Goal: Contribute content: Contribute content

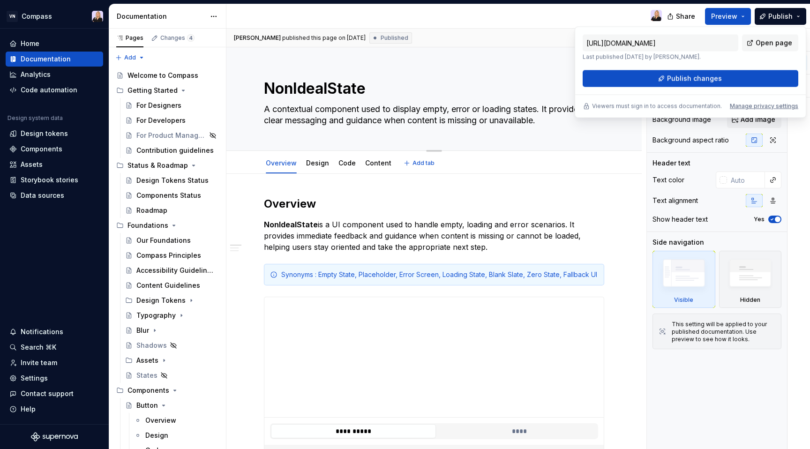
click at [558, 72] on div "NonIdealState A contextual component used to display empty, error or loading st…" at bounding box center [434, 98] width 340 height 103
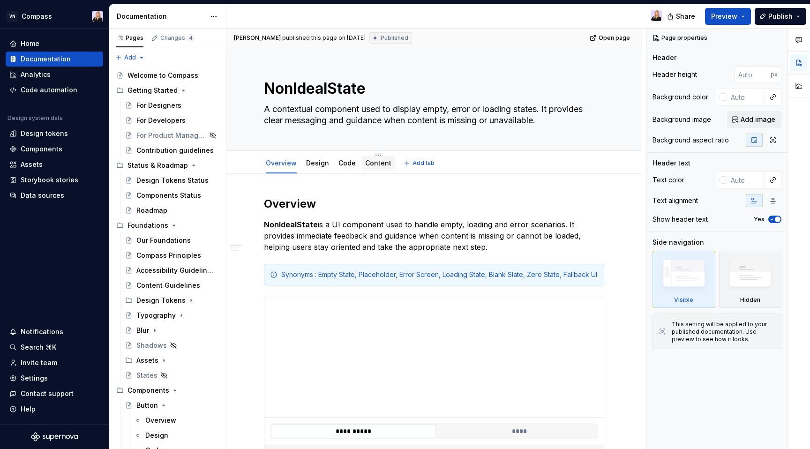
click at [376, 165] on link "Content" at bounding box center [378, 163] width 26 height 8
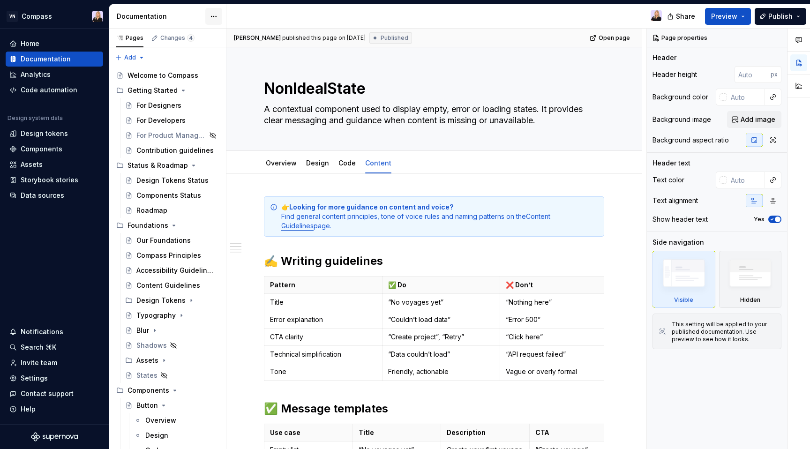
type textarea "*"
click at [47, 151] on div "Components" at bounding box center [42, 148] width 42 height 9
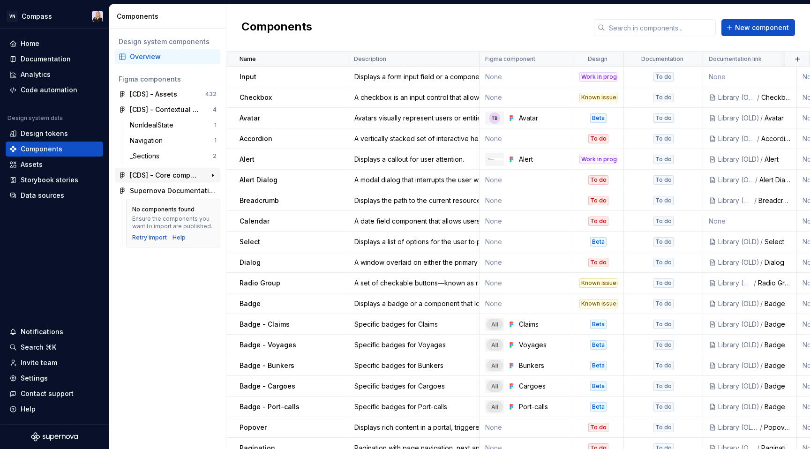
click at [184, 175] on div "[CDS] - Core components" at bounding box center [165, 175] width 70 height 9
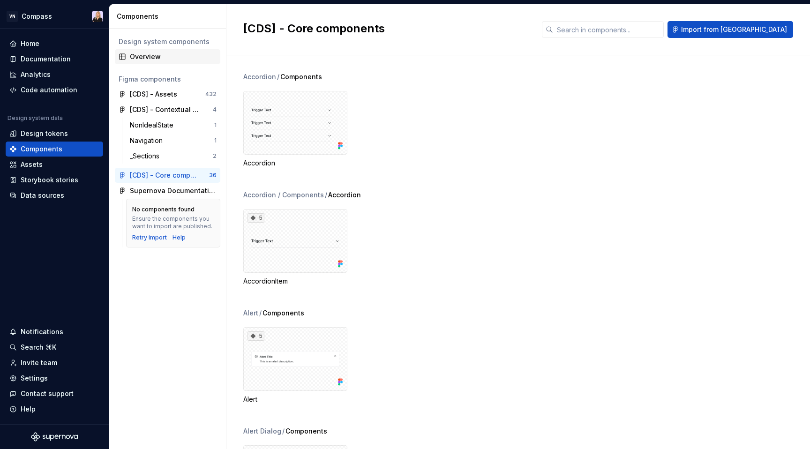
click at [173, 58] on div "Overview" at bounding box center [173, 56] width 87 height 9
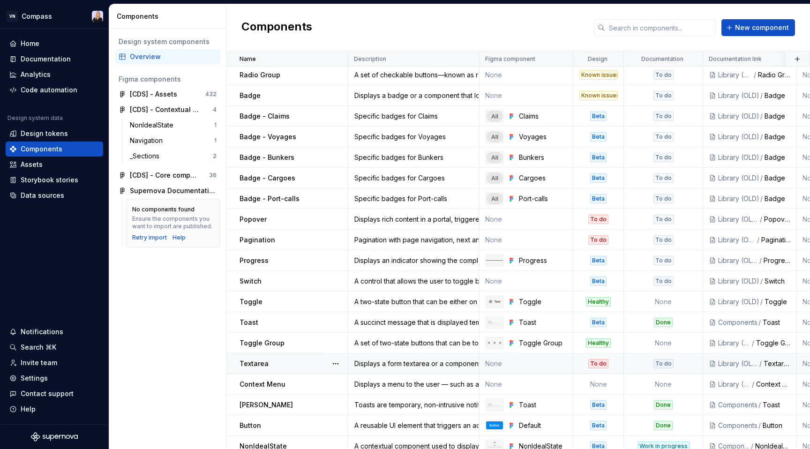
scroll to position [216, 0]
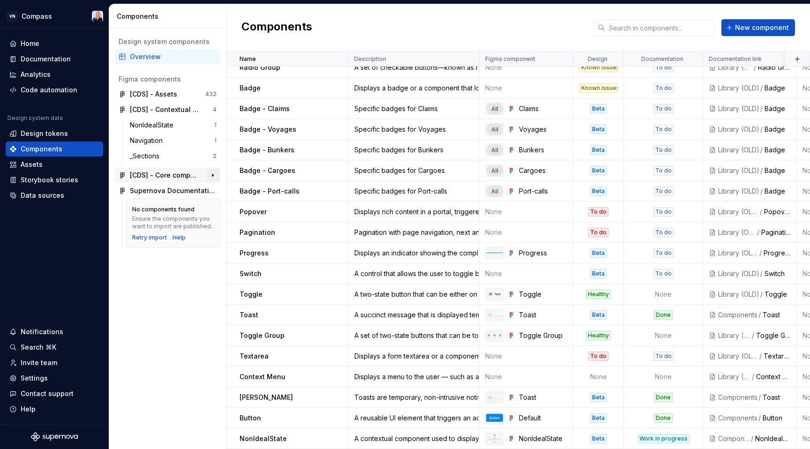
click at [210, 172] on button "button" at bounding box center [212, 175] width 13 height 13
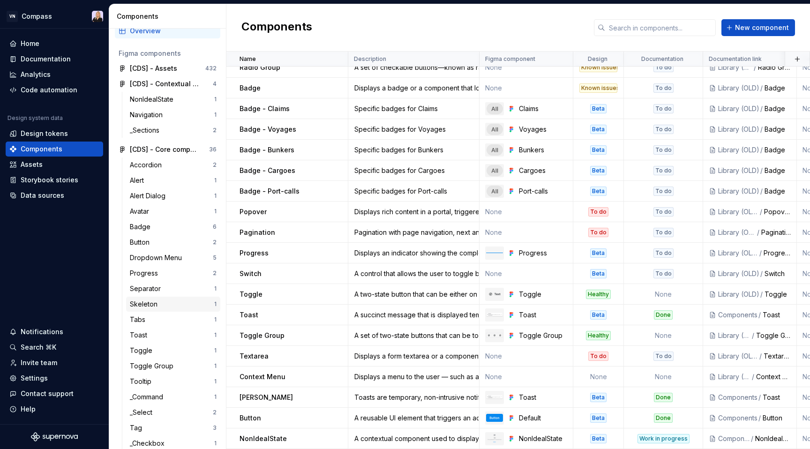
scroll to position [0, 0]
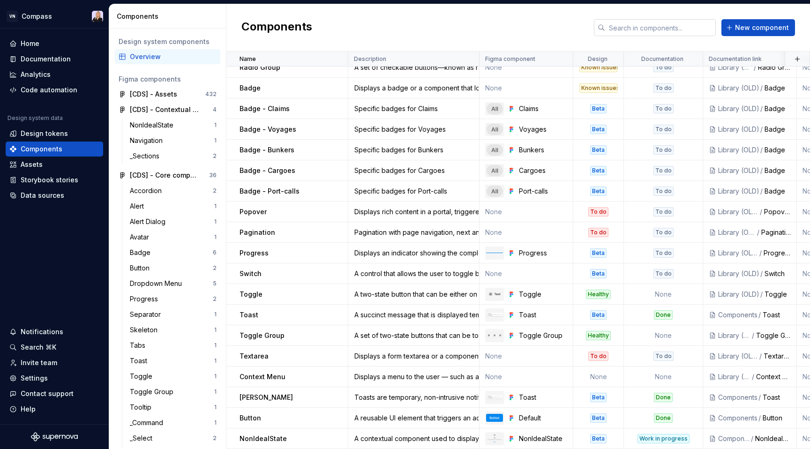
click at [635, 24] on input "text" at bounding box center [660, 27] width 111 height 17
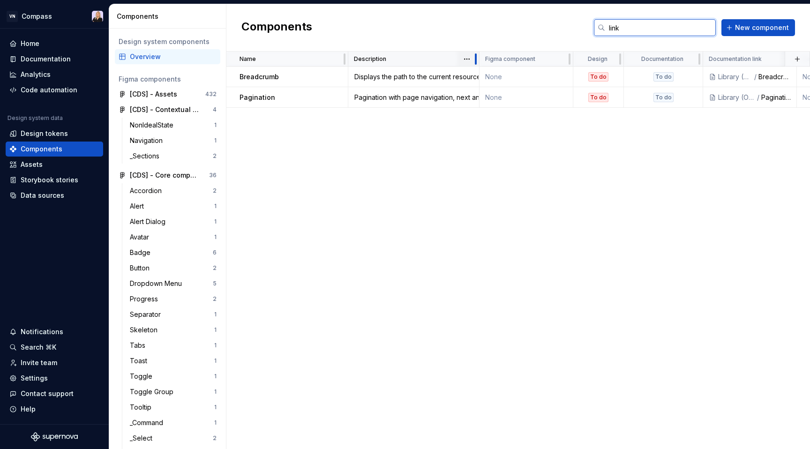
type input "link"
click at [755, 26] on span "New component" at bounding box center [762, 27] width 54 height 9
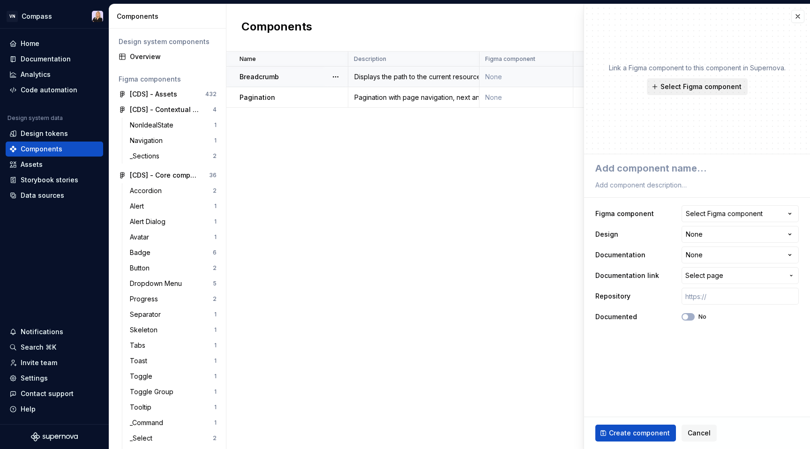
click at [694, 90] on span "Select Figma component" at bounding box center [701, 86] width 81 height 9
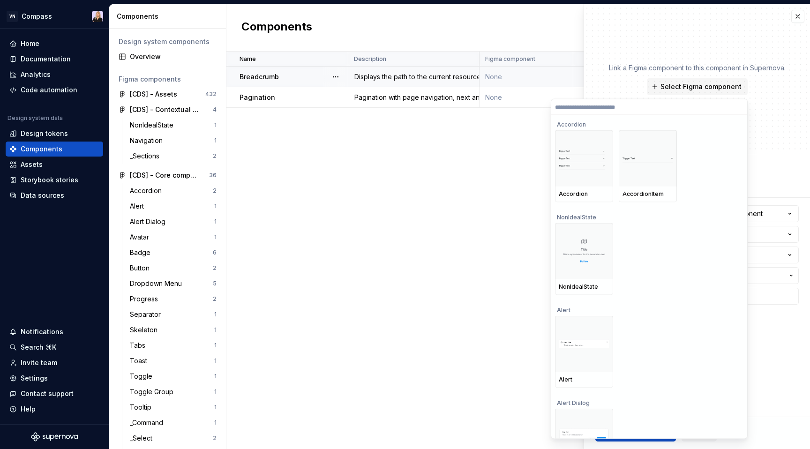
type textarea "*"
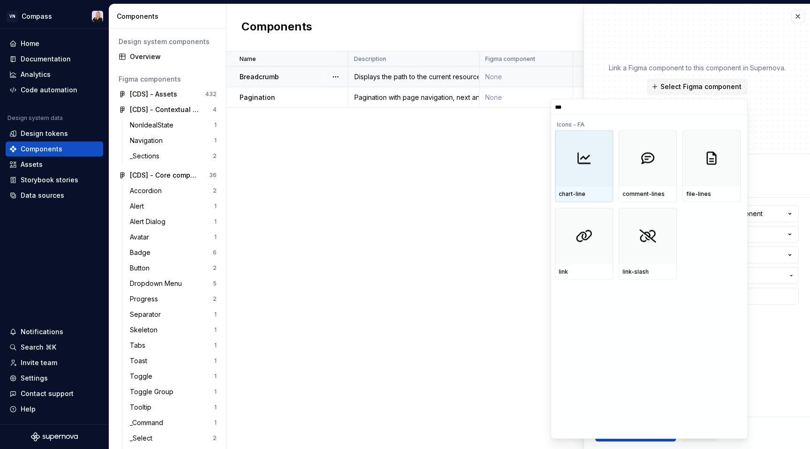
type input "****"
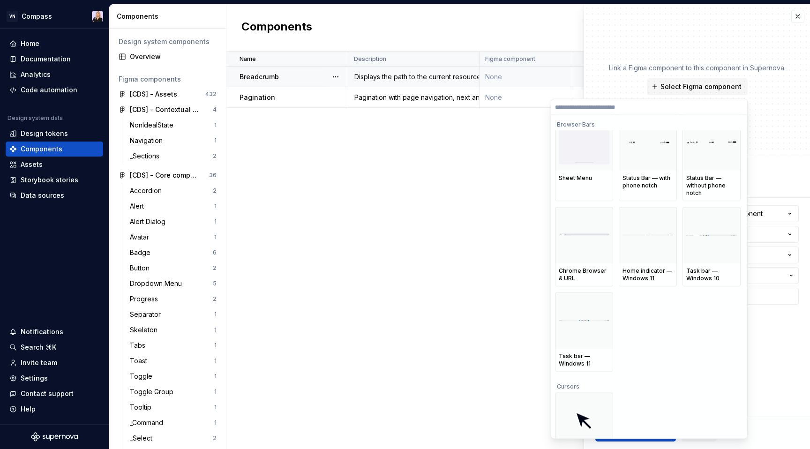
scroll to position [13936, 0]
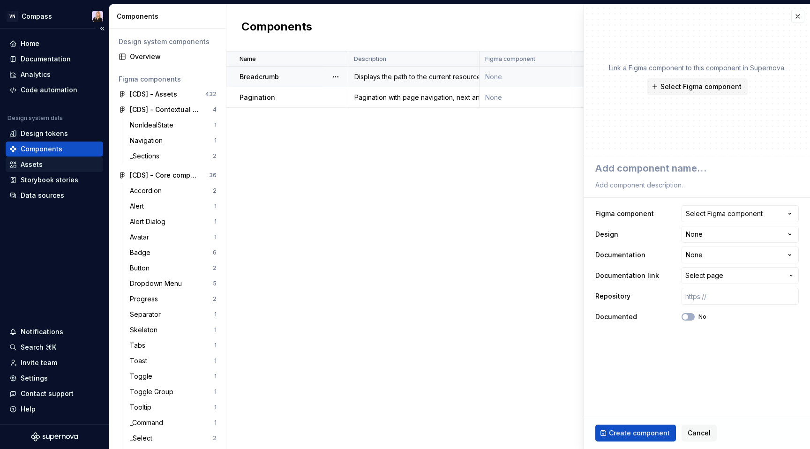
click at [62, 163] on div "Assets" at bounding box center [54, 164] width 90 height 9
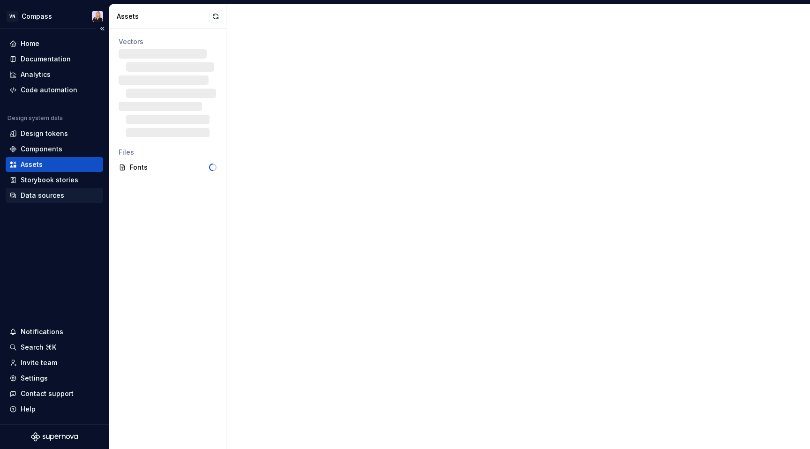
click at [58, 195] on div "Data sources" at bounding box center [43, 195] width 44 height 9
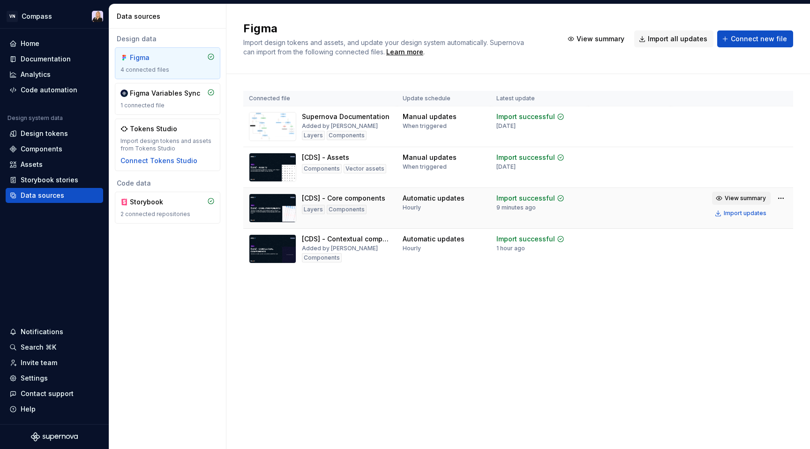
click at [738, 197] on span "View summary" at bounding box center [745, 199] width 41 height 8
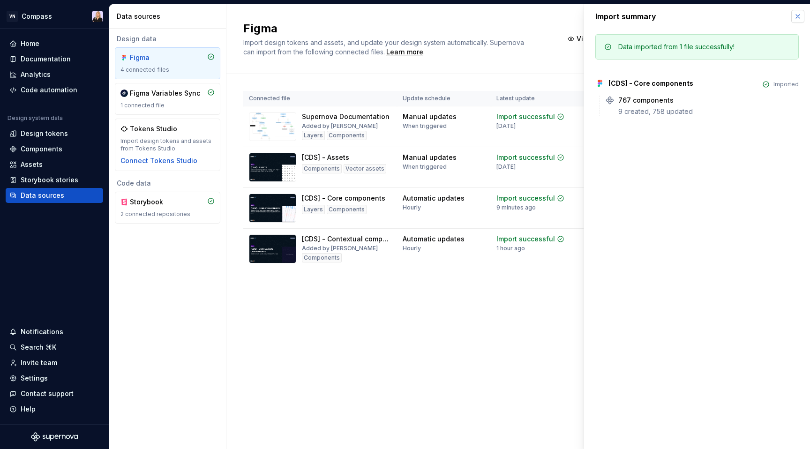
click at [800, 15] on button "button" at bounding box center [798, 16] width 13 height 13
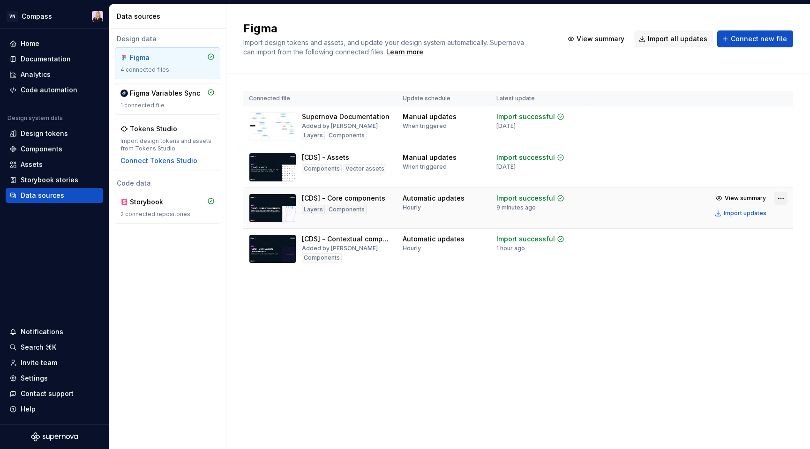
click at [782, 199] on html "VN Compass Home Documentation Analytics Code automation Design system data Desi…" at bounding box center [405, 224] width 810 height 449
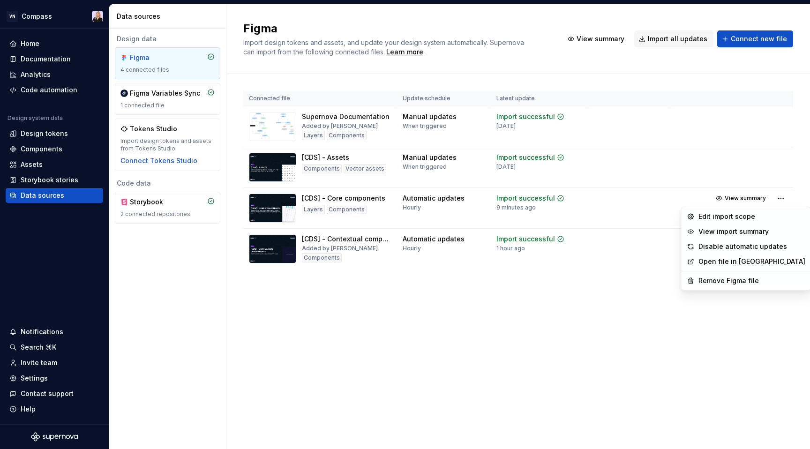
click at [590, 216] on html "VN Compass Home Documentation Analytics Code automation Design system data Desi…" at bounding box center [405, 224] width 810 height 449
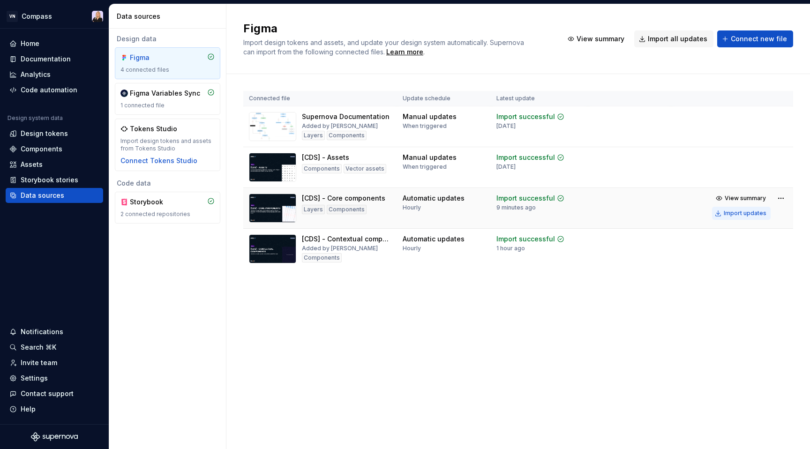
click at [748, 210] on div "Import updates" at bounding box center [745, 214] width 43 height 8
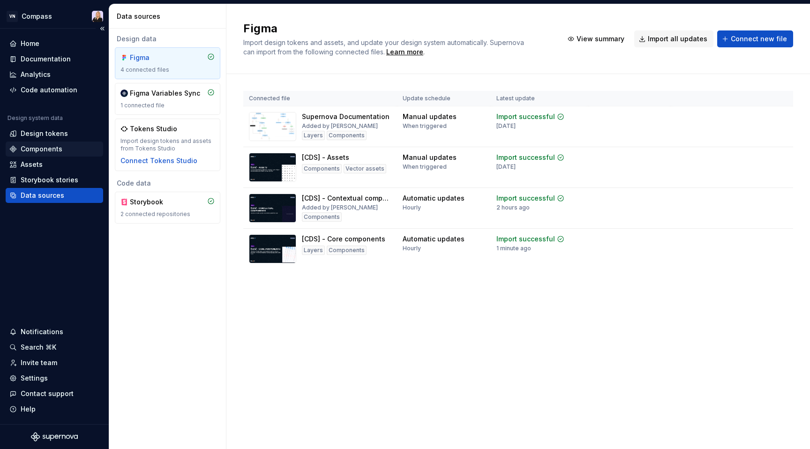
click at [74, 147] on div "Components" at bounding box center [54, 148] width 90 height 9
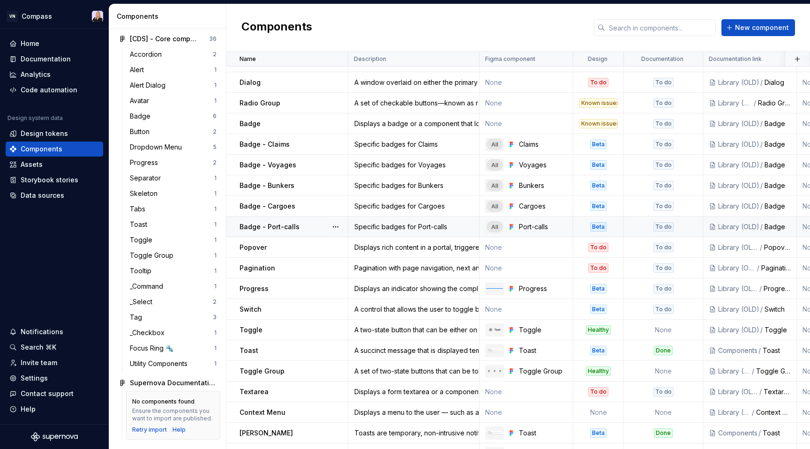
scroll to position [181, 0]
click at [63, 63] on div "Documentation" at bounding box center [46, 58] width 50 height 9
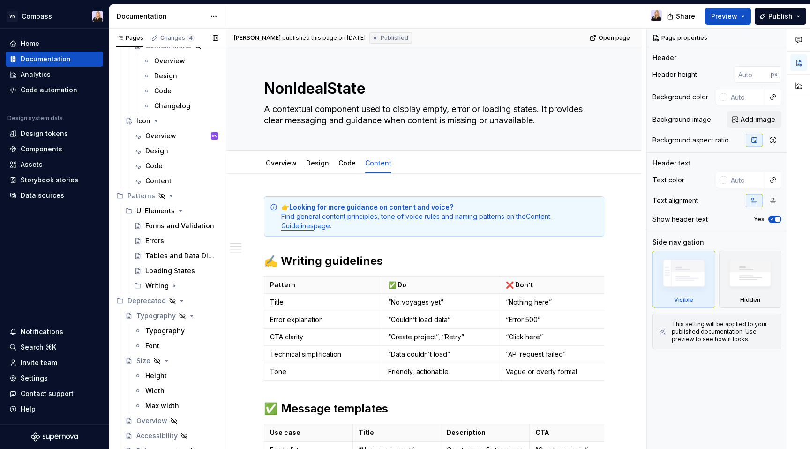
scroll to position [1928, 0]
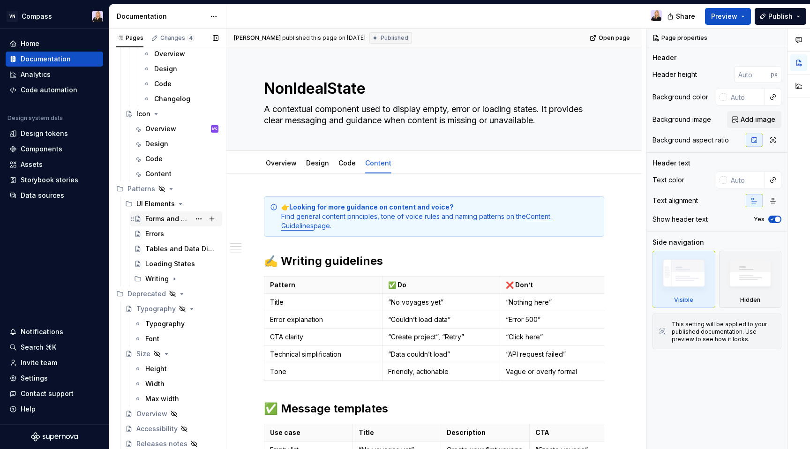
click at [165, 216] on div "Forms and Validation" at bounding box center [167, 218] width 45 height 9
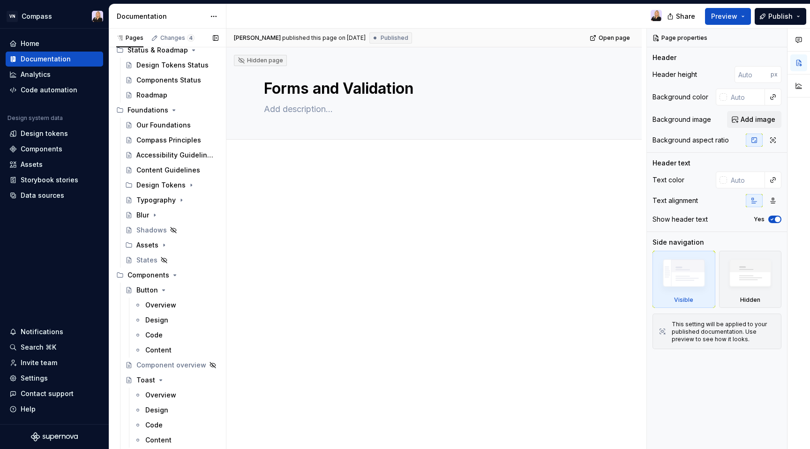
scroll to position [114, 0]
type textarea "*"
click at [51, 145] on div "Components" at bounding box center [42, 148] width 42 height 9
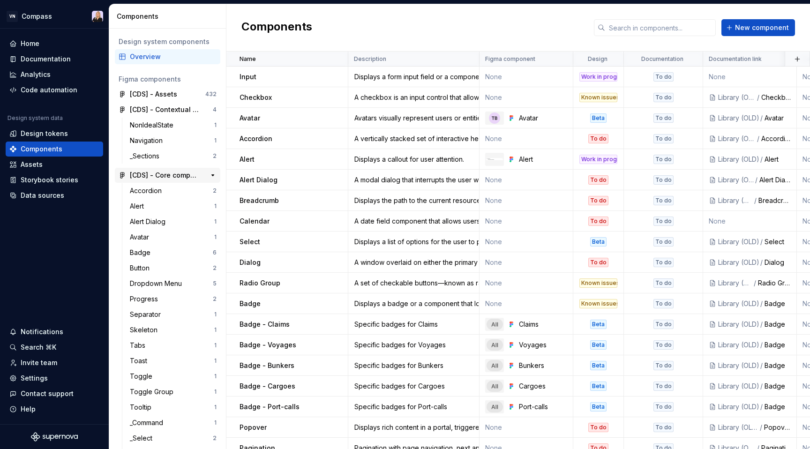
click at [179, 179] on div "[CDS] - Core components" at bounding box center [165, 175] width 70 height 9
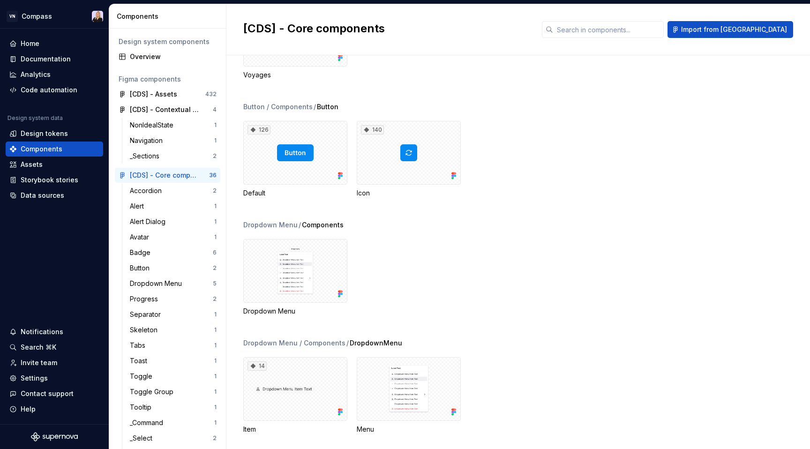
scroll to position [766, 0]
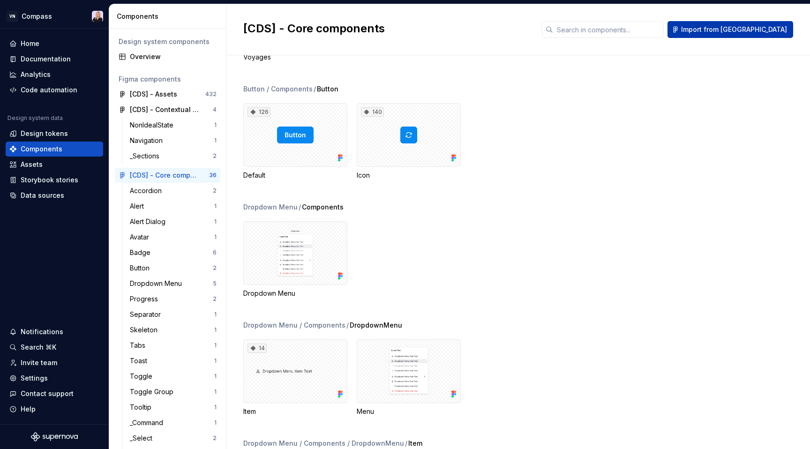
click at [780, 28] on span "Import from [GEOGRAPHIC_DATA]" at bounding box center [734, 29] width 106 height 9
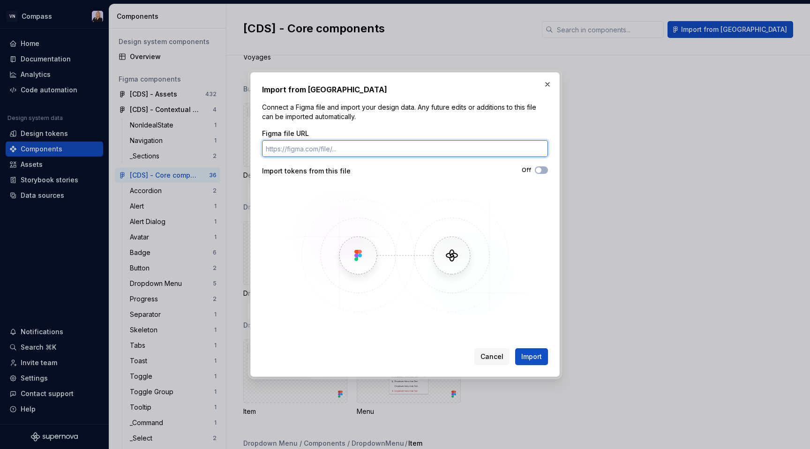
paste input "[URL][DOMAIN_NAME]"
type input "[URL][DOMAIN_NAME]"
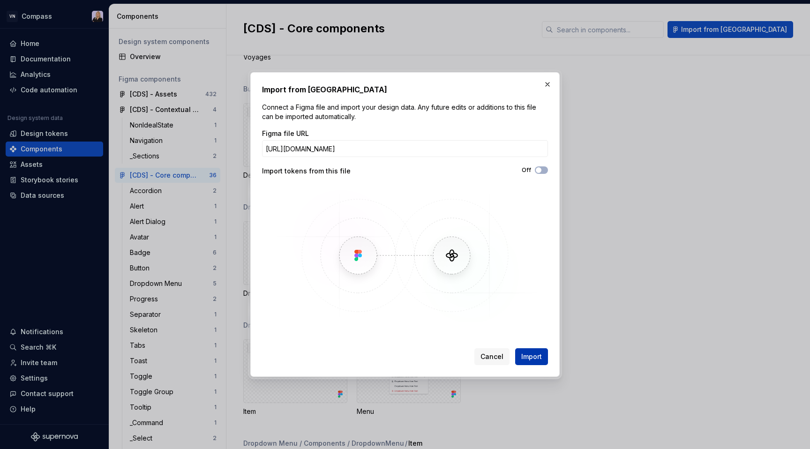
scroll to position [0, 0]
click at [540, 355] on span "Import" at bounding box center [532, 356] width 21 height 9
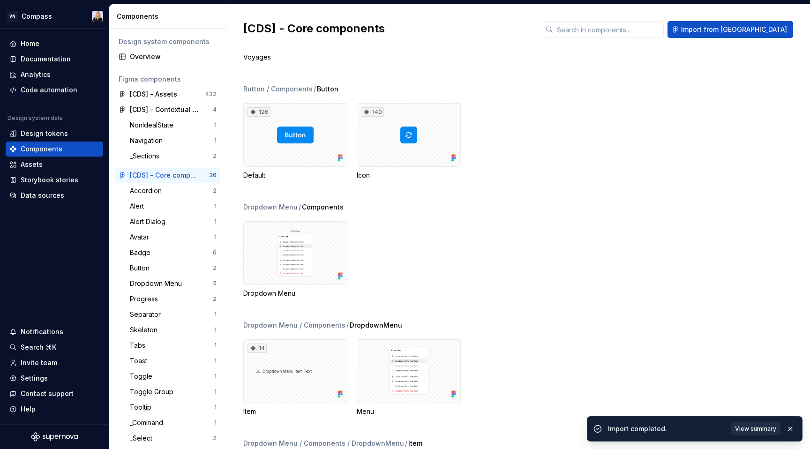
click at [748, 425] on button "View summary" at bounding box center [756, 429] width 50 height 13
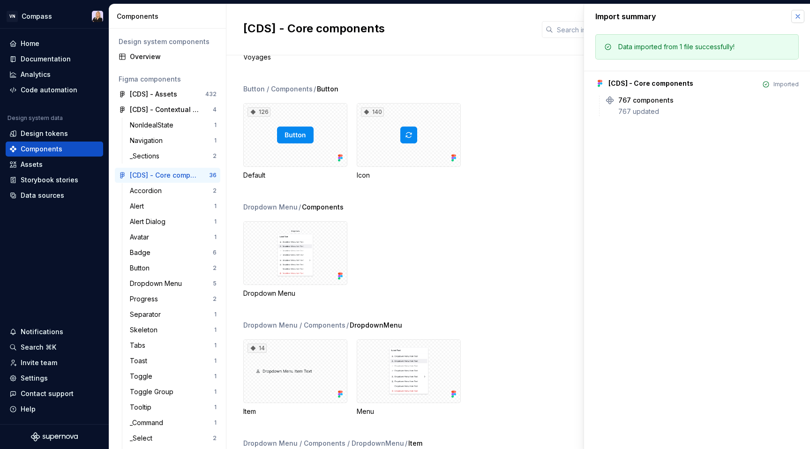
click at [799, 19] on button "button" at bounding box center [798, 16] width 13 height 13
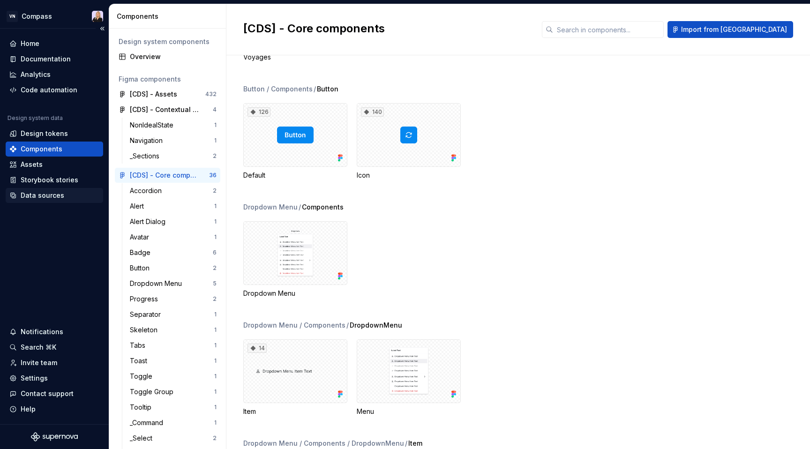
click at [51, 197] on div "Data sources" at bounding box center [43, 195] width 44 height 9
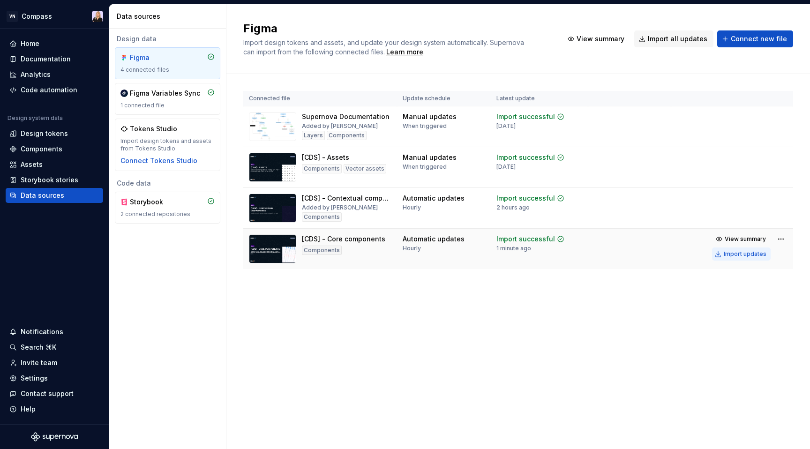
click at [741, 252] on div "Import updates" at bounding box center [745, 254] width 43 height 8
click at [740, 250] on div "Import updates" at bounding box center [745, 254] width 43 height 8
click at [739, 253] on div "Import updates" at bounding box center [745, 254] width 43 height 8
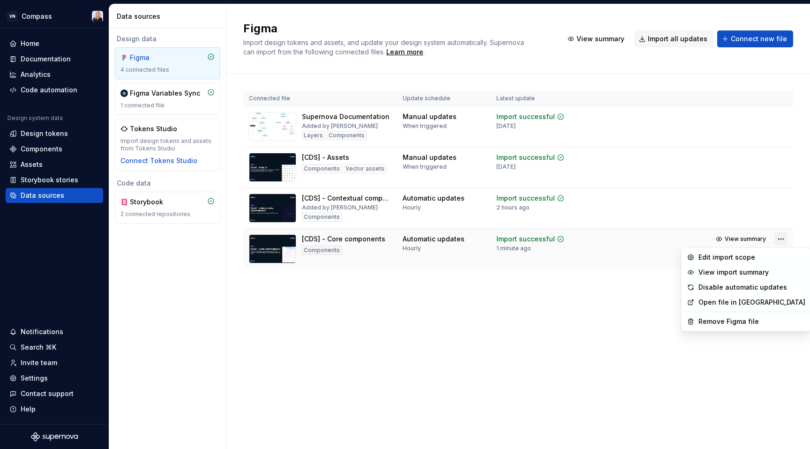
click at [782, 239] on html "VN Compass Home Documentation Analytics Code automation Design system data Desi…" at bounding box center [405, 224] width 810 height 449
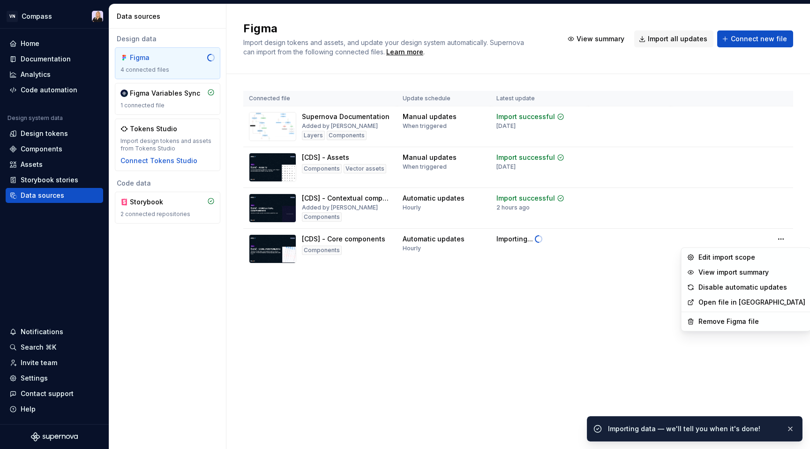
click at [585, 320] on html "VN Compass Home Documentation Analytics Code automation Design system data Desi…" at bounding box center [405, 224] width 810 height 449
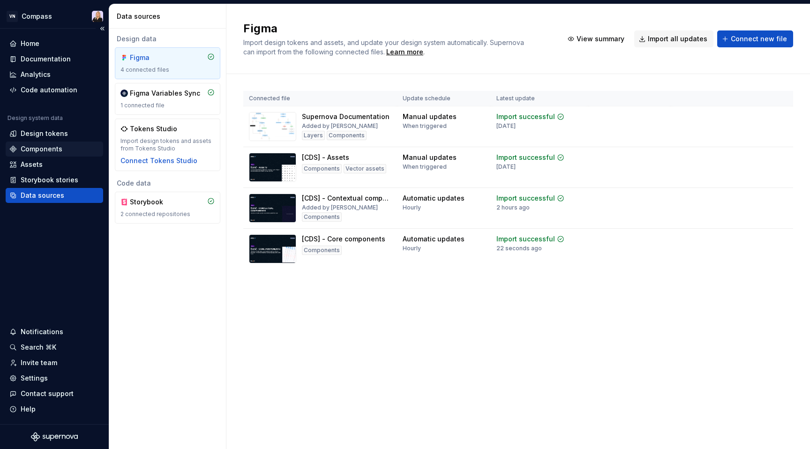
click at [57, 149] on div "Components" at bounding box center [42, 148] width 42 height 9
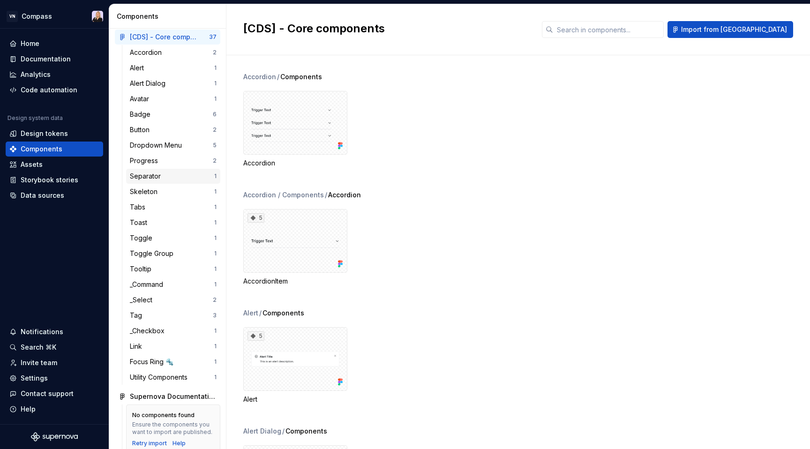
scroll to position [144, 0]
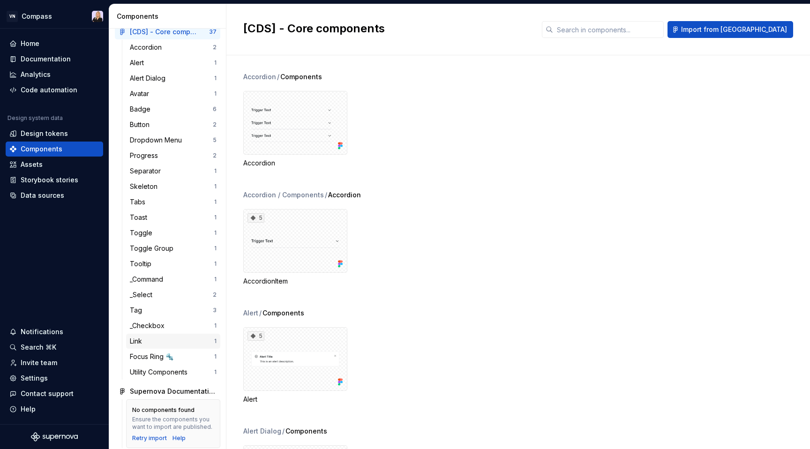
click at [152, 342] on div "Link" at bounding box center [172, 341] width 84 height 9
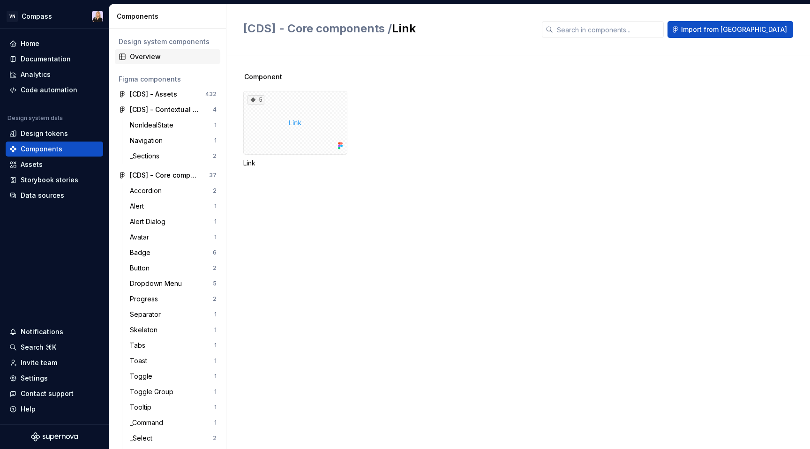
click at [171, 53] on div "Overview" at bounding box center [173, 56] width 87 height 9
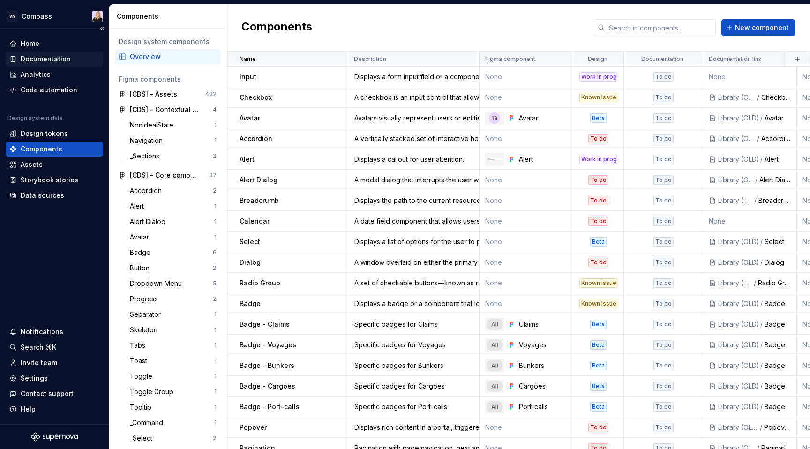
click at [68, 63] on div "Documentation" at bounding box center [54, 58] width 90 height 9
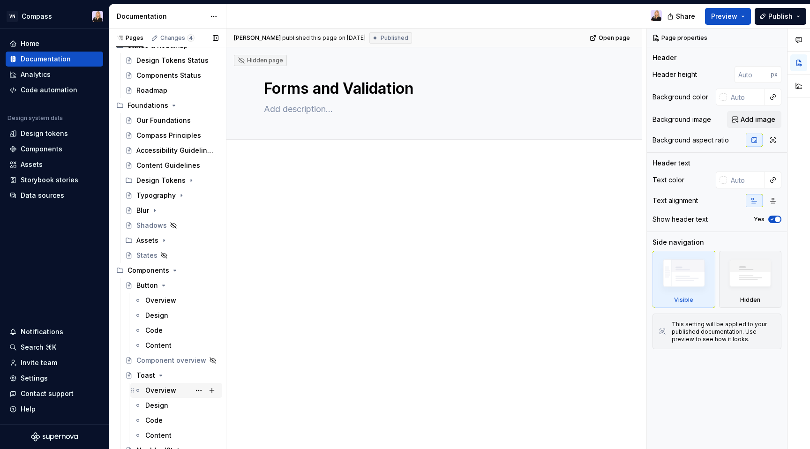
scroll to position [111, 0]
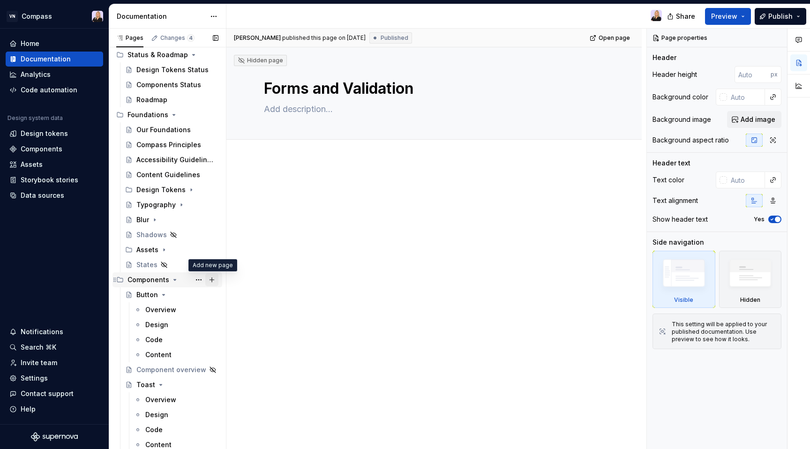
click at [214, 280] on button "Page tree" at bounding box center [211, 279] width 13 height 13
type textarea "*"
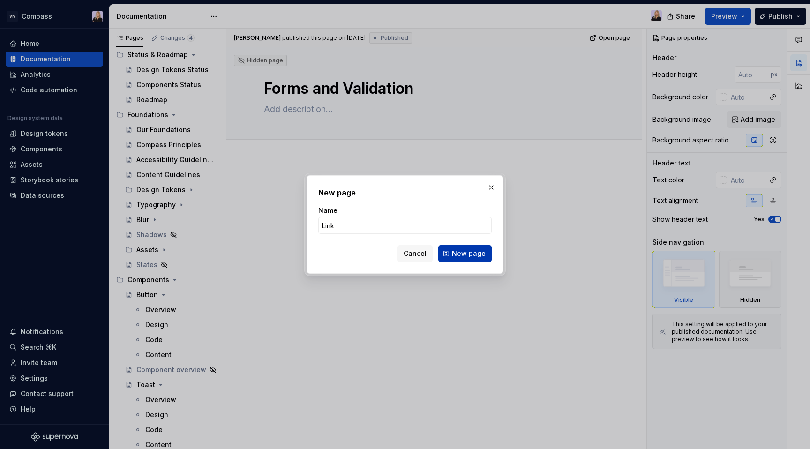
type input "Link"
click at [473, 260] on button "New page" at bounding box center [464, 253] width 53 height 17
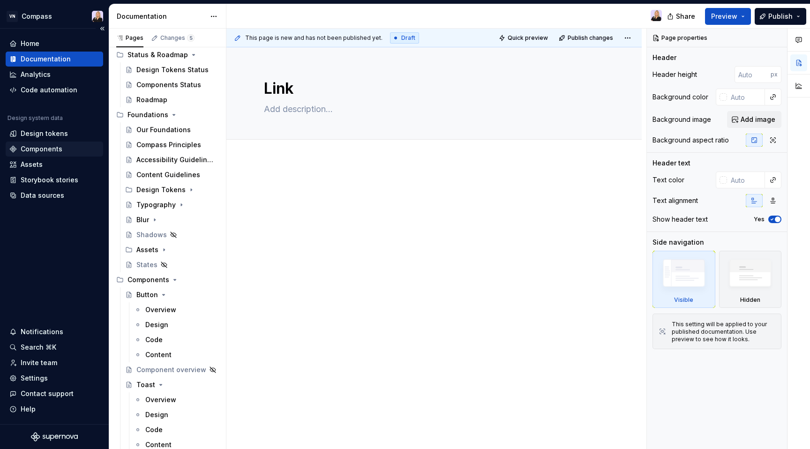
click at [32, 147] on div "Components" at bounding box center [42, 148] width 42 height 9
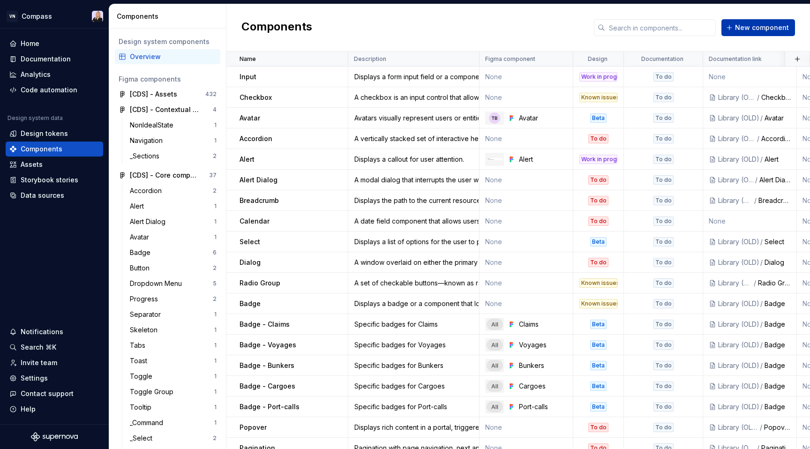
click at [767, 32] on button "New component" at bounding box center [759, 27] width 74 height 17
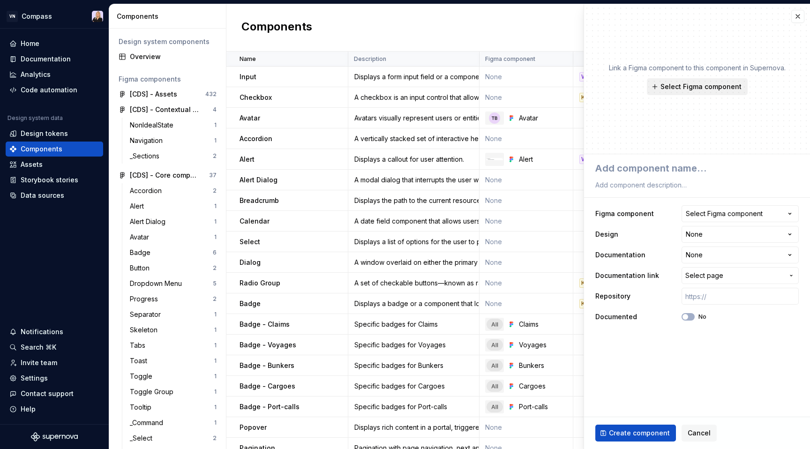
click at [718, 84] on span "Select Figma component" at bounding box center [701, 86] width 81 height 9
type textarea "*"
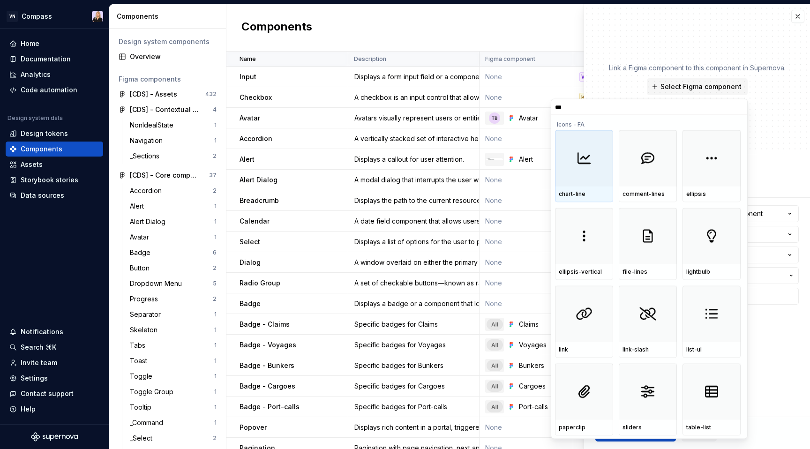
type input "****"
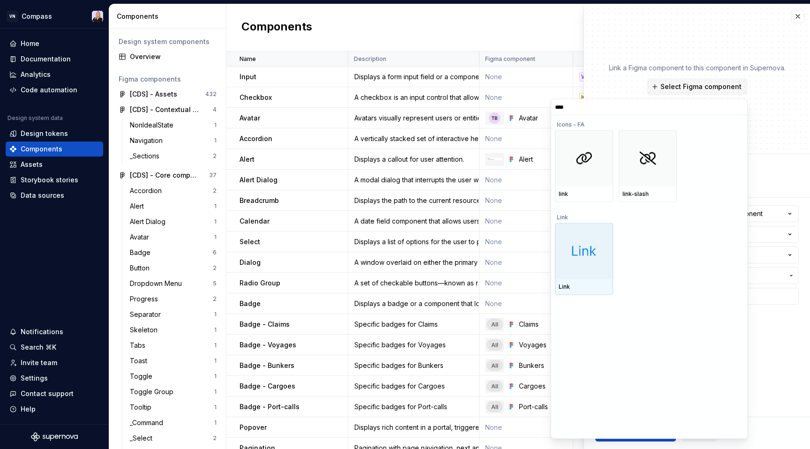
click at [582, 274] on div at bounding box center [584, 251] width 58 height 56
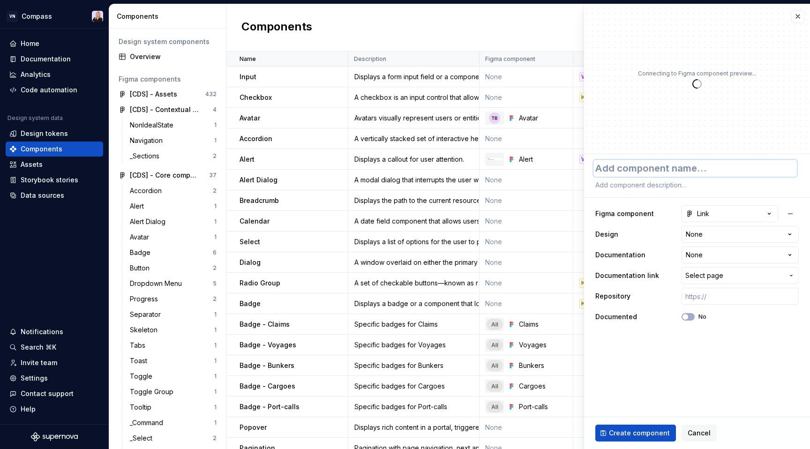
click at [724, 171] on textarea at bounding box center [696, 168] width 204 height 17
type textarea "*"
type textarea "L"
type textarea "*"
type textarea "Li"
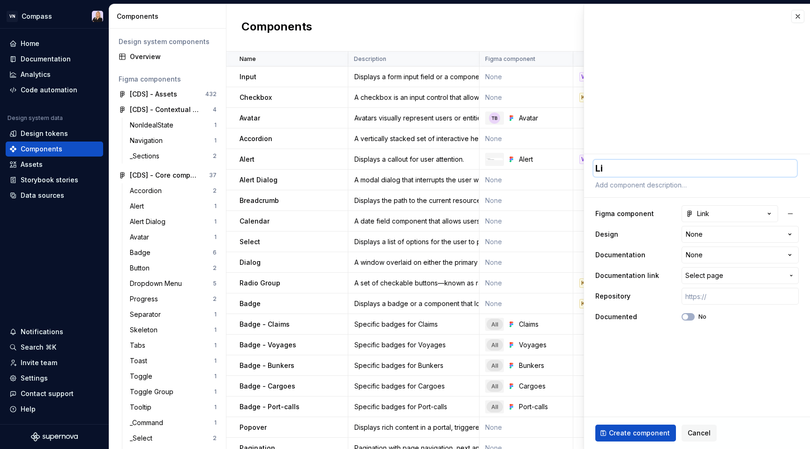
type textarea "*"
type textarea "[PERSON_NAME]"
type textarea "*"
type textarea "Link"
click at [731, 234] on html "VN Compass Home Documentation Analytics Code automation Design system data Desi…" at bounding box center [405, 224] width 810 height 449
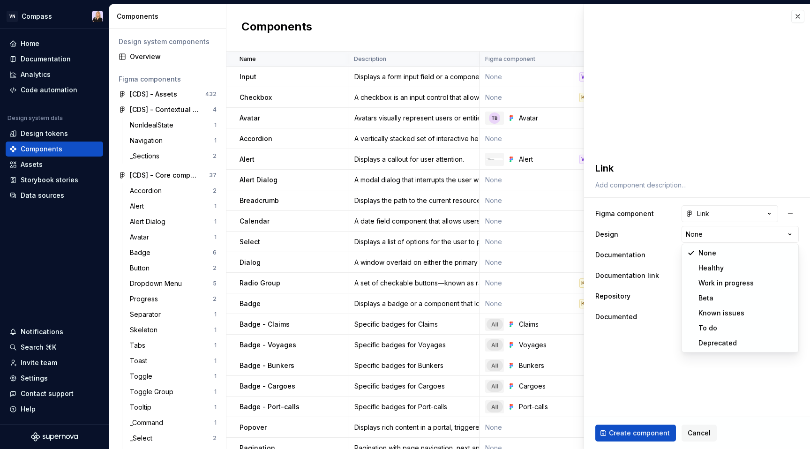
select select "**********"
type textarea "*"
click at [704, 257] on html "VN Compass Home Documentation Analytics Code automation Design system data Desi…" at bounding box center [405, 224] width 810 height 449
select select "**********"
type textarea "*"
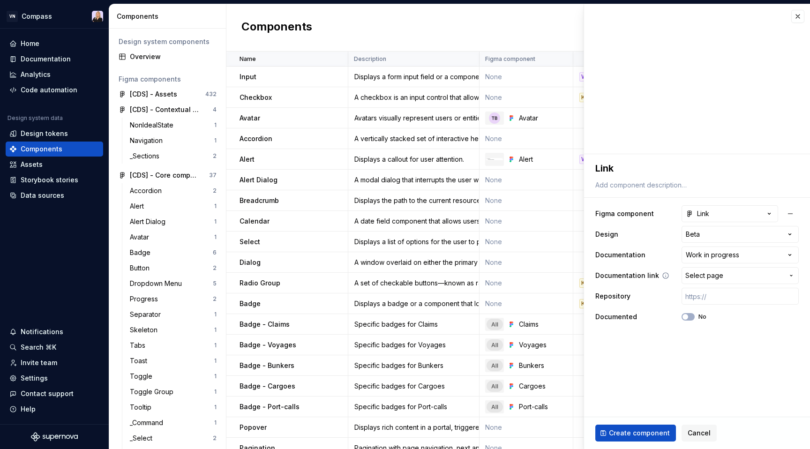
click at [703, 277] on span "Select page" at bounding box center [705, 275] width 38 height 9
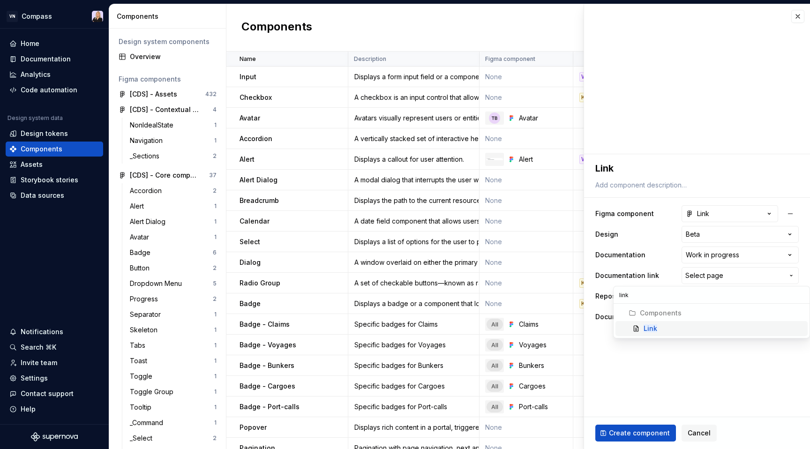
type input "link"
click at [670, 325] on div "Link" at bounding box center [724, 328] width 160 height 9
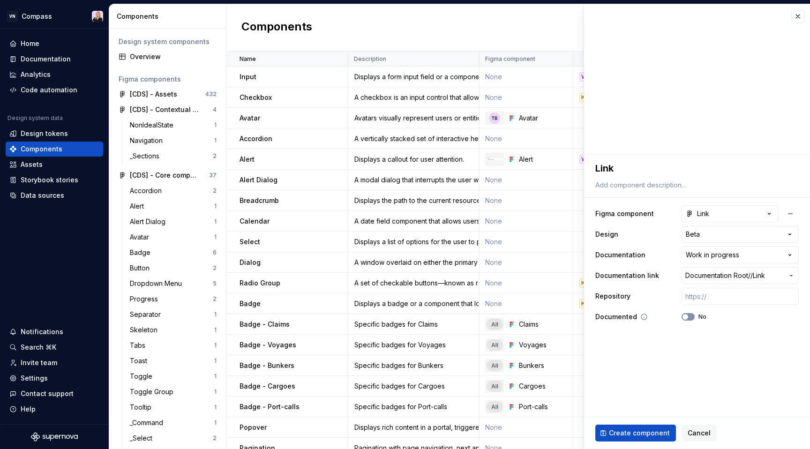
click at [687, 317] on span "button" at bounding box center [686, 317] width 6 height 6
click at [616, 431] on span "Create component" at bounding box center [639, 433] width 61 height 9
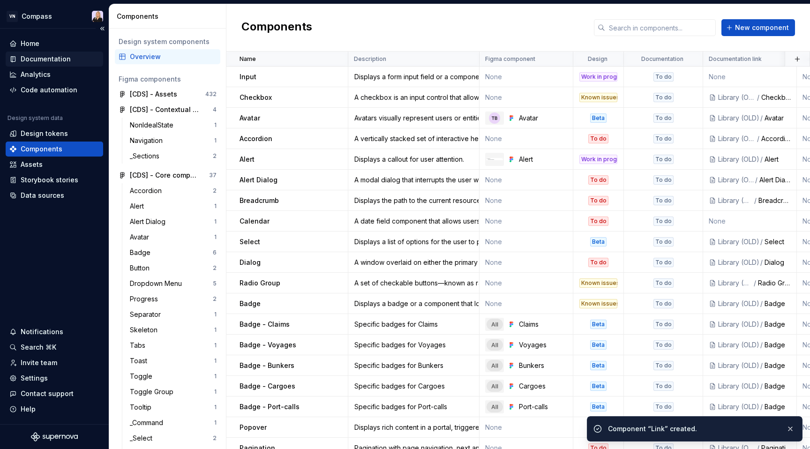
click at [58, 58] on div "Documentation" at bounding box center [46, 58] width 50 height 9
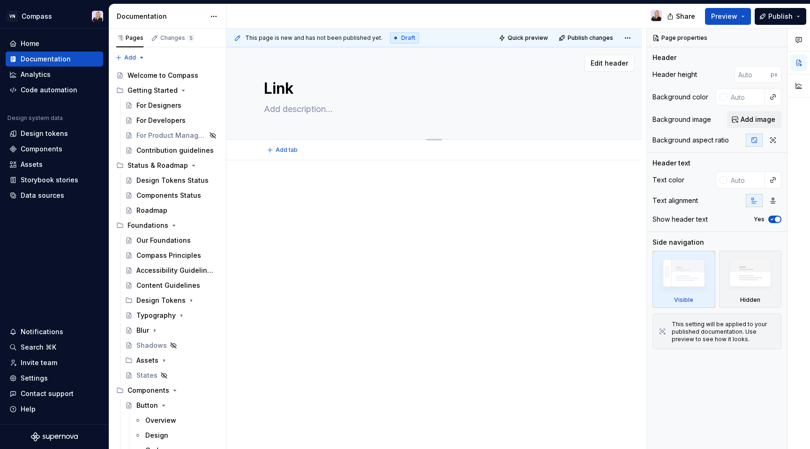
click at [304, 108] on textarea at bounding box center [432, 109] width 340 height 15
paste textarea "Navigation element for directing users to different pages, sections, or externa…"
type textarea "*"
type textarea "Navigation element for directing users to different pages, sections, or externa…"
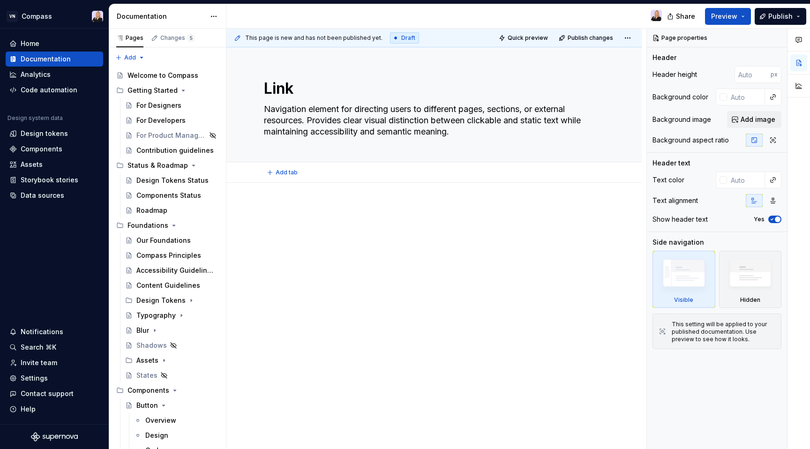
type textarea "*"
type textarea "Navigation element for directing users to different pages, sections, or externa…"
click at [326, 240] on div at bounding box center [434, 223] width 340 height 36
click at [42, 149] on div "Components" at bounding box center [42, 148] width 42 height 9
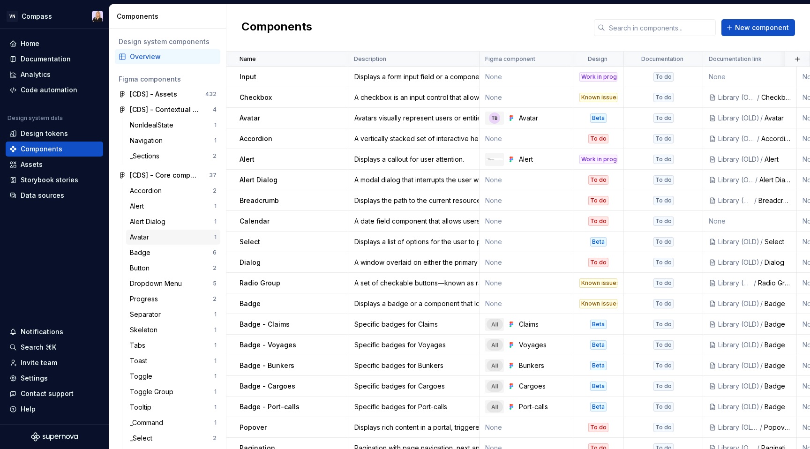
scroll to position [152, 0]
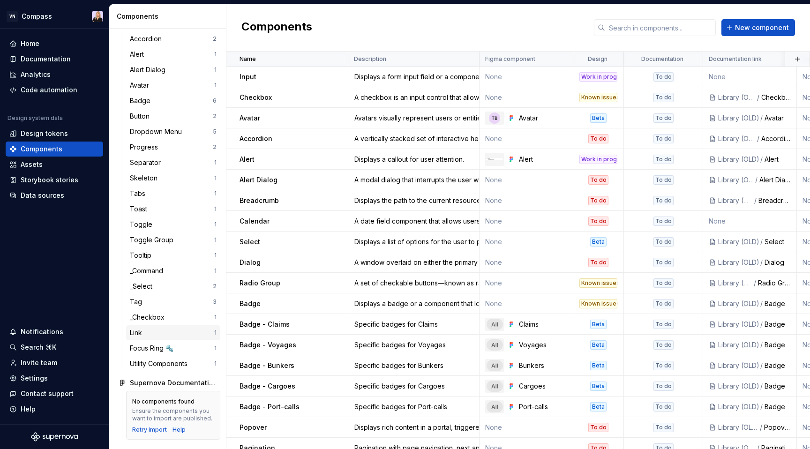
click at [149, 335] on div "Link" at bounding box center [172, 332] width 84 height 9
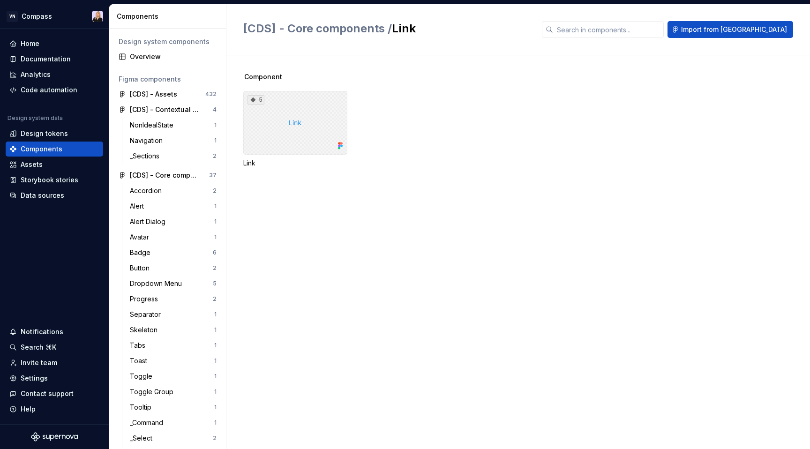
click at [290, 140] on div "5" at bounding box center [295, 123] width 104 height 64
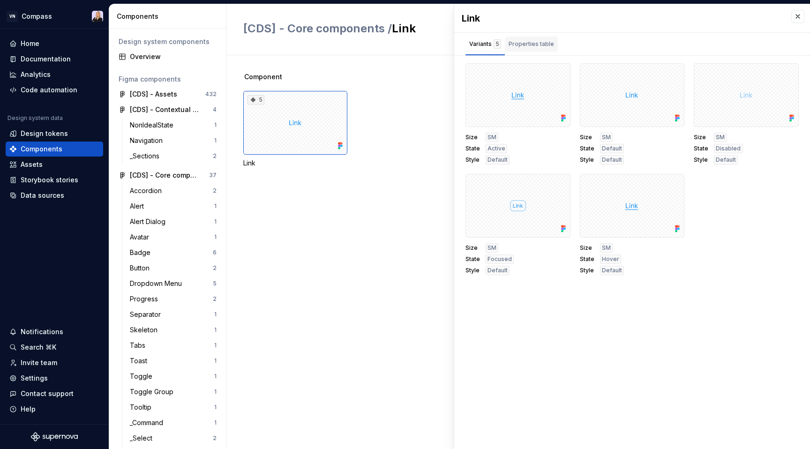
click at [524, 40] on div "Properties table" at bounding box center [531, 43] width 45 height 9
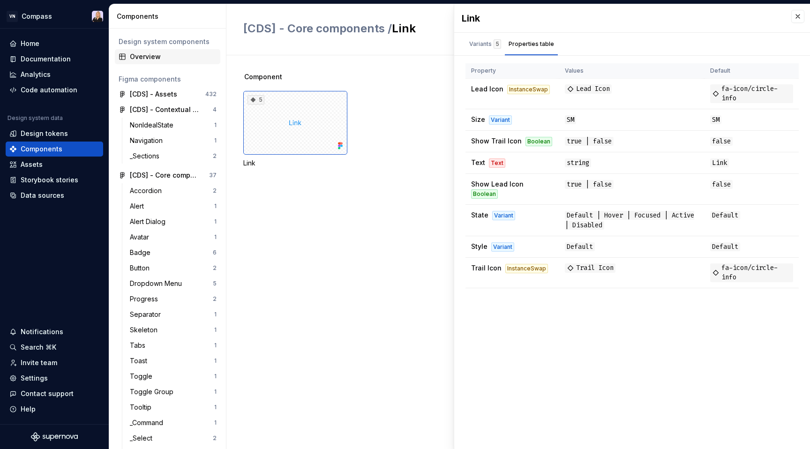
click at [145, 60] on div "Overview" at bounding box center [173, 56] width 87 height 9
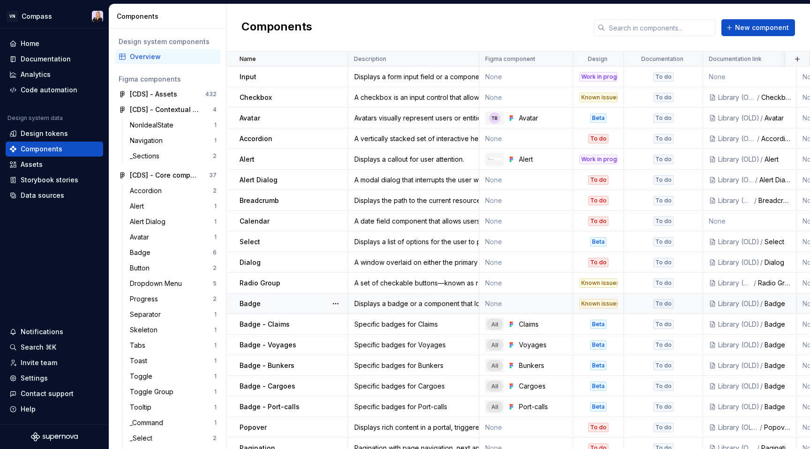
scroll to position [236, 0]
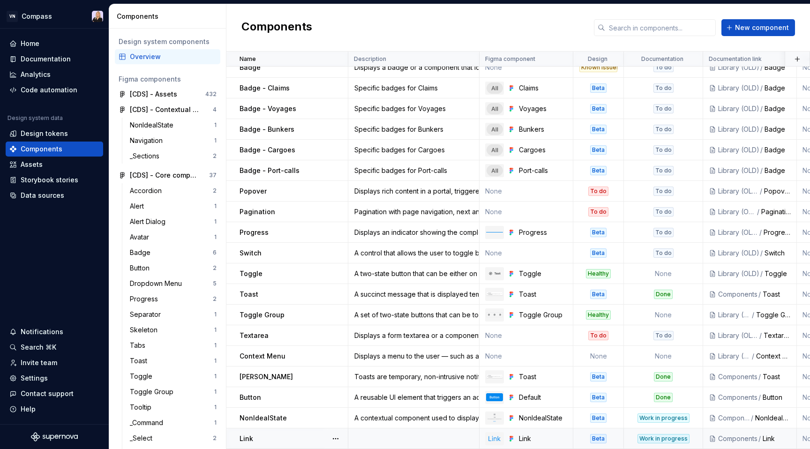
click at [437, 436] on td at bounding box center [413, 439] width 131 height 21
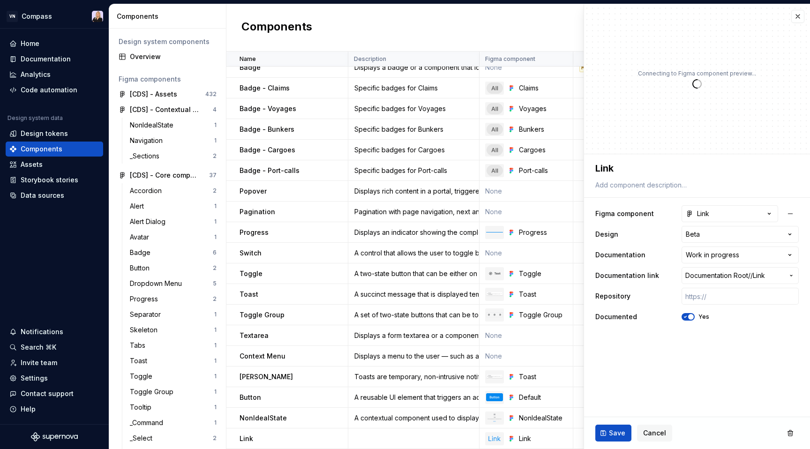
click at [624, 178] on div "Link" at bounding box center [698, 176] width 204 height 32
click at [623, 187] on textarea at bounding box center [696, 185] width 204 height 13
paste textarea "Navigation element for directing users to different pages, sections, or externa…"
type textarea "*"
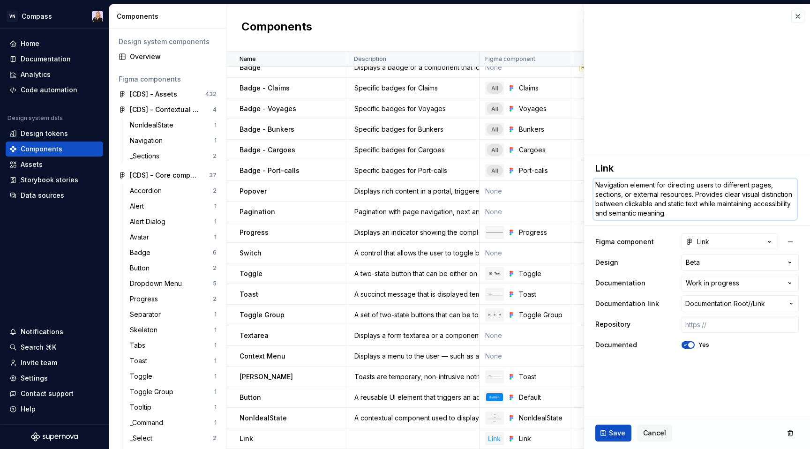
type textarea "Navigation element for directing users to different pages, sections, or externa…"
paste textarea "a navigation component used to guide users to internal pages or external resour…"
type textarea "*"
type textarea "a navigation component used to guide users to internal pages or external resour…"
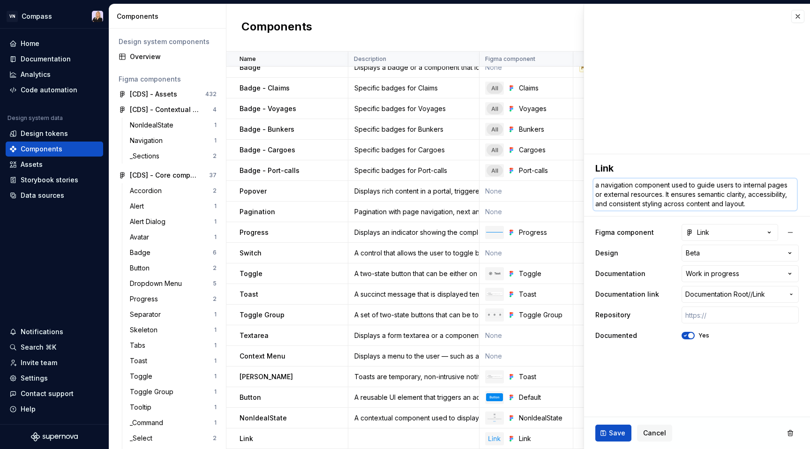
drag, startPoint x: 598, startPoint y: 186, endPoint x: 590, endPoint y: 186, distance: 8.4
click at [590, 186] on div "**********" at bounding box center [697, 252] width 226 height 197
type textarea "*"
type textarea "A navigation component used to guide users to internal pages or external resour…"
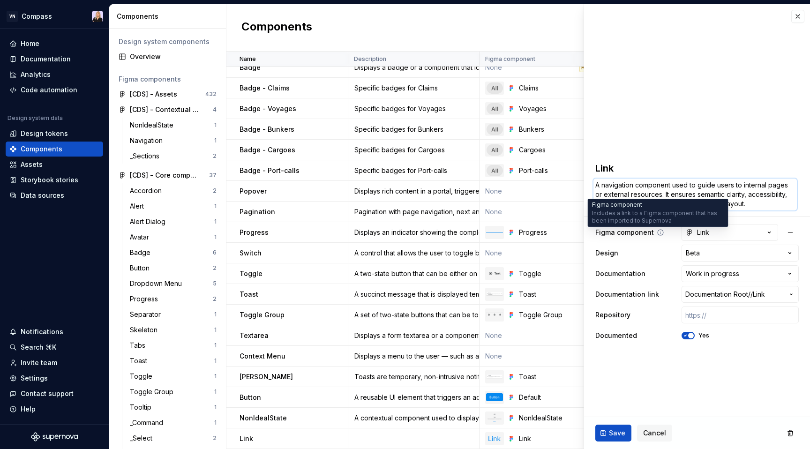
paste textarea "a navigation element that directs users to pages or external resources, with cl…"
type textarea "*"
type textarea "a navigation element that directs users to pages or external resources, with cl…"
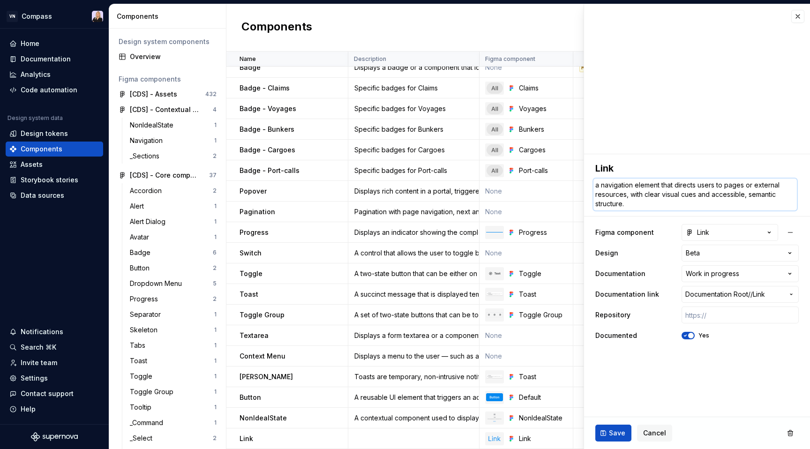
drag, startPoint x: 597, startPoint y: 185, endPoint x: 590, endPoint y: 185, distance: 8.0
click at [591, 185] on div "**********" at bounding box center [697, 252] width 226 height 197
type textarea "*"
type textarea "A navigation element that directs users to pages or external resources, with cl…"
click at [612, 431] on span "Save" at bounding box center [617, 433] width 16 height 9
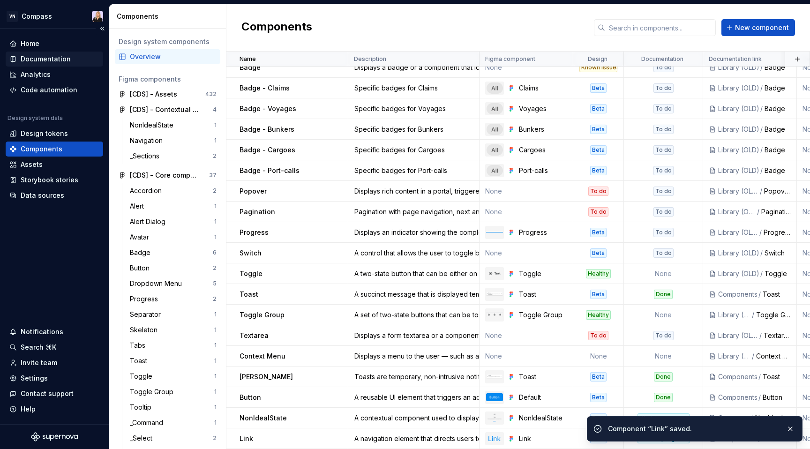
click at [43, 60] on div "Documentation" at bounding box center [46, 58] width 50 height 9
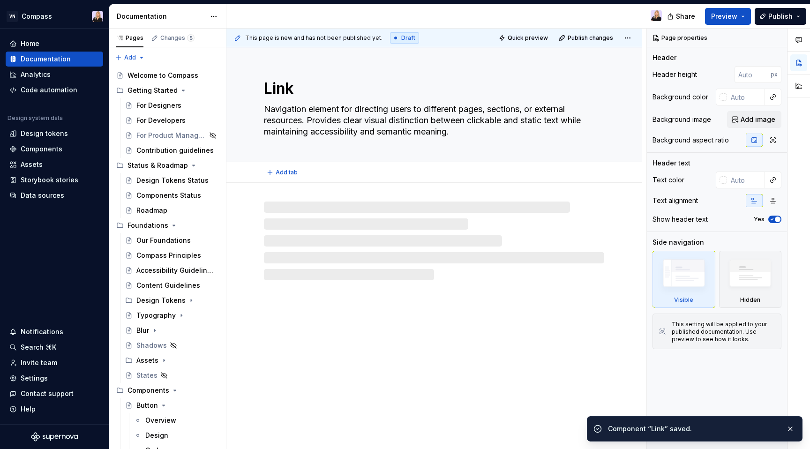
click at [322, 121] on textarea "Navigation element for directing users to different pages, sections, or externa…" at bounding box center [432, 121] width 340 height 38
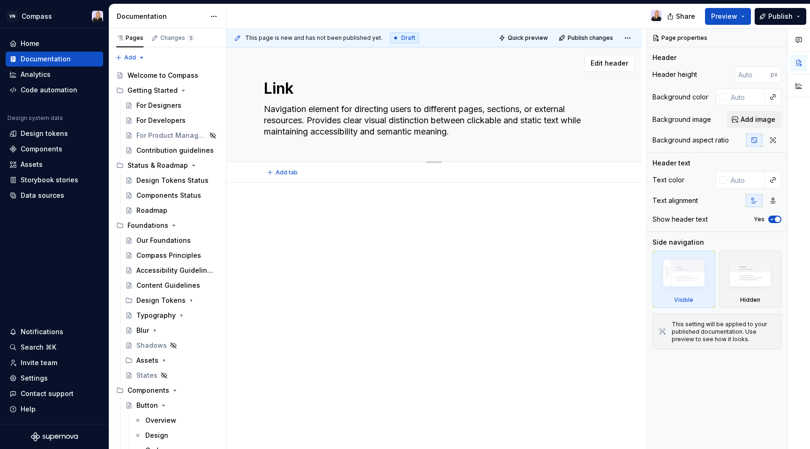
paste textarea "a navigation element that directs users to pages or external resources, with cl…"
type textarea "*"
type textarea "a navigation element that directs users to pages or external resources, with cl…"
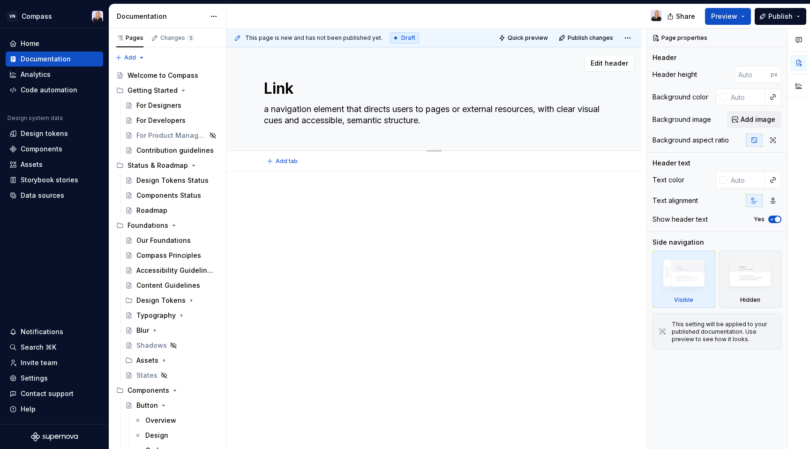
drag, startPoint x: 266, startPoint y: 110, endPoint x: 260, endPoint y: 110, distance: 6.6
click at [260, 110] on div "Link a navigation element that directs users to pages or external resources, wi…" at bounding box center [435, 99] width 416 height 104
drag, startPoint x: 267, startPoint y: 109, endPoint x: 257, endPoint y: 109, distance: 9.8
click at [257, 109] on div "Link a navigation element that directs users to pages or external resources, wi…" at bounding box center [435, 99] width 416 height 104
type textarea "*"
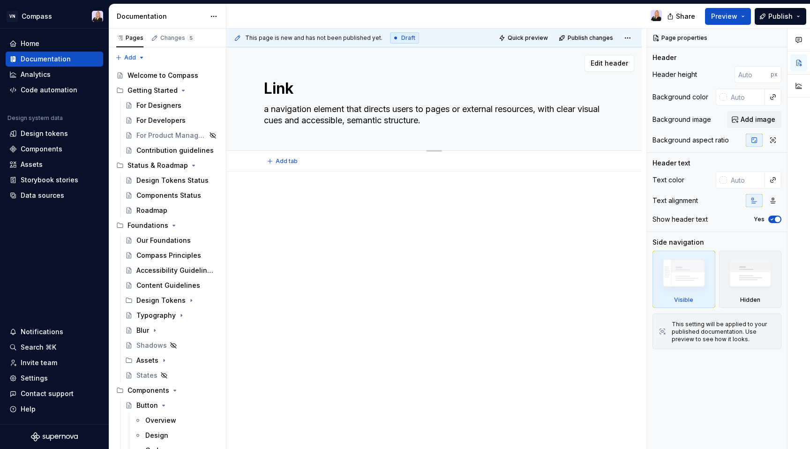
type textarea "A navigation element that directs users to pages or external resources, with cl…"
type textarea "*"
type textarea "A navigation element that directs users to pages or external resources, with cl…"
click at [309, 209] on div at bounding box center [434, 212] width 340 height 36
click at [306, 190] on div at bounding box center [435, 274] width 416 height 204
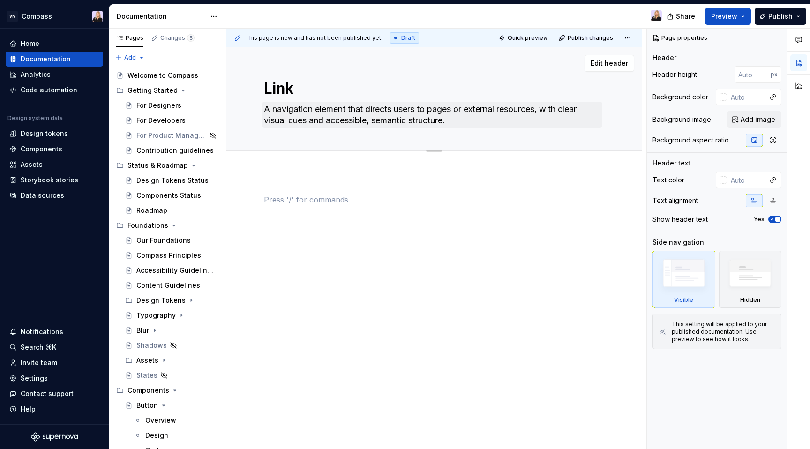
type textarea "*"
click at [287, 159] on span "Add tab" at bounding box center [287, 162] width 22 height 8
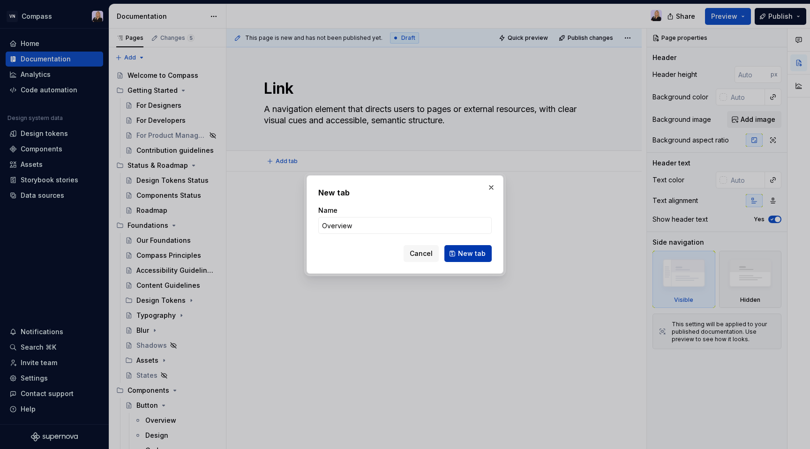
type input "Overview"
click at [462, 259] on button "New tab" at bounding box center [468, 253] width 47 height 17
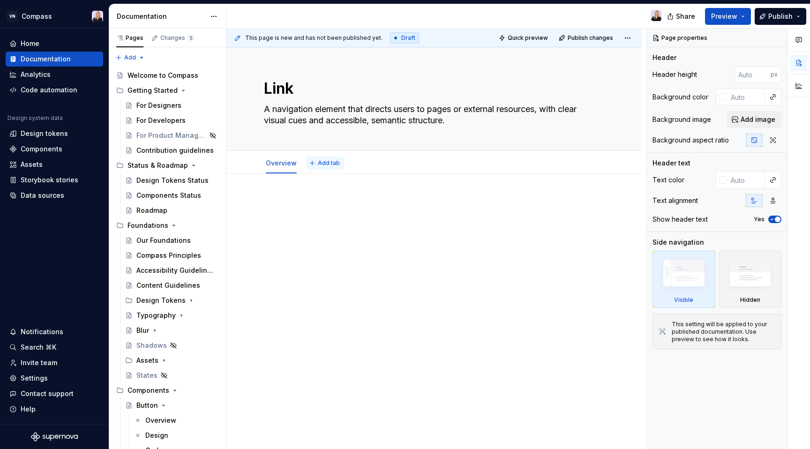
click at [330, 164] on span "Add tab" at bounding box center [329, 163] width 22 height 8
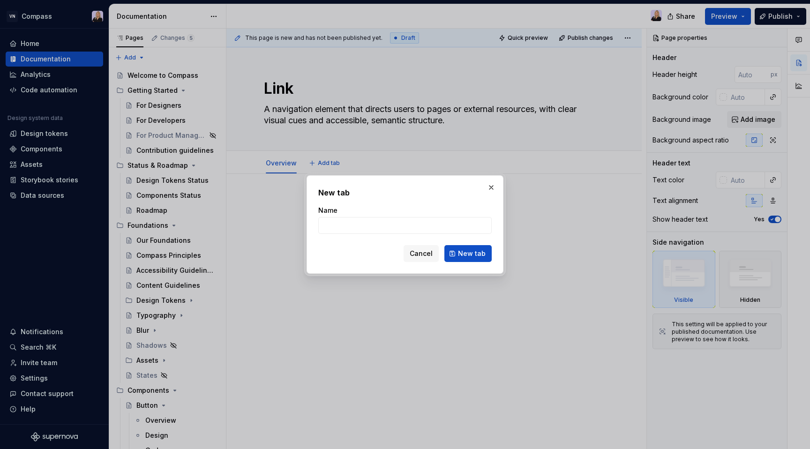
type textarea "*"
type input "Design"
type textarea "*"
type input "Design"
click at [480, 248] on button "New tab" at bounding box center [468, 253] width 47 height 17
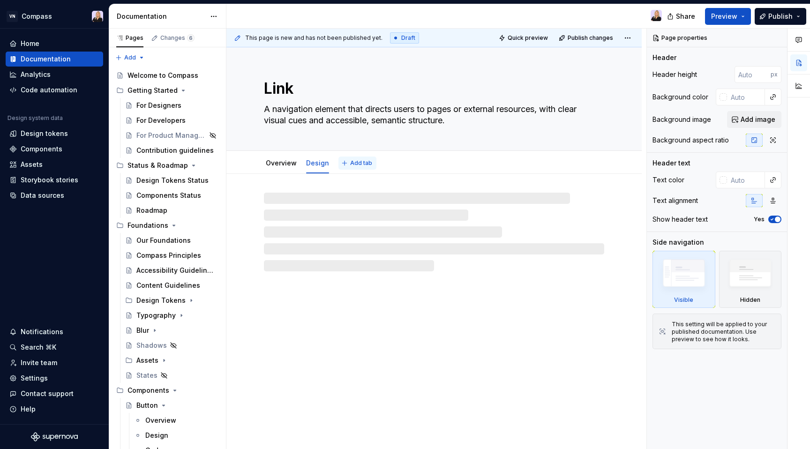
click at [350, 160] on span "Add tab" at bounding box center [361, 163] width 22 height 8
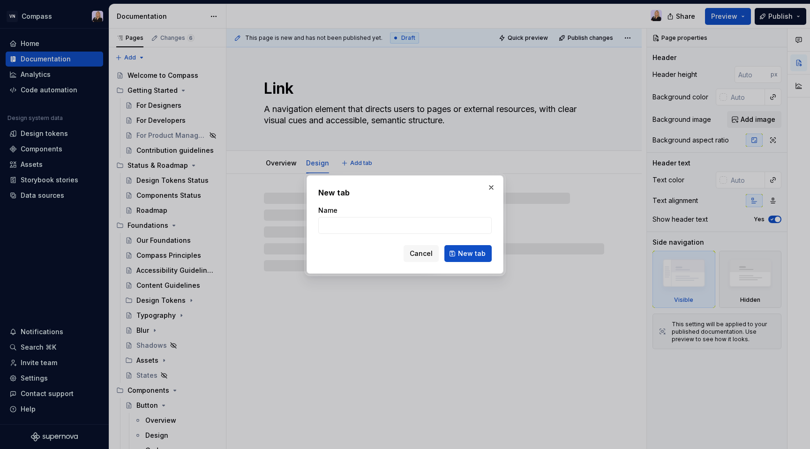
type textarea "*"
type input "Code"
click at [449, 253] on button "New tab" at bounding box center [468, 253] width 47 height 17
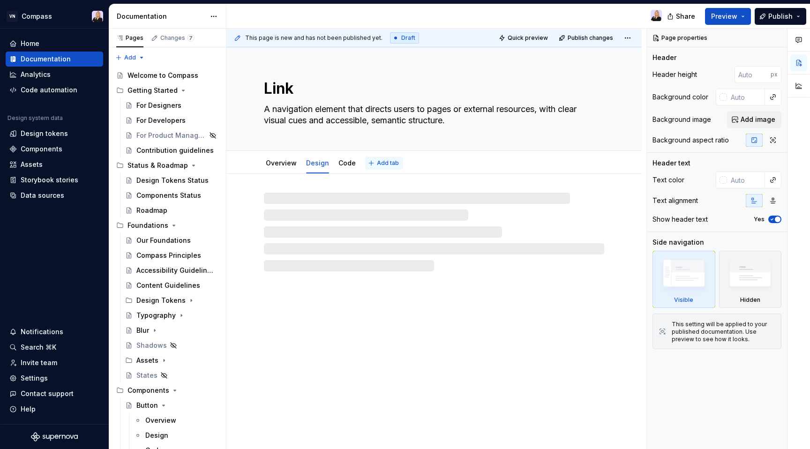
click at [391, 165] on span "Add tab" at bounding box center [388, 163] width 22 height 8
click at [379, 160] on span "Add tab" at bounding box center [388, 163] width 22 height 8
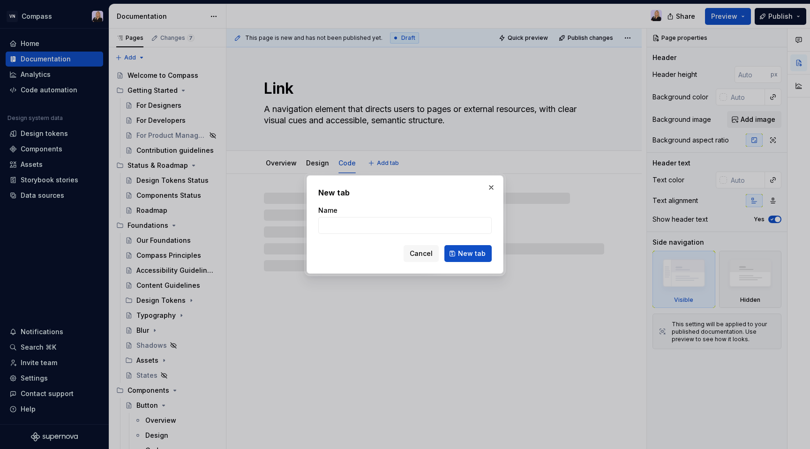
type textarea "*"
type input "Con"
type textarea "*"
type input "[PERSON_NAME]"
type textarea "*"
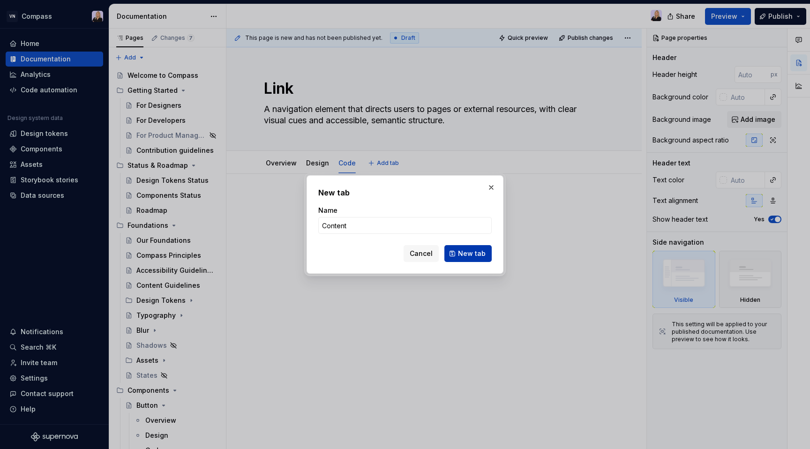
type input "Content"
click at [464, 255] on span "New tab" at bounding box center [472, 253] width 28 height 9
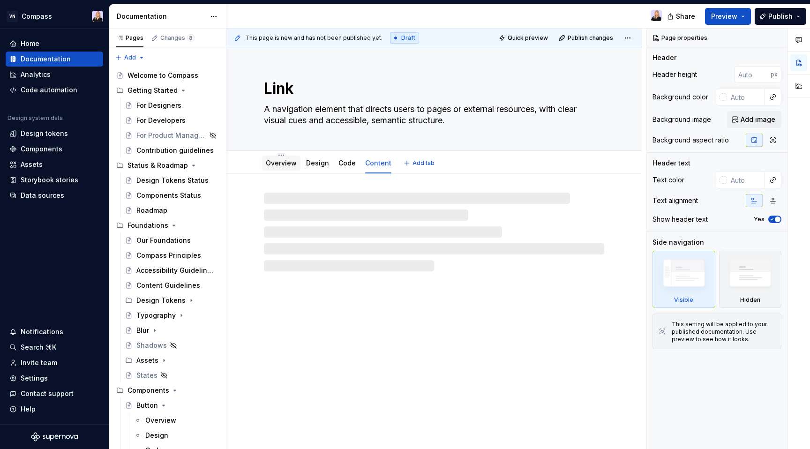
click at [272, 162] on link "Overview" at bounding box center [281, 163] width 31 height 8
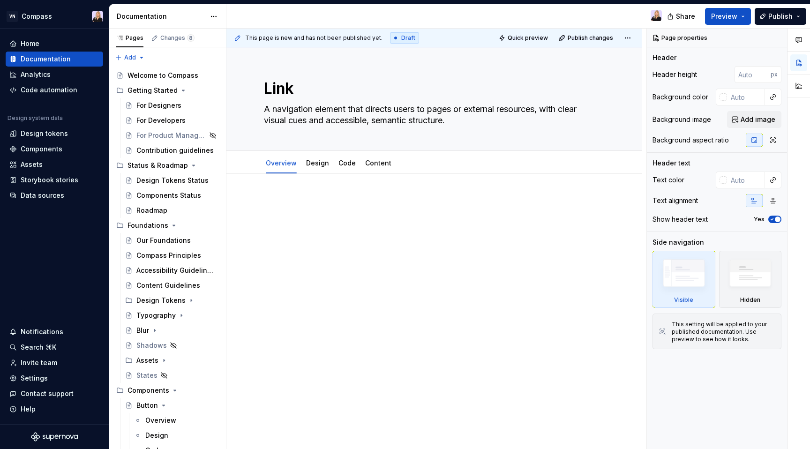
type textarea "*"
click at [285, 189] on div at bounding box center [435, 276] width 416 height 204
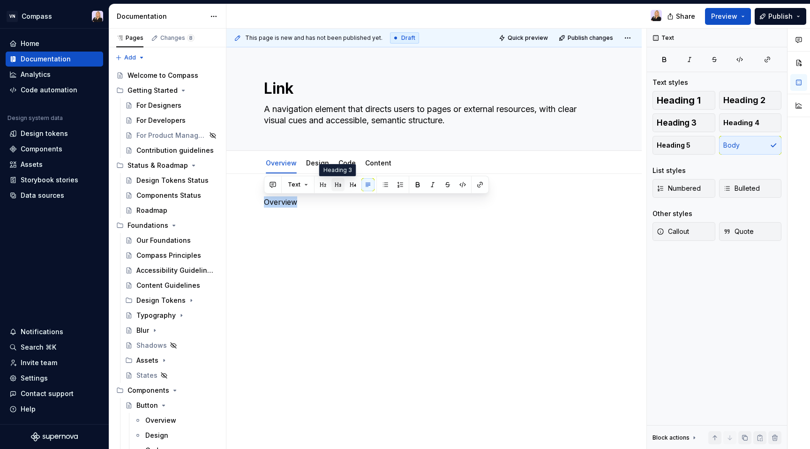
click at [334, 188] on button "button" at bounding box center [338, 184] width 13 height 13
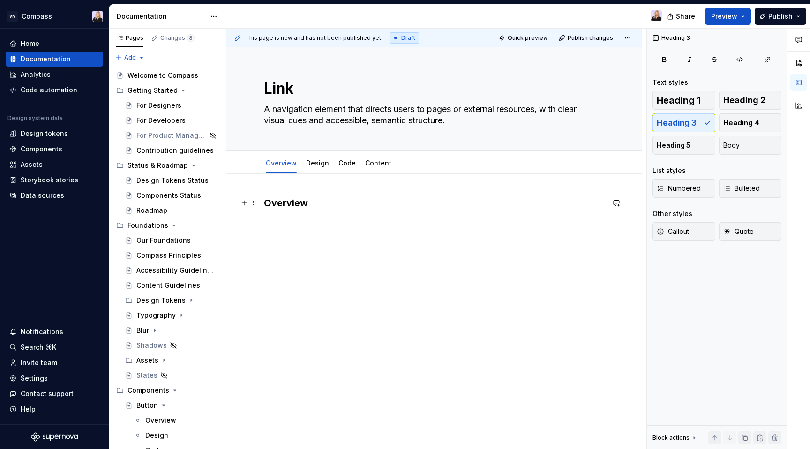
click at [297, 207] on h3 "Overview" at bounding box center [434, 203] width 340 height 13
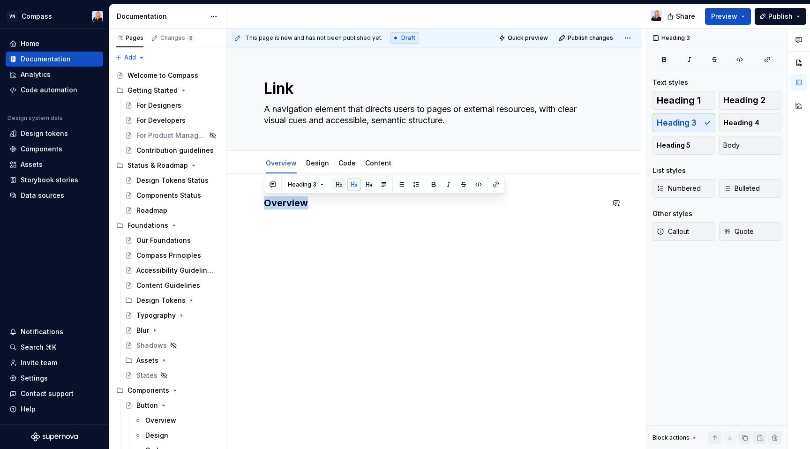
click at [337, 183] on button "button" at bounding box center [339, 184] width 13 height 13
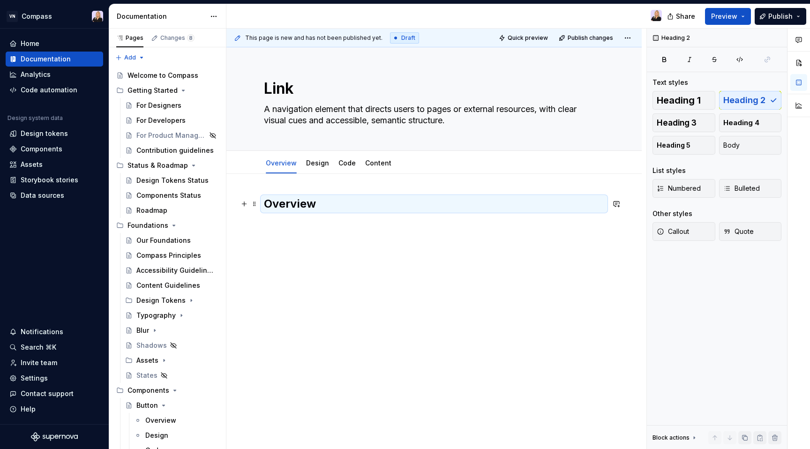
click at [333, 204] on h2 "Overview" at bounding box center [434, 204] width 340 height 15
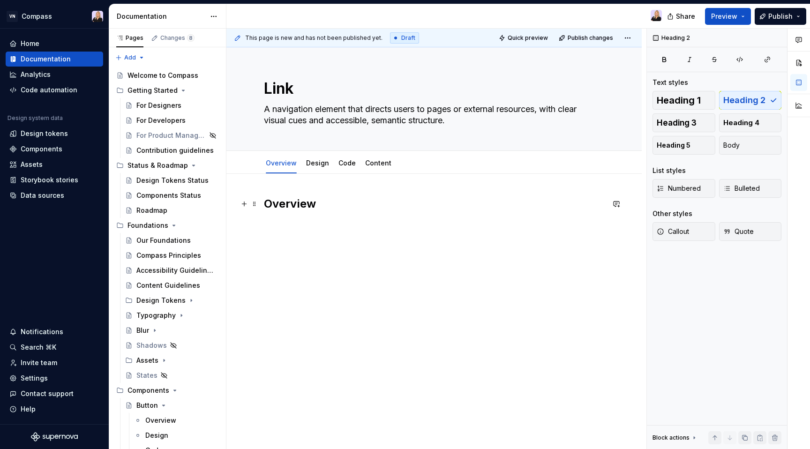
click at [333, 204] on h2 "Overview" at bounding box center [434, 204] width 340 height 15
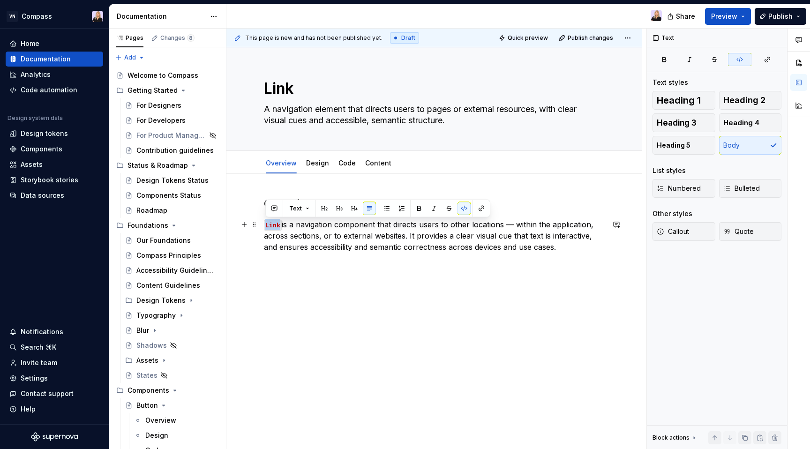
drag, startPoint x: 281, startPoint y: 226, endPoint x: 258, endPoint y: 222, distance: 22.9
click at [258, 222] on div "Overview Link is a navigation component that directs users to other locations —…" at bounding box center [435, 286] width 416 height 225
click at [466, 212] on button "button" at bounding box center [464, 208] width 13 height 13
click at [551, 247] on p "Link is a navigation component that directs users to other locations — within t…" at bounding box center [434, 236] width 340 height 34
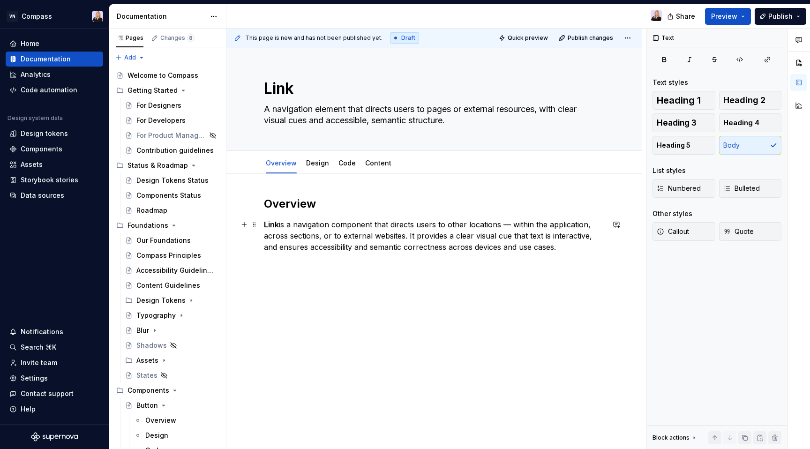
click at [514, 223] on p "Link is a navigation component that directs users to other locations — within t…" at bounding box center [434, 236] width 340 height 34
click at [590, 236] on p "Link is a navigation component that directs users to other locations within the…" at bounding box center [434, 236] width 340 height 34
click at [576, 252] on p "Link is a navigation component that directs users to other locations within the…" at bounding box center [434, 236] width 340 height 34
click at [688, 233] on span "Callout" at bounding box center [673, 231] width 32 height 9
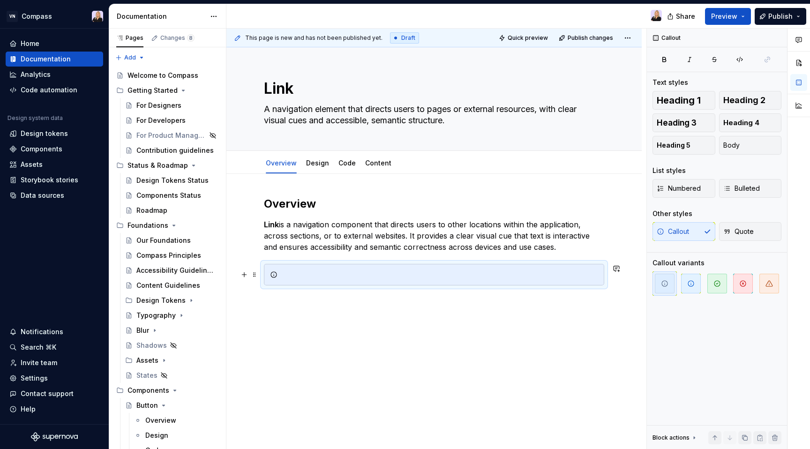
click at [307, 283] on div at bounding box center [434, 275] width 340 height 22
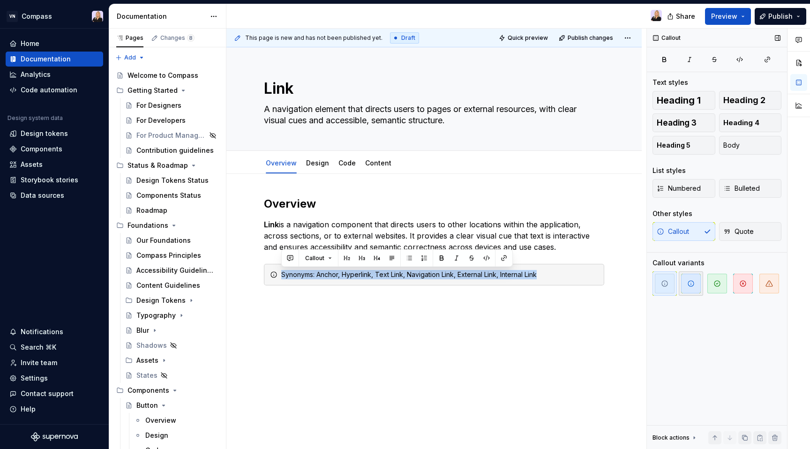
click at [685, 285] on span "button" at bounding box center [691, 284] width 20 height 20
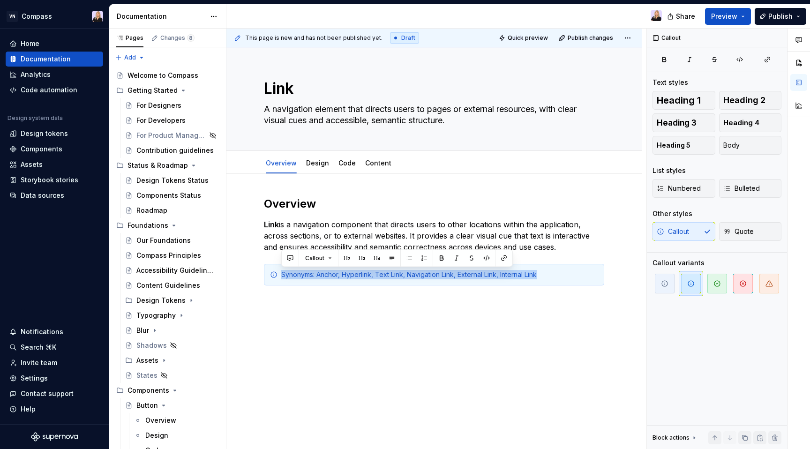
click at [494, 305] on div "Overview Link is a navigation component that directs users to other locations w…" at bounding box center [435, 302] width 416 height 257
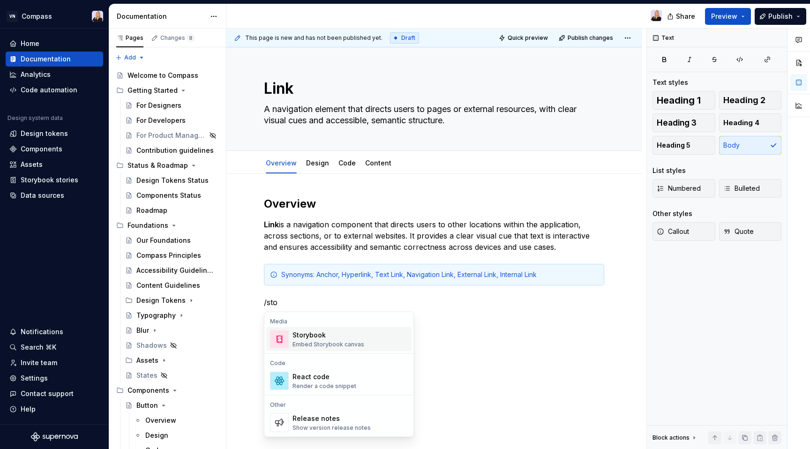
click at [362, 337] on div "Storybook Embed Storybook canvas" at bounding box center [350, 339] width 115 height 19
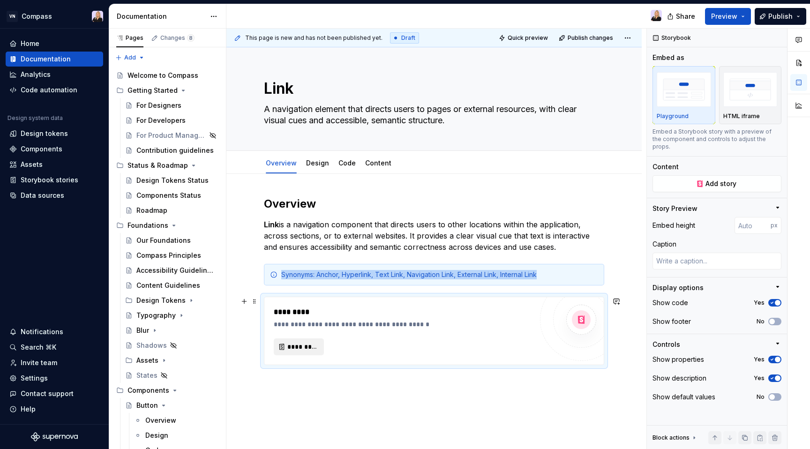
click at [306, 348] on span "*********" at bounding box center [302, 346] width 30 height 9
type textarea "*"
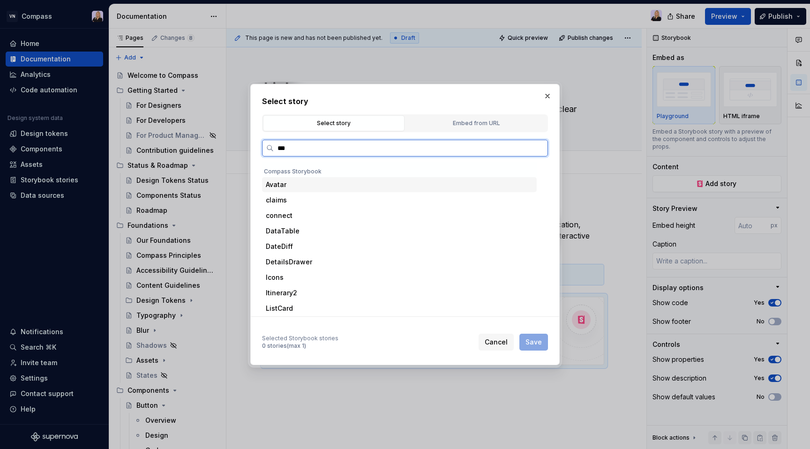
type input "****"
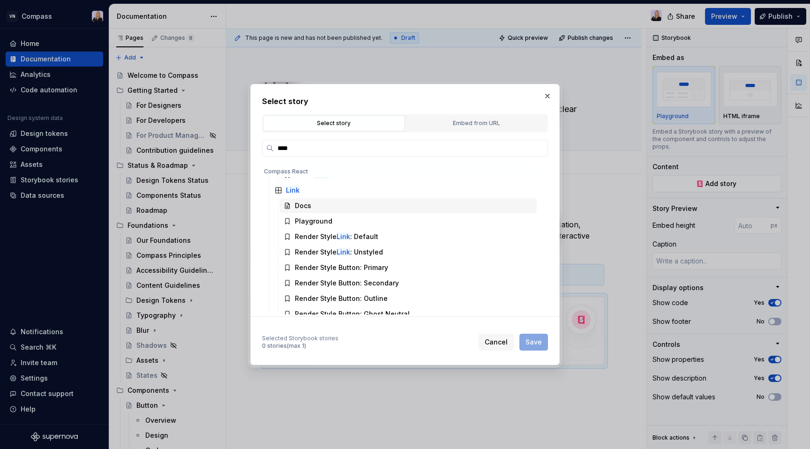
scroll to position [42, 0]
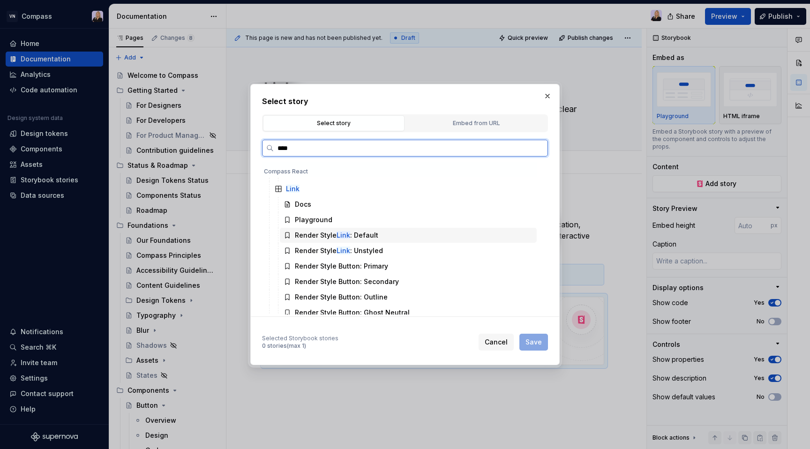
click at [317, 239] on div "Render Style Link : Default" at bounding box center [336, 235] width 83 height 9
click at [300, 188] on div "Link" at bounding box center [404, 188] width 266 height 15
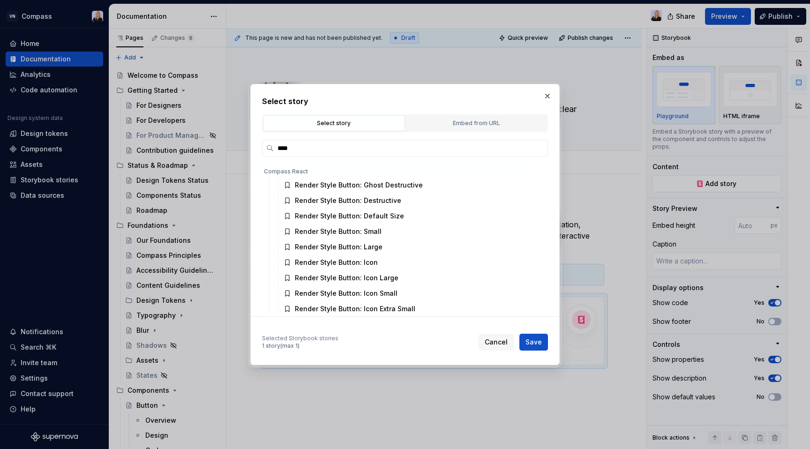
scroll to position [203, 0]
click at [532, 345] on span "Save" at bounding box center [534, 342] width 16 height 9
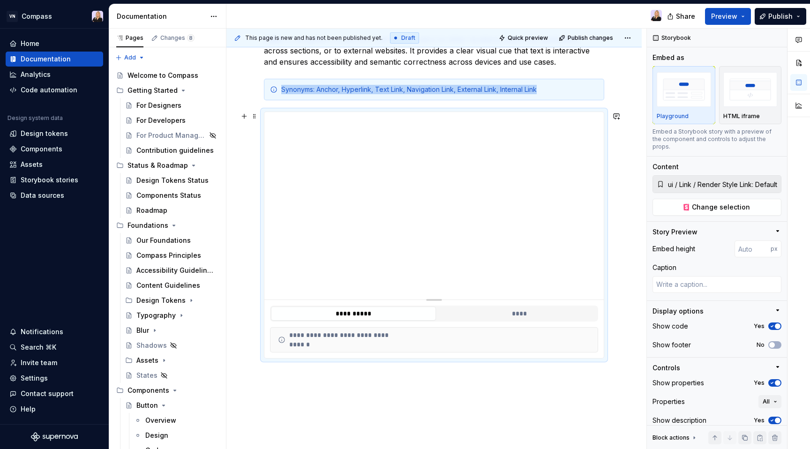
scroll to position [240, 0]
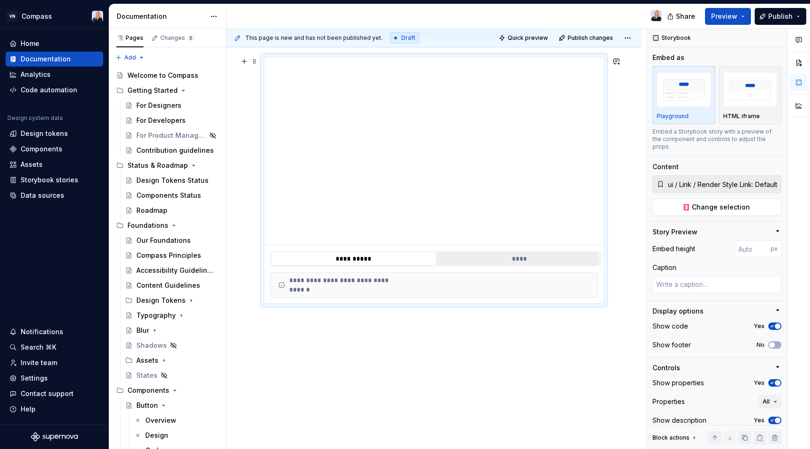
click at [493, 261] on button "****" at bounding box center [519, 259] width 165 height 14
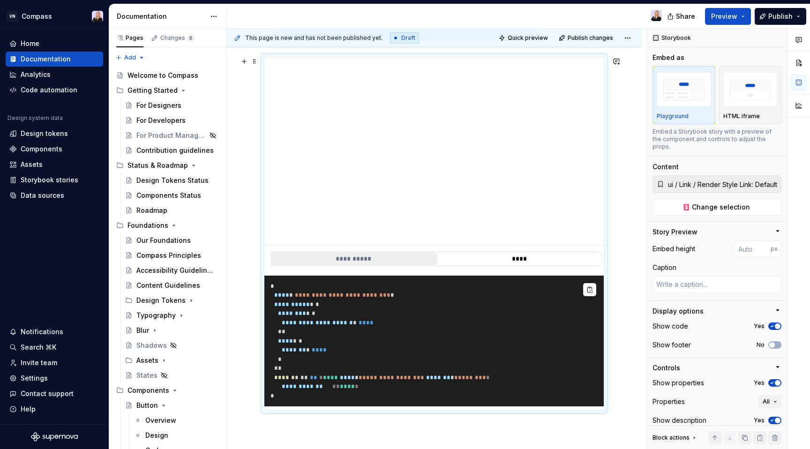
click at [394, 261] on button "**********" at bounding box center [353, 259] width 165 height 14
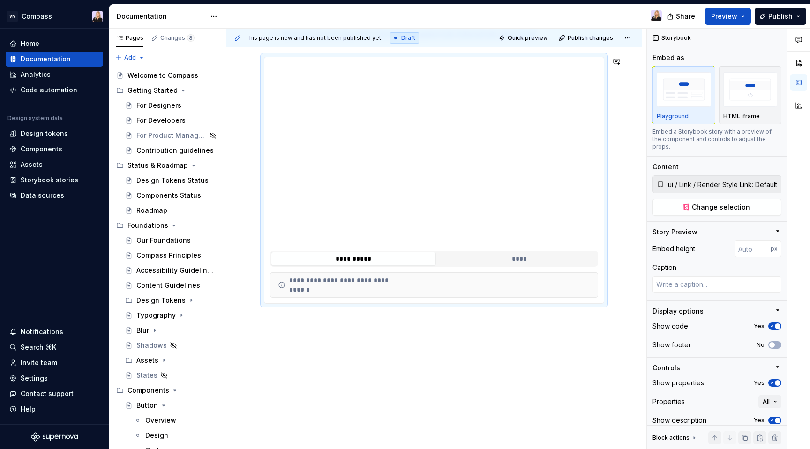
click at [381, 348] on div "**********" at bounding box center [437, 239] width 420 height 421
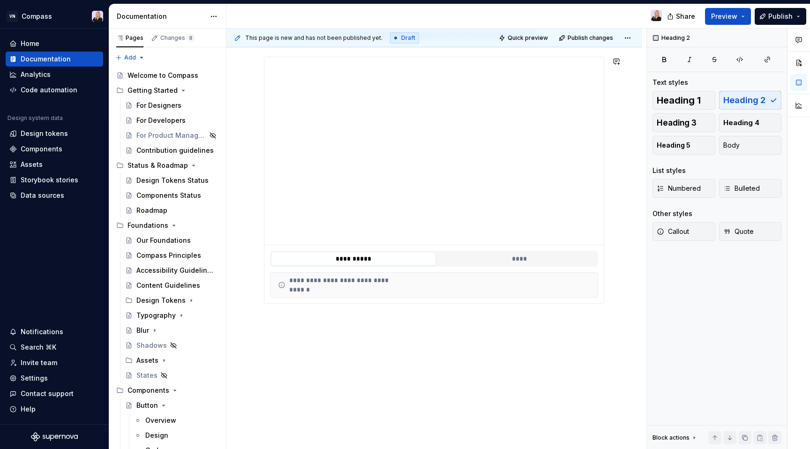
click at [378, 331] on div "**********" at bounding box center [435, 192] width 416 height 516
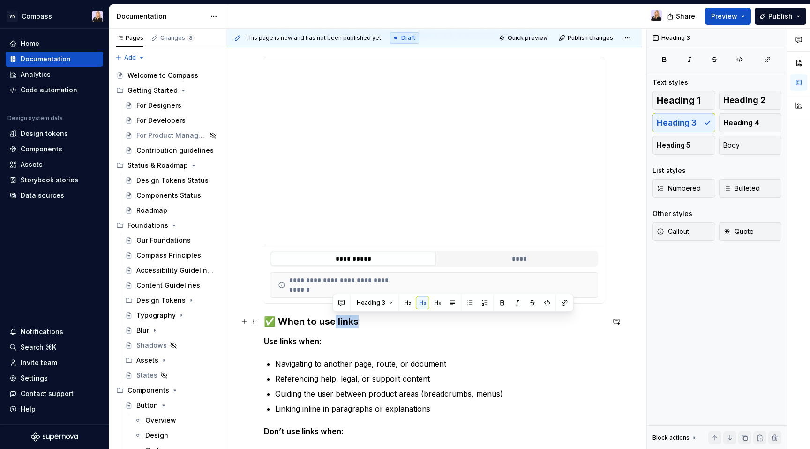
drag, startPoint x: 333, startPoint y: 322, endPoint x: 374, endPoint y: 322, distance: 40.3
click at [374, 322] on h3 "✅ When to use links" at bounding box center [434, 321] width 340 height 13
drag, startPoint x: 278, startPoint y: 324, endPoint x: 261, endPoint y: 321, distance: 16.7
click at [261, 321] on div "**********" at bounding box center [435, 292] width 416 height 717
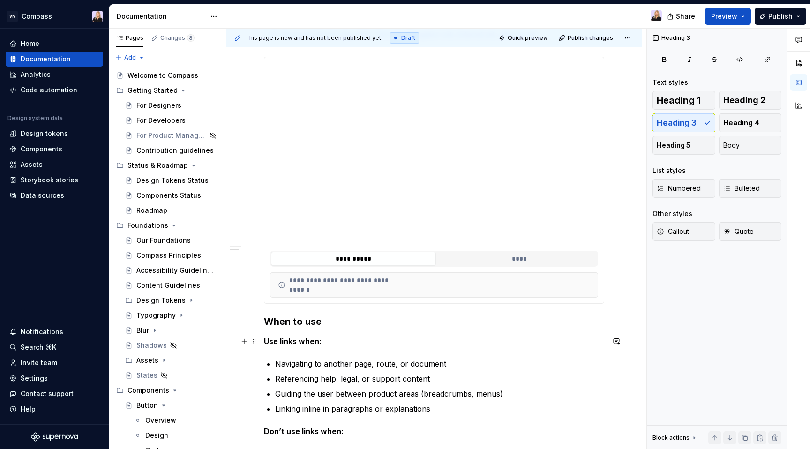
click at [262, 339] on div "**********" at bounding box center [435, 292] width 416 height 717
type textarea "*"
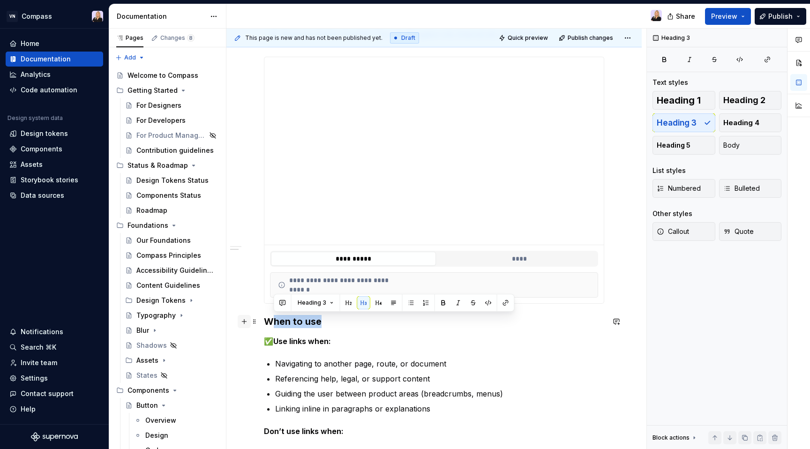
drag, startPoint x: 322, startPoint y: 320, endPoint x: 250, endPoint y: 318, distance: 72.2
click at [264, 318] on div "**********" at bounding box center [434, 235] width 340 height 559
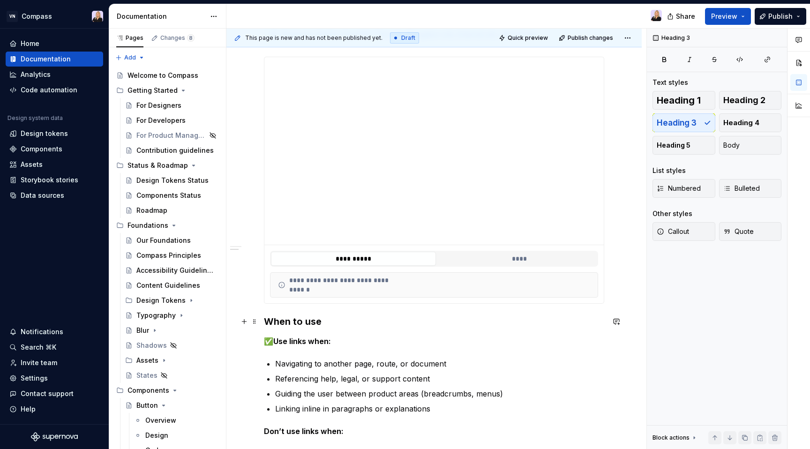
click at [287, 317] on h3 "When to use" at bounding box center [434, 321] width 340 height 13
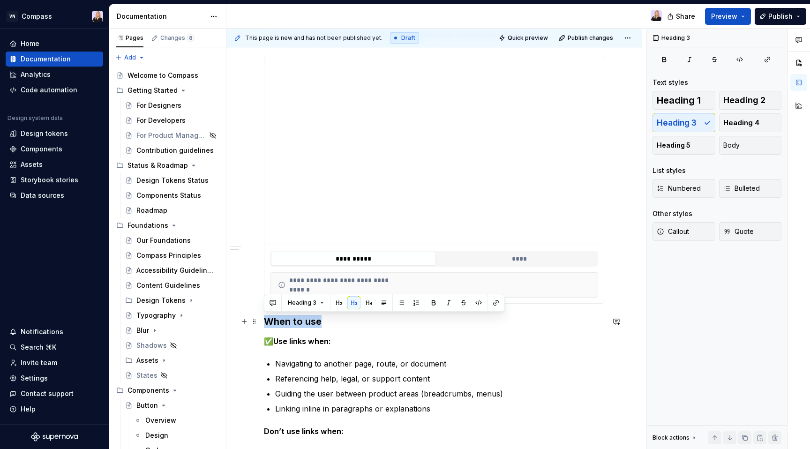
drag, startPoint x: 320, startPoint y: 321, endPoint x: 267, endPoint y: 318, distance: 52.6
click at [267, 318] on h3 "When to use" at bounding box center [434, 321] width 340 height 13
click at [339, 305] on button "button" at bounding box center [339, 302] width 13 height 13
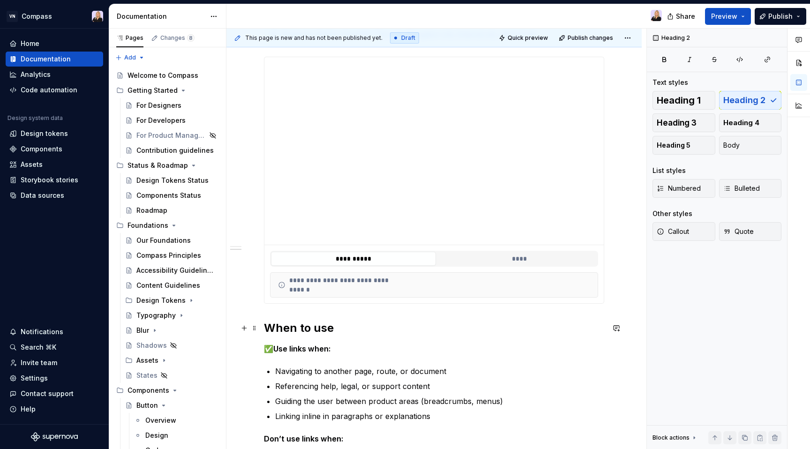
click at [336, 337] on div "**********" at bounding box center [434, 234] width 340 height 556
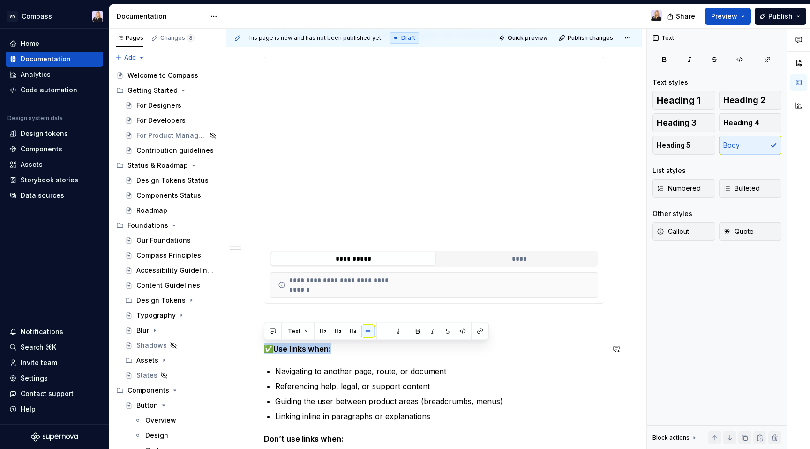
drag, startPoint x: 334, startPoint y: 348, endPoint x: 266, endPoint y: 343, distance: 68.2
click at [266, 343] on p "✅ Use links when:" at bounding box center [434, 348] width 340 height 11
click at [338, 334] on button "button" at bounding box center [338, 331] width 13 height 13
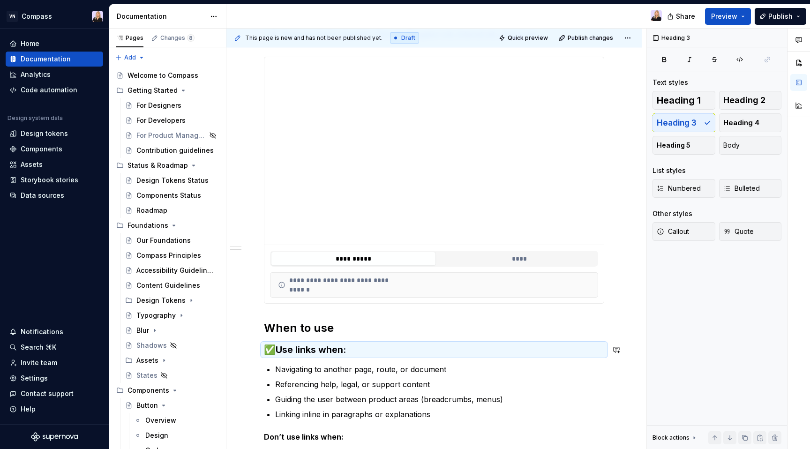
click at [335, 362] on div "**********" at bounding box center [434, 233] width 340 height 554
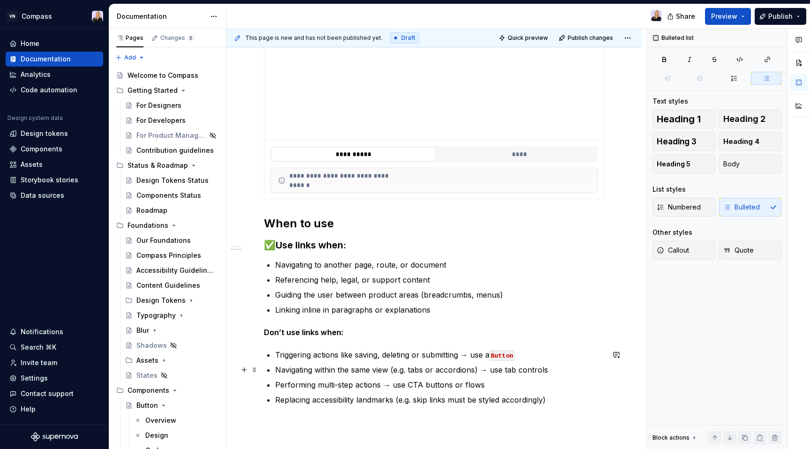
scroll to position [350, 0]
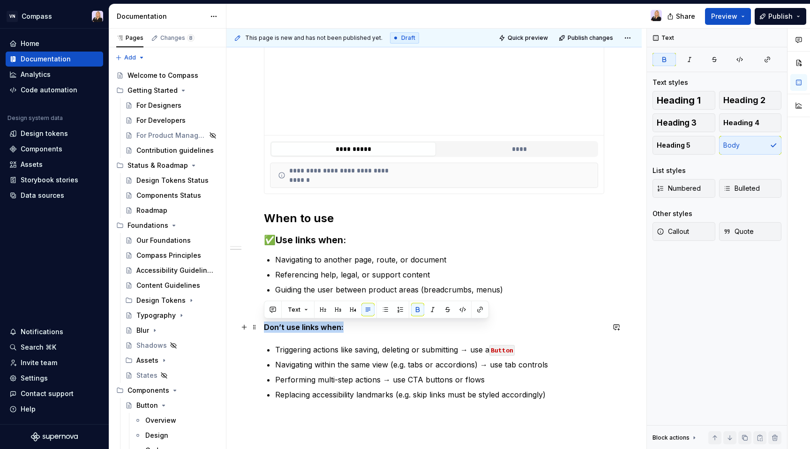
drag, startPoint x: 342, startPoint y: 331, endPoint x: 264, endPoint y: 328, distance: 78.4
click at [264, 328] on p "Don’t use links when:" at bounding box center [434, 327] width 340 height 11
click at [335, 310] on button "button" at bounding box center [338, 309] width 13 height 13
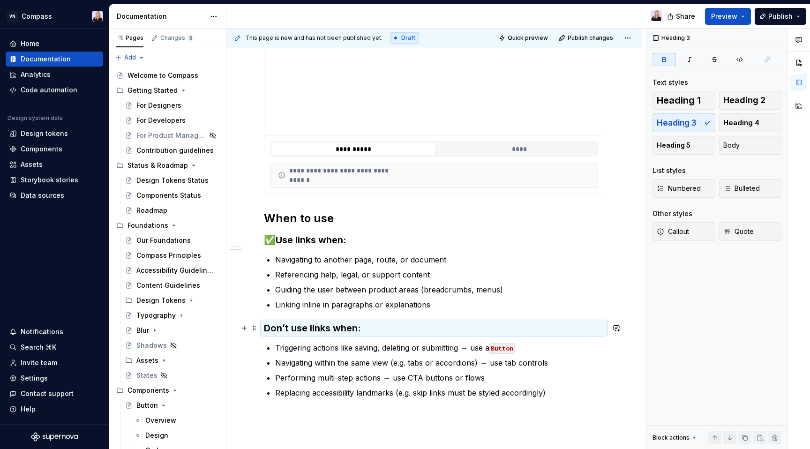
click at [268, 327] on strong "Don’t use links when:" at bounding box center [312, 328] width 97 height 11
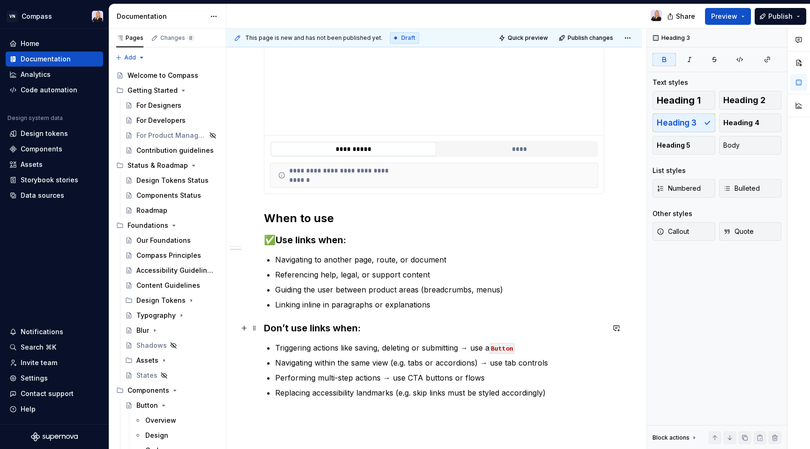
click at [266, 326] on strong "Don’t use links when:" at bounding box center [312, 328] width 97 height 11
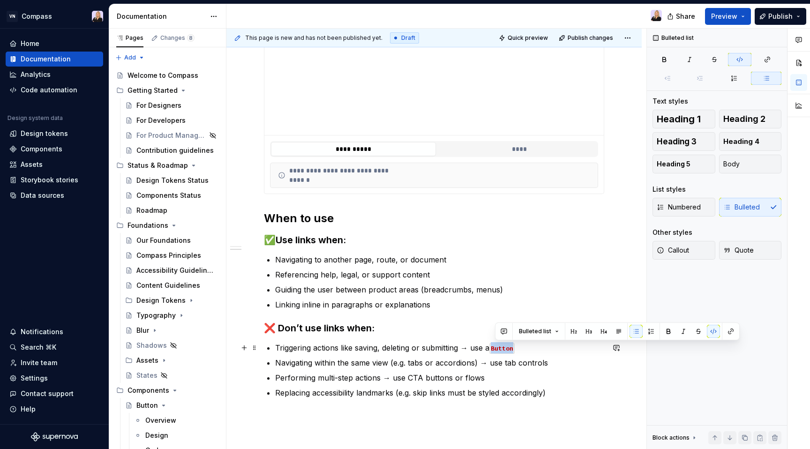
drag, startPoint x: 493, startPoint y: 348, endPoint x: 532, endPoint y: 348, distance: 38.9
click at [532, 348] on p "Triggering actions like saving, deleting or submitting → use a Button" at bounding box center [439, 347] width 329 height 11
click at [710, 330] on button "button" at bounding box center [713, 331] width 13 height 13
click at [725, 331] on button "button" at bounding box center [729, 330] width 13 height 13
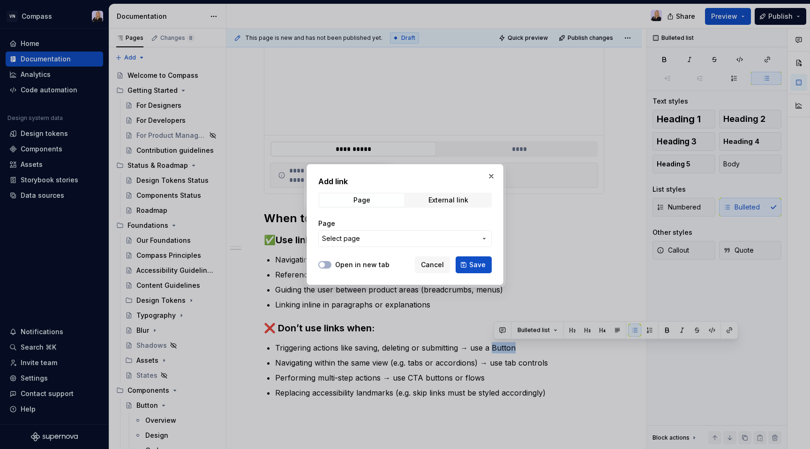
click at [386, 240] on span "Select page" at bounding box center [399, 238] width 155 height 9
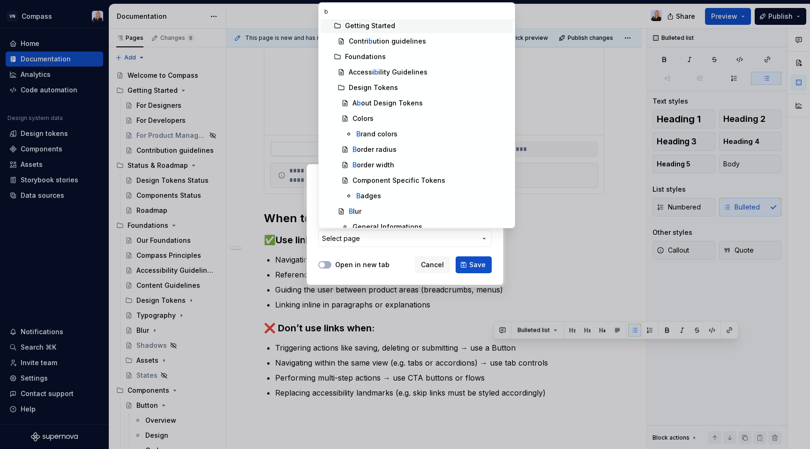
scroll to position [0, 0]
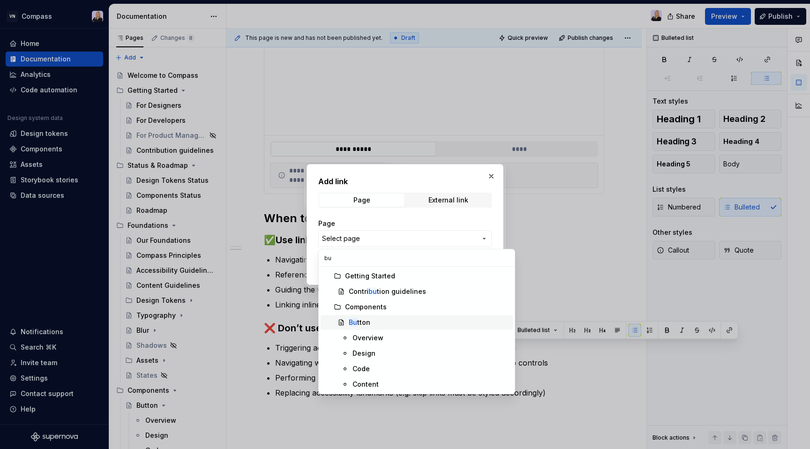
type input "bu"
click at [363, 323] on div "Bu tton" at bounding box center [360, 322] width 22 height 9
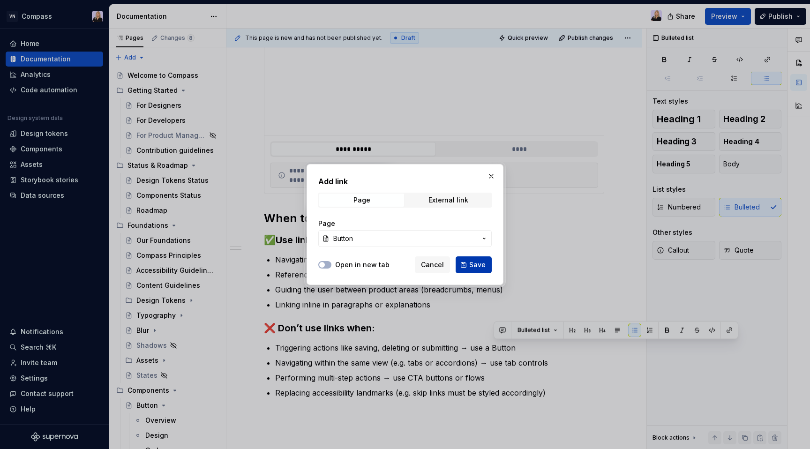
click at [476, 265] on span "Save" at bounding box center [477, 264] width 16 height 9
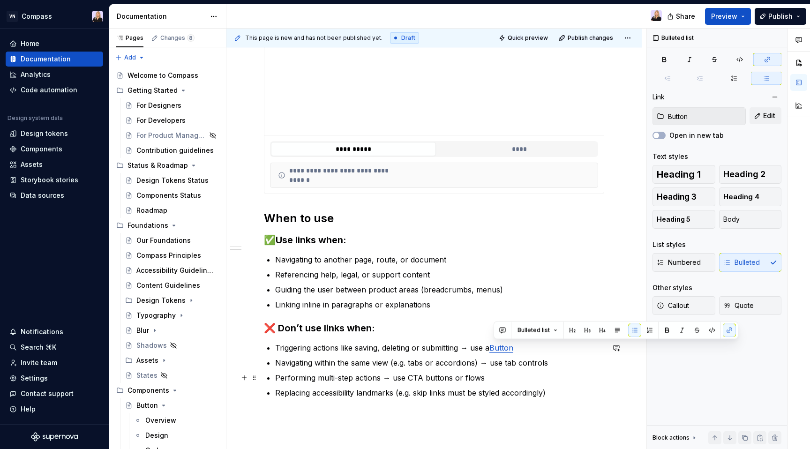
click at [479, 370] on ul "Triggering actions like saving, deleting or submitting → use a Button Navigatin…" at bounding box center [439, 370] width 329 height 56
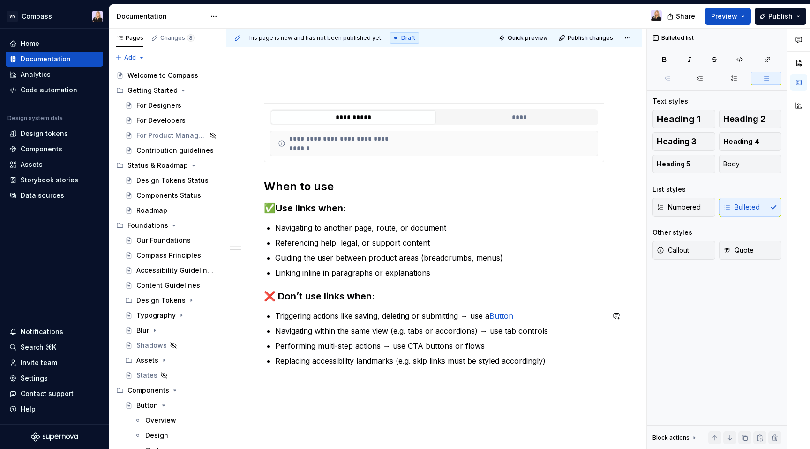
scroll to position [384, 0]
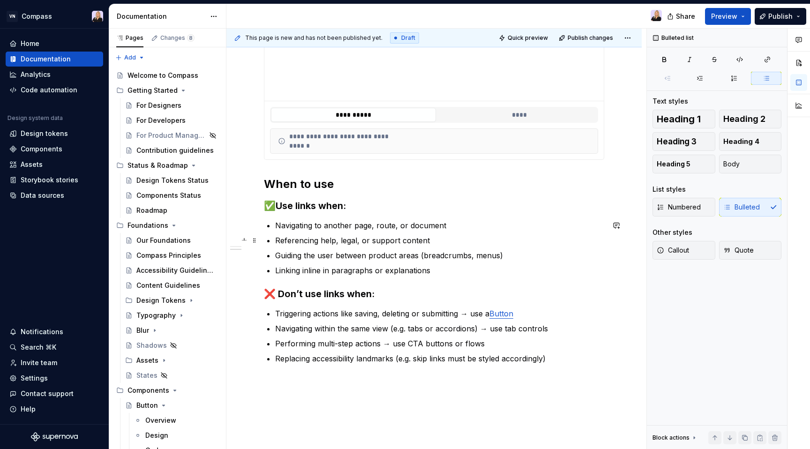
click at [358, 242] on p "Referencing help, legal, or support content" at bounding box center [439, 240] width 329 height 11
click at [396, 226] on p "Navigating to another page, route, or document" at bounding box center [439, 225] width 329 height 11
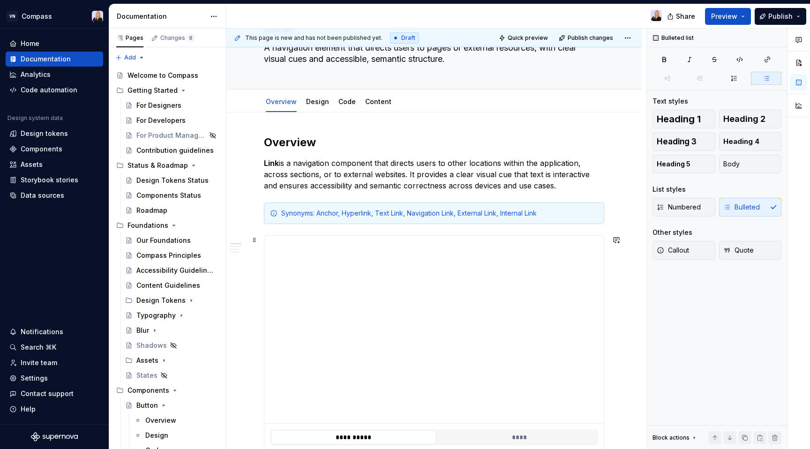
scroll to position [0, 0]
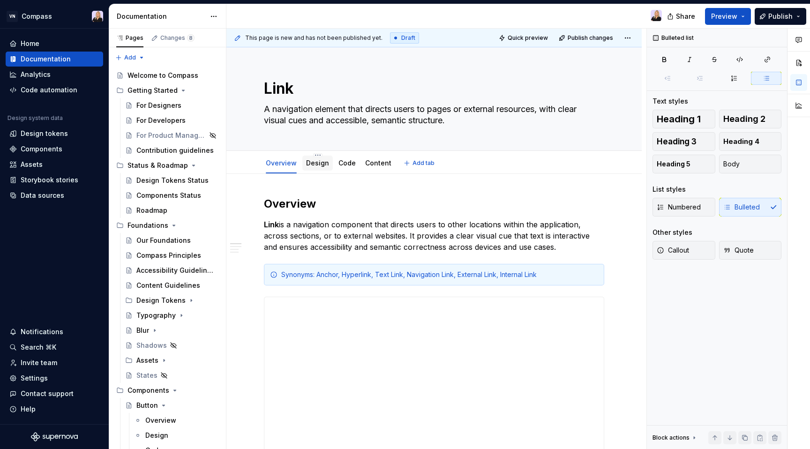
click at [318, 159] on link "Design" at bounding box center [317, 163] width 23 height 8
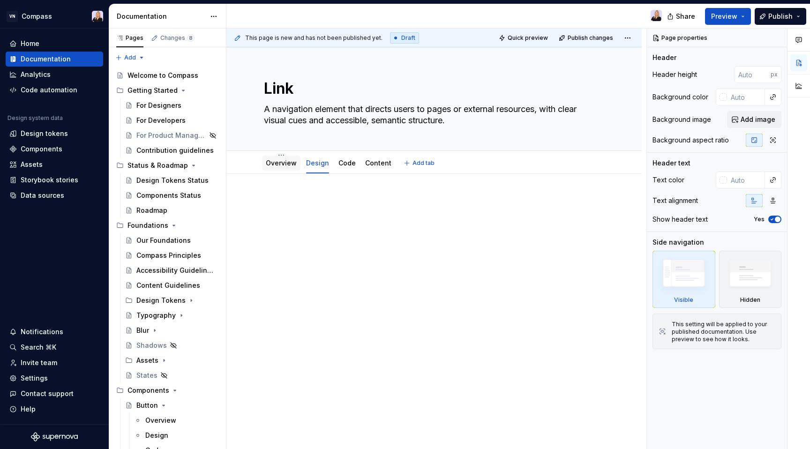
click at [278, 162] on link "Overview" at bounding box center [281, 163] width 31 height 8
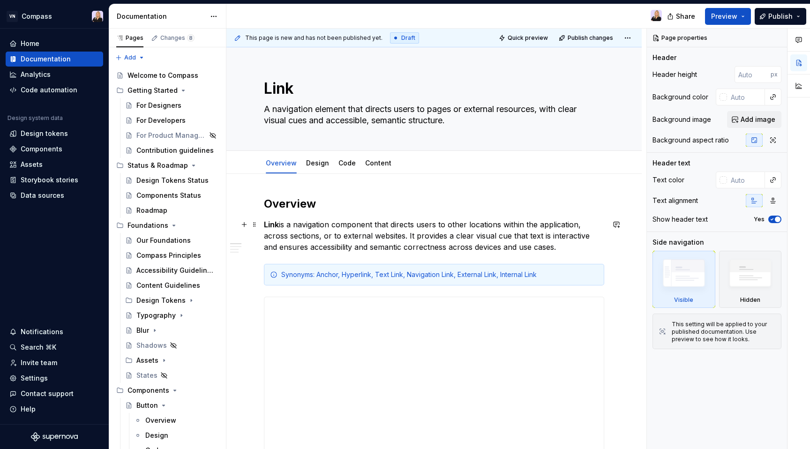
type textarea "*"
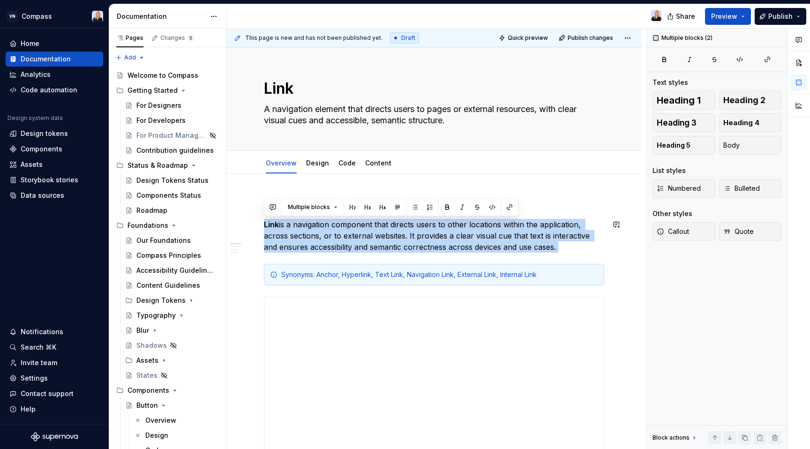
drag, startPoint x: 265, startPoint y: 224, endPoint x: 556, endPoint y: 254, distance: 292.8
click at [556, 254] on div "Overview Link is a navigation component that directs users to other locations w…" at bounding box center [434, 444] width 340 height 494
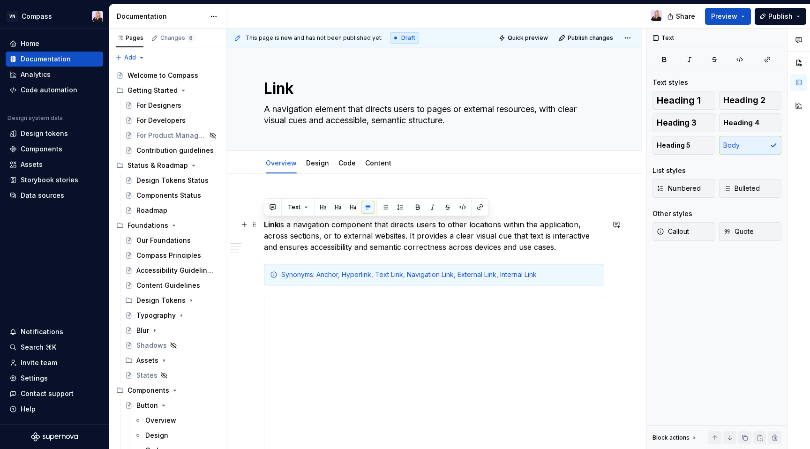
drag, startPoint x: 551, startPoint y: 249, endPoint x: 262, endPoint y: 224, distance: 289.5
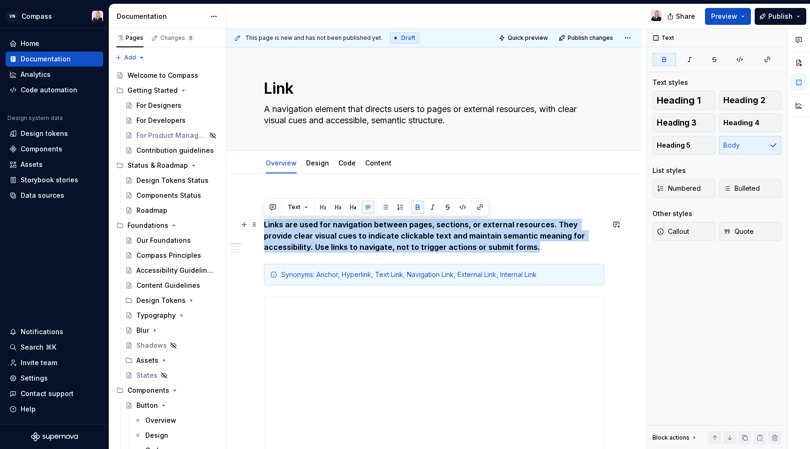
drag, startPoint x: 481, startPoint y: 245, endPoint x: 263, endPoint y: 223, distance: 219.7
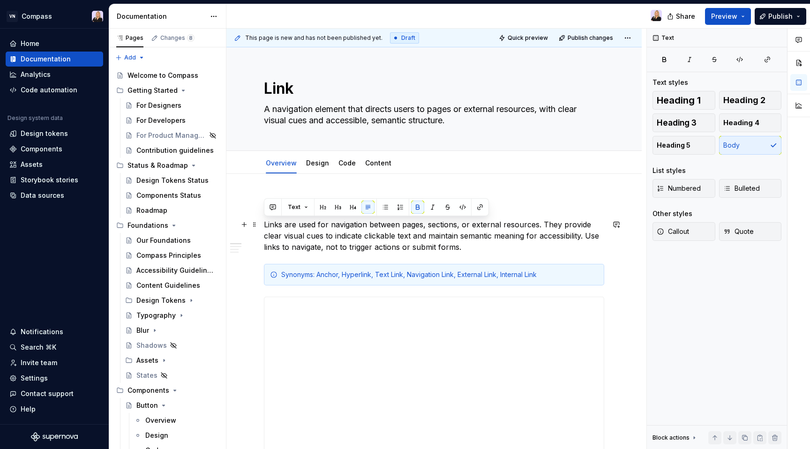
click at [375, 230] on p "Links are used for navigation between pages, sections, or external resources. T…" at bounding box center [434, 236] width 340 height 34
click at [459, 226] on p "Links are used for navigation between pages, sections, or external resources. T…" at bounding box center [434, 236] width 340 height 34
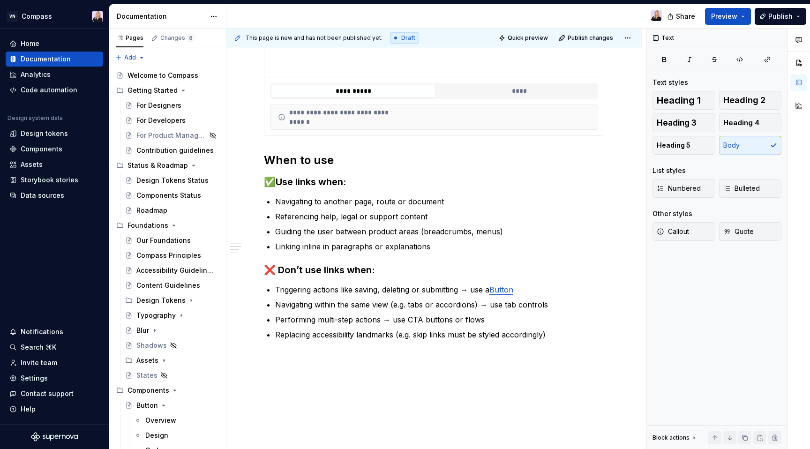
scroll to position [445, 0]
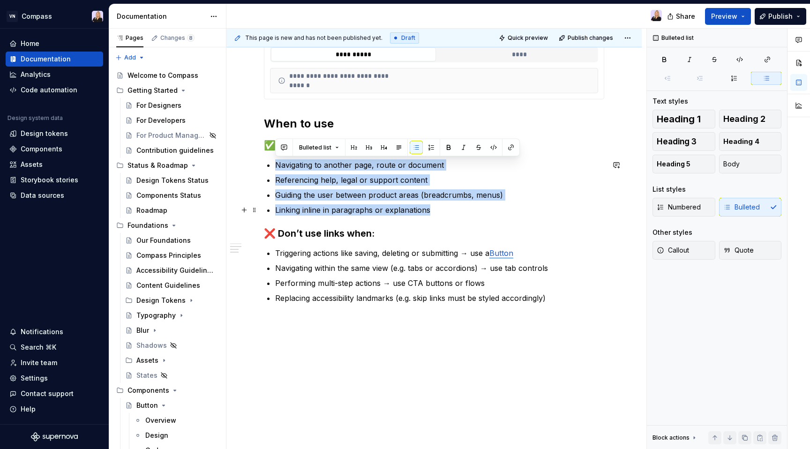
drag, startPoint x: 273, startPoint y: 164, endPoint x: 452, endPoint y: 214, distance: 185.7
click at [452, 214] on div "**********" at bounding box center [434, 28] width 340 height 552
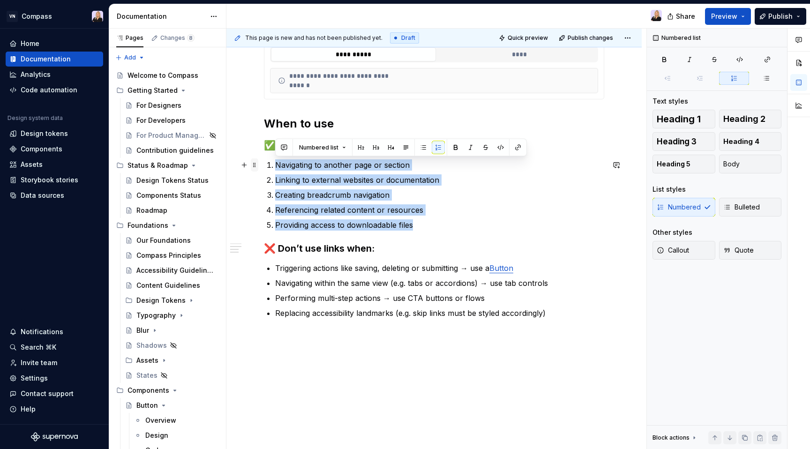
drag, startPoint x: 417, startPoint y: 226, endPoint x: 257, endPoint y: 164, distance: 171.9
click at [264, 164] on div "**********" at bounding box center [434, 41] width 340 height 578
click at [422, 147] on button "button" at bounding box center [423, 147] width 13 height 13
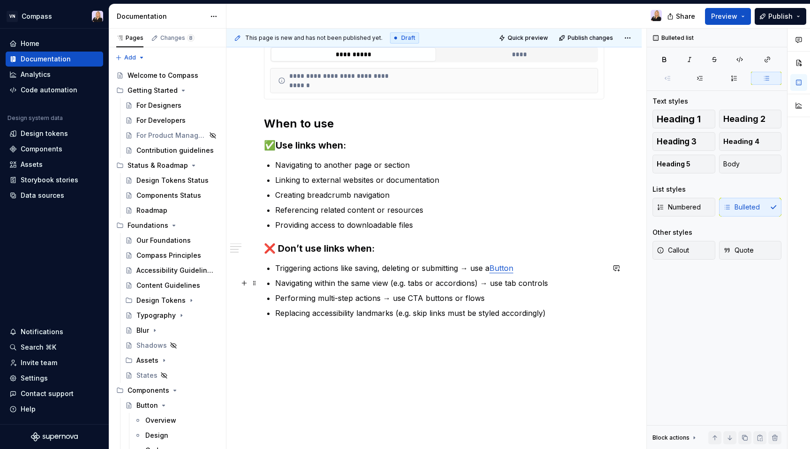
click at [349, 275] on ul "Triggering actions like saving, deleting or submitting → use a Button Navigatin…" at bounding box center [439, 291] width 329 height 56
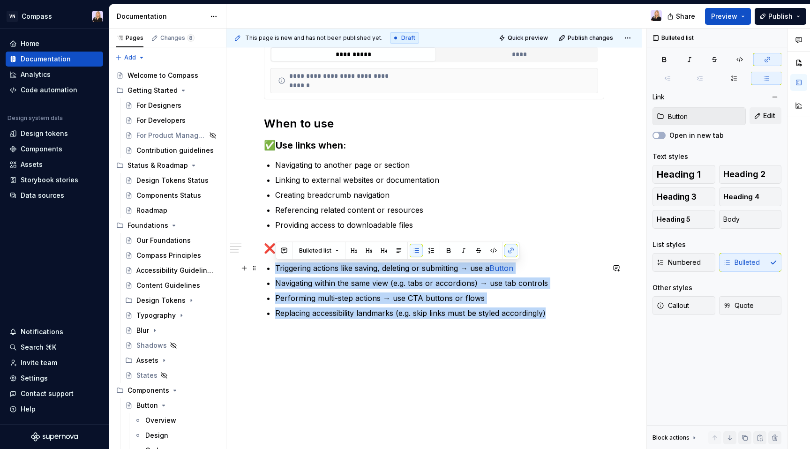
drag, startPoint x: 556, startPoint y: 313, endPoint x: 268, endPoint y: 263, distance: 291.8
click at [275, 263] on ul "Triggering actions like saving, deleting or submitting → use a Button Navigatin…" at bounding box center [439, 291] width 329 height 56
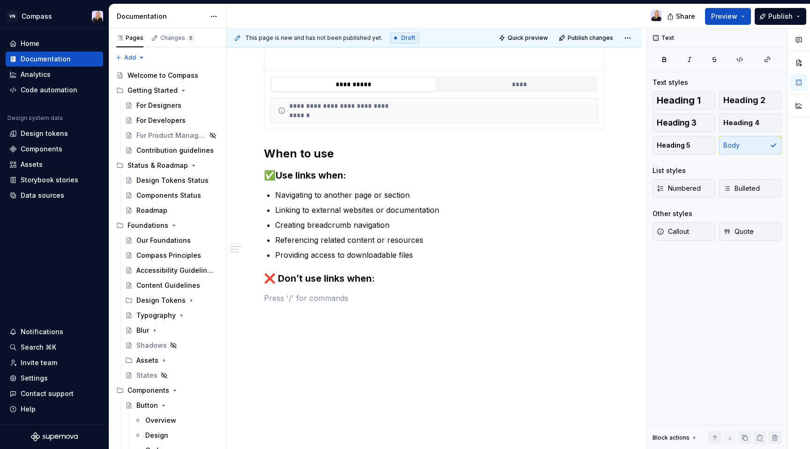
type textarea "*"
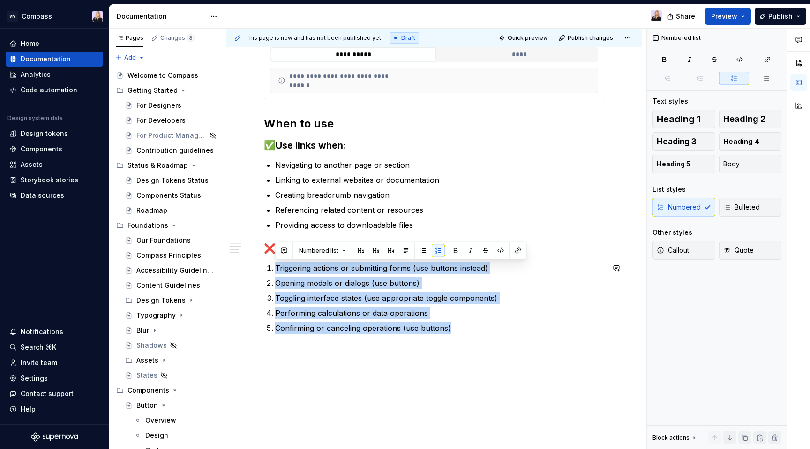
drag, startPoint x: 433, startPoint y: 328, endPoint x: 256, endPoint y: 262, distance: 189.0
click at [256, 262] on div "**********" at bounding box center [435, 104] width 416 height 750
click at [422, 249] on button "button" at bounding box center [423, 250] width 13 height 13
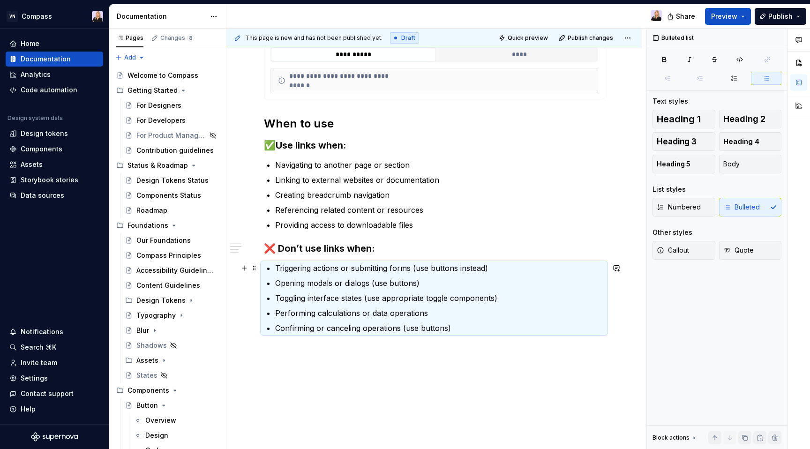
click at [460, 273] on p "Triggering actions or submitting forms (use buttons instead)" at bounding box center [439, 268] width 329 height 11
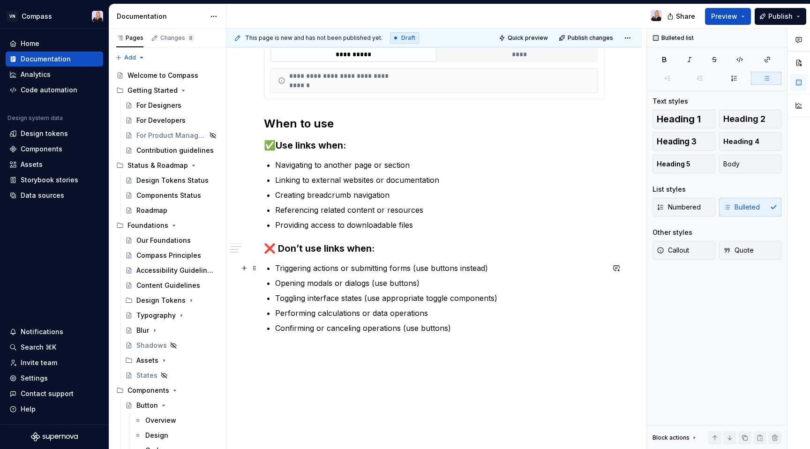
click at [443, 270] on p "Triggering actions or submitting forms (use buttons instead)" at bounding box center [439, 268] width 329 height 11
click at [663, 246] on button "button" at bounding box center [666, 250] width 13 height 13
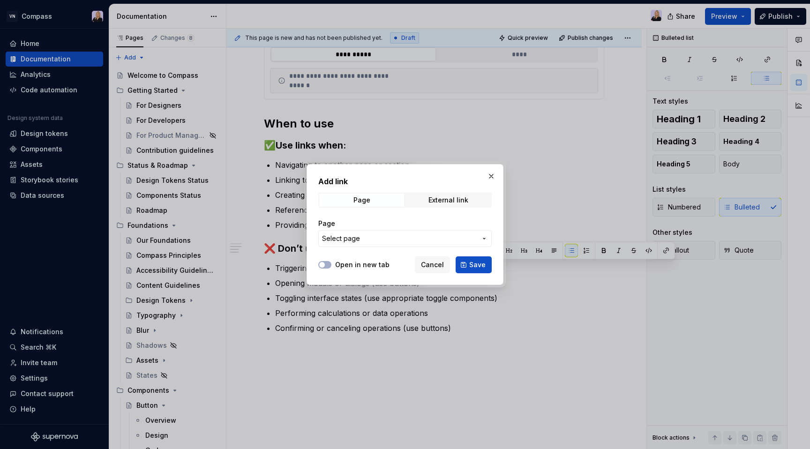
click at [438, 238] on span "Select page" at bounding box center [399, 238] width 155 height 9
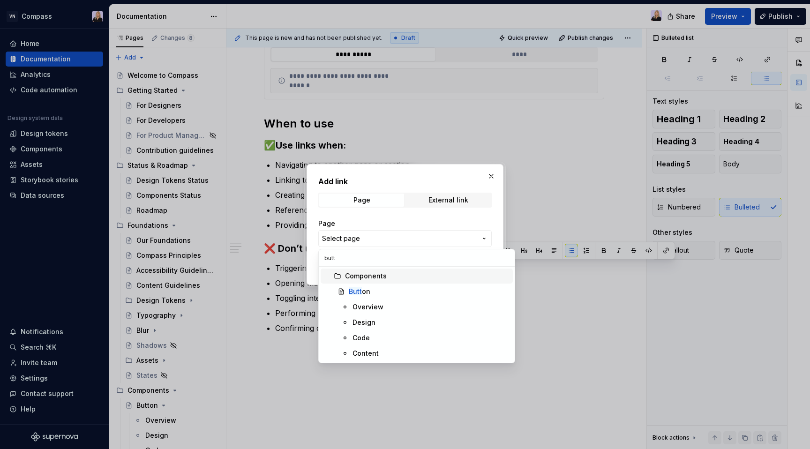
type input "butt"
click at [364, 294] on div "Butt on" at bounding box center [360, 291] width 22 height 9
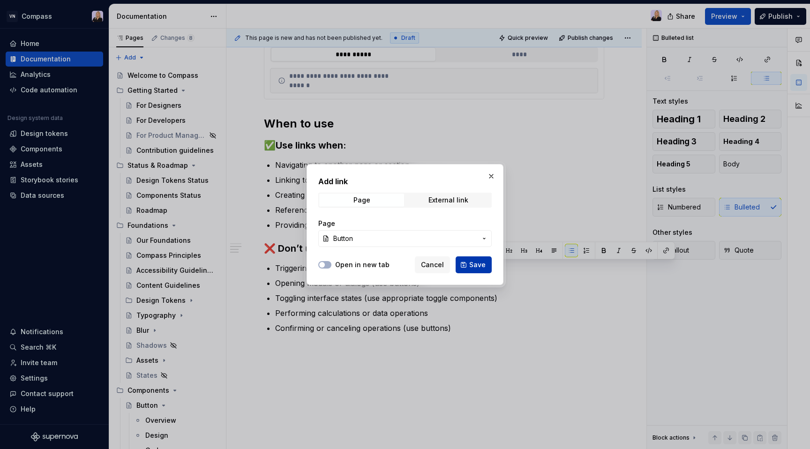
click at [476, 266] on span "Save" at bounding box center [477, 264] width 16 height 9
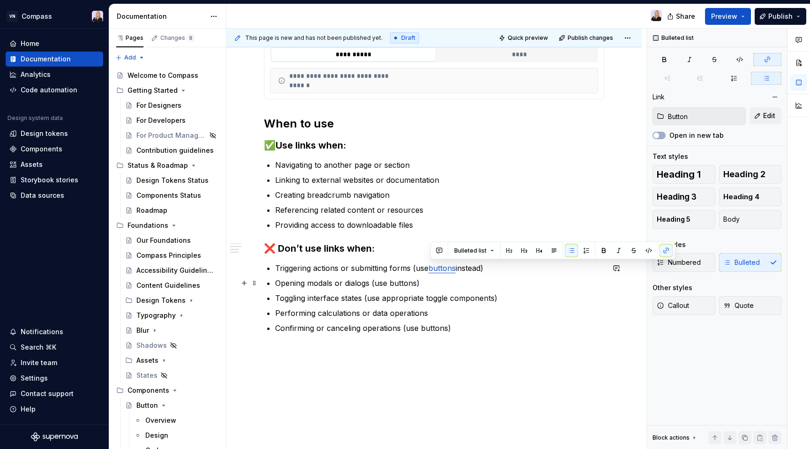
click at [411, 284] on p "Opening modals or dialogs (use buttons)" at bounding box center [439, 283] width 329 height 11
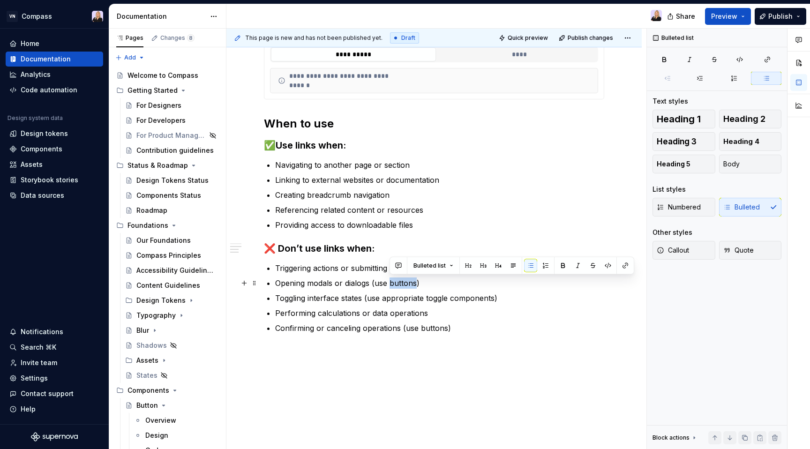
click at [411, 284] on p "Opening modals or dialogs (use buttons)" at bounding box center [439, 283] width 329 height 11
click at [624, 265] on button "button" at bounding box center [625, 265] width 13 height 13
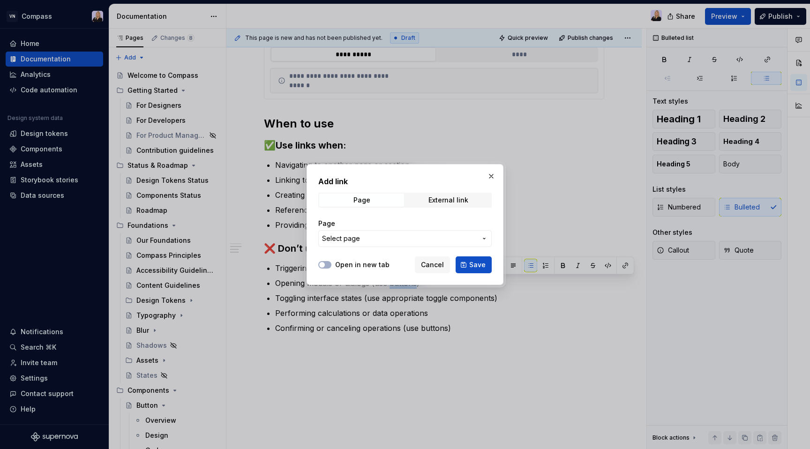
click at [428, 243] on button "Select page" at bounding box center [405, 238] width 174 height 17
click at [434, 262] on div "Add link Page External link Page Select page Open in new tab Cancel Save" at bounding box center [405, 224] width 810 height 449
click at [435, 267] on span "Cancel" at bounding box center [432, 264] width 23 height 9
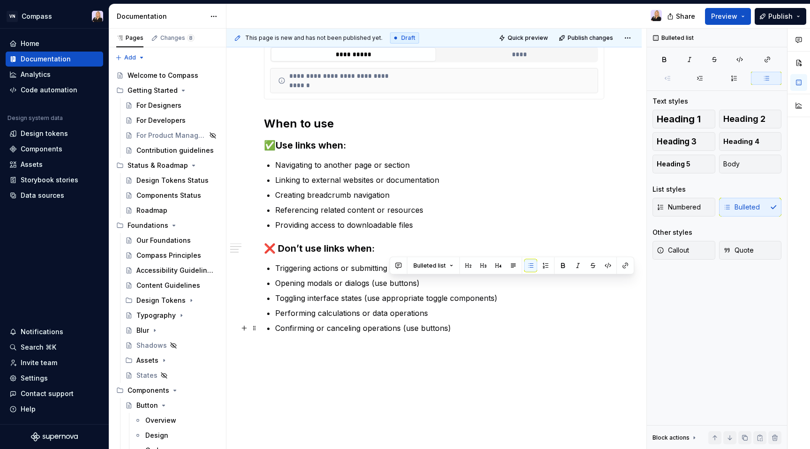
click at [458, 322] on ul "Triggering actions or submitting forms (use buttons instead) Opening modals or …" at bounding box center [439, 298] width 329 height 71
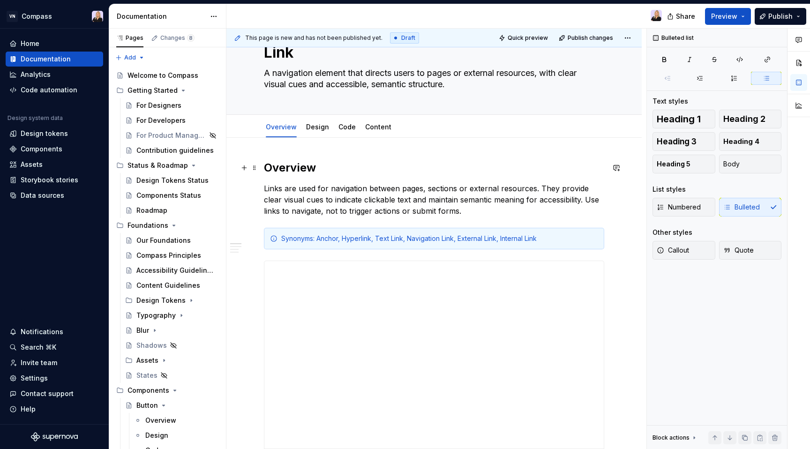
scroll to position [0, 0]
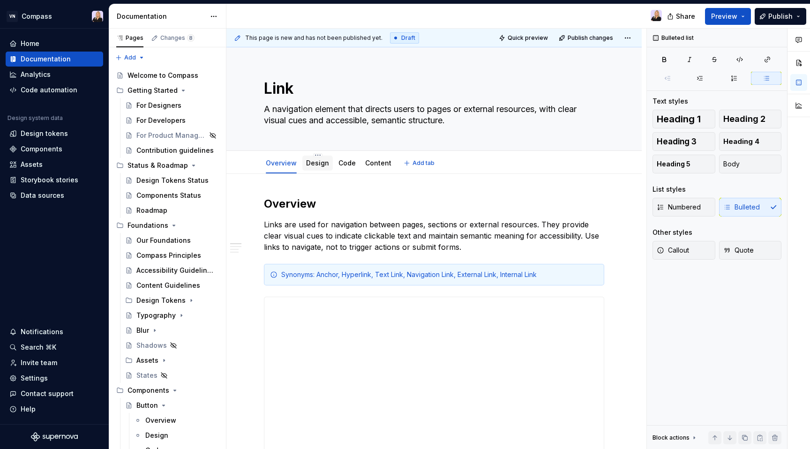
click at [310, 161] on link "Design" at bounding box center [317, 163] width 23 height 8
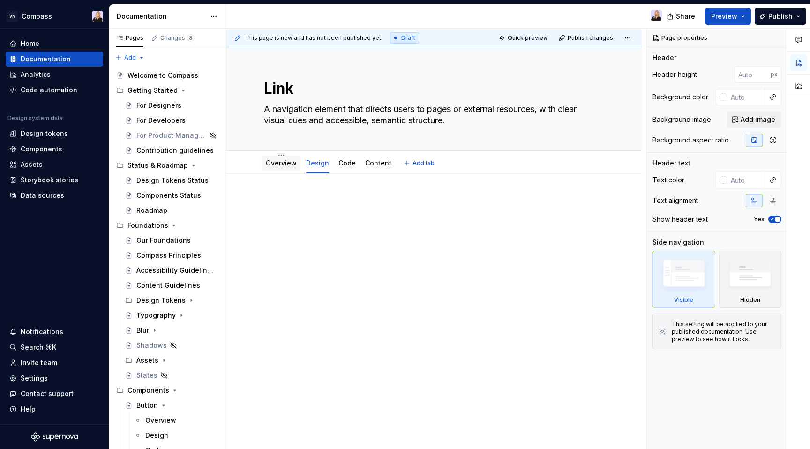
click at [271, 168] on div "Overview" at bounding box center [281, 163] width 31 height 11
click at [286, 164] on link "Overview" at bounding box center [281, 163] width 31 height 8
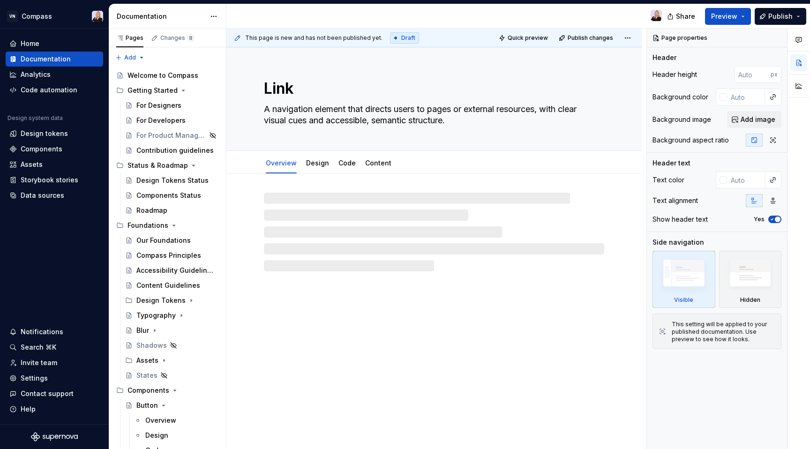
type textarea "*"
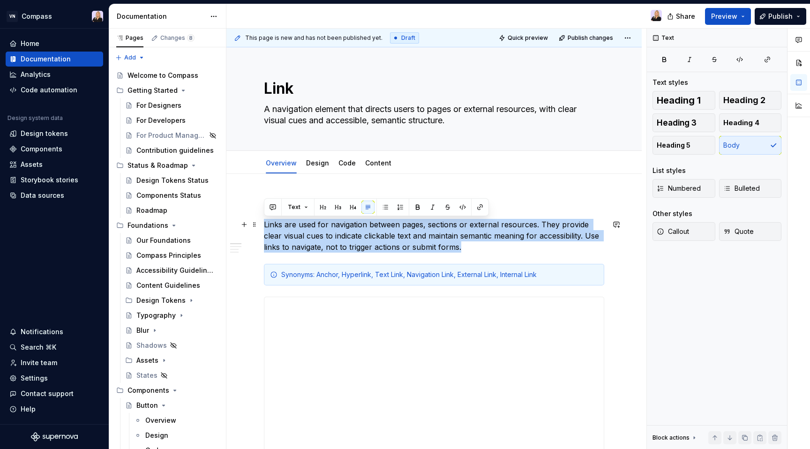
drag, startPoint x: 446, startPoint y: 248, endPoint x: 263, endPoint y: 219, distance: 184.7
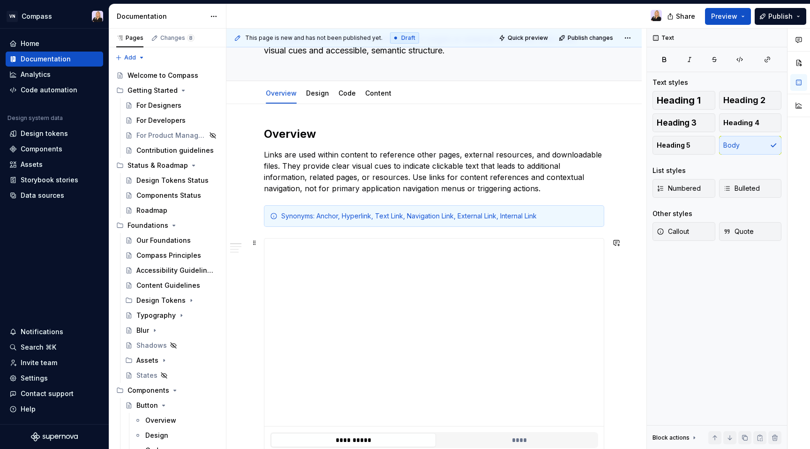
scroll to position [78, 0]
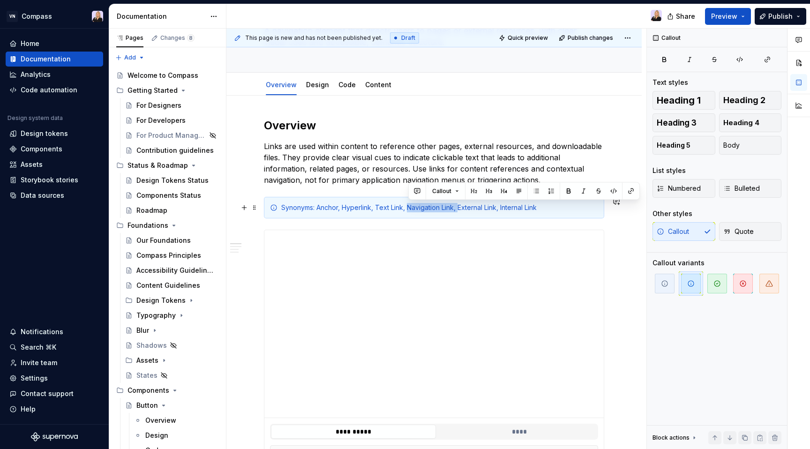
drag, startPoint x: 408, startPoint y: 207, endPoint x: 461, endPoint y: 208, distance: 53.0
click at [461, 208] on div "Synonyms: Anchor, Hyperlink, Text Link, Navigation Link, External Link, Interna…" at bounding box center [439, 207] width 317 height 9
click at [508, 204] on div "Synonyms: Anchor, Hyperlink, Text Link, External Link, Internal Link" at bounding box center [439, 207] width 317 height 9
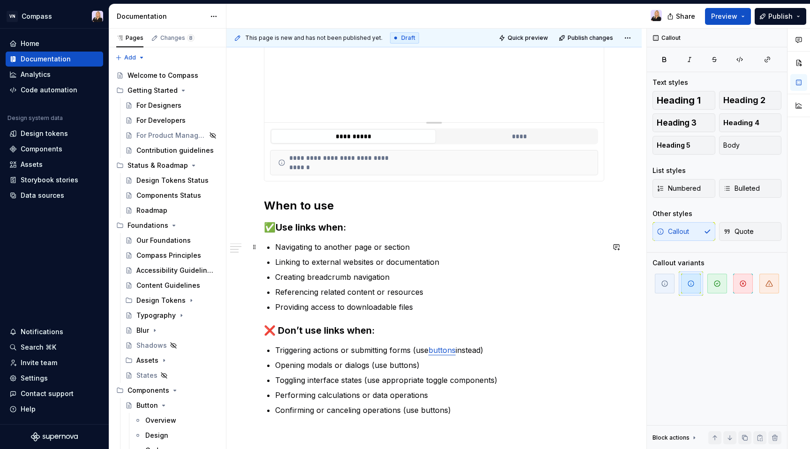
scroll to position [375, 0]
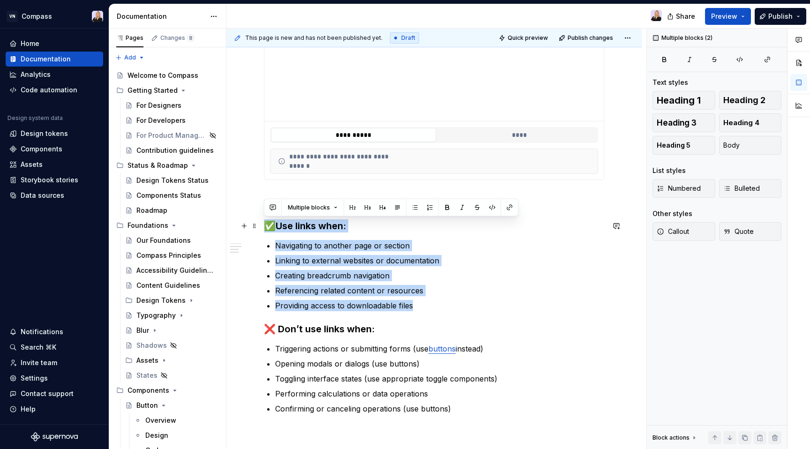
drag, startPoint x: 414, startPoint y: 303, endPoint x: 266, endPoint y: 228, distance: 165.5
click at [266, 228] on div "**********" at bounding box center [434, 117] width 340 height 593
click at [278, 242] on p "Navigating to another page or section" at bounding box center [439, 245] width 329 height 11
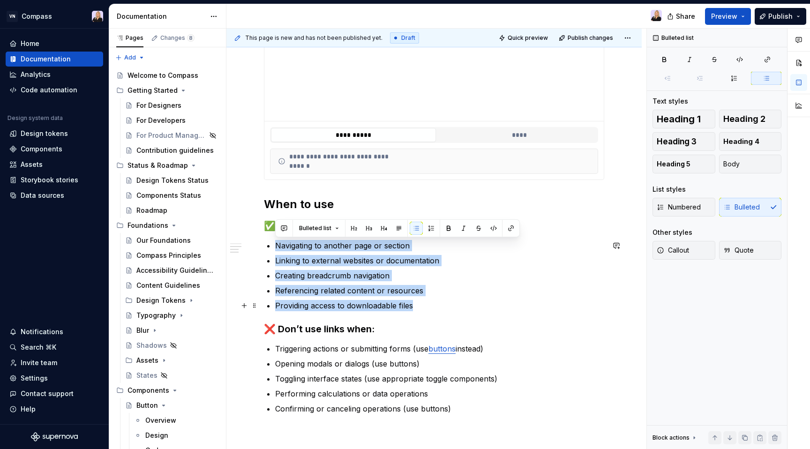
drag, startPoint x: 276, startPoint y: 243, endPoint x: 424, endPoint y: 304, distance: 159.8
click at [424, 304] on ul "Navigating to another page or section Linking to external websites or documenta…" at bounding box center [439, 275] width 329 height 71
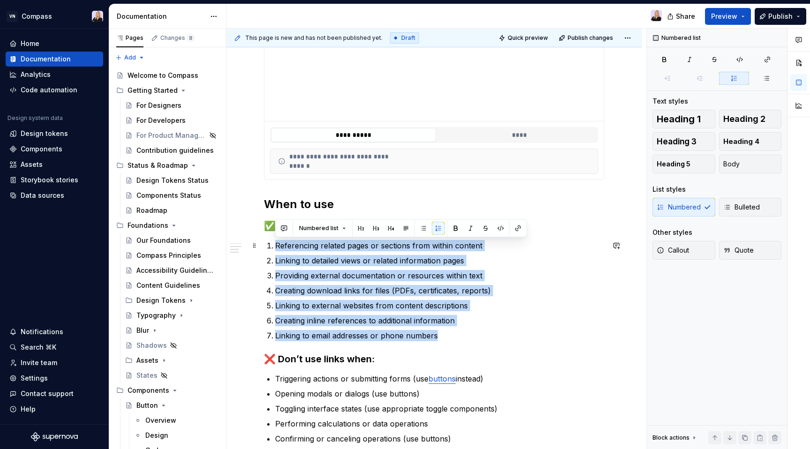
drag, startPoint x: 442, startPoint y: 338, endPoint x: 275, endPoint y: 243, distance: 192.6
click at [275, 243] on ol "Referencing related pages or sections from within content Linking to detailed v…" at bounding box center [439, 290] width 329 height 101
click at [422, 230] on button "button" at bounding box center [423, 228] width 13 height 13
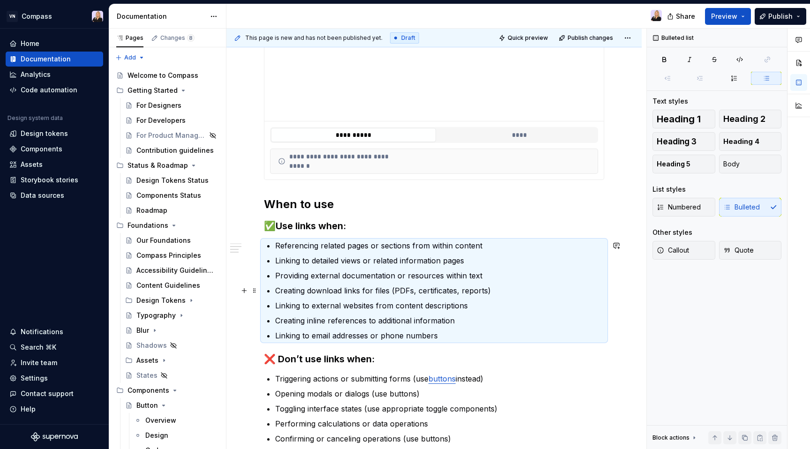
click at [425, 289] on p "Creating download links for files (PDFs, certificates, reports)" at bounding box center [439, 290] width 329 height 11
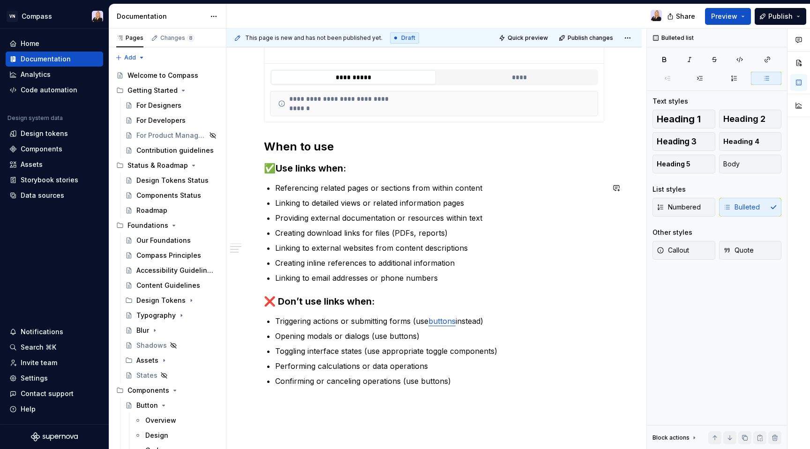
scroll to position [437, 0]
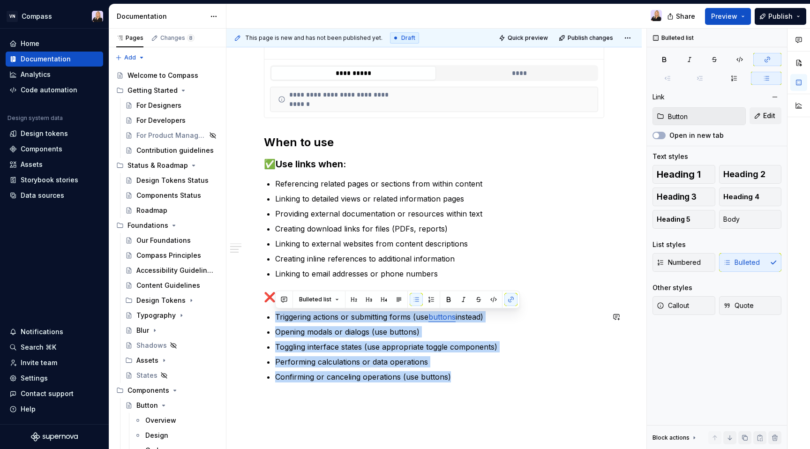
drag, startPoint x: 274, startPoint y: 315, endPoint x: 463, endPoint y: 387, distance: 202.3
click at [463, 387] on div "**********" at bounding box center [434, 76] width 340 height 635
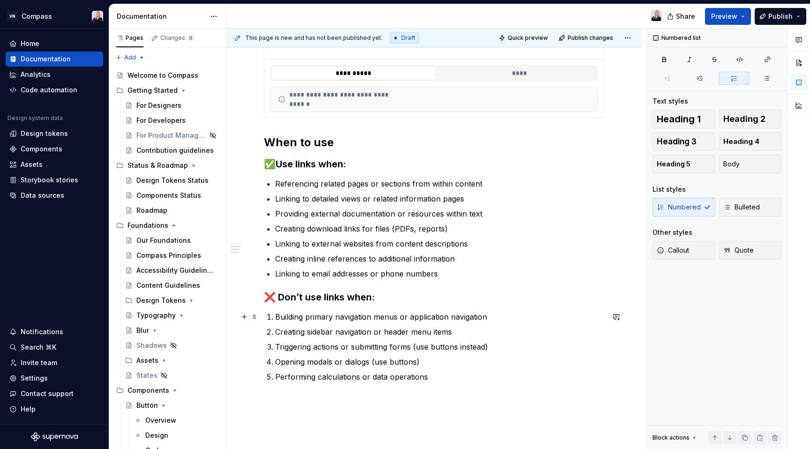
drag, startPoint x: 437, startPoint y: 384, endPoint x: 283, endPoint y: 321, distance: 165.7
click at [283, 321] on div "**********" at bounding box center [434, 76] width 340 height 635
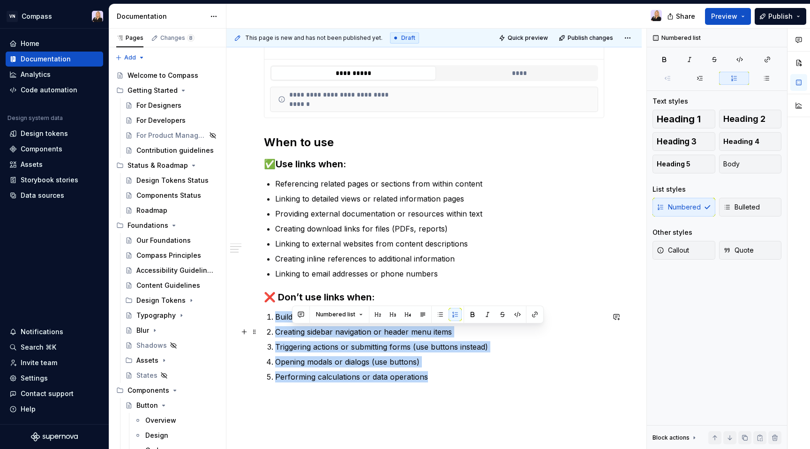
type textarea "*"
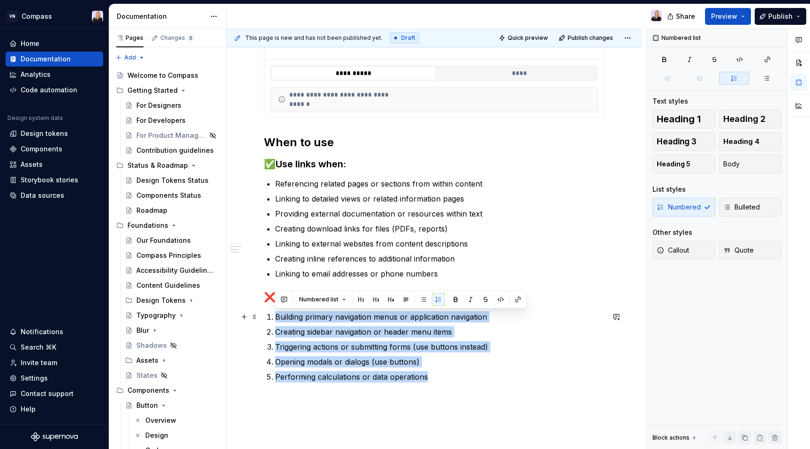
drag, startPoint x: 428, startPoint y: 375, endPoint x: 269, endPoint y: 315, distance: 170.1
click at [275, 315] on ol "Building primary navigation menus or application navigation Creating sidebar na…" at bounding box center [439, 346] width 329 height 71
click at [420, 301] on button "button" at bounding box center [423, 299] width 13 height 13
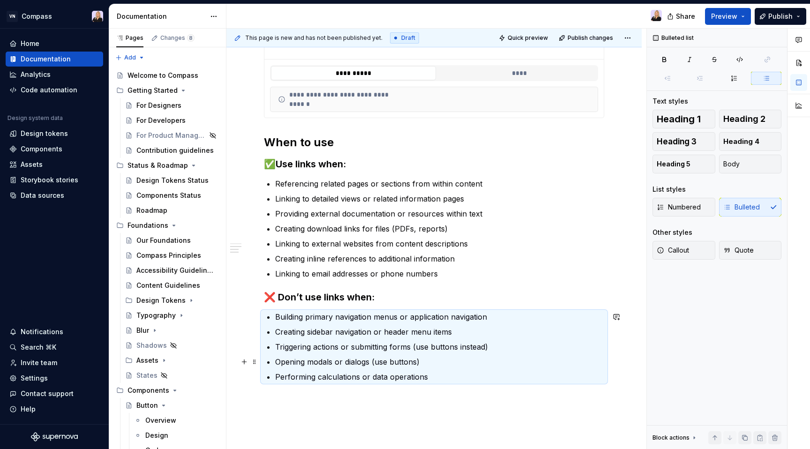
click at [416, 357] on p "Opening modals or dialogs (use buttons)" at bounding box center [439, 361] width 329 height 11
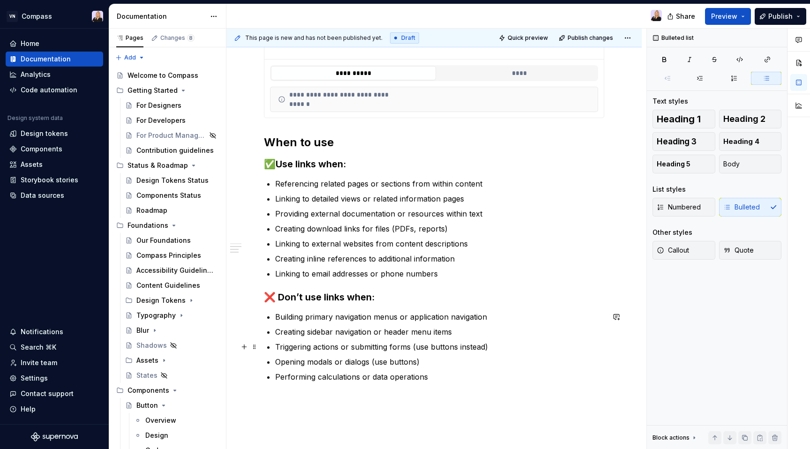
click at [438, 347] on p "Triggering actions or submitting forms (use buttons instead)" at bounding box center [439, 346] width 329 height 11
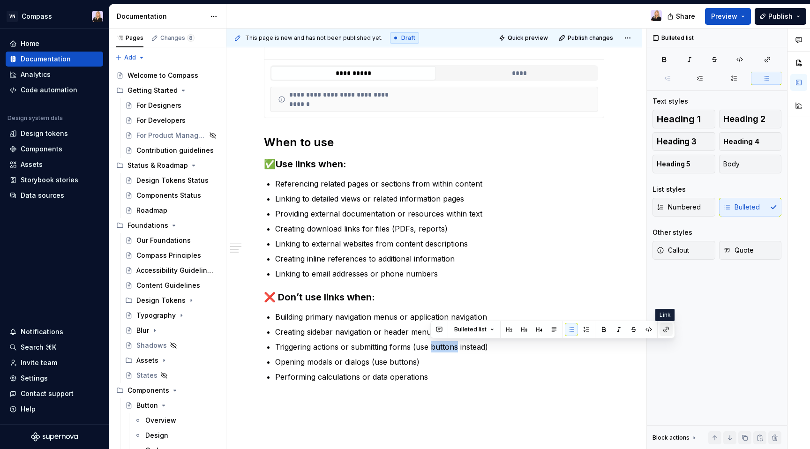
click at [663, 329] on button "button" at bounding box center [666, 329] width 13 height 13
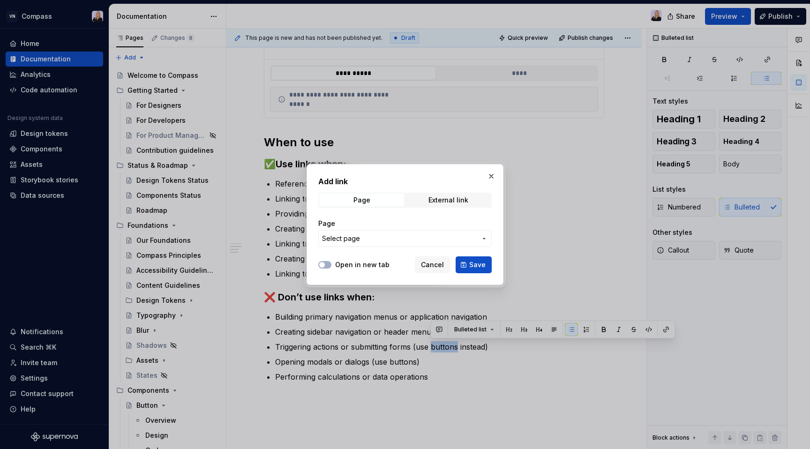
click at [451, 235] on span "Select page" at bounding box center [399, 238] width 155 height 9
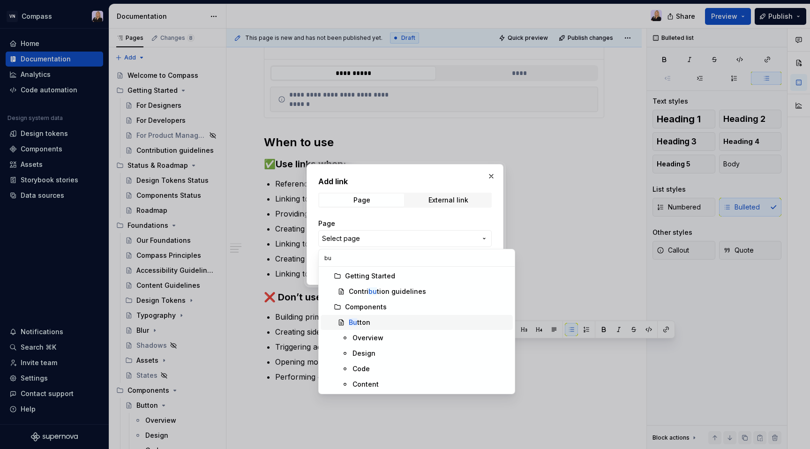
type input "bu"
click at [361, 319] on div "Bu tton" at bounding box center [360, 322] width 22 height 9
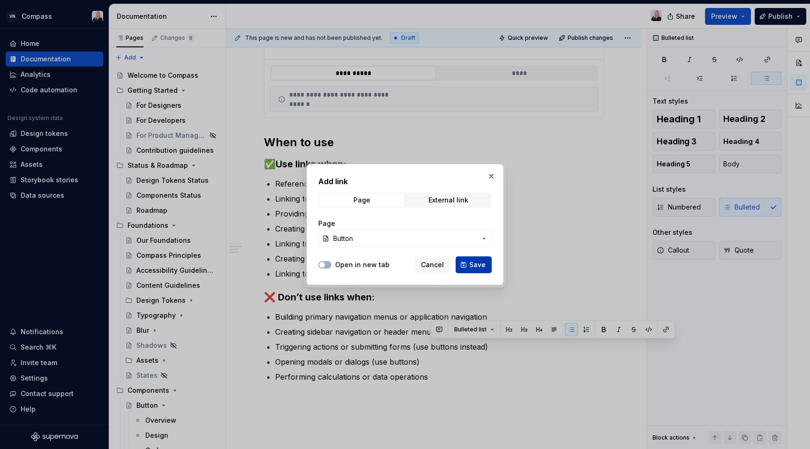
click at [472, 271] on button "Save" at bounding box center [474, 265] width 36 height 17
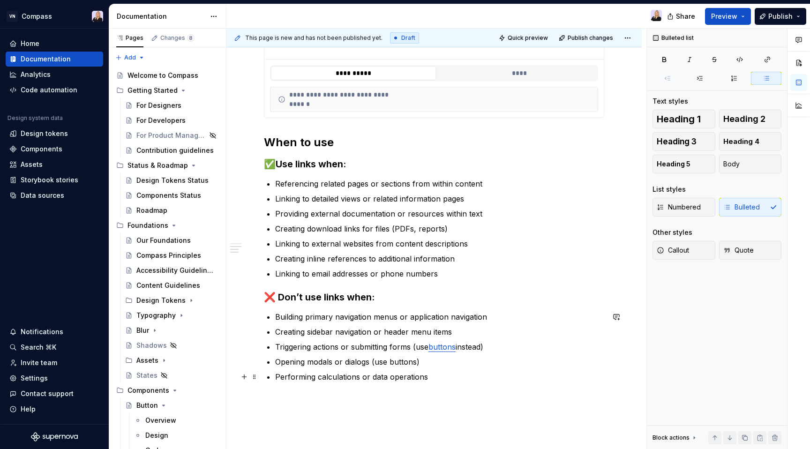
click at [437, 379] on p "Performing calculations or data operations" at bounding box center [439, 376] width 329 height 11
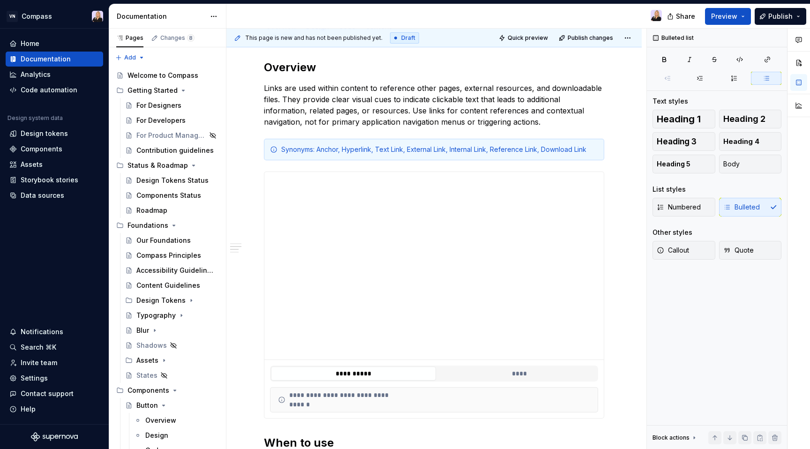
scroll to position [94, 0]
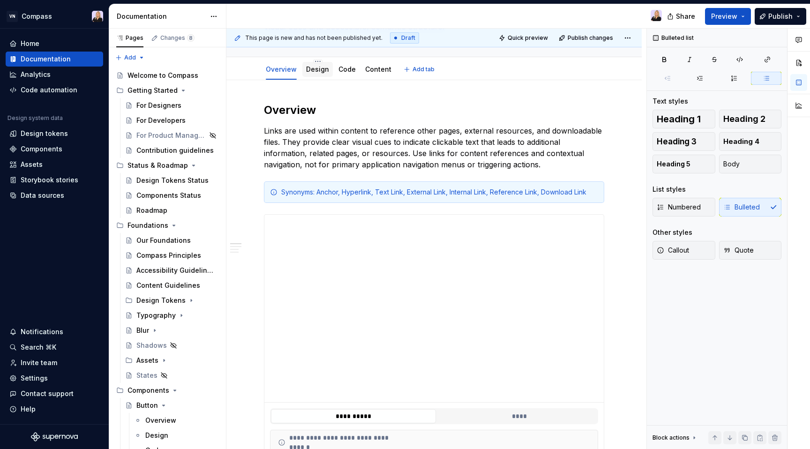
click at [322, 65] on link "Design" at bounding box center [317, 69] width 23 height 8
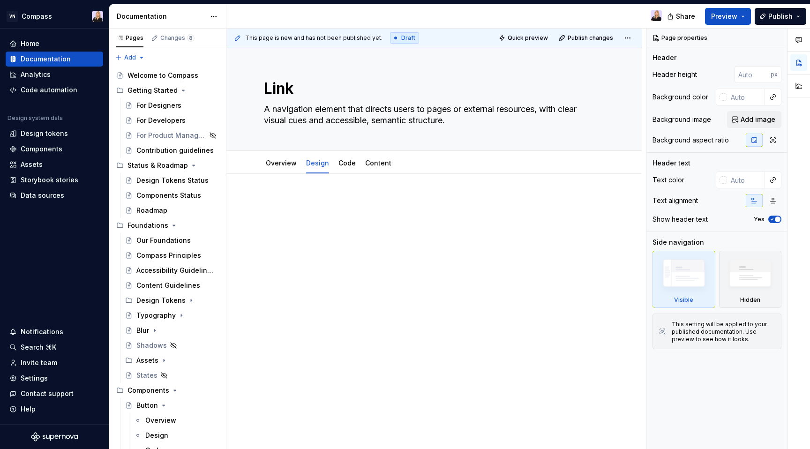
click at [318, 191] on div at bounding box center [435, 276] width 416 height 204
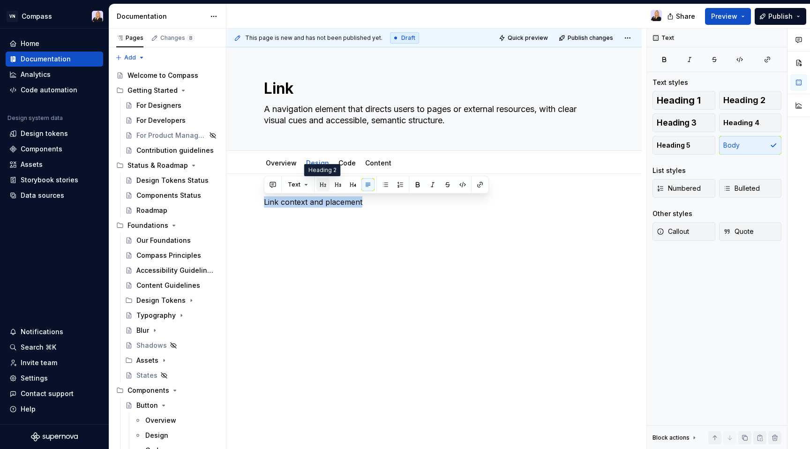
click at [323, 186] on button "button" at bounding box center [323, 184] width 13 height 13
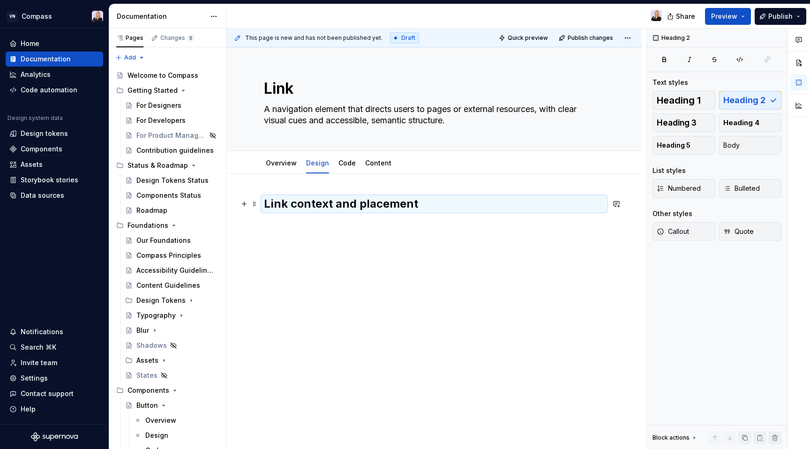
click at [426, 208] on h2 "Link context and placement" at bounding box center [434, 204] width 340 height 15
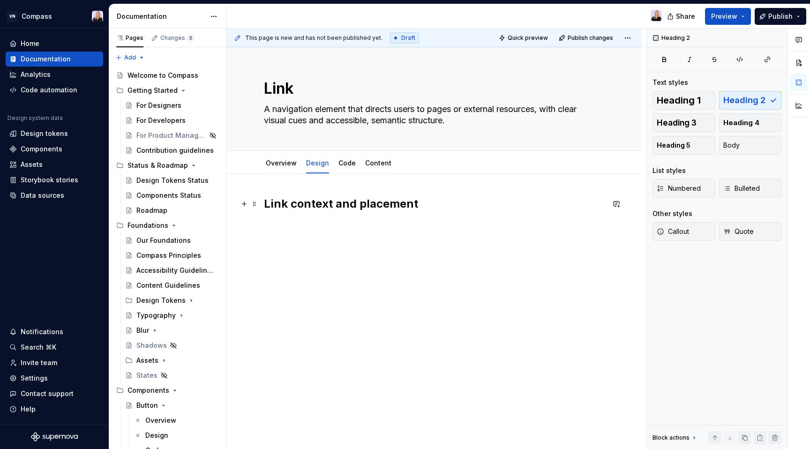
click at [425, 208] on h2 "Link context and placement" at bounding box center [434, 204] width 340 height 15
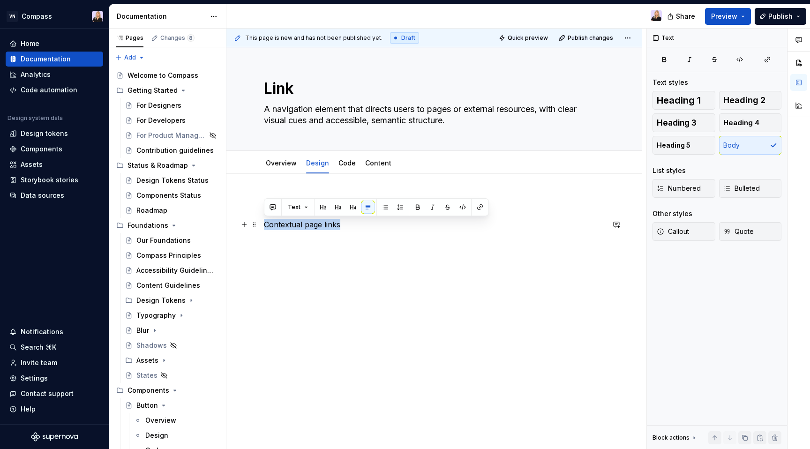
drag, startPoint x: 344, startPoint y: 227, endPoint x: 262, endPoint y: 224, distance: 82.6
click at [262, 224] on div "Link context and placement Contextual page links" at bounding box center [435, 276] width 416 height 204
click at [338, 204] on button "button" at bounding box center [338, 207] width 13 height 13
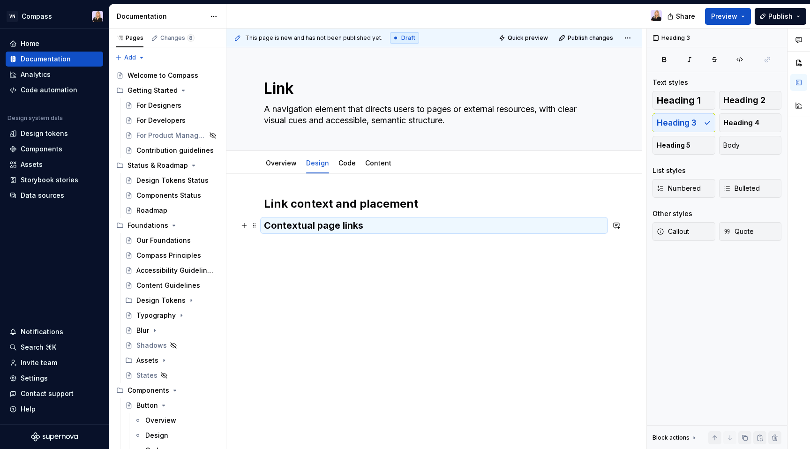
click at [377, 227] on h3 "Contextual page links" at bounding box center [434, 225] width 340 height 13
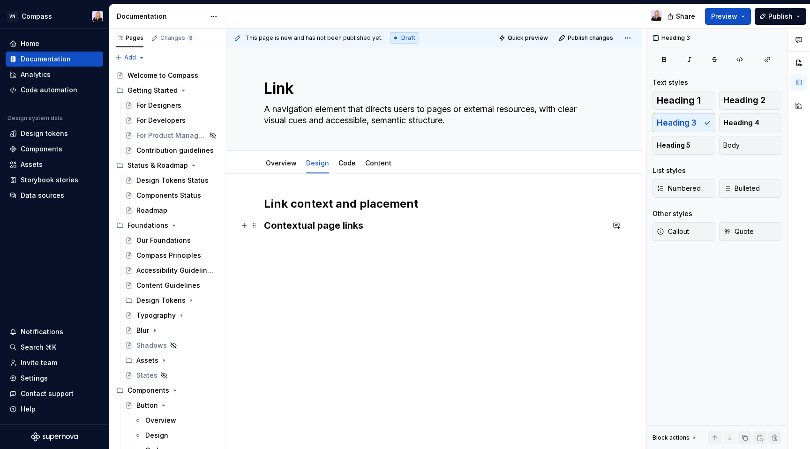
click at [377, 227] on h3 "Contextual page links" at bounding box center [434, 225] width 340 height 13
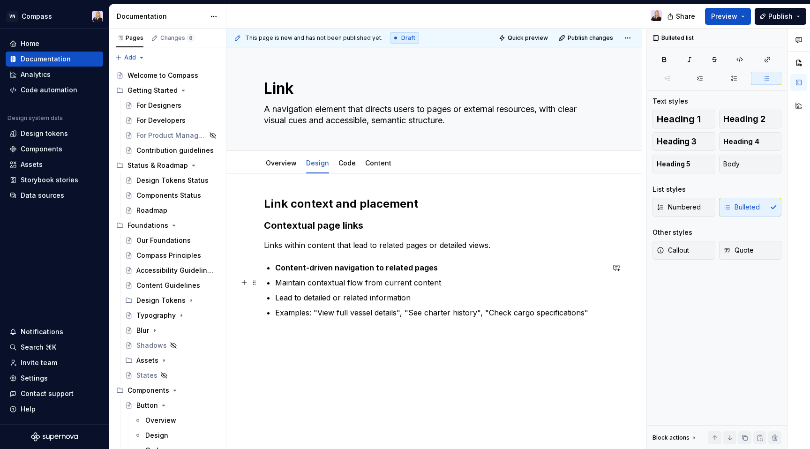
scroll to position [15, 0]
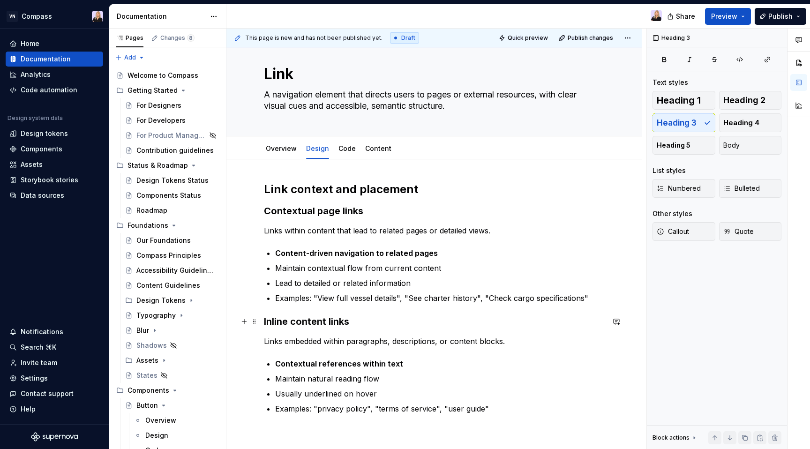
click at [337, 322] on h3 "Inline content links" at bounding box center [434, 321] width 340 height 13
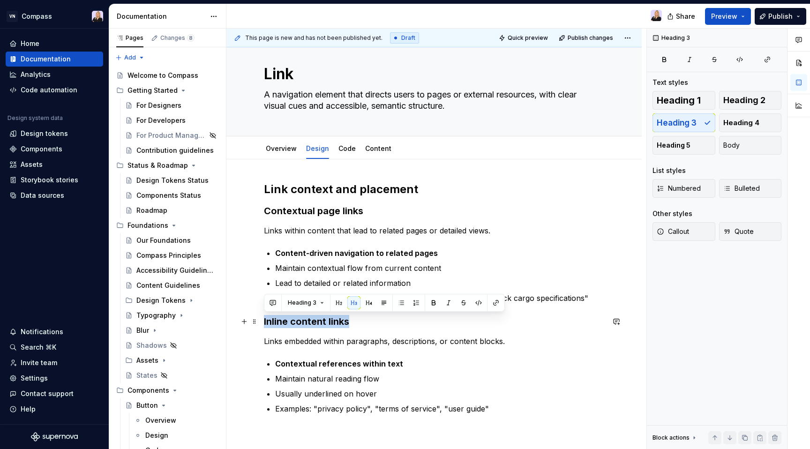
drag, startPoint x: 348, startPoint y: 323, endPoint x: 265, endPoint y: 319, distance: 83.1
click at [265, 319] on h3 "Inline content links" at bounding box center [434, 321] width 340 height 13
click at [315, 349] on div "Link context and placement Contextual page links Links within content that lead…" at bounding box center [434, 298] width 340 height 233
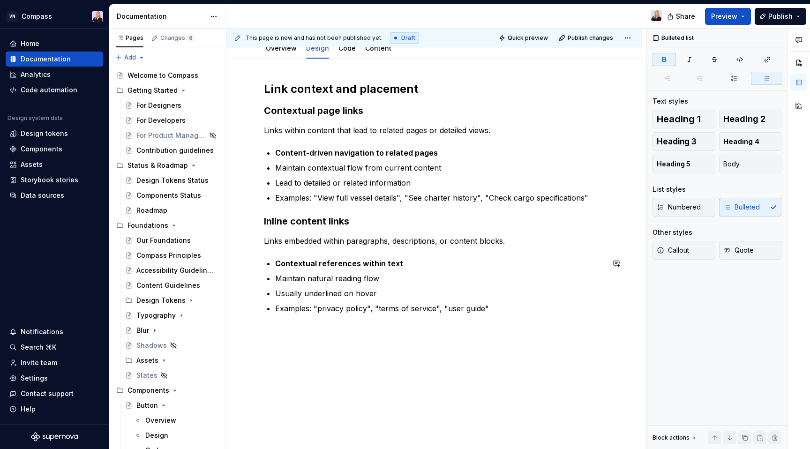
scroll to position [125, 0]
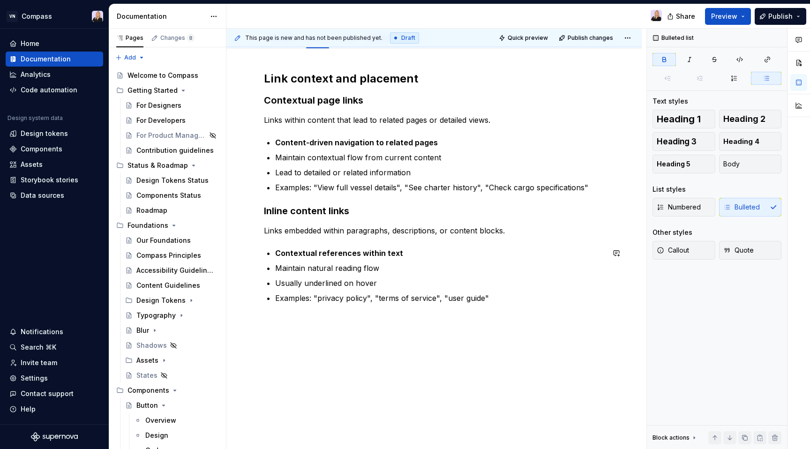
click at [329, 326] on div "Link context and placement Contextual page links Links within content that lead…" at bounding box center [435, 249] width 416 height 401
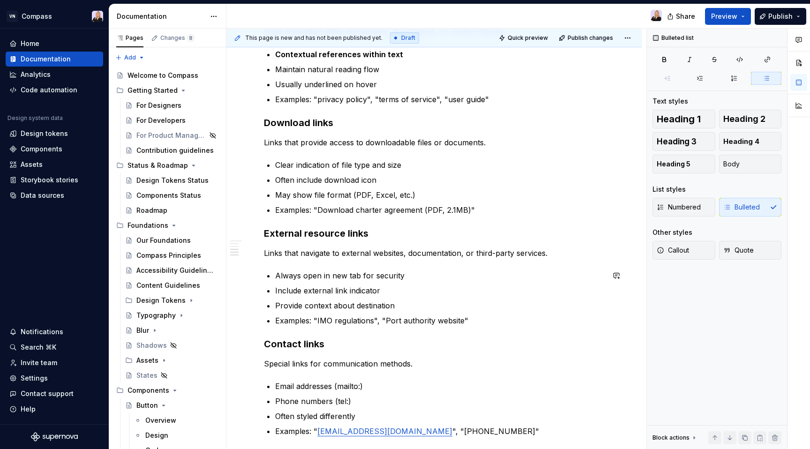
scroll to position [325, 0]
type textarea "*"
click at [464, 254] on p "Links that navigate to external websites, documentation, or third-party service…" at bounding box center [434, 252] width 340 height 11
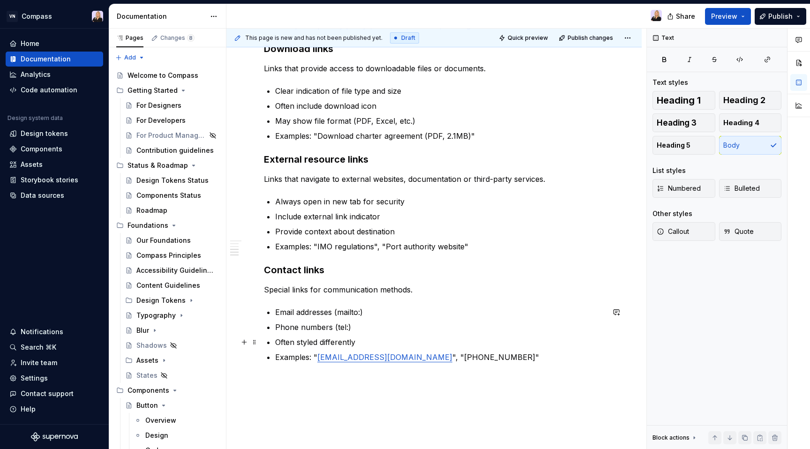
scroll to position [420, 0]
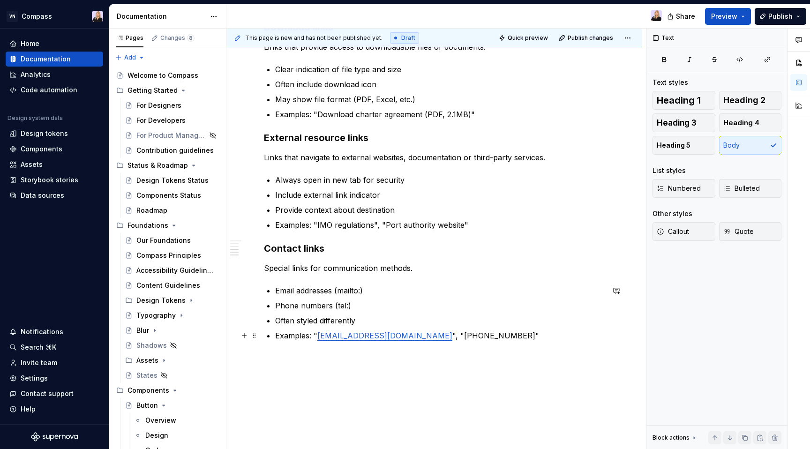
click at [398, 335] on link "[EMAIL_ADDRESS][DOMAIN_NAME]" at bounding box center [384, 335] width 135 height 9
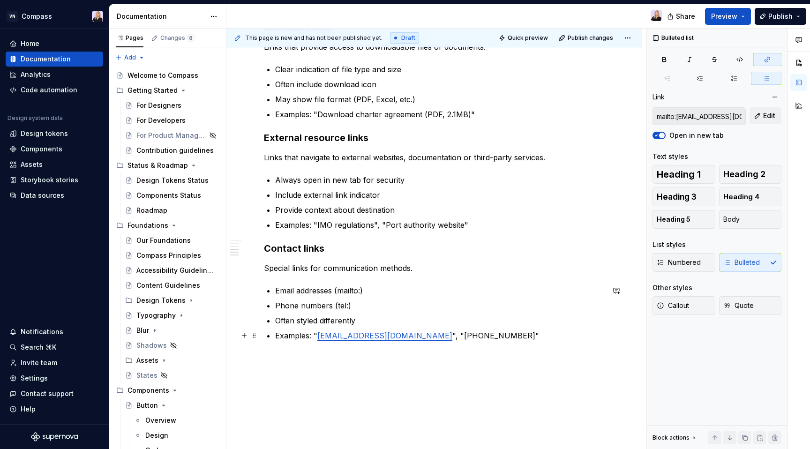
click at [379, 338] on link "[EMAIL_ADDRESS][DOMAIN_NAME]" at bounding box center [384, 335] width 135 height 9
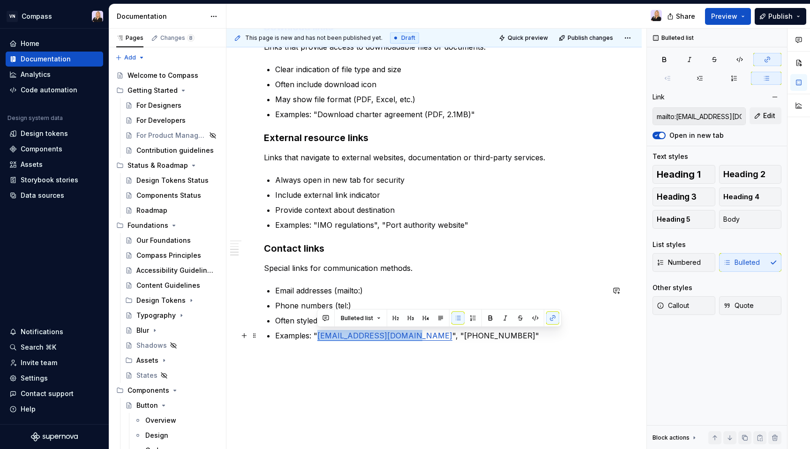
drag, startPoint x: 412, startPoint y: 337, endPoint x: 318, endPoint y: 332, distance: 94.4
click at [318, 332] on p "Examples: " [EMAIL_ADDRESS][DOMAIN_NAME] ", "[PHONE_NUMBER]"" at bounding box center [439, 335] width 329 height 11
click at [556, 321] on button "button" at bounding box center [552, 318] width 13 height 13
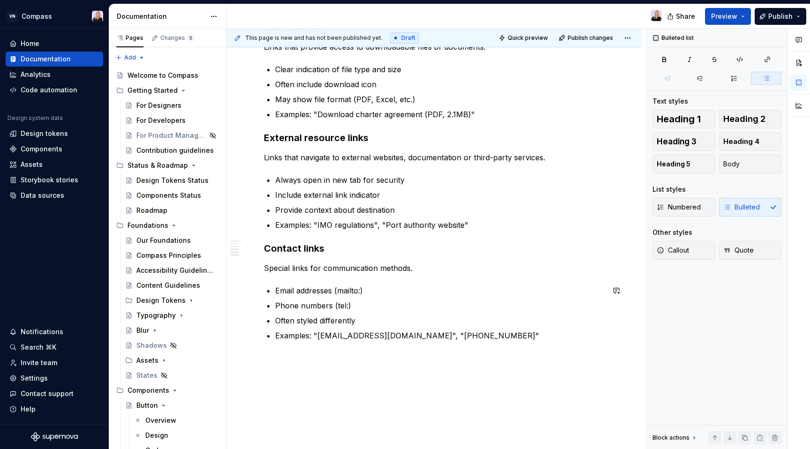
click at [526, 342] on div "Link context and placement Contextual page links Links within content that lead…" at bounding box center [434, 65] width 340 height 576
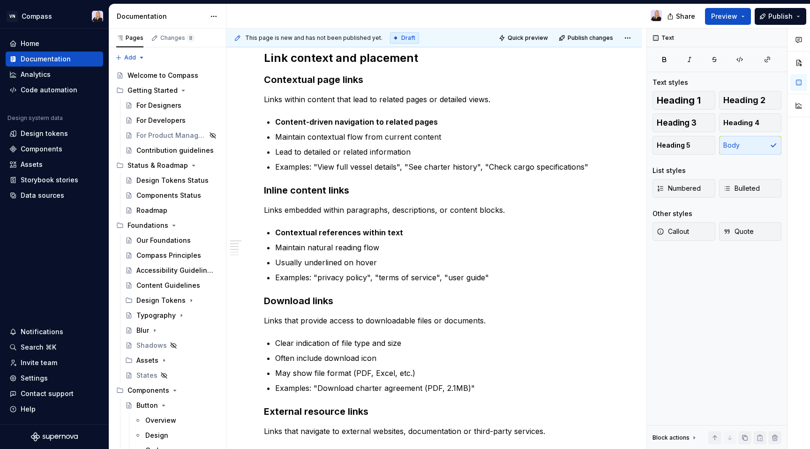
scroll to position [0, 0]
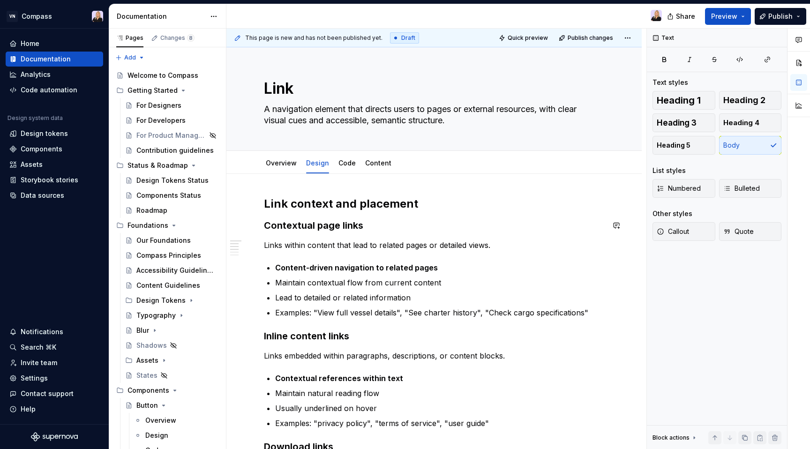
type textarea "*"
click at [265, 224] on h3 "Contextual page links" at bounding box center [434, 225] width 340 height 13
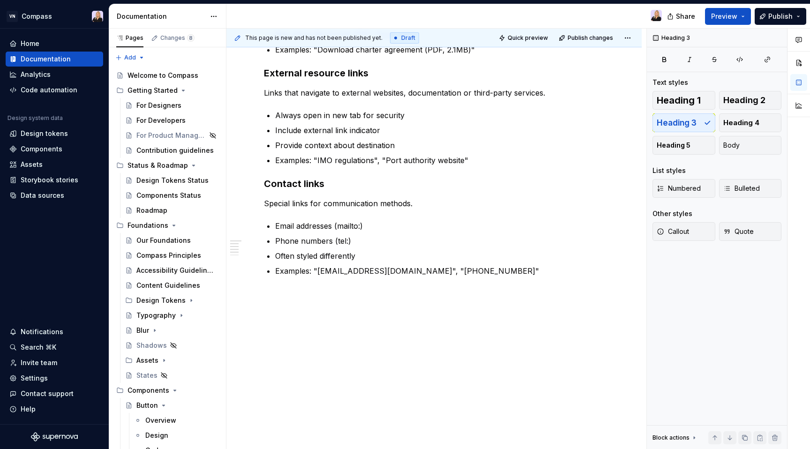
scroll to position [497, 0]
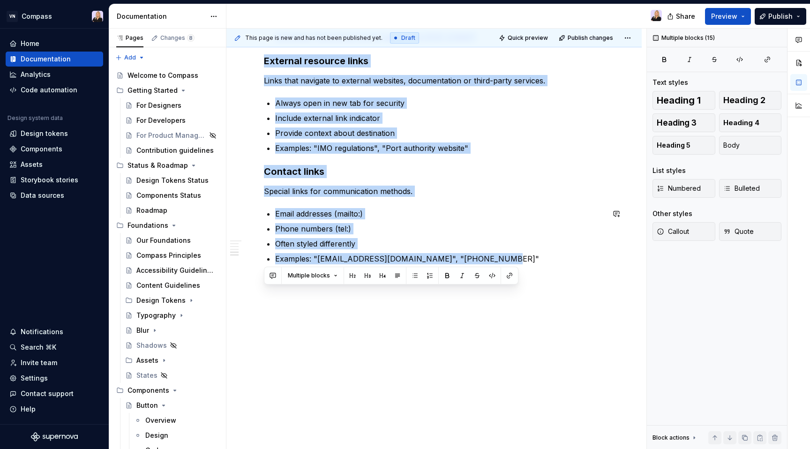
click at [510, 262] on p "Examples: "[EMAIL_ADDRESS][DOMAIN_NAME]", "[PHONE_NUMBER]"" at bounding box center [439, 258] width 329 height 11
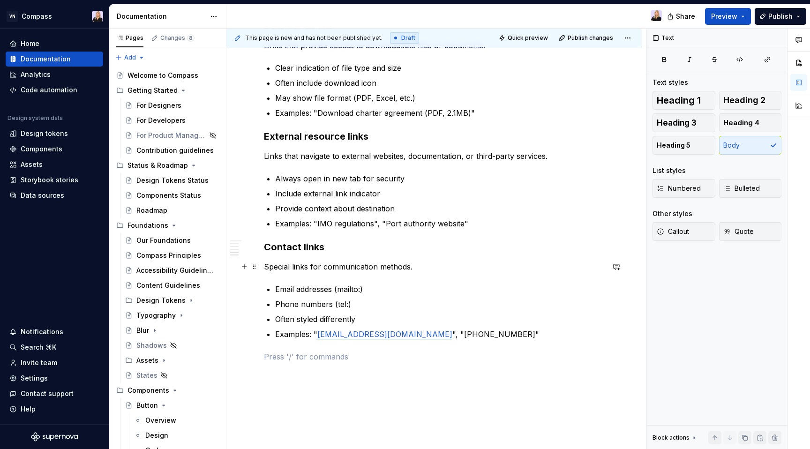
scroll to position [427, 0]
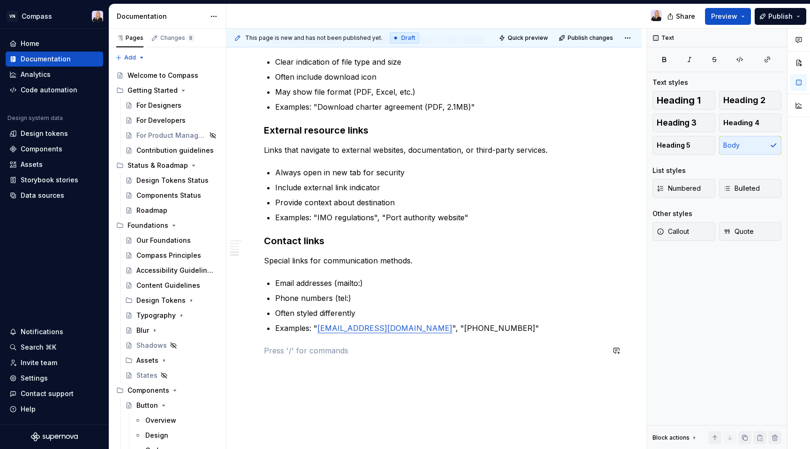
click at [394, 335] on div "Link context and placement Contextual page links Links within content that lead…" at bounding box center [434, 62] width 340 height 587
click at [393, 332] on link "[EMAIL_ADDRESS][DOMAIN_NAME]" at bounding box center [384, 328] width 135 height 9
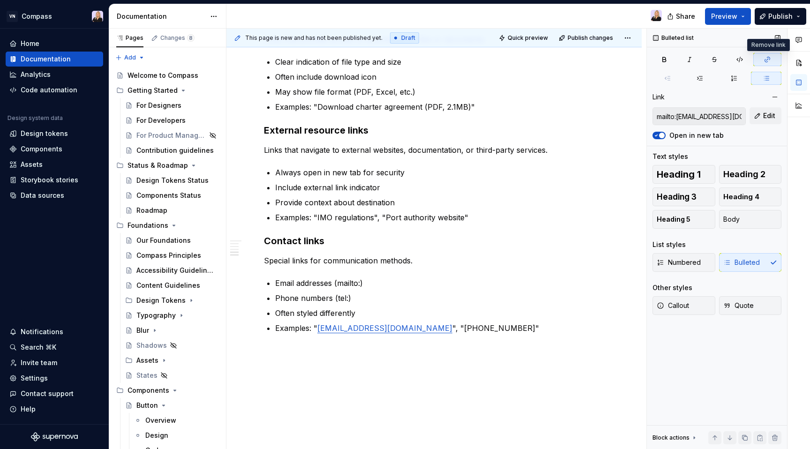
click at [771, 63] on icon "button" at bounding box center [768, 60] width 8 height 8
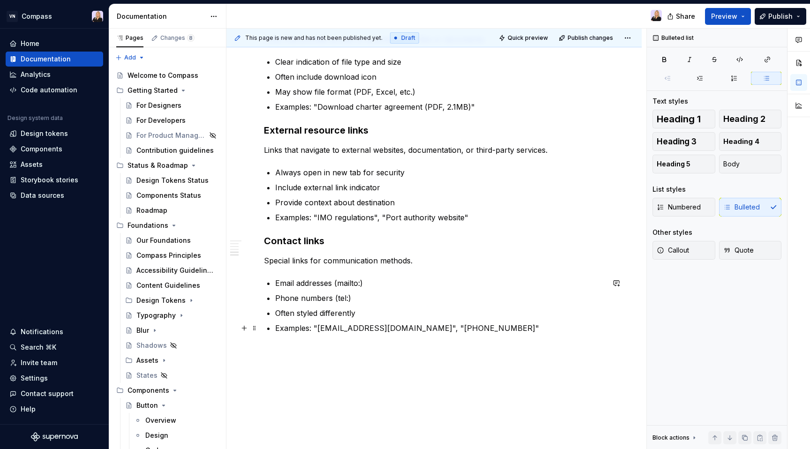
click at [508, 326] on p "Examples: "[EMAIL_ADDRESS][DOMAIN_NAME]", "[PHONE_NUMBER]"" at bounding box center [439, 328] width 329 height 11
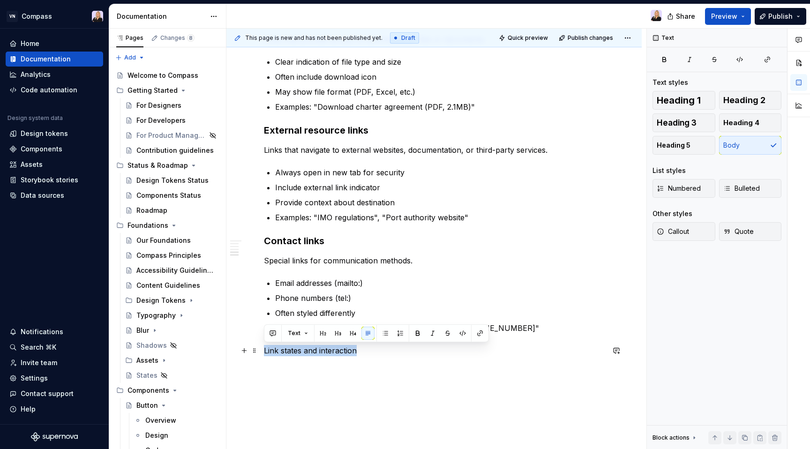
drag, startPoint x: 371, startPoint y: 350, endPoint x: 260, endPoint y: 345, distance: 111.2
click at [260, 345] on div "Link context and placement Contextual page links Links within content that lead…" at bounding box center [435, 133] width 416 height 772
click at [324, 338] on button "button" at bounding box center [323, 333] width 13 height 13
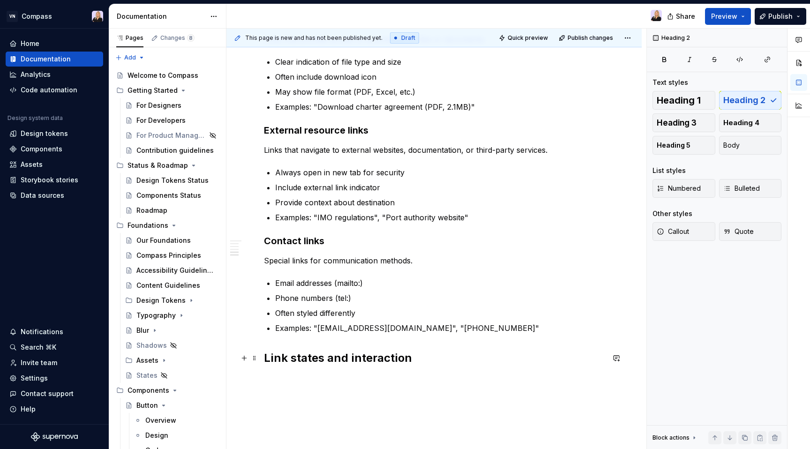
click at [412, 359] on h2 "Link states and interaction" at bounding box center [434, 358] width 340 height 15
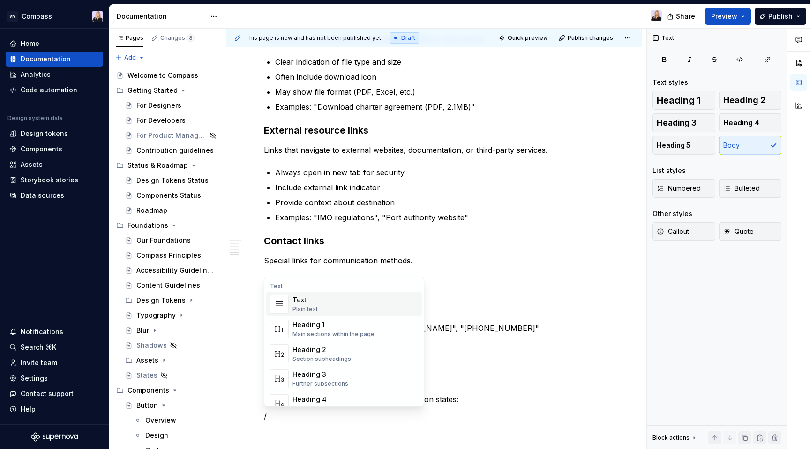
scroll to position [445, 0]
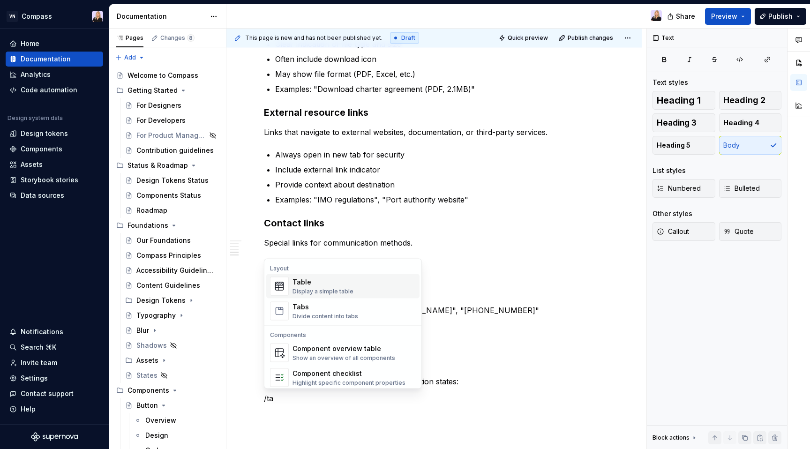
click at [387, 282] on div "Table Display a simple table" at bounding box center [354, 286] width 123 height 19
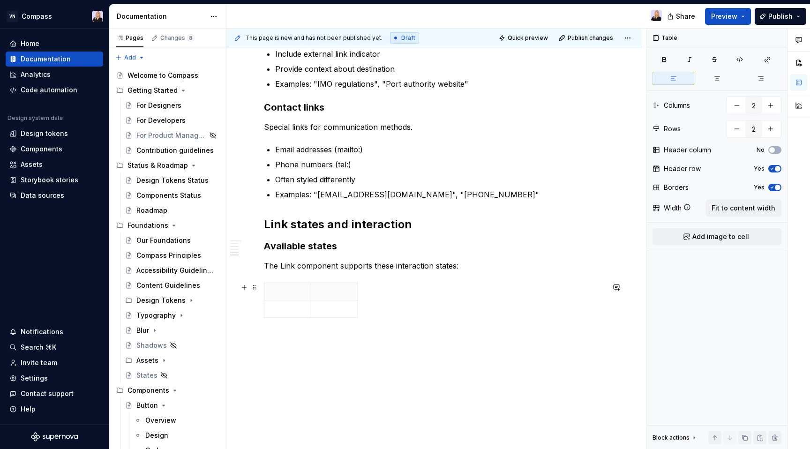
scroll to position [579, 0]
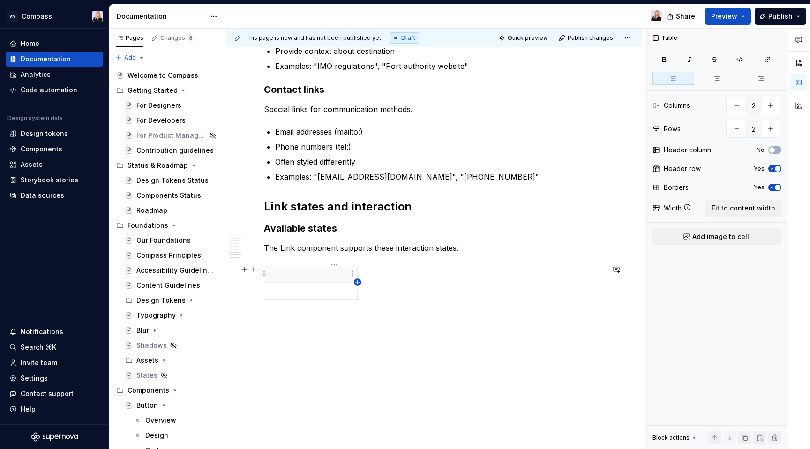
click at [358, 282] on icon "button" at bounding box center [358, 283] width 8 height 8
type input "3"
click at [738, 211] on span "Fit to content width" at bounding box center [744, 208] width 64 height 9
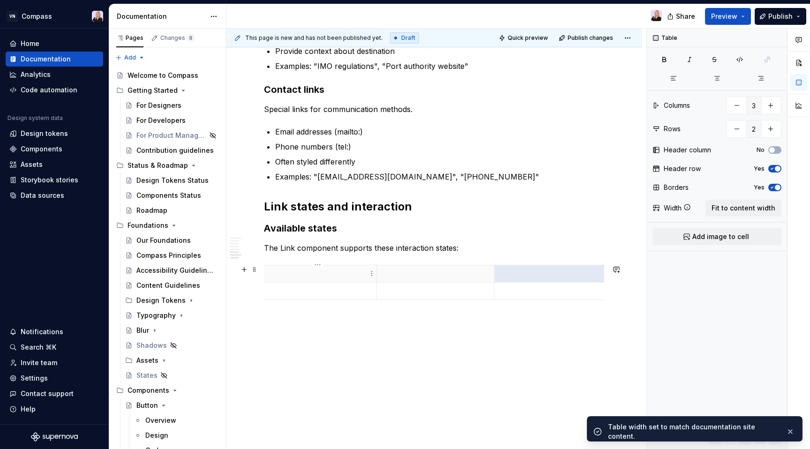
click at [338, 272] on p at bounding box center [318, 273] width 106 height 9
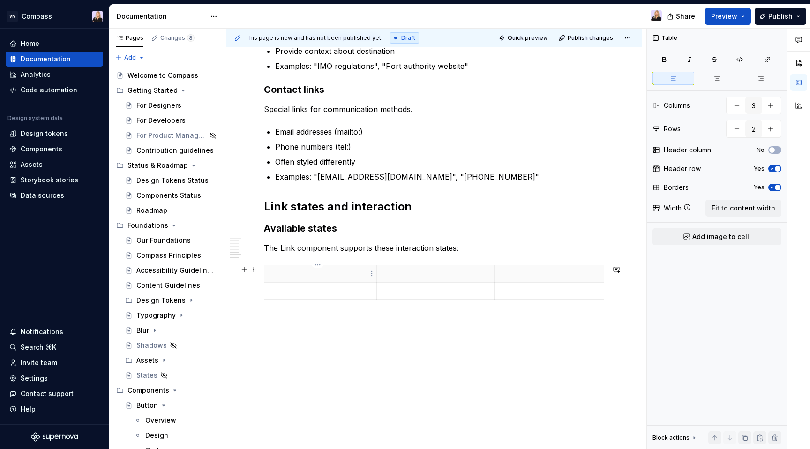
click at [345, 272] on p at bounding box center [318, 273] width 106 height 9
click at [405, 274] on p at bounding box center [436, 273] width 106 height 9
click at [295, 277] on p at bounding box center [318, 273] width 106 height 9
click at [309, 293] on p at bounding box center [318, 291] width 106 height 9
click at [689, 232] on button "Add image to cell" at bounding box center [717, 236] width 129 height 17
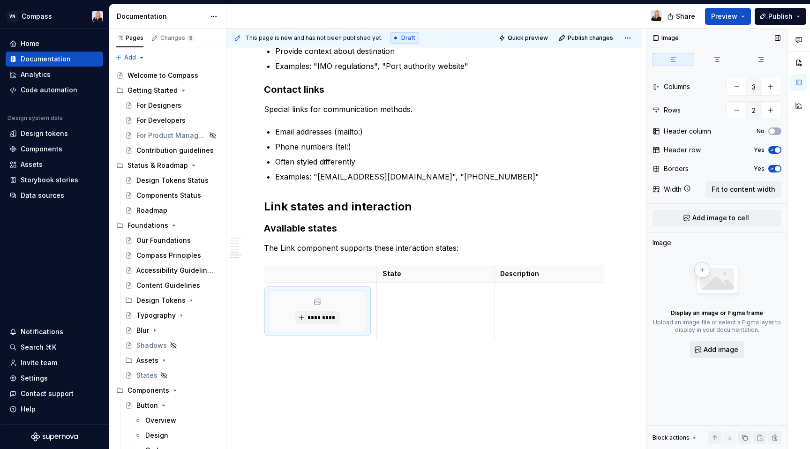
click at [719, 349] on span "Add image" at bounding box center [721, 349] width 35 height 9
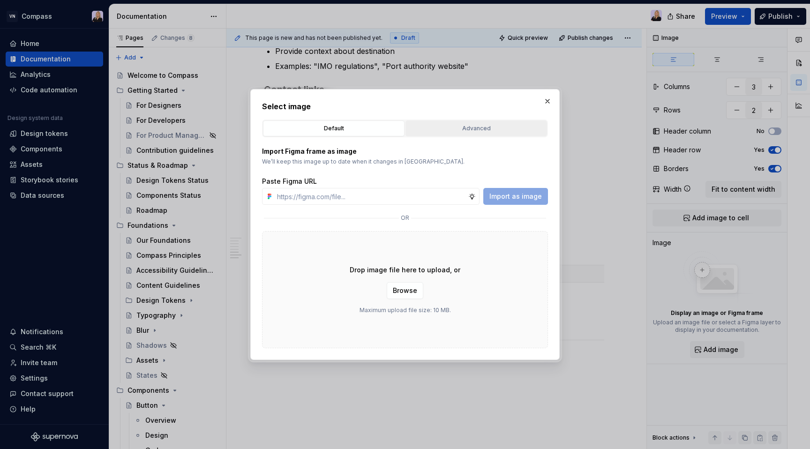
click at [450, 127] on div "Advanced" at bounding box center [476, 128] width 135 height 9
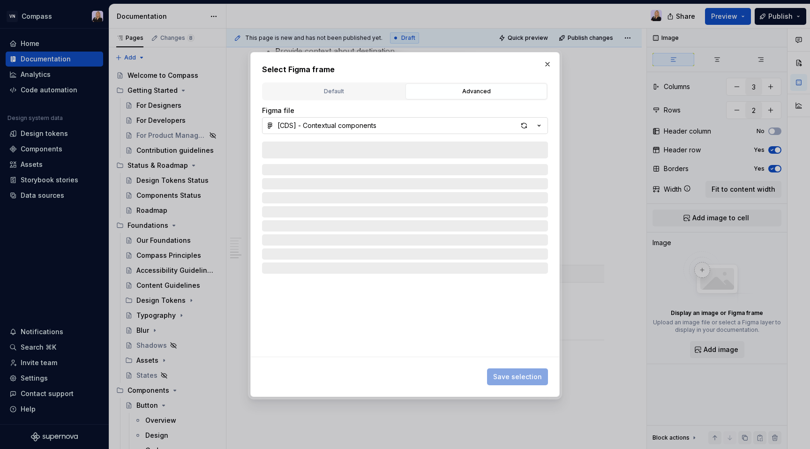
click at [446, 125] on button "[CDS] - Contextual components" at bounding box center [405, 125] width 286 height 17
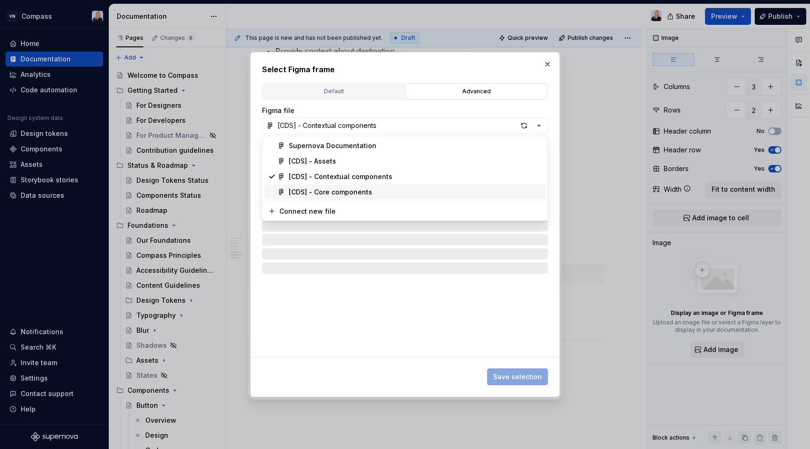
click at [350, 190] on div "[CDS] - Core components" at bounding box center [330, 192] width 83 height 9
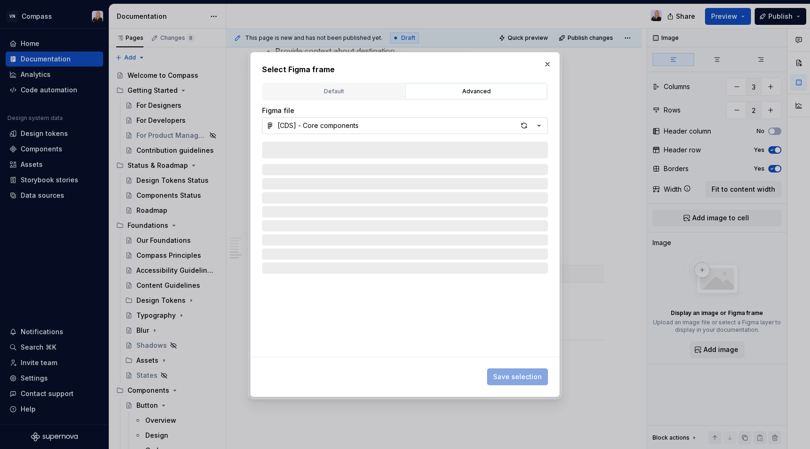
click at [531, 122] on div "button" at bounding box center [531, 125] width 26 height 13
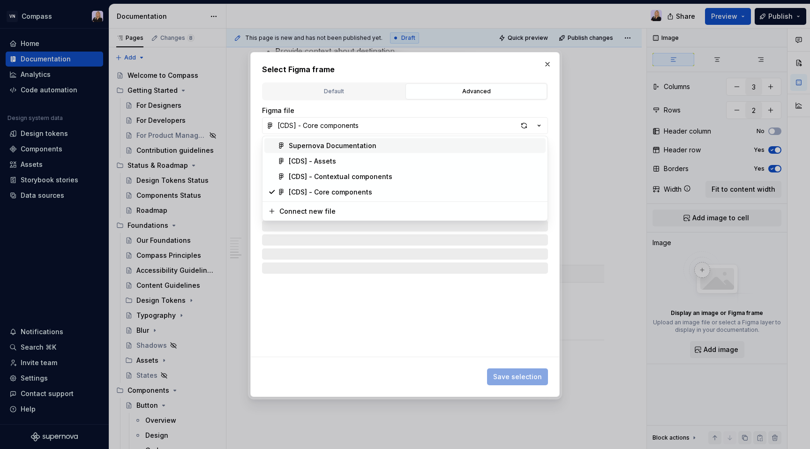
click at [522, 125] on div "Select Figma frame Default Advanced Import Figma frame as image We’ll keep this…" at bounding box center [405, 224] width 810 height 449
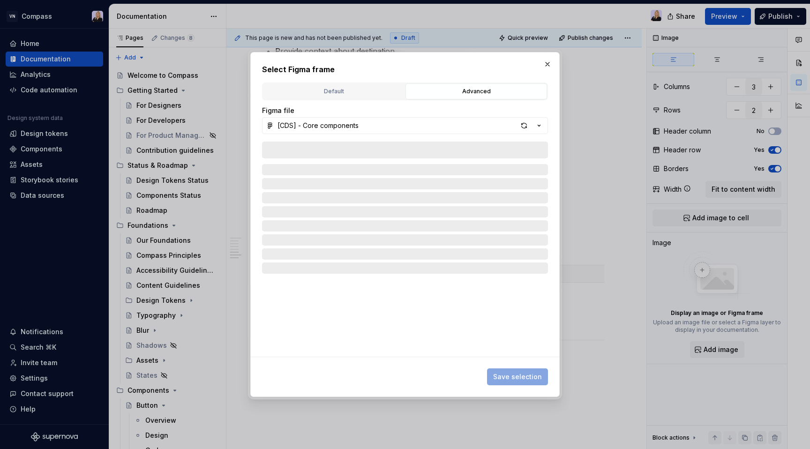
click at [522, 125] on div "button" at bounding box center [524, 125] width 13 height 13
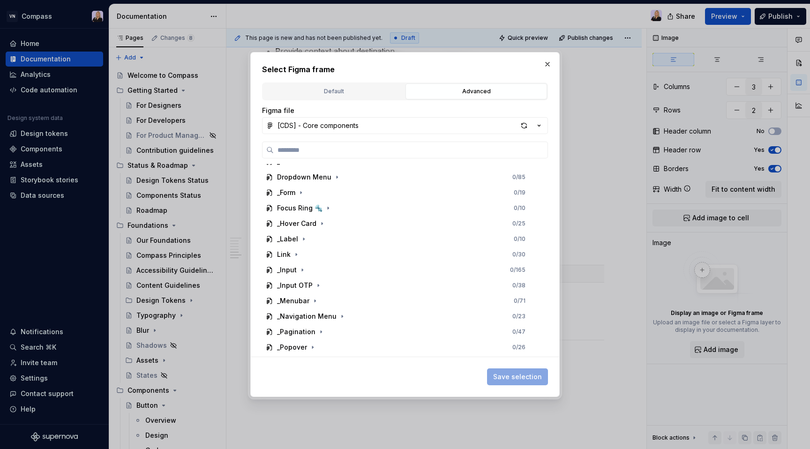
scroll to position [401, 0]
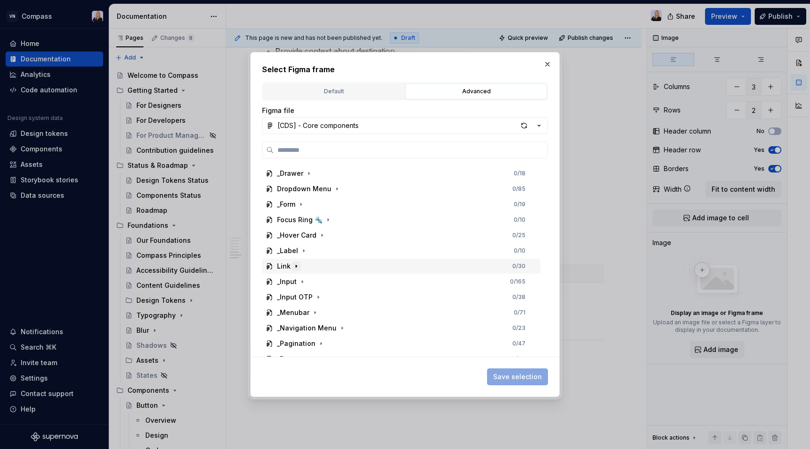
click at [299, 265] on icon "button" at bounding box center [297, 267] width 8 height 8
click at [305, 279] on icon "button" at bounding box center [306, 282] width 8 height 8
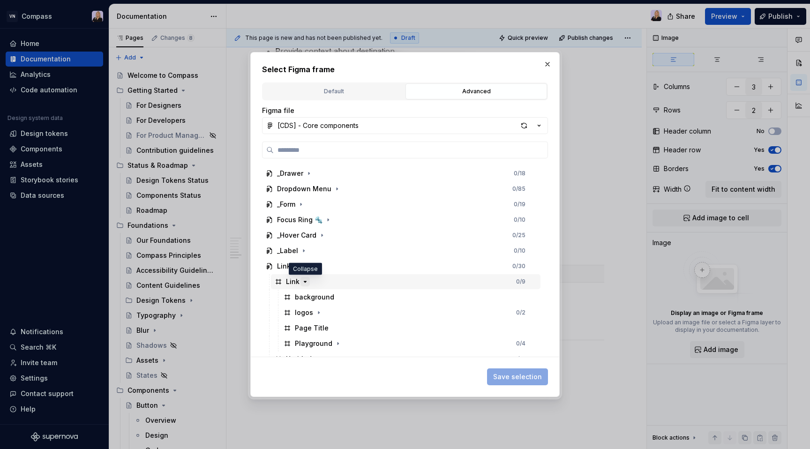
click at [305, 279] on icon "button" at bounding box center [306, 282] width 8 height 8
click at [305, 312] on icon "button" at bounding box center [305, 312] width 1 height 2
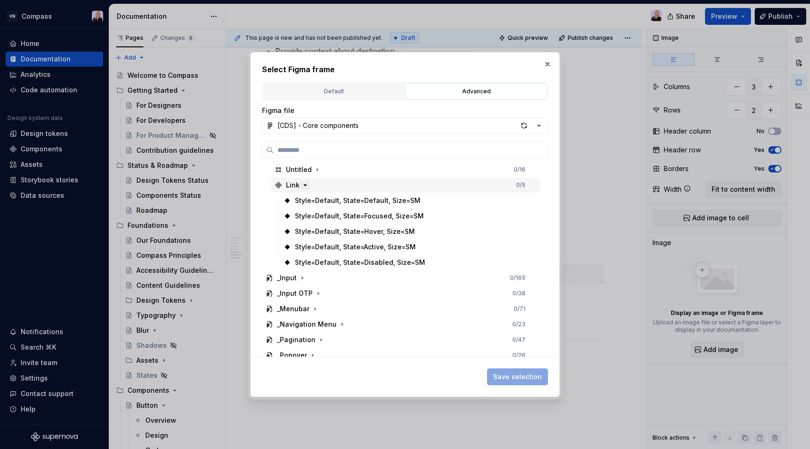
scroll to position [531, 0]
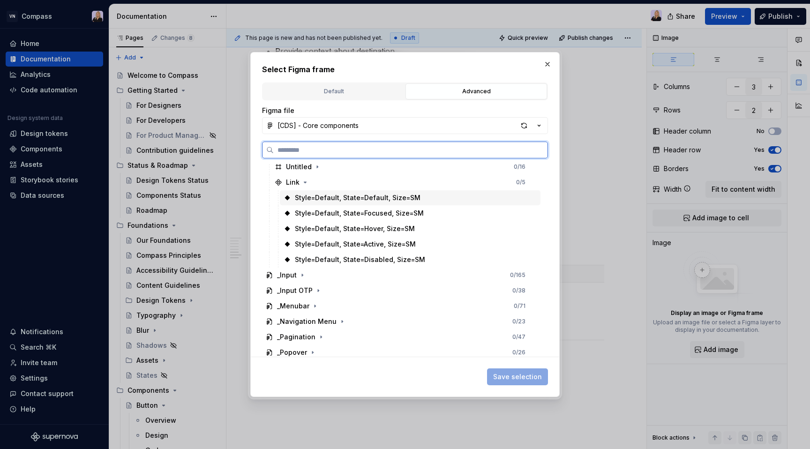
click at [384, 200] on div "Style=Default, State=Default, Size=SM" at bounding box center [358, 197] width 126 height 9
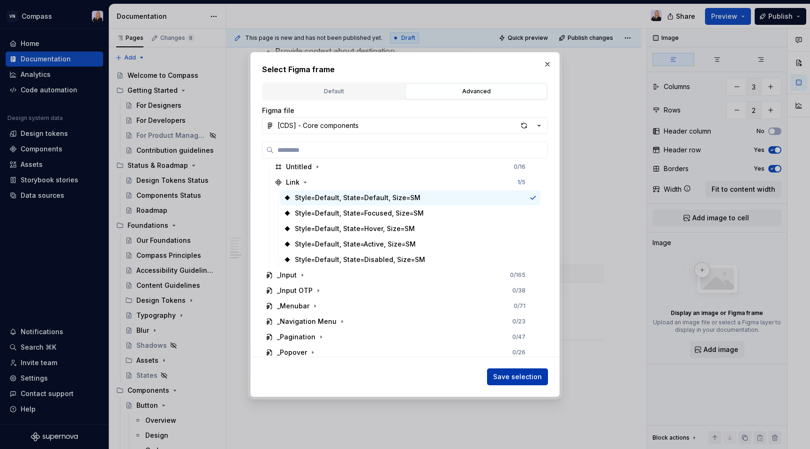
click at [531, 376] on span "Save selection" at bounding box center [517, 376] width 49 height 9
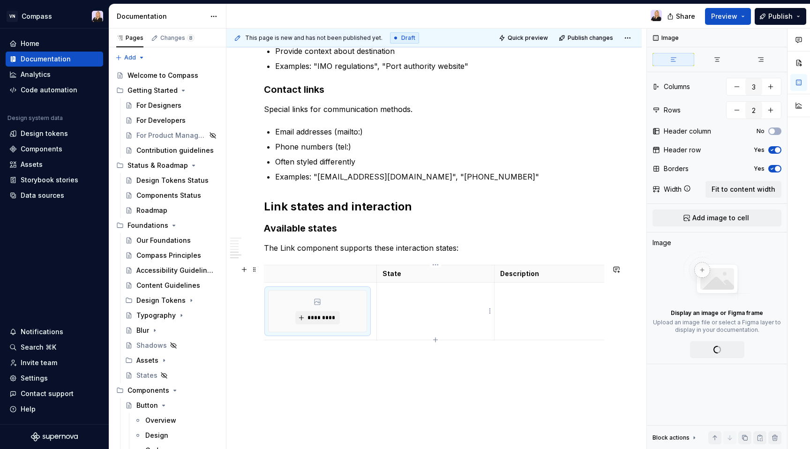
click at [422, 310] on td at bounding box center [436, 312] width 118 height 58
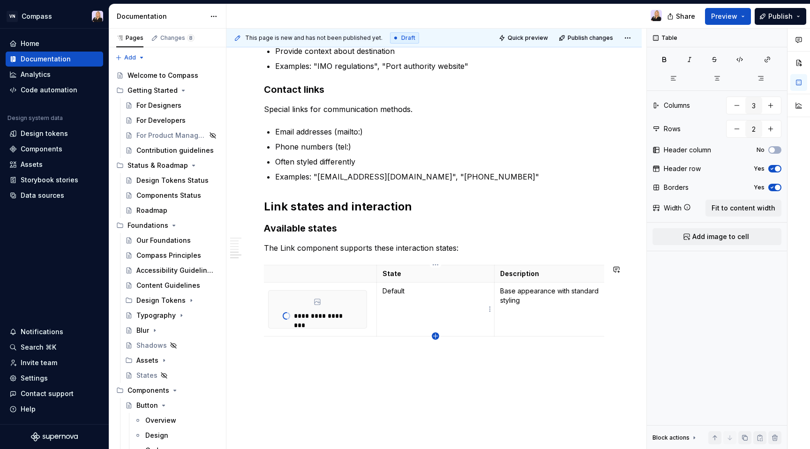
click at [435, 334] on icon "button" at bounding box center [435, 336] width 4 height 4
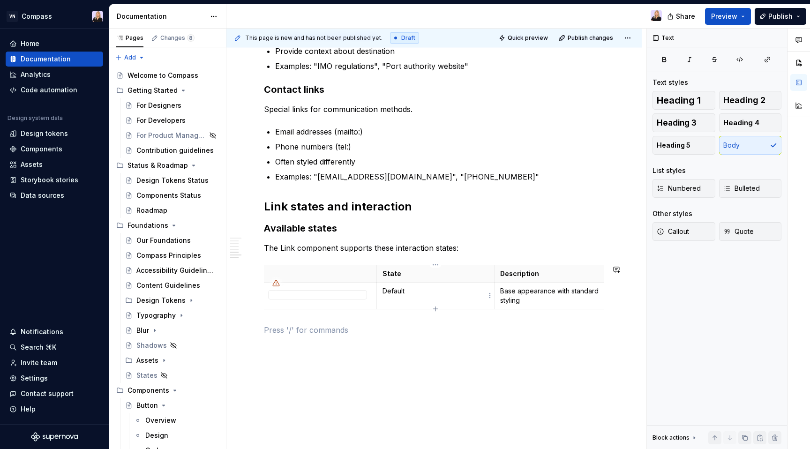
click at [434, 309] on icon "button" at bounding box center [435, 309] width 4 height 4
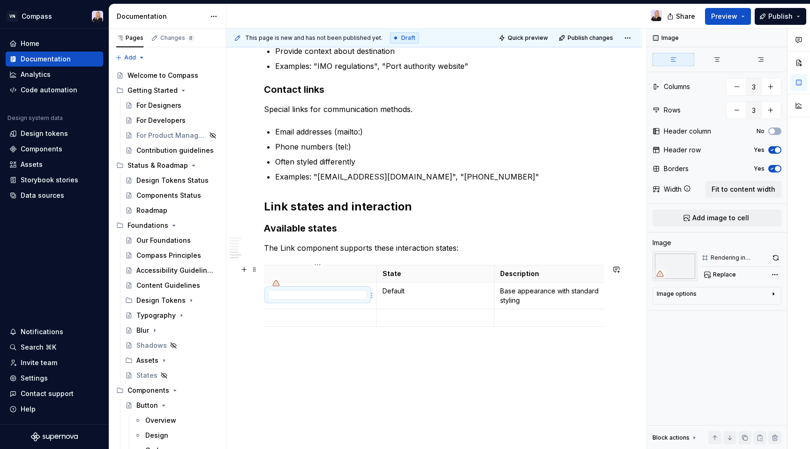
click at [336, 294] on div at bounding box center [317, 294] width 99 height 9
click at [775, 258] on button "button" at bounding box center [776, 257] width 12 height 13
click at [770, 293] on icon "button" at bounding box center [774, 294] width 8 height 8
type textarea "*"
click at [303, 323] on td at bounding box center [318, 318] width 118 height 17
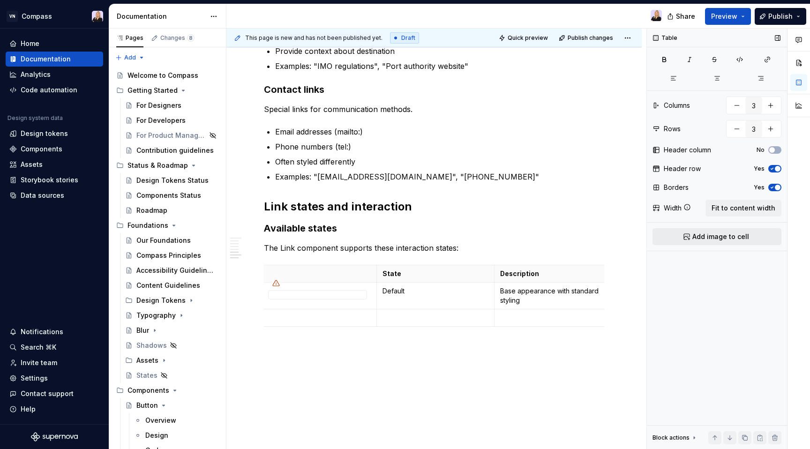
click at [744, 233] on span "Add image to cell" at bounding box center [721, 236] width 57 height 9
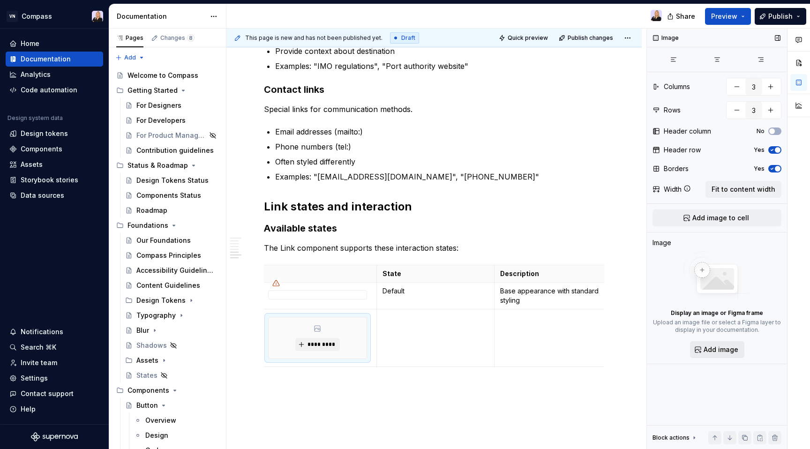
click at [703, 354] on button "Add image" at bounding box center [717, 349] width 54 height 17
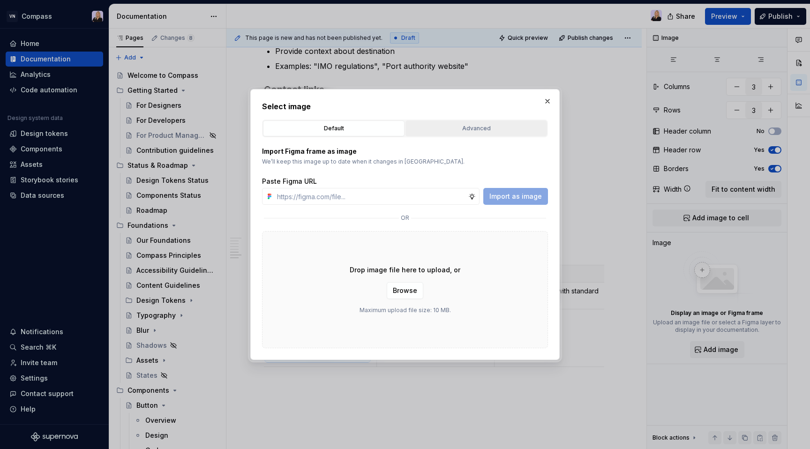
click at [453, 127] on div "Advanced" at bounding box center [476, 128] width 135 height 9
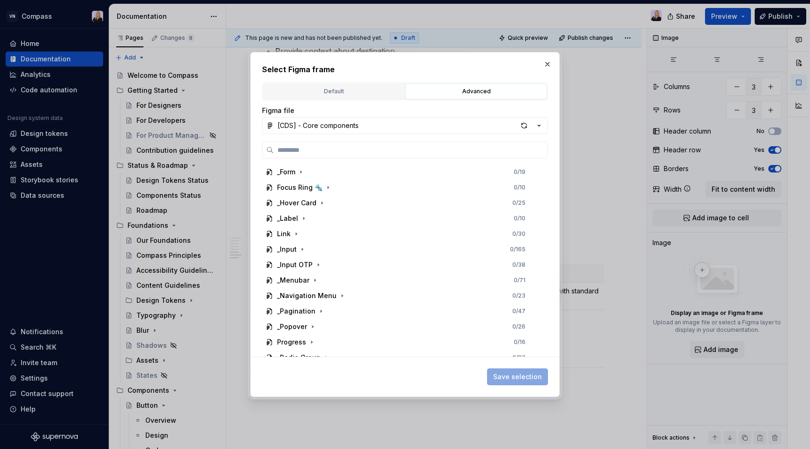
scroll to position [431, 0]
click at [295, 239] on icon "button" at bounding box center [297, 237] width 8 height 8
click at [304, 285] on icon "button" at bounding box center [306, 283] width 8 height 8
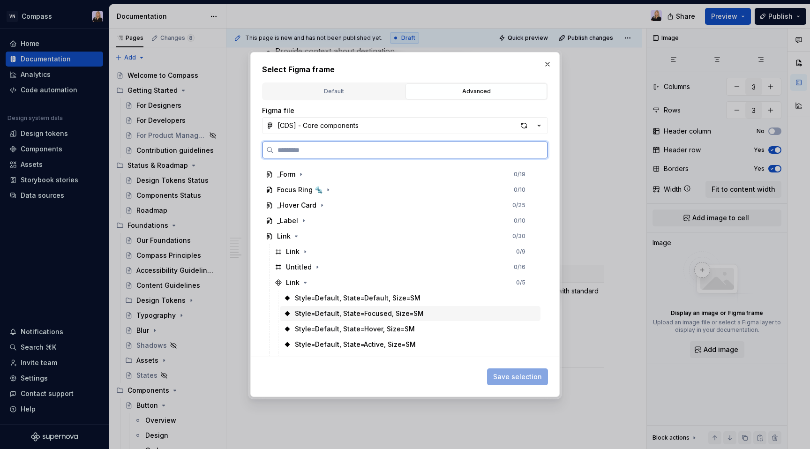
click at [317, 310] on div "Style=Default, State=Focused, Size=SM" at bounding box center [359, 313] width 129 height 9
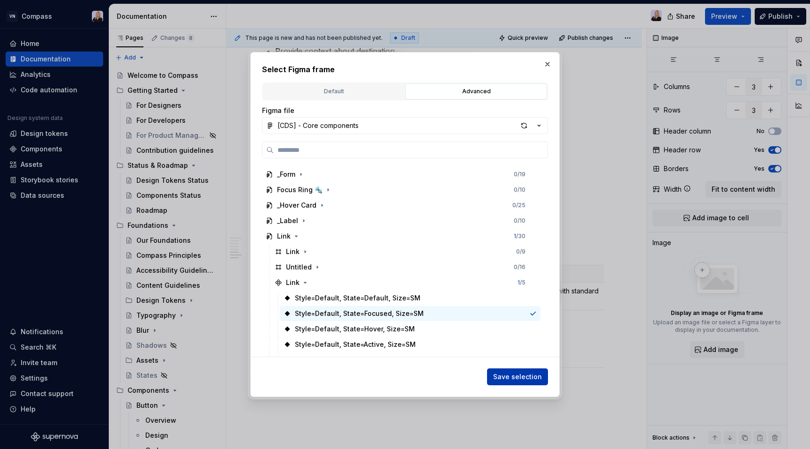
click at [515, 382] on button "Save selection" at bounding box center [517, 377] width 61 height 17
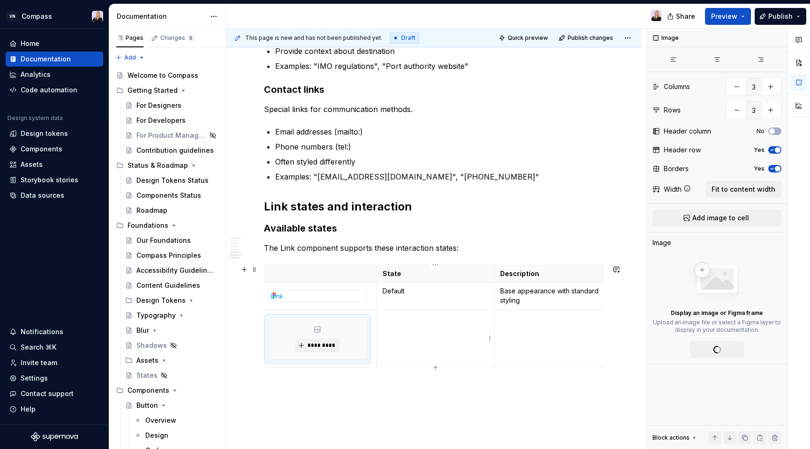
click at [465, 351] on td at bounding box center [436, 339] width 118 height 58
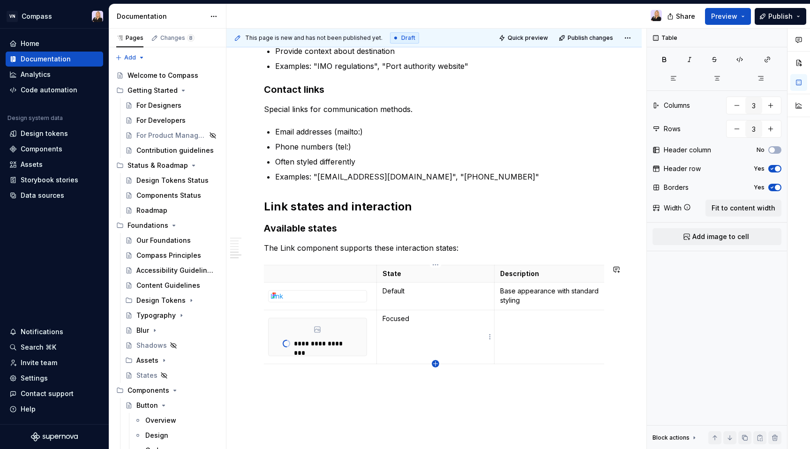
click at [437, 364] on icon "button" at bounding box center [436, 364] width 8 height 8
type input "4"
click at [339, 376] on p at bounding box center [318, 372] width 106 height 9
click at [724, 236] on span "Add image to cell" at bounding box center [721, 236] width 57 height 9
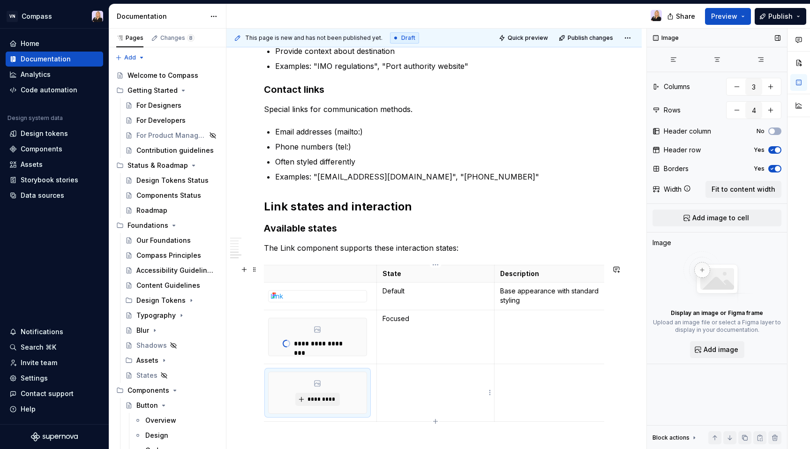
click at [417, 398] on td at bounding box center [436, 393] width 118 height 58
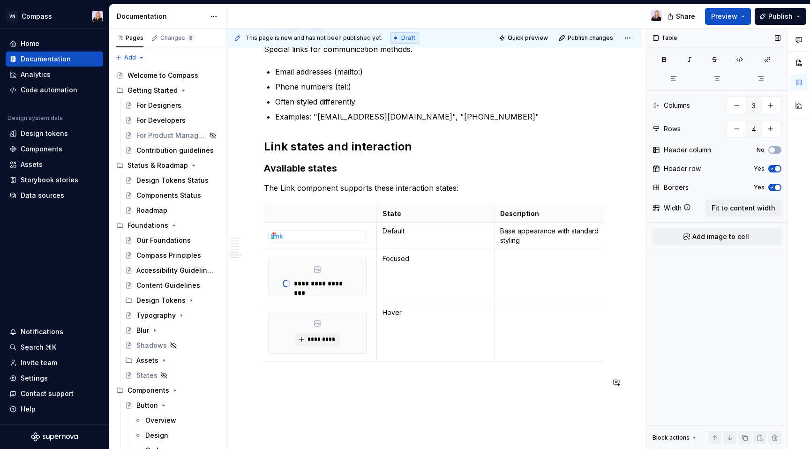
scroll to position [644, 0]
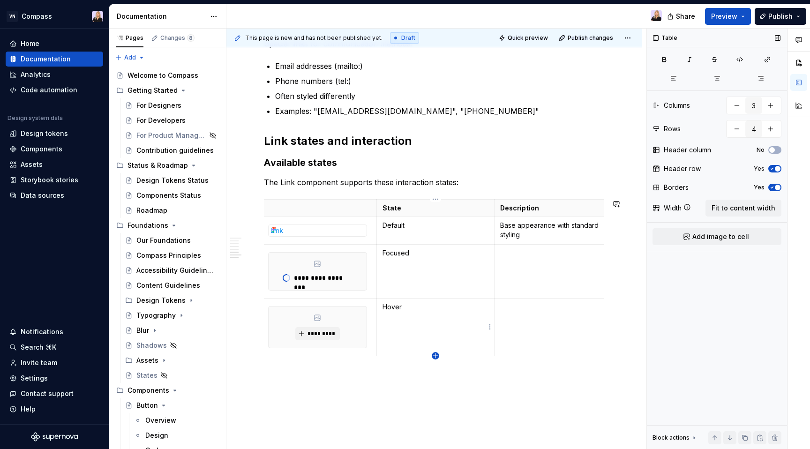
click at [433, 356] on icon "button" at bounding box center [436, 356] width 8 height 8
type input "5"
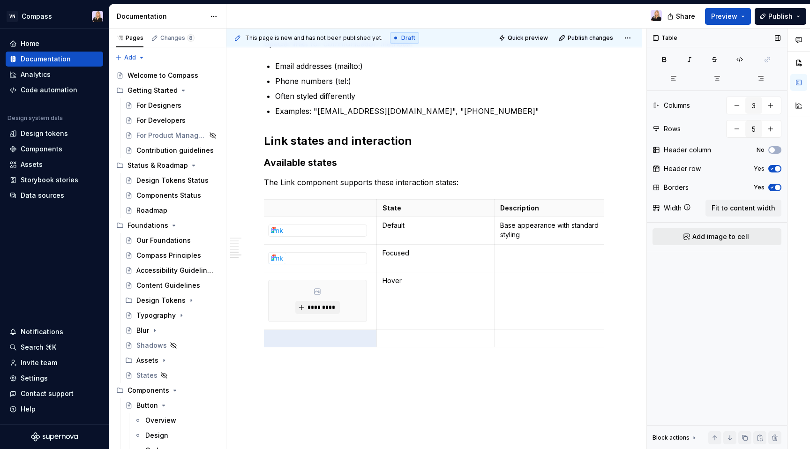
click at [722, 241] on span "Add image to cell" at bounding box center [721, 236] width 57 height 9
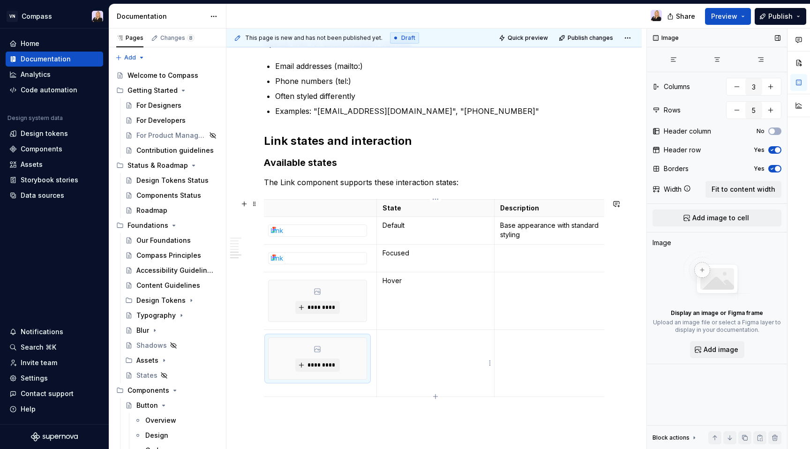
click at [435, 365] on td at bounding box center [436, 363] width 118 height 67
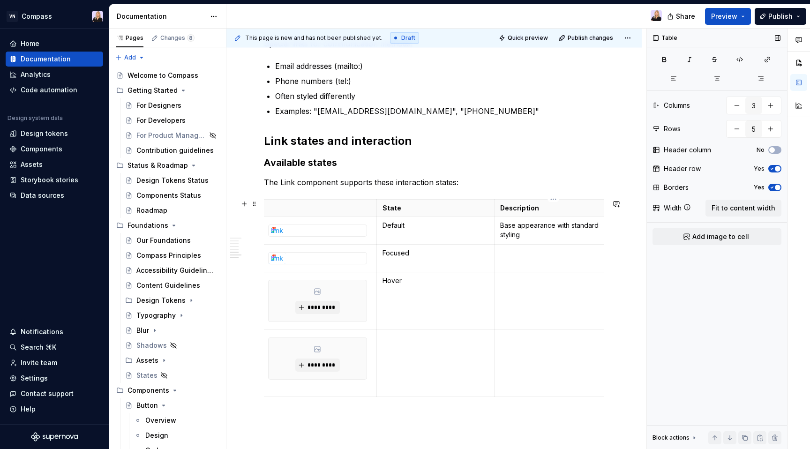
click at [549, 294] on td at bounding box center [554, 301] width 118 height 58
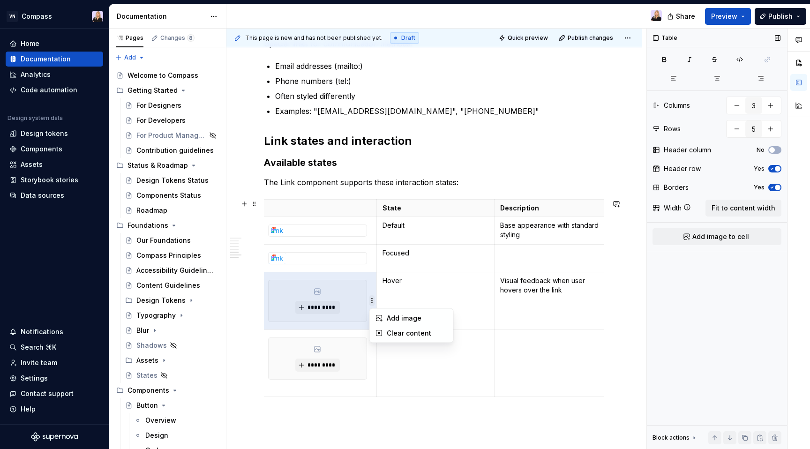
click at [373, 301] on html "VN Compass Home Documentation Analytics Code automation Design system data Desi…" at bounding box center [405, 224] width 810 height 449
click at [274, 293] on html "VN Compass Home Documentation Analytics Code automation Design system data Desi…" at bounding box center [405, 224] width 810 height 449
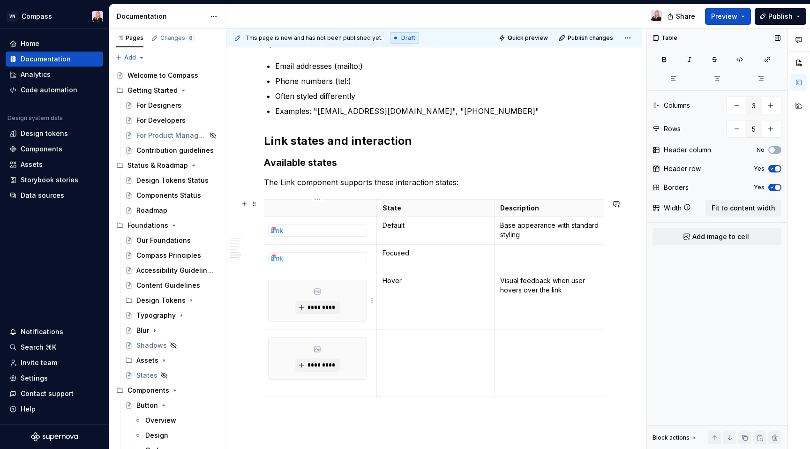
click at [263, 294] on div "Link context and placement Contextual page links Links within content that lead…" at bounding box center [435, 50] width 416 height 1040
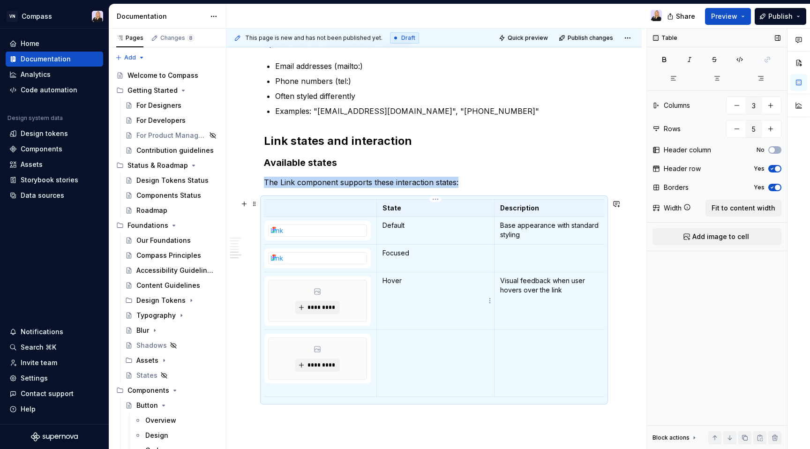
click at [449, 296] on td "Hover" at bounding box center [436, 301] width 118 height 58
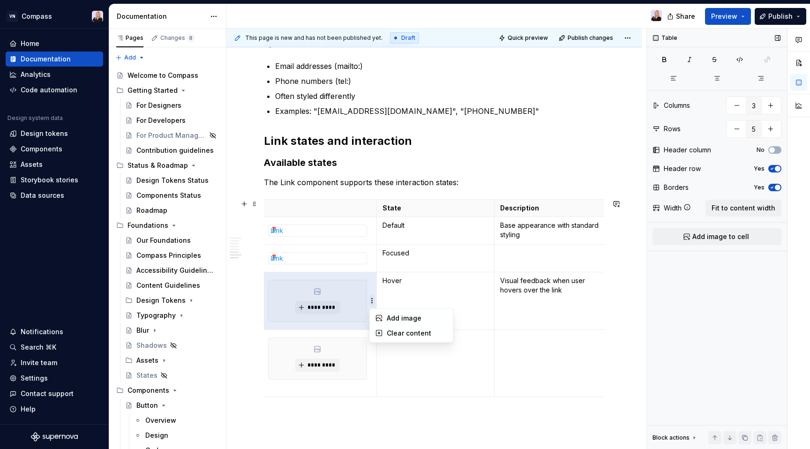
click at [371, 253] on html "VN Compass Home Documentation Analytics Code automation Design system data Desi…" at bounding box center [405, 224] width 810 height 449
click at [446, 294] on html "VN Compass Home Documentation Analytics Code automation Design system data Desi…" at bounding box center [405, 224] width 810 height 449
click at [447, 298] on td "Hover" at bounding box center [436, 301] width 118 height 58
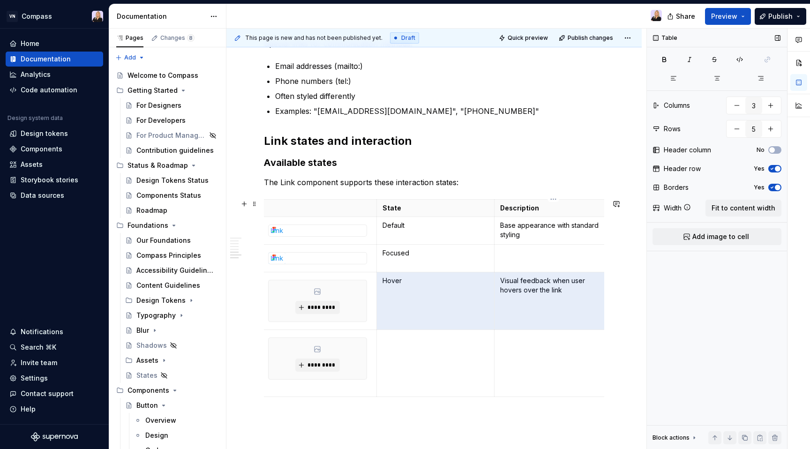
drag, startPoint x: 421, startPoint y: 301, endPoint x: 544, endPoint y: 301, distance: 122.4
click at [544, 301] on tr "********* Hover Visual feedback when user hovers over the link" at bounding box center [436, 301] width 354 height 58
click at [557, 302] on td "Visual feedback when user hovers over the link" at bounding box center [554, 301] width 118 height 58
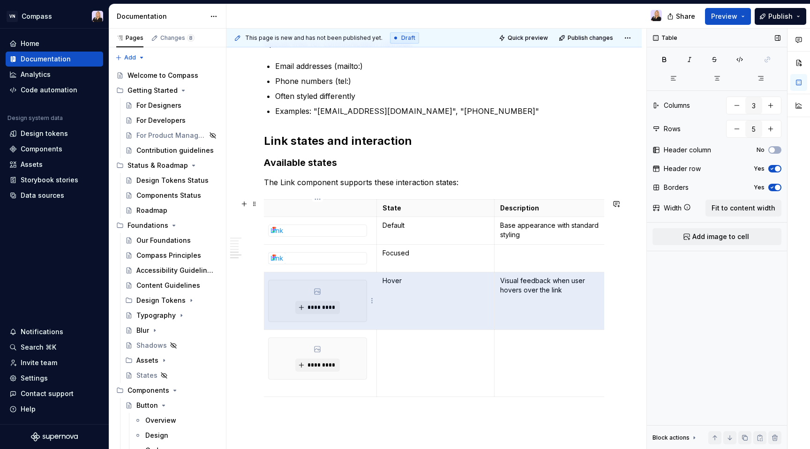
drag, startPoint x: 583, startPoint y: 299, endPoint x: 315, endPoint y: 297, distance: 268.7
click at [315, 297] on tr "********* Hover Visual feedback when user hovers over the link" at bounding box center [436, 301] width 354 height 58
click at [256, 204] on span at bounding box center [255, 203] width 8 height 13
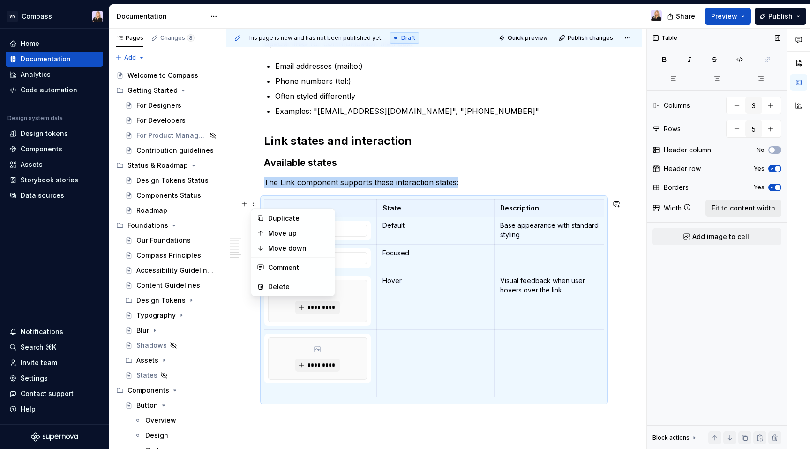
click at [752, 204] on span "Fit to content width" at bounding box center [744, 208] width 64 height 9
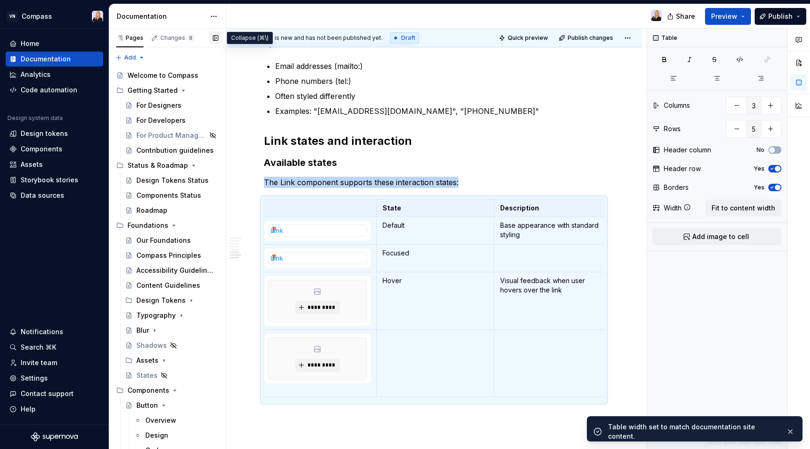
click at [217, 38] on button "button" at bounding box center [215, 37] width 13 height 13
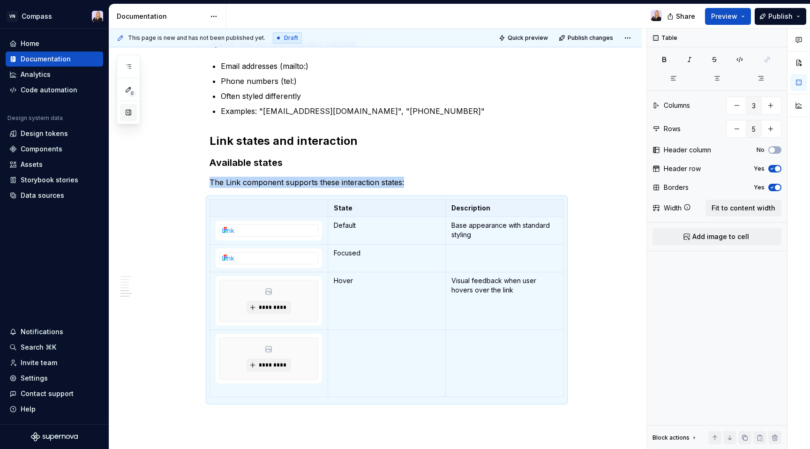
scroll to position [0, 0]
click at [204, 258] on div "Link context and placement Contextual page links Links within content that lead…" at bounding box center [375, 50] width 533 height 1040
click at [228, 269] on td at bounding box center [269, 259] width 118 height 28
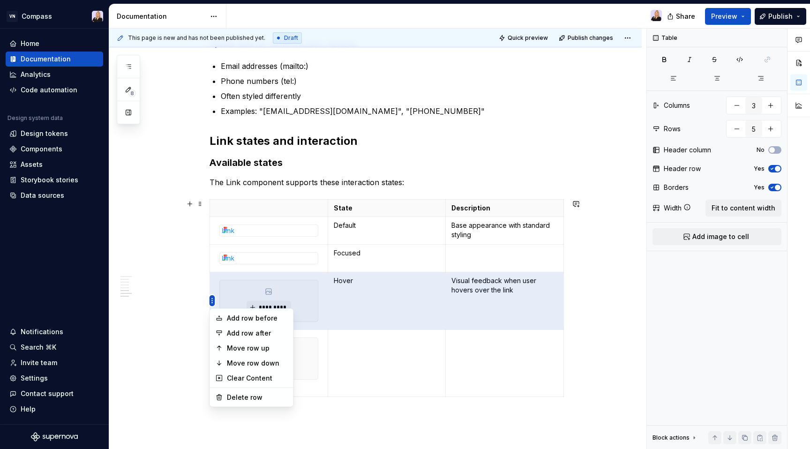
click at [215, 260] on html "VN Compass Home Documentation Analytics Code automation Design system data Desi…" at bounding box center [405, 224] width 810 height 449
click at [248, 347] on div "Move row up" at bounding box center [257, 348] width 61 height 9
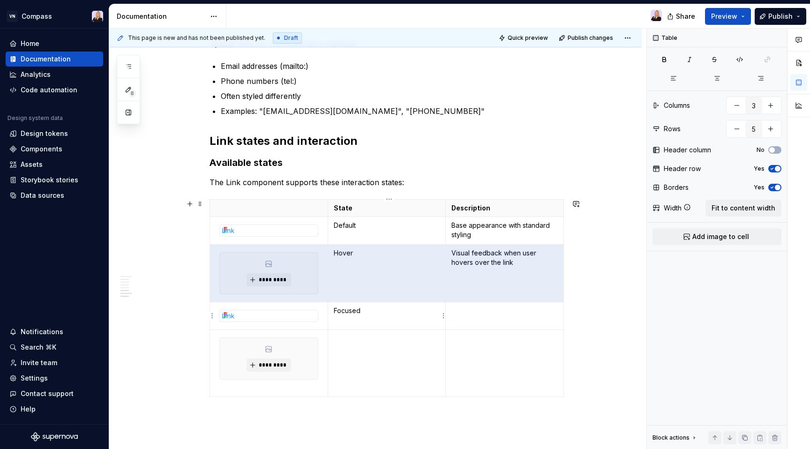
click at [396, 320] on td "Focused" at bounding box center [387, 316] width 118 height 28
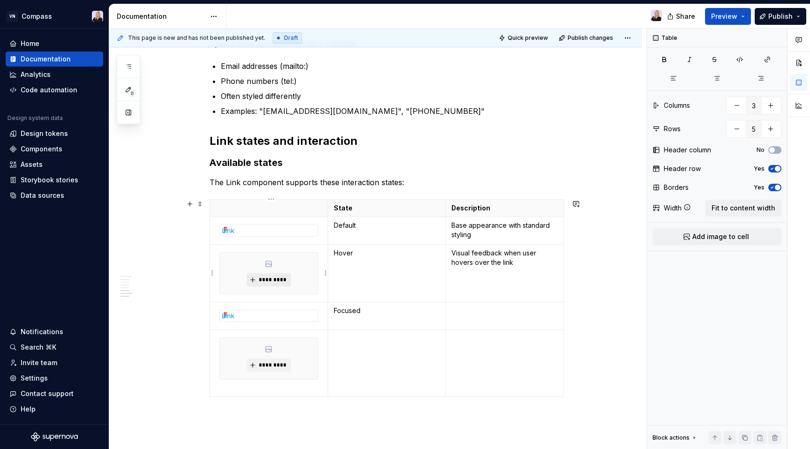
click at [277, 279] on span "*********" at bounding box center [272, 280] width 29 height 8
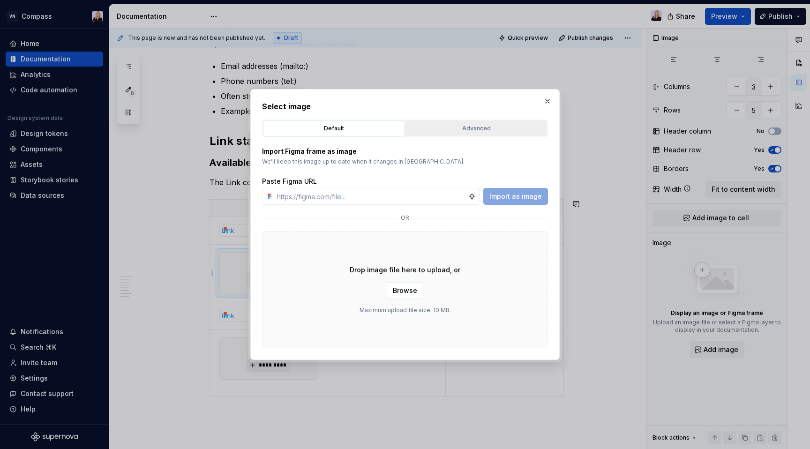
click at [471, 129] on div "Advanced" at bounding box center [476, 128] width 135 height 9
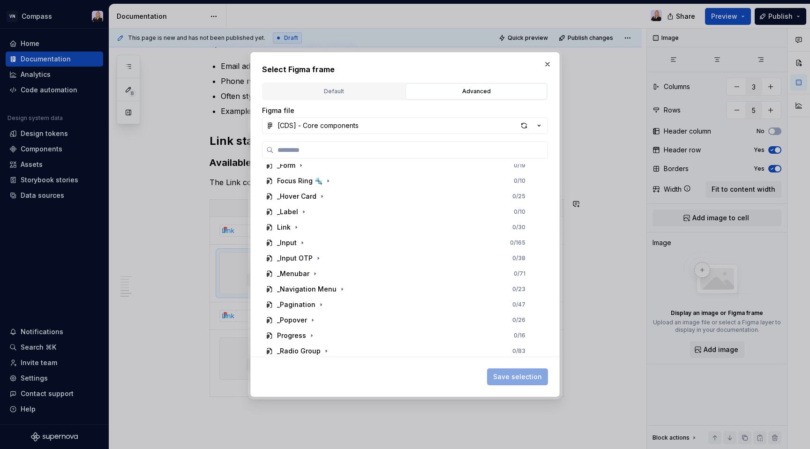
scroll to position [437, 0]
click at [296, 230] on icon "button" at bounding box center [296, 230] width 1 height 2
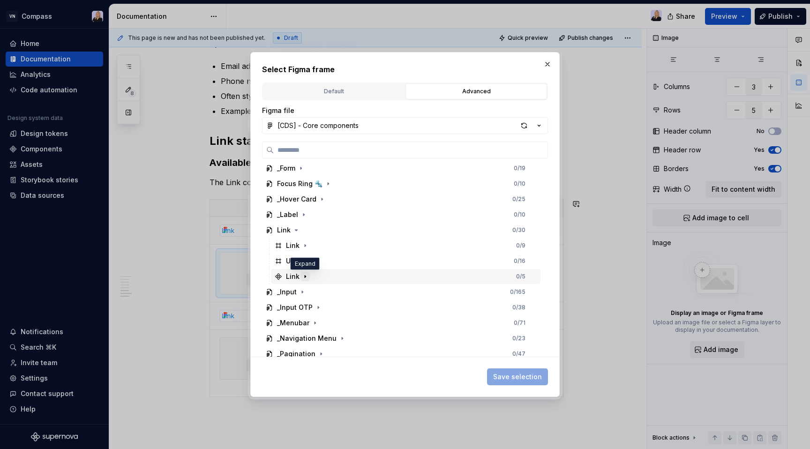
click at [305, 277] on icon "button" at bounding box center [306, 277] width 8 height 8
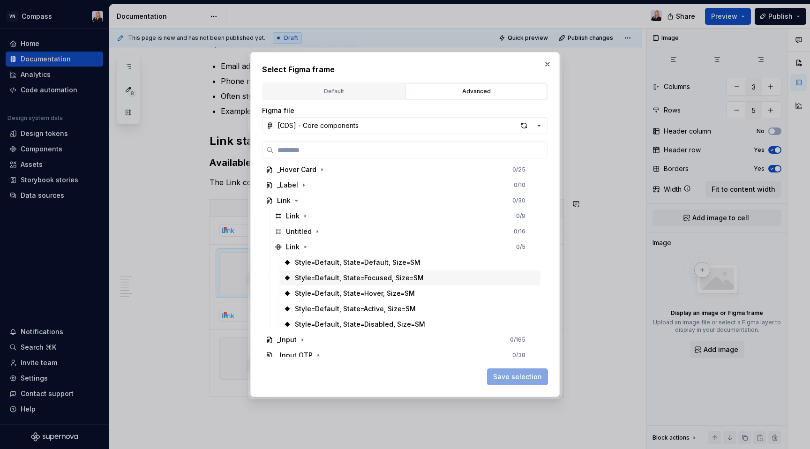
scroll to position [469, 0]
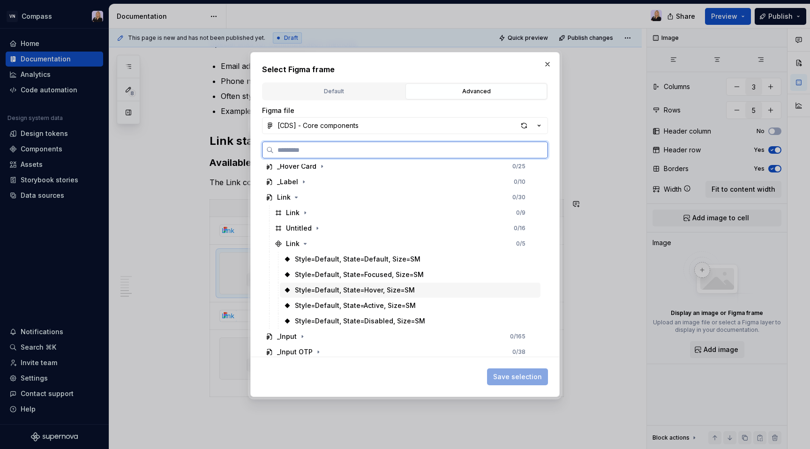
click at [360, 287] on div "Style=Default, State=Hover, Size=SM" at bounding box center [355, 290] width 120 height 9
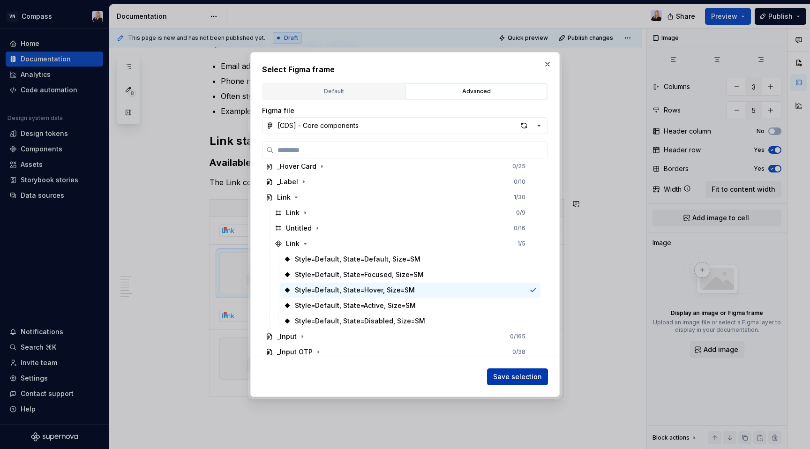
click at [518, 375] on span "Save selection" at bounding box center [517, 376] width 49 height 9
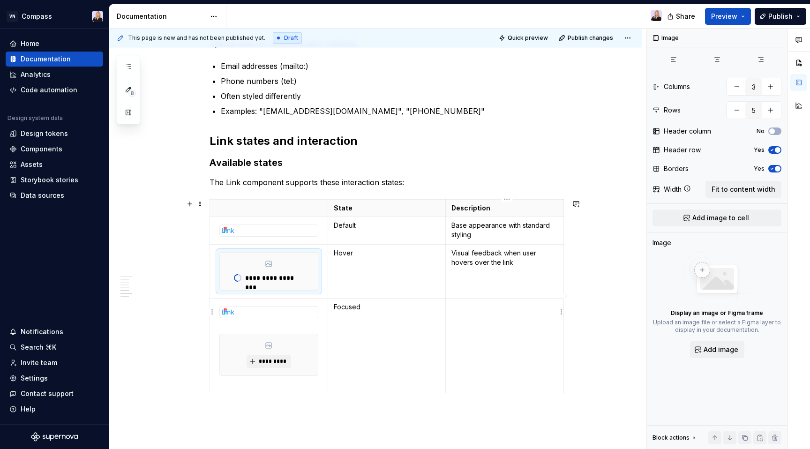
click at [484, 305] on p at bounding box center [505, 306] width 106 height 9
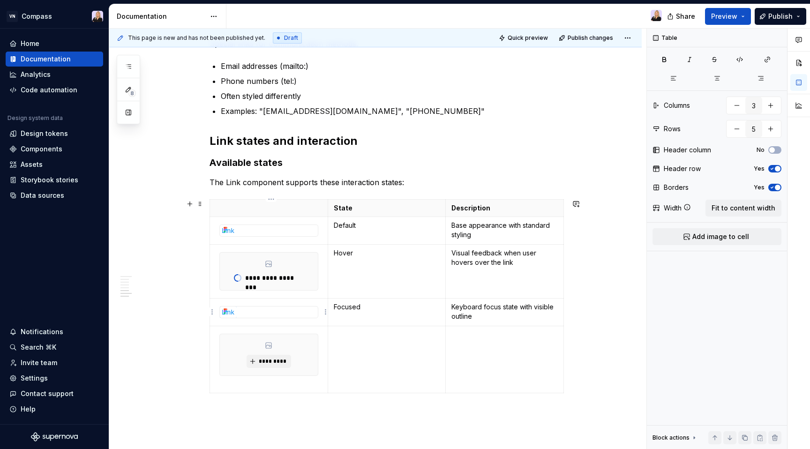
click at [301, 312] on div at bounding box center [269, 312] width 98 height 11
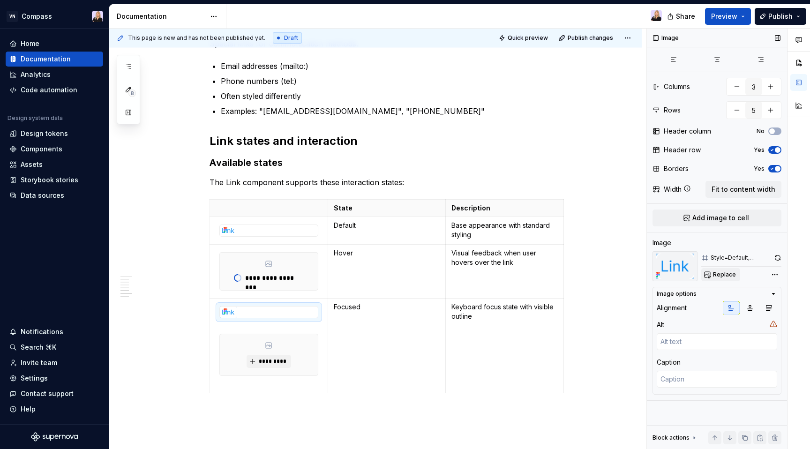
click at [730, 274] on span "Replace" at bounding box center [724, 275] width 23 height 8
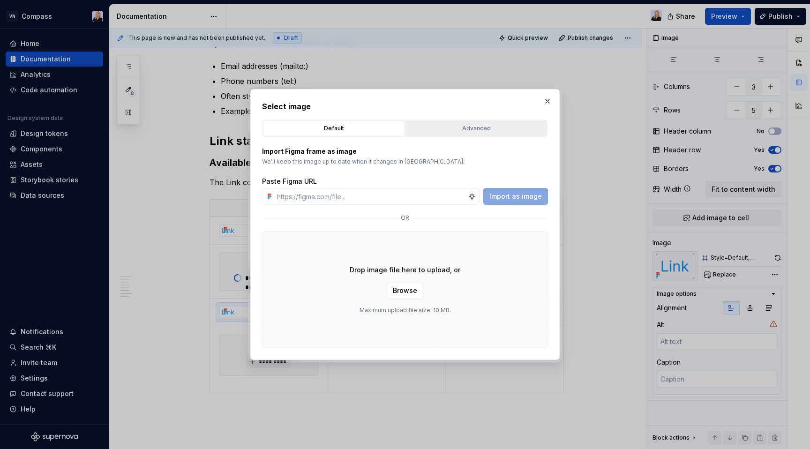
click at [454, 125] on div "Advanced" at bounding box center [476, 128] width 135 height 9
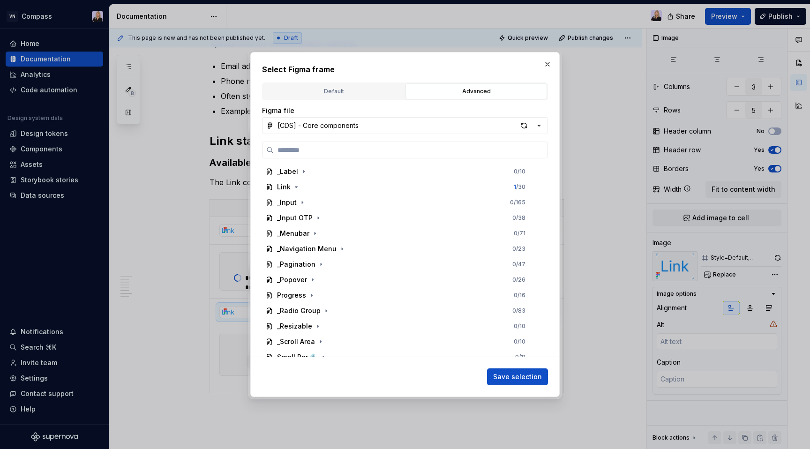
scroll to position [474, 0]
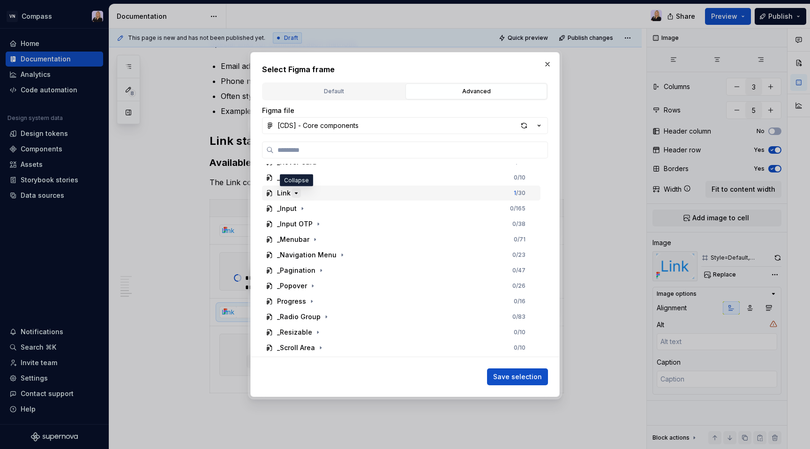
click at [296, 193] on icon "button" at bounding box center [296, 193] width 2 height 1
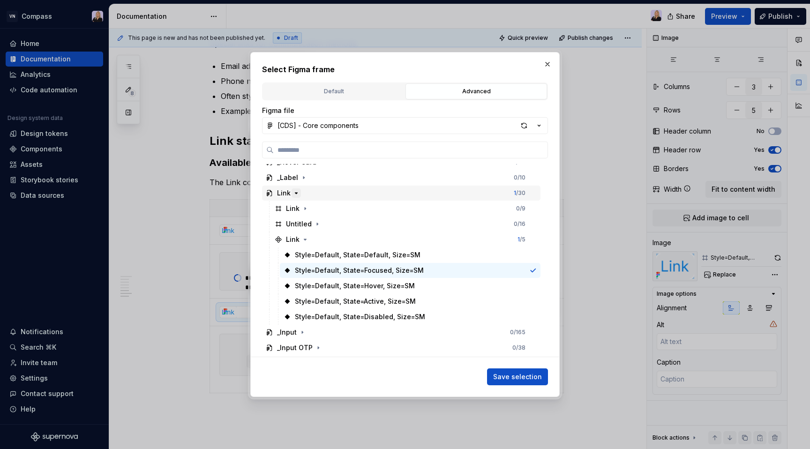
click at [296, 193] on icon "button" at bounding box center [296, 193] width 2 height 1
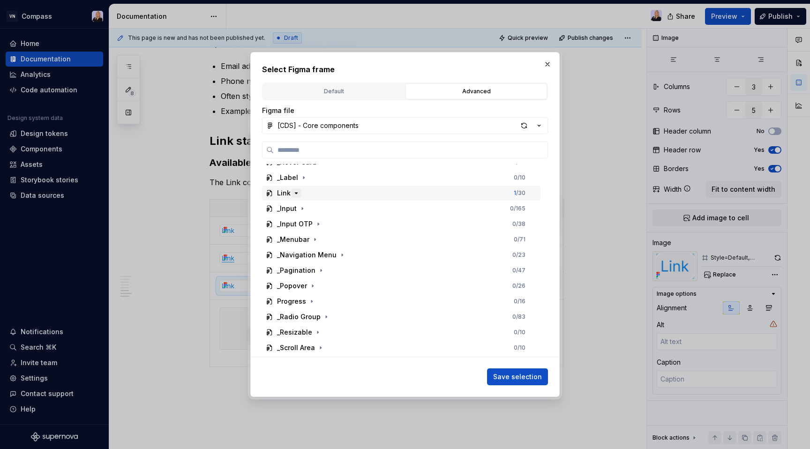
click at [296, 193] on icon "button" at bounding box center [296, 193] width 2 height 1
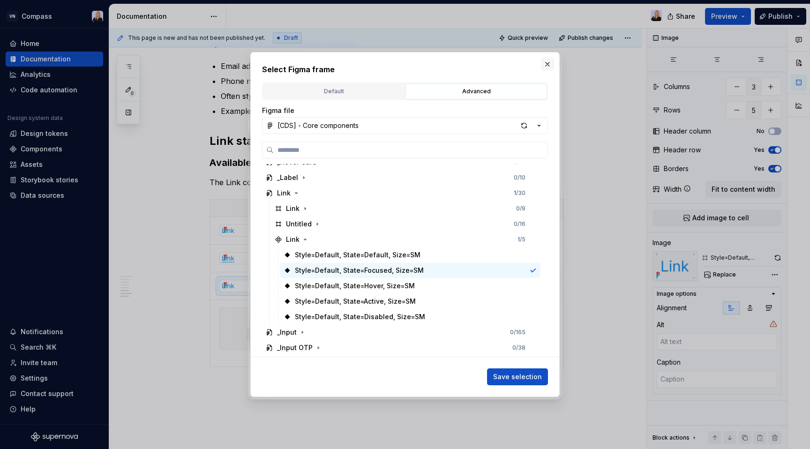
click at [548, 62] on button "button" at bounding box center [547, 64] width 13 height 13
type textarea "*"
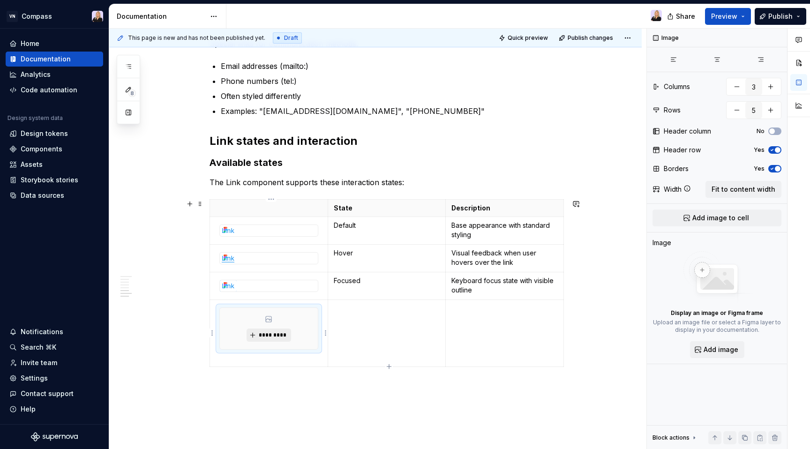
click at [282, 334] on span "*********" at bounding box center [272, 336] width 29 height 8
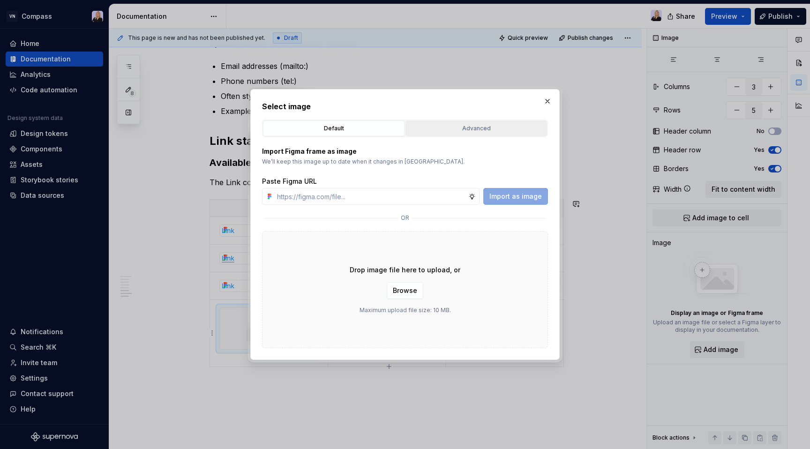
click at [483, 127] on div "Advanced" at bounding box center [476, 128] width 135 height 9
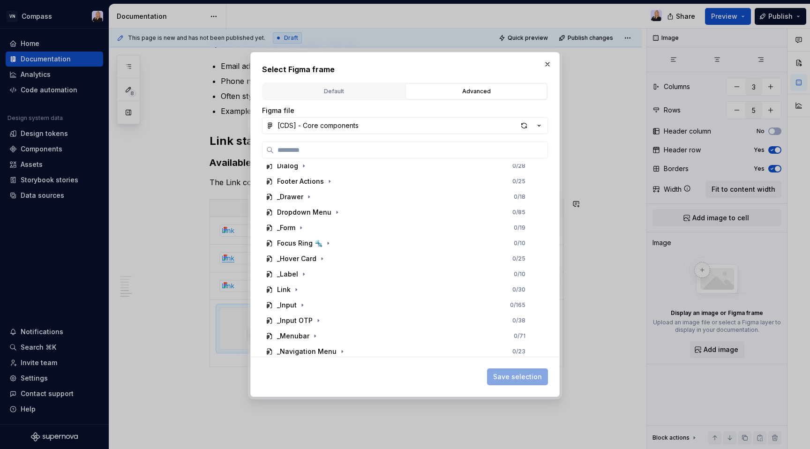
scroll to position [378, 0]
click at [298, 286] on icon "button" at bounding box center [297, 289] width 8 height 8
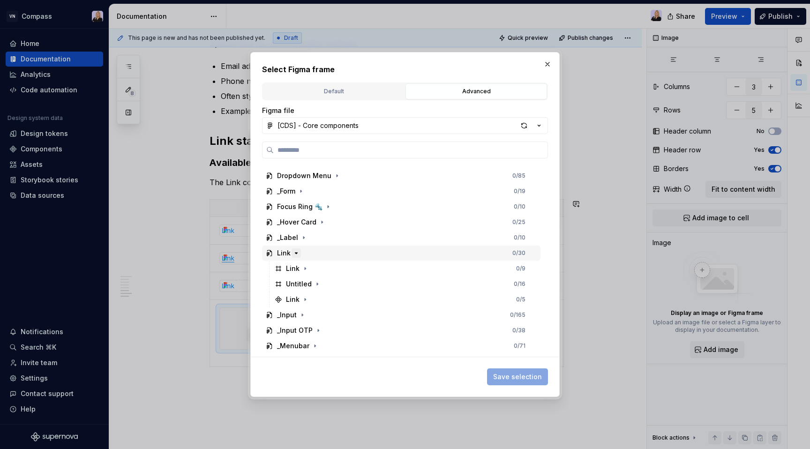
scroll to position [431, 0]
click at [305, 280] on icon "button" at bounding box center [306, 282] width 8 height 8
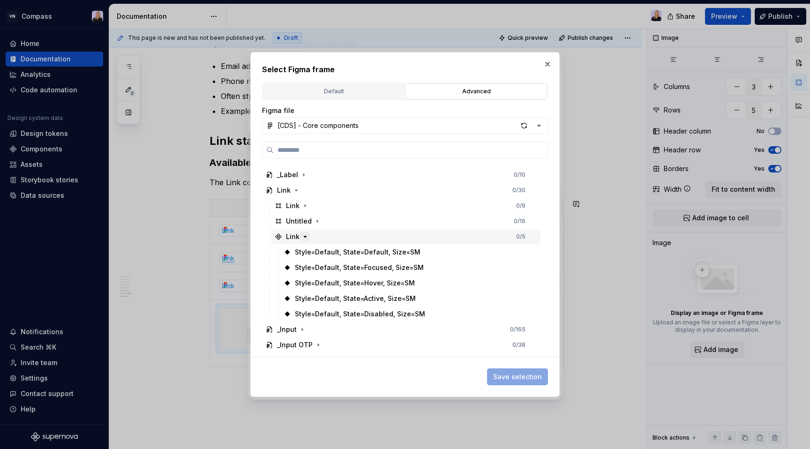
scroll to position [516, 0]
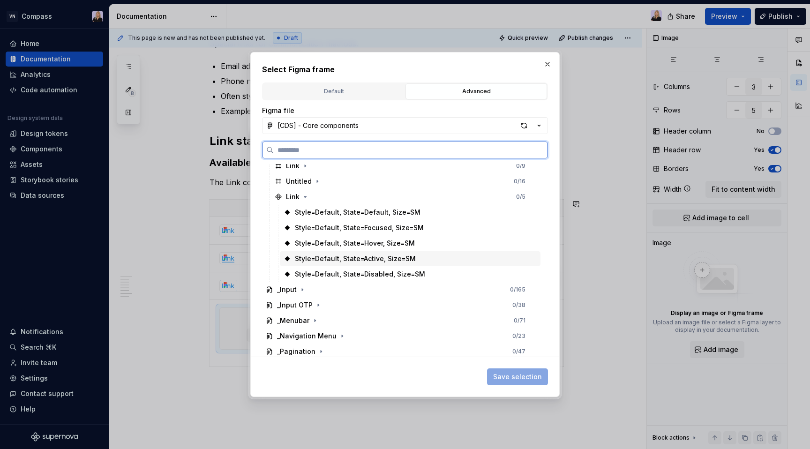
click at [350, 258] on div "Style=Default, State=Active, Size=SM" at bounding box center [355, 258] width 121 height 9
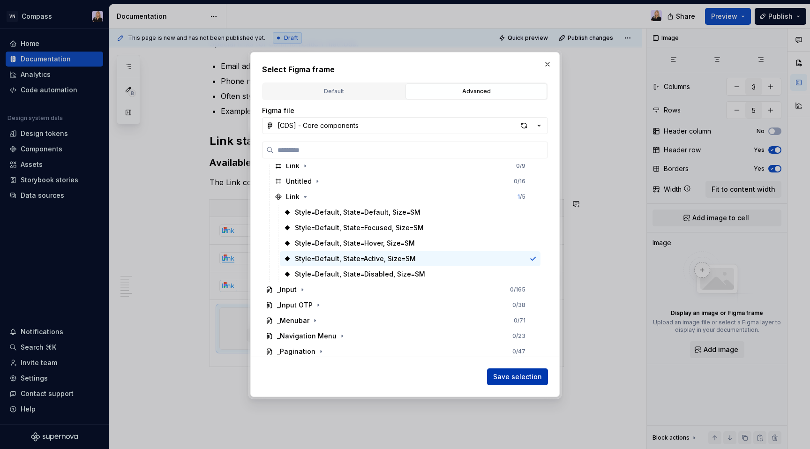
click at [522, 380] on span "Save selection" at bounding box center [517, 376] width 49 height 9
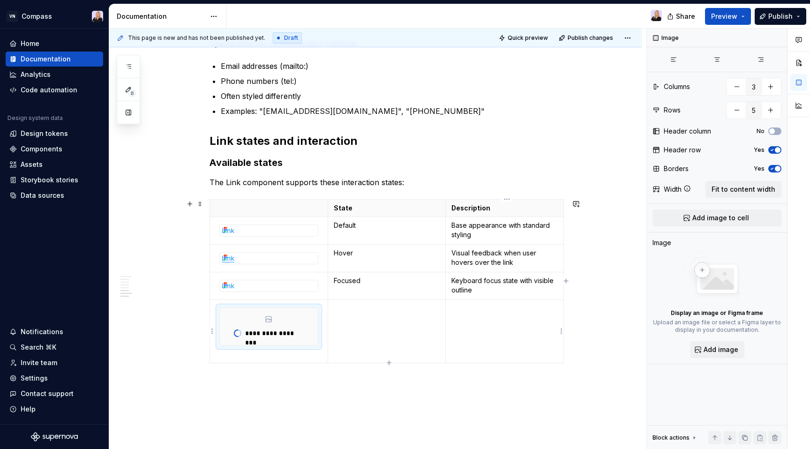
click at [409, 329] on td at bounding box center [387, 331] width 118 height 63
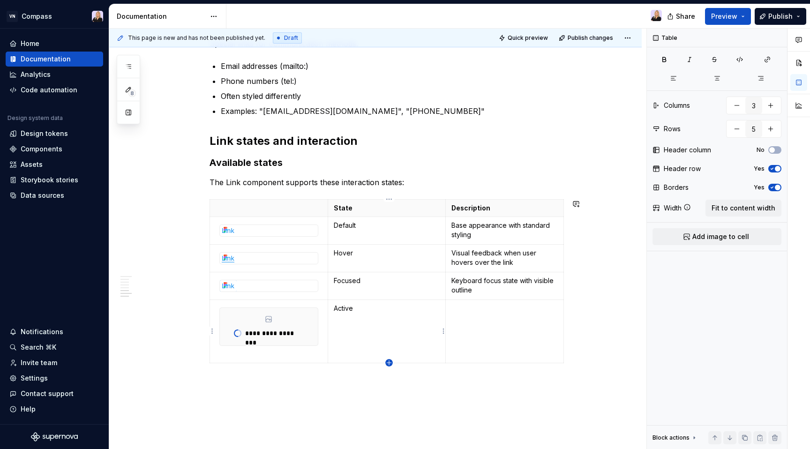
click at [388, 363] on icon "button" at bounding box center [389, 363] width 4 height 4
type input "6"
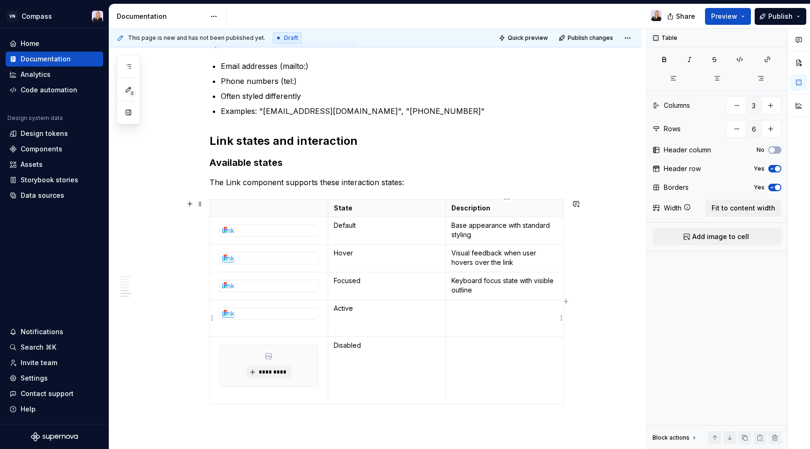
click at [463, 313] on p at bounding box center [505, 308] width 106 height 9
click at [507, 374] on td at bounding box center [505, 370] width 118 height 67
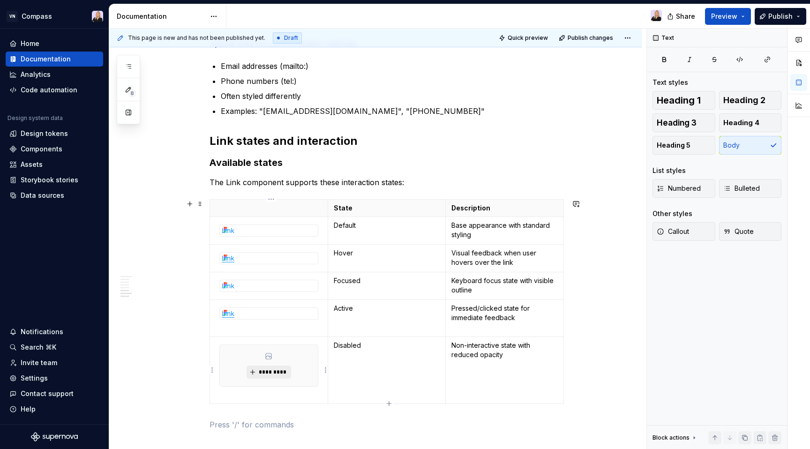
click at [284, 373] on span "*********" at bounding box center [272, 373] width 29 height 8
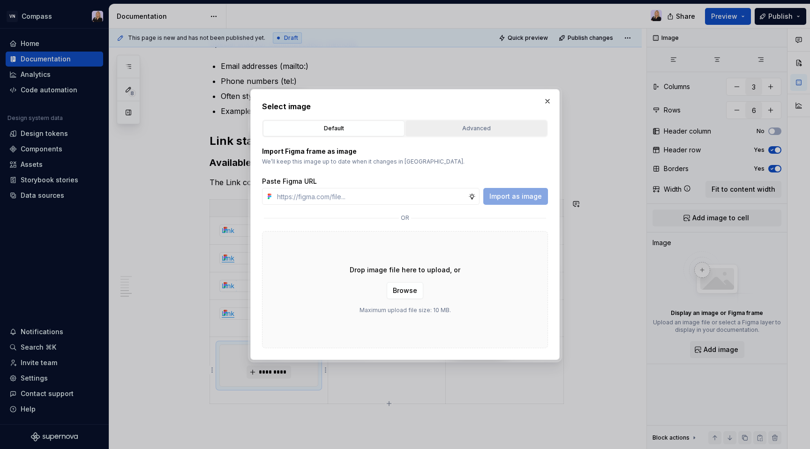
click at [526, 125] on div "Advanced" at bounding box center [476, 128] width 135 height 9
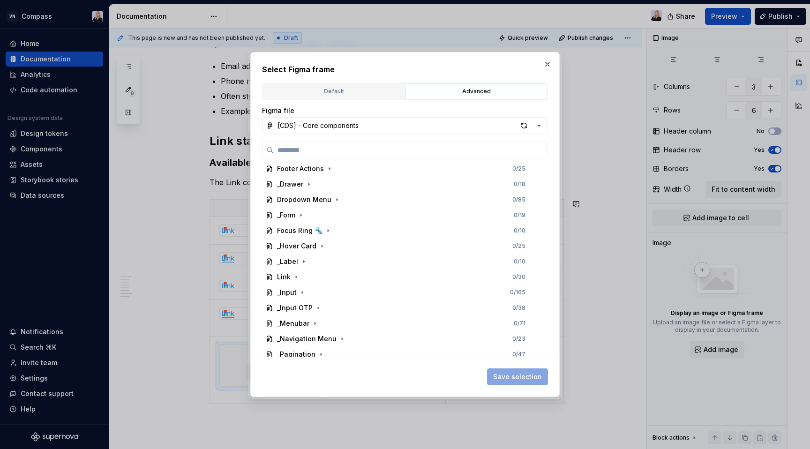
scroll to position [402, 0]
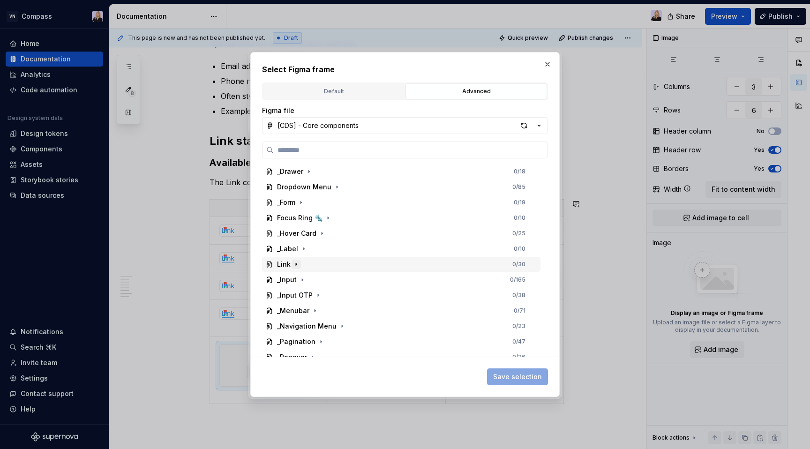
click at [295, 265] on icon "button" at bounding box center [297, 265] width 8 height 8
click at [308, 310] on icon "button" at bounding box center [306, 311] width 8 height 8
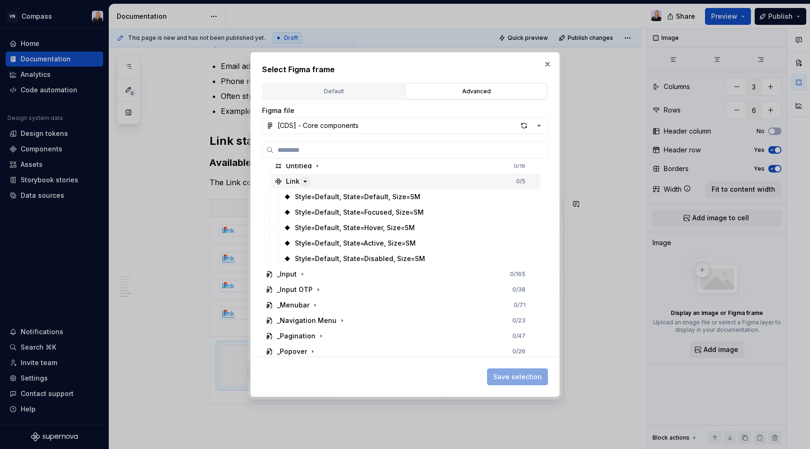
scroll to position [539, 0]
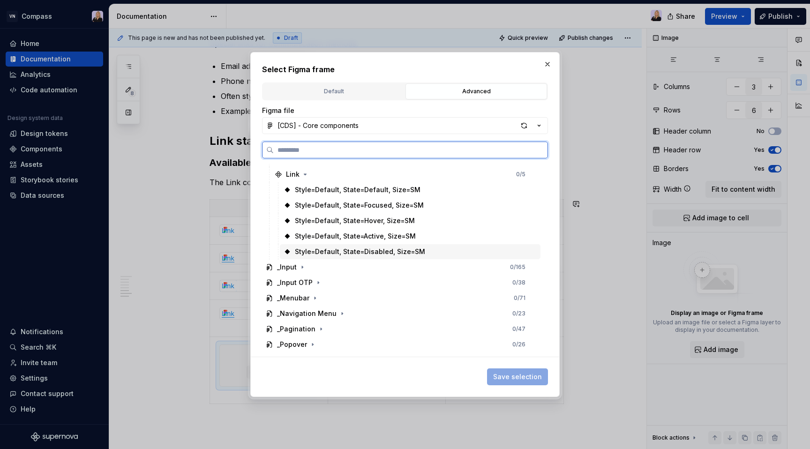
click at [351, 256] on div "Style=Default, State=Disabled, Size=SM" at bounding box center [360, 251] width 130 height 9
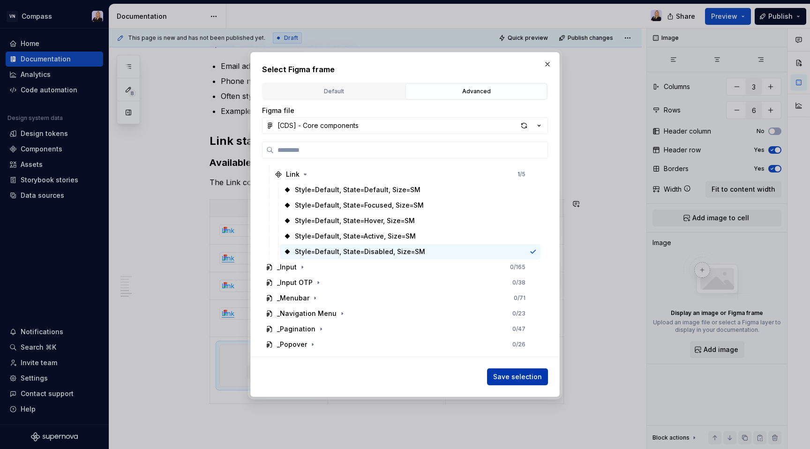
click at [518, 379] on span "Save selection" at bounding box center [517, 376] width 49 height 9
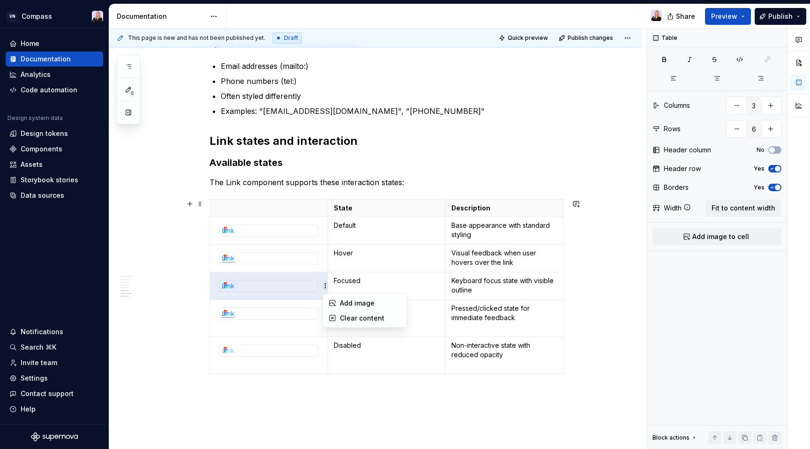
click at [327, 285] on html "VN Compass Home Documentation Analytics Code automation Design system data Desi…" at bounding box center [405, 224] width 810 height 449
click at [293, 288] on html "VN Compass Home Documentation Analytics Code automation Design system data Desi…" at bounding box center [405, 224] width 810 height 449
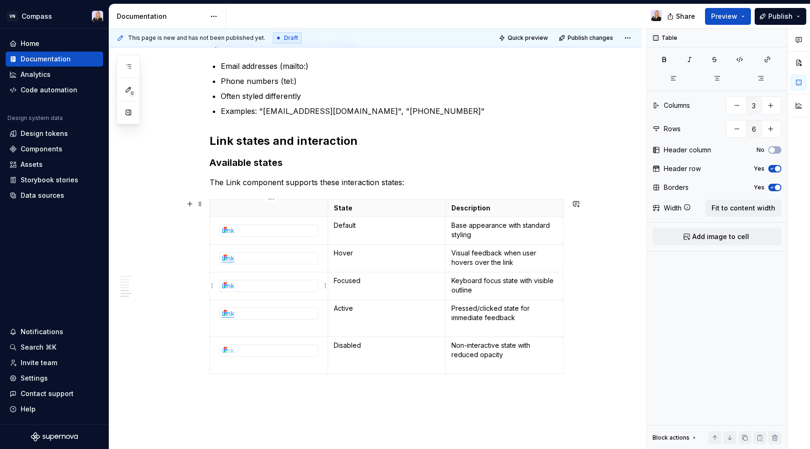
click at [295, 286] on div at bounding box center [269, 285] width 98 height 11
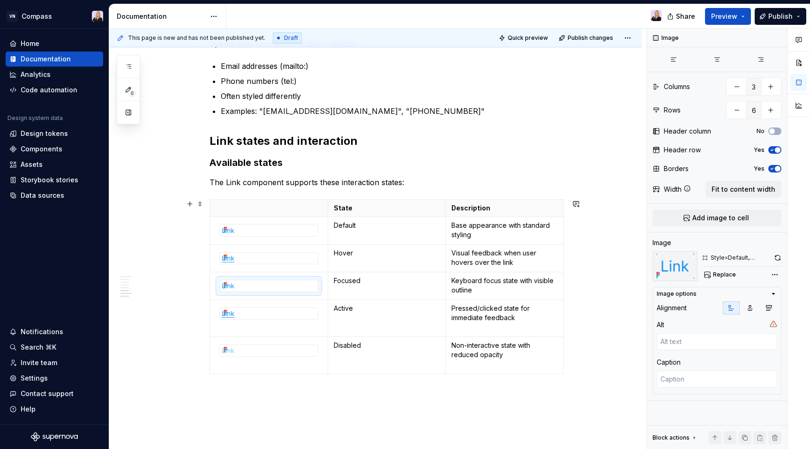
type textarea "*"
click at [369, 270] on td "Hover" at bounding box center [387, 259] width 118 height 28
click at [273, 212] on p at bounding box center [269, 208] width 106 height 9
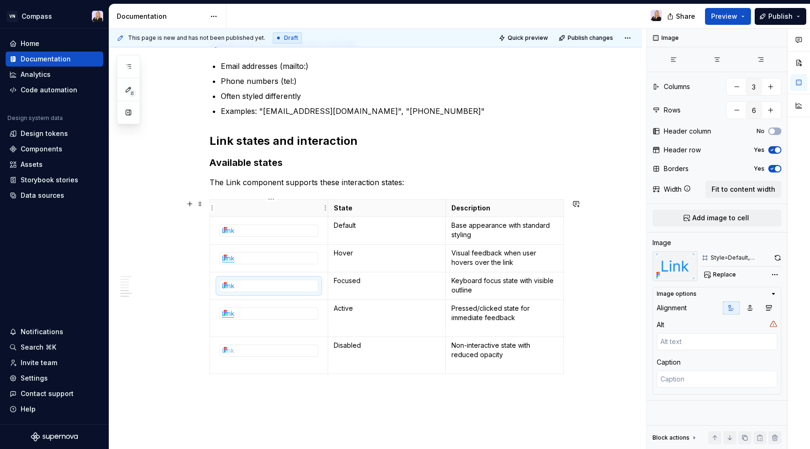
click at [263, 204] on p at bounding box center [269, 208] width 106 height 9
click at [268, 208] on p at bounding box center [269, 208] width 106 height 9
click at [319, 106] on p "Examples: "[EMAIL_ADDRESS][DOMAIN_NAME]", "[PHONE_NUMBER]"" at bounding box center [392, 111] width 343 height 11
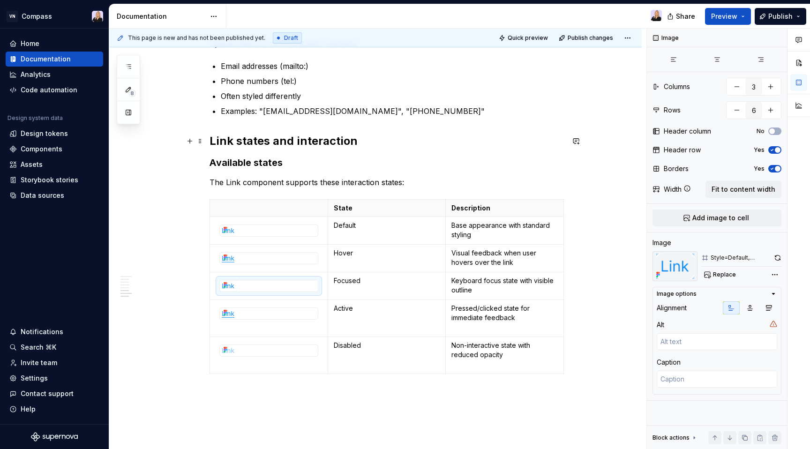
click at [362, 145] on h2 "Link states and interaction" at bounding box center [387, 141] width 355 height 15
click at [484, 354] on p "Non-interactive state with reduced opacity" at bounding box center [505, 350] width 106 height 19
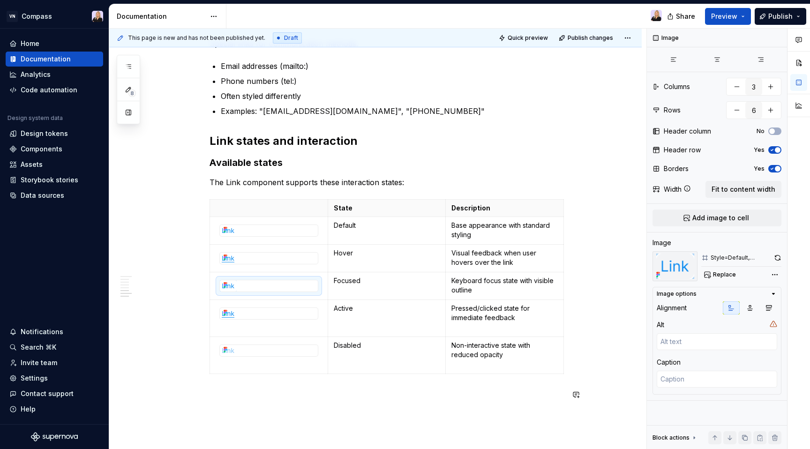
click at [376, 376] on div "State Description Default Base appearance with standard styling Hover Visual fe…" at bounding box center [387, 288] width 355 height 179
click at [366, 395] on p at bounding box center [387, 394] width 355 height 11
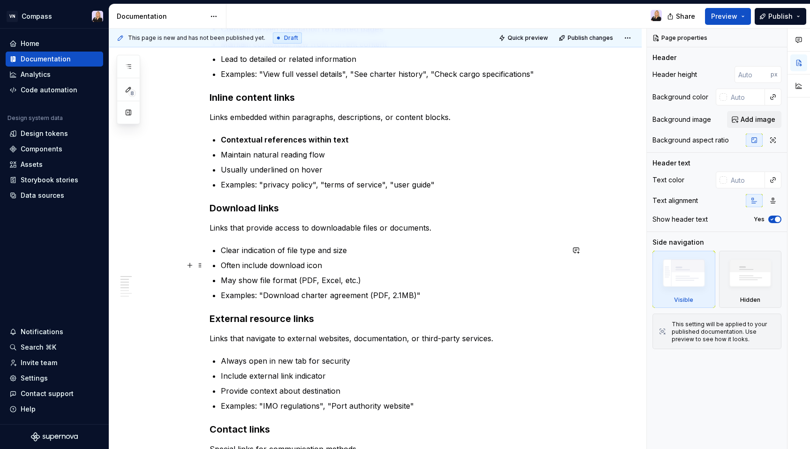
scroll to position [741, 0]
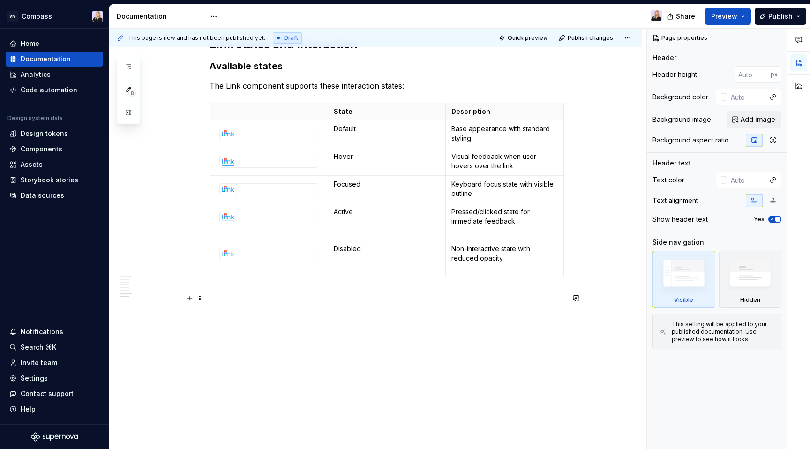
click at [261, 302] on p at bounding box center [387, 298] width 355 height 11
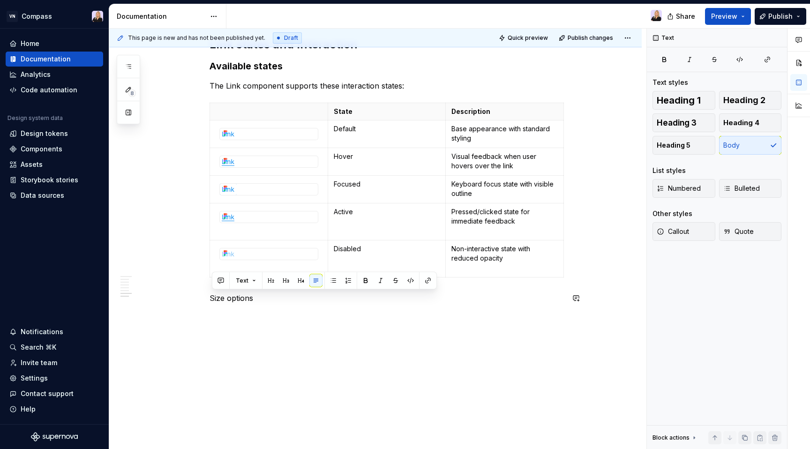
click at [276, 280] on div "Text" at bounding box center [324, 280] width 220 height 13
click at [269, 287] on button "button" at bounding box center [271, 280] width 13 height 13
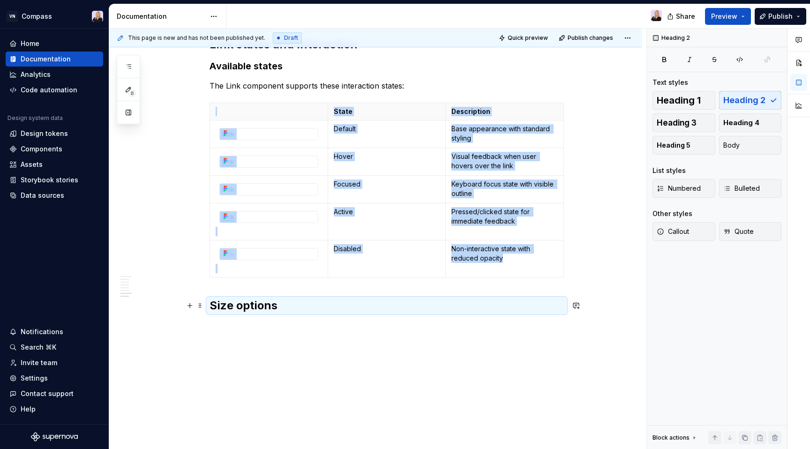
click at [287, 308] on h2 "Size options" at bounding box center [387, 305] width 355 height 15
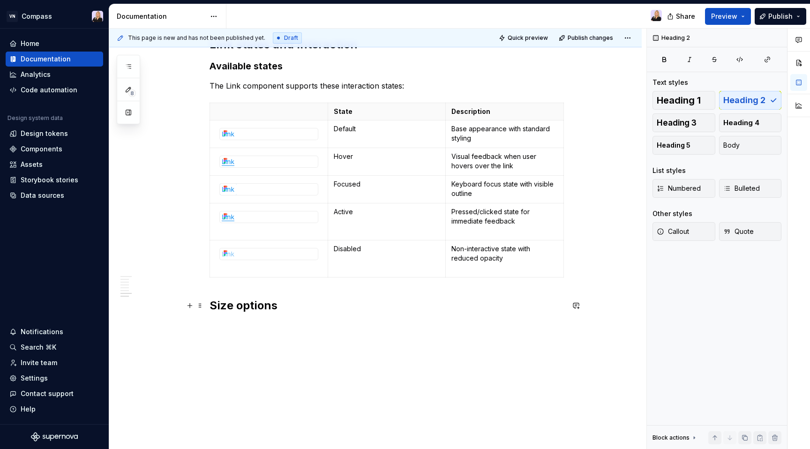
click at [287, 308] on h2 "Size options" at bounding box center [387, 305] width 355 height 15
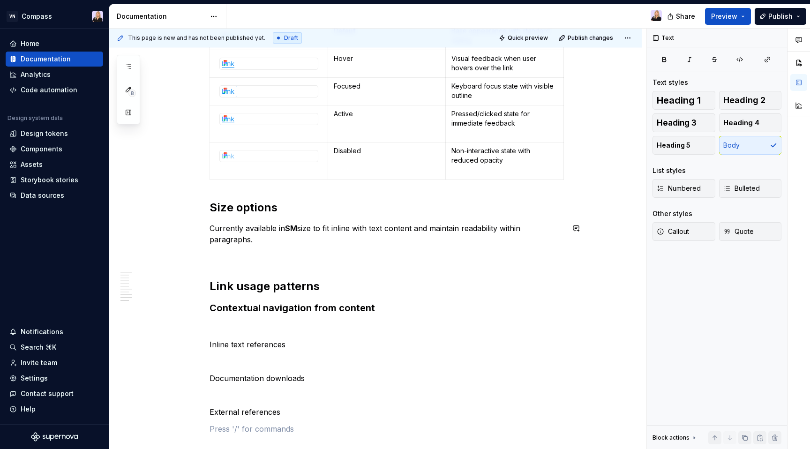
scroll to position [842, 0]
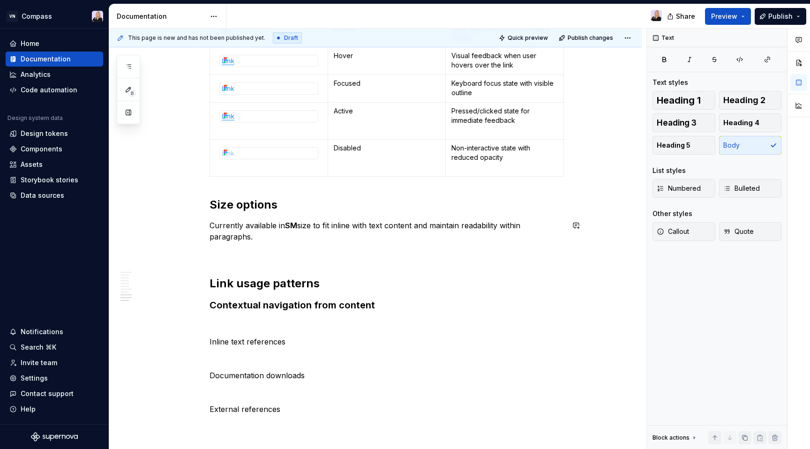
type textarea "*"
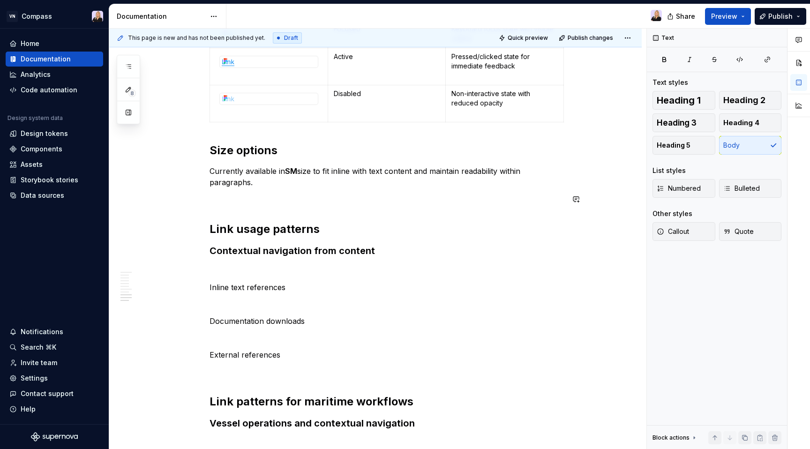
scroll to position [913, 0]
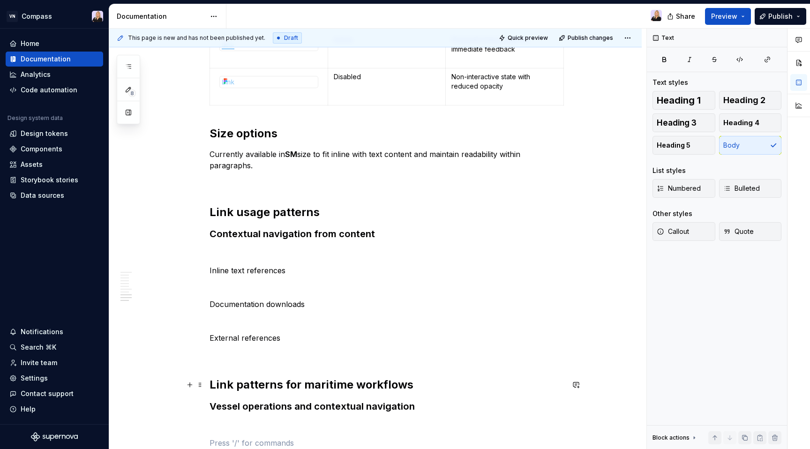
click at [212, 381] on h2 "Link patterns for maritime workflows" at bounding box center [387, 385] width 355 height 15
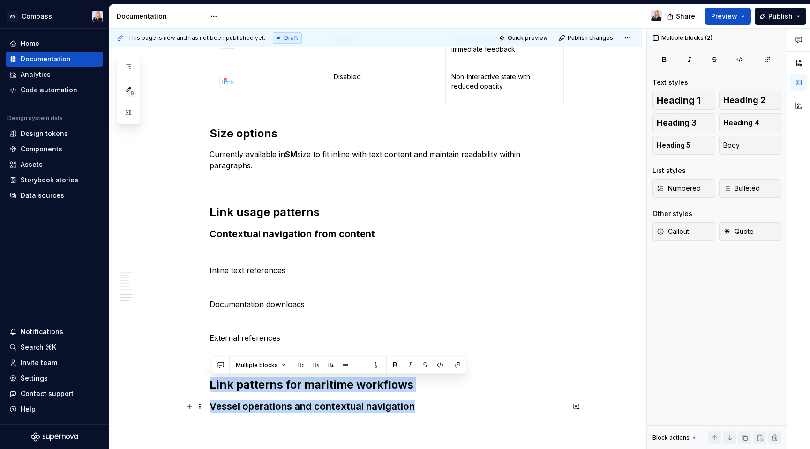
click at [428, 401] on h3 "Vessel operations and contextual navigation" at bounding box center [387, 406] width 355 height 13
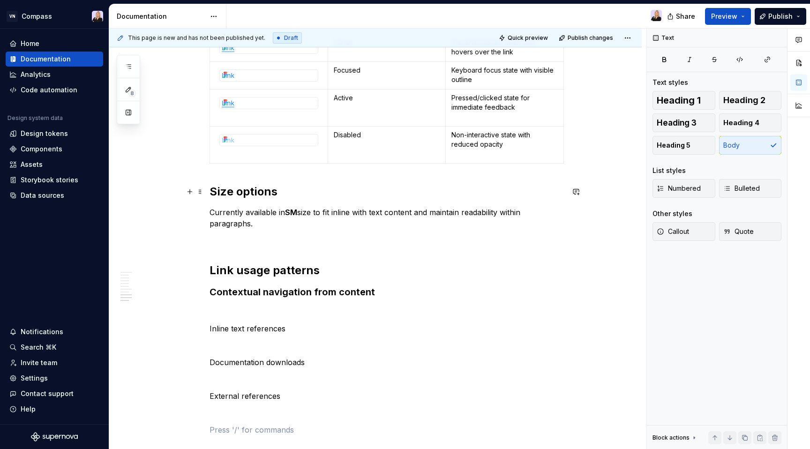
scroll to position [851, 0]
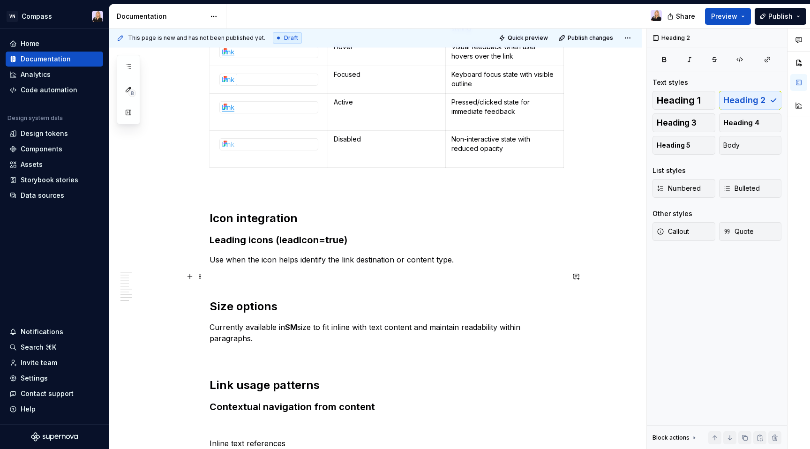
click at [280, 280] on p at bounding box center [387, 276] width 355 height 11
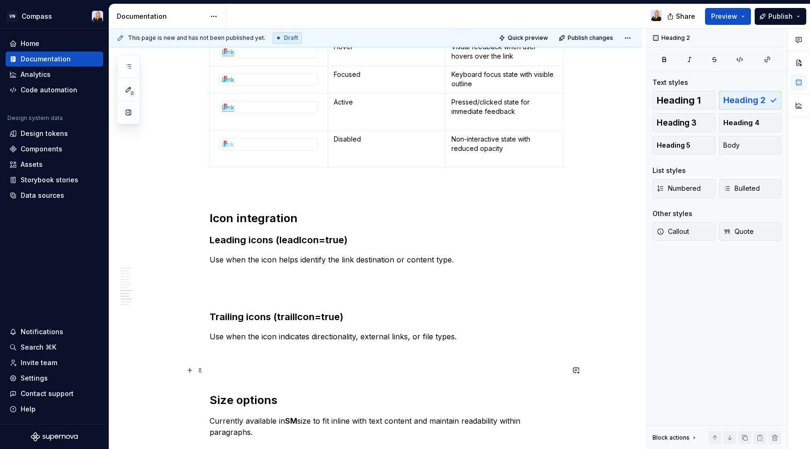
click at [316, 368] on p at bounding box center [387, 370] width 355 height 11
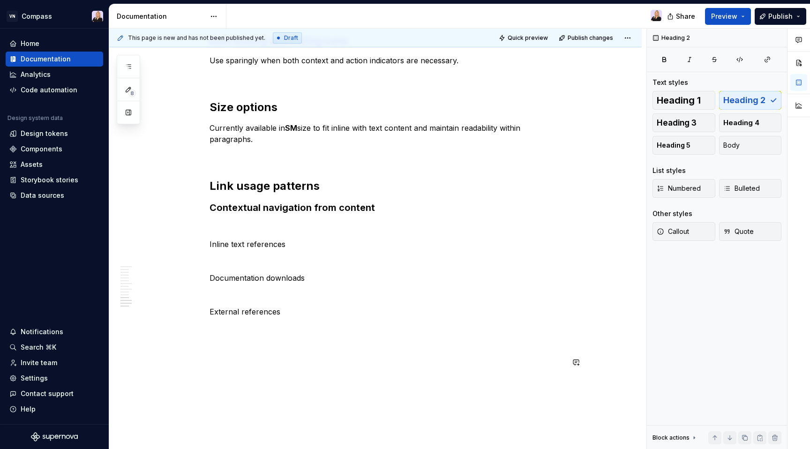
scroll to position [1190, 0]
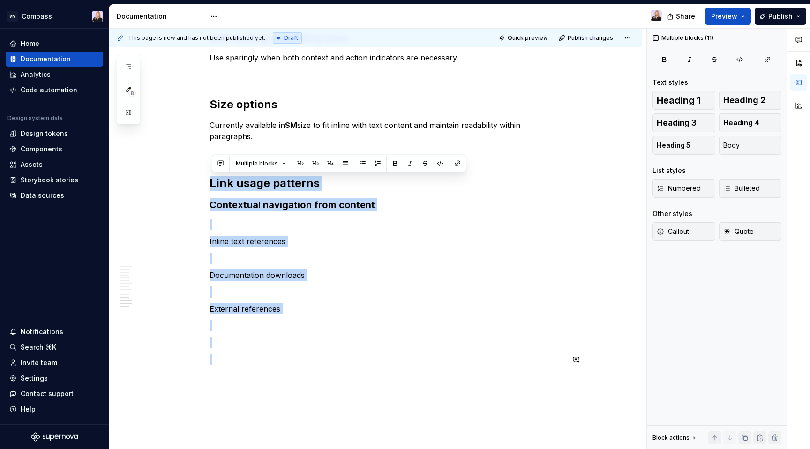
drag, startPoint x: 212, startPoint y: 185, endPoint x: 329, endPoint y: 367, distance: 216.4
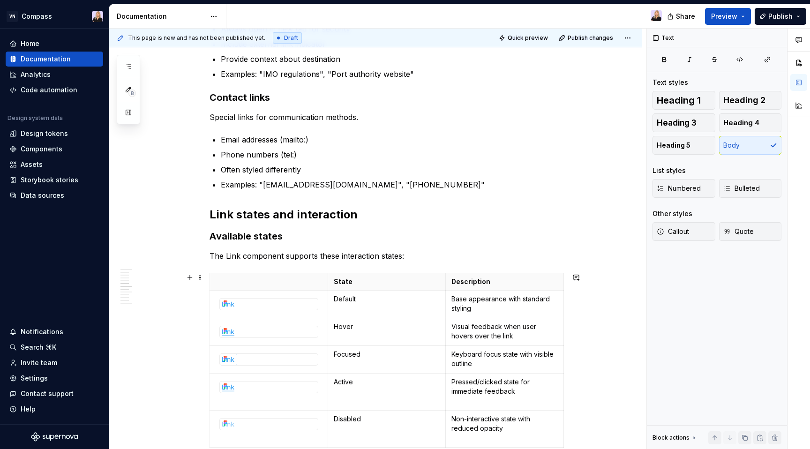
scroll to position [576, 0]
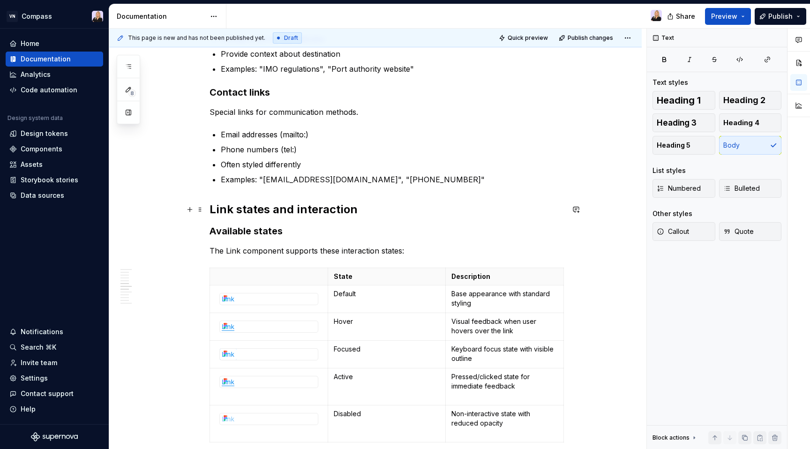
click at [213, 210] on h2 "Link states and interaction" at bounding box center [387, 209] width 355 height 15
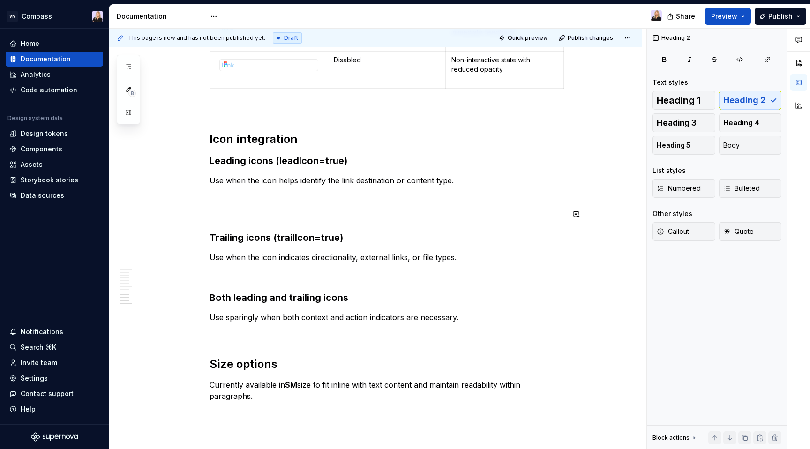
scroll to position [953, 0]
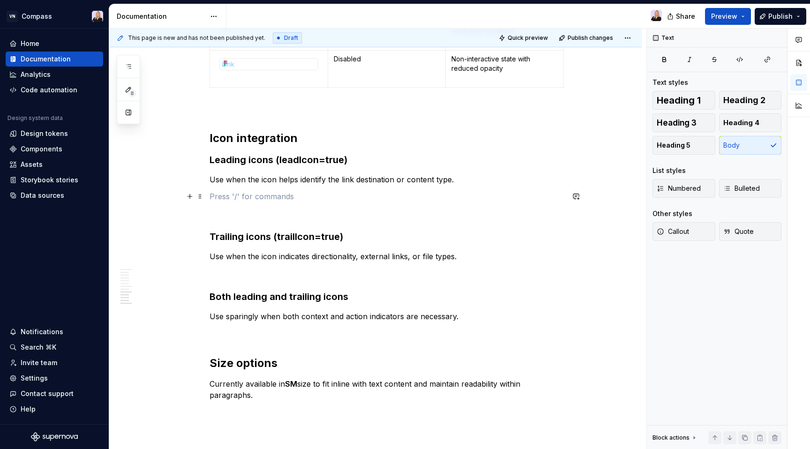
click at [250, 201] on p at bounding box center [387, 196] width 355 height 11
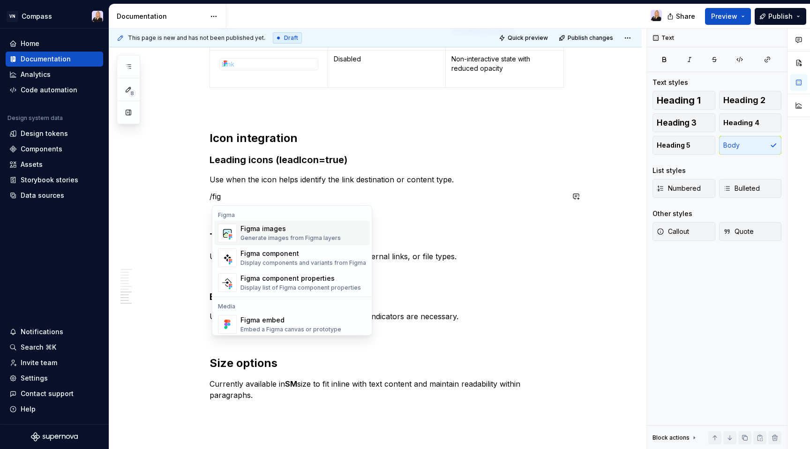
click at [268, 232] on div "Figma images" at bounding box center [291, 228] width 100 height 9
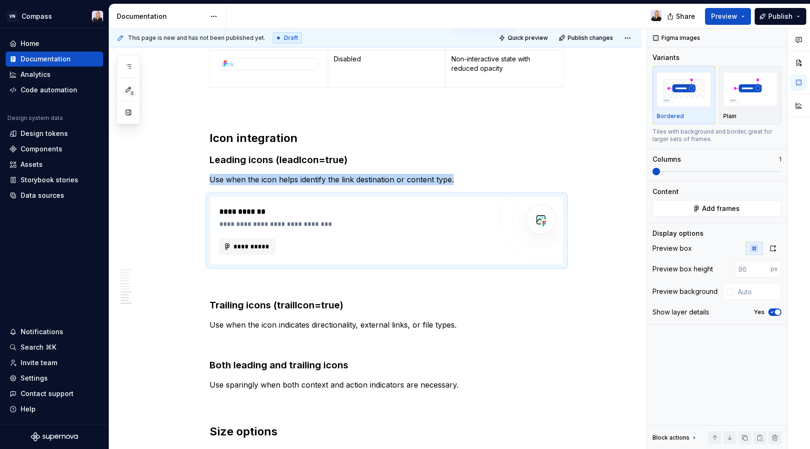
type textarea "*"
click at [259, 248] on span "**********" at bounding box center [251, 246] width 37 height 9
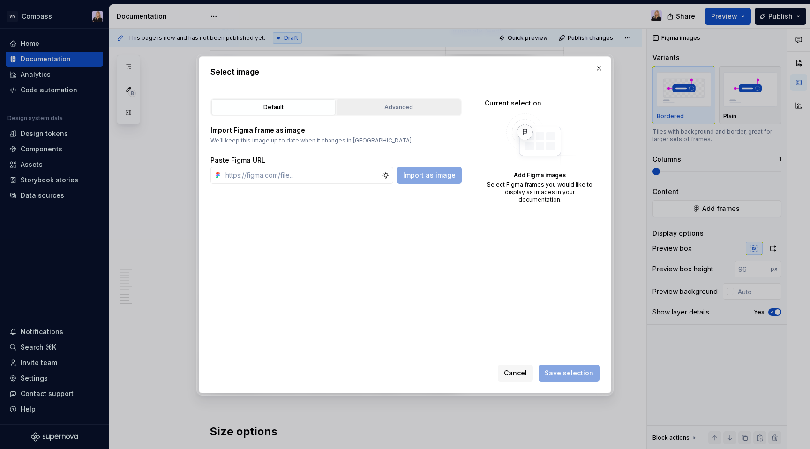
click at [412, 108] on div "Advanced" at bounding box center [399, 107] width 118 height 9
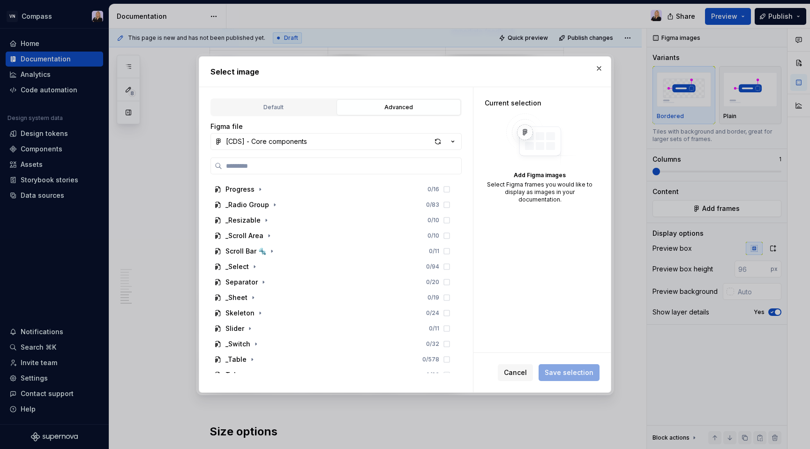
scroll to position [469, 0]
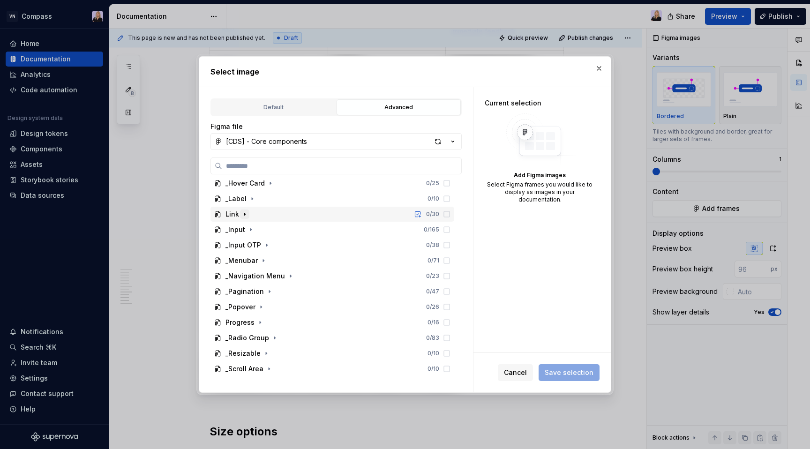
click at [244, 217] on icon "button" at bounding box center [245, 215] width 8 height 8
click at [253, 260] on icon "button" at bounding box center [253, 260] width 1 height 2
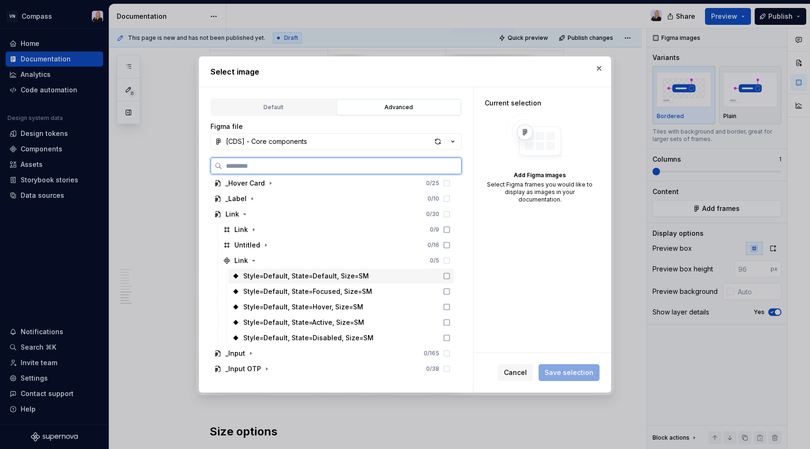
click at [269, 275] on div "Style=Default, State=Default, Size=SM" at bounding box center [306, 276] width 126 height 9
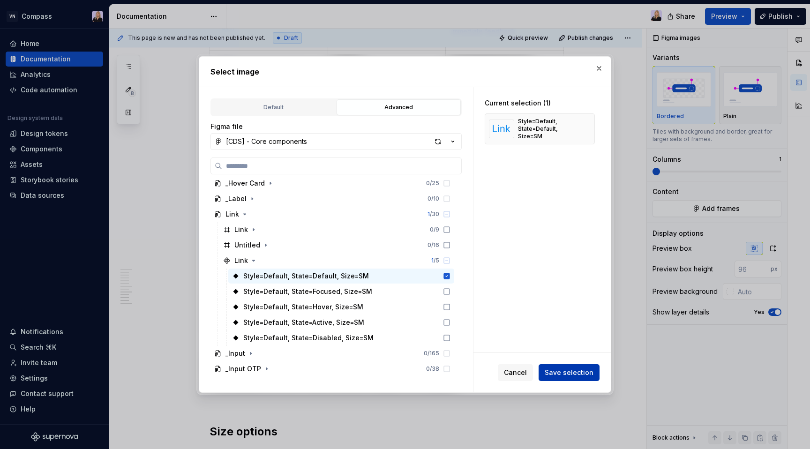
click at [554, 372] on span "Save selection" at bounding box center [569, 372] width 49 height 9
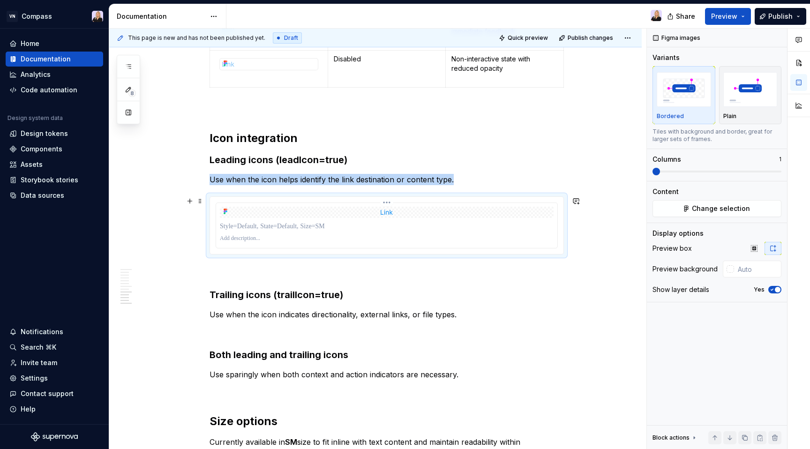
click at [424, 214] on div at bounding box center [387, 212] width 334 height 11
click at [675, 214] on button "Change selection" at bounding box center [717, 208] width 129 height 17
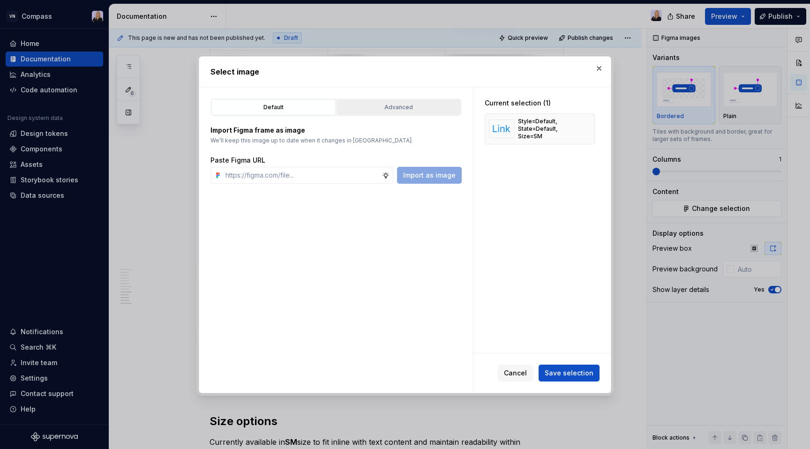
click at [395, 107] on div "Advanced" at bounding box center [399, 107] width 118 height 9
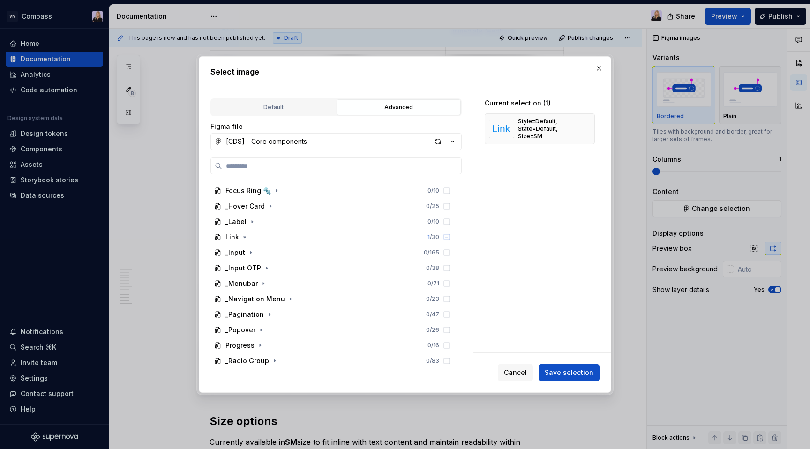
scroll to position [443, 0]
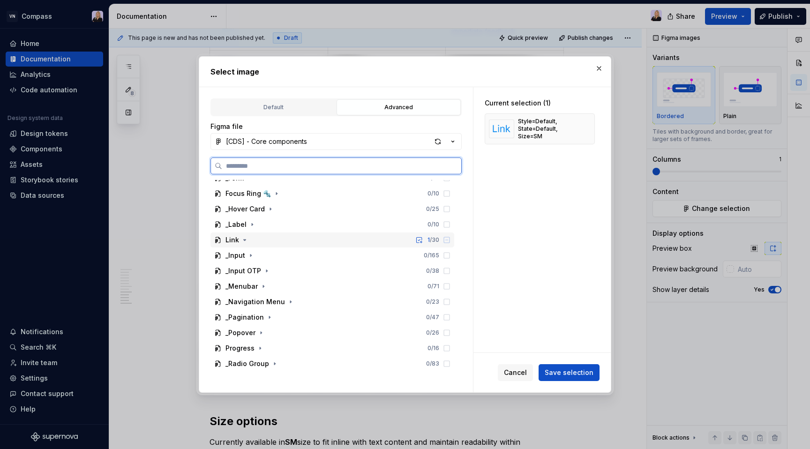
click at [265, 242] on div "Link 1 / 30" at bounding box center [333, 240] width 244 height 15
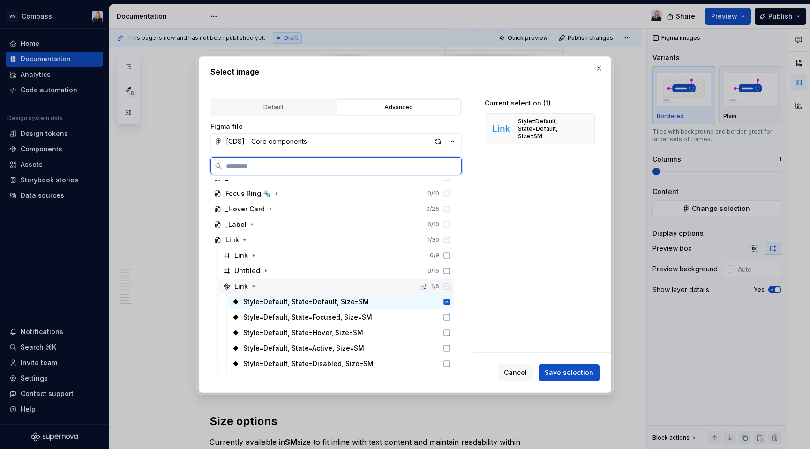
click at [267, 288] on div "Link 1 / 5" at bounding box center [336, 286] width 235 height 15
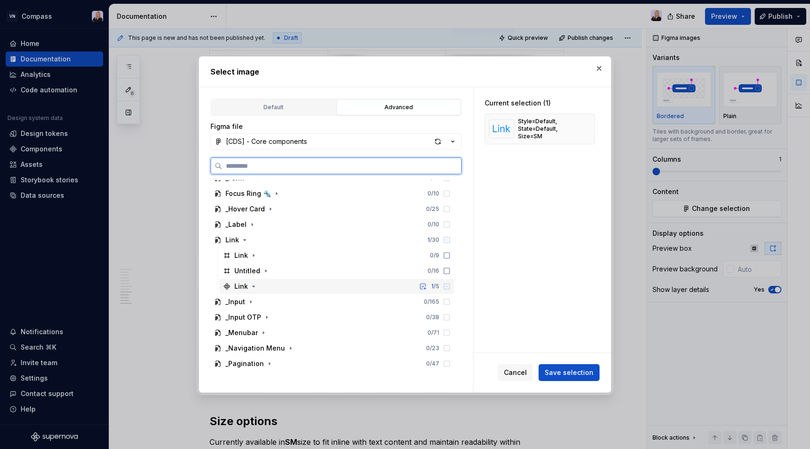
click at [282, 287] on div "Link 1 / 5" at bounding box center [336, 286] width 235 height 15
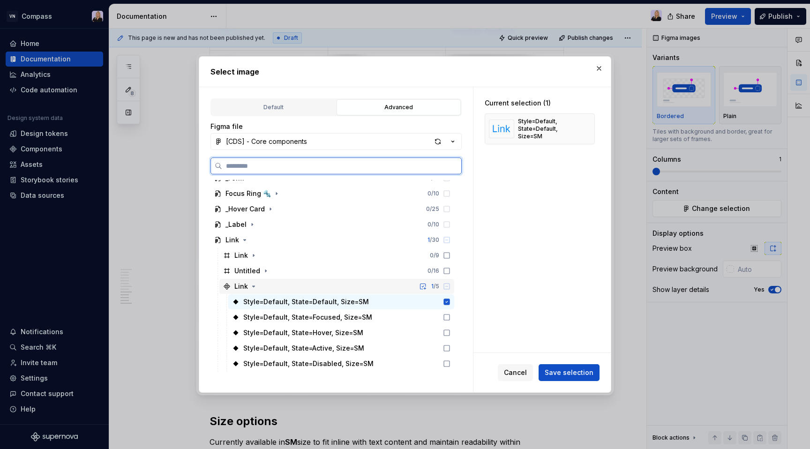
click at [451, 287] on icon at bounding box center [447, 287] width 8 height 8
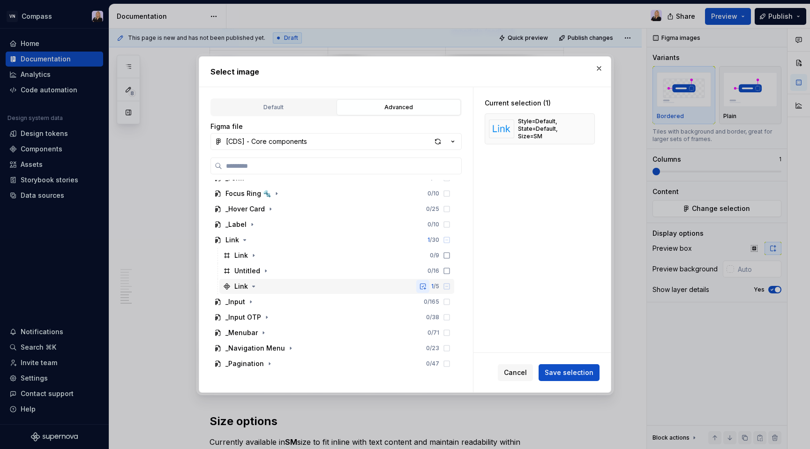
click at [430, 287] on button "button" at bounding box center [422, 286] width 13 height 13
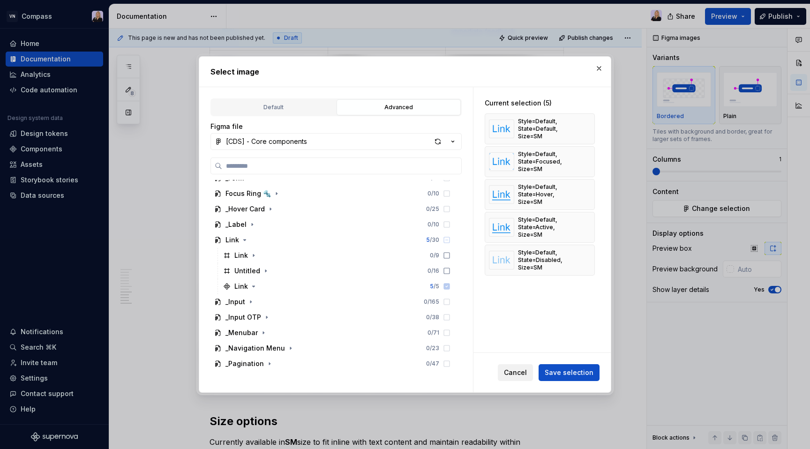
click at [527, 375] on span "Cancel" at bounding box center [515, 372] width 23 height 9
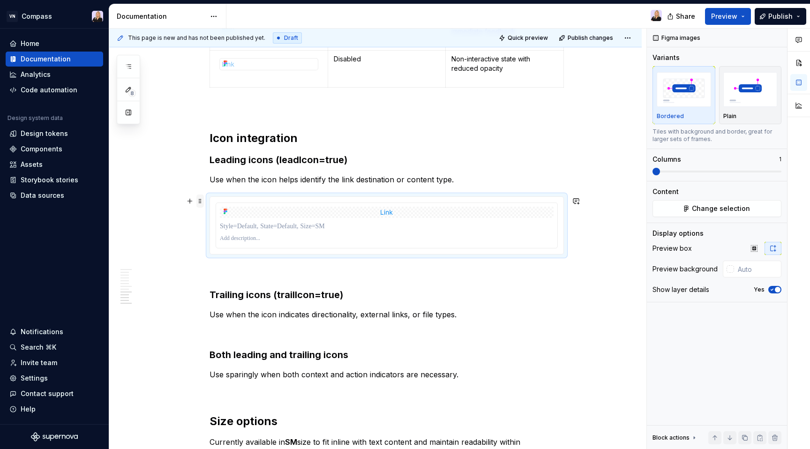
click at [202, 200] on span at bounding box center [201, 201] width 8 height 13
click at [250, 282] on div "Delete" at bounding box center [246, 284] width 61 height 9
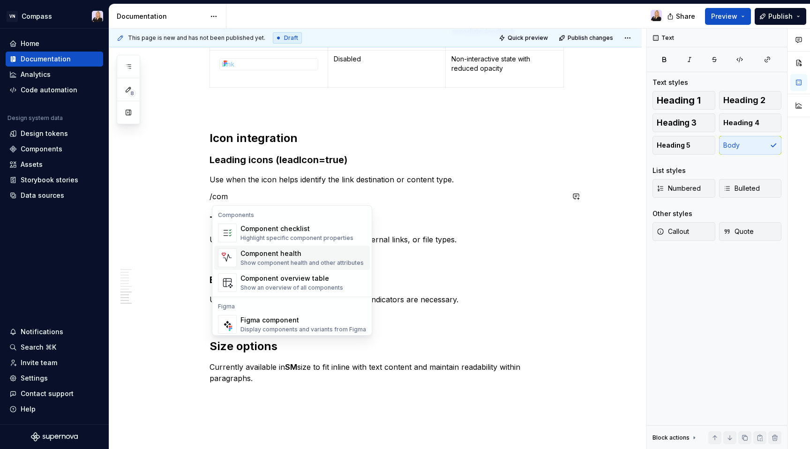
scroll to position [28, 0]
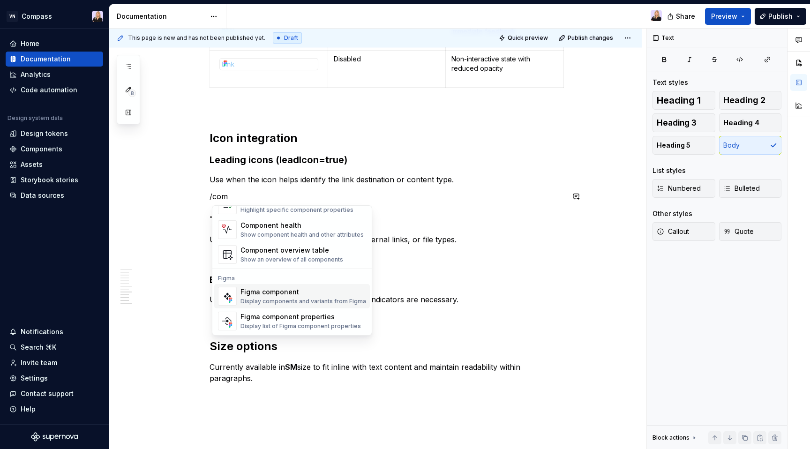
click at [279, 294] on div "Figma component" at bounding box center [304, 291] width 126 height 9
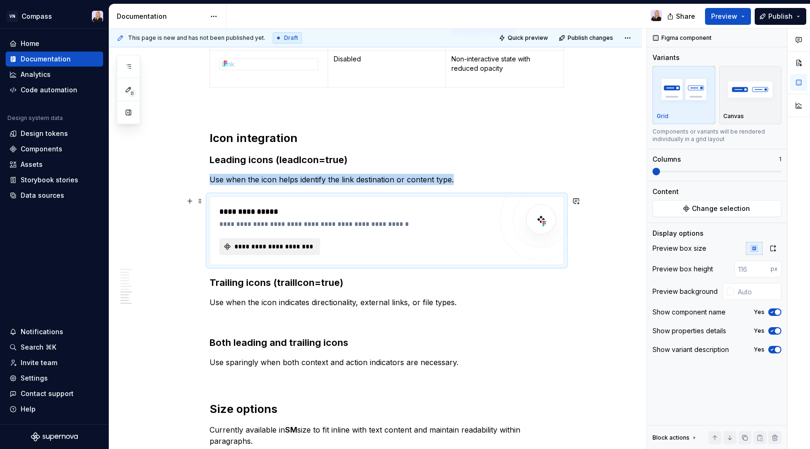
click at [285, 245] on span "**********" at bounding box center [273, 246] width 81 height 9
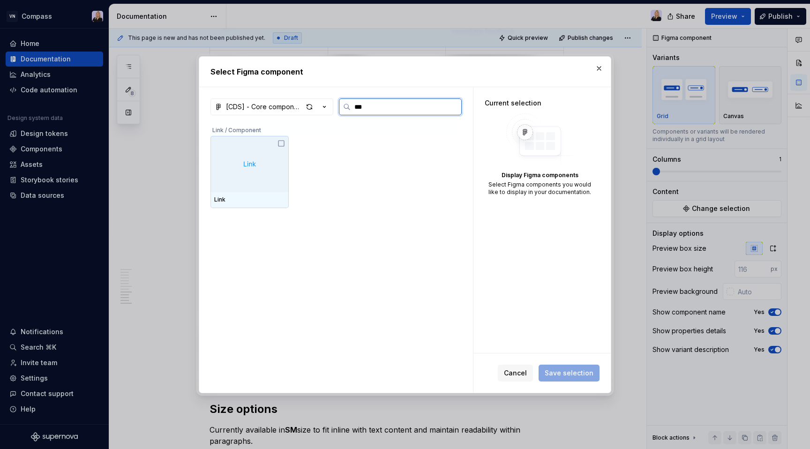
type input "****"
click at [266, 175] on div at bounding box center [250, 164] width 78 height 56
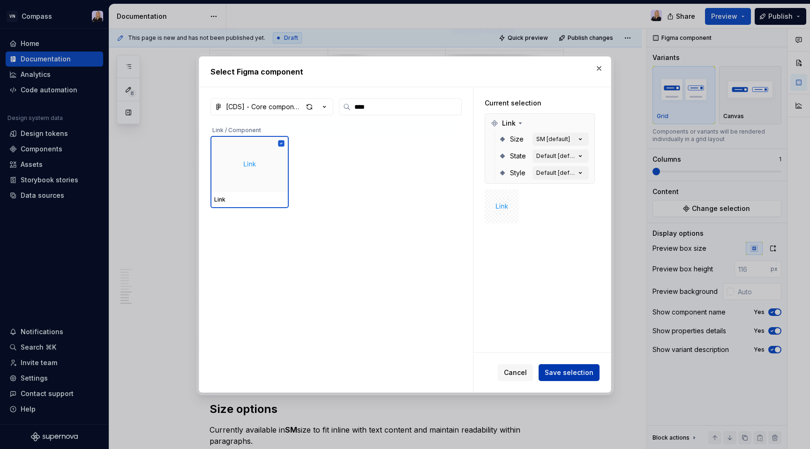
click at [570, 369] on span "Save selection" at bounding box center [569, 372] width 49 height 9
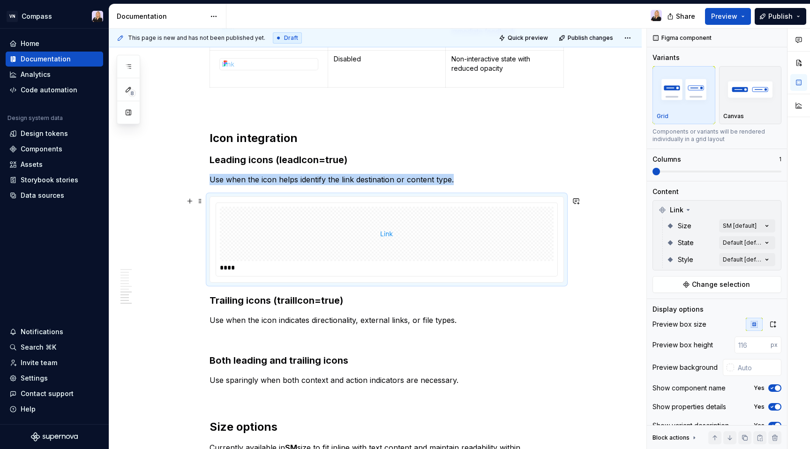
click at [488, 253] on div at bounding box center [387, 234] width 334 height 54
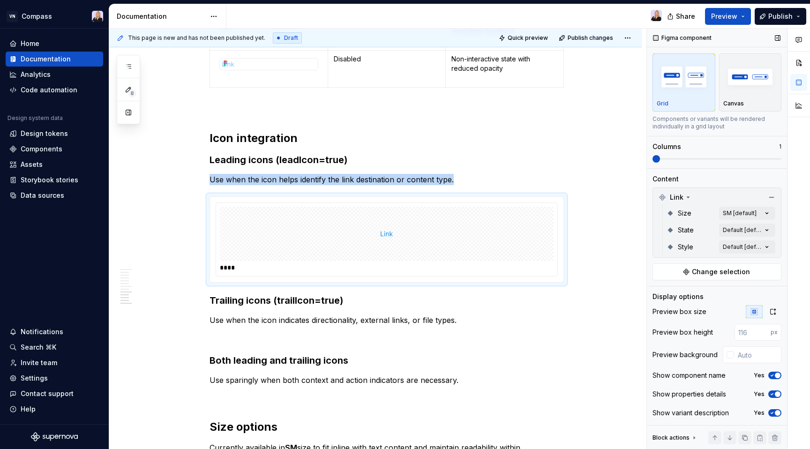
scroll to position [12, 0]
click at [744, 248] on div "Comments Open comments No comments yet Select ‘Comment’ from the block context …" at bounding box center [728, 239] width 163 height 421
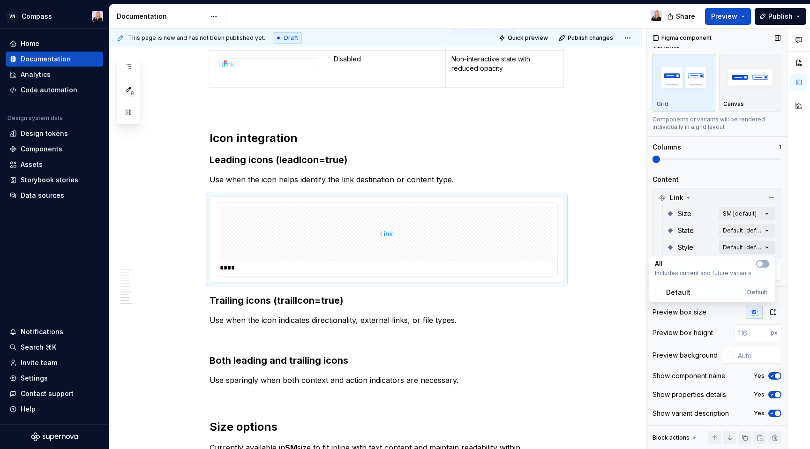
click at [744, 248] on div "Comments Open comments No comments yet Select ‘Comment’ from the block context …" at bounding box center [728, 239] width 163 height 421
click at [744, 229] on div "Comments Open comments No comments yet Select ‘Comment’ from the block context …" at bounding box center [728, 239] width 163 height 421
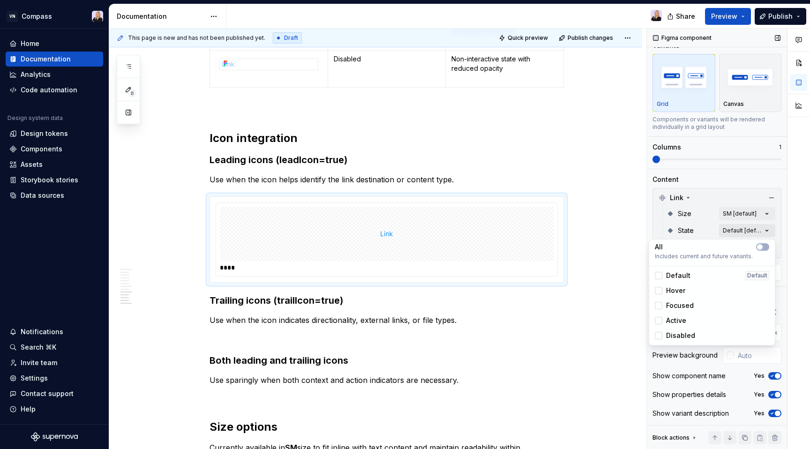
click at [744, 229] on div "Comments Open comments No comments yet Select ‘Comment’ from the block context …" at bounding box center [728, 239] width 163 height 421
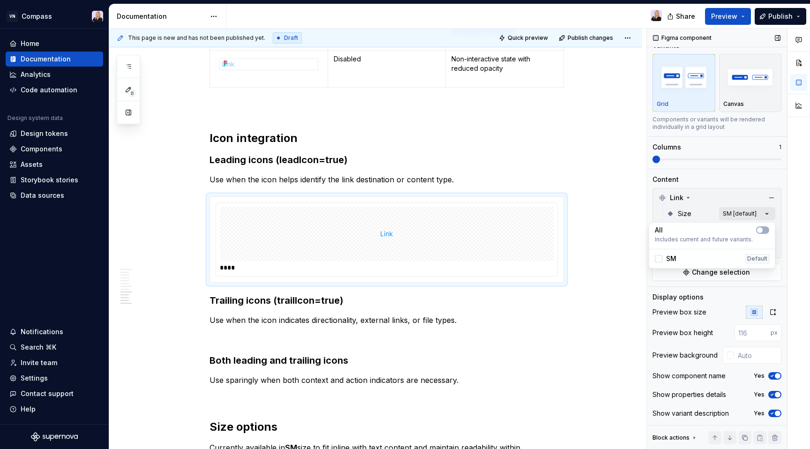
click at [743, 209] on div "Comments Open comments No comments yet Select ‘Comment’ from the block context …" at bounding box center [728, 239] width 163 height 421
click at [203, 203] on span at bounding box center [201, 201] width 8 height 13
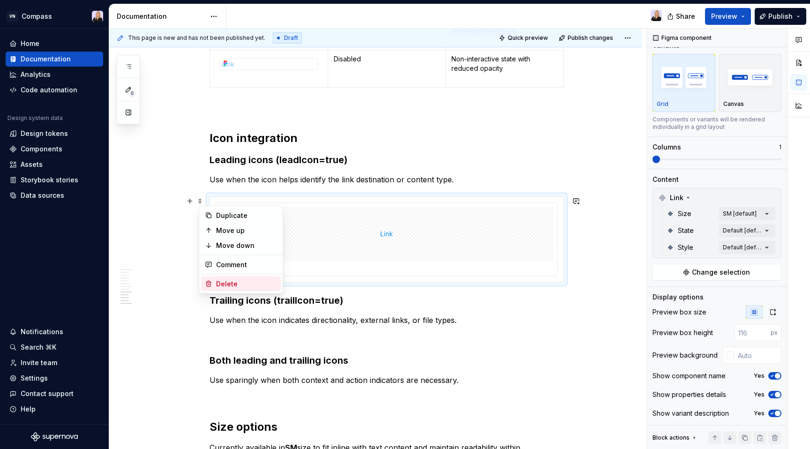
click at [240, 290] on div "Delete" at bounding box center [241, 284] width 80 height 15
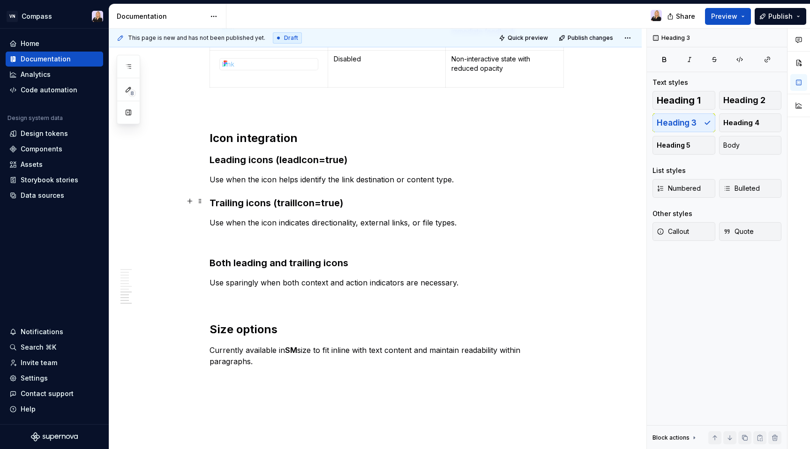
scroll to position [0, 0]
click at [470, 182] on p "Use when the icon helps identify the link destination or content type." at bounding box center [387, 179] width 355 height 11
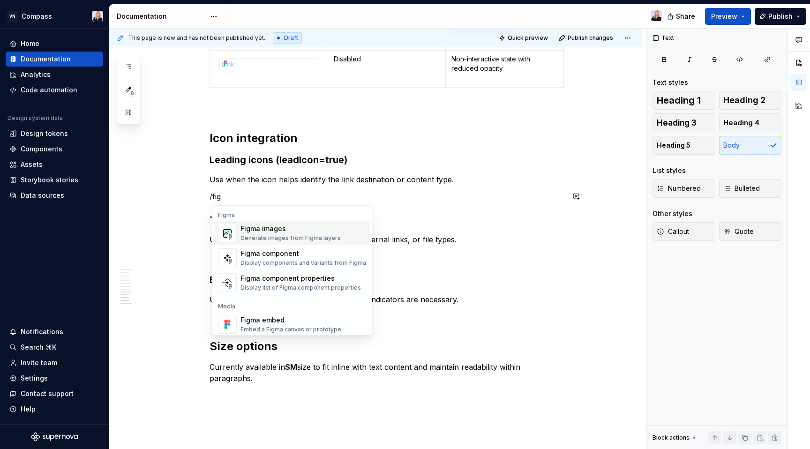
click at [280, 234] on div "Figma images Generate images from Figma layers" at bounding box center [291, 233] width 100 height 18
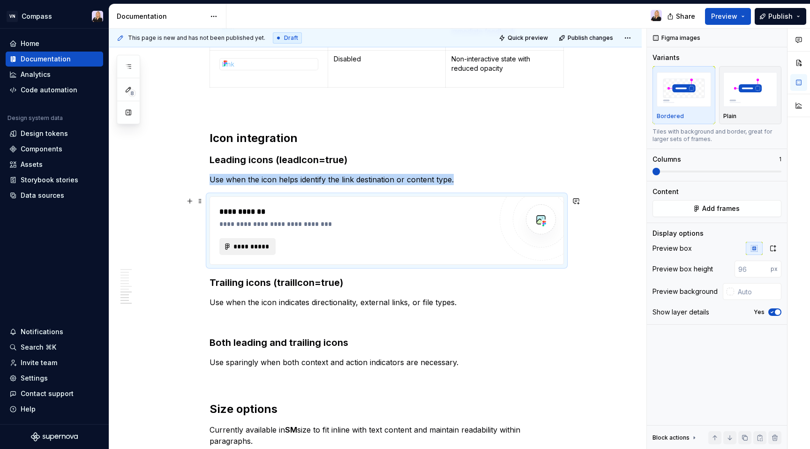
click at [262, 246] on span "**********" at bounding box center [251, 246] width 37 height 9
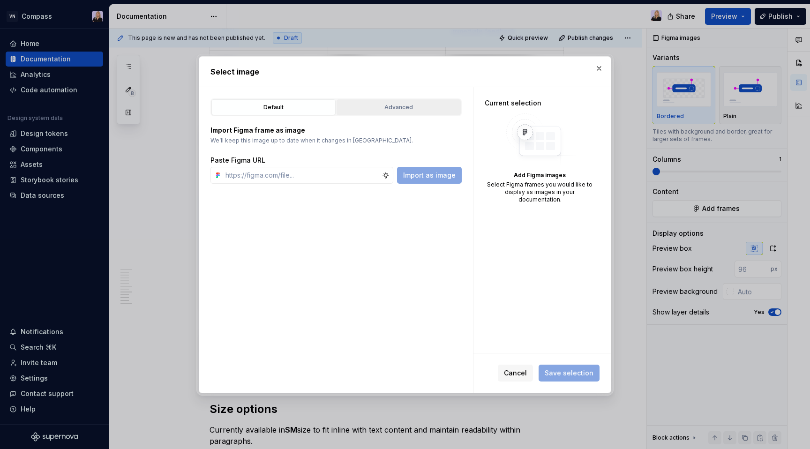
click at [371, 105] on div "Advanced" at bounding box center [399, 107] width 118 height 9
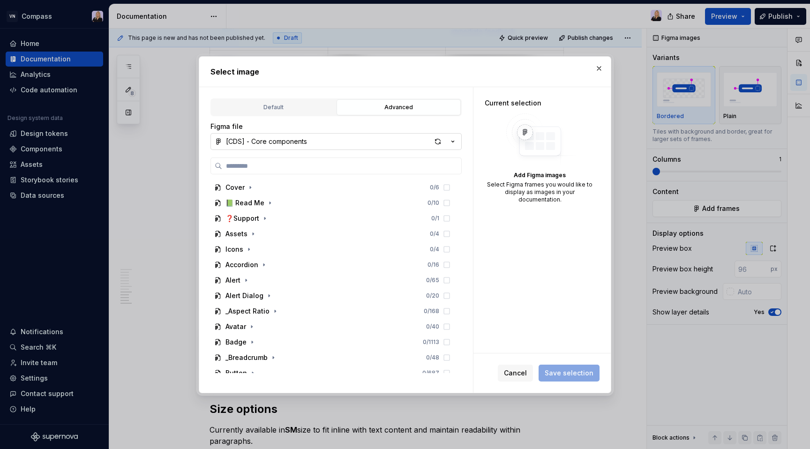
click at [328, 147] on button "[CDS] - Core components" at bounding box center [336, 141] width 251 height 17
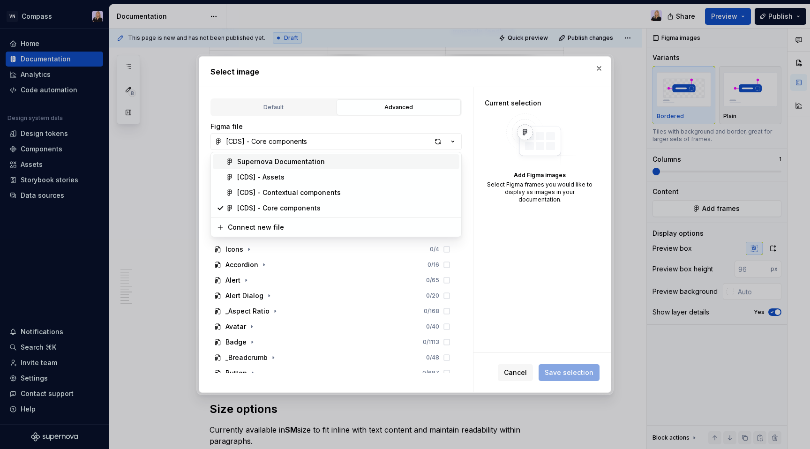
click at [302, 164] on div "Supernova Documentation" at bounding box center [281, 161] width 88 height 9
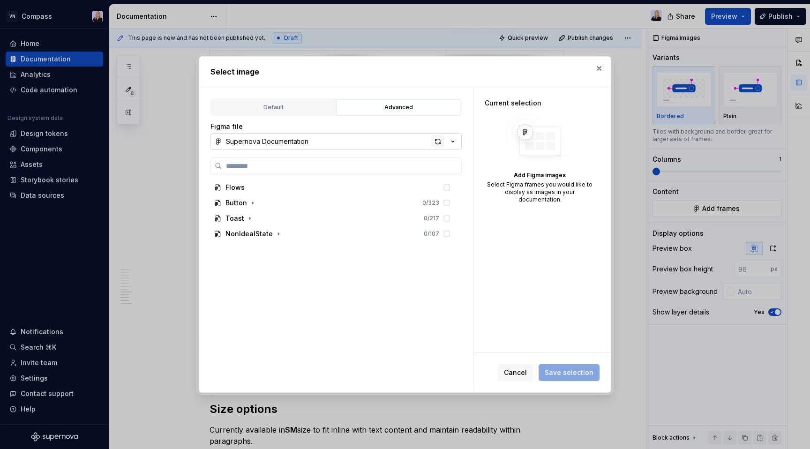
click at [436, 141] on div "button" at bounding box center [437, 141] width 13 height 13
type textarea "*"
click at [246, 249] on icon "button" at bounding box center [245, 250] width 8 height 8
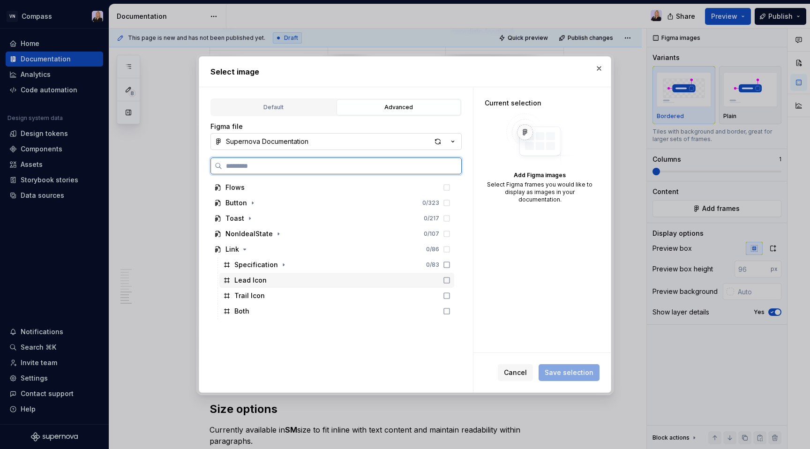
click at [260, 281] on div "Lead Icon" at bounding box center [250, 280] width 32 height 9
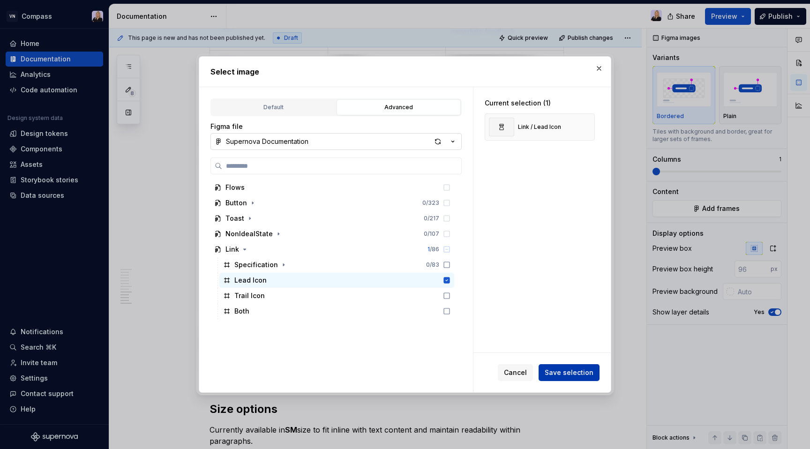
click at [555, 375] on span "Save selection" at bounding box center [569, 372] width 49 height 9
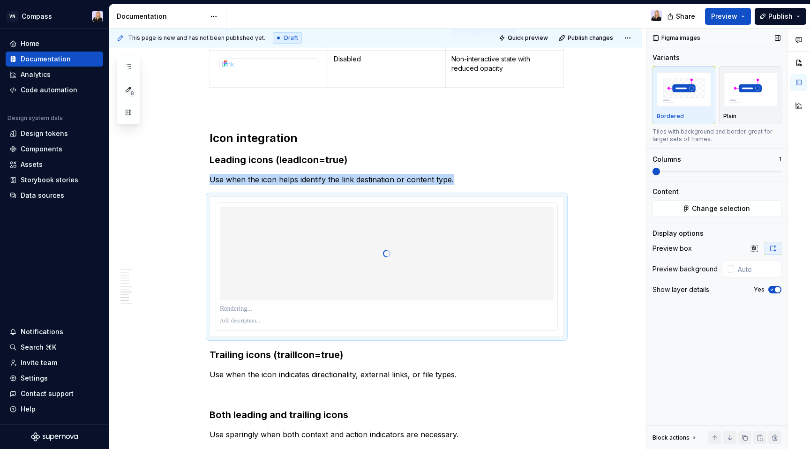
click at [774, 292] on icon "button" at bounding box center [773, 290] width 8 height 6
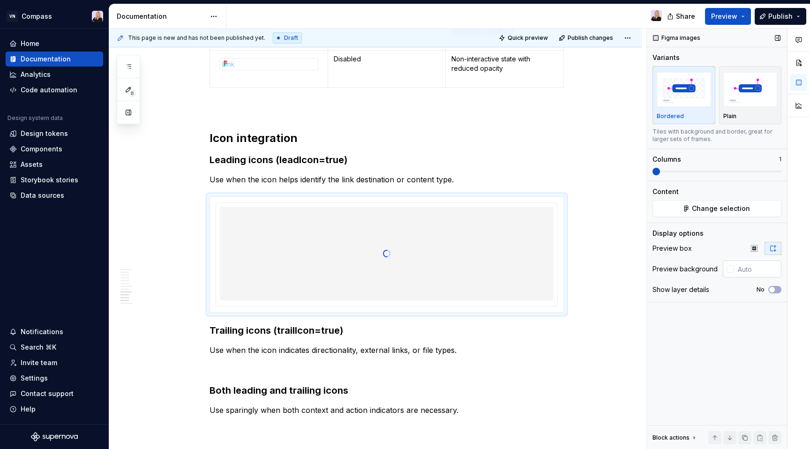
click at [745, 271] on input "text" at bounding box center [757, 269] width 47 height 17
type input "#FFFFFF"
click at [729, 324] on div "Figma images Variants Bordered Plain Tiles with background and border, great fo…" at bounding box center [717, 239] width 140 height 421
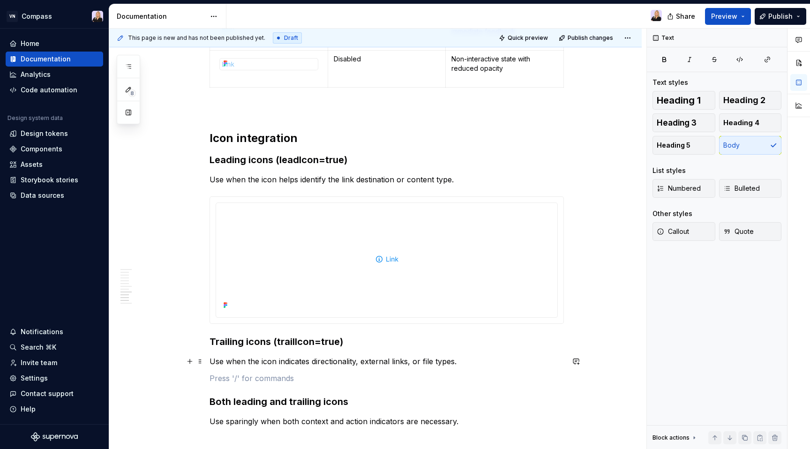
click at [413, 364] on p "Use when the icon indicates directionality, external links, or file types." at bounding box center [387, 361] width 355 height 11
click at [342, 377] on p at bounding box center [387, 378] width 355 height 11
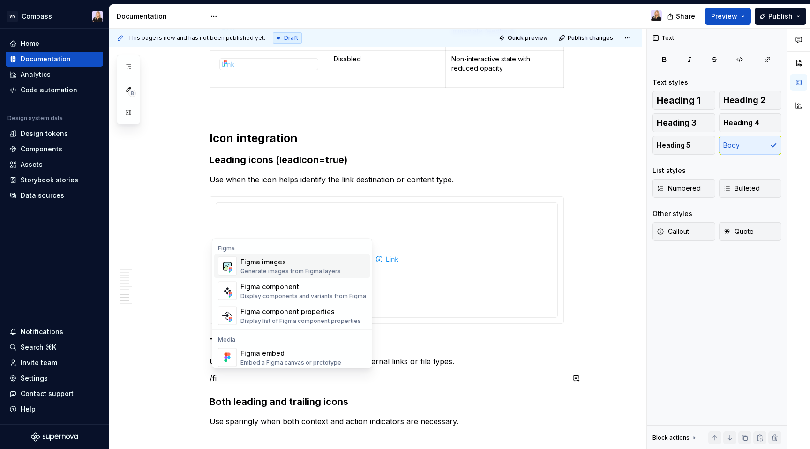
click at [313, 270] on div "Generate images from Figma layers" at bounding box center [291, 272] width 100 height 8
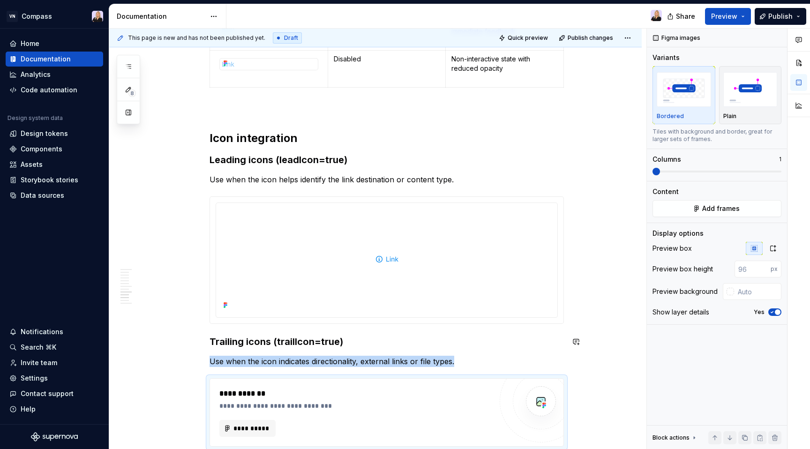
type textarea "*"
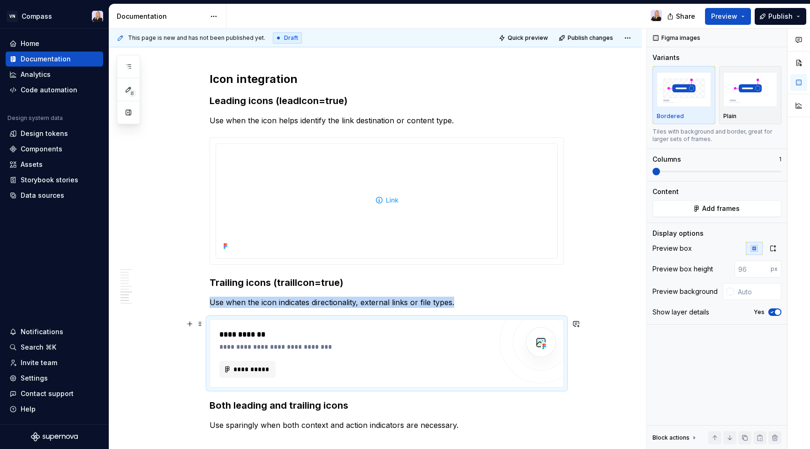
scroll to position [1021, 0]
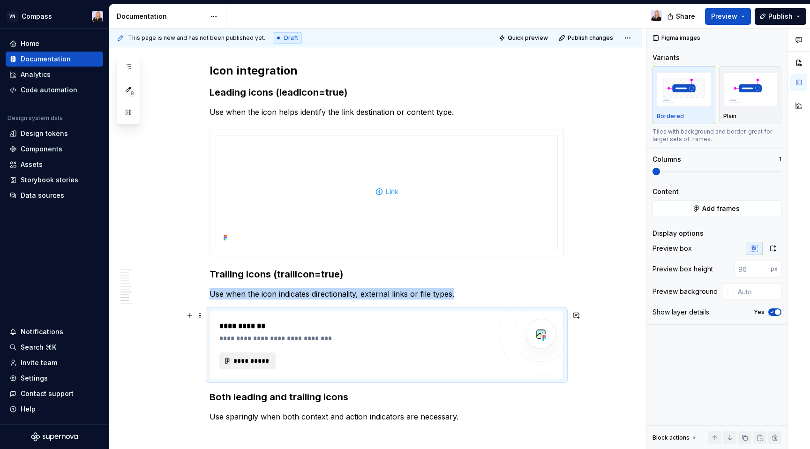
click at [270, 362] on span "**********" at bounding box center [251, 360] width 37 height 9
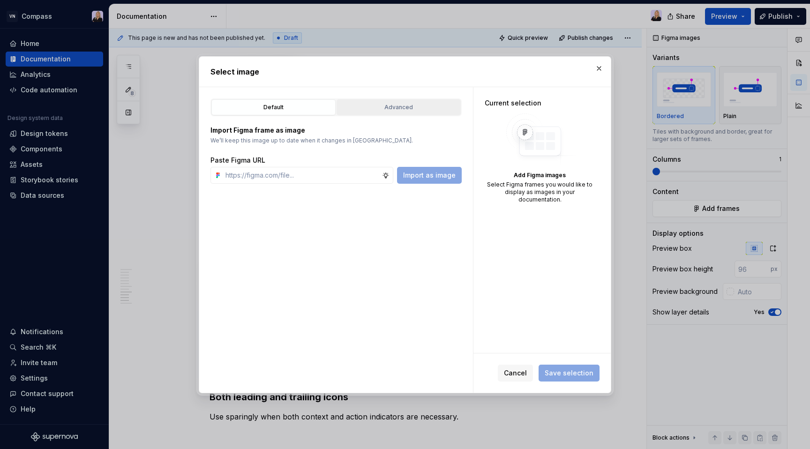
click at [439, 110] on div "Advanced" at bounding box center [399, 107] width 118 height 9
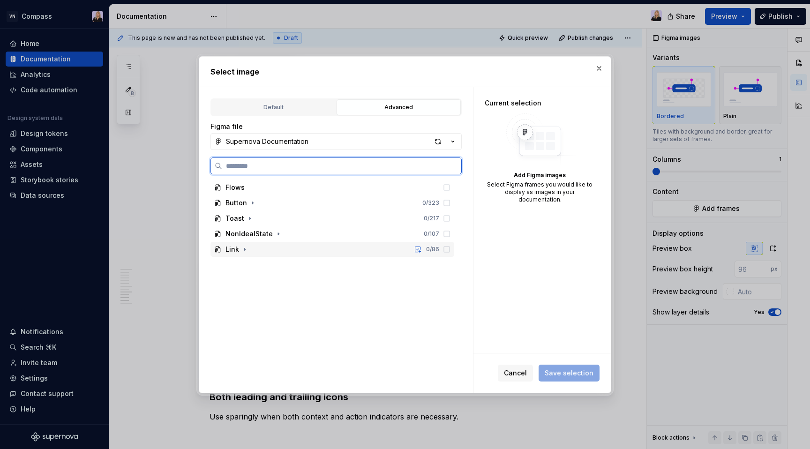
click at [301, 252] on div "Link 0 / 86" at bounding box center [333, 249] width 244 height 15
click at [274, 299] on div "Trail Icon" at bounding box center [336, 295] width 235 height 15
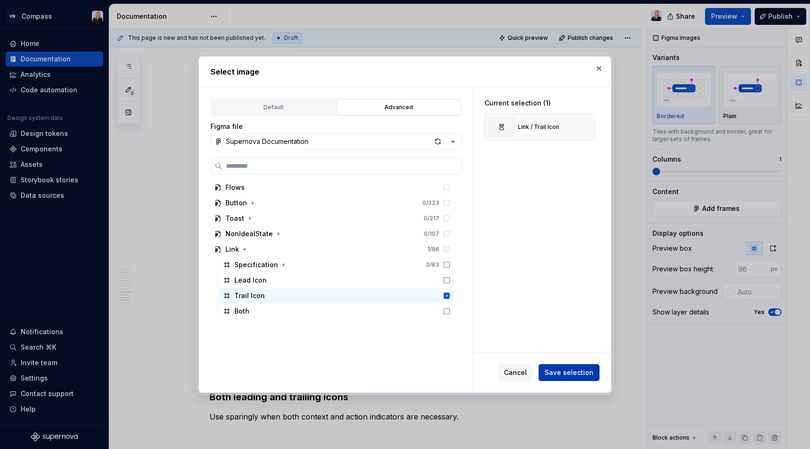
click at [560, 374] on span "Save selection" at bounding box center [569, 372] width 49 height 9
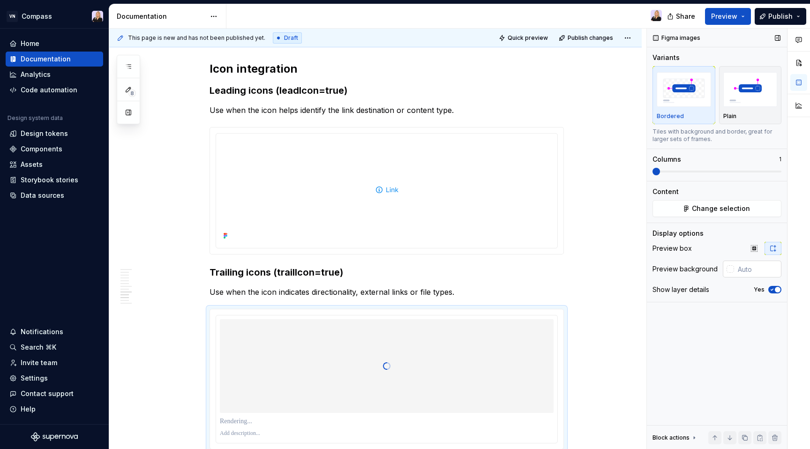
click at [743, 271] on input "text" at bounding box center [757, 269] width 47 height 17
type input "#FFFFFF"
click at [778, 288] on span "button" at bounding box center [778, 290] width 6 height 6
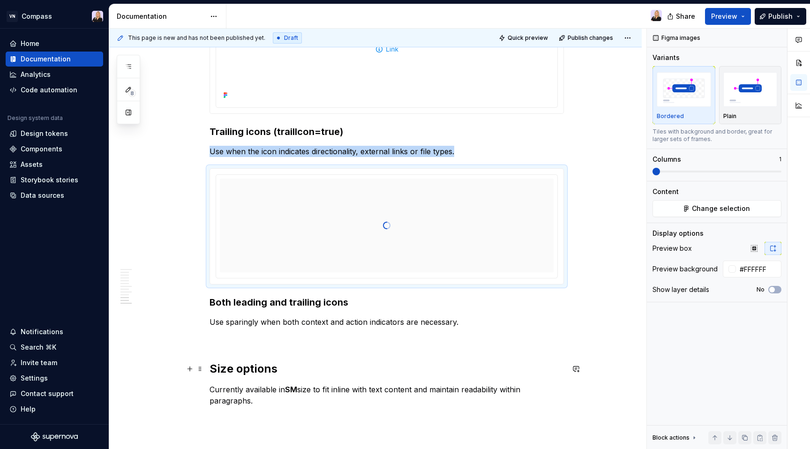
scroll to position [1210, 0]
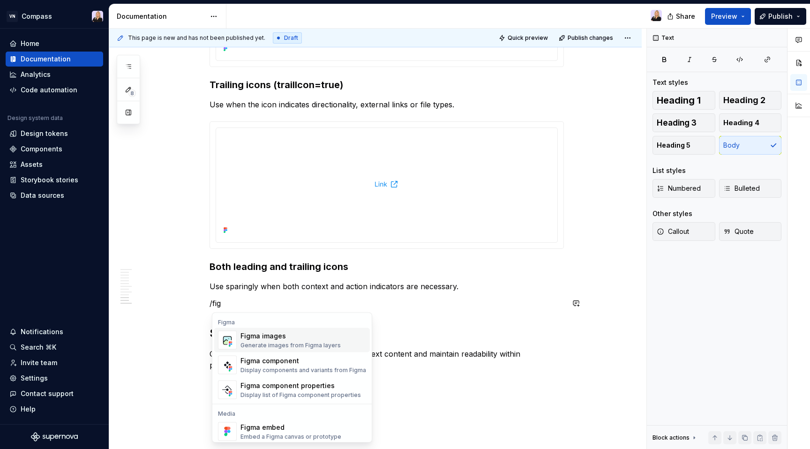
click at [308, 335] on div "Figma images" at bounding box center [291, 336] width 100 height 9
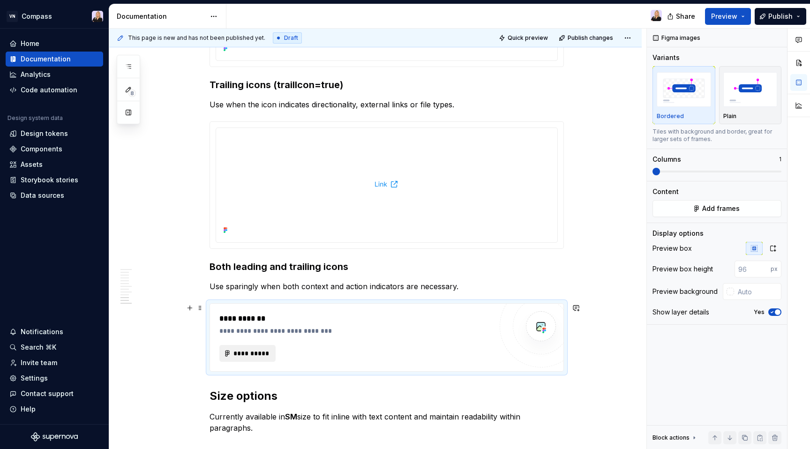
click at [262, 350] on span "**********" at bounding box center [251, 353] width 37 height 9
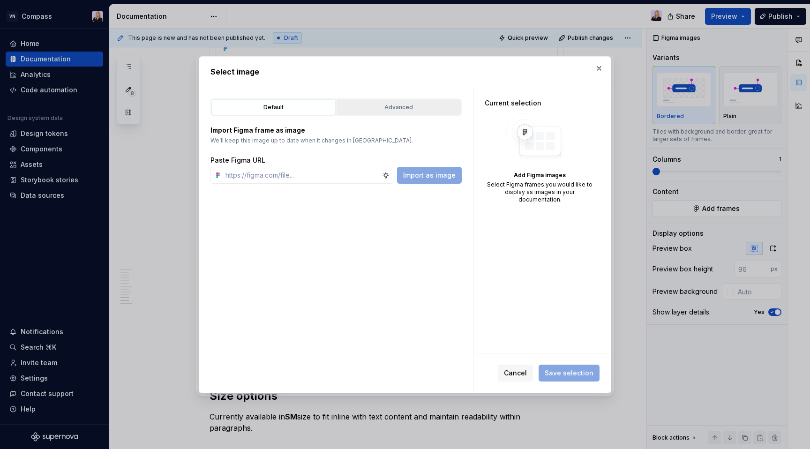
click at [393, 101] on button "Advanced" at bounding box center [399, 107] width 124 height 16
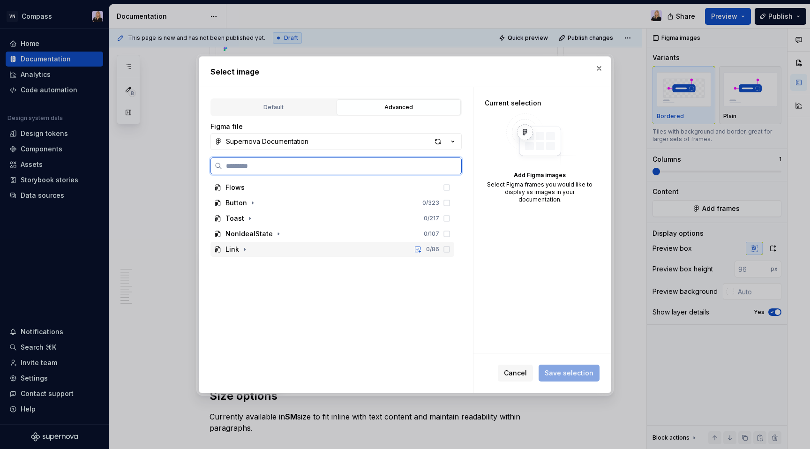
click at [280, 248] on div "Link 0 / 86" at bounding box center [333, 249] width 244 height 15
click at [268, 310] on div "Both" at bounding box center [336, 311] width 235 height 15
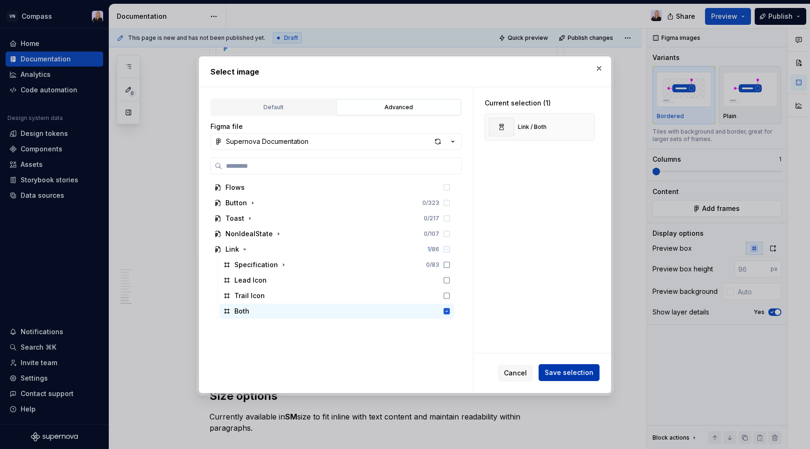
click at [570, 376] on span "Save selection" at bounding box center [569, 372] width 49 height 9
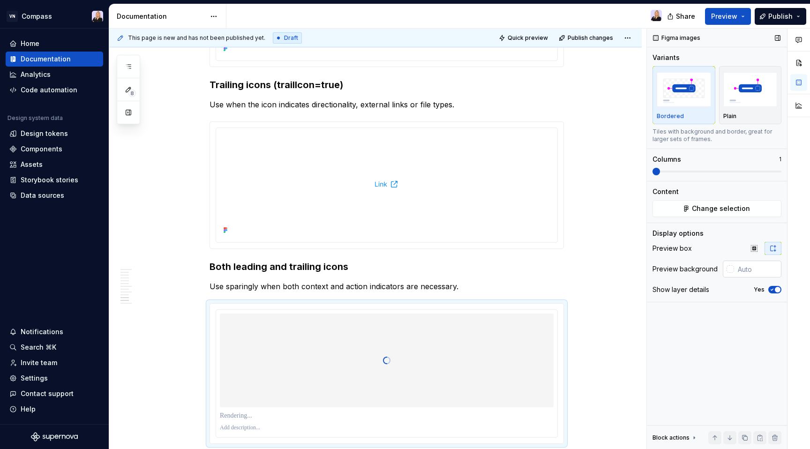
click at [748, 276] on input "text" at bounding box center [757, 269] width 47 height 17
type input "#FFFFFF"
click at [776, 287] on button "Yes" at bounding box center [775, 290] width 13 height 8
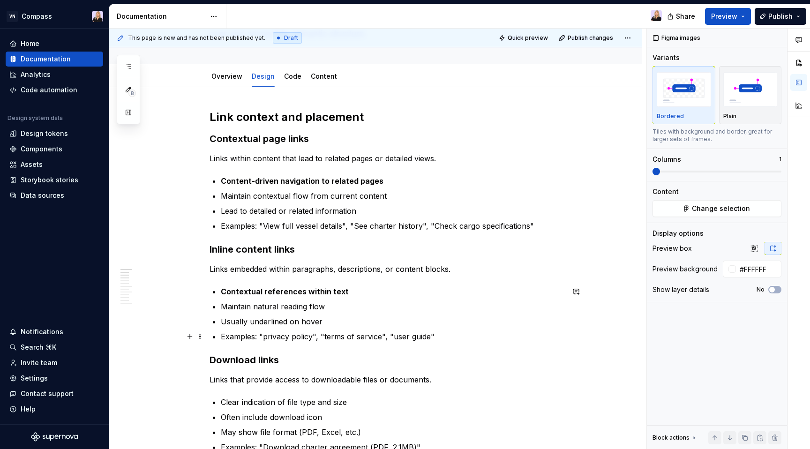
scroll to position [80, 0]
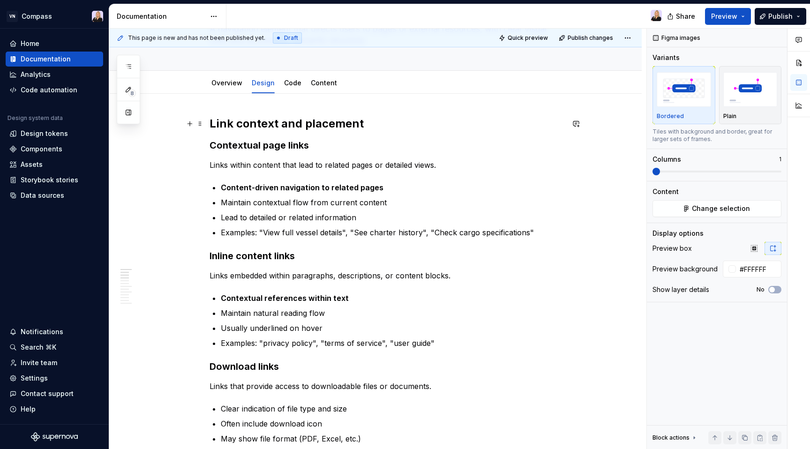
click at [212, 123] on h2 "Link context and placement" at bounding box center [387, 123] width 355 height 15
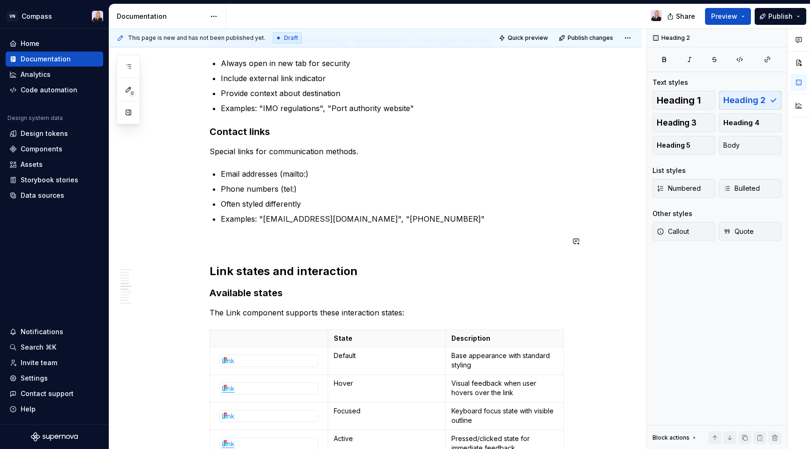
scroll to position [546, 0]
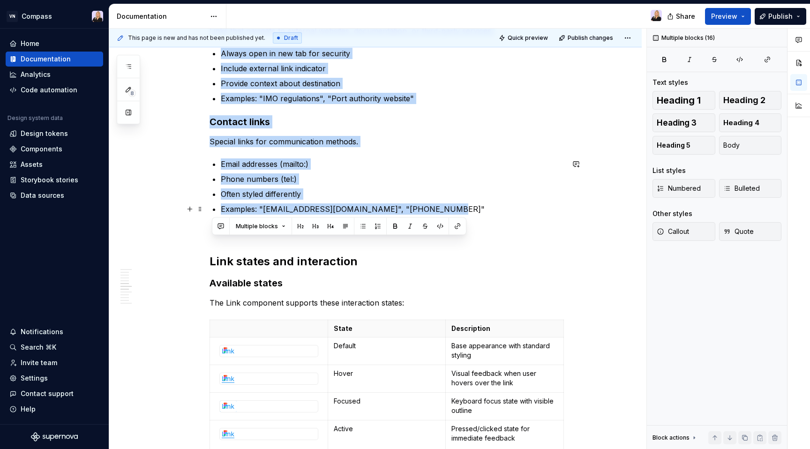
click at [464, 211] on p "Examples: "[EMAIL_ADDRESS][DOMAIN_NAME]", "[PHONE_NUMBER]"" at bounding box center [392, 209] width 343 height 11
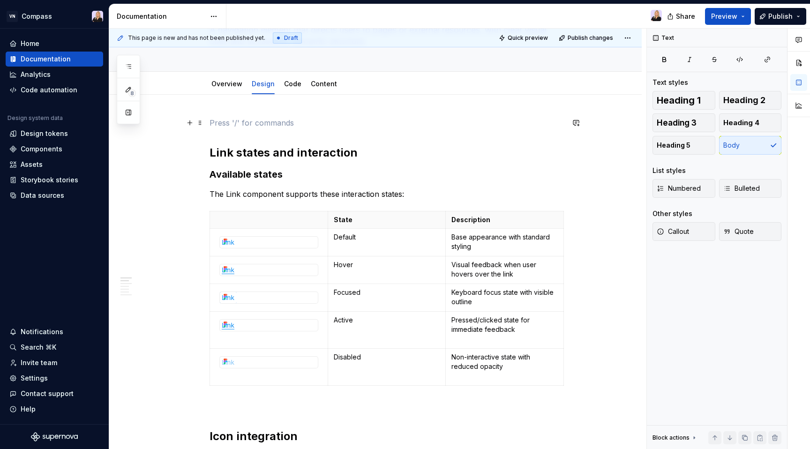
scroll to position [0, 0]
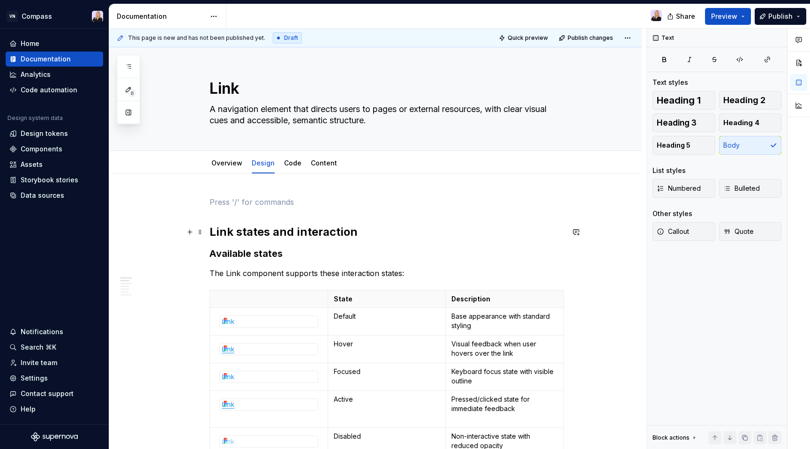
click at [212, 231] on h2 "Link states and interaction" at bounding box center [387, 232] width 355 height 15
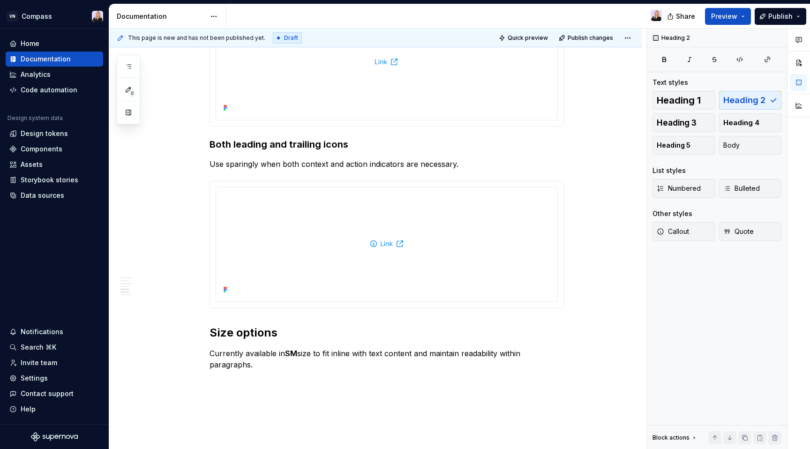
scroll to position [795, 0]
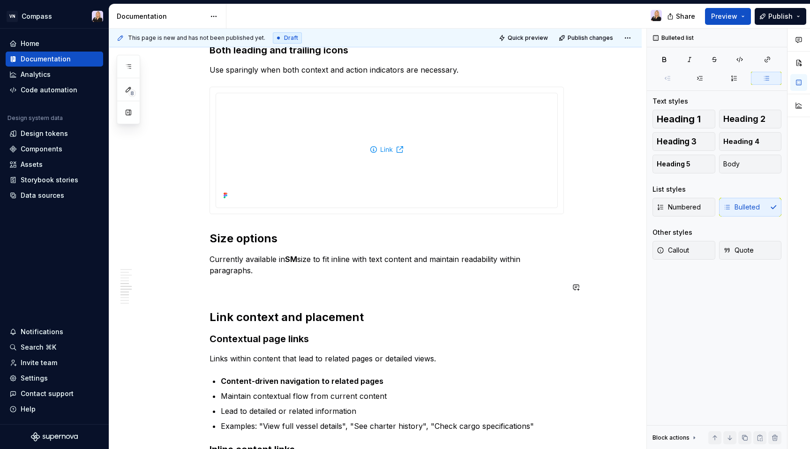
scroll to position [835, 0]
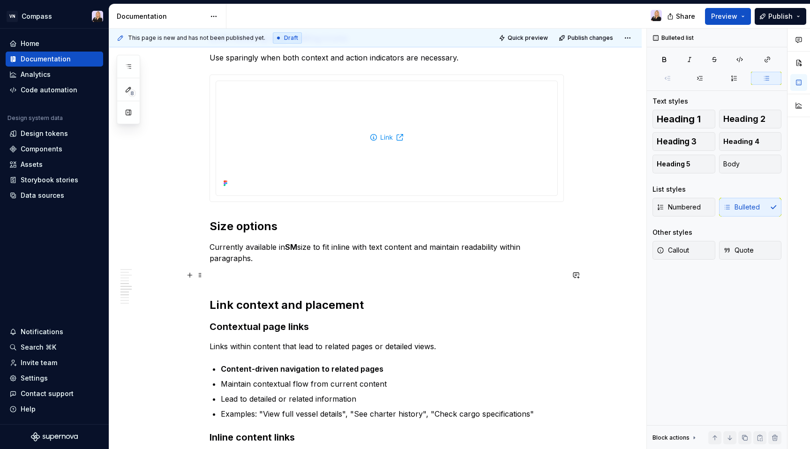
click at [241, 280] on p at bounding box center [387, 275] width 355 height 11
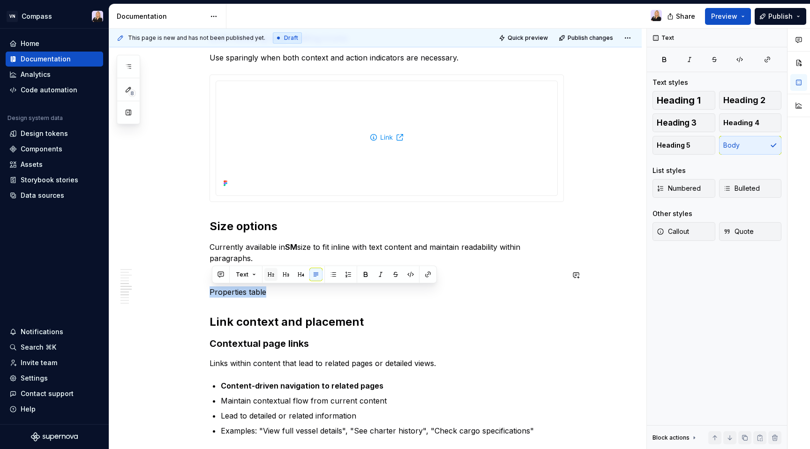
click at [273, 272] on button "button" at bounding box center [271, 274] width 13 height 13
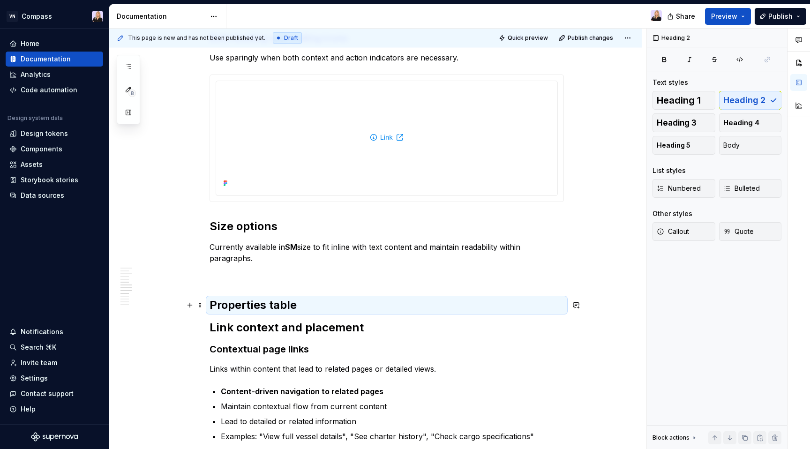
click at [308, 301] on h2 "Properties table" at bounding box center [387, 305] width 355 height 15
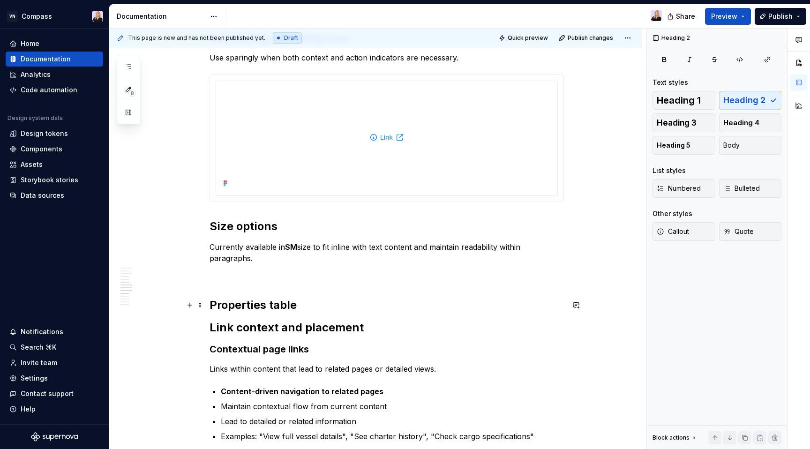
click at [302, 307] on h2 "Properties table" at bounding box center [387, 305] width 355 height 15
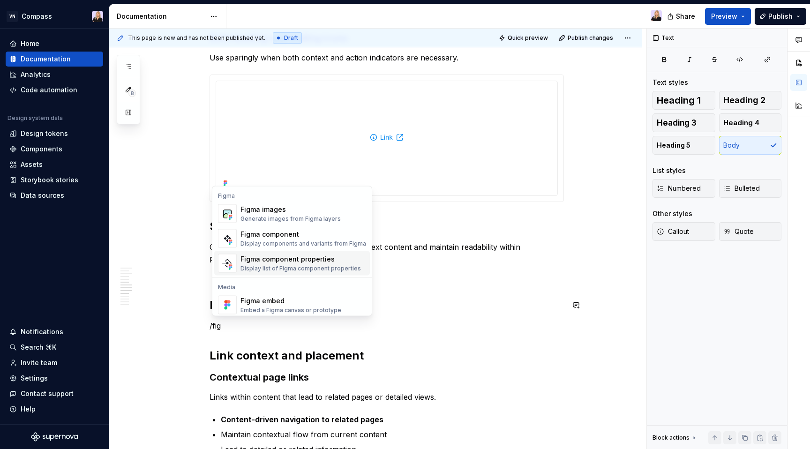
click at [310, 267] on div "Display list of Figma component properties" at bounding box center [301, 269] width 121 height 8
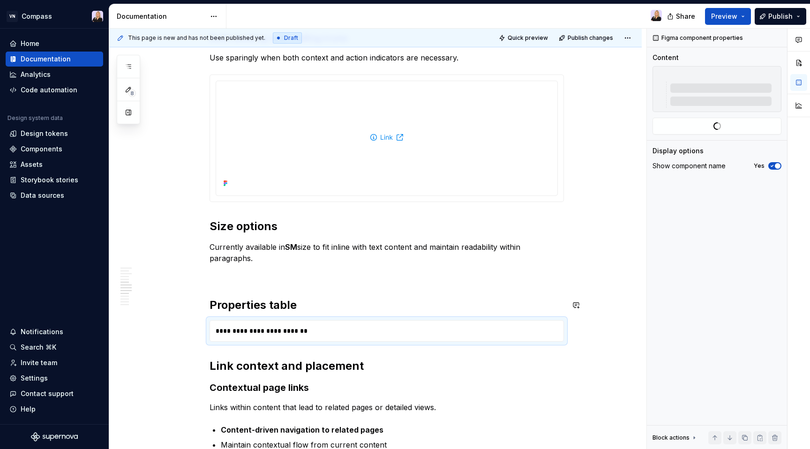
type textarea "*"
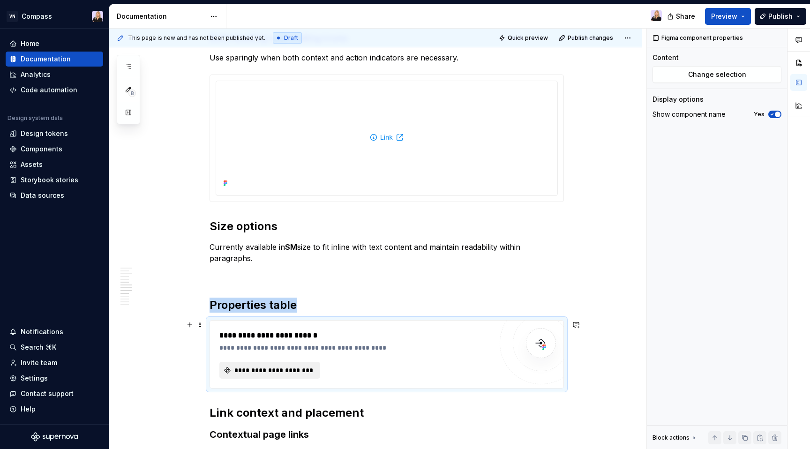
click at [293, 372] on span "**********" at bounding box center [273, 370] width 81 height 9
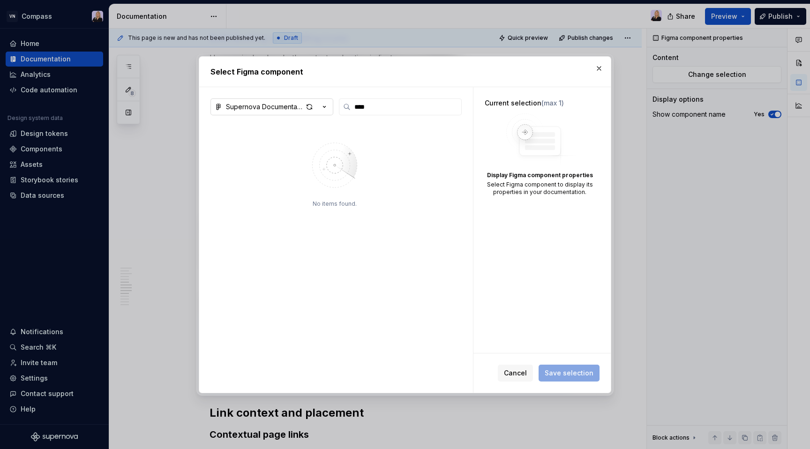
type input "****"
click at [289, 111] on div "Supernova Documentation" at bounding box center [264, 106] width 77 height 9
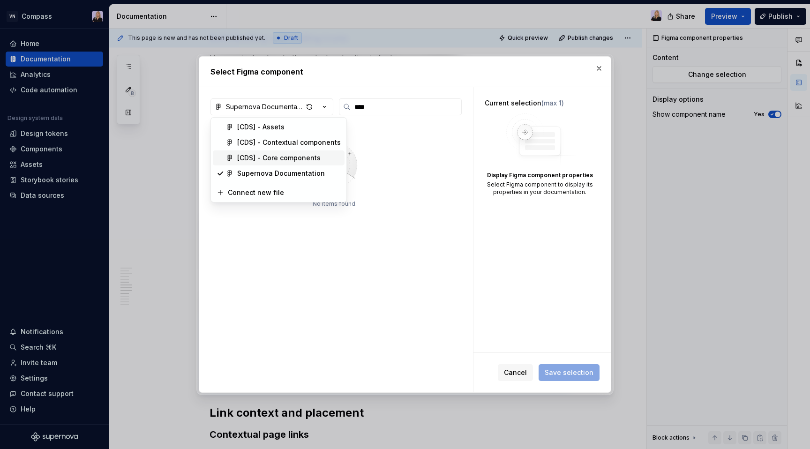
click at [277, 158] on div "[CDS] - Core components" at bounding box center [278, 157] width 83 height 9
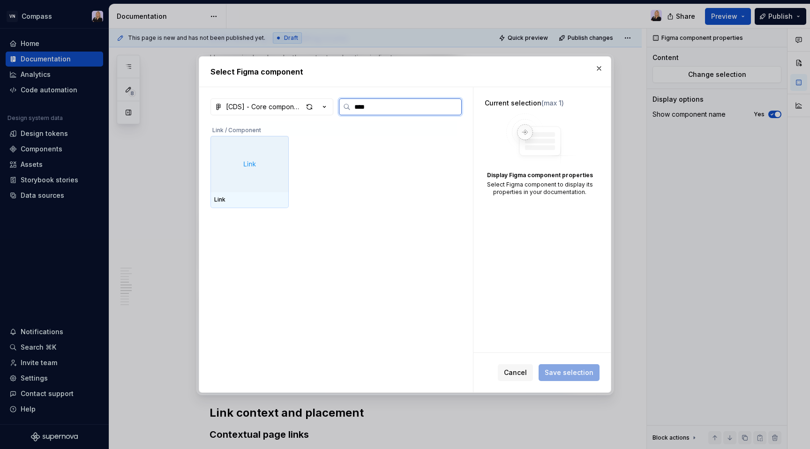
click at [229, 194] on div "Link" at bounding box center [250, 200] width 78 height 16
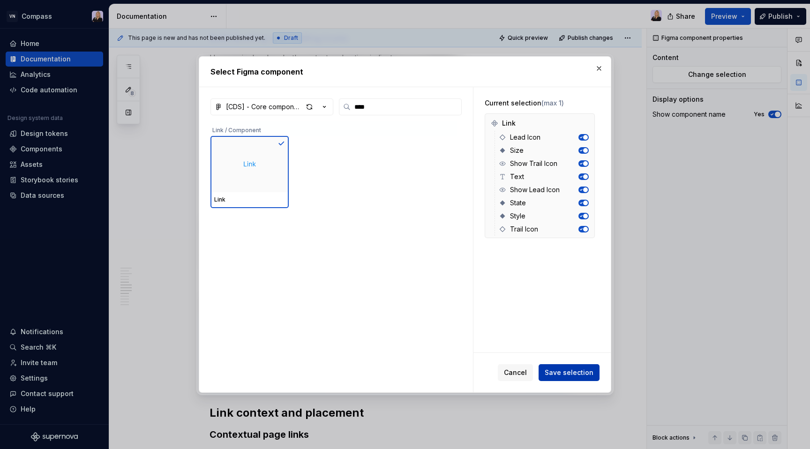
click at [561, 374] on span "Save selection" at bounding box center [569, 372] width 49 height 9
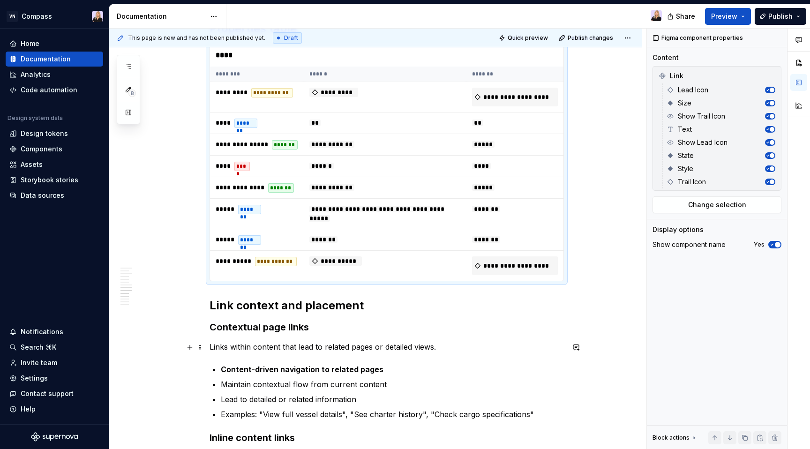
scroll to position [1114, 0]
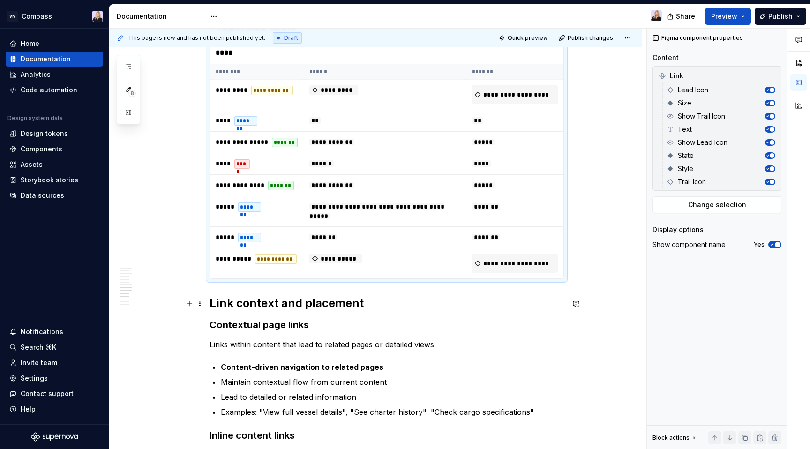
click at [213, 304] on h2 "Link context and placement" at bounding box center [387, 303] width 355 height 15
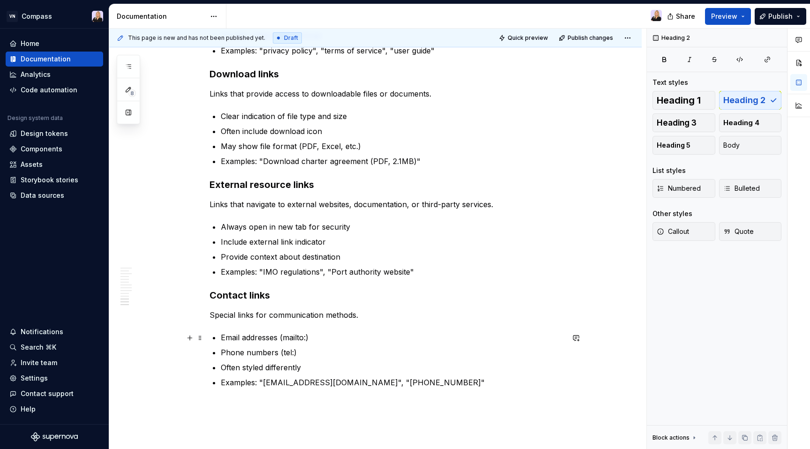
scroll to position [1599, 0]
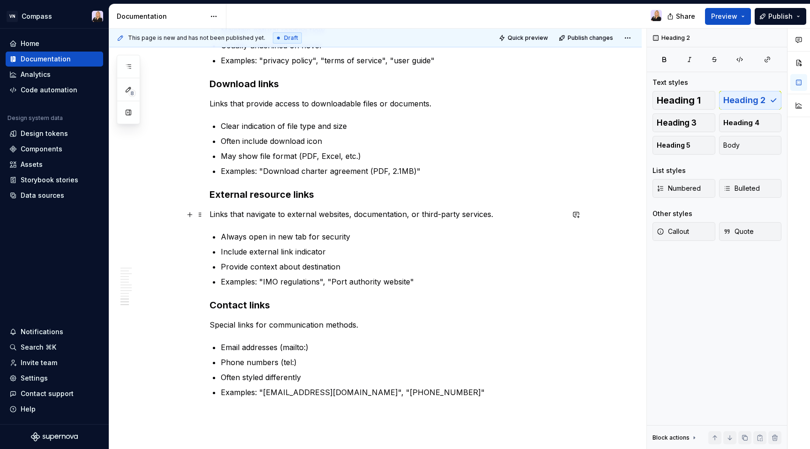
click at [411, 215] on p "Links that navigate to external websites, documentation, or third-party service…" at bounding box center [387, 214] width 355 height 11
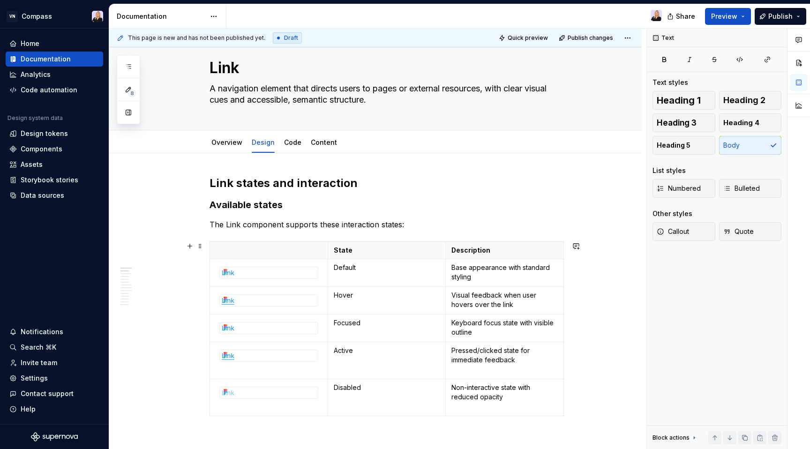
scroll to position [0, 0]
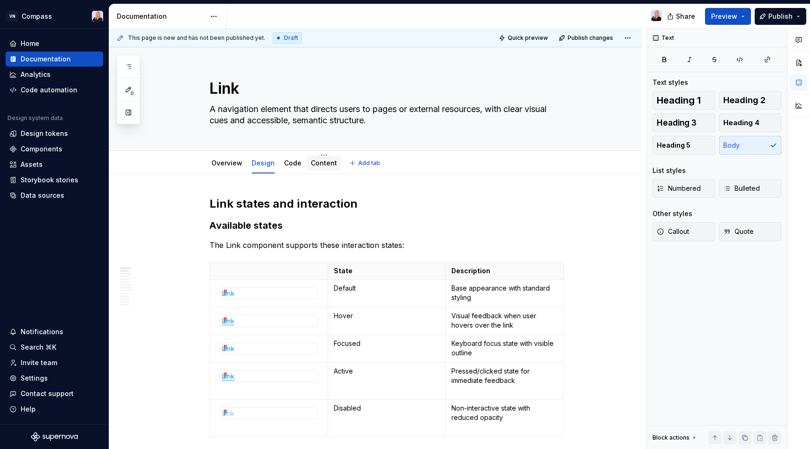
click at [320, 160] on link "Content" at bounding box center [324, 163] width 26 height 8
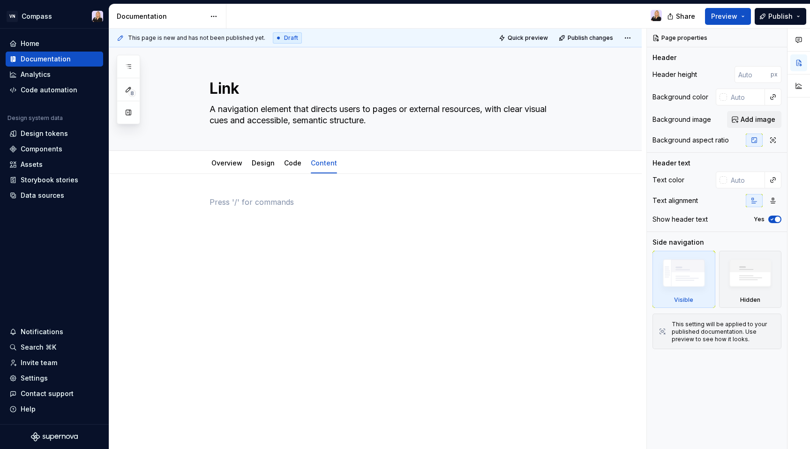
click at [295, 202] on p at bounding box center [387, 202] width 355 height 11
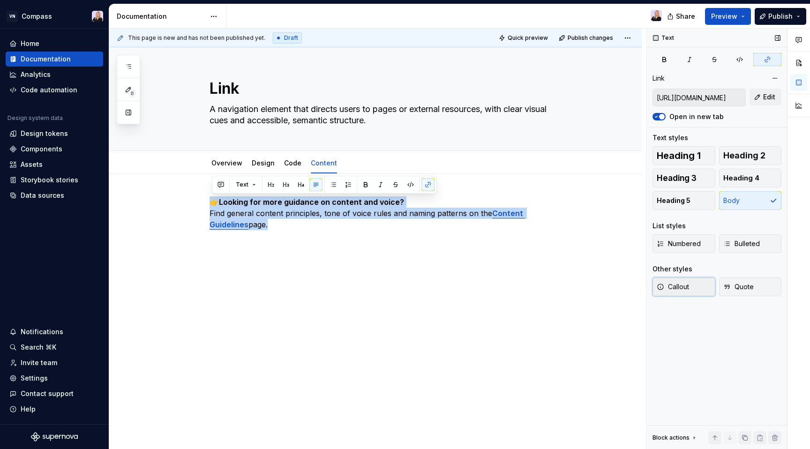
click at [685, 286] on span "Callout" at bounding box center [673, 286] width 32 height 9
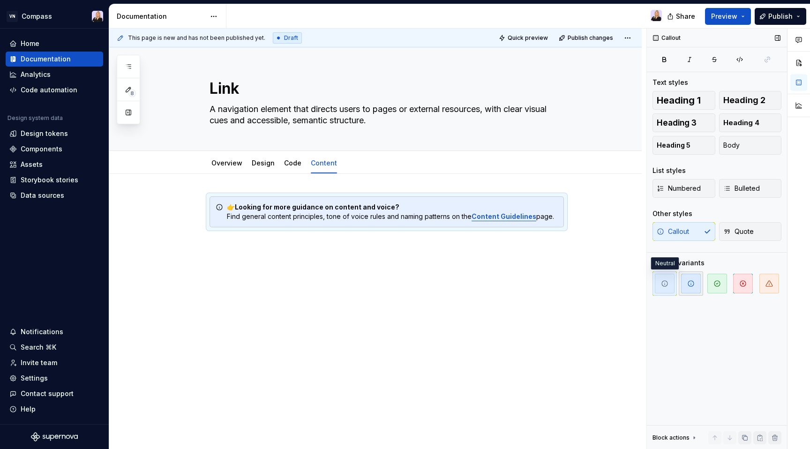
click at [688, 285] on icon "button" at bounding box center [692, 284] width 8 height 8
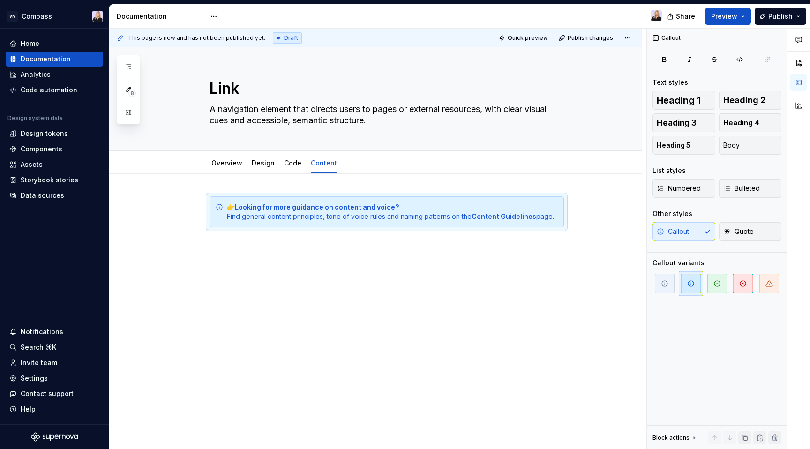
click at [503, 267] on div "👉 Looking for more guidance on content and voice? Find general content principl…" at bounding box center [375, 276] width 533 height 204
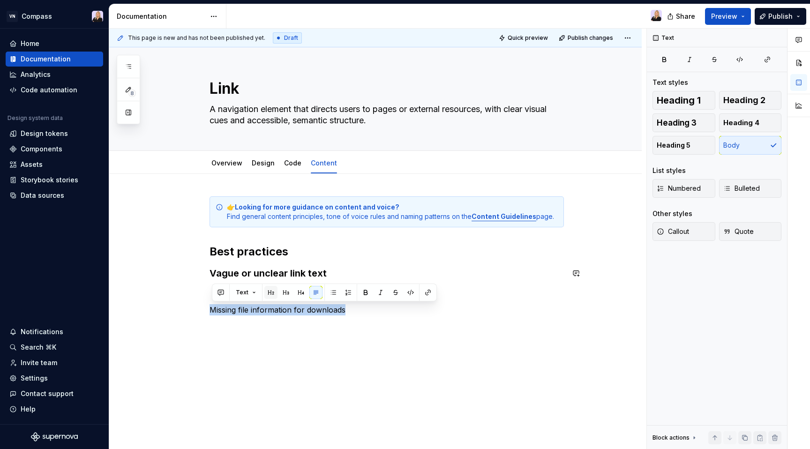
click at [270, 293] on button "button" at bounding box center [271, 292] width 13 height 13
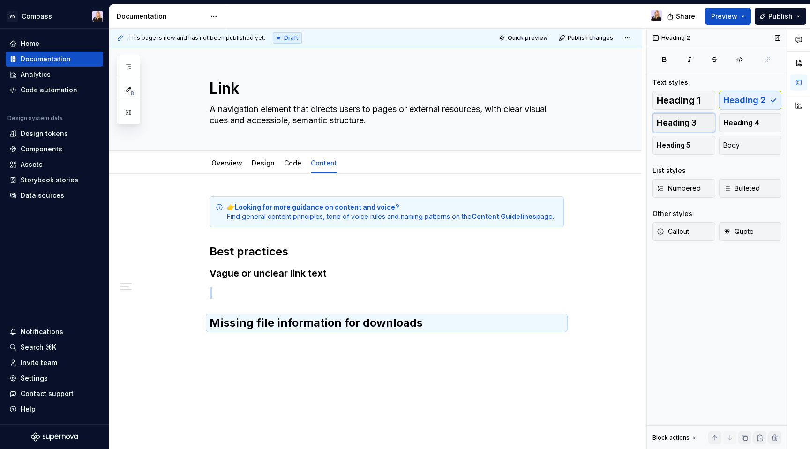
click at [703, 121] on button "Heading 3" at bounding box center [684, 122] width 63 height 19
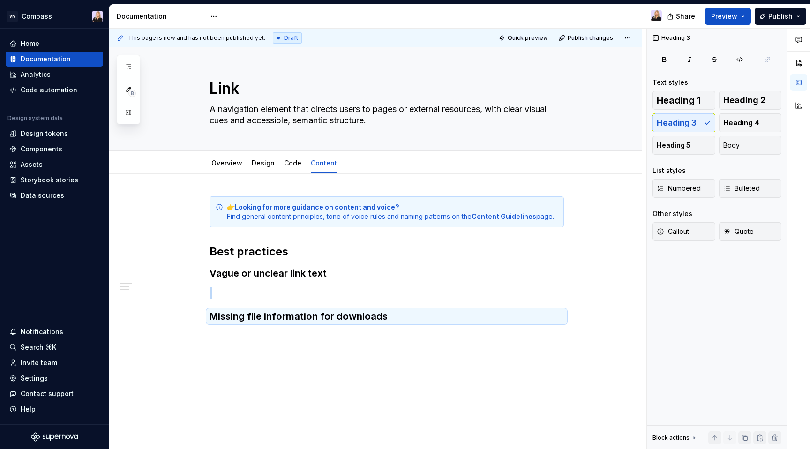
type textarea "*"
click at [326, 288] on p at bounding box center [387, 292] width 355 height 11
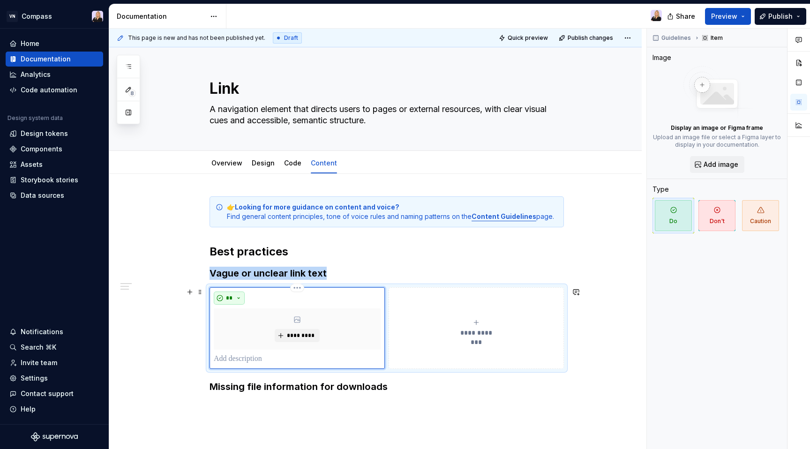
click at [242, 298] on button "**" at bounding box center [229, 298] width 31 height 13
click at [252, 328] on div "Don't" at bounding box center [253, 331] width 17 height 9
click at [450, 316] on button "**********" at bounding box center [476, 328] width 175 height 82
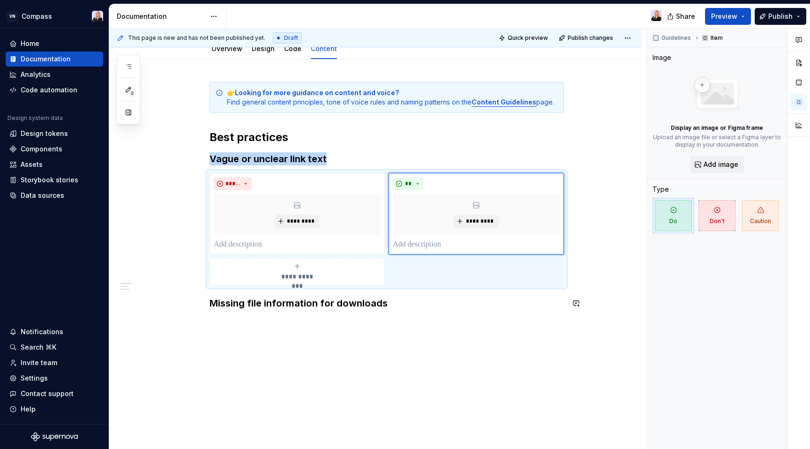
scroll to position [121, 0]
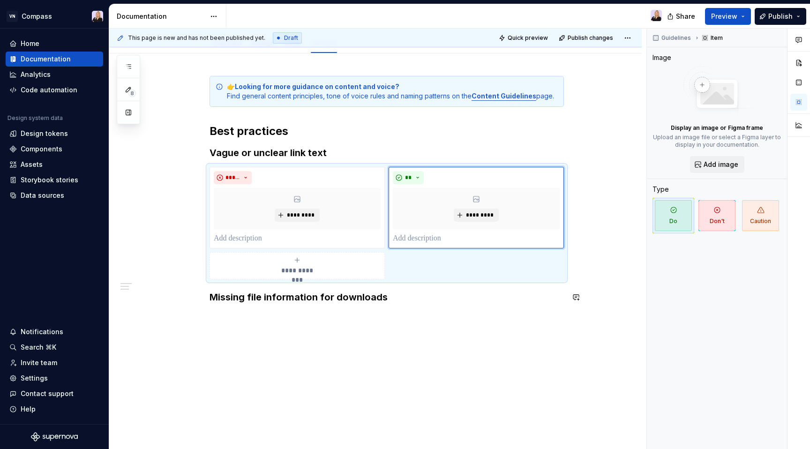
click at [334, 310] on div "**********" at bounding box center [387, 195] width 355 height 239
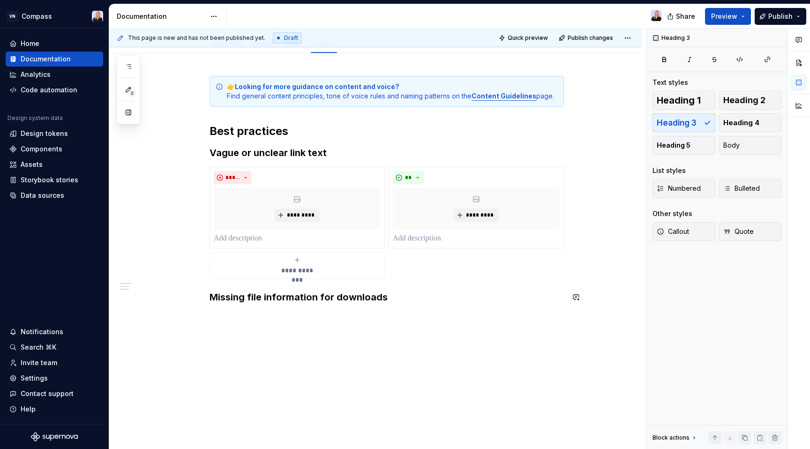
click at [329, 314] on div "**********" at bounding box center [387, 195] width 355 height 239
click at [398, 298] on h3 "Missing file information for downloads" at bounding box center [387, 297] width 355 height 13
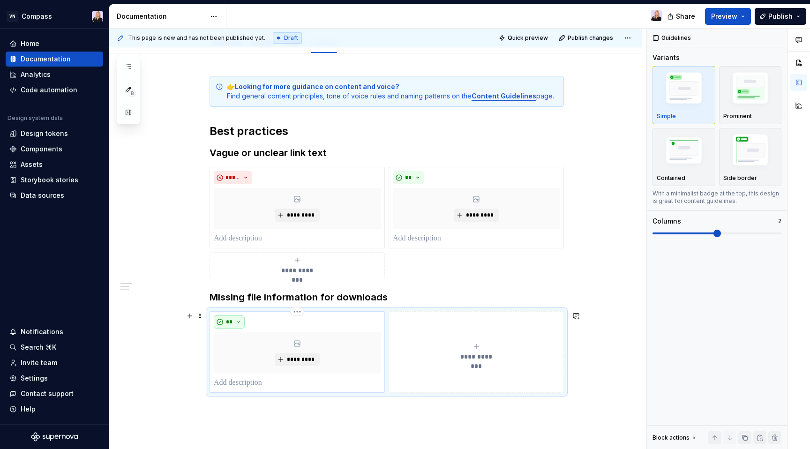
click at [235, 318] on button "**" at bounding box center [229, 322] width 31 height 13
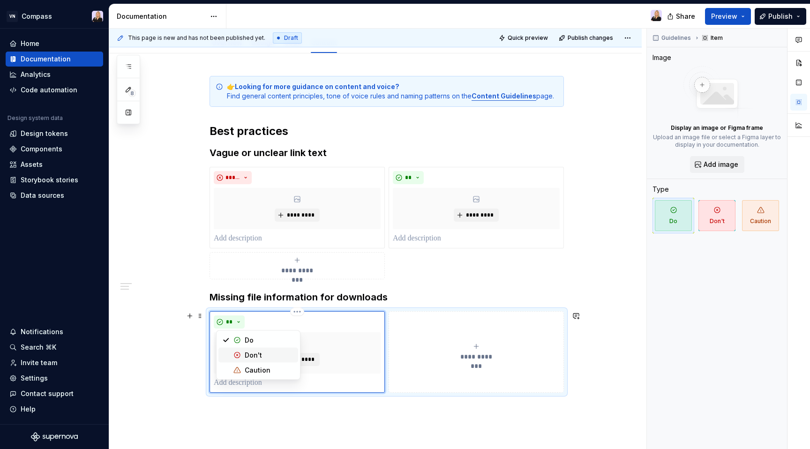
click at [243, 353] on span "Don't" at bounding box center [259, 355] width 80 height 15
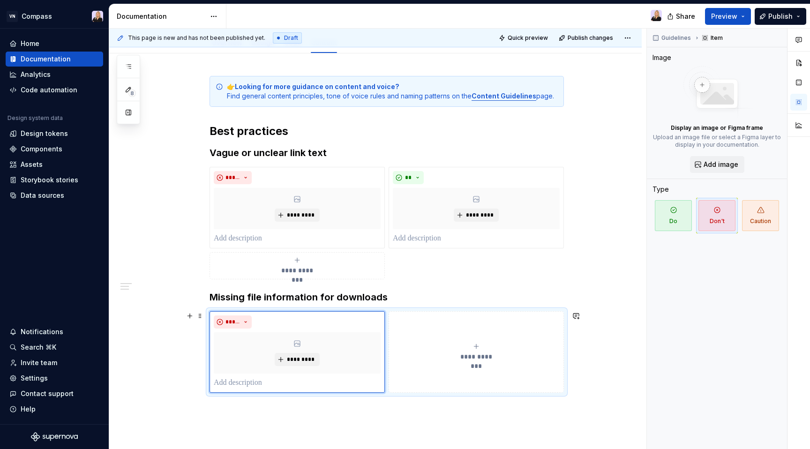
click at [450, 338] on button "**********" at bounding box center [476, 352] width 175 height 82
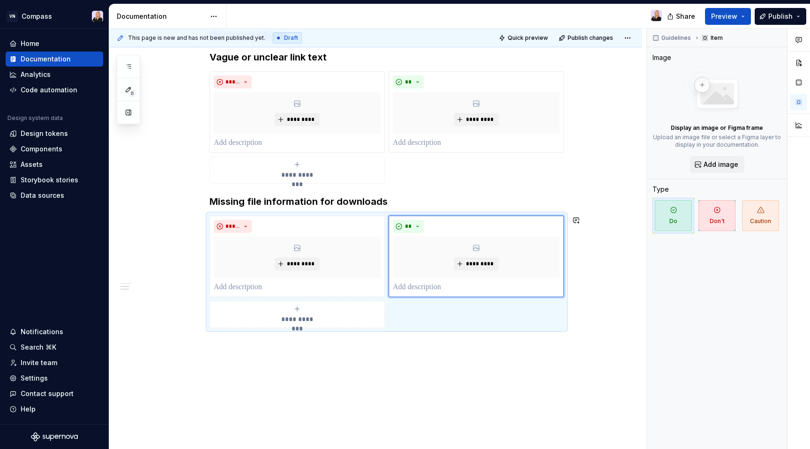
scroll to position [241, 0]
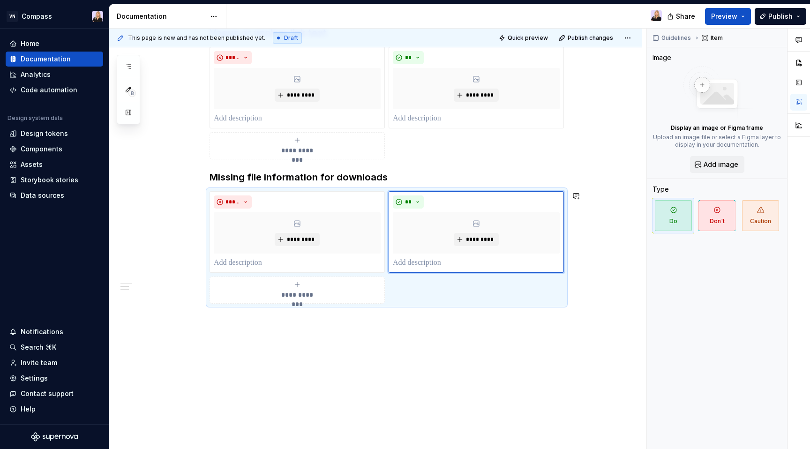
click at [343, 331] on div "**********" at bounding box center [375, 191] width 533 height 516
click at [353, 325] on div "**********" at bounding box center [375, 191] width 533 height 516
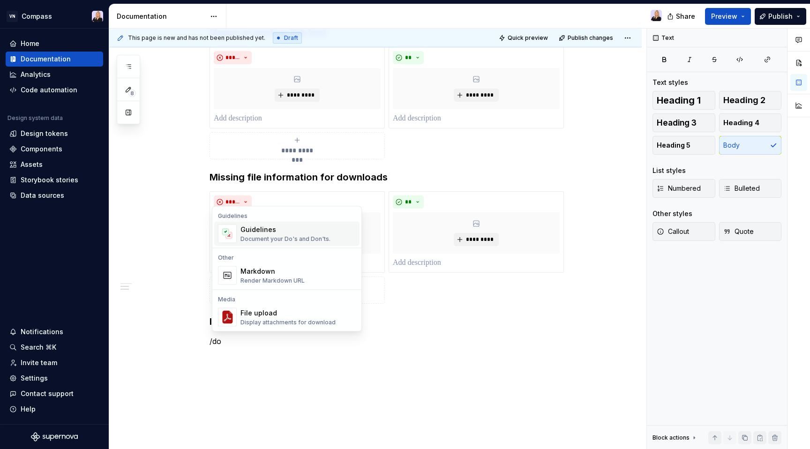
click at [295, 241] on div "Document your Do's and Don'ts." at bounding box center [286, 239] width 90 height 8
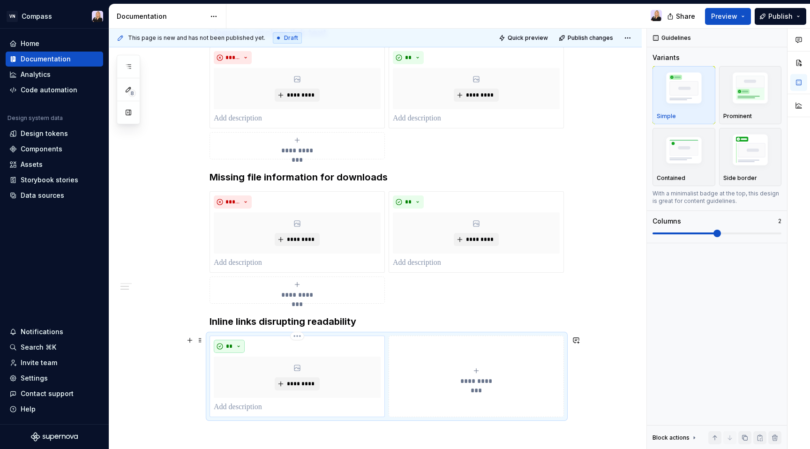
click at [244, 341] on button "**" at bounding box center [229, 346] width 31 height 13
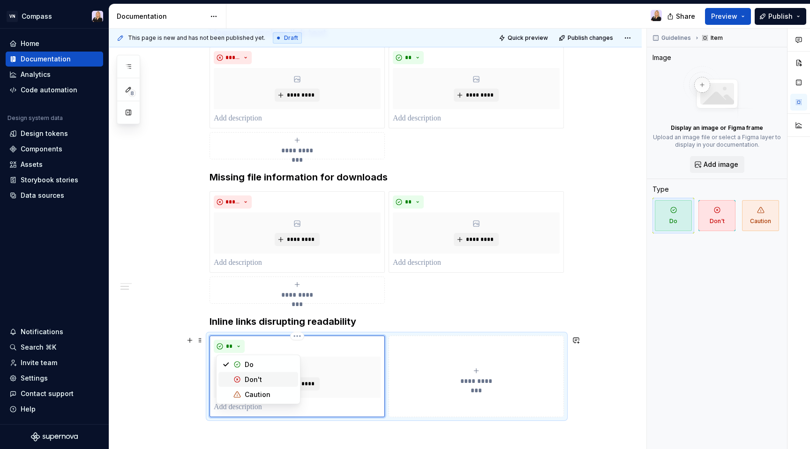
click at [257, 376] on div "Don't" at bounding box center [253, 379] width 17 height 9
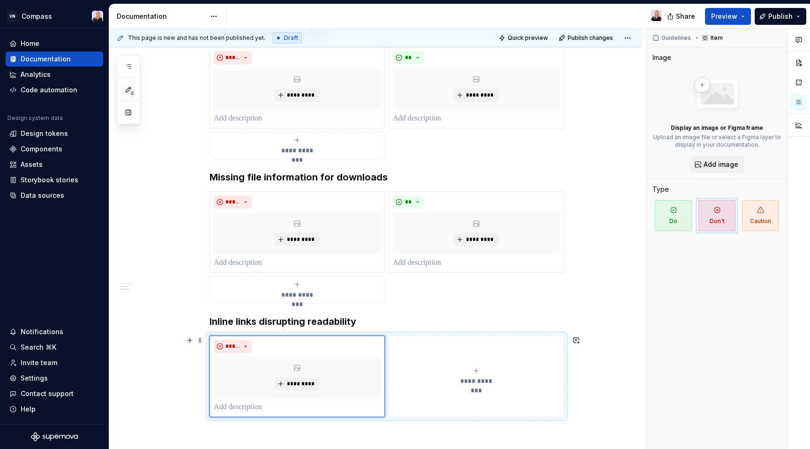
click at [463, 370] on div "**********" at bounding box center [476, 376] width 167 height 19
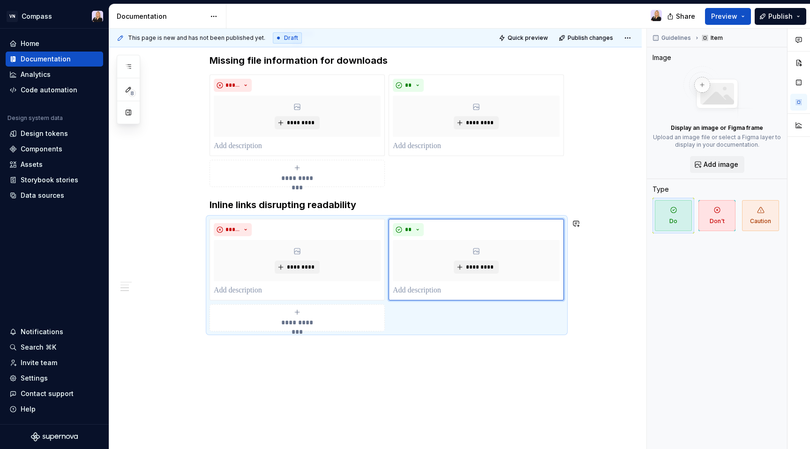
scroll to position [385, 0]
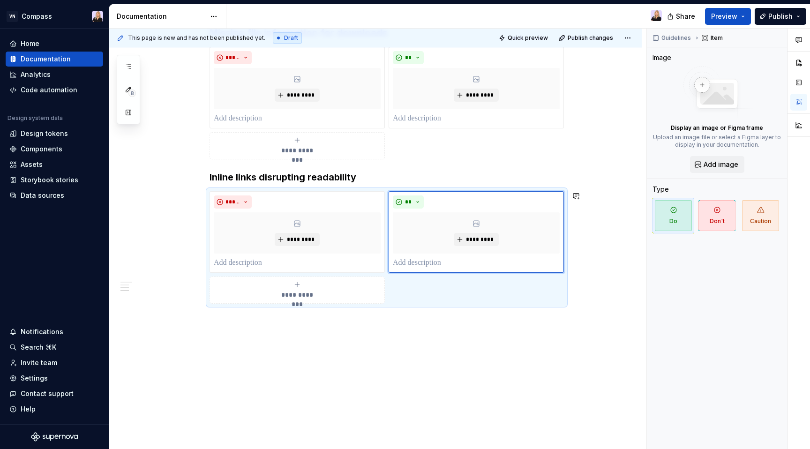
click at [321, 346] on div "**********" at bounding box center [375, 119] width 533 height 661
click at [325, 335] on div "**********" at bounding box center [375, 119] width 533 height 661
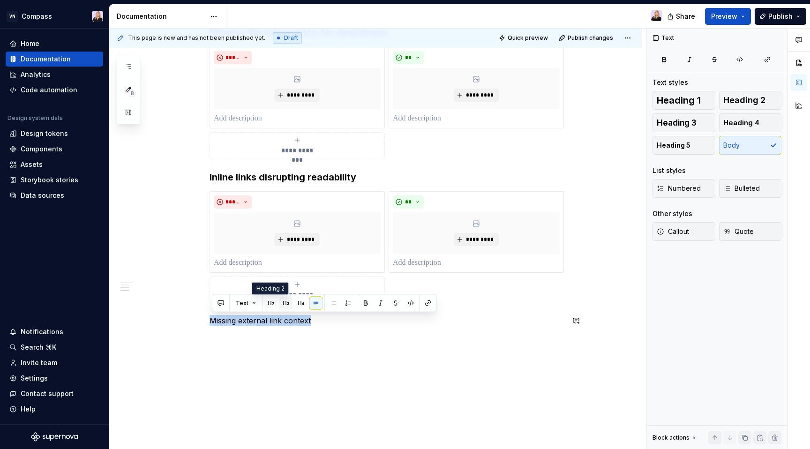
click at [282, 303] on button "button" at bounding box center [286, 303] width 13 height 13
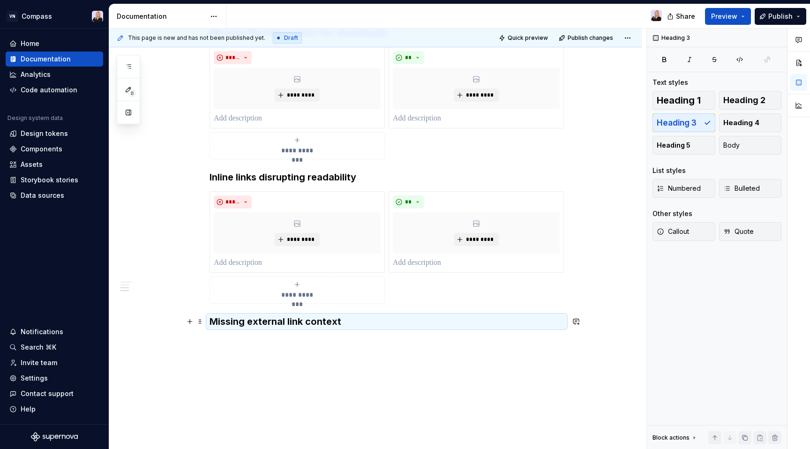
click at [355, 326] on h3 "Missing external link context" at bounding box center [387, 321] width 355 height 13
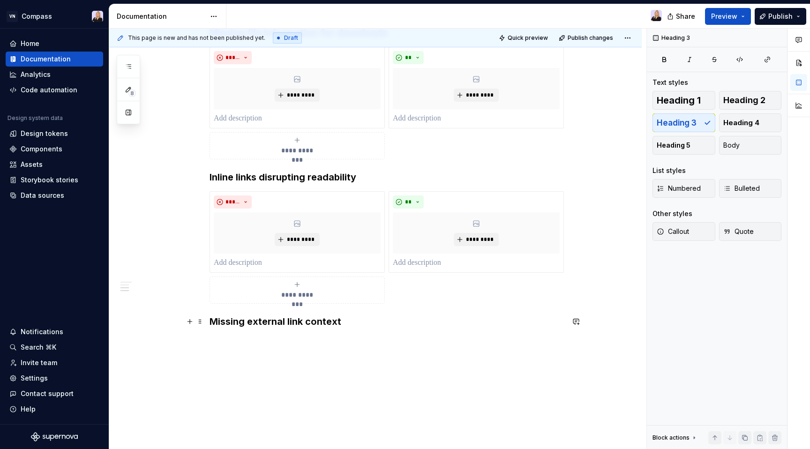
click at [356, 325] on h3 "Missing external link context" at bounding box center [387, 321] width 355 height 13
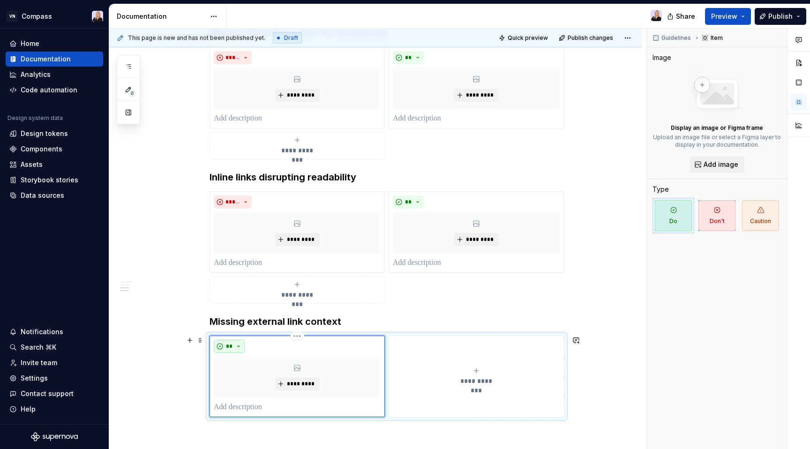
click at [244, 350] on button "**" at bounding box center [229, 346] width 31 height 13
click at [257, 375] on div "Don't" at bounding box center [253, 379] width 17 height 9
click at [398, 352] on button "**********" at bounding box center [476, 377] width 175 height 82
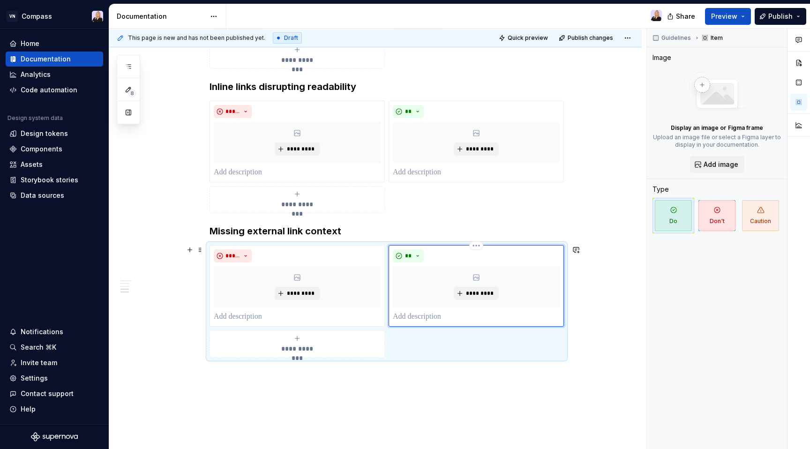
scroll to position [529, 0]
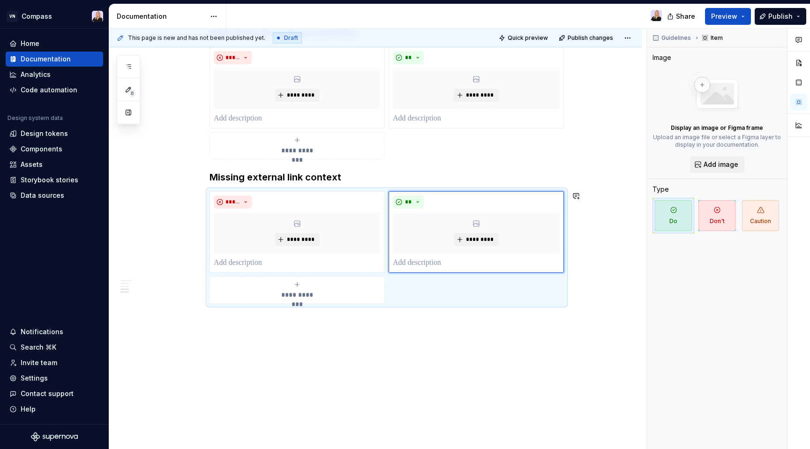
click at [323, 335] on div "**********" at bounding box center [375, 47] width 533 height 805
click at [326, 334] on div "**********" at bounding box center [375, 47] width 533 height 805
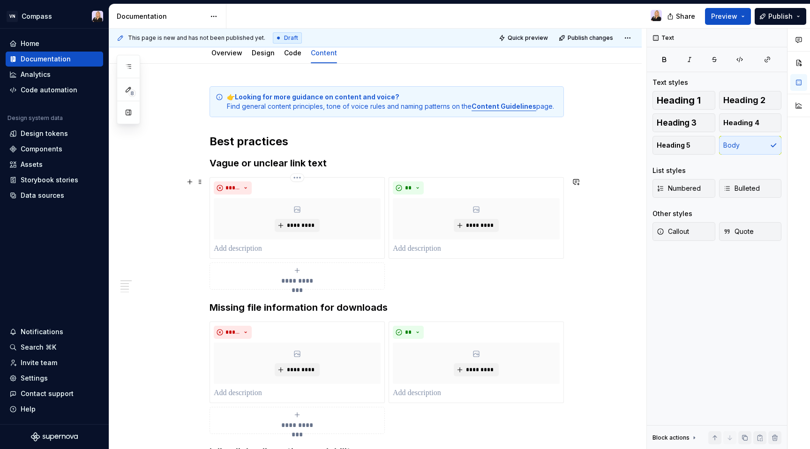
scroll to position [136, 0]
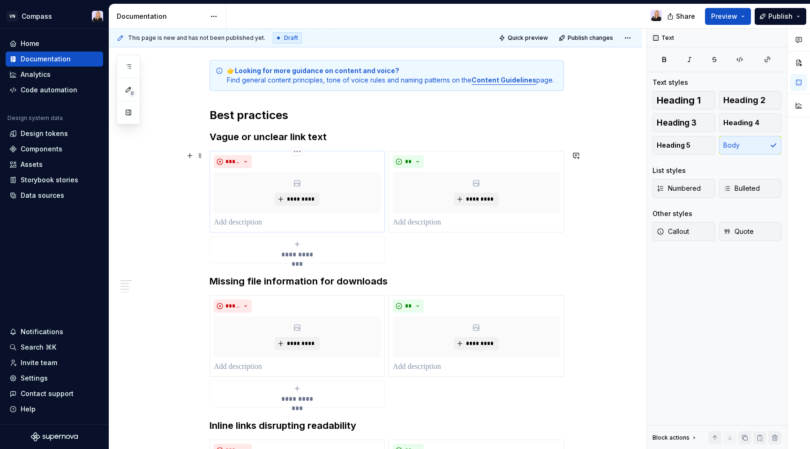
click at [292, 225] on p at bounding box center [297, 222] width 167 height 11
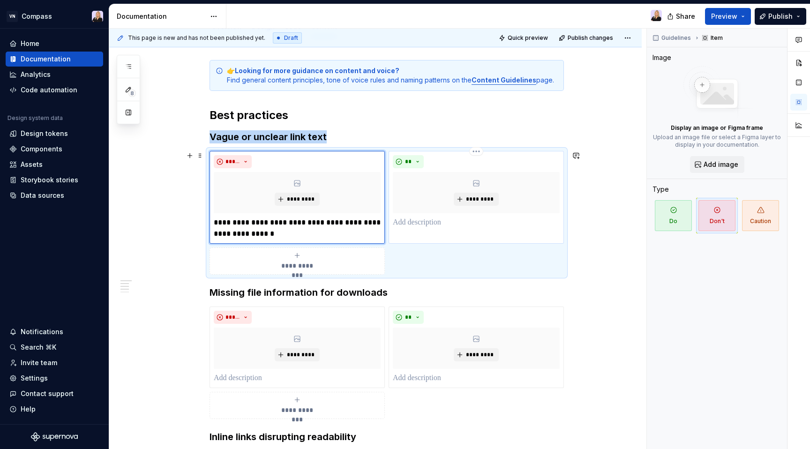
click at [428, 232] on div "** *********" at bounding box center [476, 197] width 175 height 93
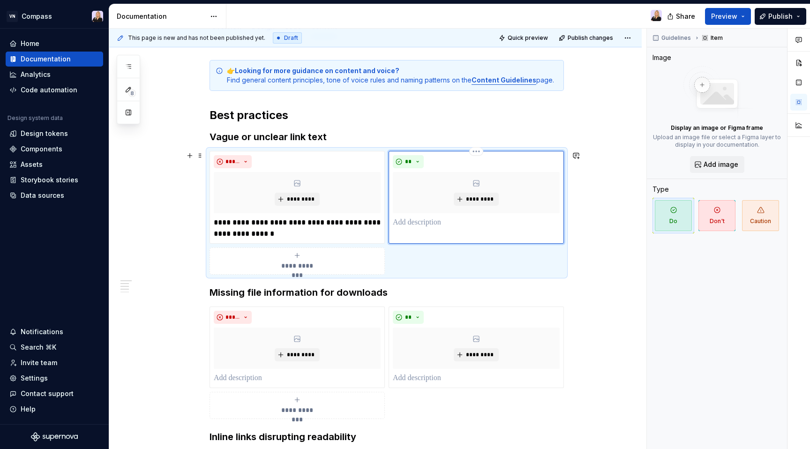
click at [429, 227] on p at bounding box center [476, 222] width 167 height 11
click at [289, 383] on p at bounding box center [297, 378] width 167 height 11
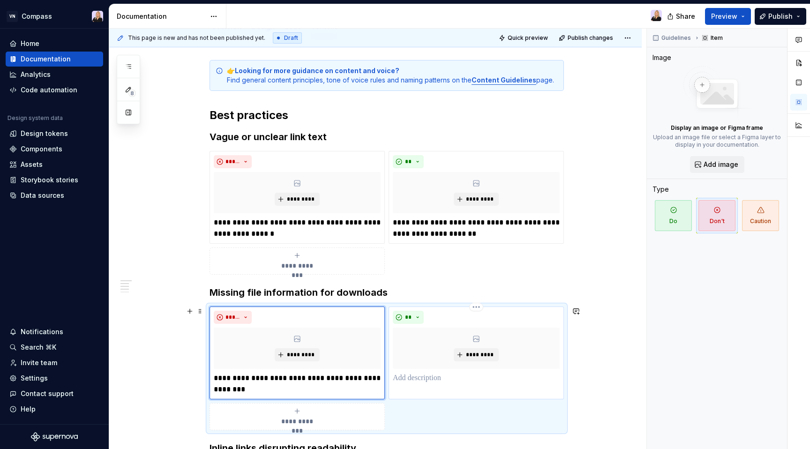
click at [444, 378] on p at bounding box center [476, 378] width 167 height 11
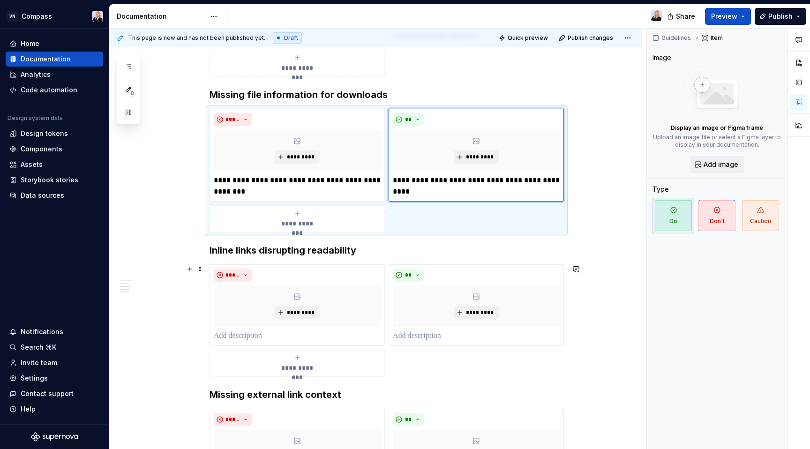
scroll to position [335, 0]
click at [316, 335] on p at bounding box center [297, 335] width 167 height 11
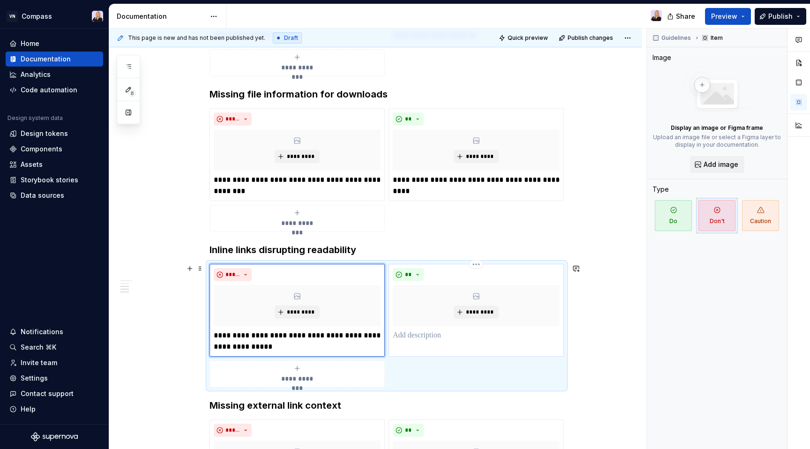
click at [461, 338] on p at bounding box center [476, 335] width 167 height 11
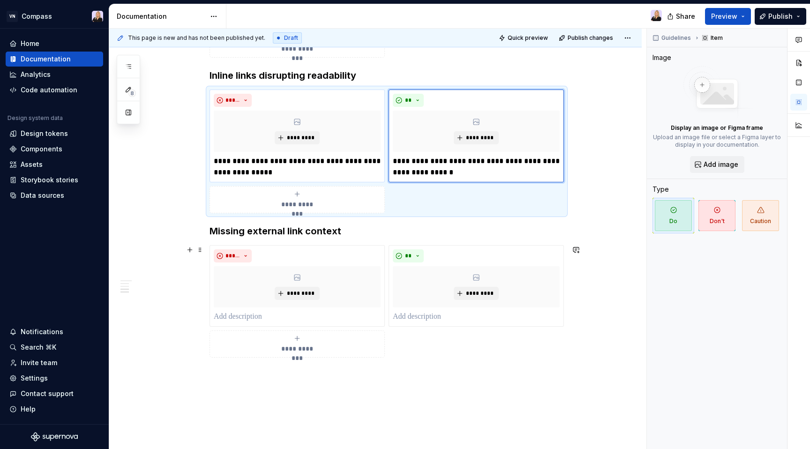
scroll to position [532, 0]
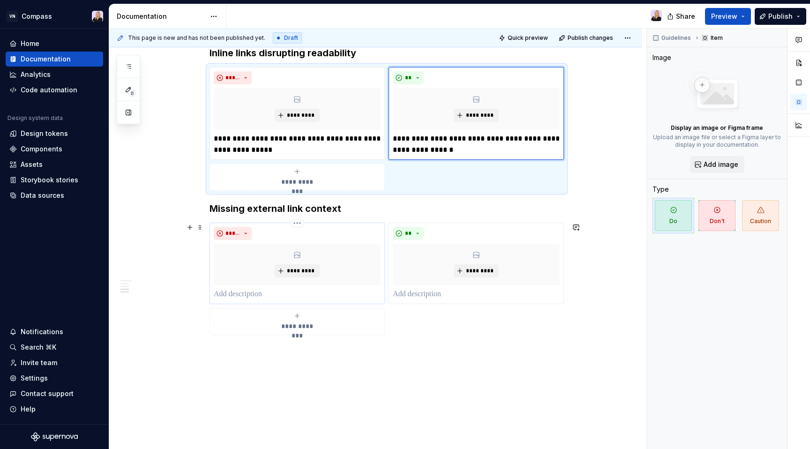
click at [293, 294] on p at bounding box center [297, 294] width 167 height 11
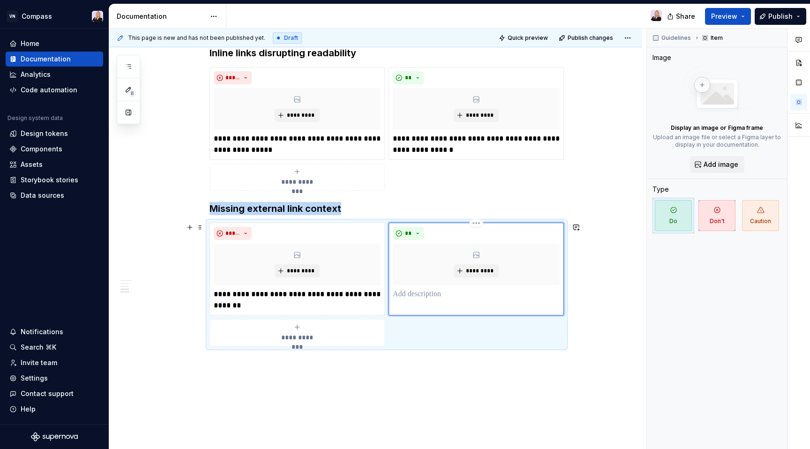
click at [455, 300] on div "** *********" at bounding box center [476, 269] width 175 height 93
click at [436, 296] on p at bounding box center [476, 294] width 167 height 11
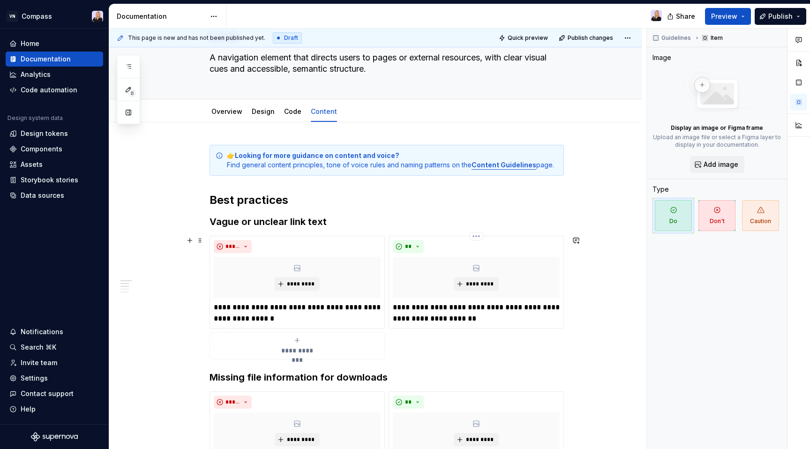
scroll to position [12, 0]
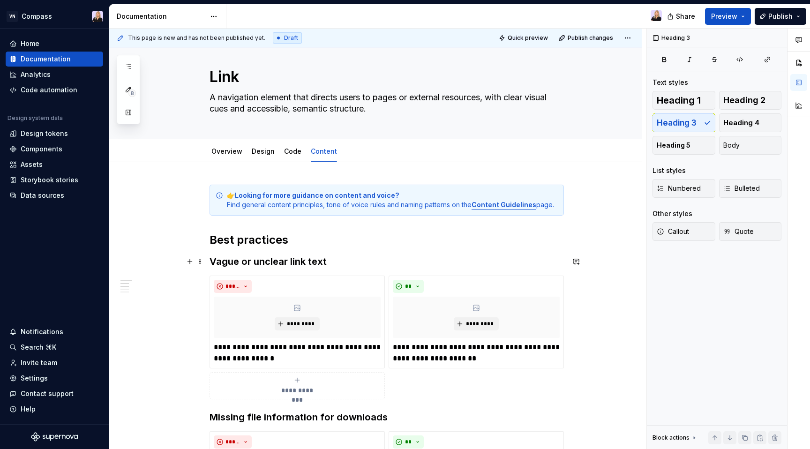
click at [289, 260] on h3 "Vague or unclear link text" at bounding box center [387, 261] width 355 height 13
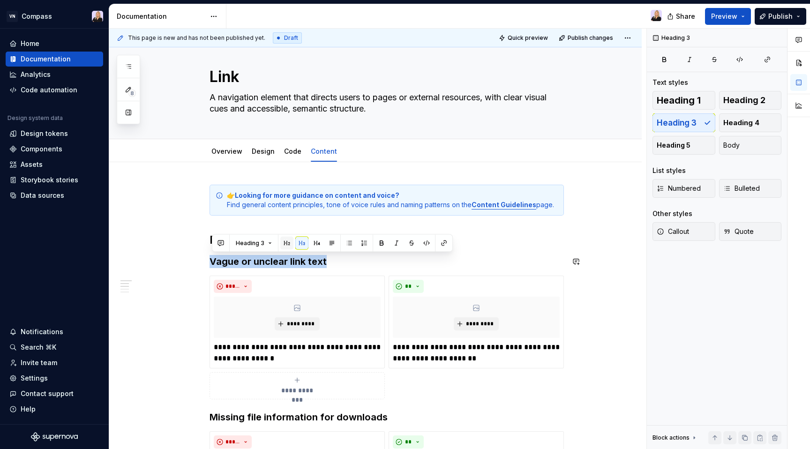
copy h3 "Vague or unclear link text"
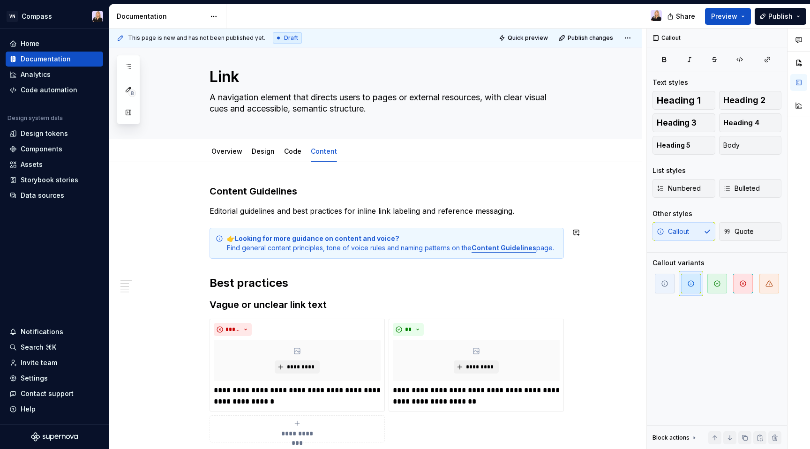
scroll to position [32, 0]
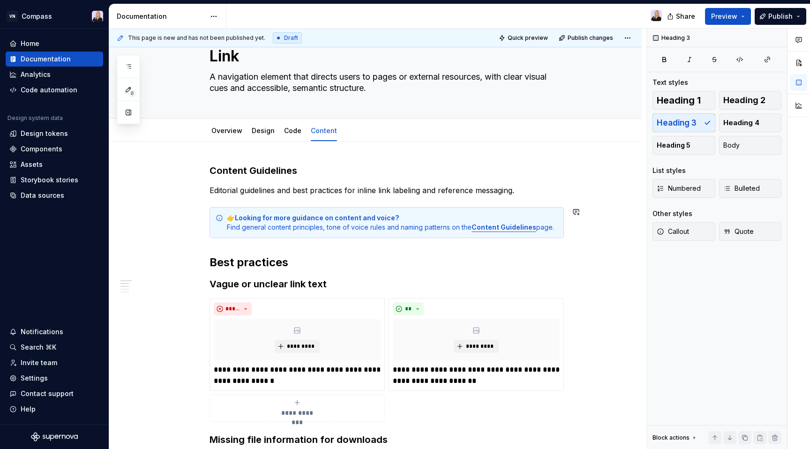
click at [234, 174] on h3 "Content Guidelines" at bounding box center [387, 170] width 355 height 13
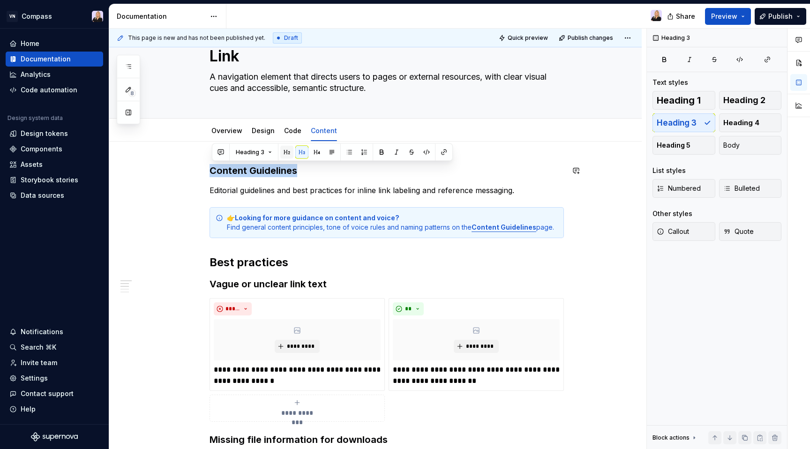
click at [287, 156] on button "button" at bounding box center [286, 152] width 13 height 13
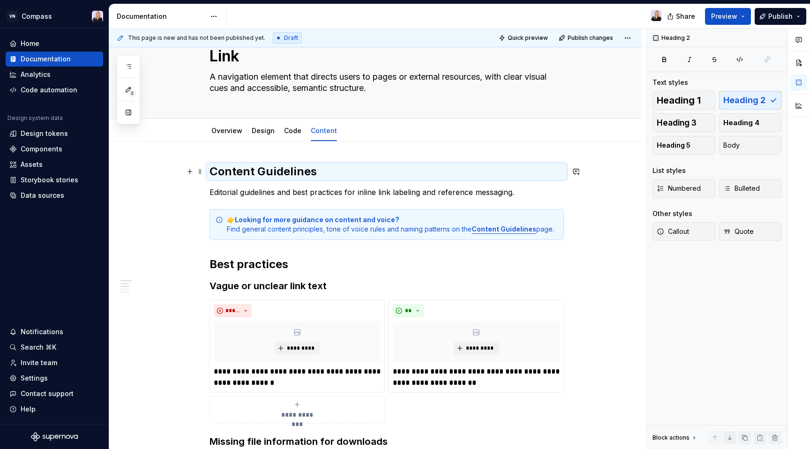
click at [286, 179] on h2 "Content Guidelines" at bounding box center [387, 171] width 355 height 15
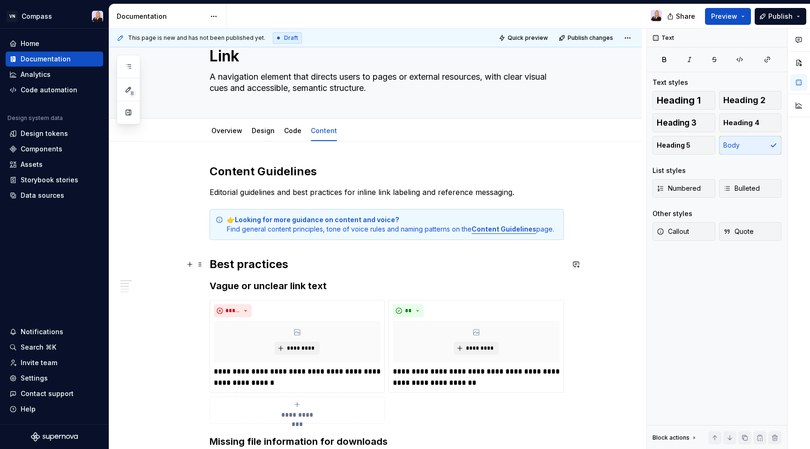
click at [266, 262] on h2 "Best practices" at bounding box center [387, 264] width 355 height 15
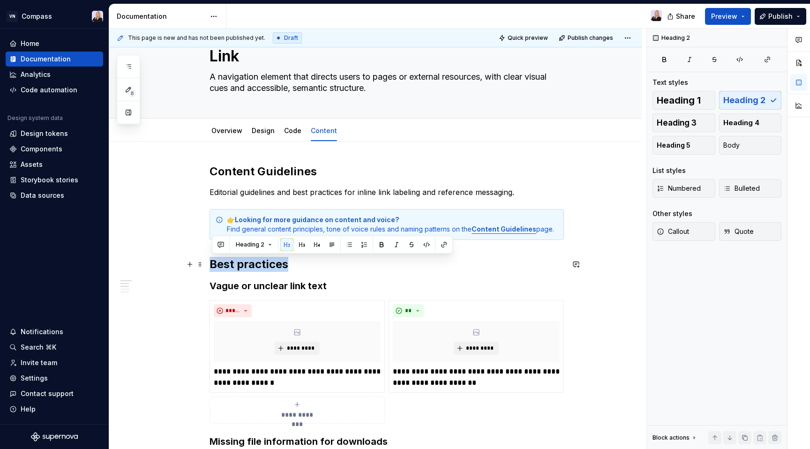
click at [310, 270] on h2 "Best practices" at bounding box center [387, 264] width 355 height 15
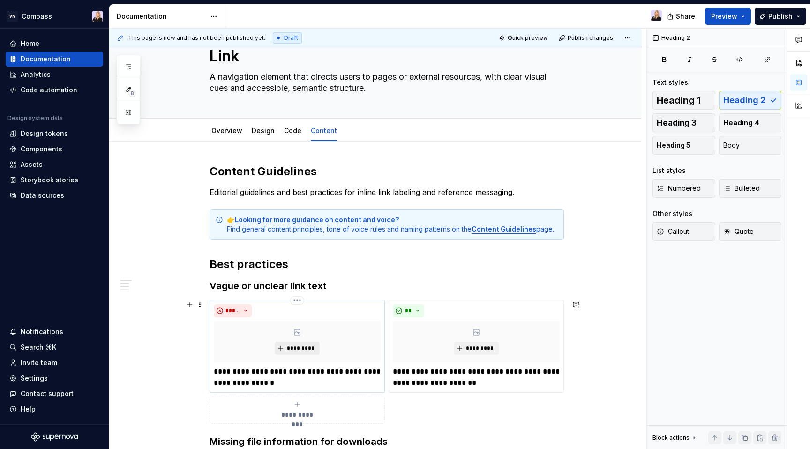
click at [299, 348] on span "*********" at bounding box center [301, 349] width 29 height 8
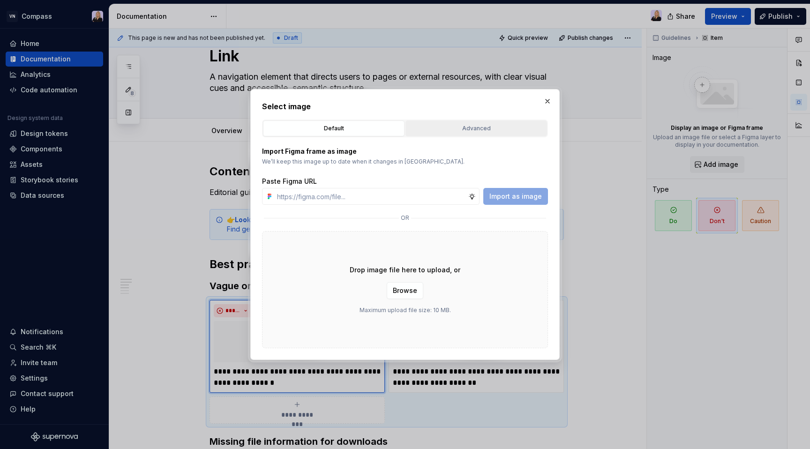
click at [445, 129] on div "Advanced" at bounding box center [476, 128] width 135 height 9
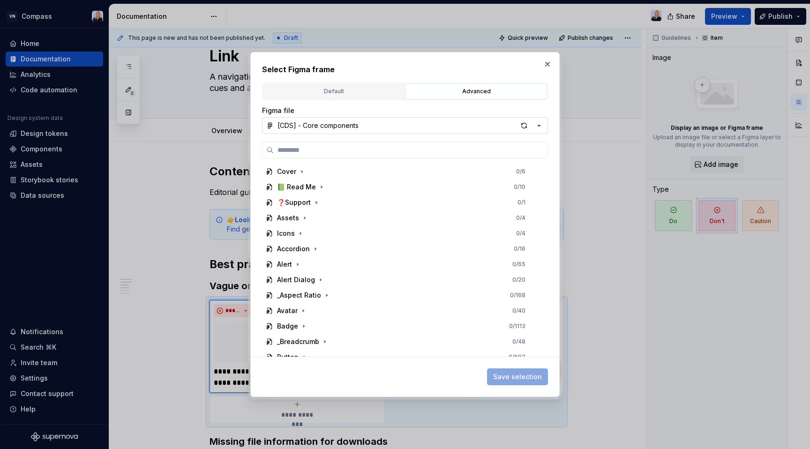
click at [371, 124] on button "[CDS] - Core components" at bounding box center [405, 125] width 286 height 17
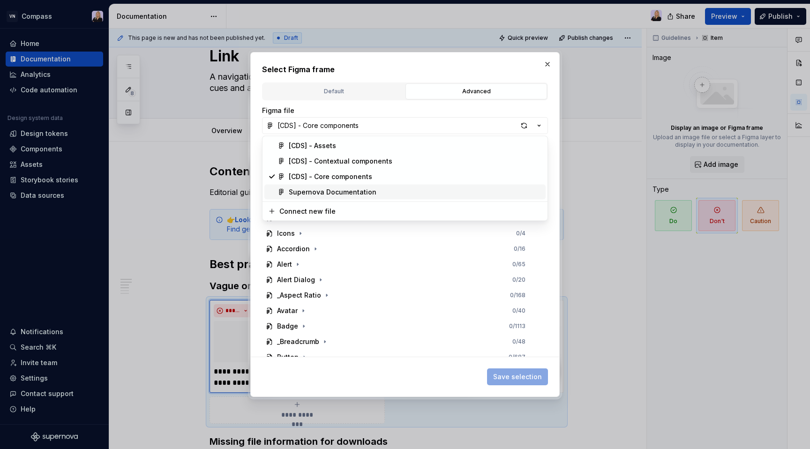
click at [351, 192] on div "Supernova Documentation" at bounding box center [333, 192] width 88 height 9
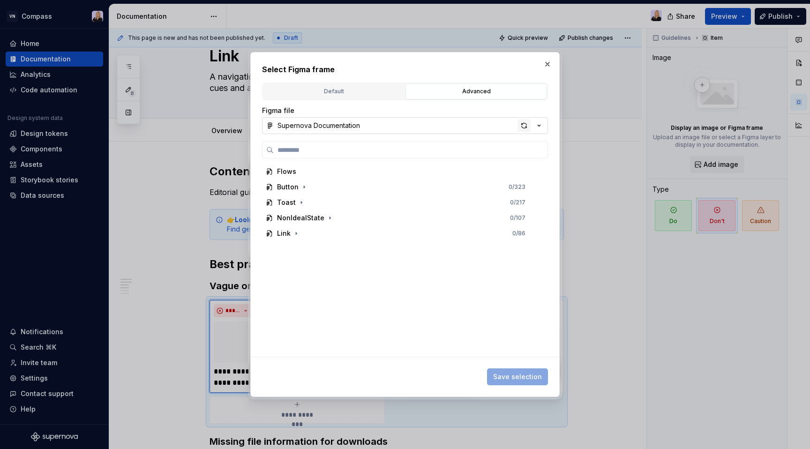
click at [527, 125] on div "button" at bounding box center [524, 125] width 13 height 13
click at [294, 234] on icon "button" at bounding box center [297, 234] width 8 height 8
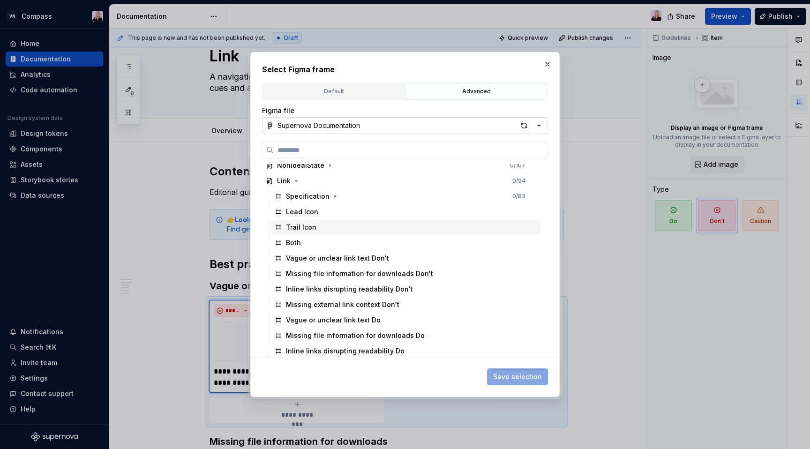
scroll to position [53, 0]
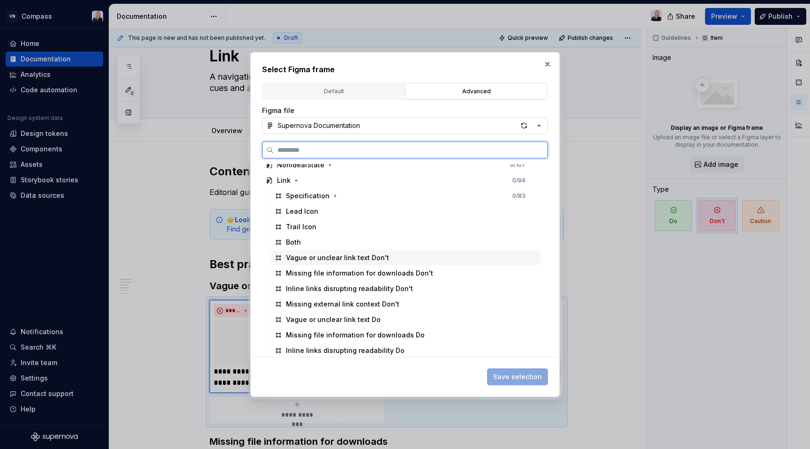
click at [350, 258] on div "Vague or unclear link text Don't" at bounding box center [337, 257] width 103 height 9
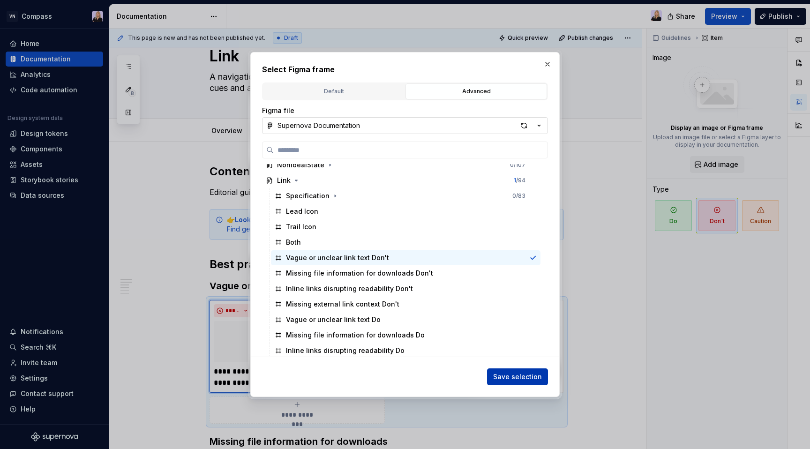
click at [498, 378] on span "Save selection" at bounding box center [517, 376] width 49 height 9
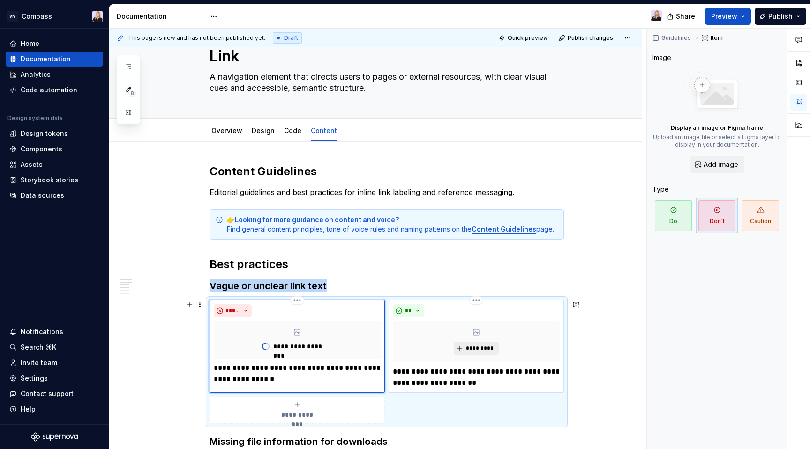
click at [481, 346] on span "*********" at bounding box center [480, 349] width 29 height 8
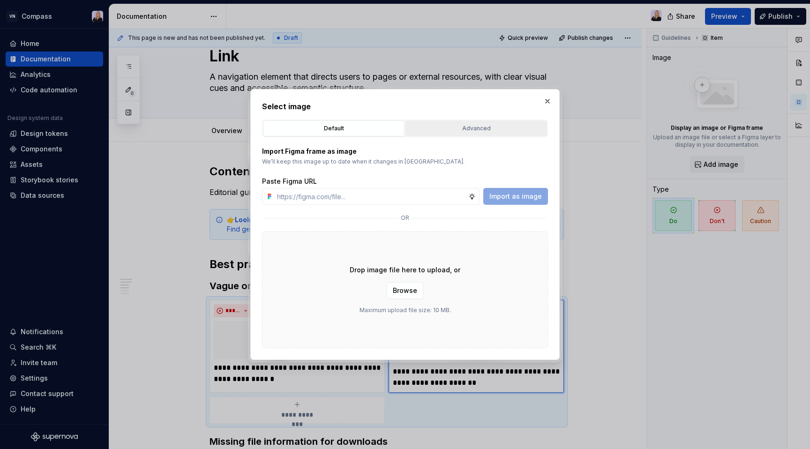
click at [487, 123] on button "Advanced" at bounding box center [477, 129] width 142 height 16
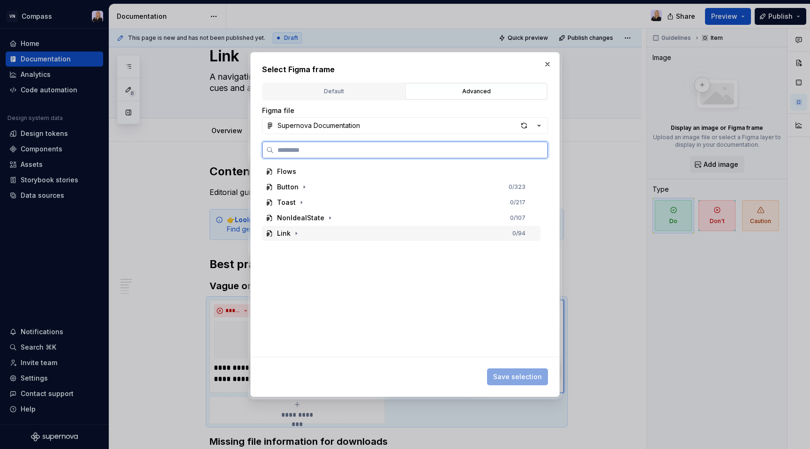
click at [385, 236] on div "Link 0 / 94" at bounding box center [401, 233] width 279 height 15
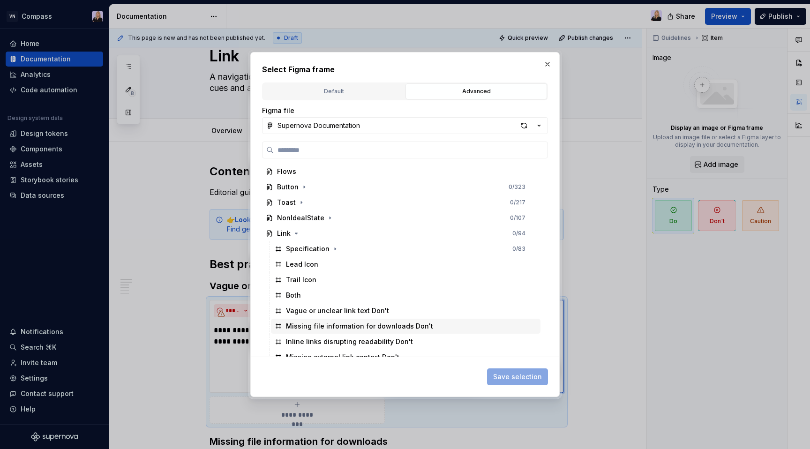
scroll to position [70, 0]
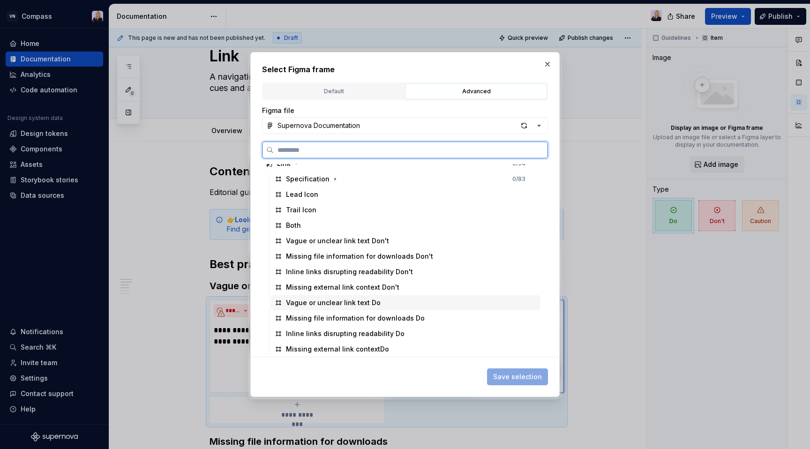
click at [381, 302] on div "Vague or unclear link text Do" at bounding box center [406, 302] width 270 height 15
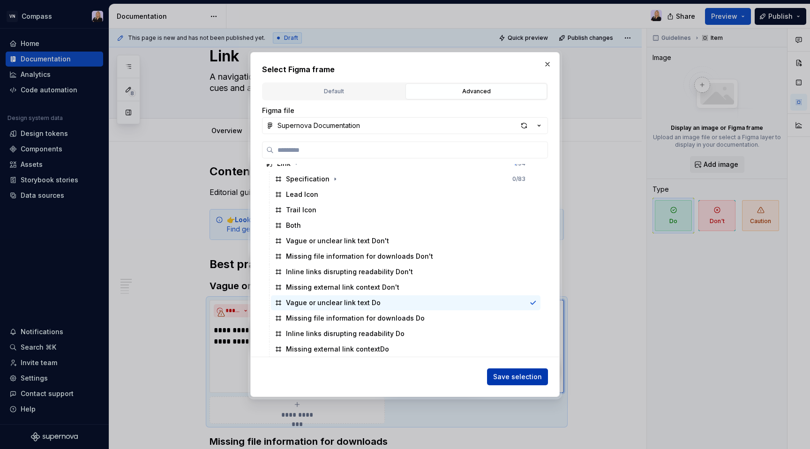
click at [505, 376] on span "Save selection" at bounding box center [517, 376] width 49 height 9
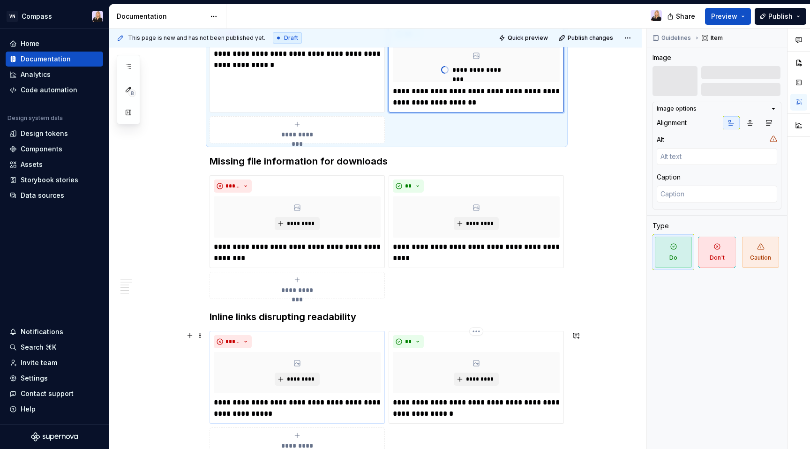
scroll to position [317, 0]
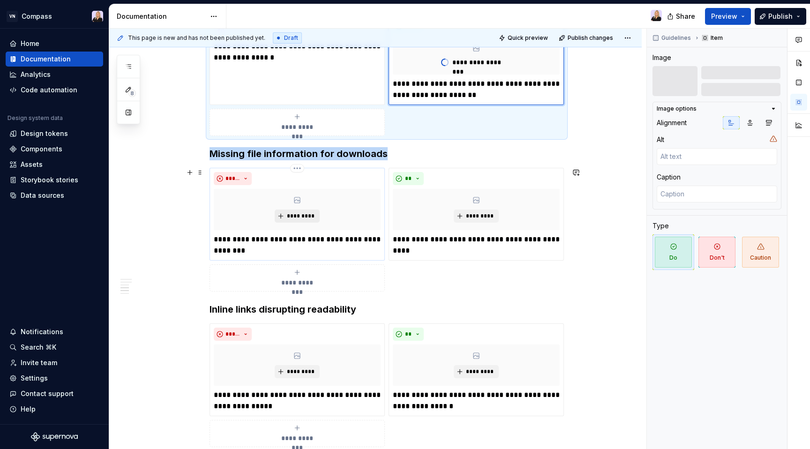
click at [299, 217] on span "*********" at bounding box center [301, 216] width 29 height 8
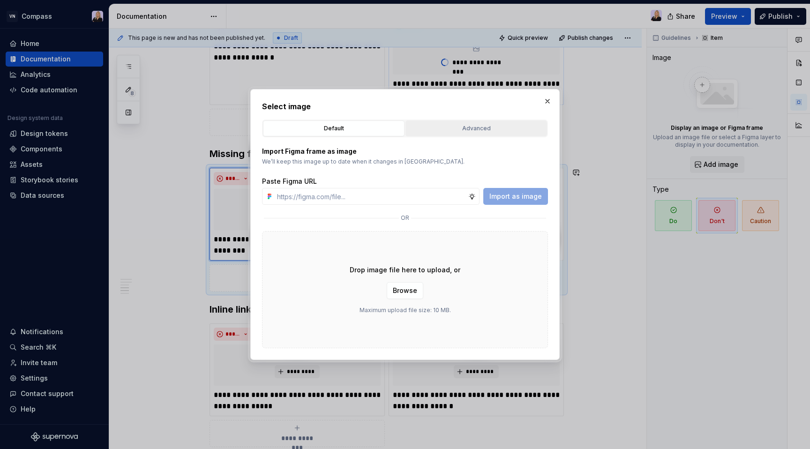
click at [464, 129] on div "Advanced" at bounding box center [476, 128] width 135 height 9
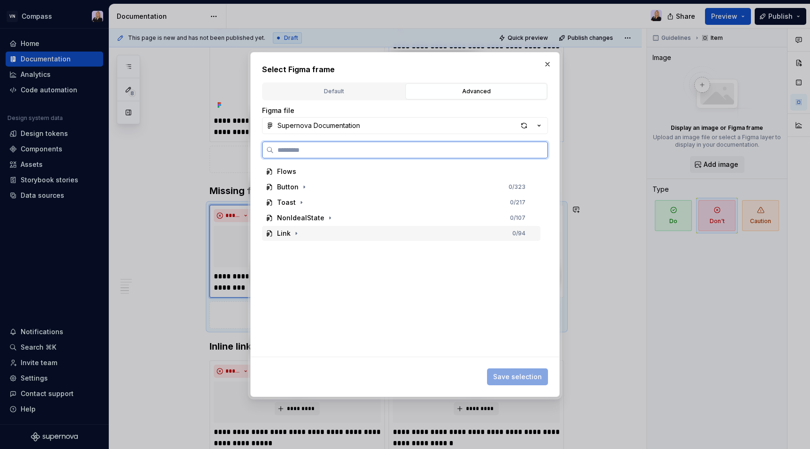
click at [378, 230] on div "Link 0 / 94" at bounding box center [401, 233] width 279 height 15
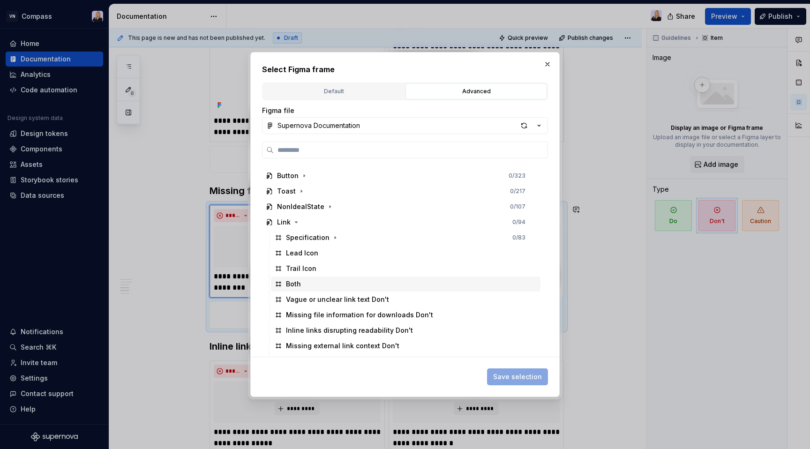
scroll to position [13, 0]
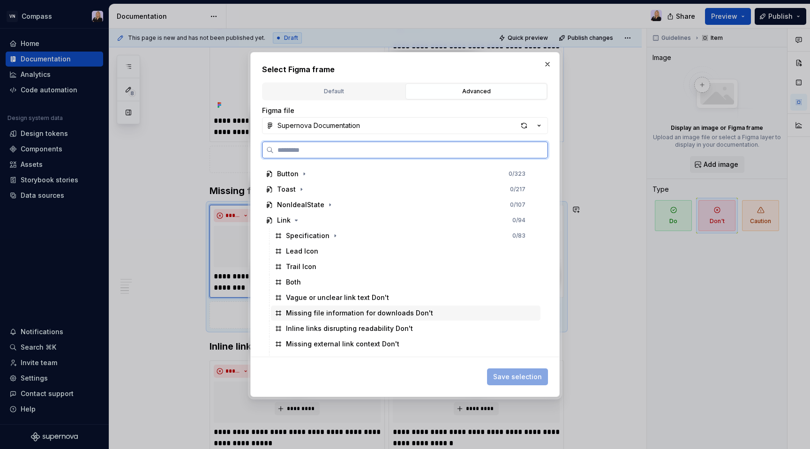
click at [373, 316] on div "Missing file information for downloads Don't" at bounding box center [359, 313] width 147 height 9
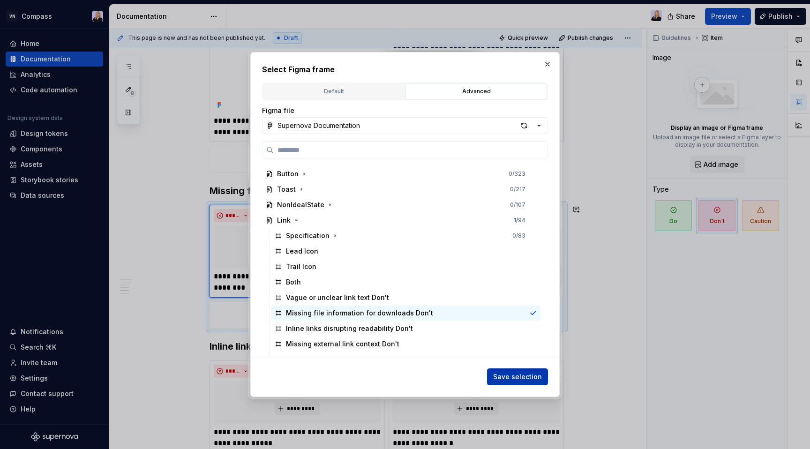
click at [506, 375] on span "Save selection" at bounding box center [517, 376] width 49 height 9
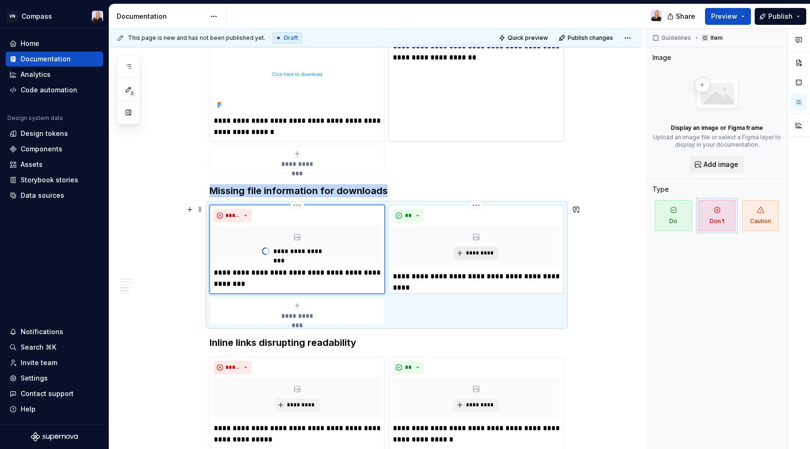
click at [485, 250] on span "*********" at bounding box center [480, 253] width 29 height 8
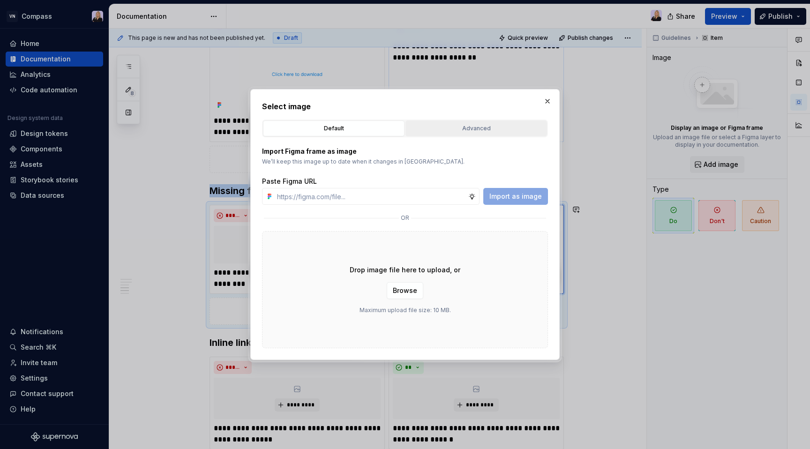
click at [475, 126] on div "Advanced" at bounding box center [476, 128] width 135 height 9
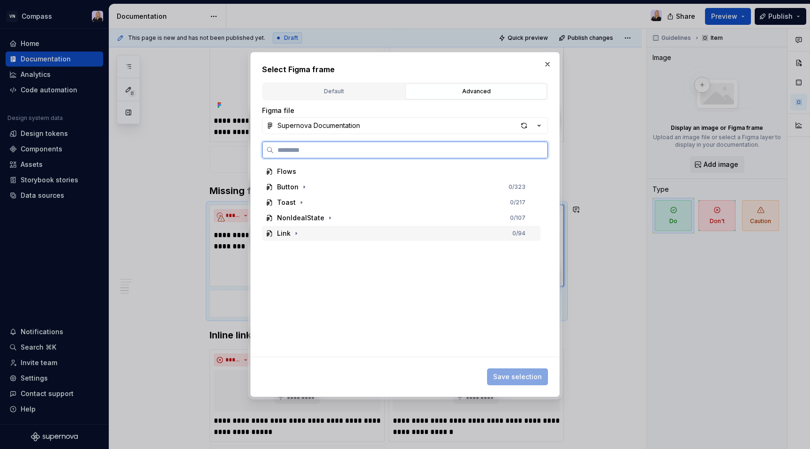
click at [341, 234] on div "Link 0 / 94" at bounding box center [401, 233] width 279 height 15
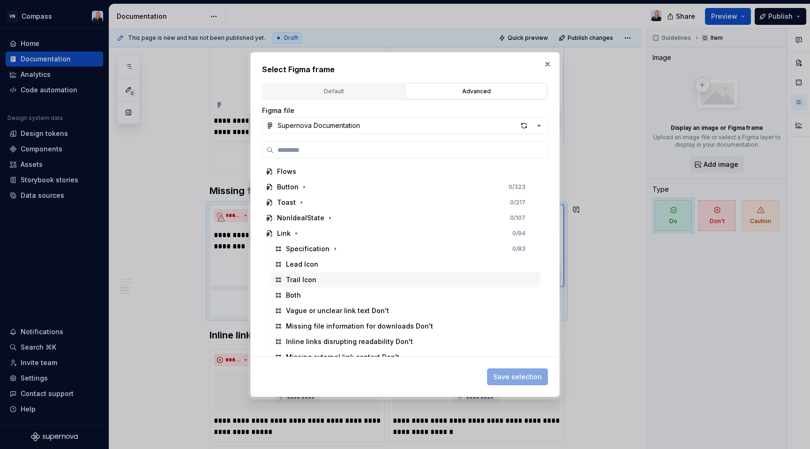
scroll to position [70, 0]
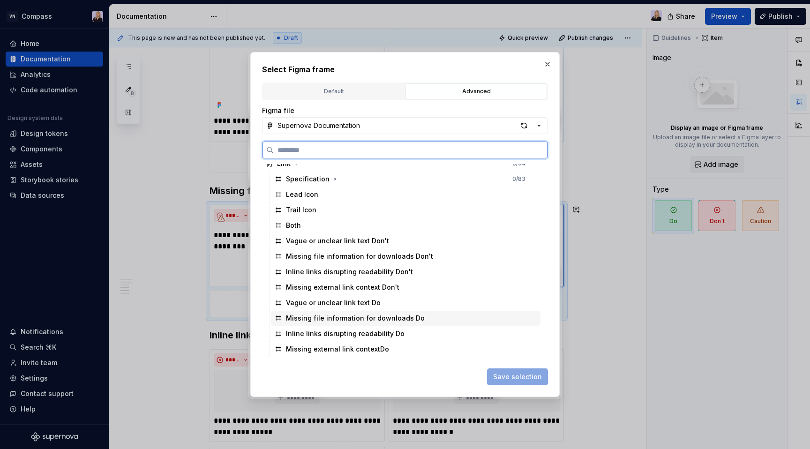
click at [337, 321] on div "Missing file information for downloads Do" at bounding box center [355, 318] width 139 height 9
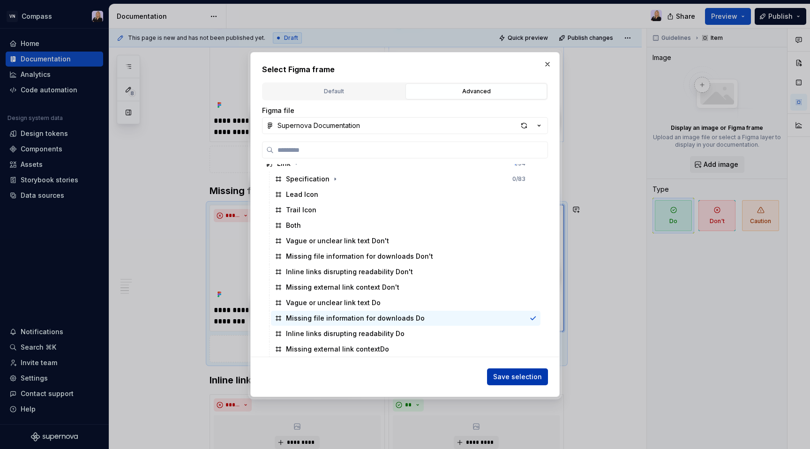
click at [499, 379] on span "Save selection" at bounding box center [517, 376] width 49 height 9
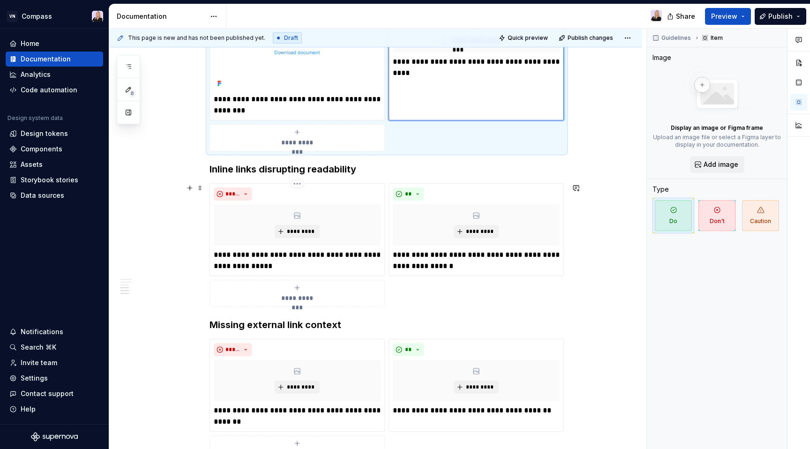
scroll to position [551, 0]
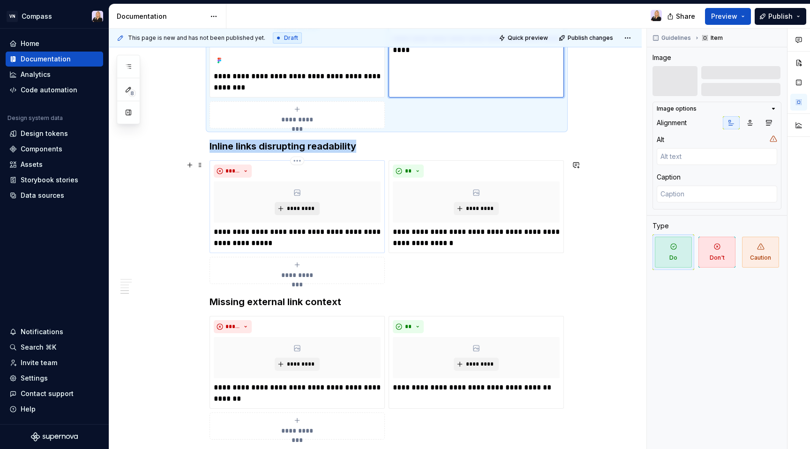
click at [305, 205] on span "*********" at bounding box center [301, 209] width 29 height 8
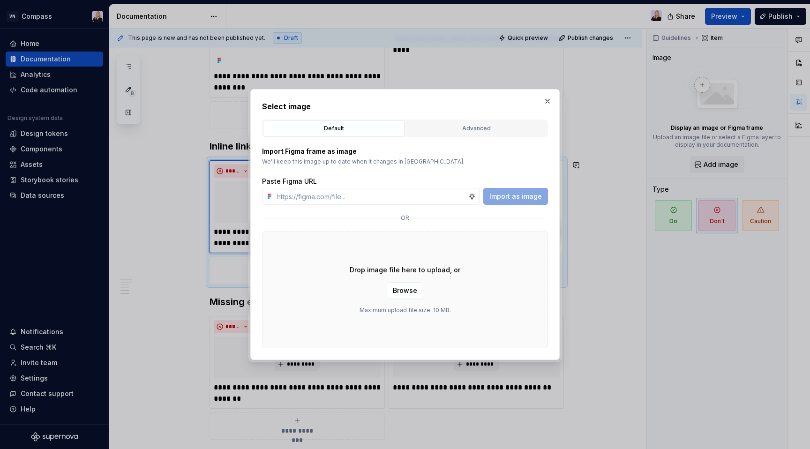
click at [489, 120] on div "Default Advanced" at bounding box center [405, 129] width 286 height 18
click at [486, 126] on div "Advanced" at bounding box center [476, 128] width 135 height 9
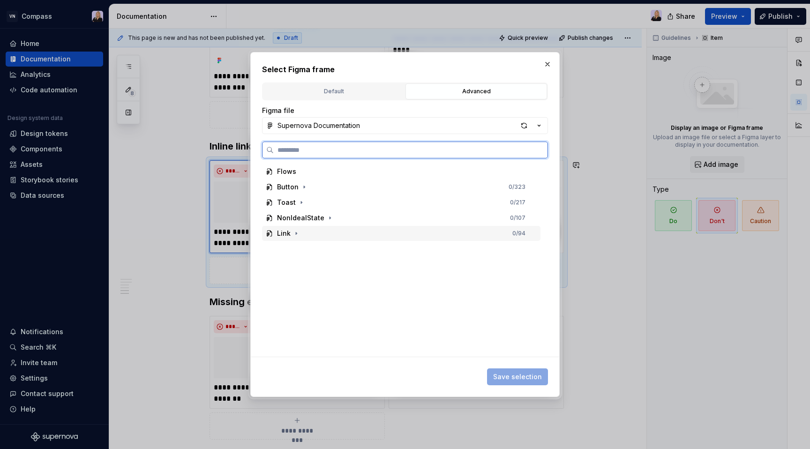
click at [390, 236] on div "Link 0 / 94" at bounding box center [401, 233] width 279 height 15
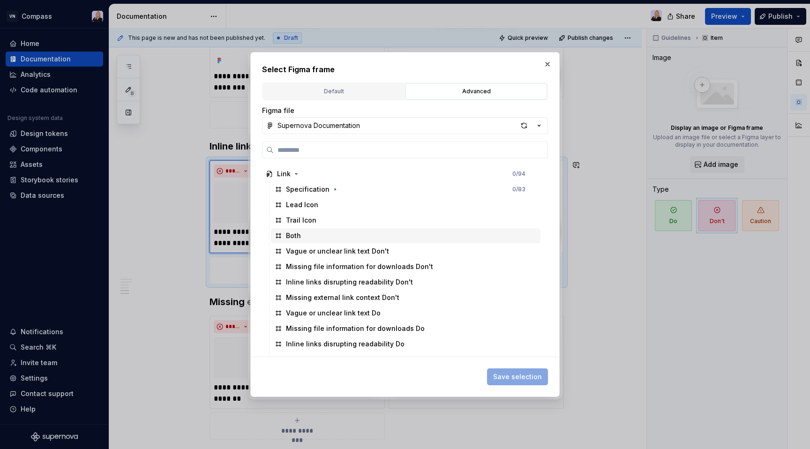
scroll to position [60, 0]
click at [385, 285] on div "Inline links disrupting readability Don't" at bounding box center [349, 281] width 127 height 9
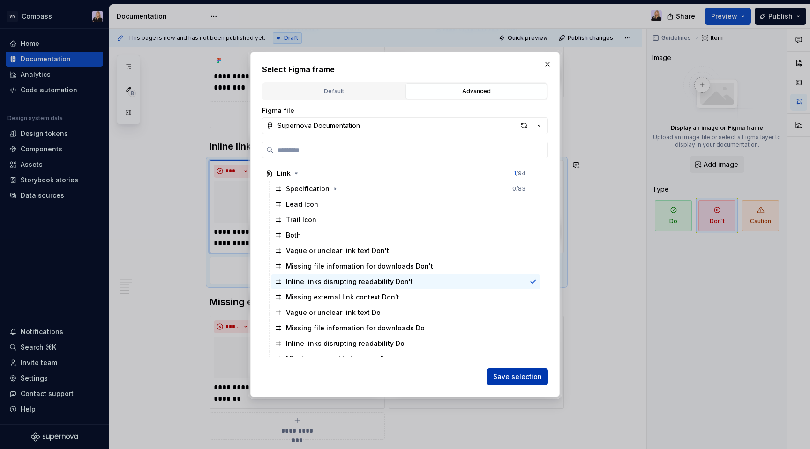
click at [535, 374] on span "Save selection" at bounding box center [517, 376] width 49 height 9
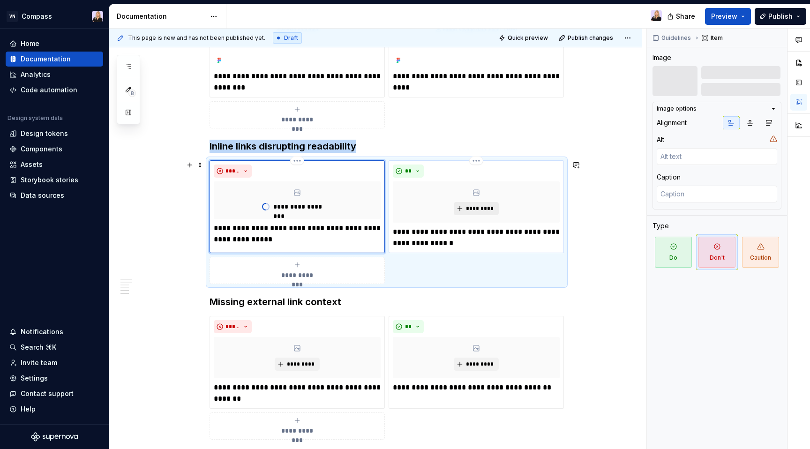
click at [474, 211] on span "*********" at bounding box center [480, 209] width 29 height 8
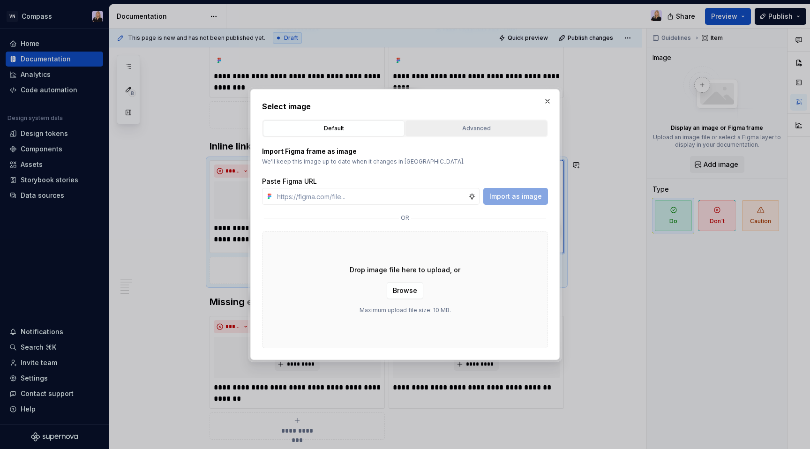
click at [458, 131] on div "Advanced" at bounding box center [476, 128] width 135 height 9
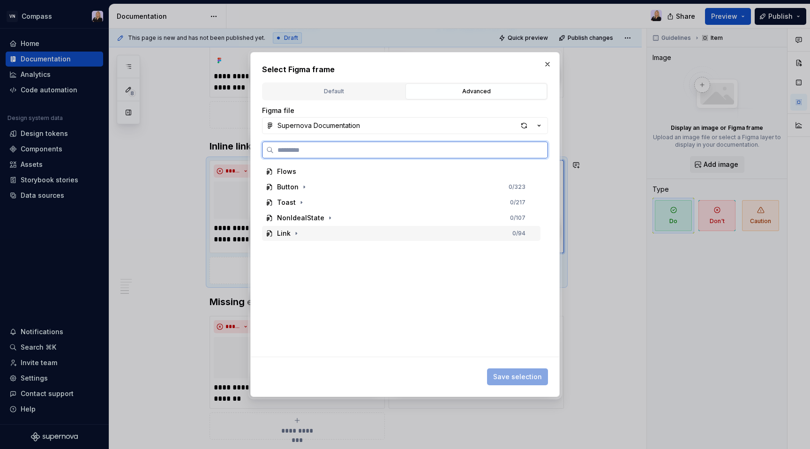
click at [391, 235] on div "Link 0 / 94" at bounding box center [401, 233] width 279 height 15
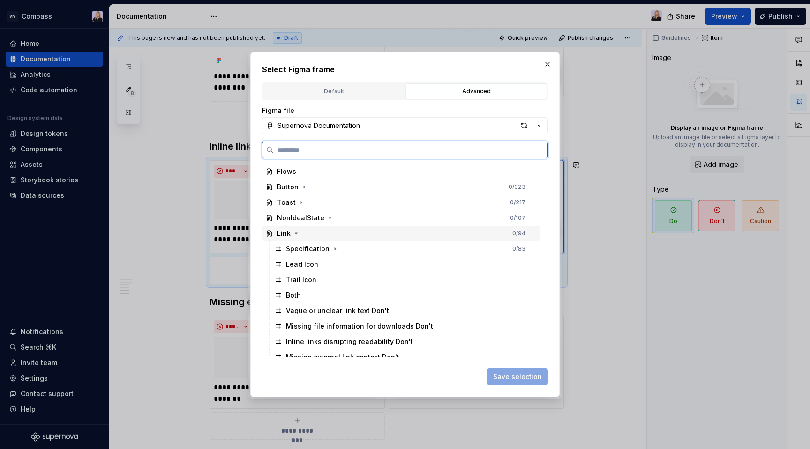
scroll to position [70, 0]
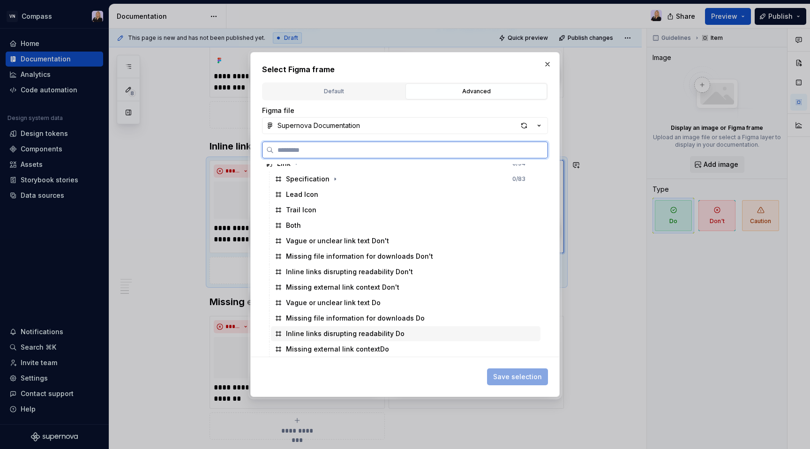
click at [360, 335] on div "Inline links disrupting readability Do" at bounding box center [345, 333] width 119 height 9
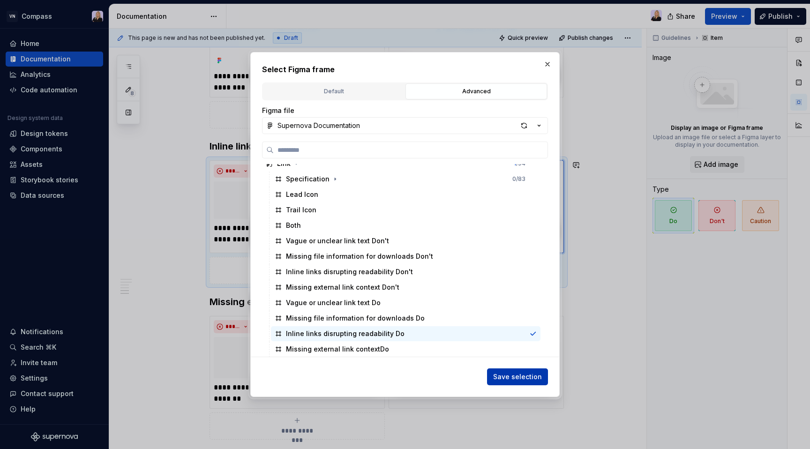
click at [501, 376] on span "Save selection" at bounding box center [517, 376] width 49 height 9
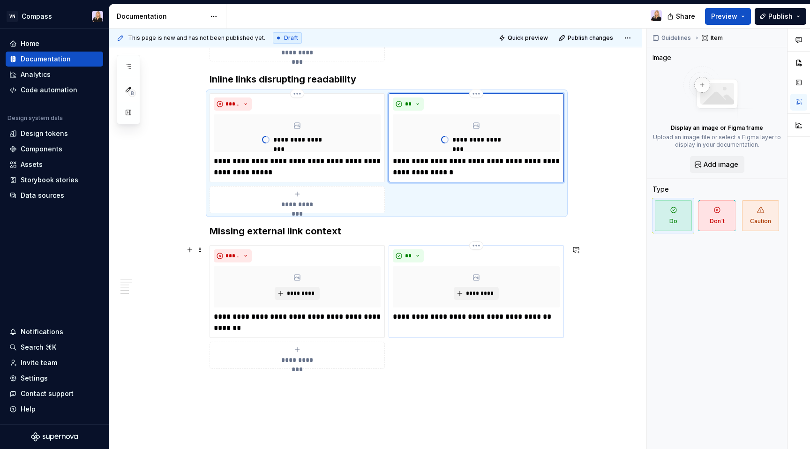
scroll to position [663, 0]
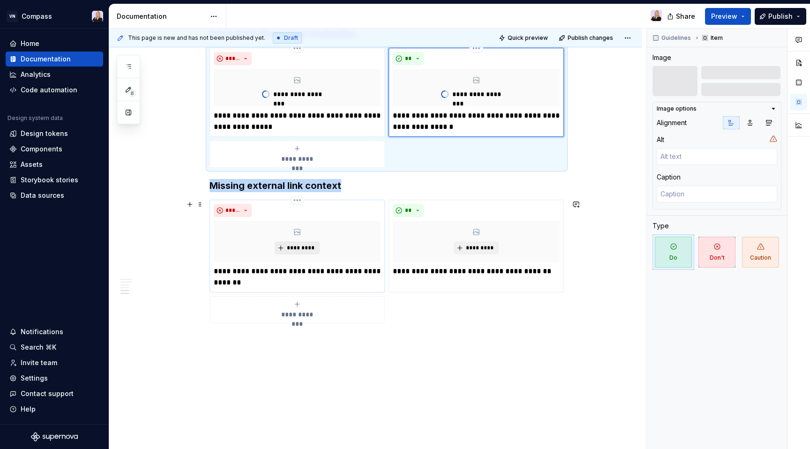
click at [311, 249] on span "*********" at bounding box center [301, 248] width 29 height 8
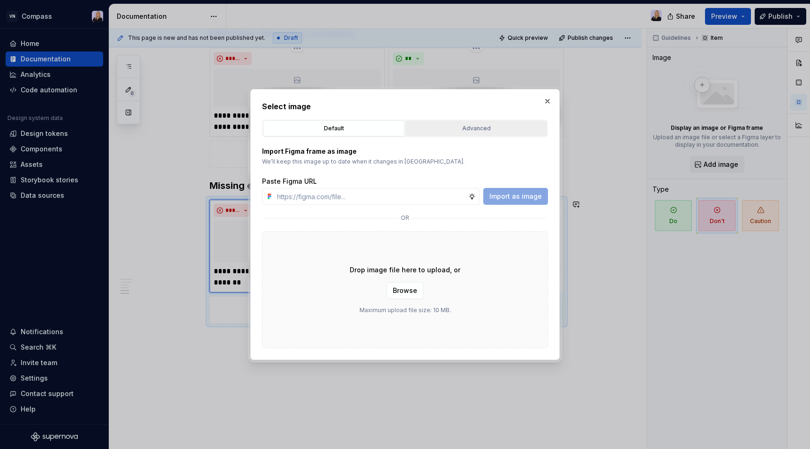
click at [494, 128] on div "Advanced" at bounding box center [476, 128] width 135 height 9
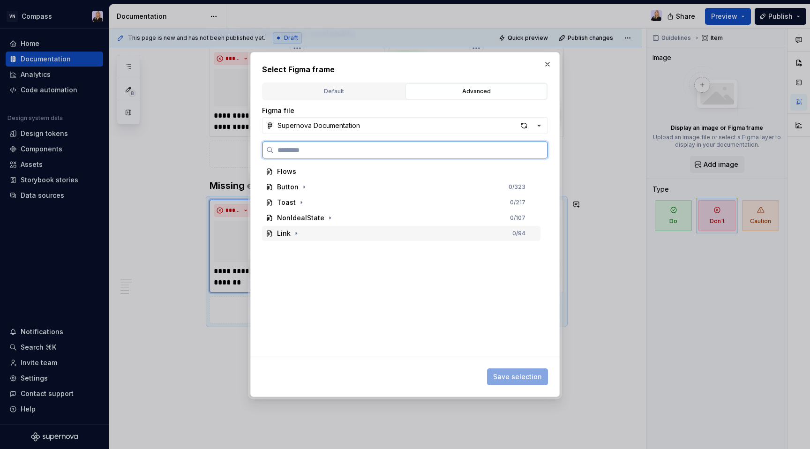
click at [397, 236] on div "Link 0 / 94" at bounding box center [401, 233] width 279 height 15
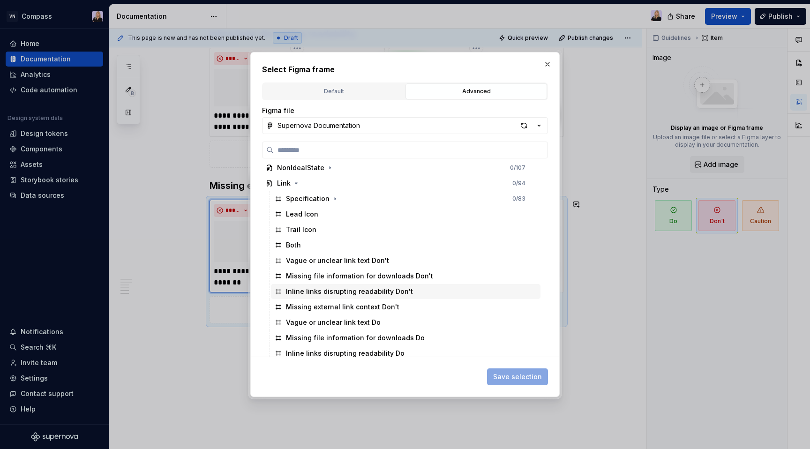
scroll to position [52, 0]
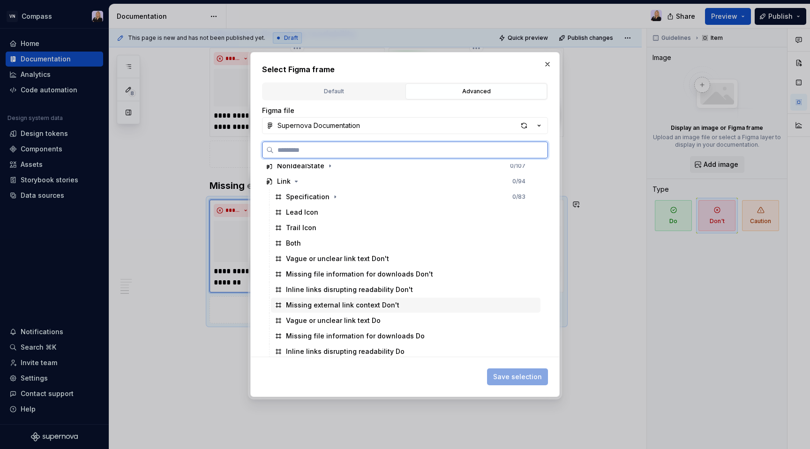
click at [382, 303] on div "Missing external link context Don't" at bounding box center [342, 305] width 113 height 9
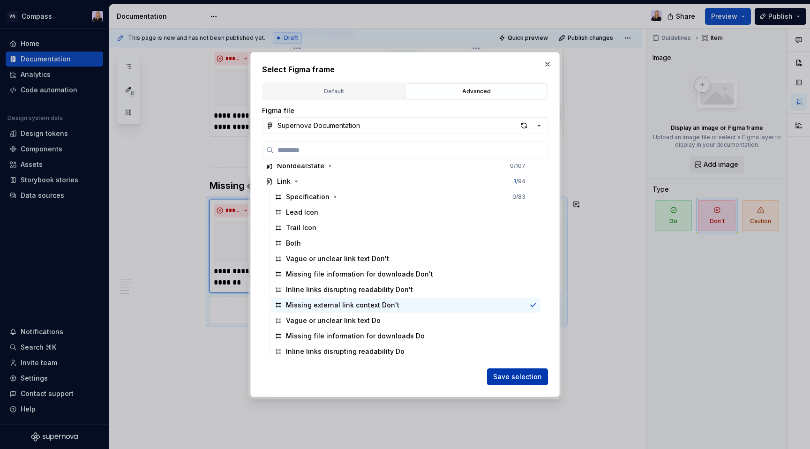
click at [526, 375] on span "Save selection" at bounding box center [517, 376] width 49 height 9
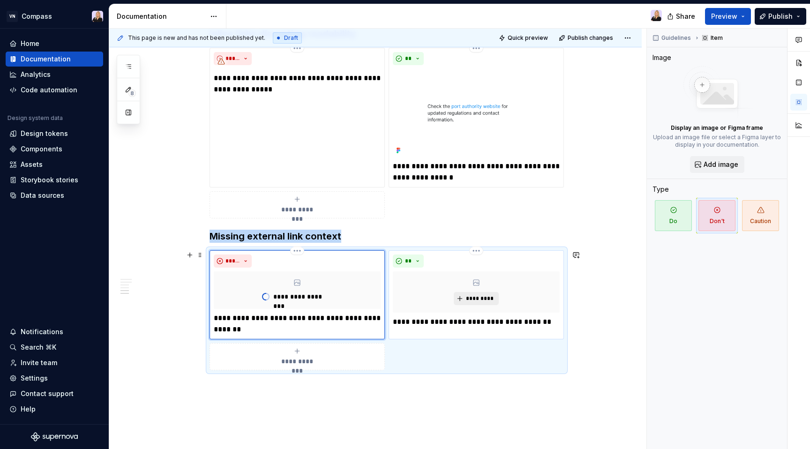
click at [475, 299] on span "*********" at bounding box center [480, 299] width 29 height 8
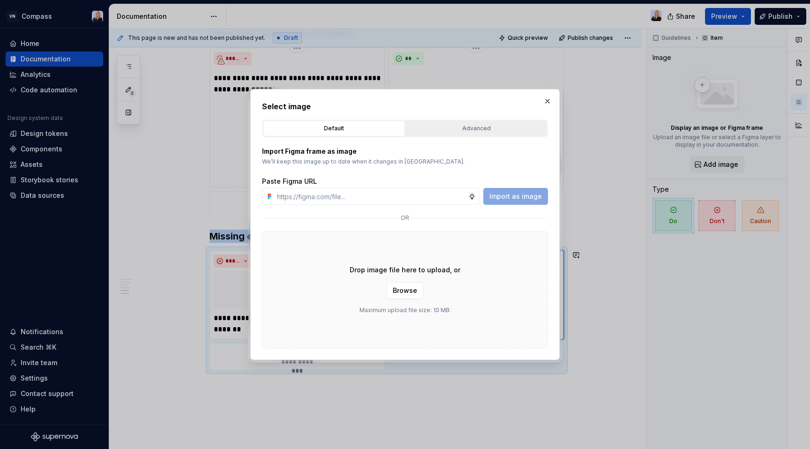
click at [481, 122] on button "Advanced" at bounding box center [477, 129] width 142 height 16
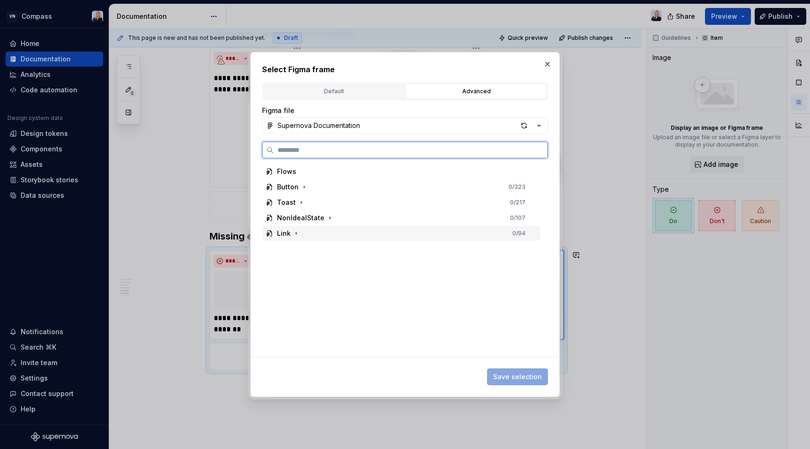
click at [410, 235] on div "Link 0 / 94" at bounding box center [401, 233] width 279 height 15
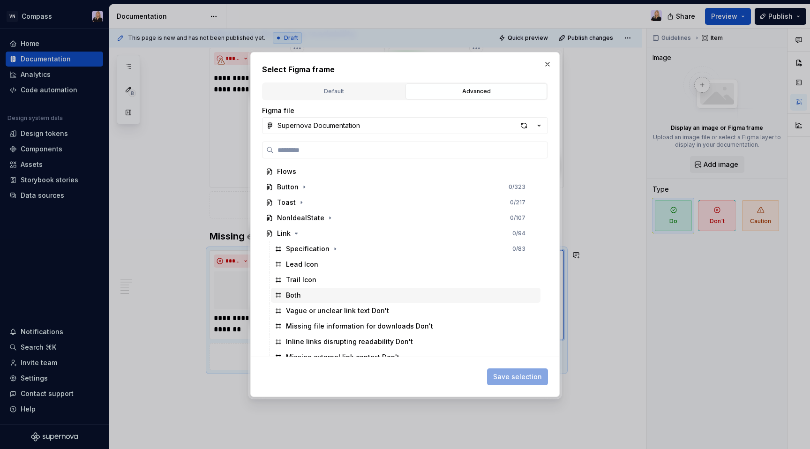
scroll to position [70, 0]
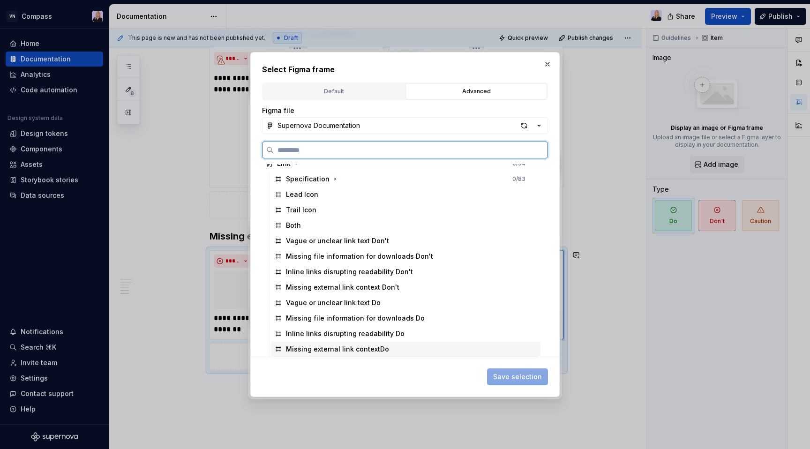
click at [372, 357] on div "Missing external link contextDo" at bounding box center [406, 349] width 270 height 15
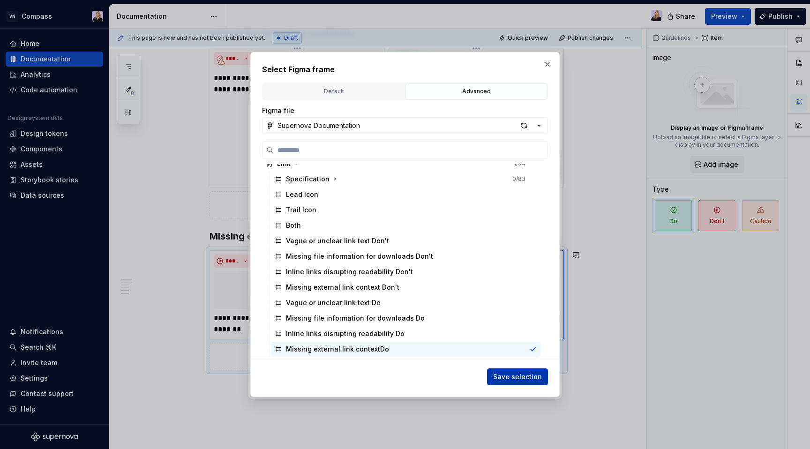
click at [496, 384] on button "Save selection" at bounding box center [517, 377] width 61 height 17
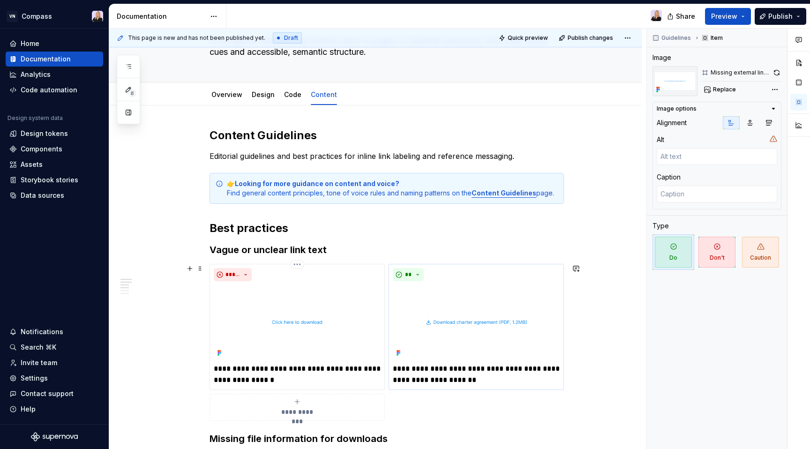
scroll to position [97, 0]
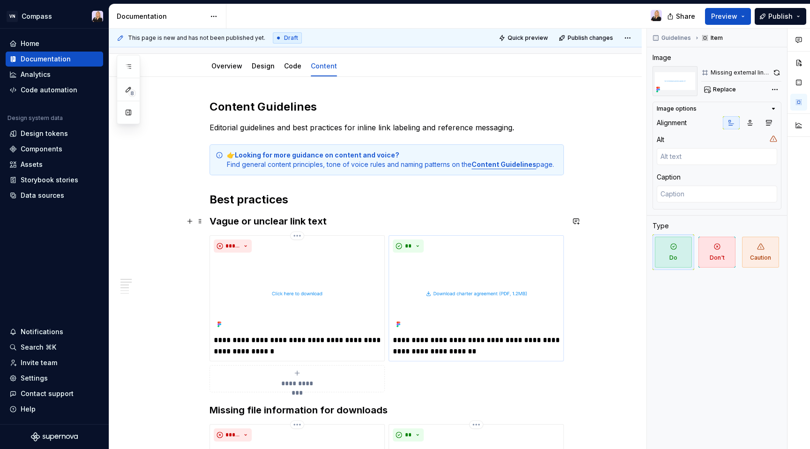
click at [340, 222] on h3 "Vague or unclear link text" at bounding box center [387, 221] width 355 height 13
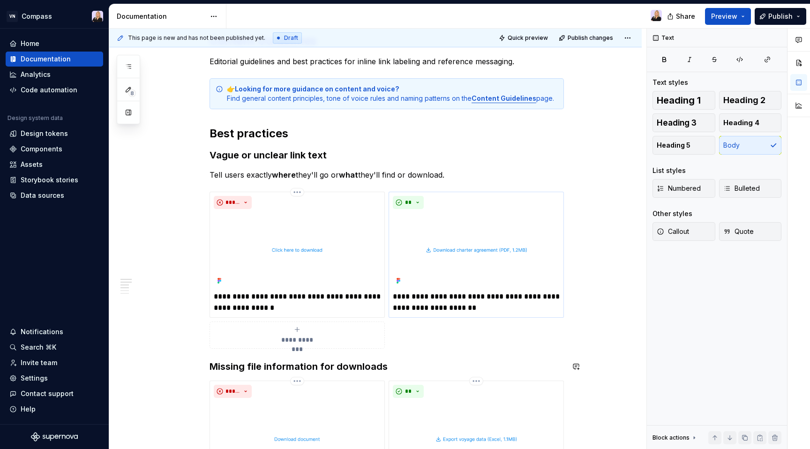
scroll to position [173, 0]
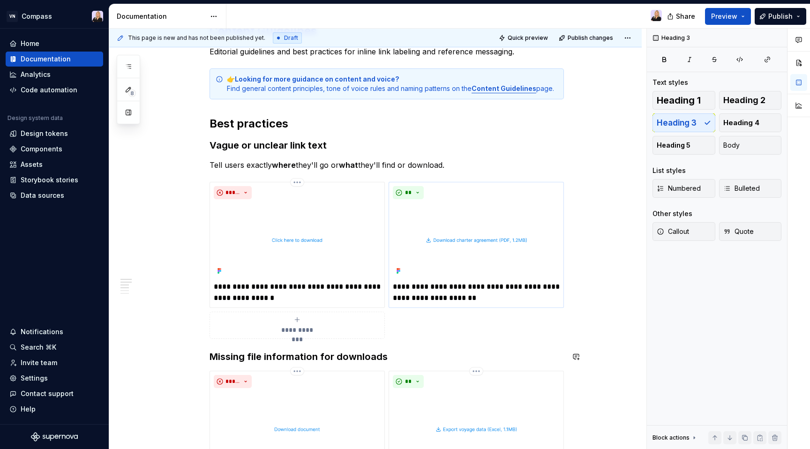
click at [400, 356] on h3 "Missing file information for downloads" at bounding box center [387, 356] width 355 height 13
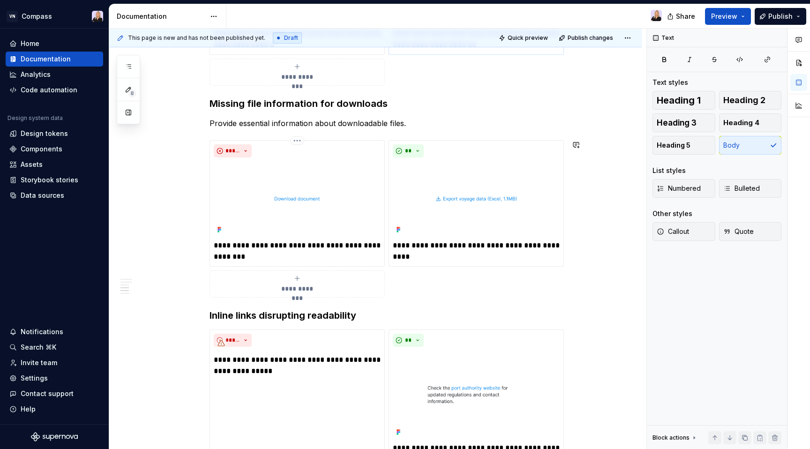
scroll to position [452, 0]
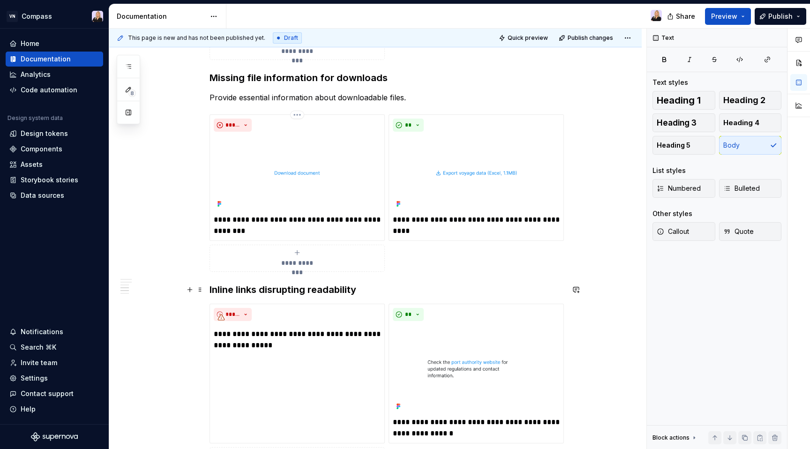
click at [373, 291] on h3 "Inline links disrupting readability" at bounding box center [387, 289] width 355 height 13
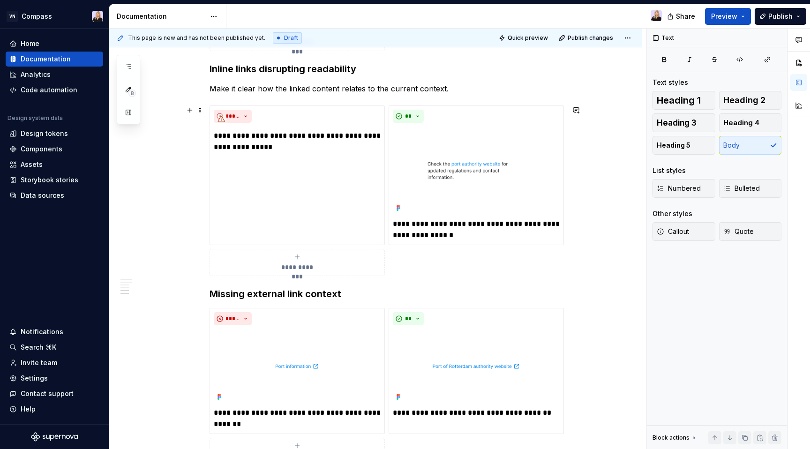
scroll to position [674, 0]
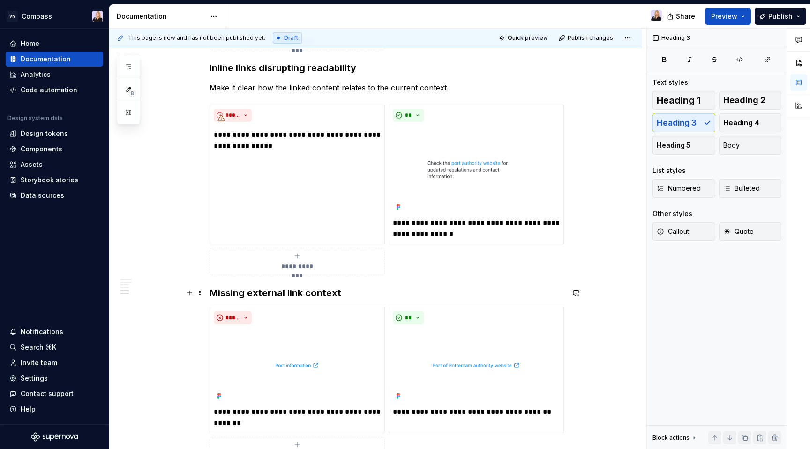
click at [348, 293] on h3 "Missing external link context" at bounding box center [387, 293] width 355 height 13
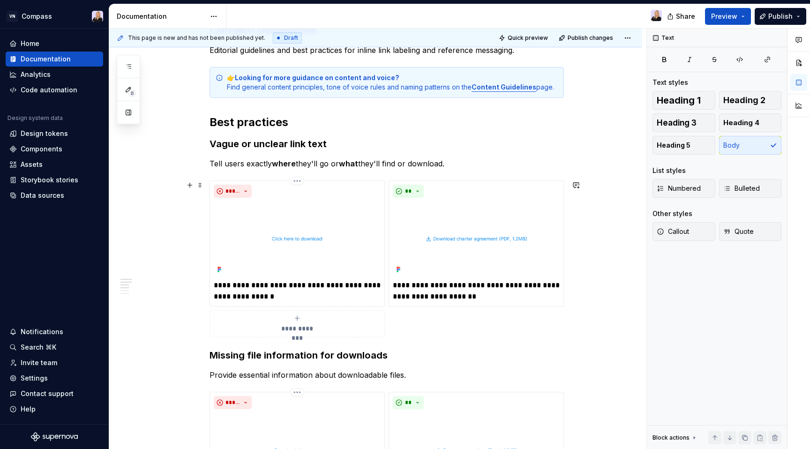
scroll to position [0, 0]
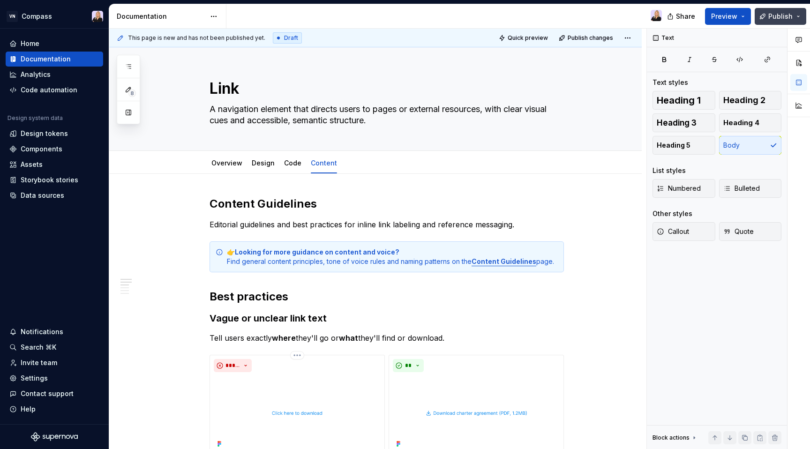
click at [771, 16] on span "Publish" at bounding box center [781, 16] width 24 height 9
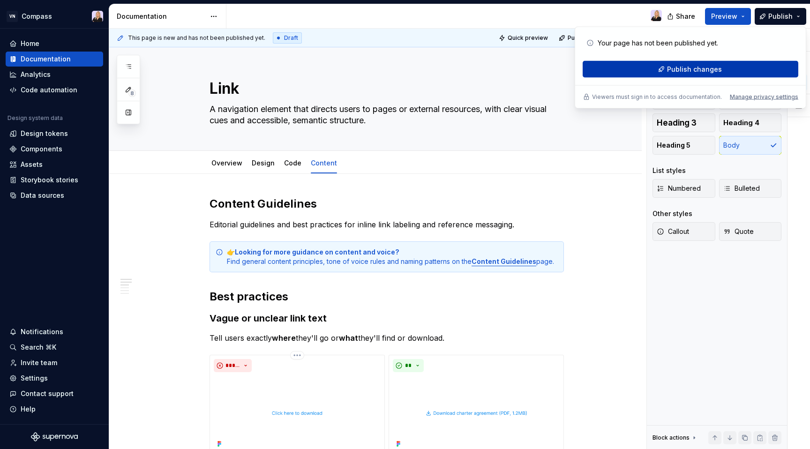
click at [726, 69] on button "Publish changes" at bounding box center [691, 69] width 216 height 17
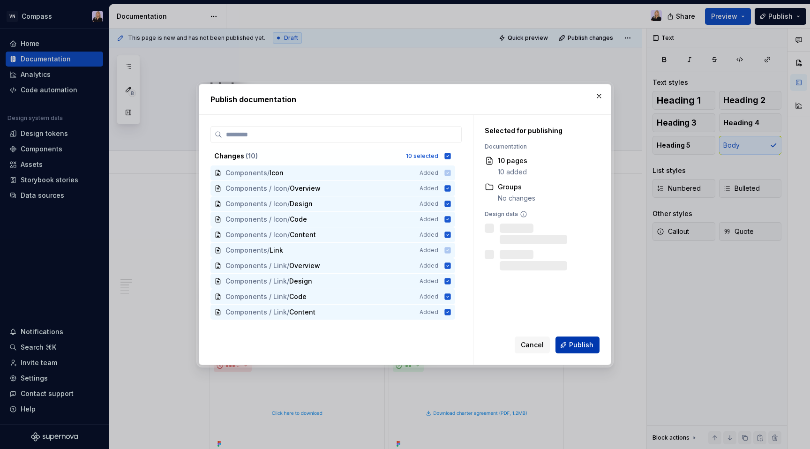
click at [586, 344] on span "Publish" at bounding box center [581, 344] width 24 height 9
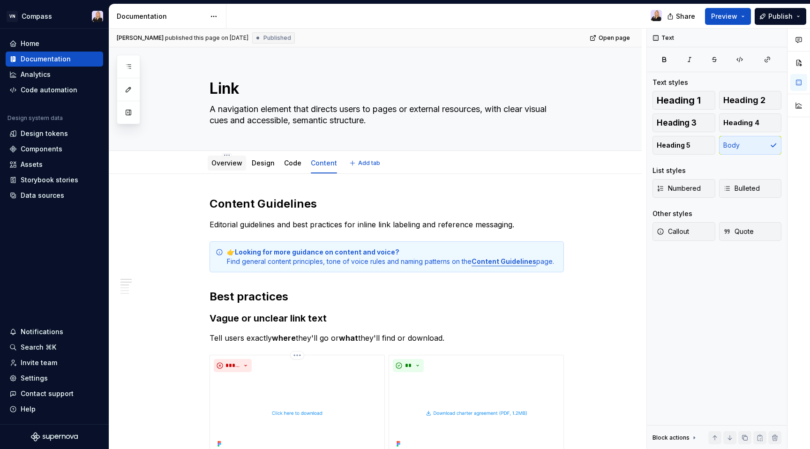
click at [231, 163] on link "Overview" at bounding box center [227, 163] width 31 height 8
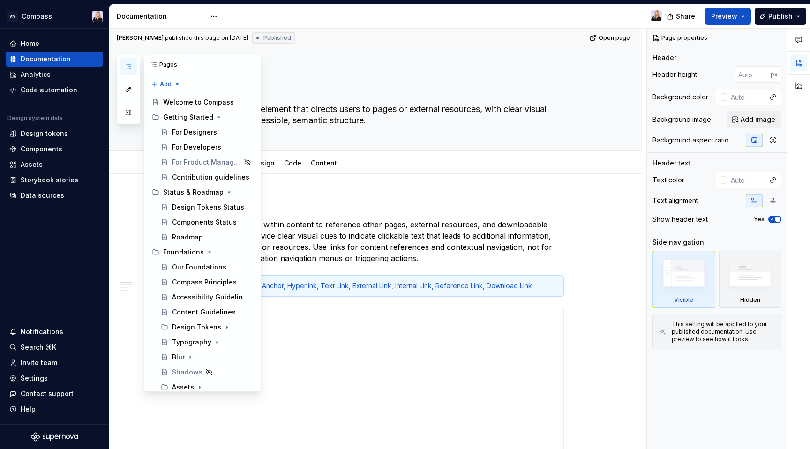
click at [129, 67] on icon "button" at bounding box center [129, 67] width 8 height 8
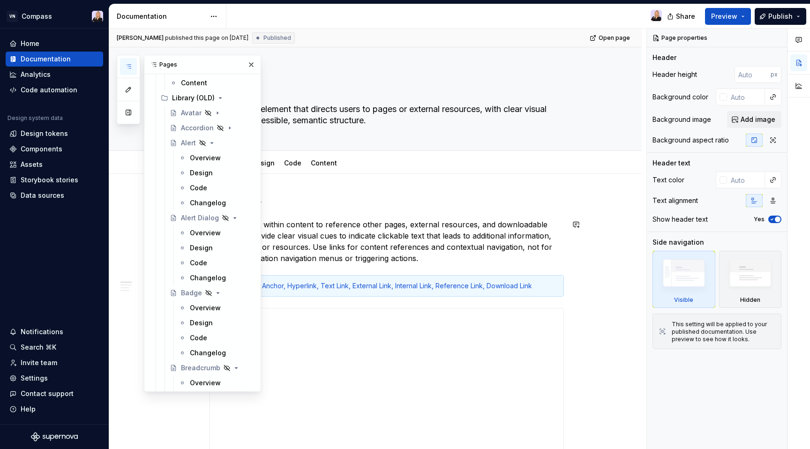
scroll to position [576, 0]
click at [197, 291] on div "Badge" at bounding box center [191, 291] width 21 height 9
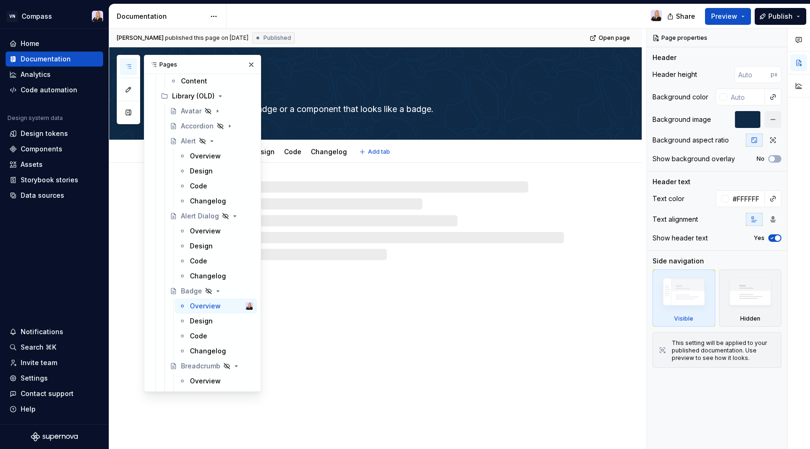
click at [317, 106] on textarea "Displays a badge or a component that looks like a badge." at bounding box center [385, 109] width 355 height 15
click at [254, 66] on button "button" at bounding box center [251, 64] width 13 height 13
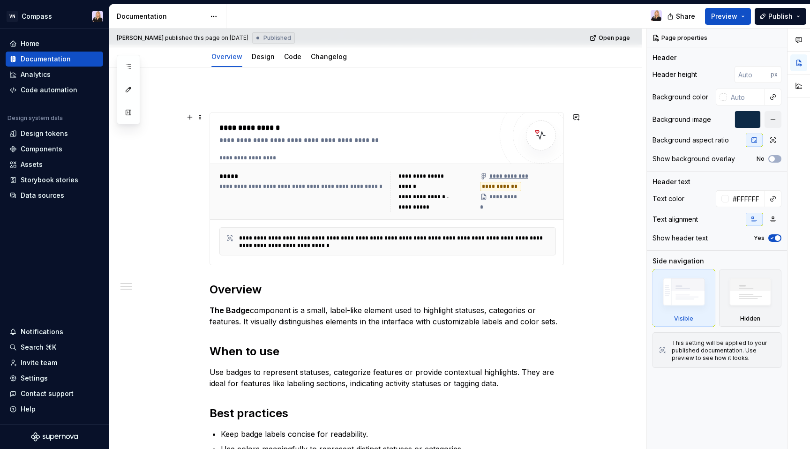
scroll to position [81, 0]
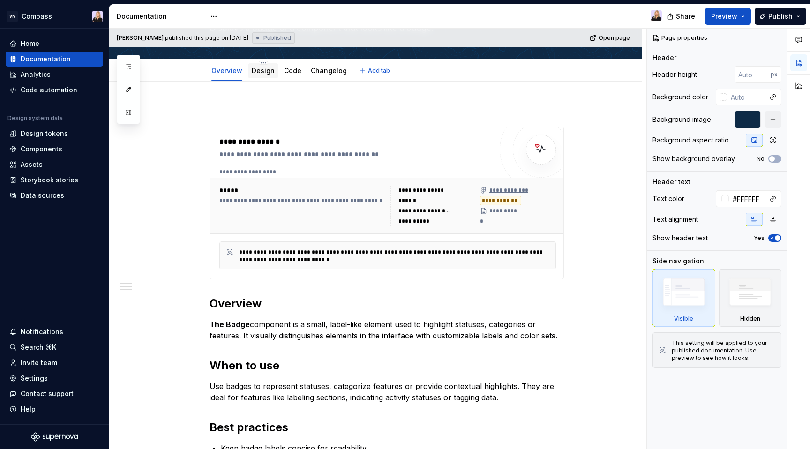
click at [265, 69] on link "Design" at bounding box center [263, 71] width 23 height 8
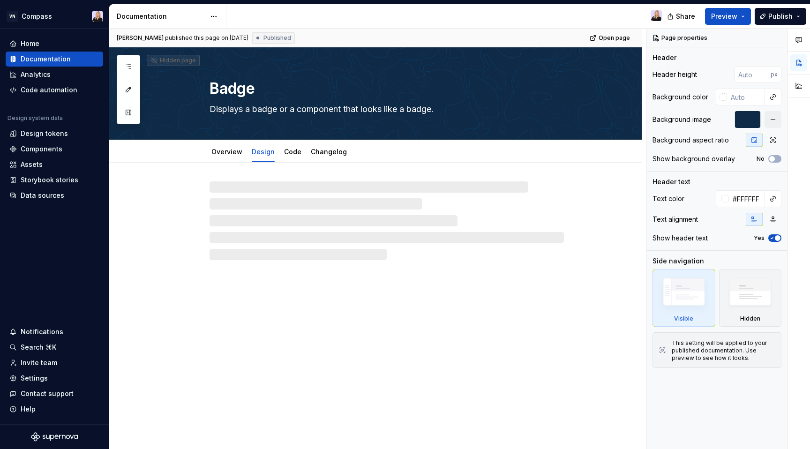
type textarea "*"
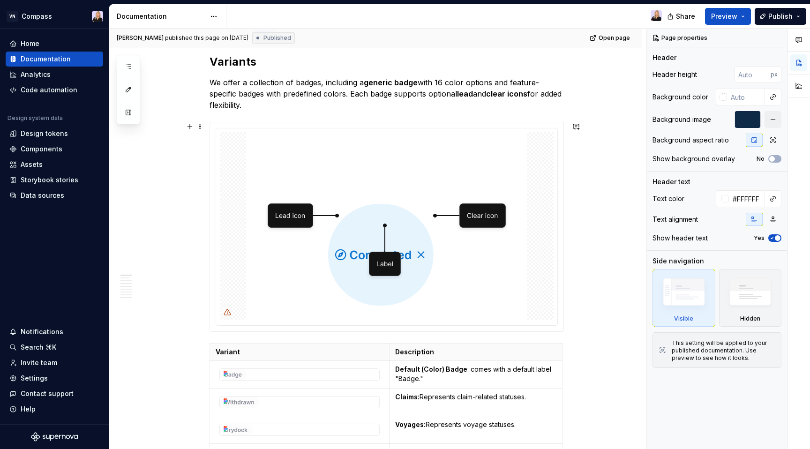
scroll to position [136, 0]
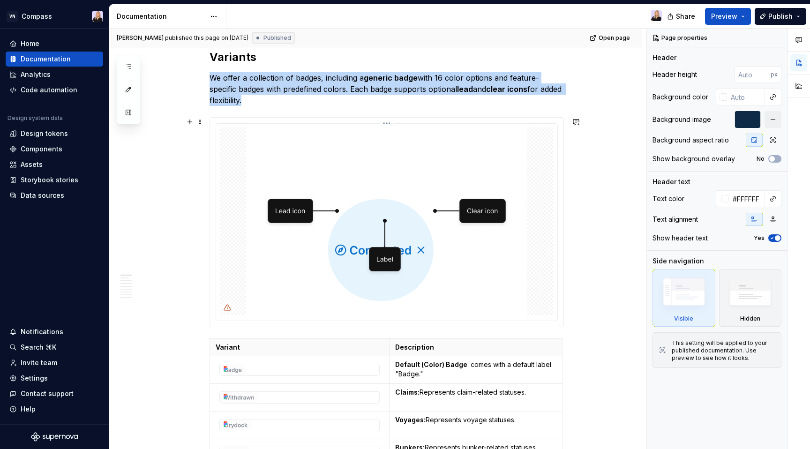
click at [390, 178] on img at bounding box center [386, 222] width 281 height 188
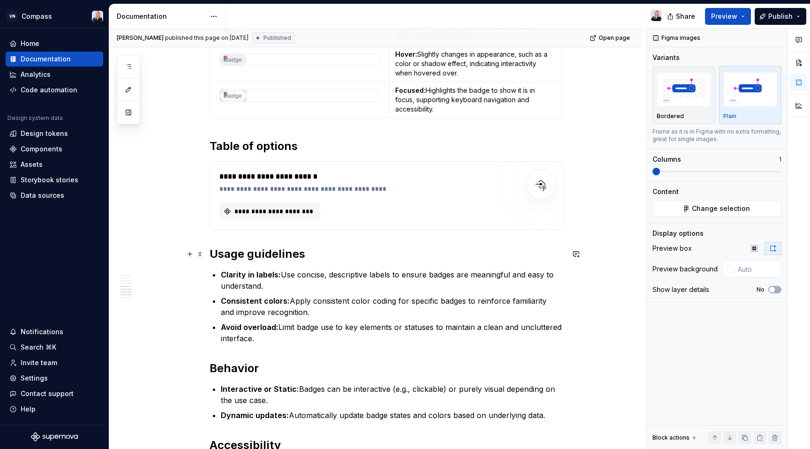
scroll to position [1049, 0]
click at [309, 212] on span "**********" at bounding box center [273, 210] width 81 height 9
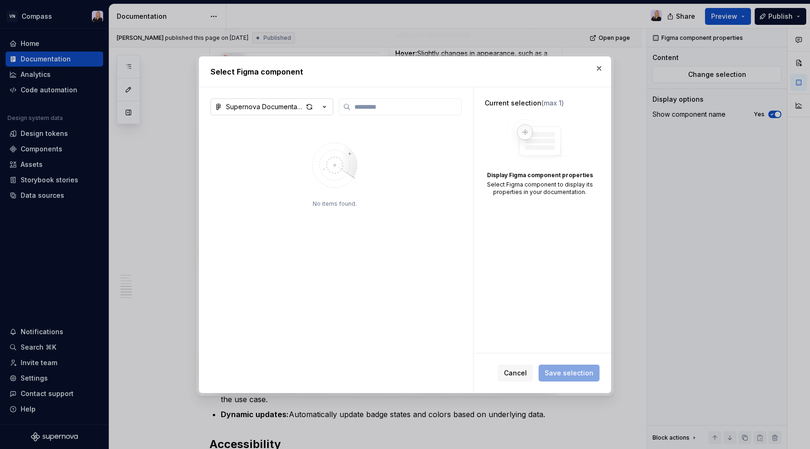
click at [287, 107] on div "Supernova Documentation" at bounding box center [264, 106] width 77 height 9
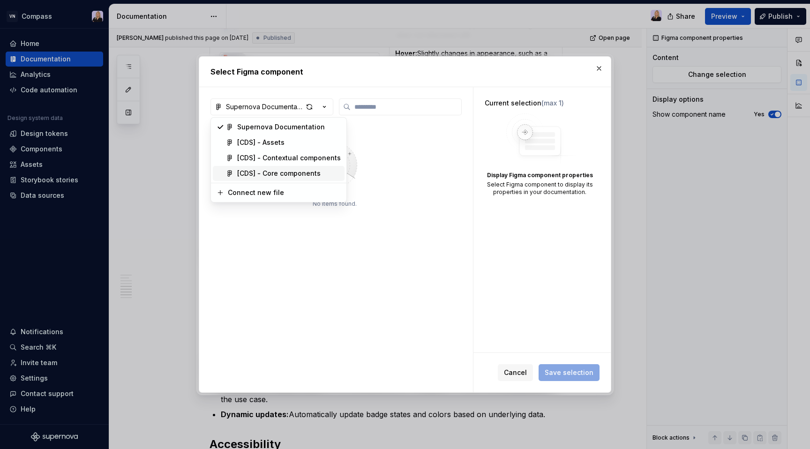
click at [276, 173] on div "[CDS] - Core components" at bounding box center [278, 173] width 83 height 9
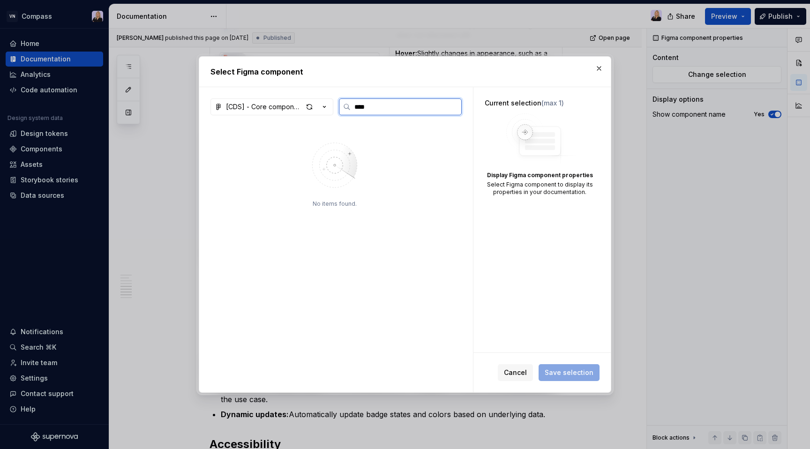
type input "*****"
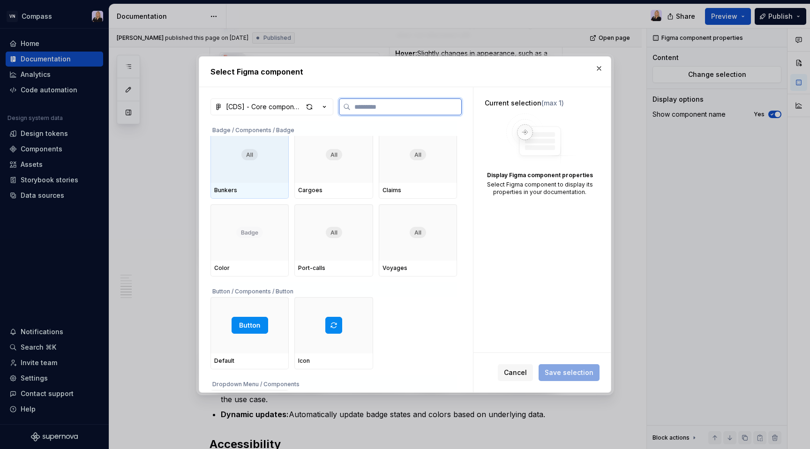
scroll to position [461, 0]
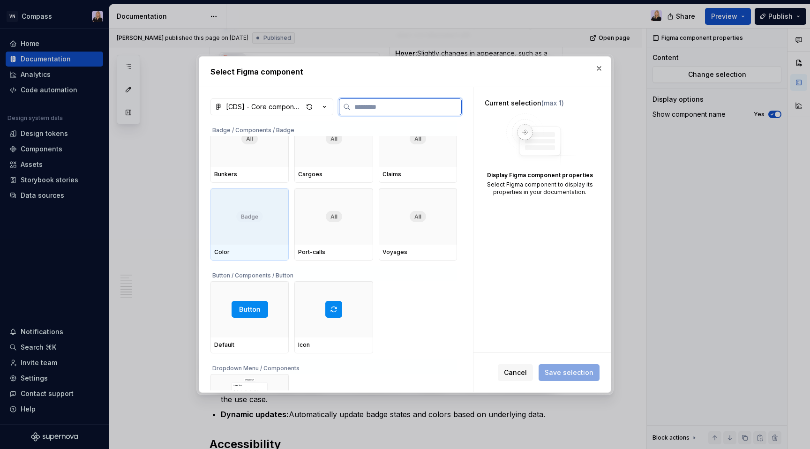
click at [257, 245] on div "Color" at bounding box center [250, 253] width 78 height 16
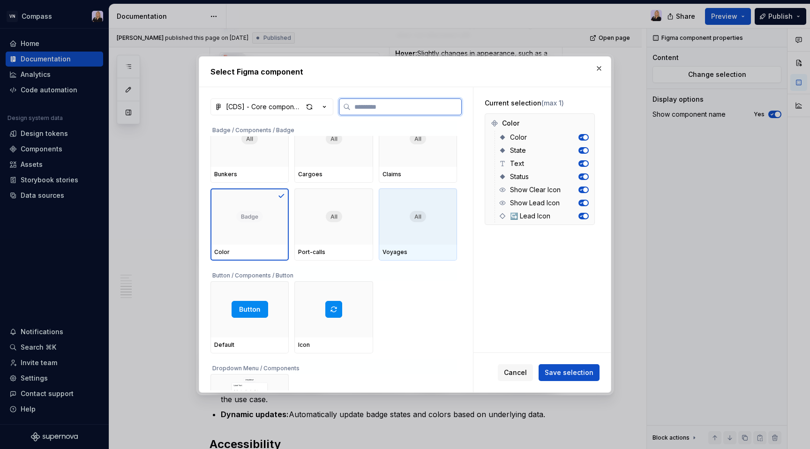
click at [434, 237] on div at bounding box center [418, 217] width 78 height 56
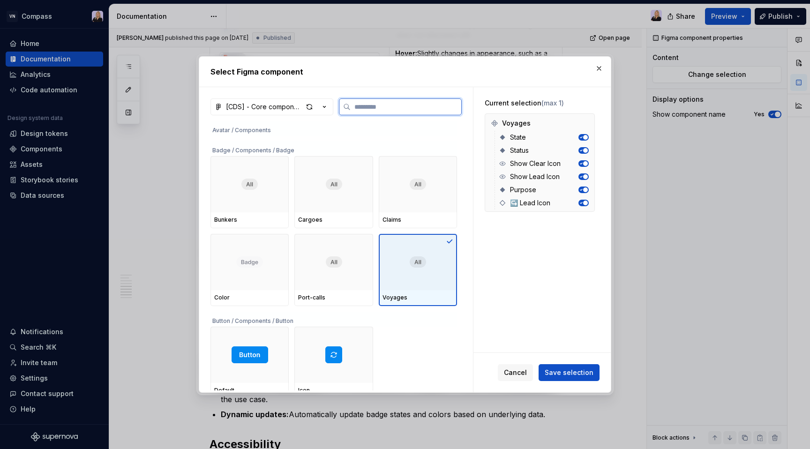
scroll to position [421, 0]
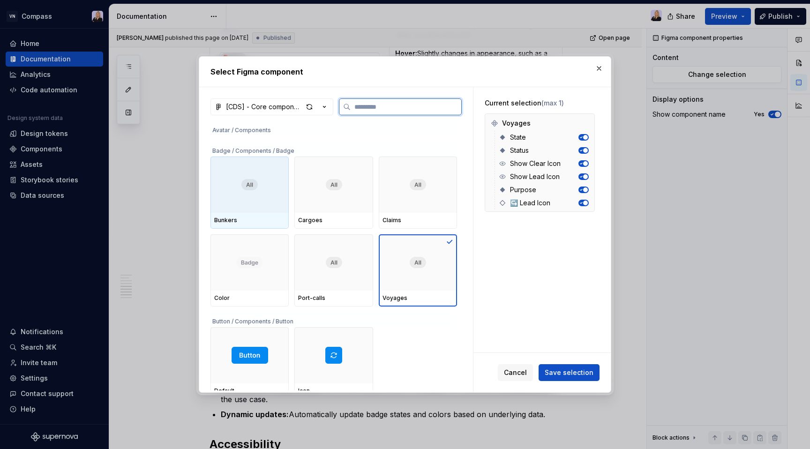
click at [274, 197] on div at bounding box center [250, 185] width 78 height 56
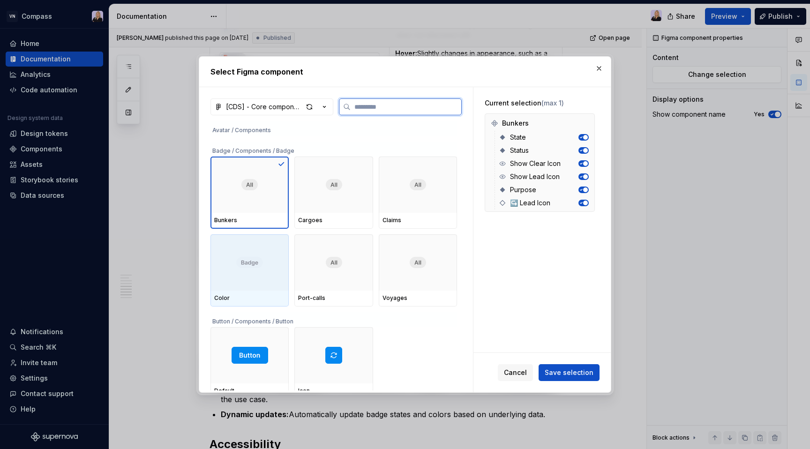
click at [270, 267] on div at bounding box center [250, 262] width 78 height 56
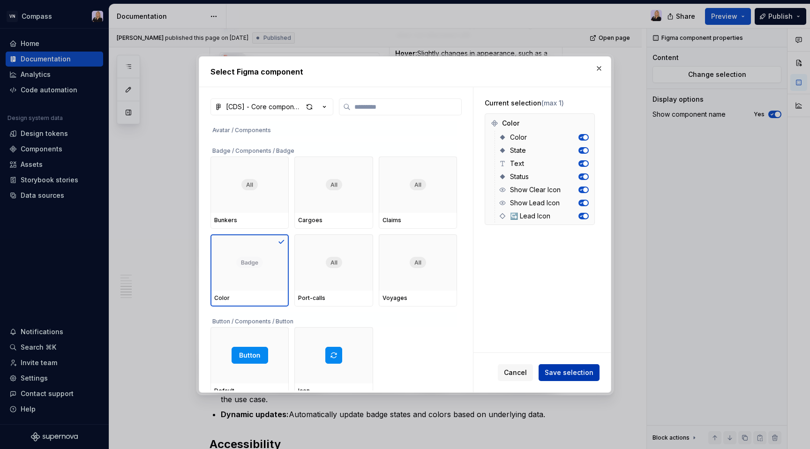
click at [558, 376] on span "Save selection" at bounding box center [569, 372] width 49 height 9
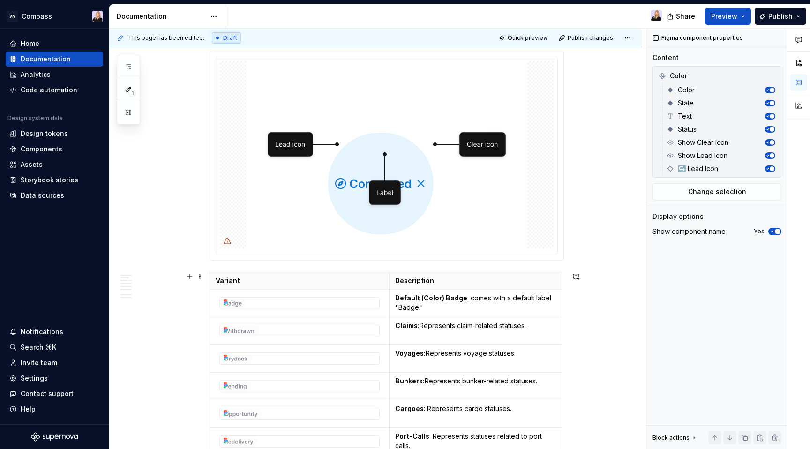
scroll to position [110, 0]
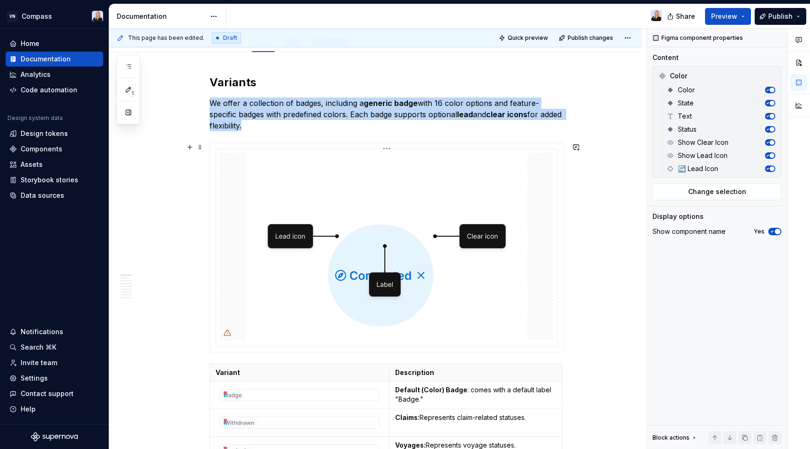
click at [376, 219] on img at bounding box center [386, 247] width 281 height 188
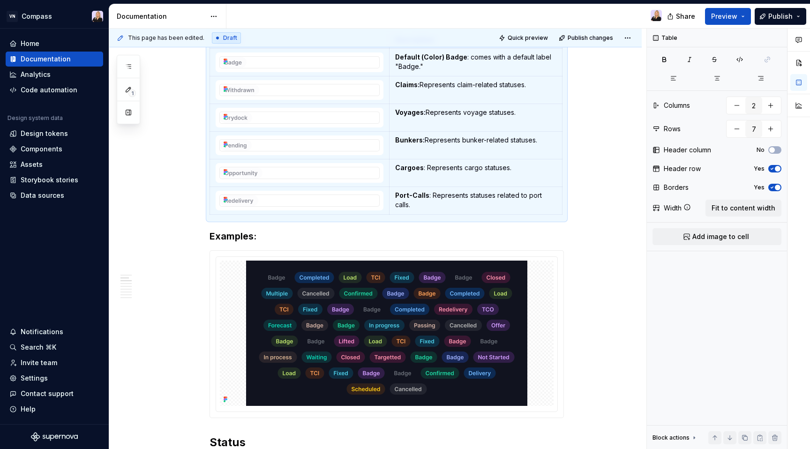
scroll to position [337, 0]
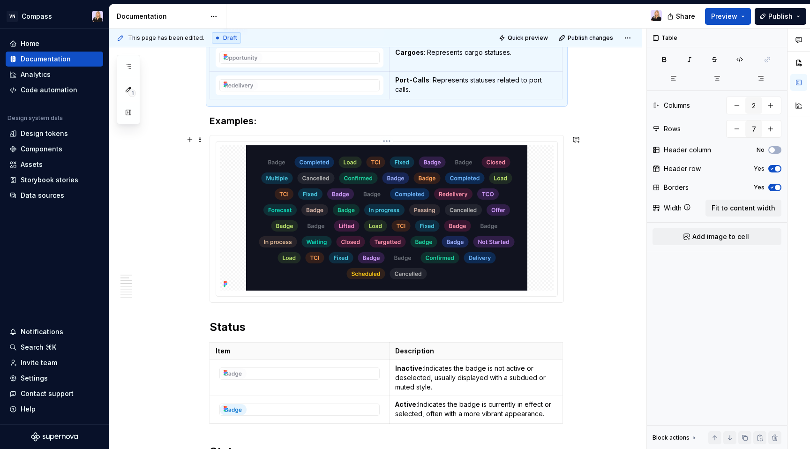
click at [553, 187] on div at bounding box center [387, 217] width 334 height 145
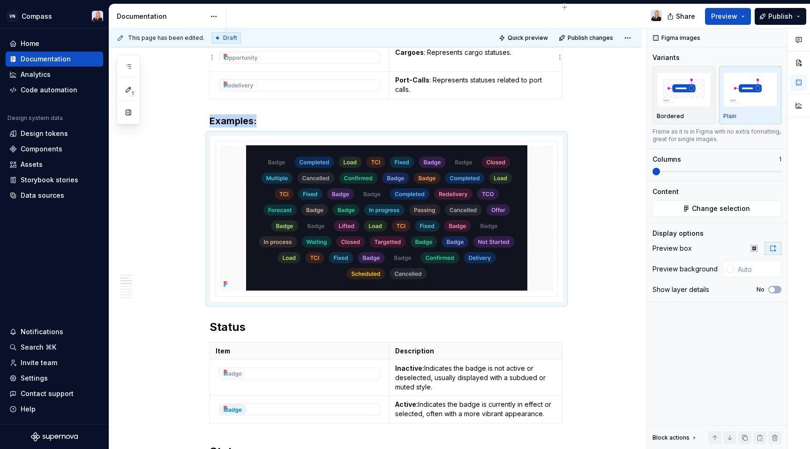
type textarea "*"
click at [744, 268] on input "text" at bounding box center [757, 269] width 47 height 17
paste input "11131F"
type input "#11131F"
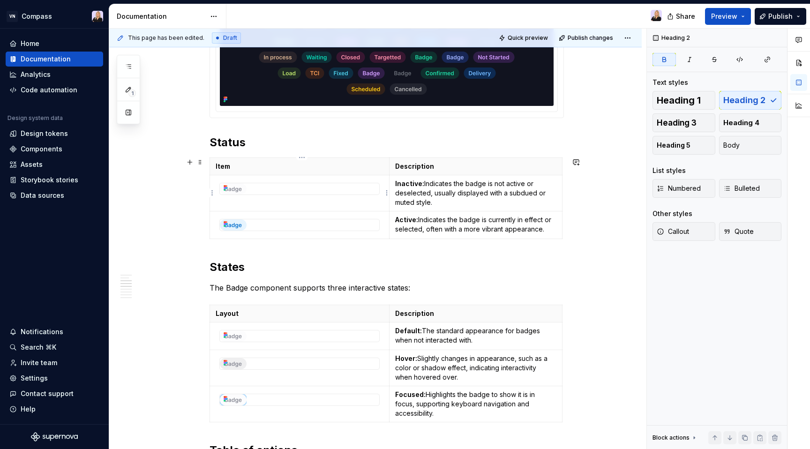
scroll to position [0, 0]
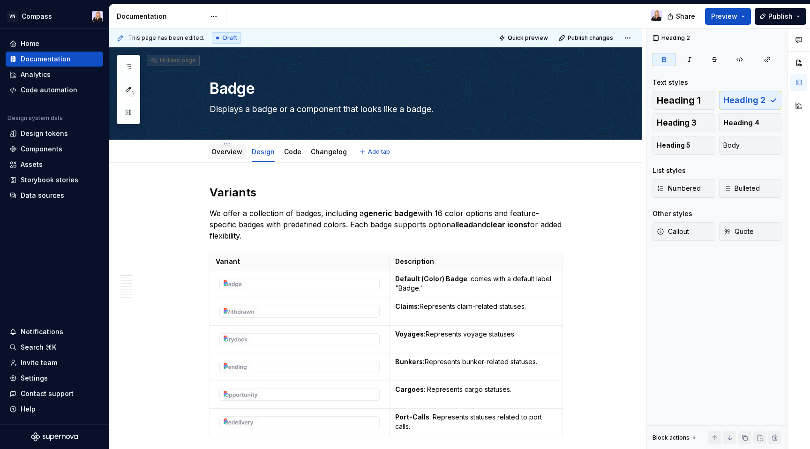
click at [232, 158] on div "Overview" at bounding box center [227, 151] width 38 height 15
click at [235, 152] on link "Overview" at bounding box center [227, 152] width 31 height 8
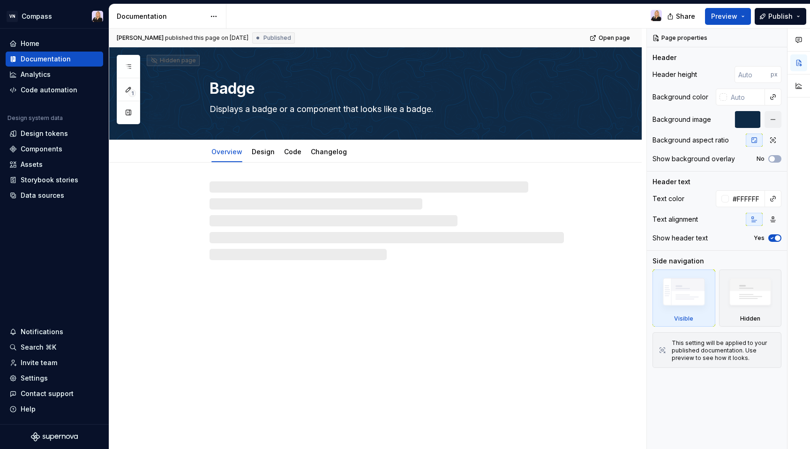
type textarea "*"
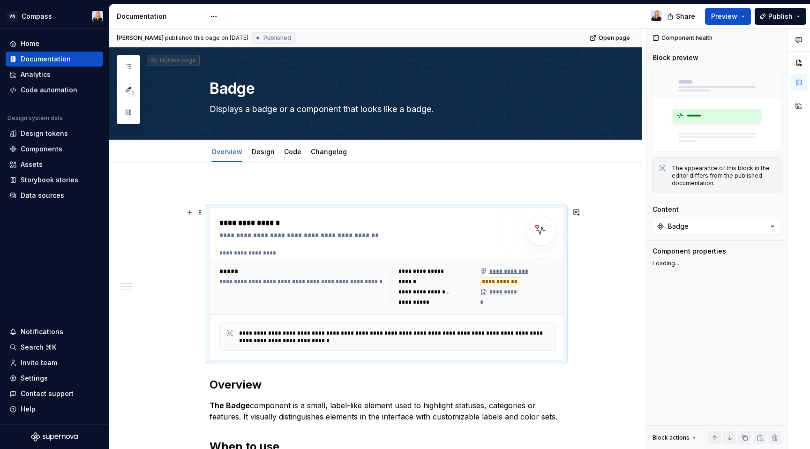
click at [244, 218] on div "**********" at bounding box center [355, 223] width 273 height 11
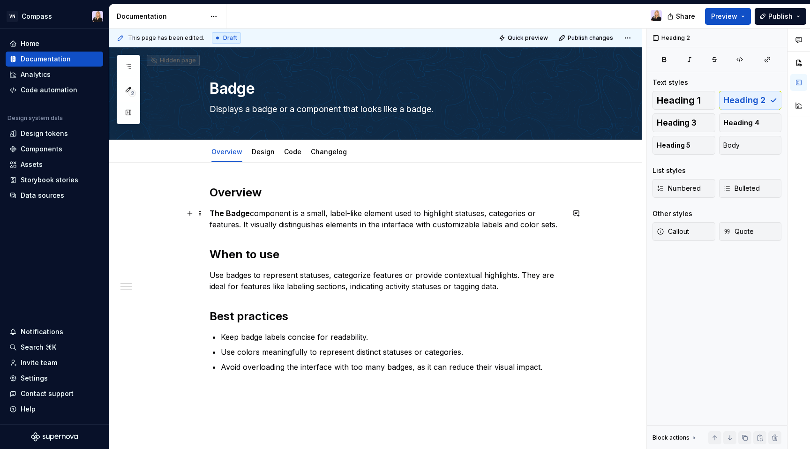
click at [257, 220] on p "The Badge component is a small, label-like element used to highlight statuses, …" at bounding box center [387, 219] width 355 height 23
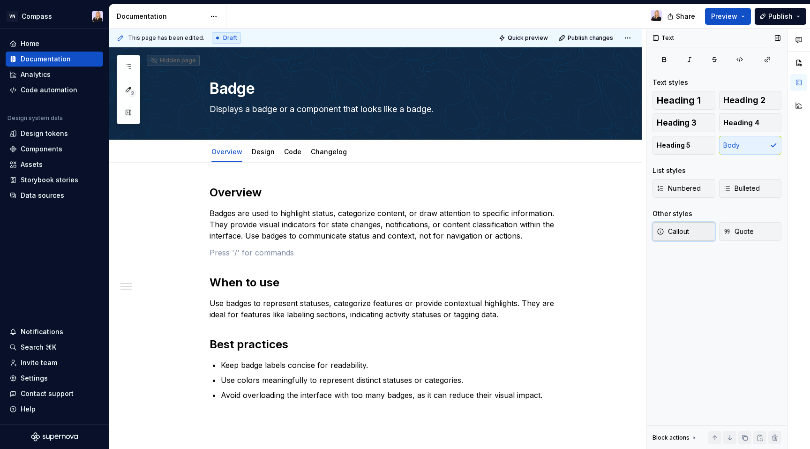
click at [693, 230] on button "Callout" at bounding box center [684, 231] width 63 height 19
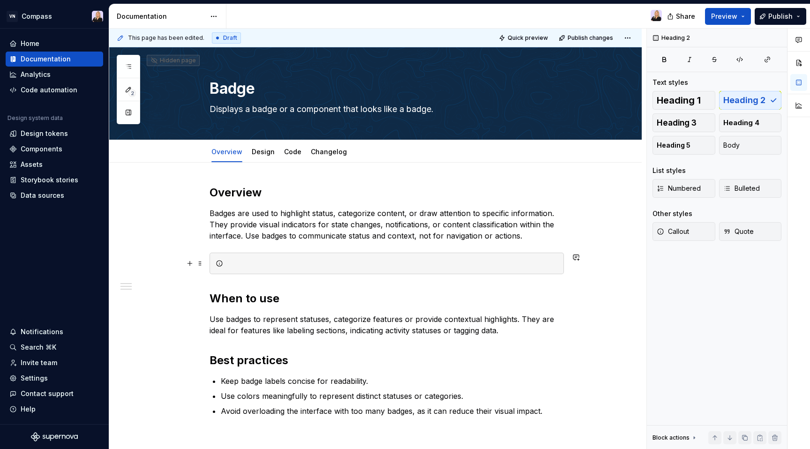
click at [518, 263] on div at bounding box center [392, 263] width 331 height 9
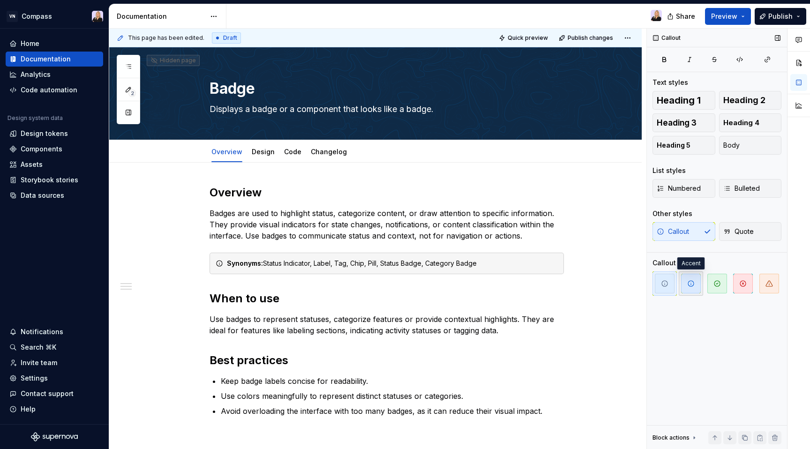
click at [687, 289] on span "button" at bounding box center [691, 284] width 20 height 20
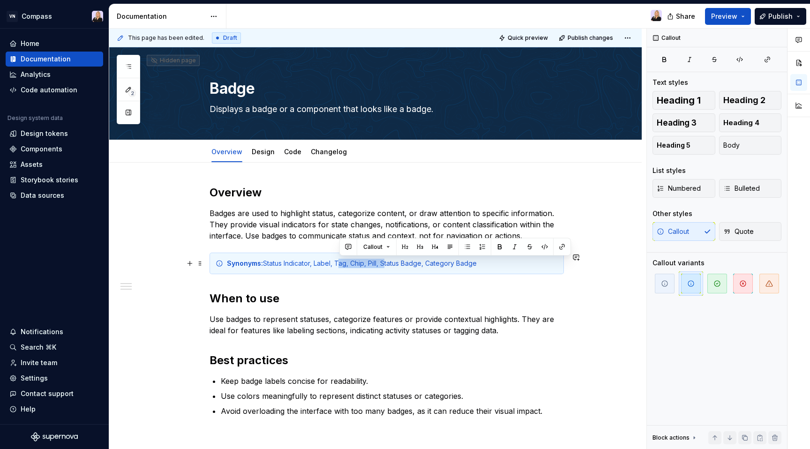
drag, startPoint x: 340, startPoint y: 262, endPoint x: 386, endPoint y: 266, distance: 45.7
click at [386, 266] on div "Synonyms: Status Indicator, Label, Tag, Chip, Pill, Status Badge, Category Badge" at bounding box center [392, 263] width 331 height 9
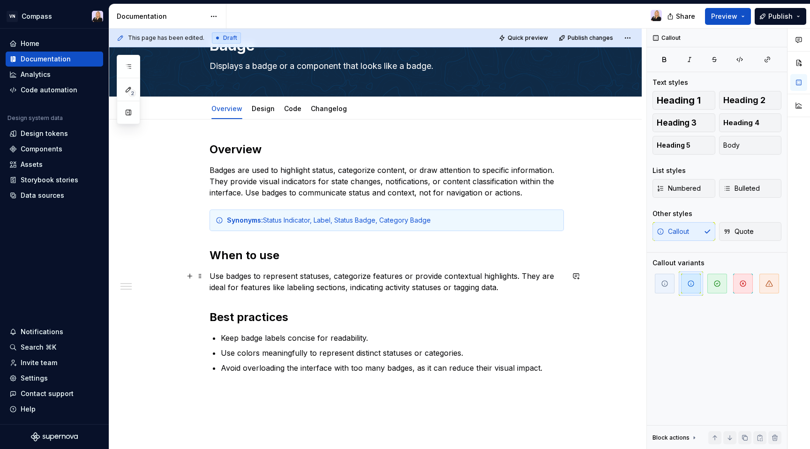
scroll to position [47, 0]
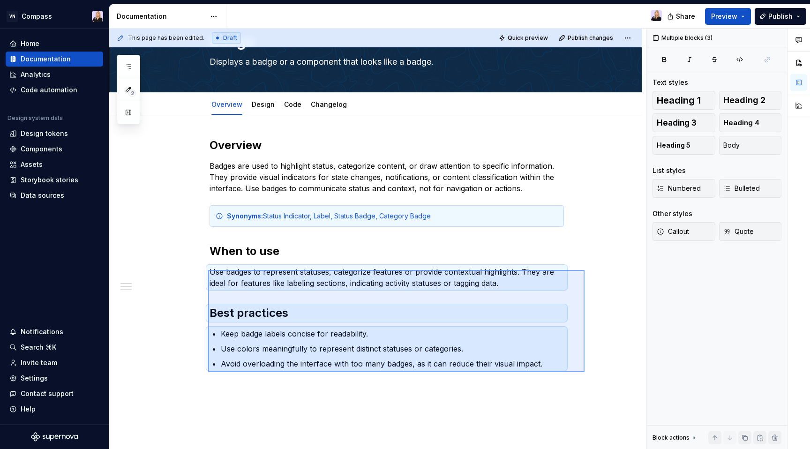
drag, startPoint x: 240, startPoint y: 276, endPoint x: 585, endPoint y: 372, distance: 358.0
click at [585, 372] on div "This page has been edited. Draft Quick preview Publish changes Hidden page Badg…" at bounding box center [377, 239] width 537 height 421
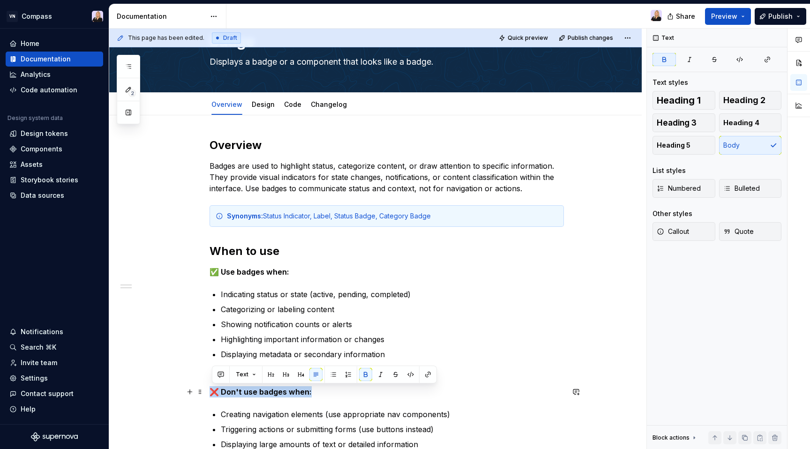
drag, startPoint x: 310, startPoint y: 393, endPoint x: 212, endPoint y: 387, distance: 98.2
click at [212, 387] on p "❌ Don't use badges when:" at bounding box center [387, 391] width 355 height 11
click at [285, 377] on button "button" at bounding box center [286, 374] width 13 height 13
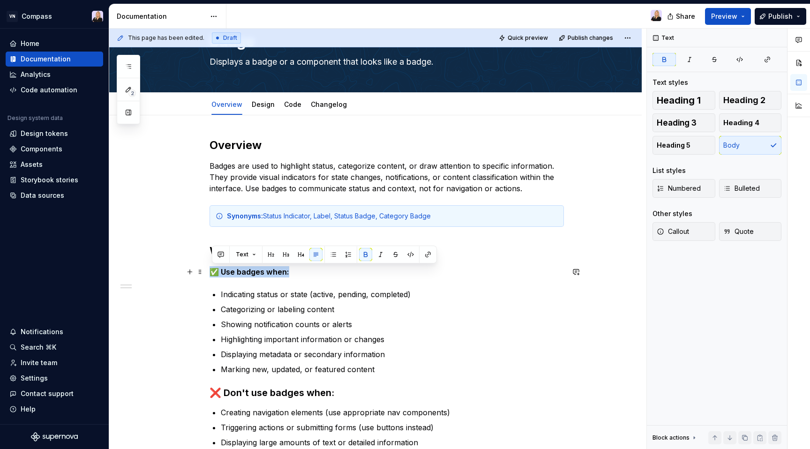
drag, startPoint x: 289, startPoint y: 273, endPoint x: 212, endPoint y: 274, distance: 76.9
click at [212, 274] on p "✅ Use badges when:" at bounding box center [387, 271] width 355 height 11
click at [286, 258] on button "button" at bounding box center [286, 254] width 13 height 13
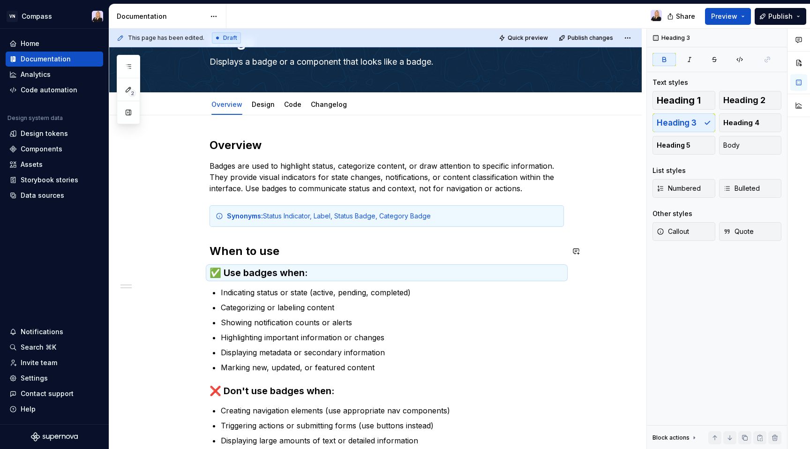
click at [281, 237] on div "Overview Badges are used to highlight status, categorize content, or draw atten…" at bounding box center [387, 307] width 355 height 339
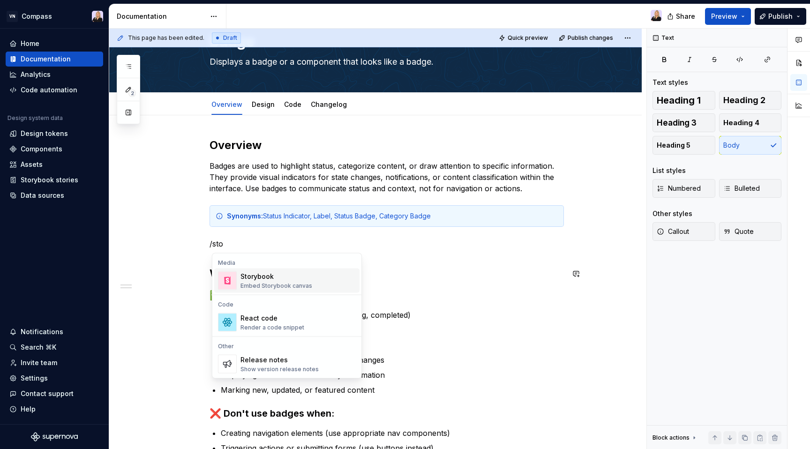
click at [280, 281] on div "Storybook Embed Storybook canvas" at bounding box center [277, 281] width 72 height 18
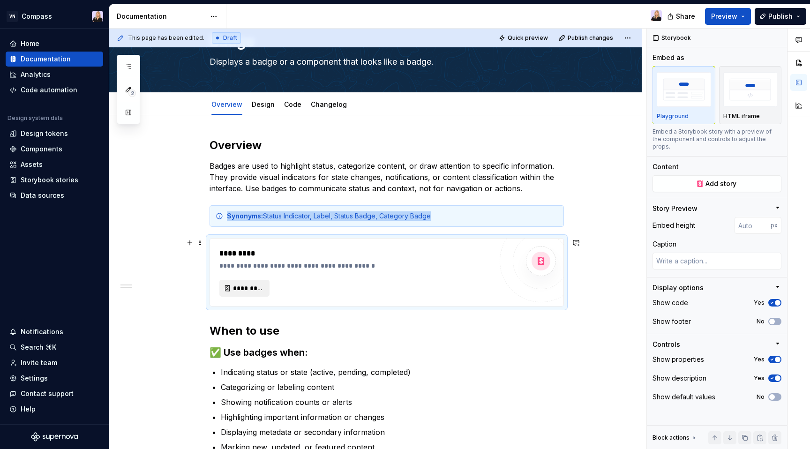
click at [257, 288] on span "*********" at bounding box center [248, 288] width 30 height 9
type textarea "*"
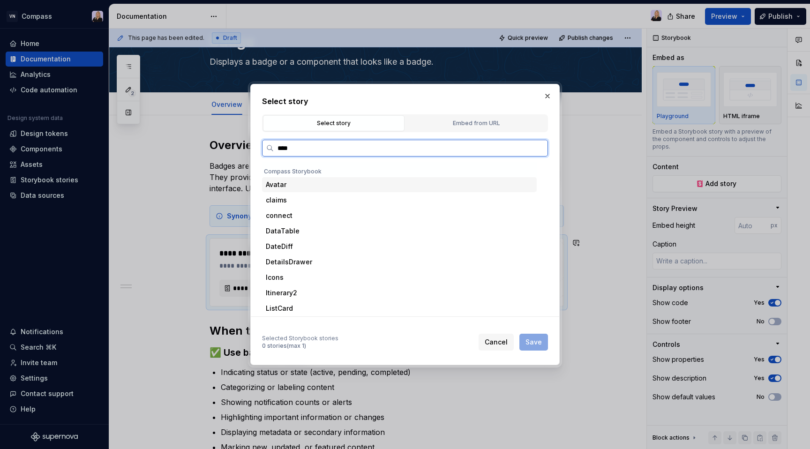
type input "*****"
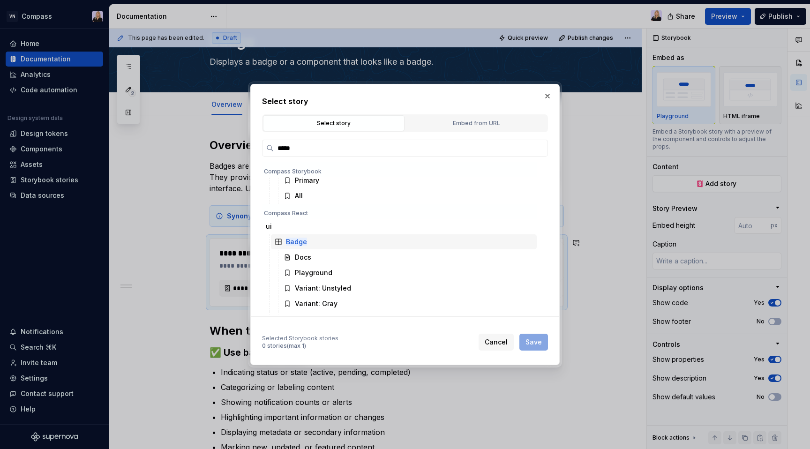
scroll to position [52, 0]
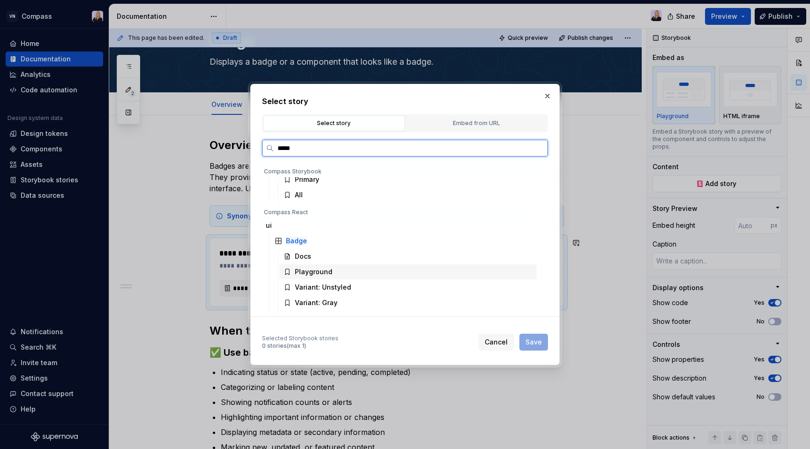
click at [317, 275] on div "Playground" at bounding box center [314, 271] width 38 height 9
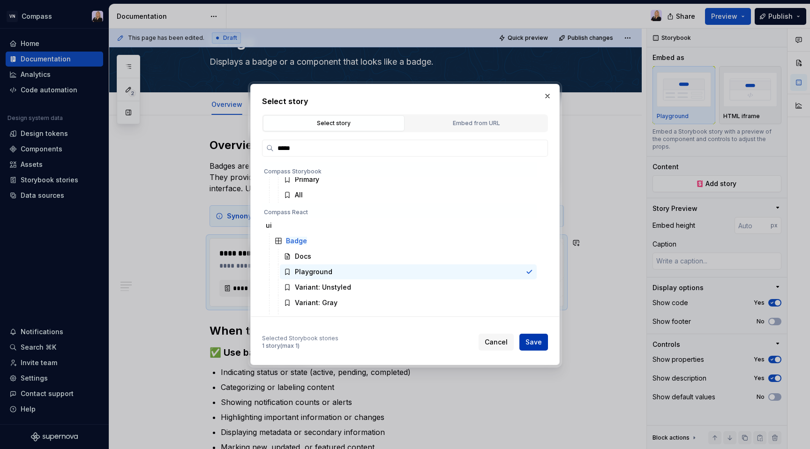
click at [537, 342] on span "Save" at bounding box center [534, 342] width 16 height 9
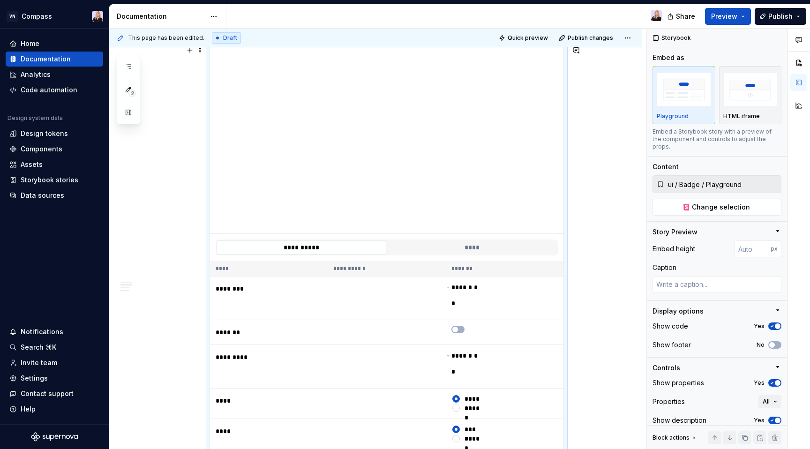
scroll to position [144, 0]
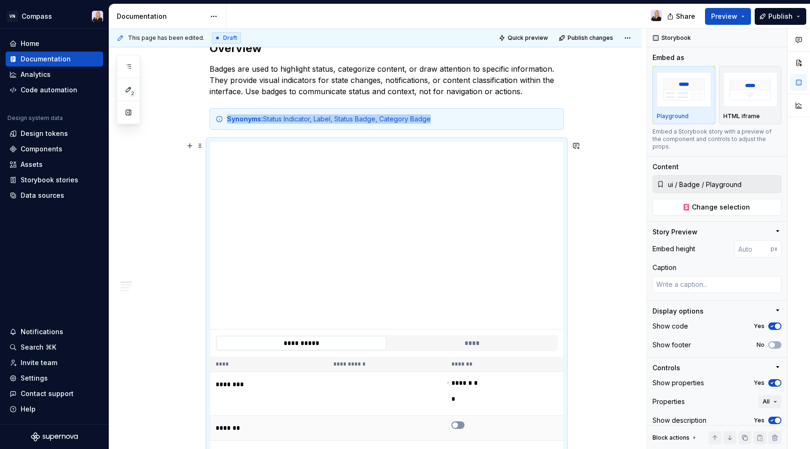
click at [458, 426] on span "button" at bounding box center [456, 426] width 6 height 6
click at [459, 429] on icon "button" at bounding box center [456, 431] width 8 height 6
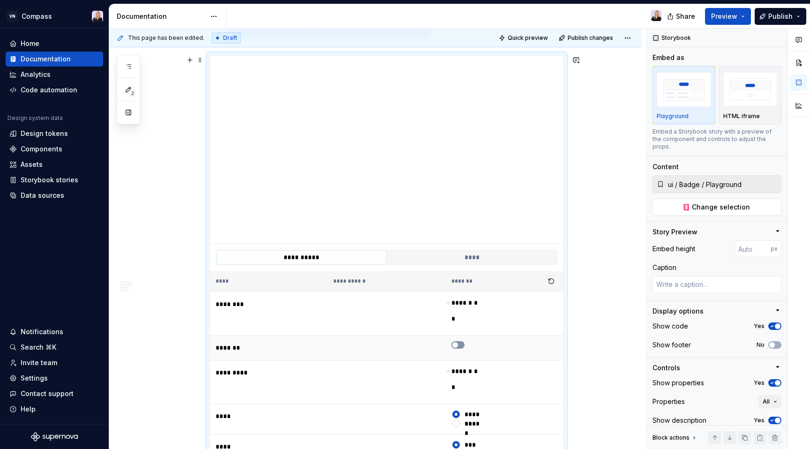
scroll to position [237, 0]
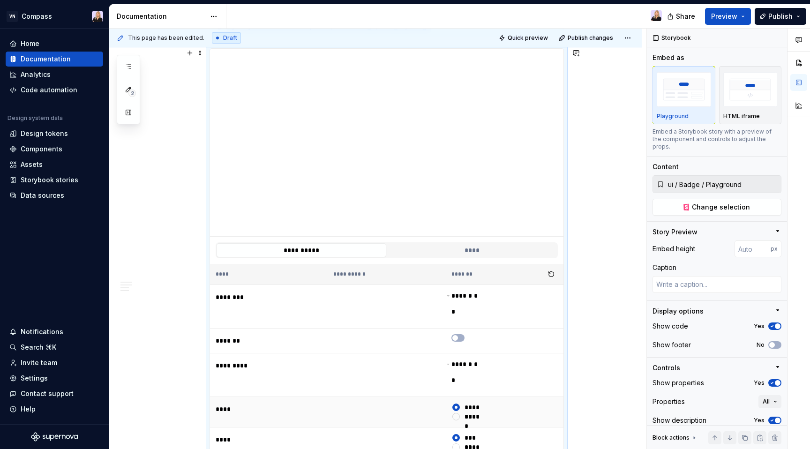
click at [459, 414] on button "*****" at bounding box center [457, 417] width 8 height 8
click at [459, 404] on button "*******" at bounding box center [457, 408] width 8 height 8
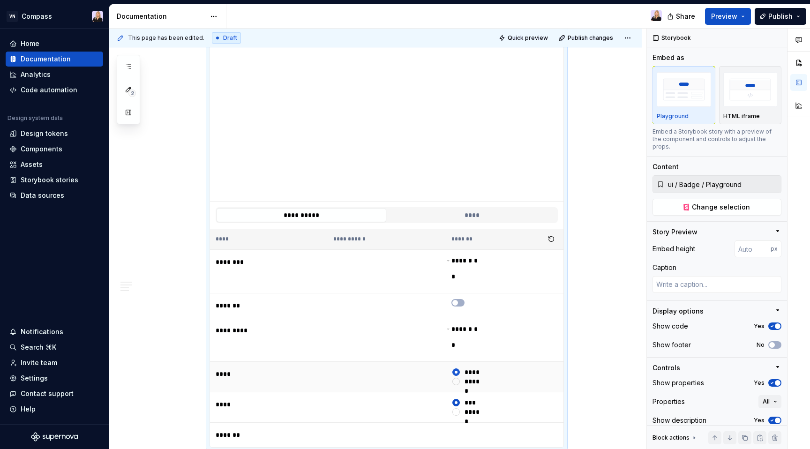
scroll to position [299, 0]
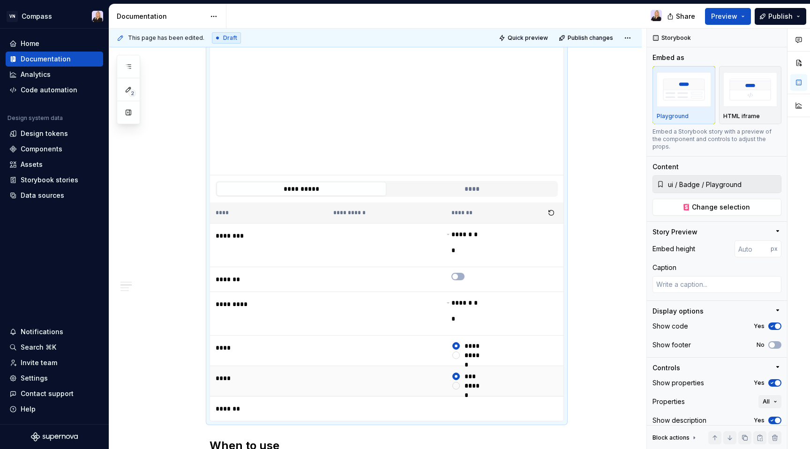
click at [459, 387] on button "******" at bounding box center [457, 386] width 8 height 8
click at [459, 375] on button "*****" at bounding box center [457, 377] width 8 height 8
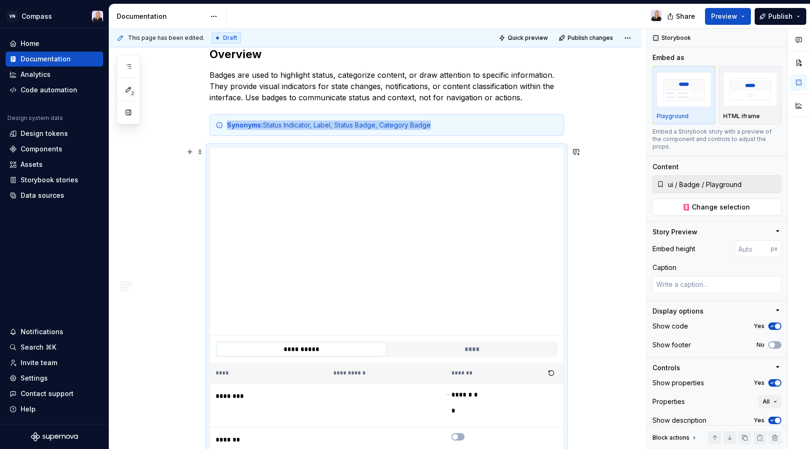
scroll to position [93, 0]
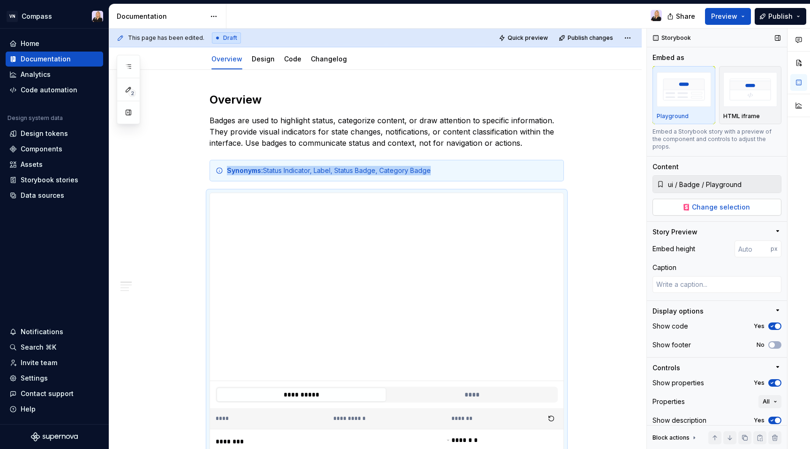
click at [735, 203] on span "Change selection" at bounding box center [721, 207] width 58 height 9
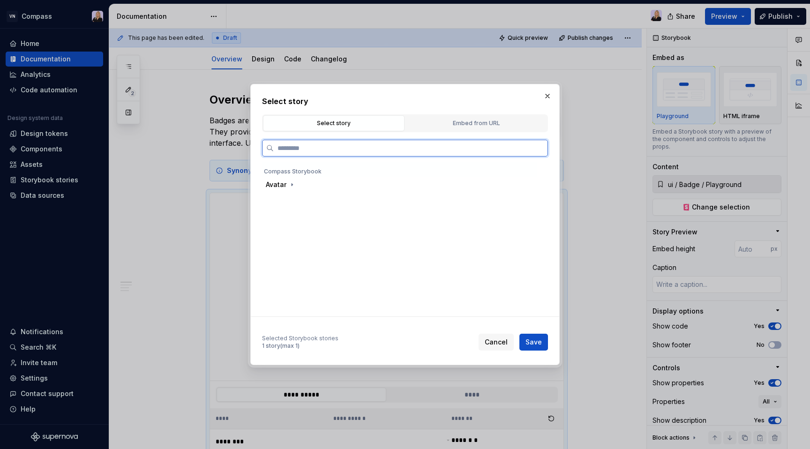
type textarea "*"
type input "*****"
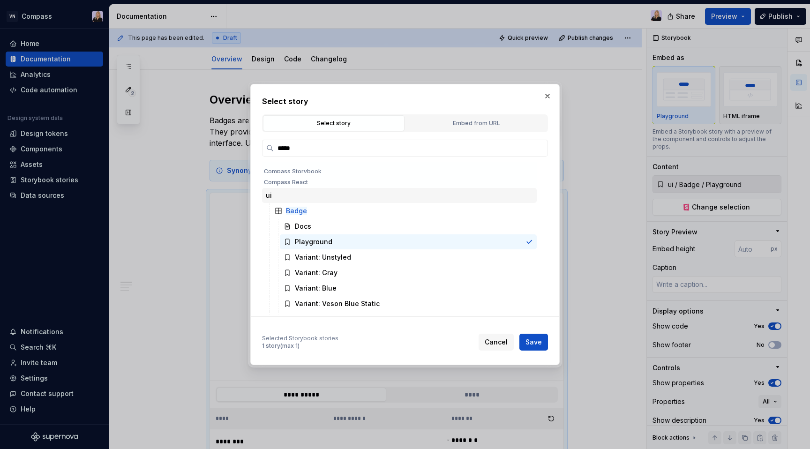
scroll to position [83, 0]
click at [533, 340] on span "Save" at bounding box center [534, 342] width 16 height 9
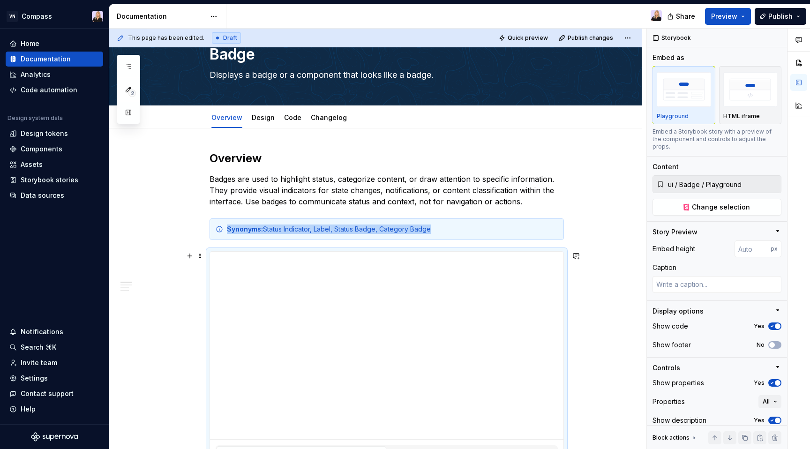
scroll to position [0, 0]
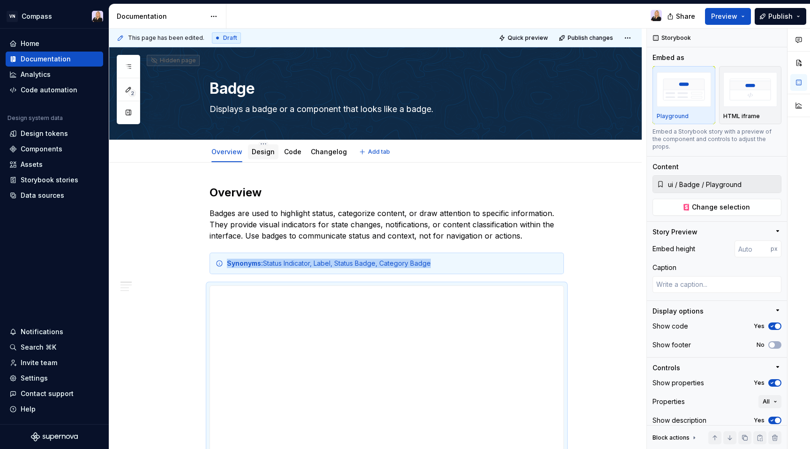
click at [268, 154] on link "Design" at bounding box center [263, 152] width 23 height 8
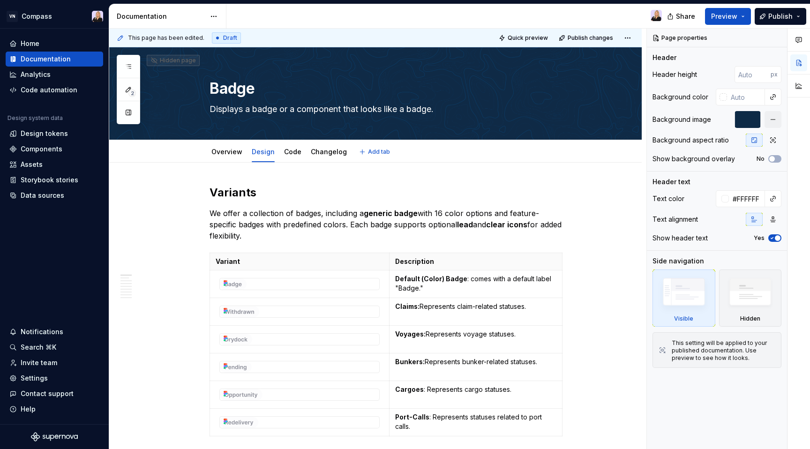
type textarea "*"
click at [249, 194] on h2 "Variants" at bounding box center [387, 192] width 355 height 15
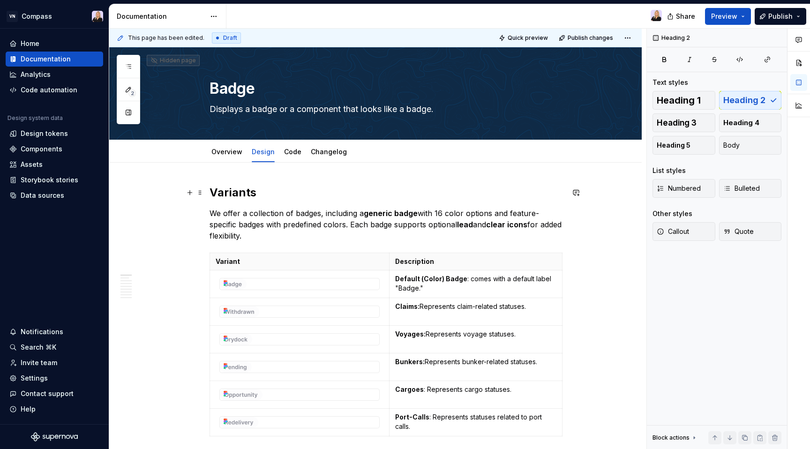
click at [216, 189] on h2 "Variants" at bounding box center [387, 192] width 355 height 15
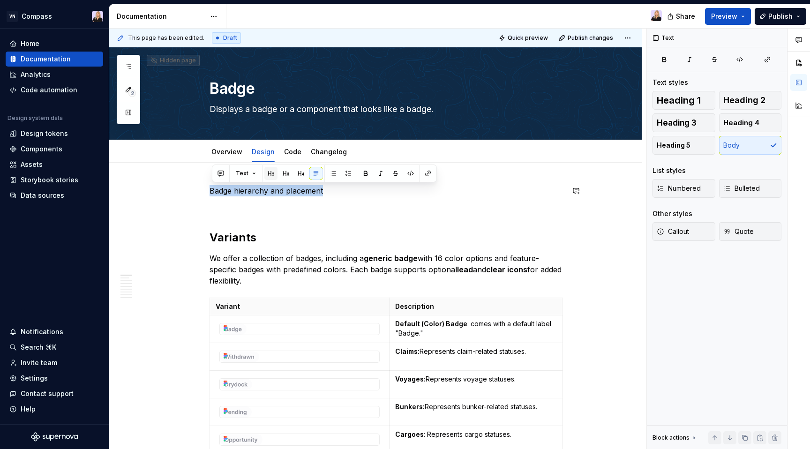
click at [268, 172] on button "button" at bounding box center [271, 173] width 13 height 13
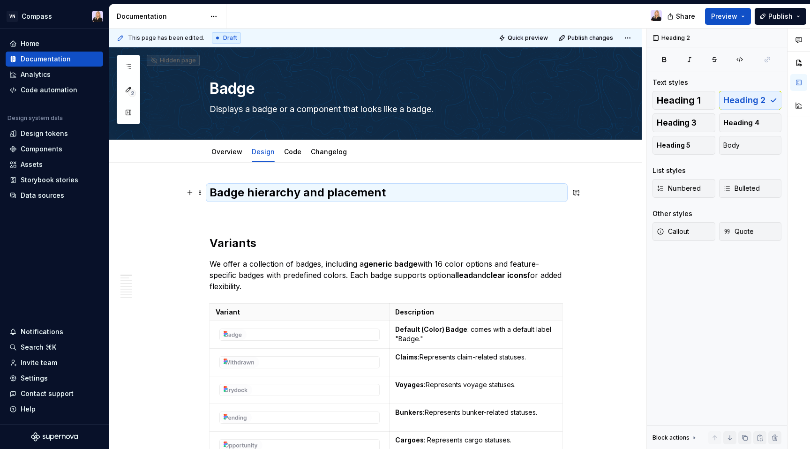
click at [394, 185] on h2 "Badge hierarchy and placement" at bounding box center [387, 192] width 355 height 15
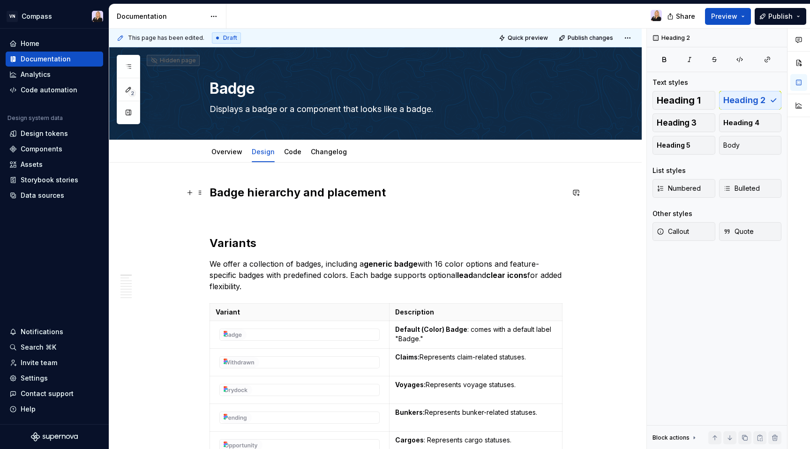
click at [393, 192] on h2 "Badge hierarchy and placement" at bounding box center [387, 192] width 355 height 15
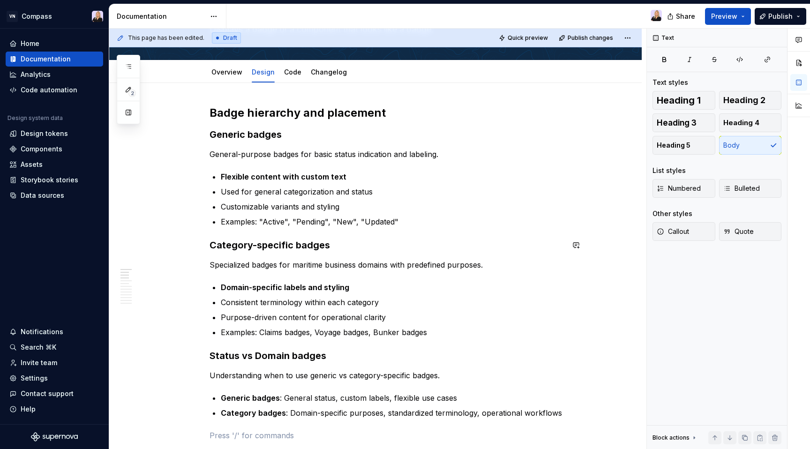
scroll to position [83, 0]
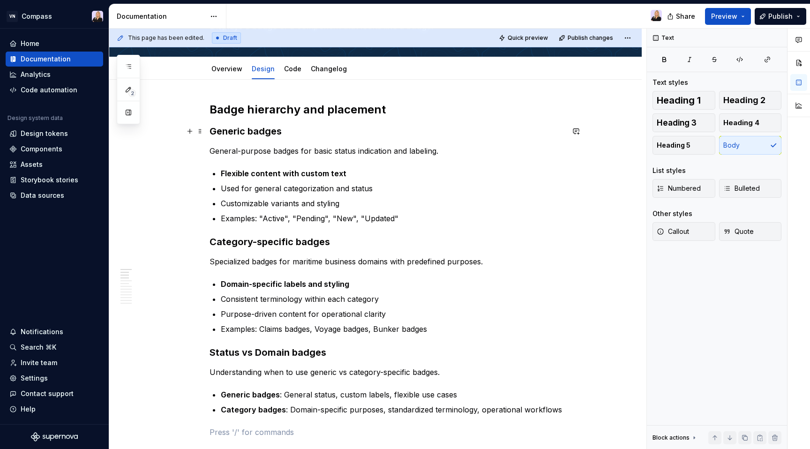
click at [314, 136] on h3 "Generic badges" at bounding box center [387, 131] width 355 height 13
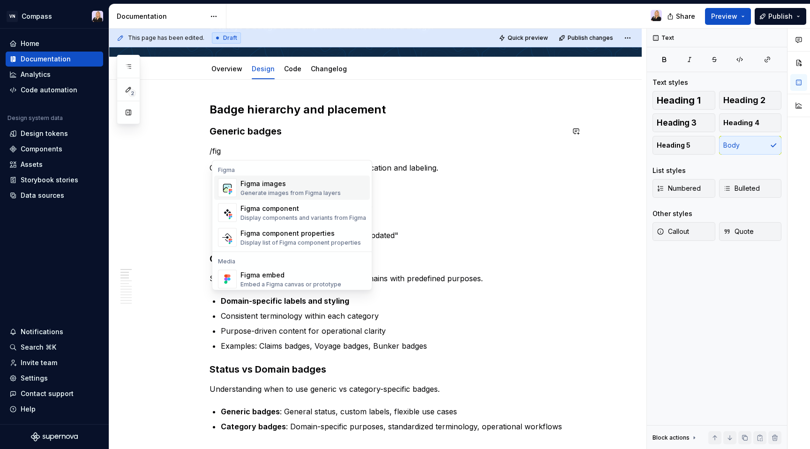
click at [265, 189] on div "Figma images Generate images from Figma layers" at bounding box center [291, 188] width 100 height 18
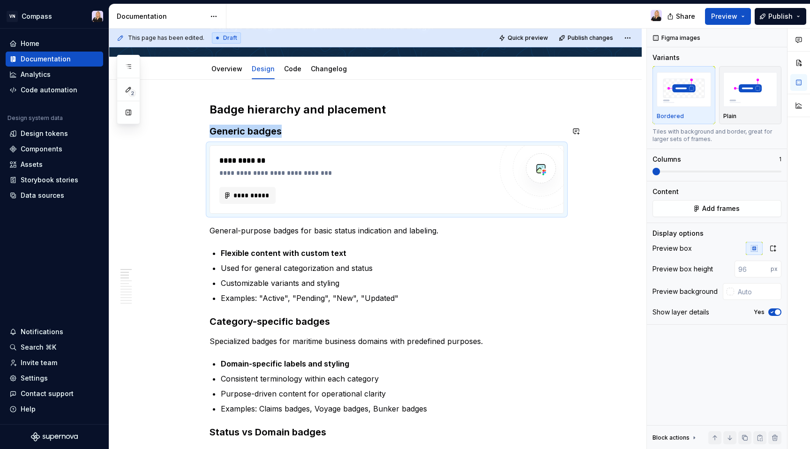
type textarea "*"
click at [264, 196] on span "**********" at bounding box center [251, 195] width 37 height 9
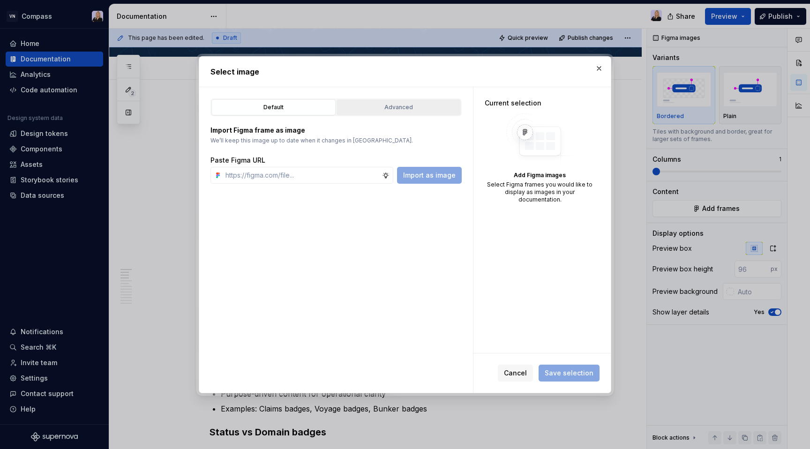
click at [412, 110] on div "Advanced" at bounding box center [399, 107] width 118 height 9
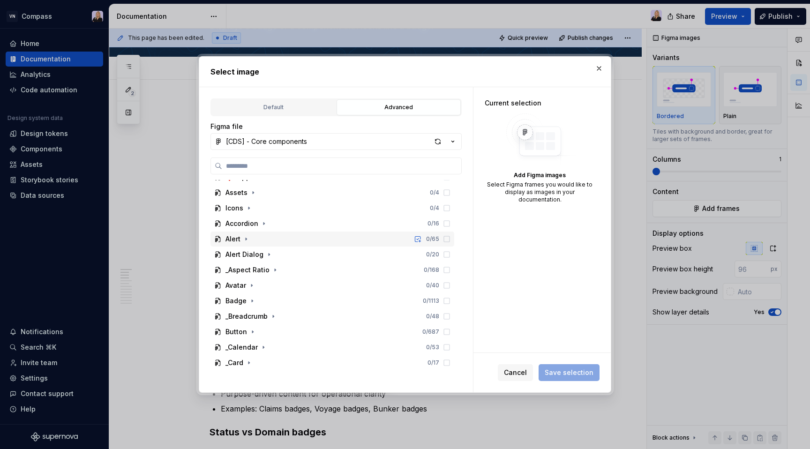
scroll to position [44, 0]
click at [253, 299] on icon "button" at bounding box center [253, 299] width 8 height 8
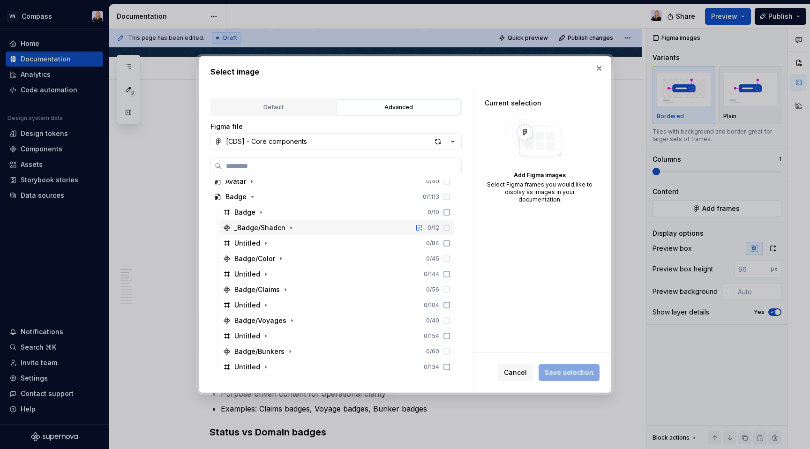
scroll to position [159, 0]
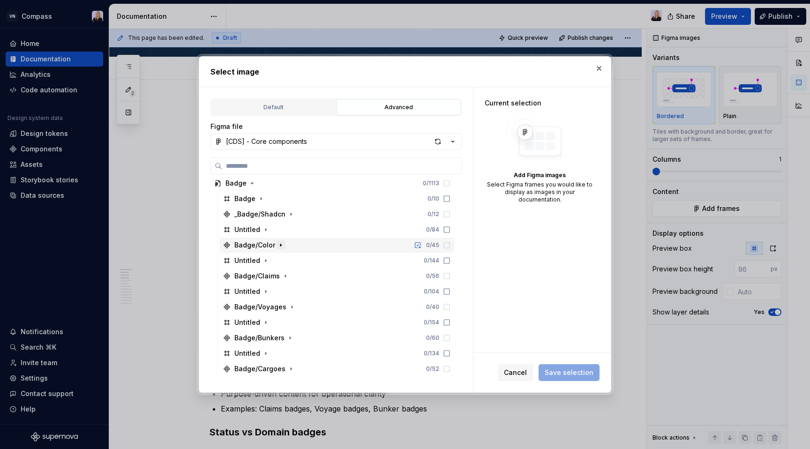
click at [280, 246] on icon "button" at bounding box center [281, 246] width 8 height 8
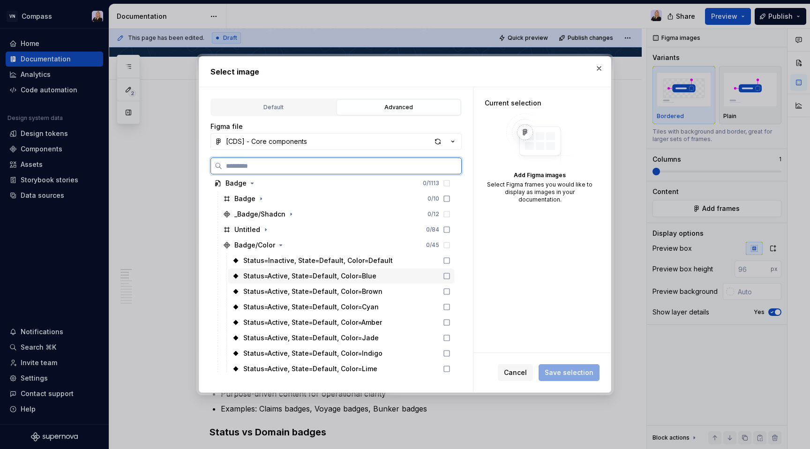
click at [279, 276] on div "Status=Active, State=Default, Color=Blue" at bounding box center [309, 276] width 133 height 9
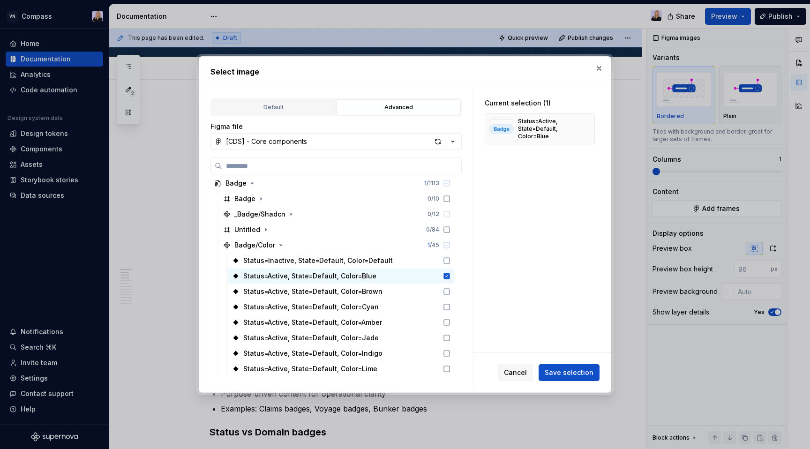
click at [586, 382] on div "Cancel Save selection" at bounding box center [542, 372] width 137 height 39
click at [585, 378] on span "Save selection" at bounding box center [569, 372] width 49 height 9
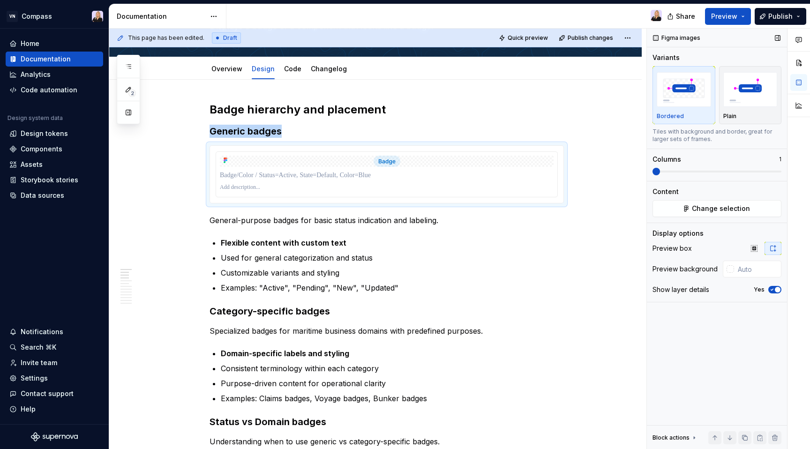
click at [778, 291] on span "button" at bounding box center [778, 290] width 6 height 6
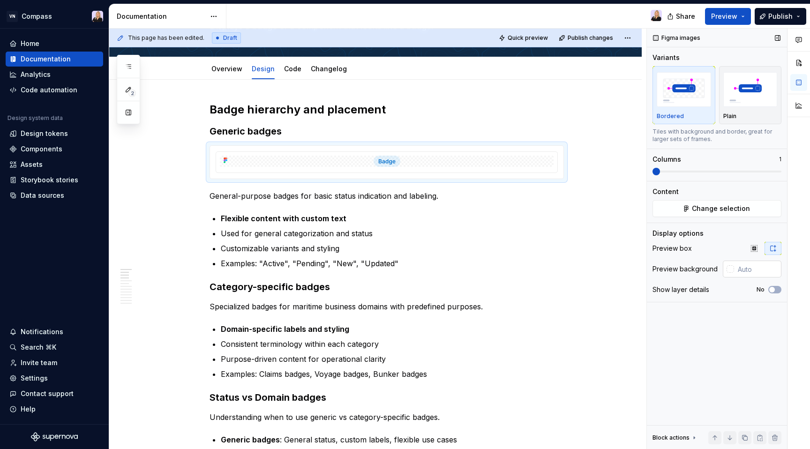
click at [756, 269] on input "text" at bounding box center [757, 269] width 47 height 17
type input "#FFFFFF"
click at [739, 315] on div "Figma images Variants Bordered Plain Tiles with background and border, great fo…" at bounding box center [717, 239] width 140 height 421
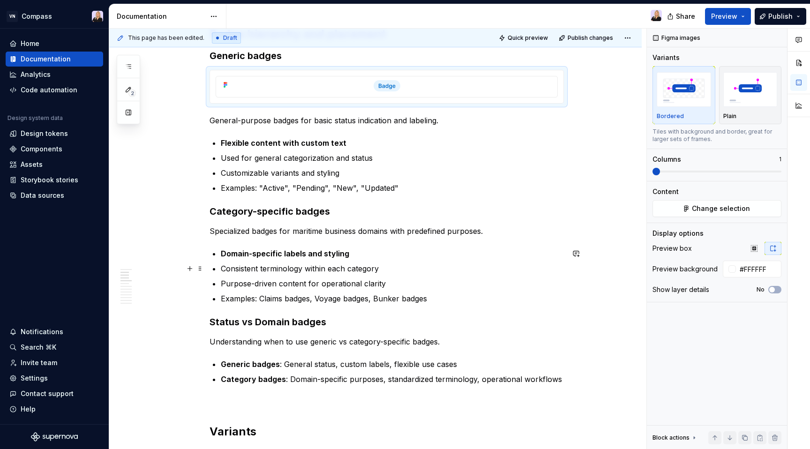
scroll to position [176, 0]
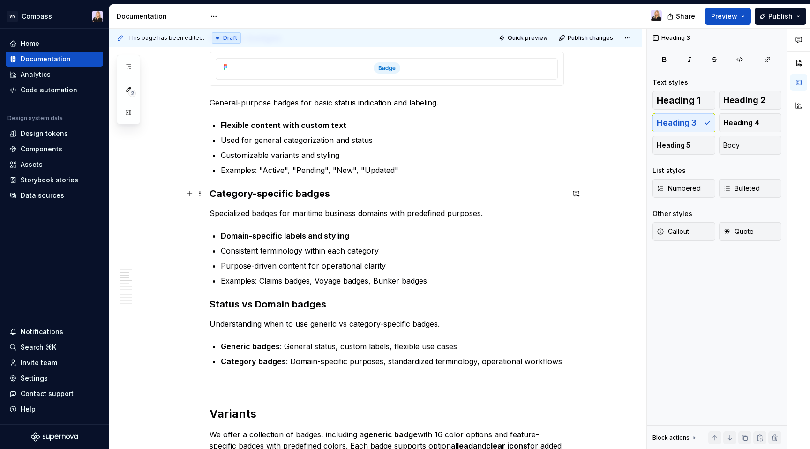
click at [351, 197] on h3 "Category-specific badges" at bounding box center [387, 193] width 355 height 13
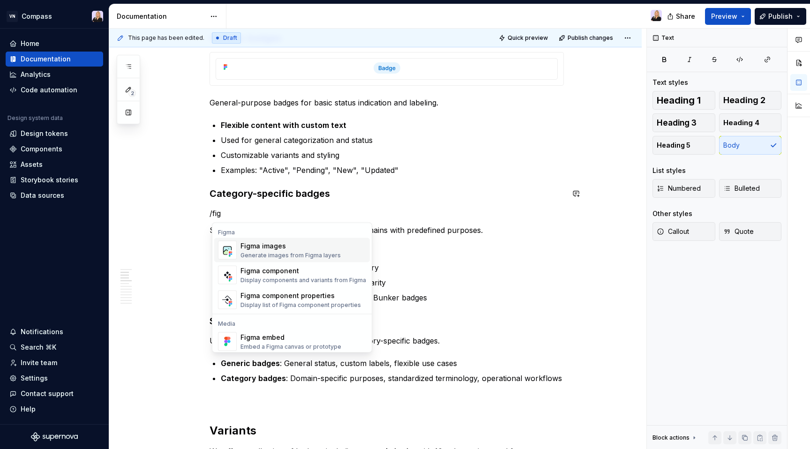
click at [280, 247] on div "Figma images" at bounding box center [291, 246] width 100 height 9
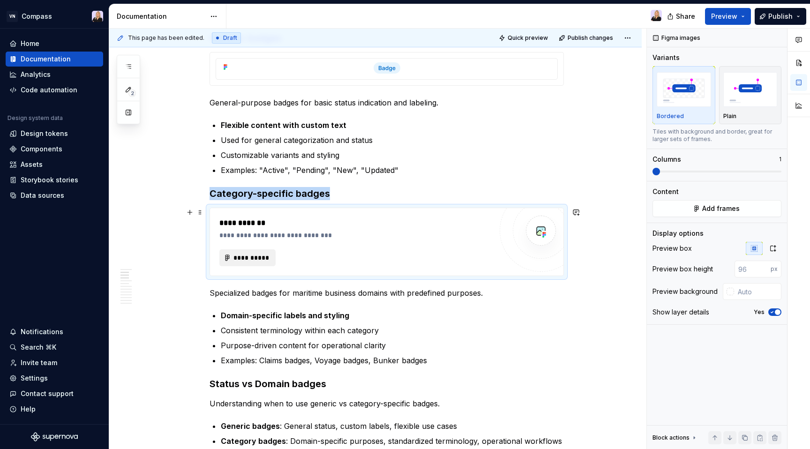
click at [267, 254] on span "**********" at bounding box center [251, 257] width 37 height 9
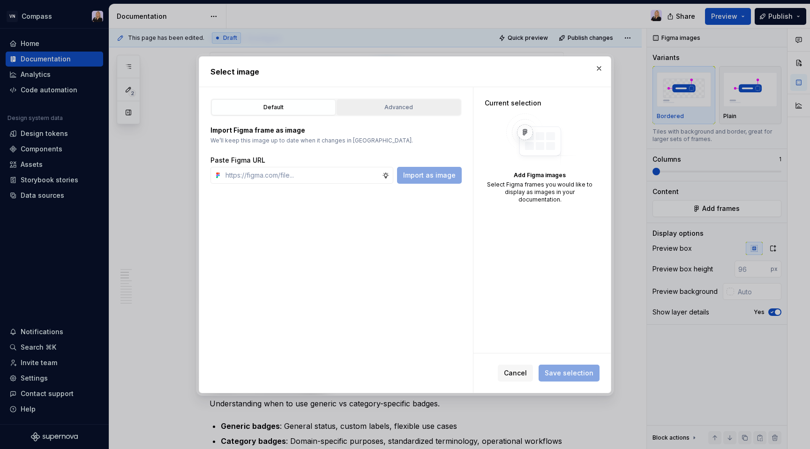
click at [415, 100] on button "Advanced" at bounding box center [399, 107] width 124 height 16
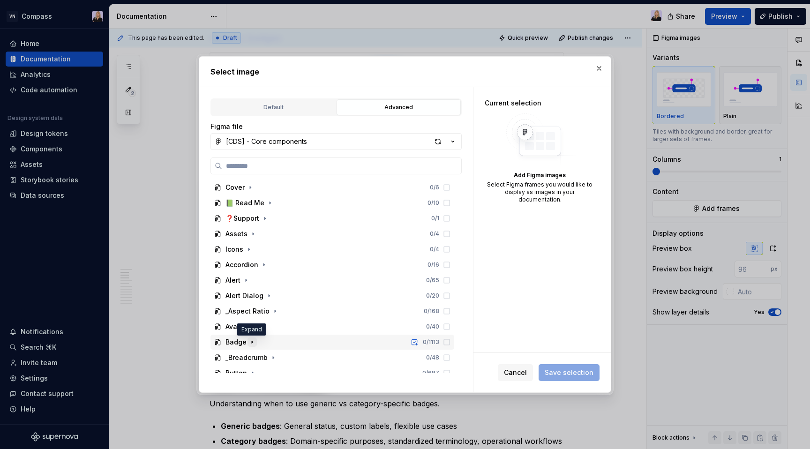
click at [253, 340] on icon "button" at bounding box center [253, 343] width 8 height 8
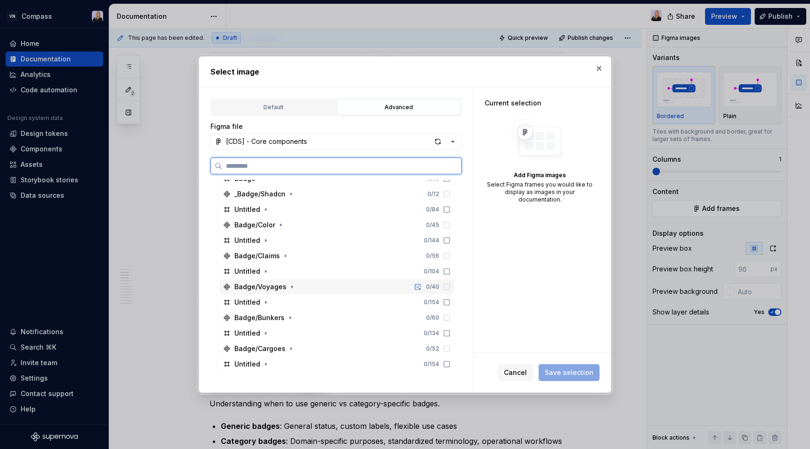
scroll to position [183, 0]
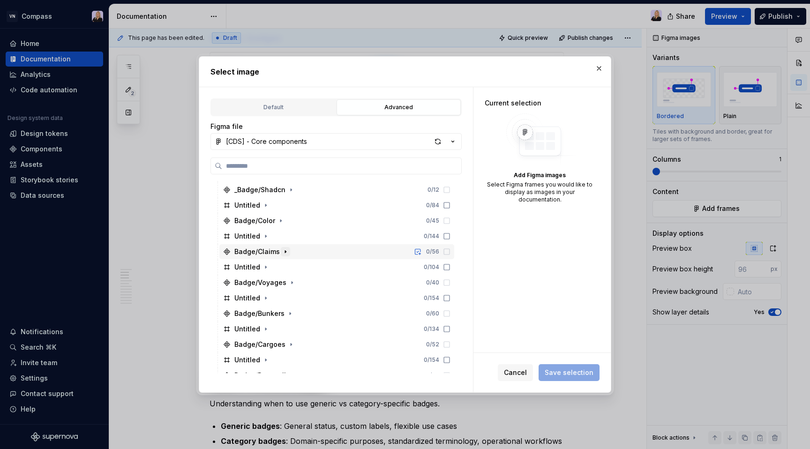
click at [286, 249] on icon "button" at bounding box center [286, 252] width 8 height 8
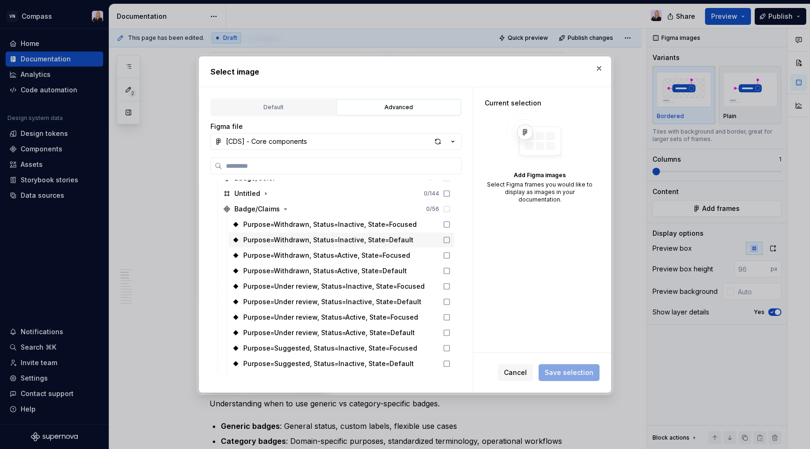
scroll to position [227, 0]
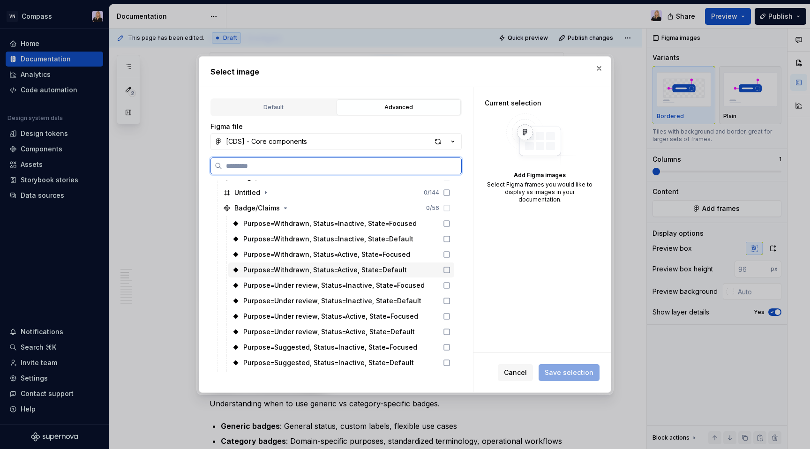
click at [290, 270] on div "Purpose=Withdrawn, Status=Active, State=Default" at bounding box center [325, 269] width 164 height 9
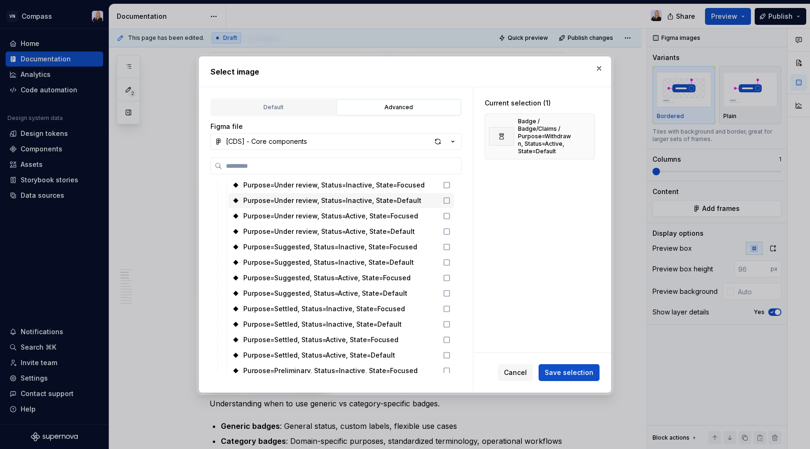
scroll to position [336, 0]
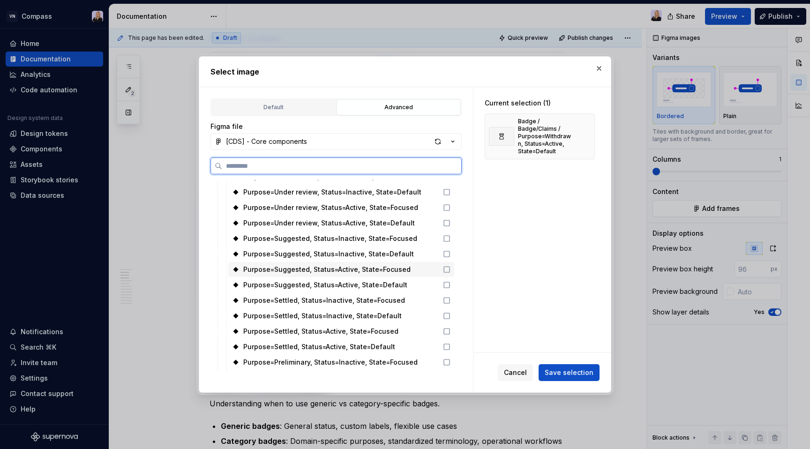
click at [368, 272] on div "Purpose=Suggested, Status=Active, State=Focused" at bounding box center [326, 269] width 167 height 9
click at [369, 286] on div "Purpose=Suggested, Status=Active, State=Default" at bounding box center [325, 284] width 164 height 9
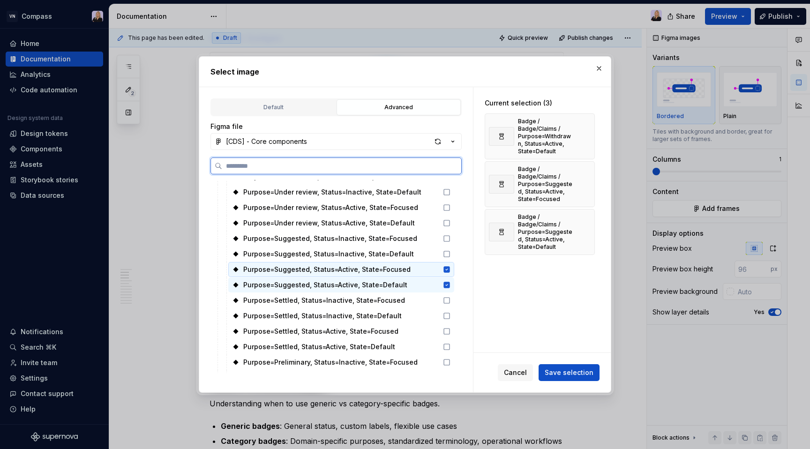
click at [450, 269] on icon at bounding box center [447, 269] width 6 height 6
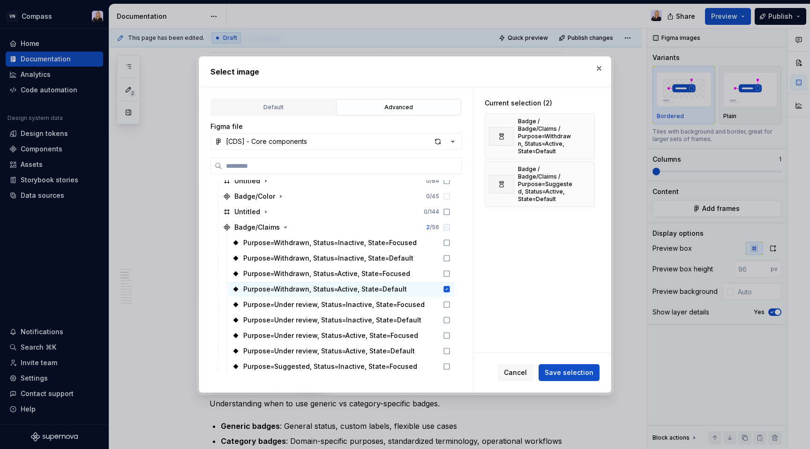
scroll to position [246, 0]
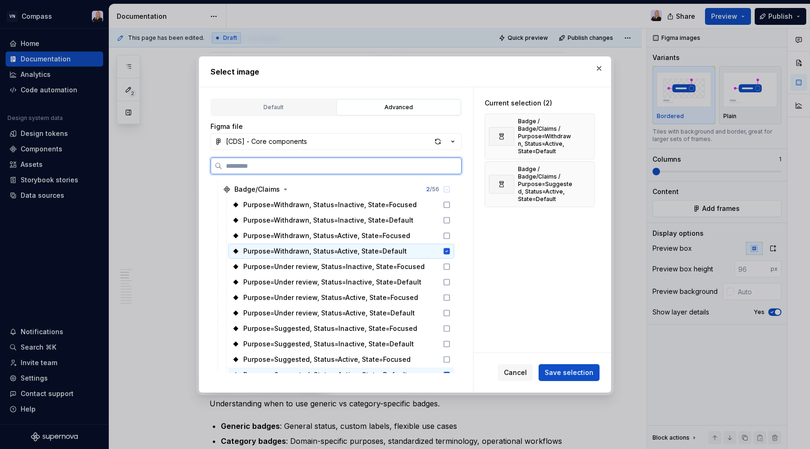
click at [450, 252] on icon at bounding box center [447, 251] width 6 height 6
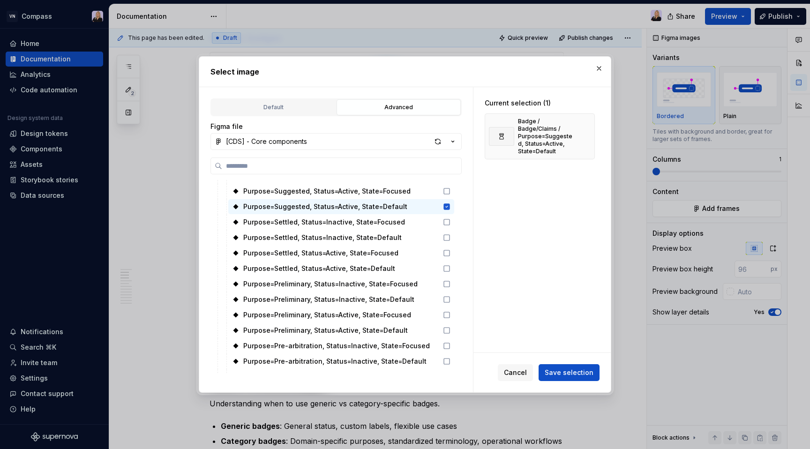
scroll to position [400, 0]
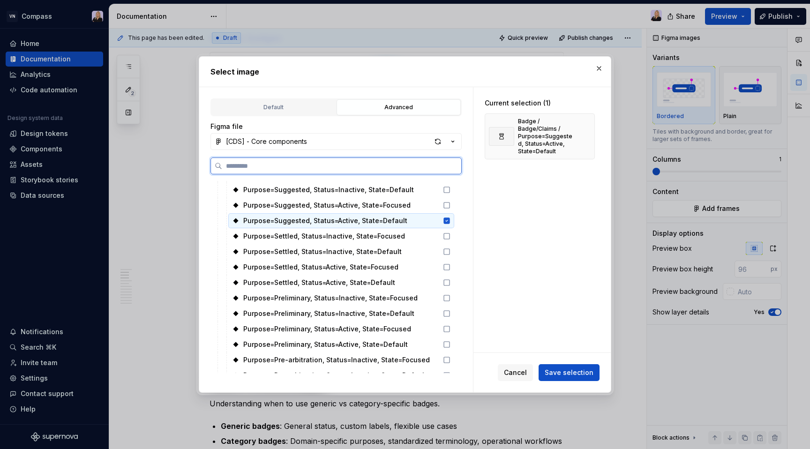
click at [450, 221] on icon at bounding box center [447, 221] width 6 height 6
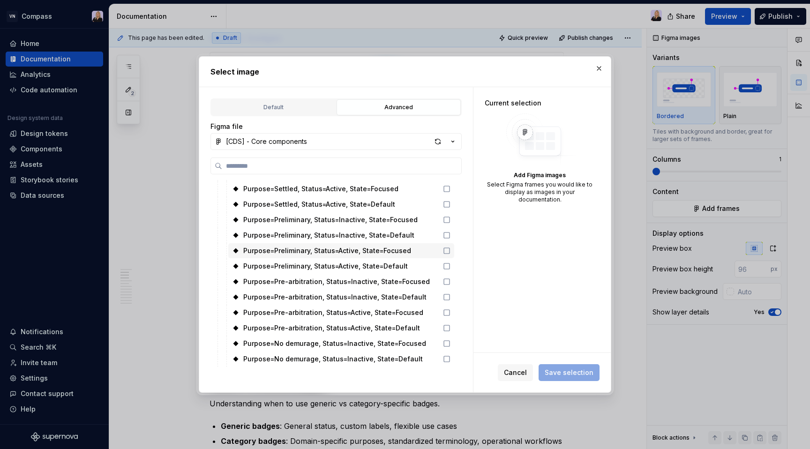
scroll to position [486, 0]
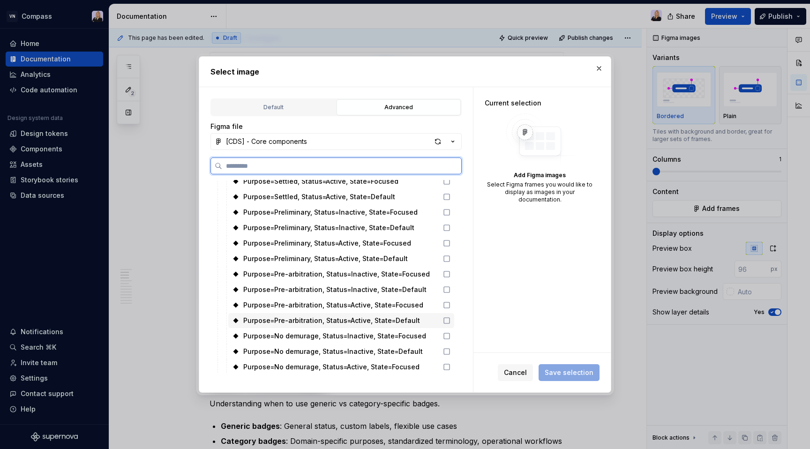
click at [385, 319] on div "Purpose=Pre-arbitration, Status=Active, State=Default" at bounding box center [331, 320] width 177 height 9
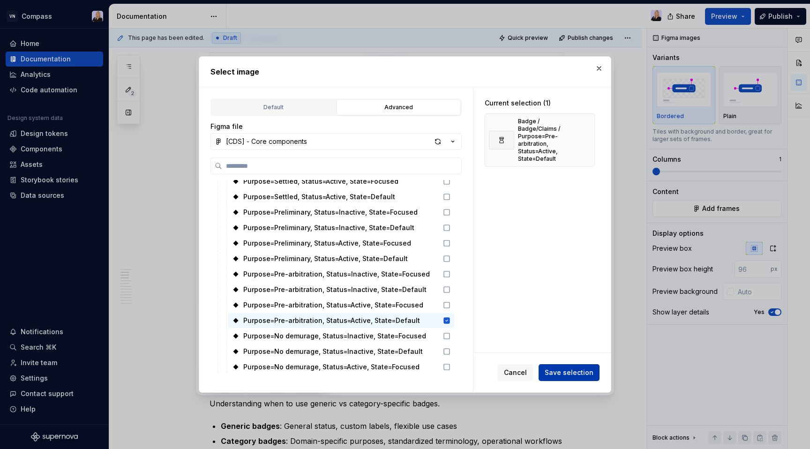
click at [553, 376] on span "Save selection" at bounding box center [569, 372] width 49 height 9
type textarea "*"
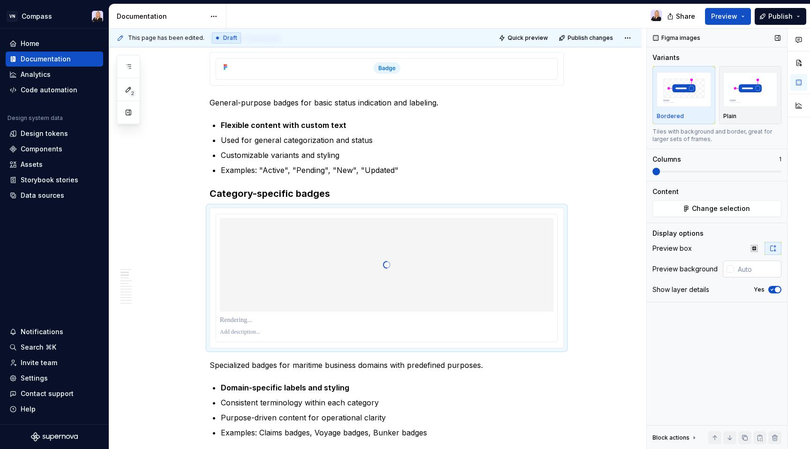
click at [743, 268] on input "text" at bounding box center [757, 269] width 47 height 17
type input "#FFFFFF"
click at [707, 313] on div "Figma images Variants Bordered Plain Tiles with background and border, great fo…" at bounding box center [717, 239] width 140 height 421
click at [775, 289] on span "button" at bounding box center [778, 290] width 6 height 6
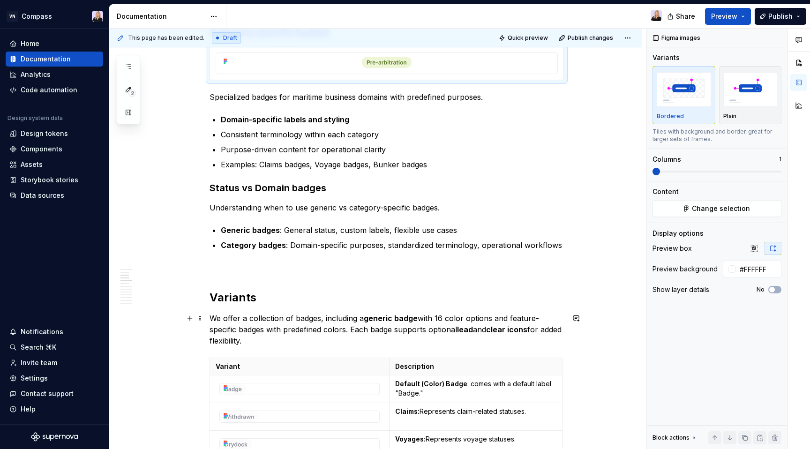
scroll to position [328, 0]
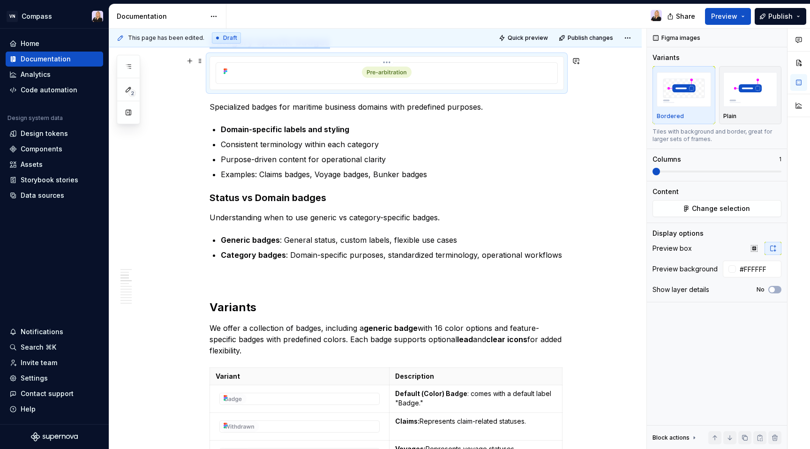
click at [513, 69] on div at bounding box center [387, 72] width 334 height 11
click at [774, 291] on span "button" at bounding box center [773, 290] width 6 height 6
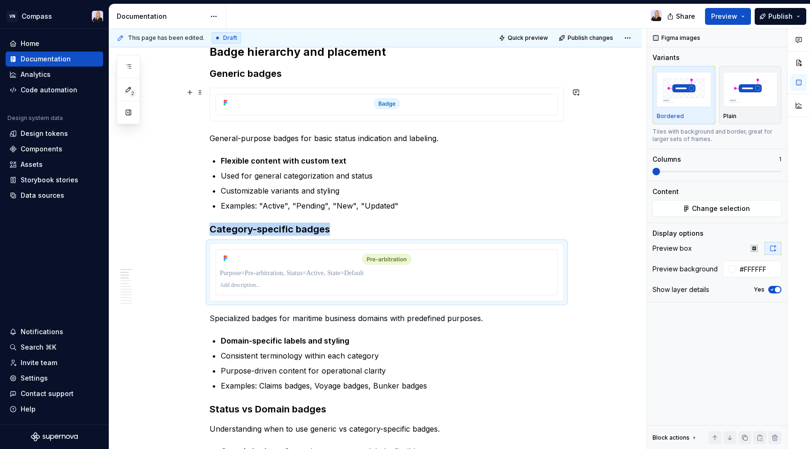
scroll to position [140, 0]
click at [435, 113] on div at bounding box center [386, 105] width 341 height 21
click at [775, 291] on icon "button" at bounding box center [773, 290] width 8 height 6
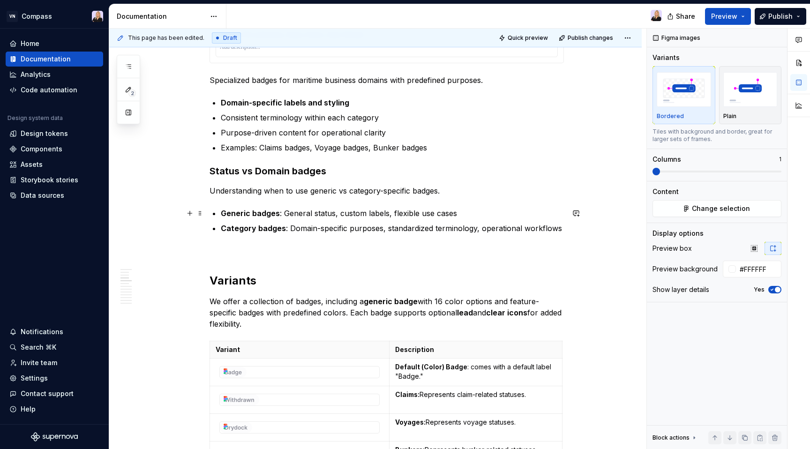
scroll to position [422, 0]
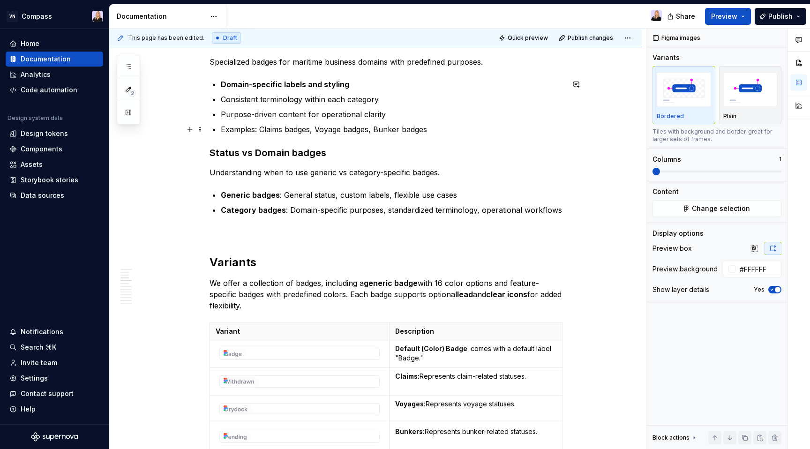
click at [434, 130] on p "Examples: Claims badges, Voyage badges, Bunker badges" at bounding box center [392, 129] width 343 height 11
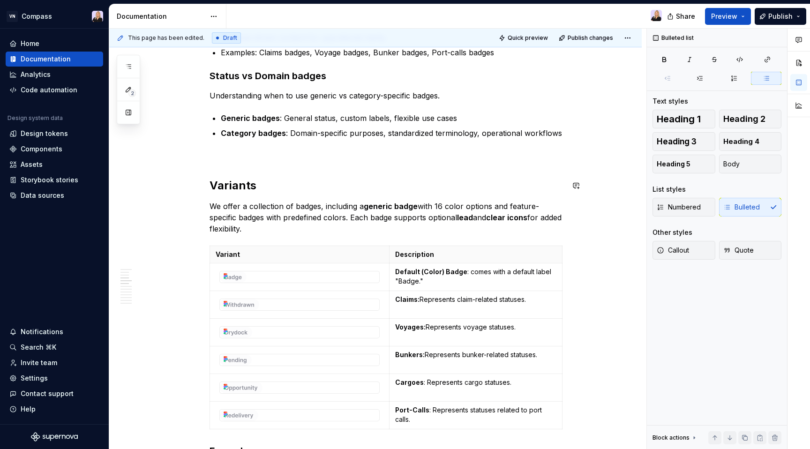
scroll to position [517, 0]
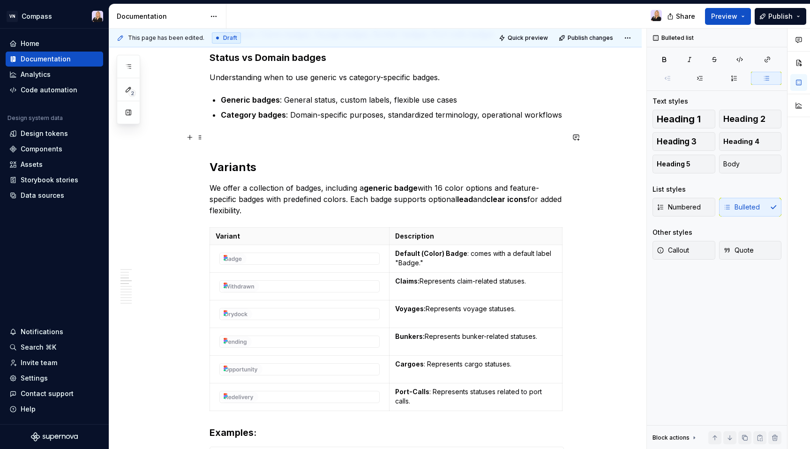
click at [294, 136] on p at bounding box center [387, 137] width 355 height 11
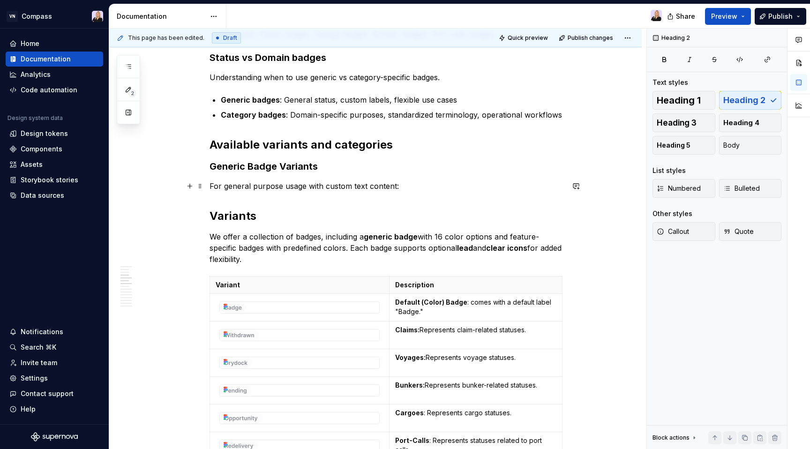
click at [400, 185] on p "For general purpose usage with custom text content:" at bounding box center [387, 186] width 355 height 11
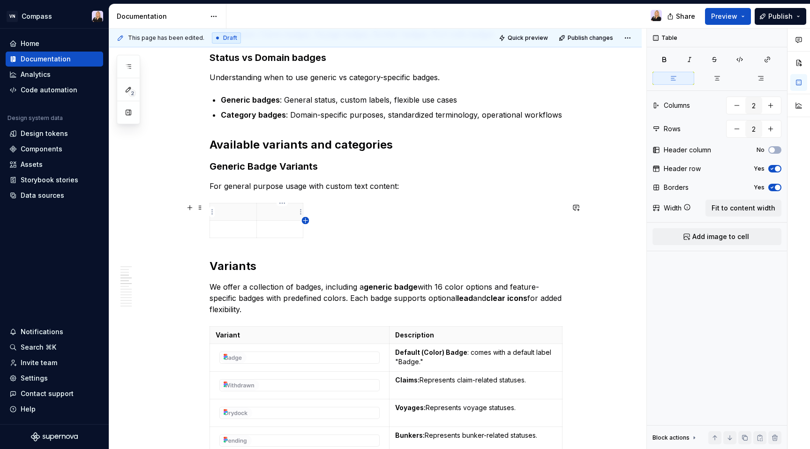
click at [305, 221] on icon "button" at bounding box center [306, 221] width 8 height 8
click at [238, 207] on p at bounding box center [233, 211] width 35 height 9
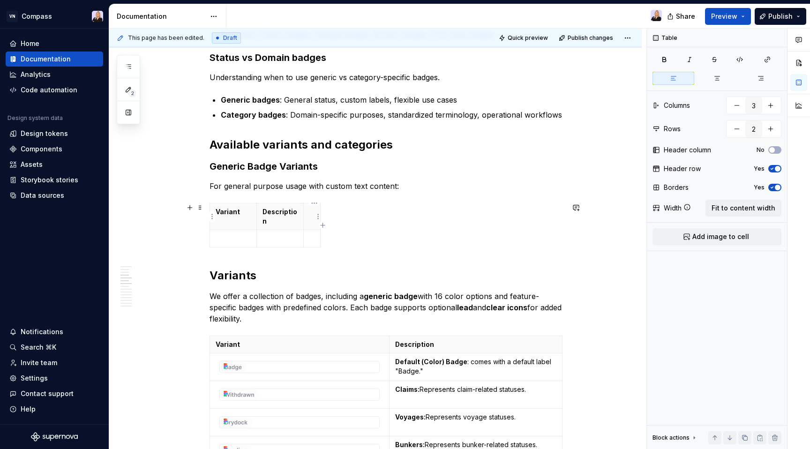
click at [314, 219] on th at bounding box center [312, 217] width 17 height 27
click at [315, 204] on html "VN Compass Home Documentation Analytics Code automation Design system data Desi…" at bounding box center [405, 224] width 810 height 449
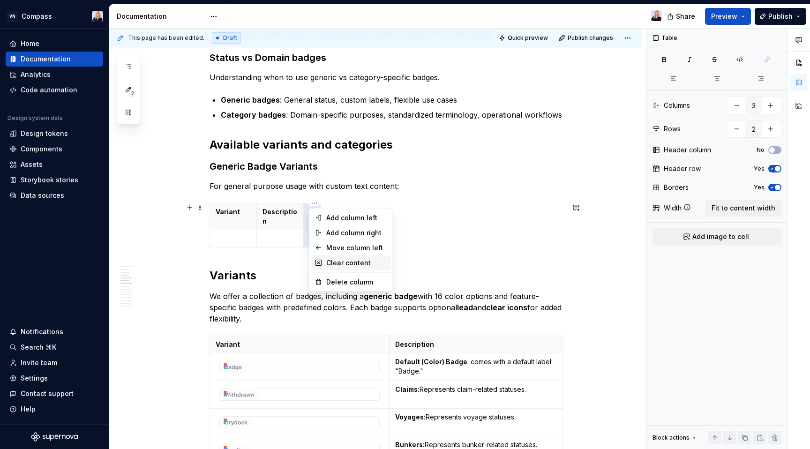
click at [345, 261] on div "Clear content" at bounding box center [356, 262] width 61 height 9
click at [315, 205] on html "VN Compass Home Documentation Analytics Code automation Design system data Desi…" at bounding box center [405, 224] width 810 height 449
click at [340, 285] on div "Delete column" at bounding box center [356, 282] width 61 height 9
type input "2"
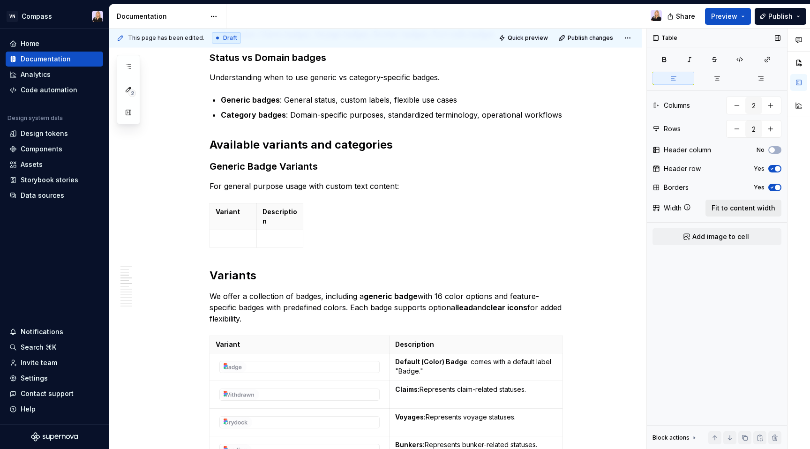
click at [742, 208] on span "Fit to content width" at bounding box center [744, 208] width 64 height 9
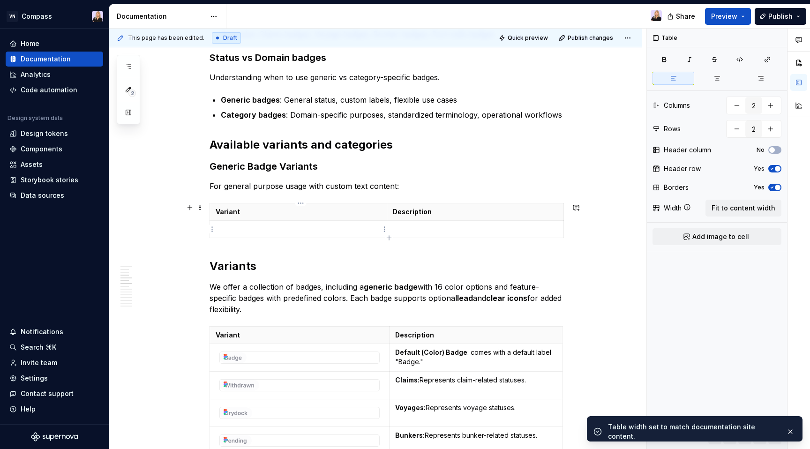
click at [289, 228] on p at bounding box center [299, 229] width 166 height 9
click at [740, 235] on span "Add image to cell" at bounding box center [721, 236] width 57 height 9
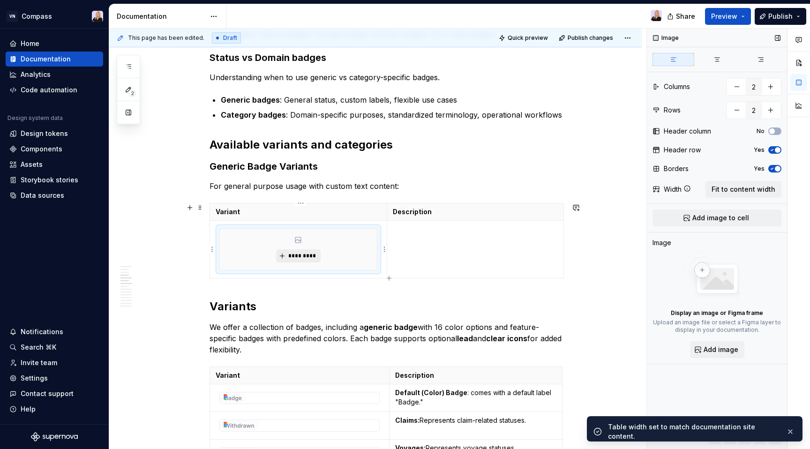
click at [300, 256] on span "*********" at bounding box center [302, 256] width 29 height 8
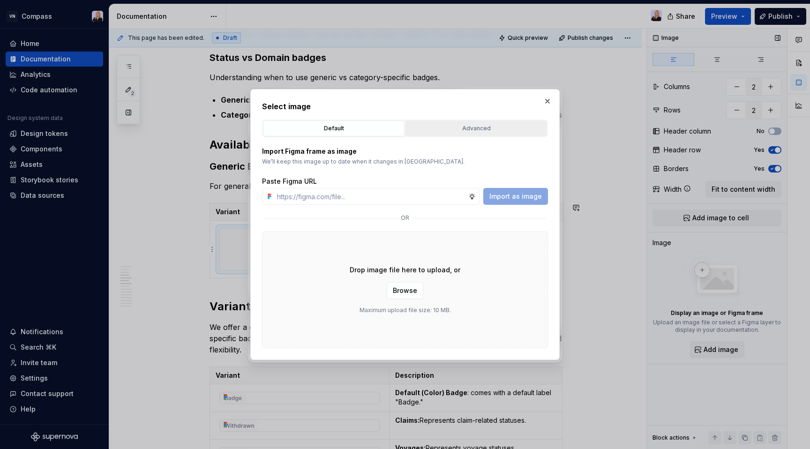
click at [447, 125] on div "Advanced" at bounding box center [476, 128] width 135 height 9
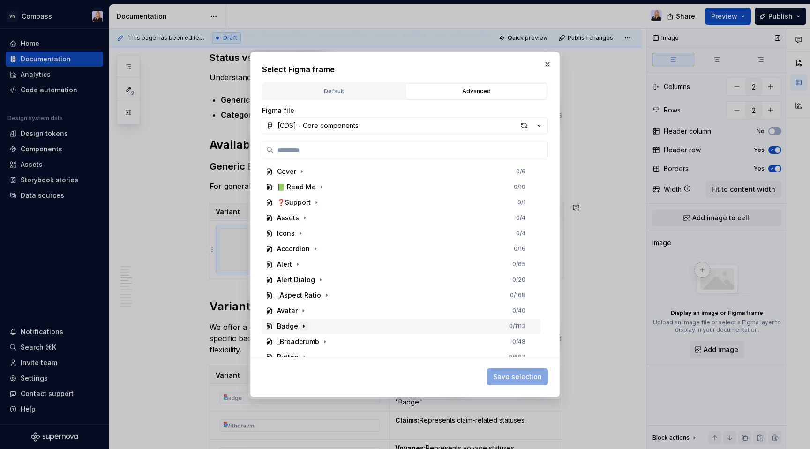
click at [300, 326] on icon "button" at bounding box center [304, 327] width 8 height 8
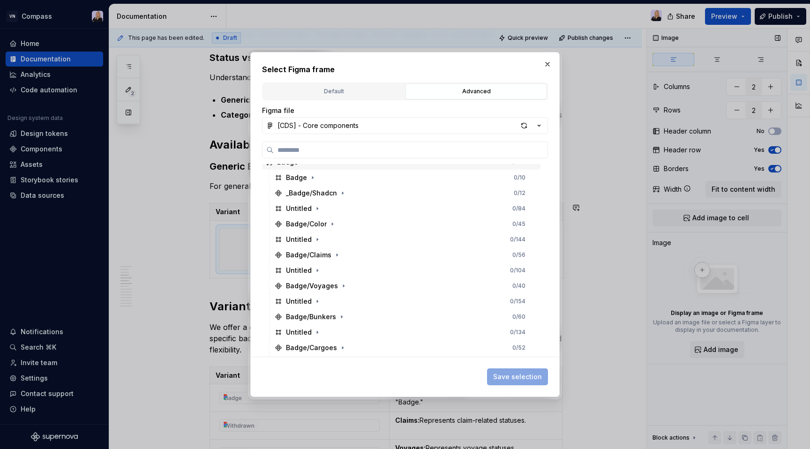
scroll to position [166, 0]
click at [333, 220] on icon "button" at bounding box center [333, 222] width 8 height 8
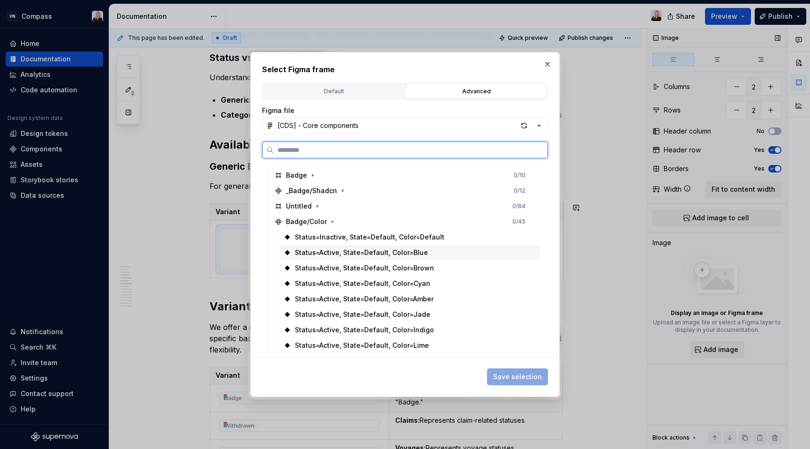
click at [345, 251] on div "Status=Active, State=Default, Color=Blue" at bounding box center [361, 252] width 133 height 9
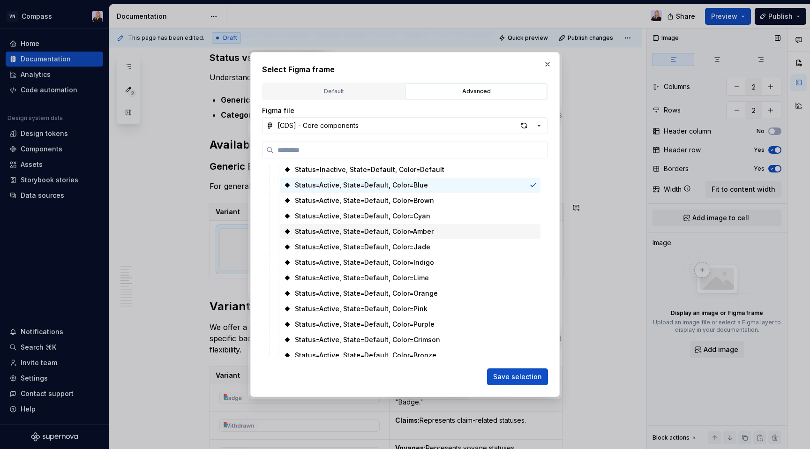
scroll to position [237, 0]
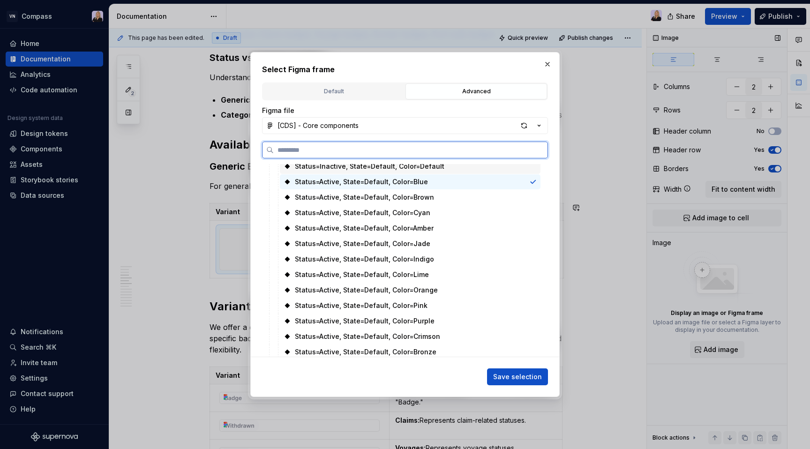
click at [373, 170] on div "Status=Inactive, State=Default, Color=Default" at bounding box center [370, 166] width 150 height 9
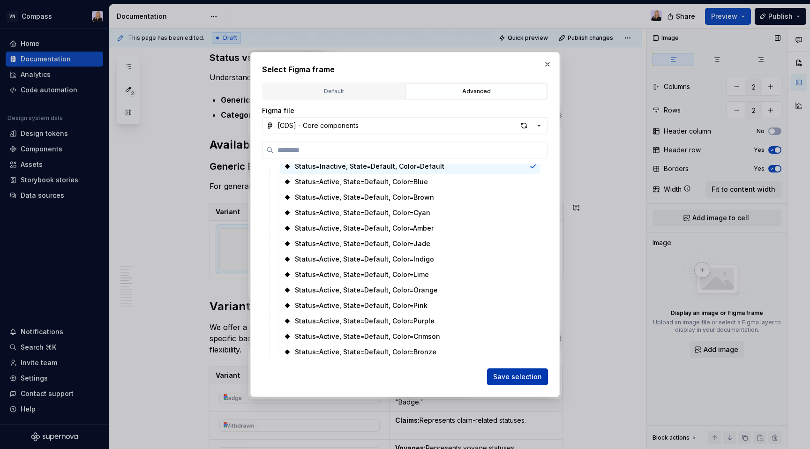
click at [526, 377] on span "Save selection" at bounding box center [517, 376] width 49 height 9
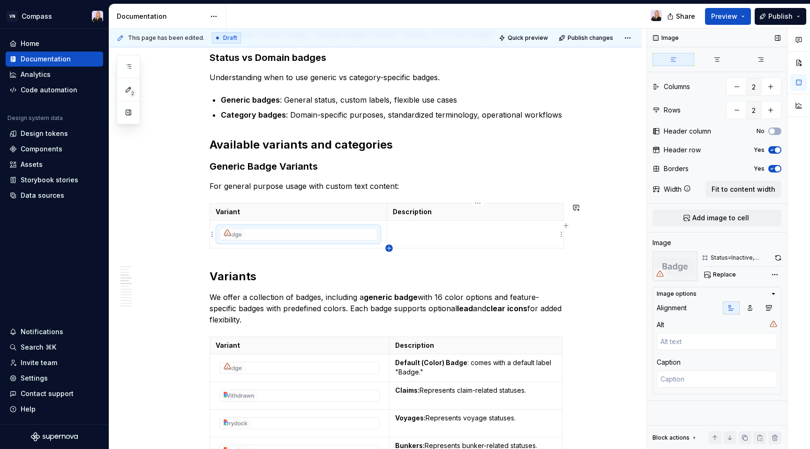
click at [386, 249] on icon "button" at bounding box center [390, 249] width 8 height 8
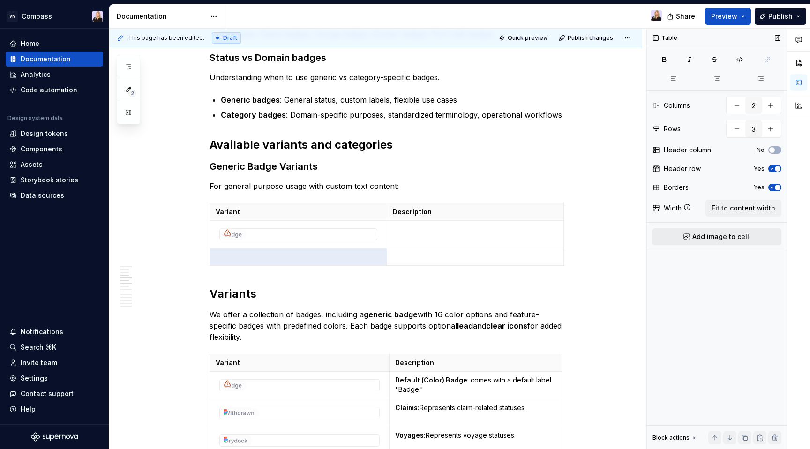
click at [726, 236] on span "Add image to cell" at bounding box center [721, 236] width 57 height 9
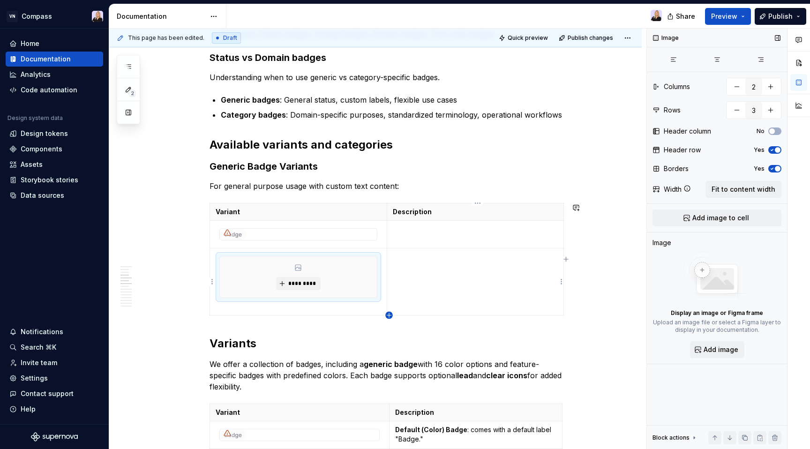
click at [389, 315] on icon "button" at bounding box center [389, 315] width 4 height 4
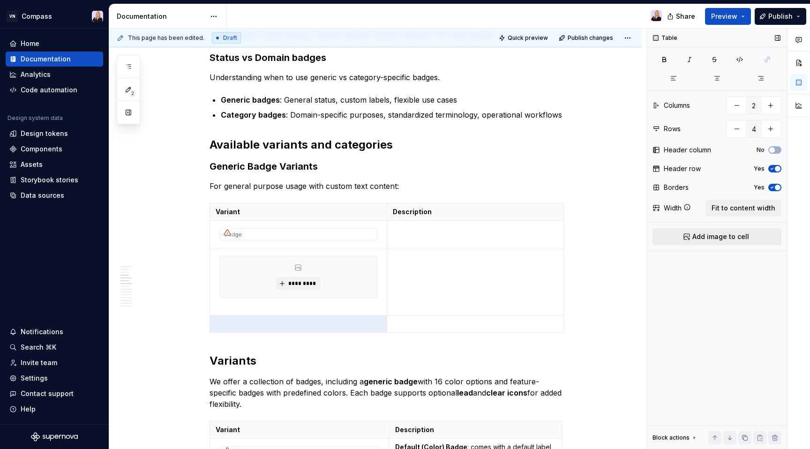
click at [735, 237] on span "Add image to cell" at bounding box center [721, 236] width 57 height 9
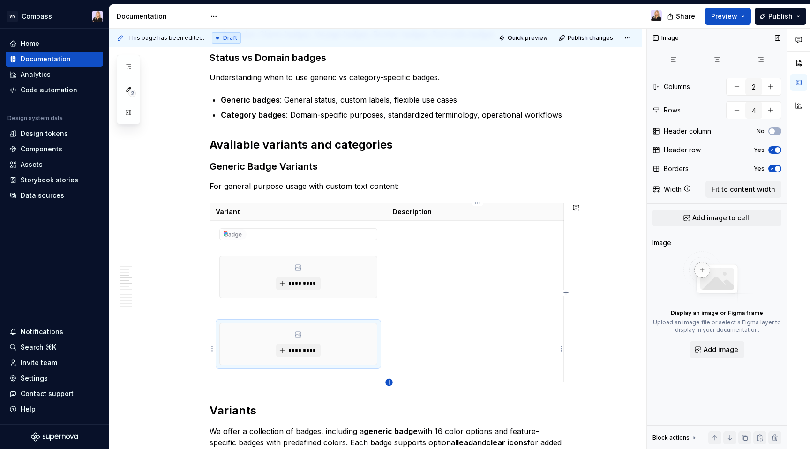
click at [391, 381] on icon "button" at bounding box center [390, 383] width 8 height 8
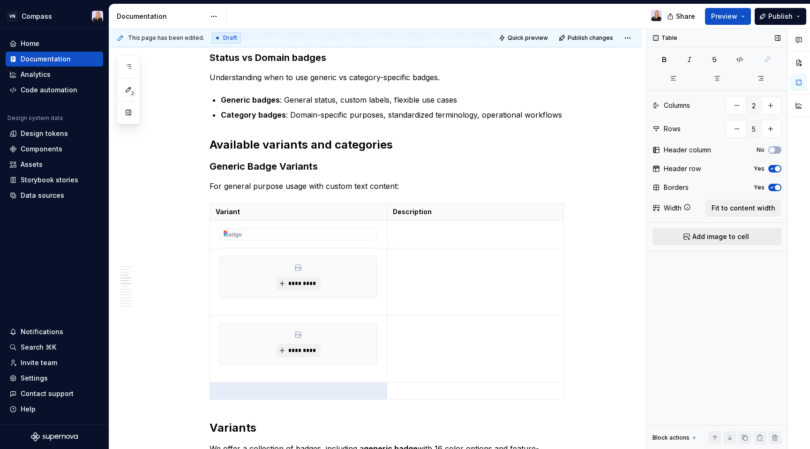
click at [733, 235] on span "Add image to cell" at bounding box center [721, 236] width 57 height 9
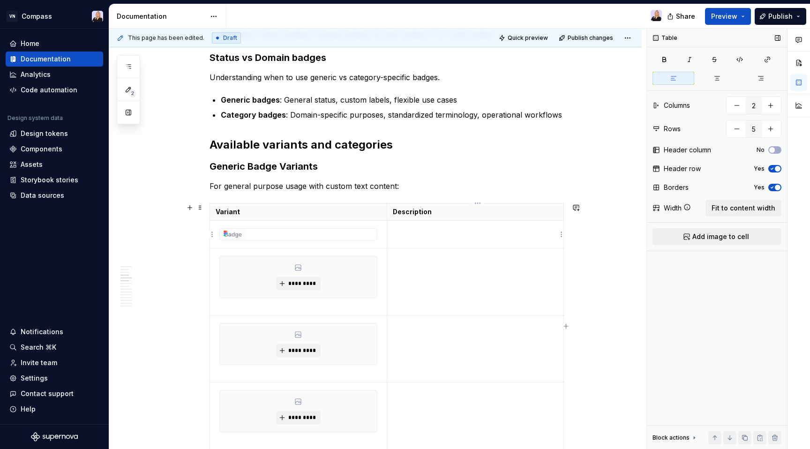
click at [418, 239] on td at bounding box center [475, 235] width 177 height 28
click at [423, 229] on p "Default:" at bounding box center [475, 229] width 165 height 9
click at [416, 272] on td at bounding box center [475, 282] width 177 height 67
click at [431, 230] on p "Inactive default:" at bounding box center [475, 229] width 165 height 9
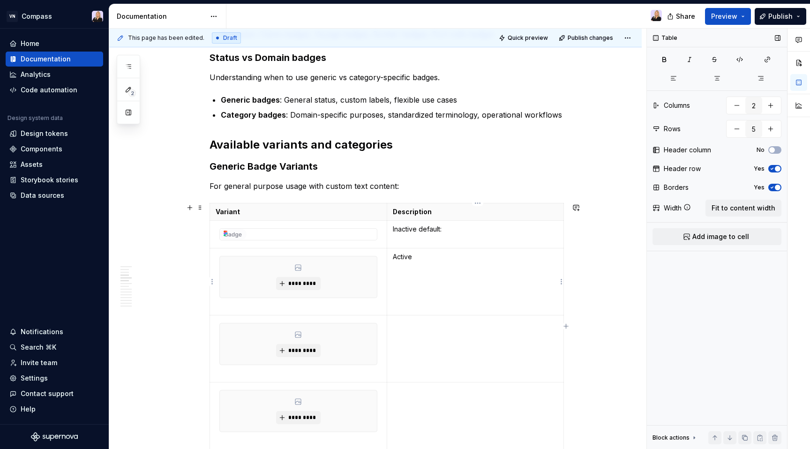
click at [396, 256] on p "Active" at bounding box center [475, 256] width 165 height 9
click at [429, 257] on p "Inactive Active" at bounding box center [475, 256] width 165 height 9
type textarea "*"
click at [430, 335] on td at bounding box center [475, 349] width 177 height 67
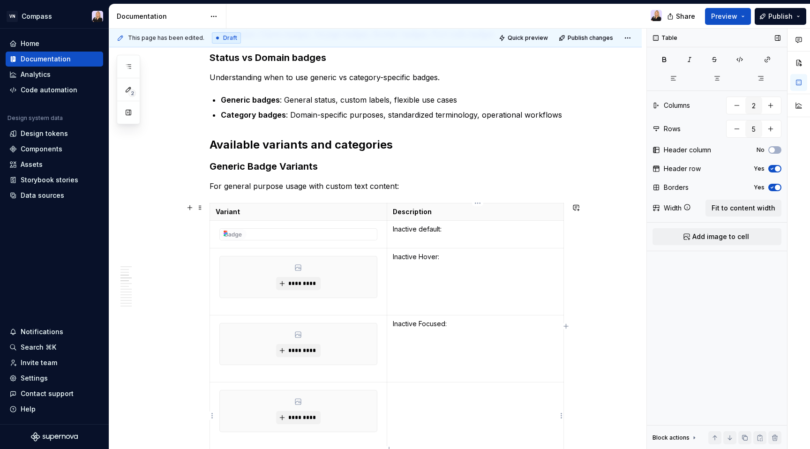
click at [422, 386] on td at bounding box center [475, 416] width 177 height 67
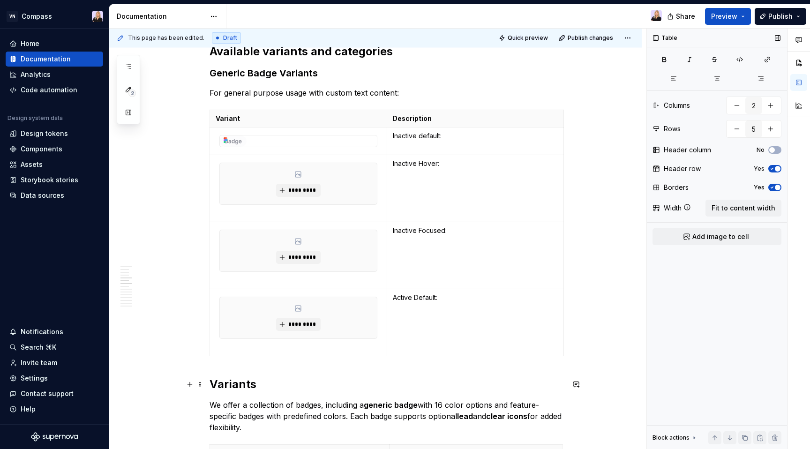
scroll to position [610, 0]
click at [390, 357] on div "Variant Description Inactive default: ********* Inactive Hover: ********* Inact…" at bounding box center [387, 235] width 355 height 250
click at [390, 353] on icon "button" at bounding box center [390, 357] width 8 height 8
type input "6"
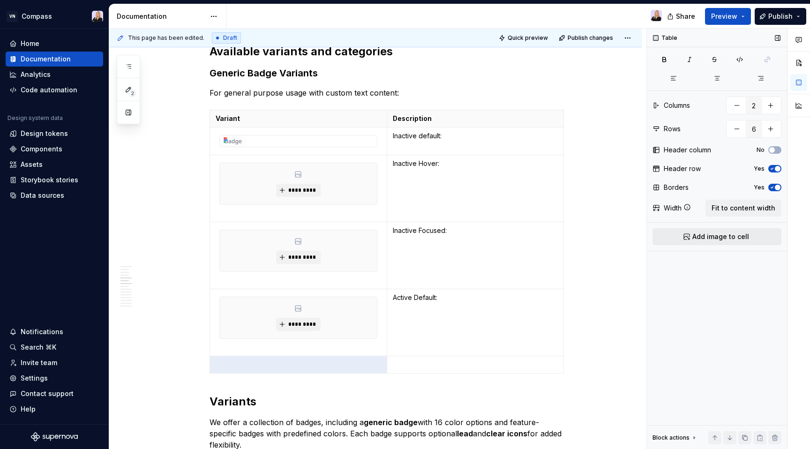
click at [730, 243] on button "Add image to cell" at bounding box center [717, 236] width 129 height 17
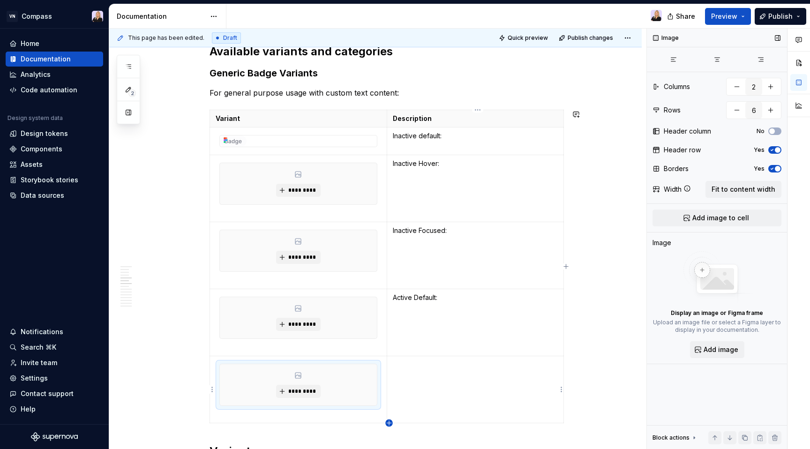
click at [391, 422] on icon "button" at bounding box center [390, 424] width 8 height 8
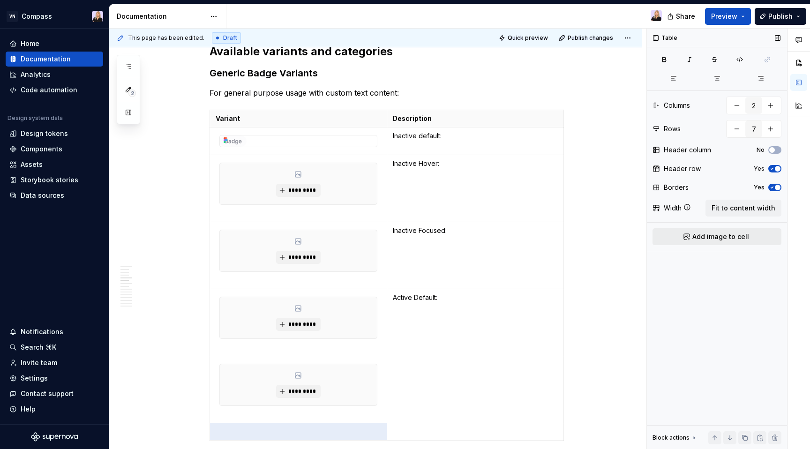
click at [709, 243] on button "Add image to cell" at bounding box center [717, 236] width 129 height 17
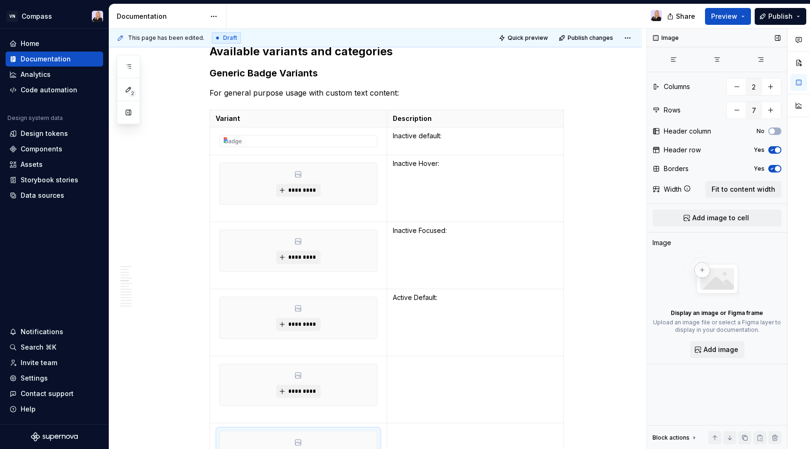
scroll to position [640, 0]
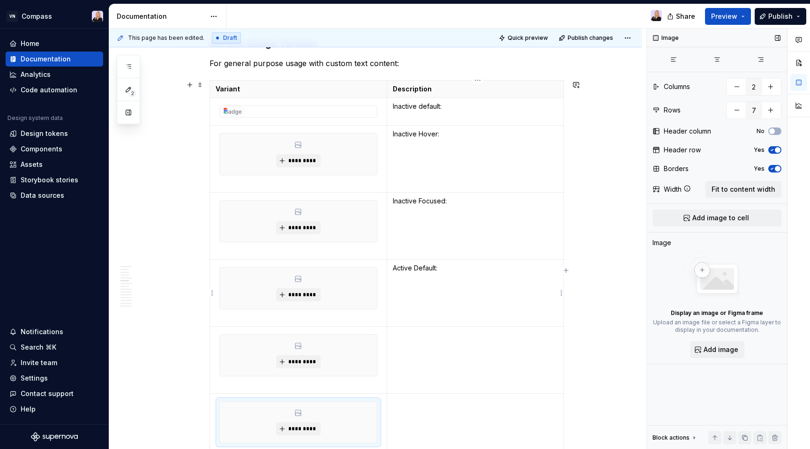
click at [457, 291] on td "Active Default:" at bounding box center [475, 293] width 177 height 67
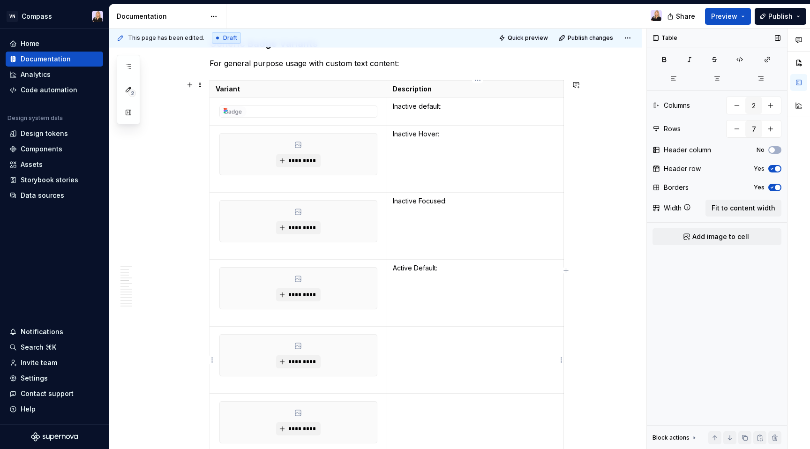
click at [437, 348] on td at bounding box center [475, 360] width 177 height 67
click at [433, 398] on p at bounding box center [475, 402] width 165 height 9
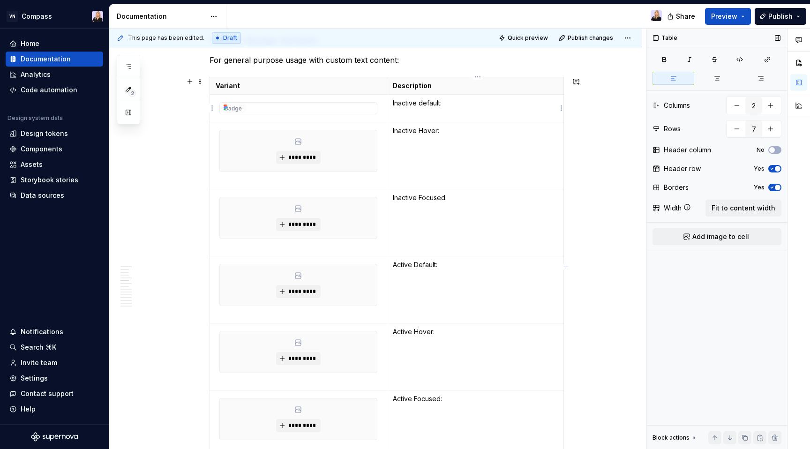
click at [424, 102] on p "Inactive default:" at bounding box center [475, 102] width 165 height 9
click at [297, 154] on span "*********" at bounding box center [302, 158] width 29 height 8
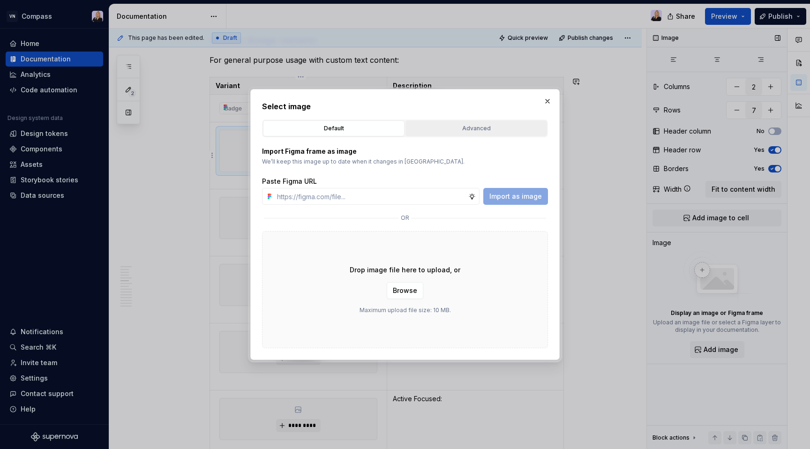
click at [472, 124] on div "Advanced" at bounding box center [476, 128] width 135 height 9
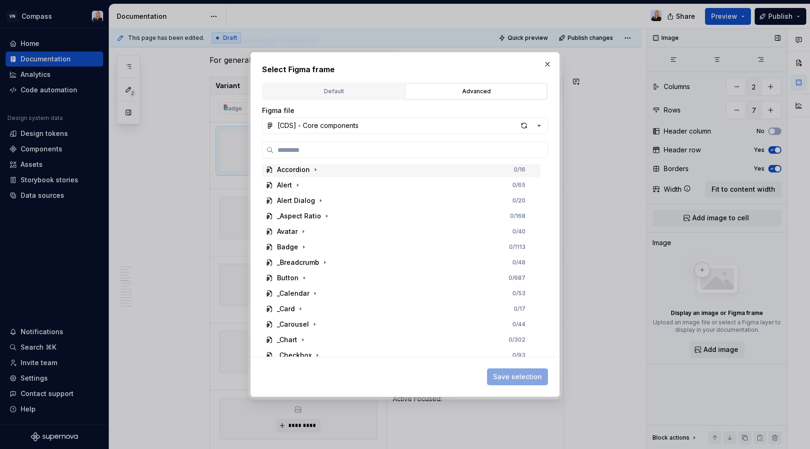
scroll to position [82, 0]
click at [304, 245] on icon "button" at bounding box center [304, 245] width 8 height 8
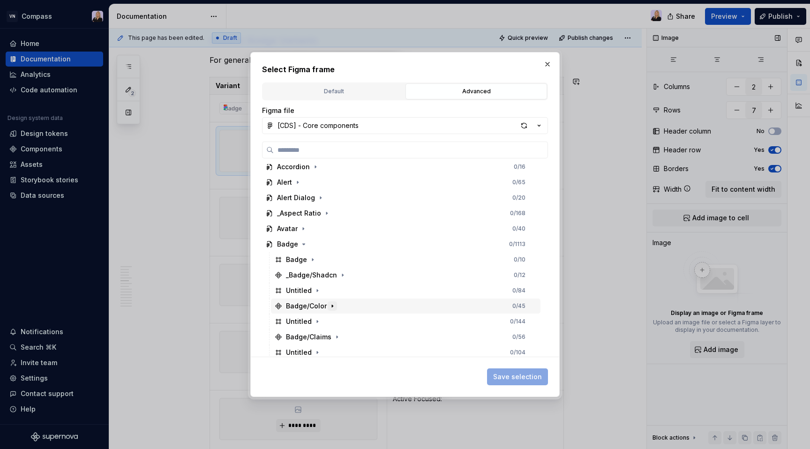
click at [332, 309] on icon "button" at bounding box center [333, 306] width 8 height 8
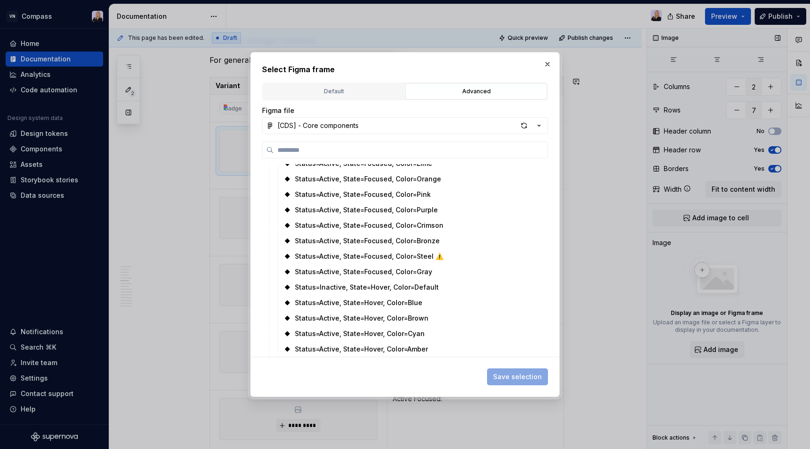
scroll to position [586, 0]
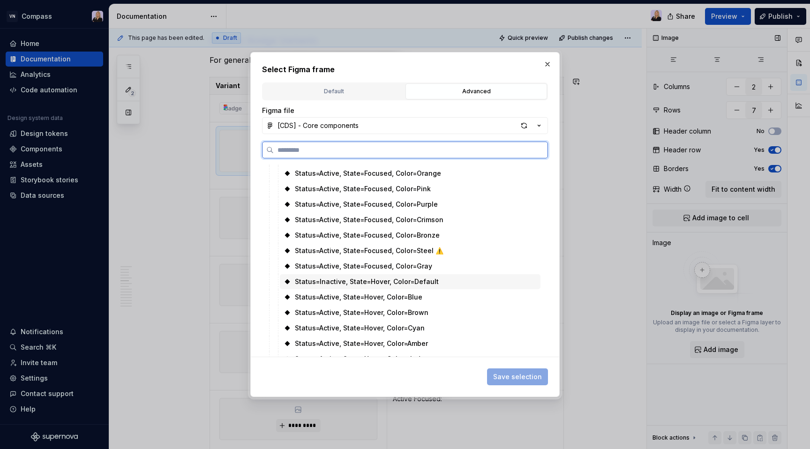
click at [373, 276] on div "Status=Inactive, State=Hover, Color=Default" at bounding box center [410, 281] width 261 height 15
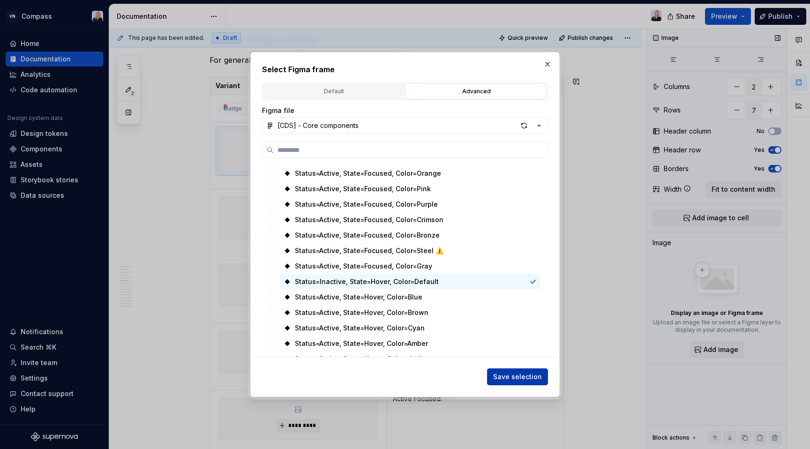
click at [517, 372] on span "Save selection" at bounding box center [517, 376] width 49 height 9
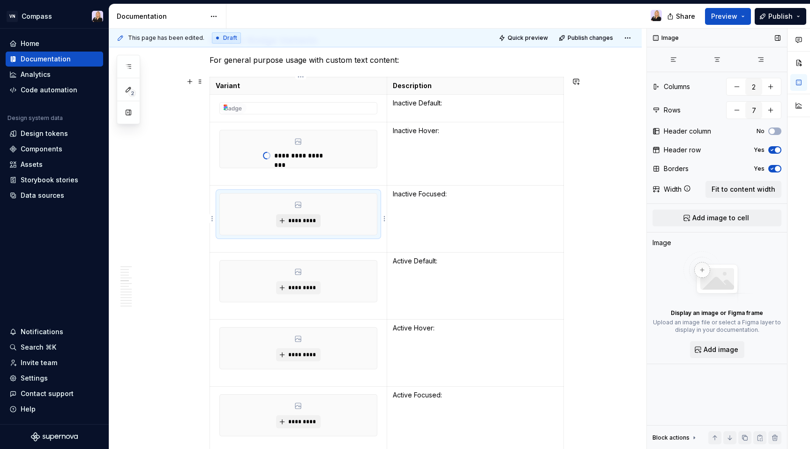
click at [310, 222] on td "*********" at bounding box center [298, 219] width 177 height 67
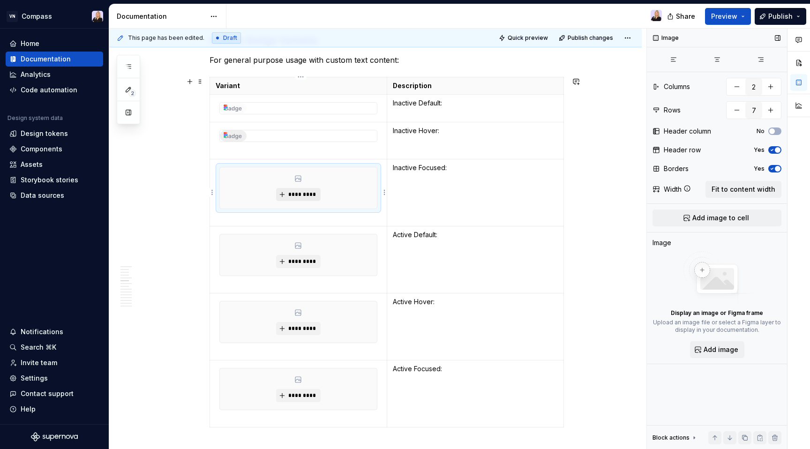
click at [313, 198] on button "*********" at bounding box center [298, 194] width 45 height 13
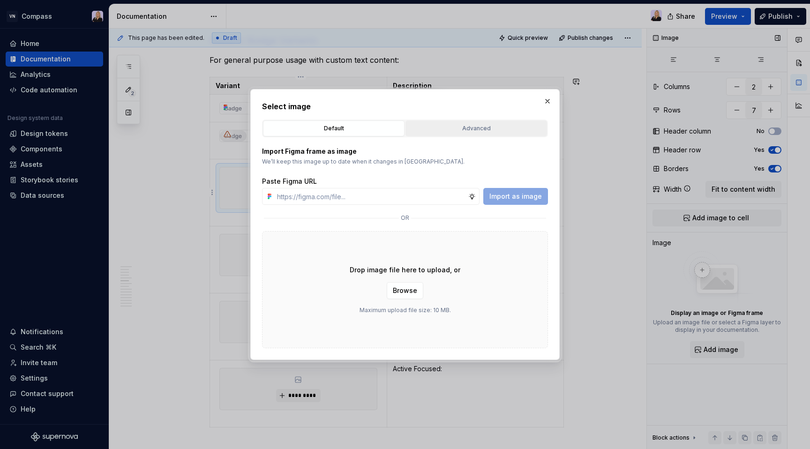
click at [454, 129] on div "Advanced" at bounding box center [476, 128] width 135 height 9
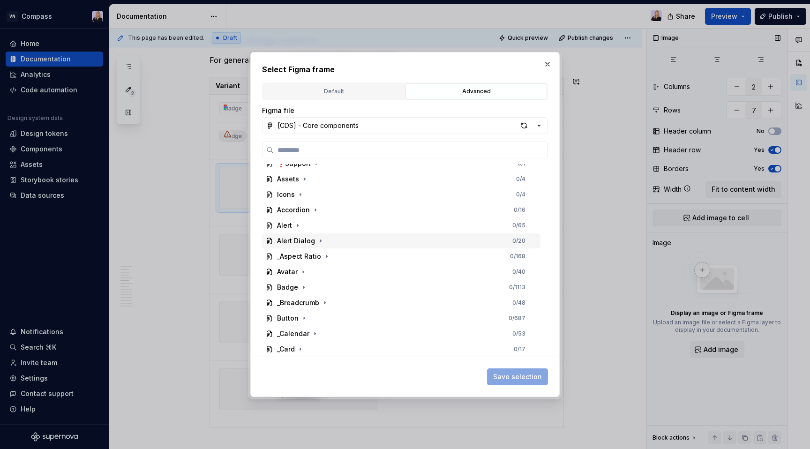
scroll to position [42, 0]
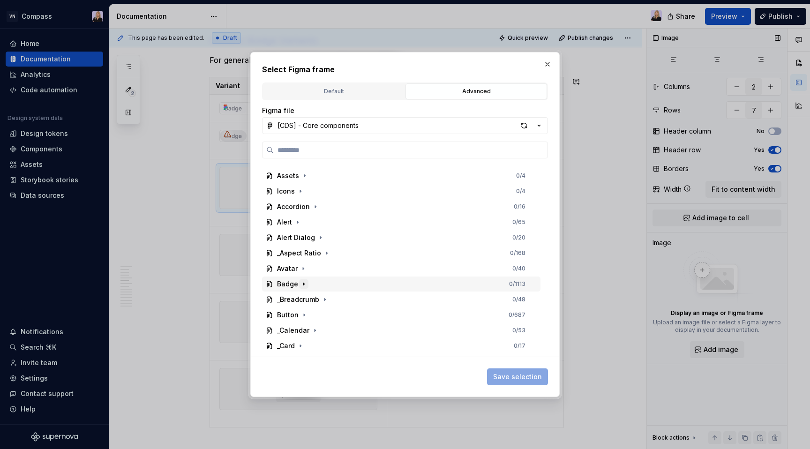
click at [302, 283] on icon "button" at bounding box center [304, 284] width 8 height 8
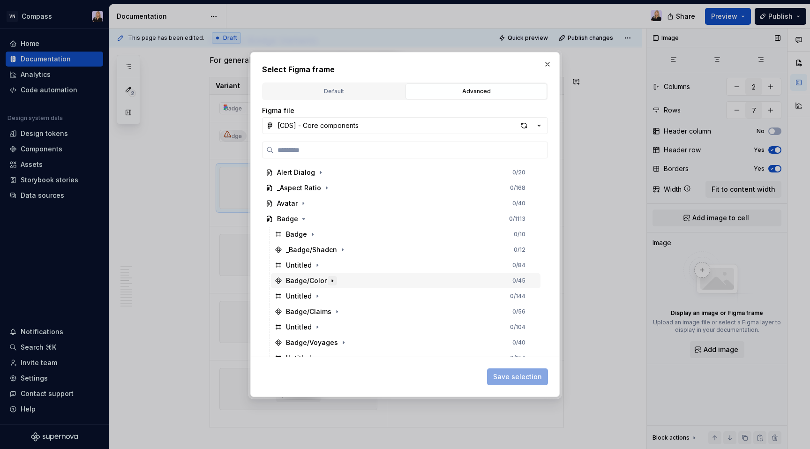
click at [333, 281] on icon "button" at bounding box center [333, 281] width 8 height 8
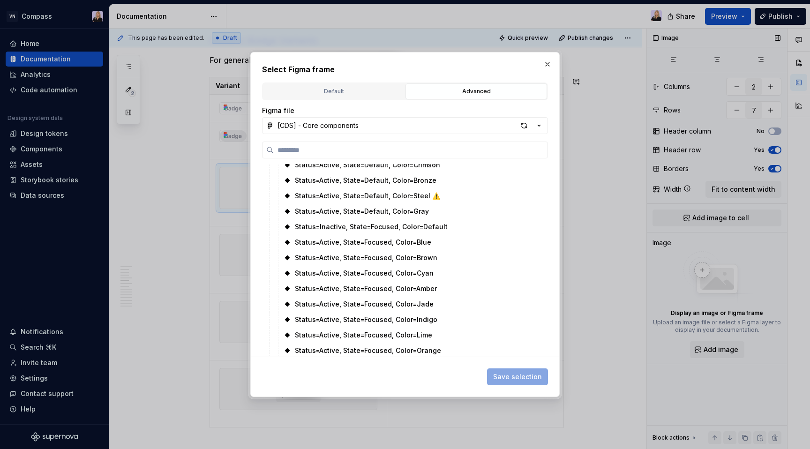
scroll to position [409, 0]
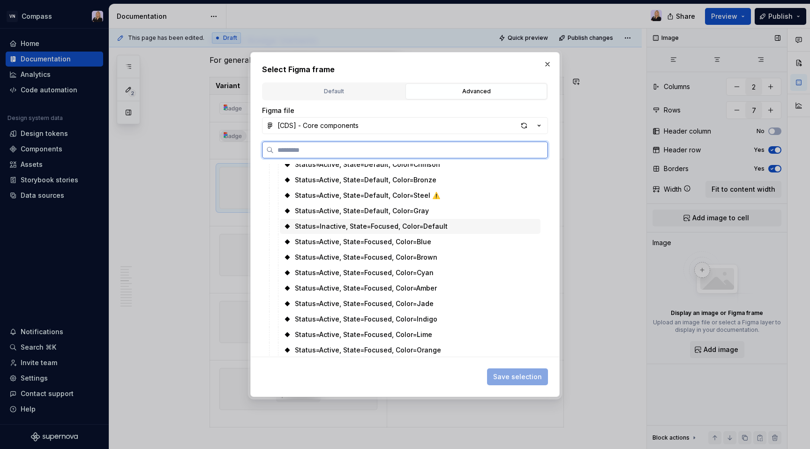
click at [362, 229] on div "Status=Inactive, State=Focused, Color=Default" at bounding box center [371, 226] width 153 height 9
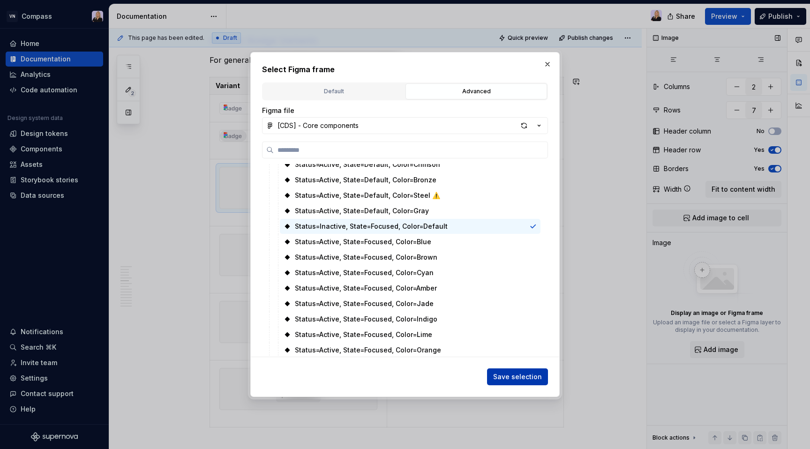
click at [518, 379] on span "Save selection" at bounding box center [517, 376] width 49 height 9
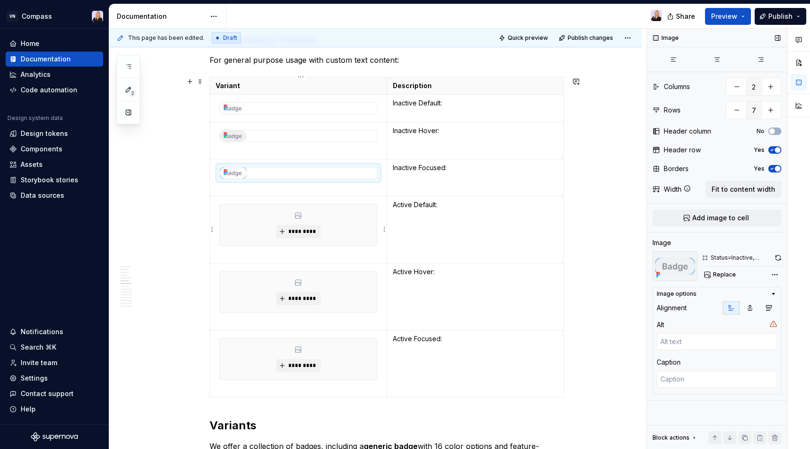
click at [308, 258] on p at bounding box center [299, 254] width 166 height 9
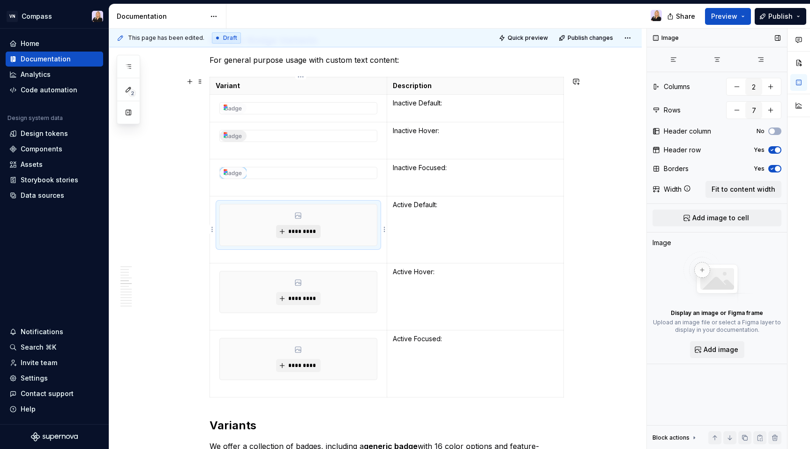
click at [310, 230] on span "*********" at bounding box center [302, 232] width 29 height 8
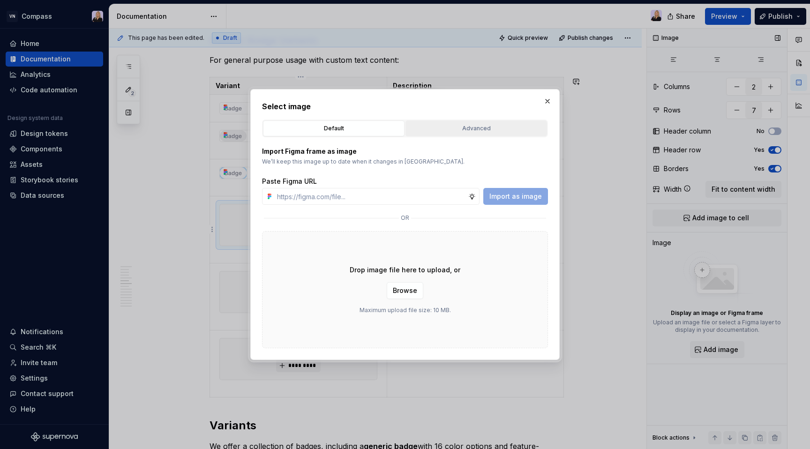
click at [442, 129] on div "Advanced" at bounding box center [476, 128] width 135 height 9
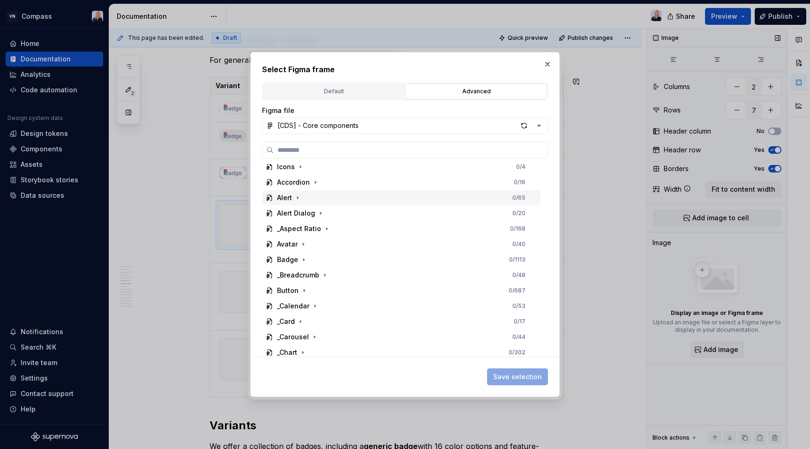
scroll to position [71, 0]
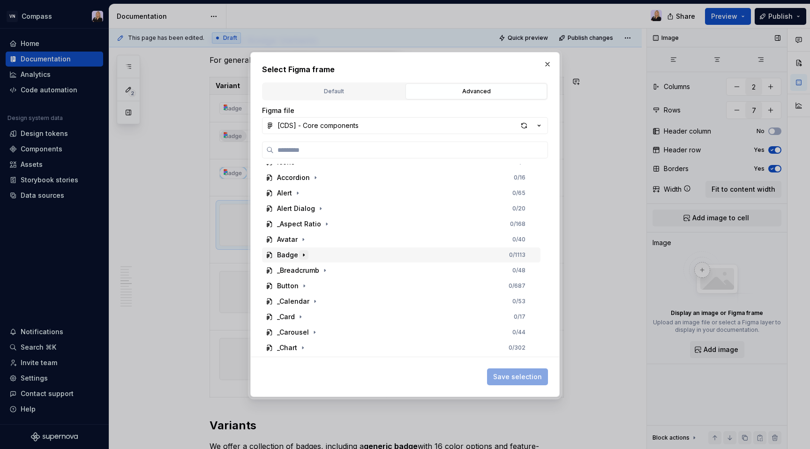
click at [304, 256] on icon "button" at bounding box center [304, 255] width 8 height 8
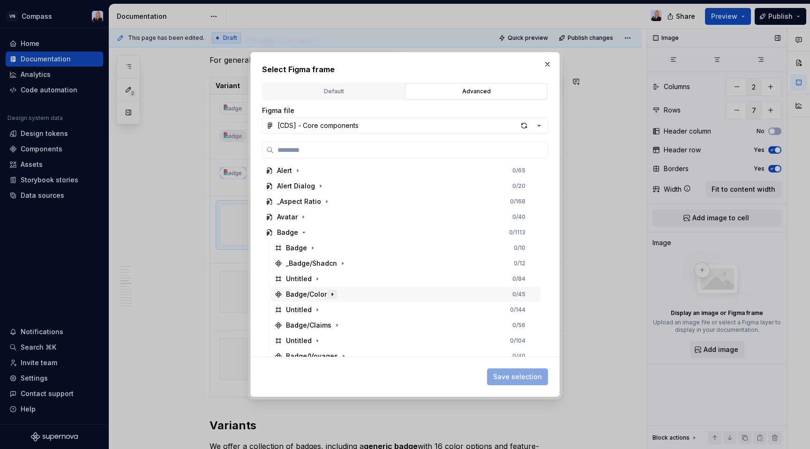
click at [331, 292] on icon "button" at bounding box center [333, 295] width 8 height 8
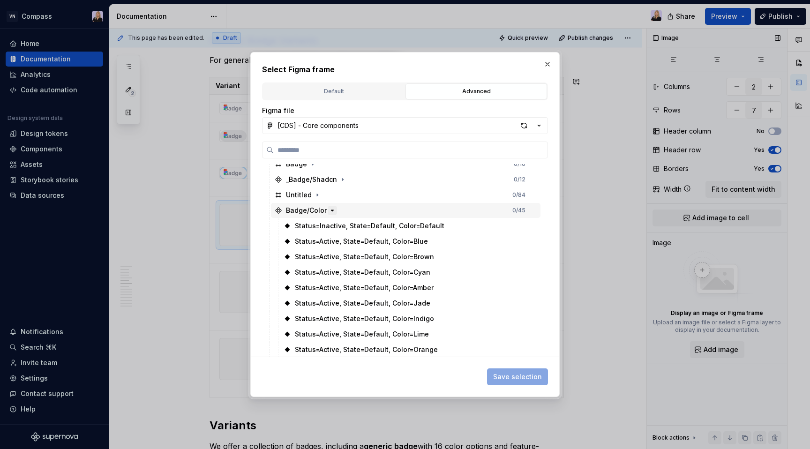
scroll to position [181, 0]
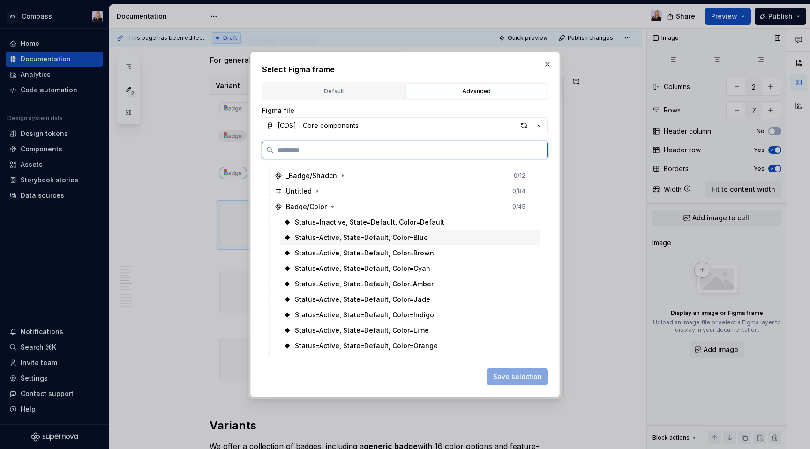
click at [367, 236] on div "Status=Active, State=Default, Color=Blue" at bounding box center [361, 237] width 133 height 9
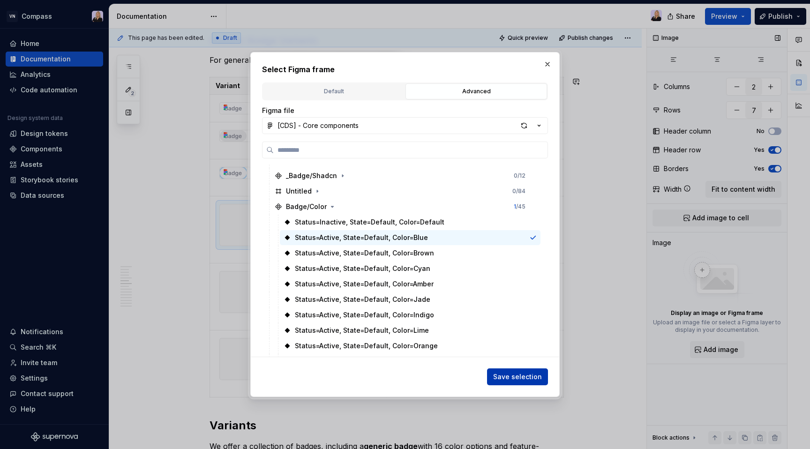
click at [516, 378] on span "Save selection" at bounding box center [517, 376] width 49 height 9
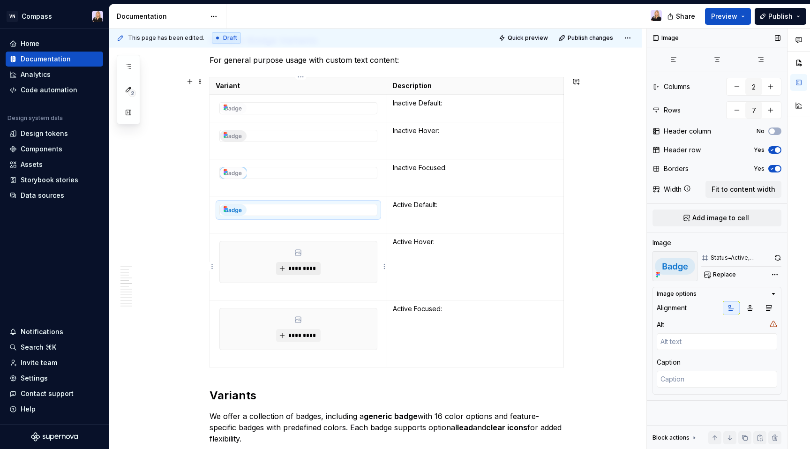
click at [313, 270] on span "*********" at bounding box center [302, 269] width 29 height 8
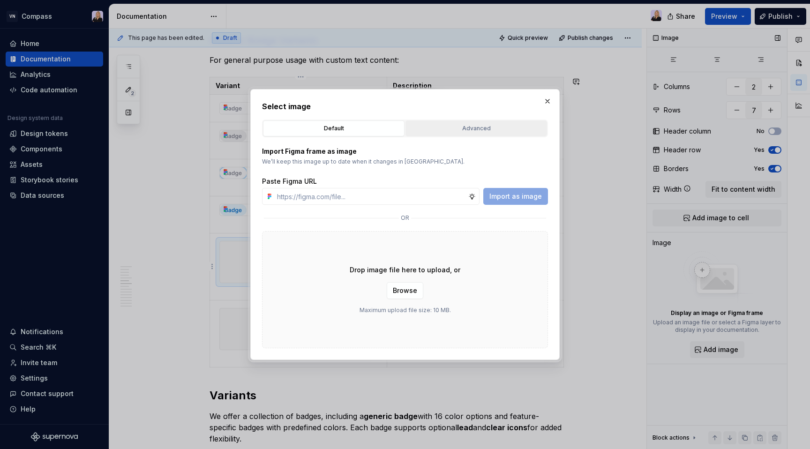
click at [468, 129] on div "Advanced" at bounding box center [476, 128] width 135 height 9
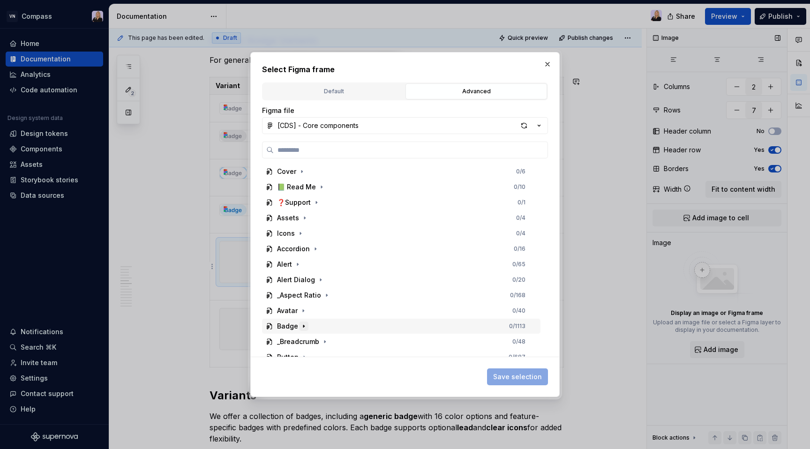
click at [305, 326] on icon "button" at bounding box center [304, 327] width 8 height 8
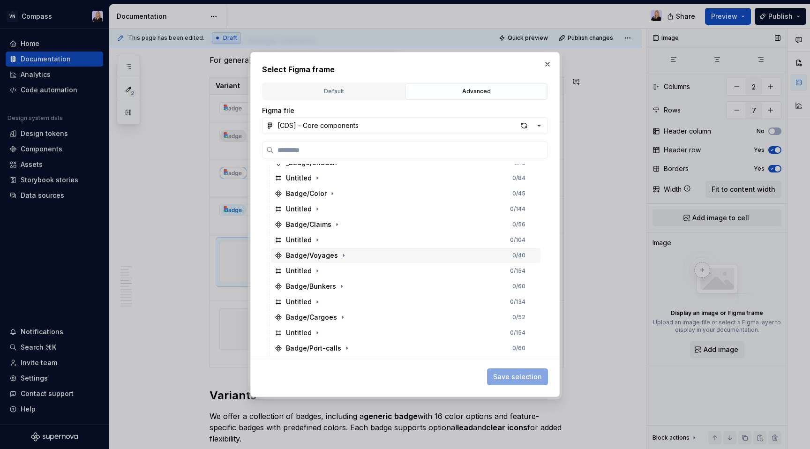
scroll to position [194, 0]
click at [333, 195] on icon "button" at bounding box center [333, 195] width 8 height 8
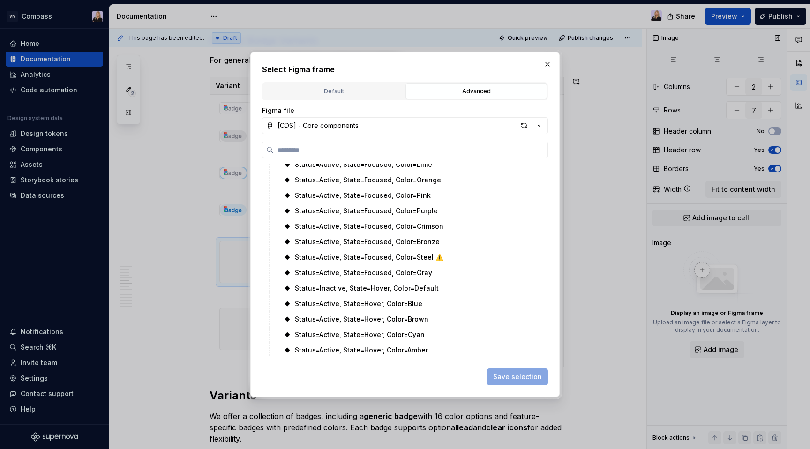
scroll to position [590, 0]
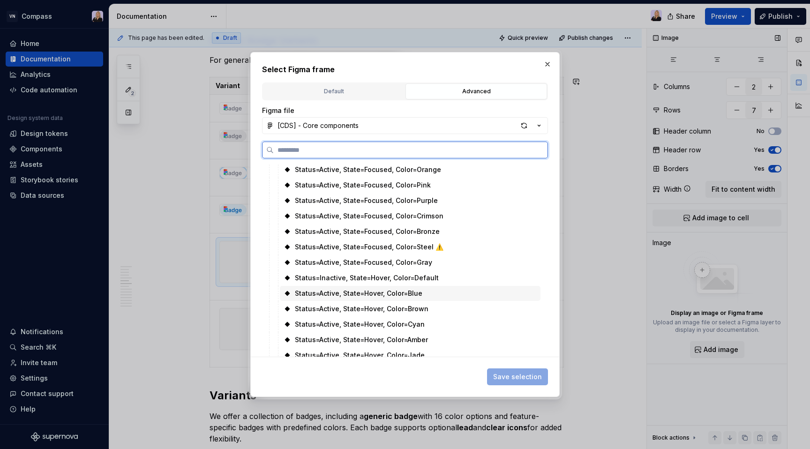
click at [355, 291] on div "Status=Active, State=Hover, Color=Blue" at bounding box center [359, 293] width 128 height 9
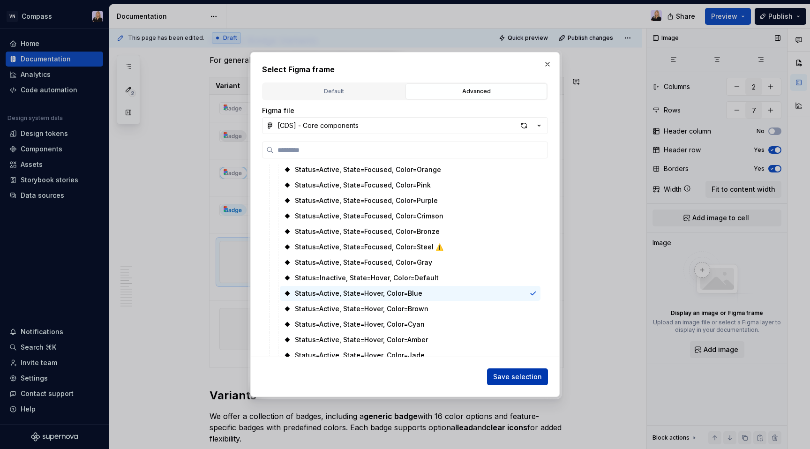
click at [534, 378] on span "Save selection" at bounding box center [517, 376] width 49 height 9
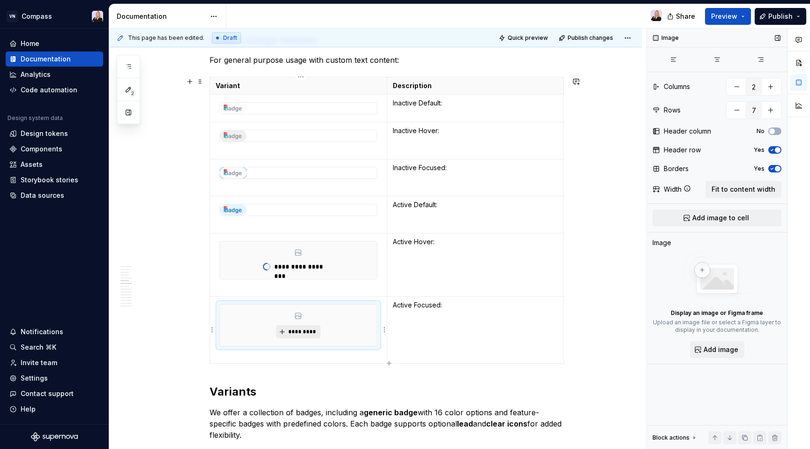
click at [292, 333] on span "*********" at bounding box center [302, 332] width 29 height 8
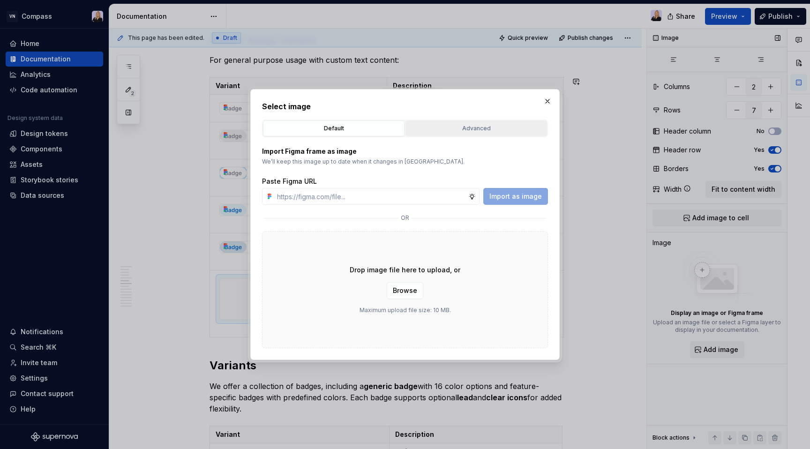
click at [464, 129] on div "Advanced" at bounding box center [476, 128] width 135 height 9
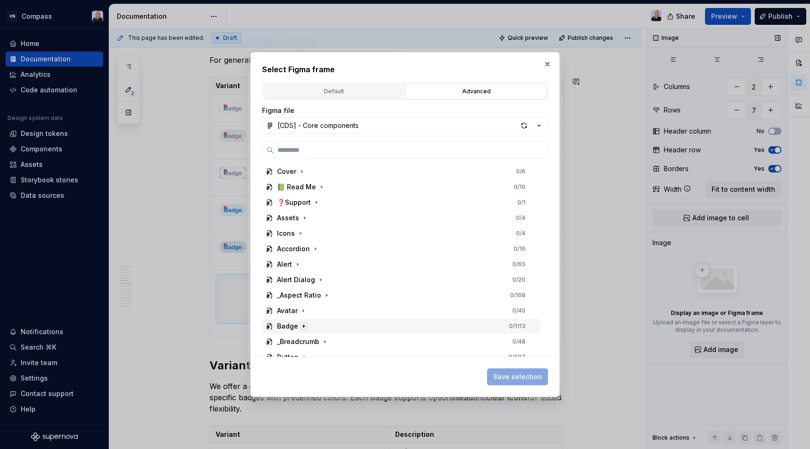
click at [304, 329] on icon "button" at bounding box center [304, 327] width 8 height 8
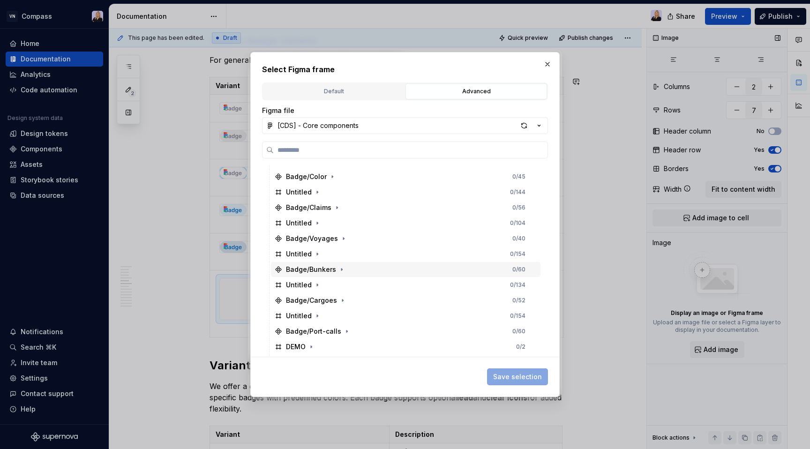
scroll to position [212, 0]
click at [332, 177] on icon "button" at bounding box center [333, 177] width 8 height 8
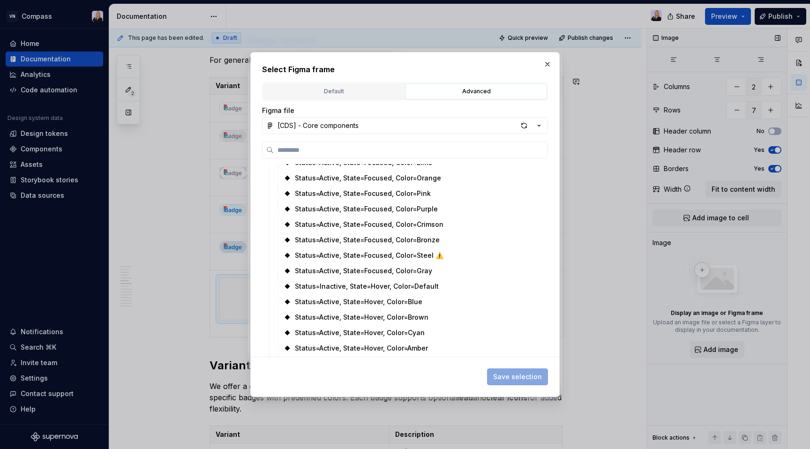
scroll to position [590, 0]
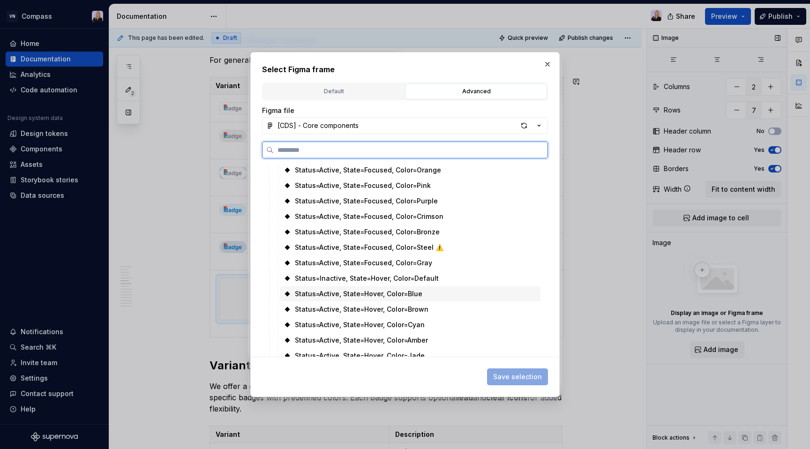
click at [352, 295] on div "Status=Active, State=Hover, Color=Blue" at bounding box center [359, 293] width 128 height 9
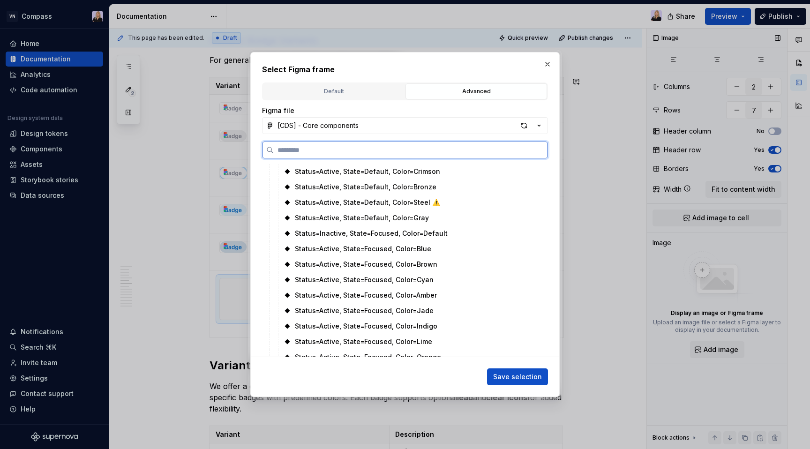
scroll to position [387, 0]
click at [370, 256] on div "Status=Inactive, State=Focused, Color=Default" at bounding box center [410, 249] width 261 height 15
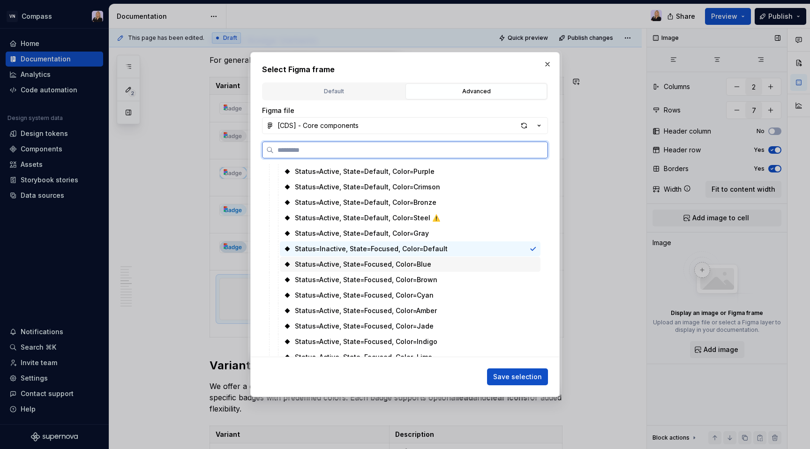
click at [371, 263] on div "Status=Active, State=Focused, Color=Blue" at bounding box center [363, 264] width 136 height 9
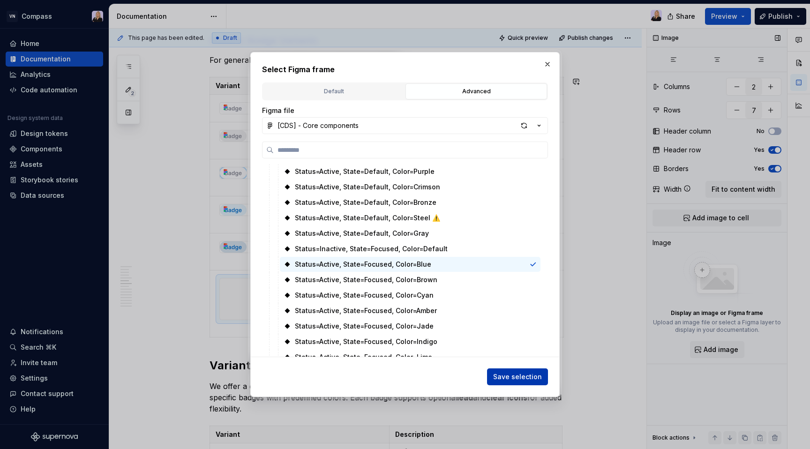
click at [531, 378] on span "Save selection" at bounding box center [517, 376] width 49 height 9
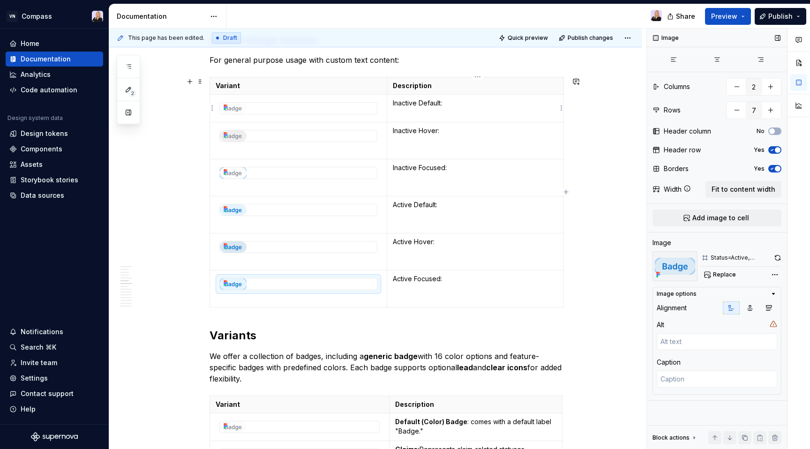
click at [516, 116] on td "Inactive Default:" at bounding box center [475, 109] width 177 height 28
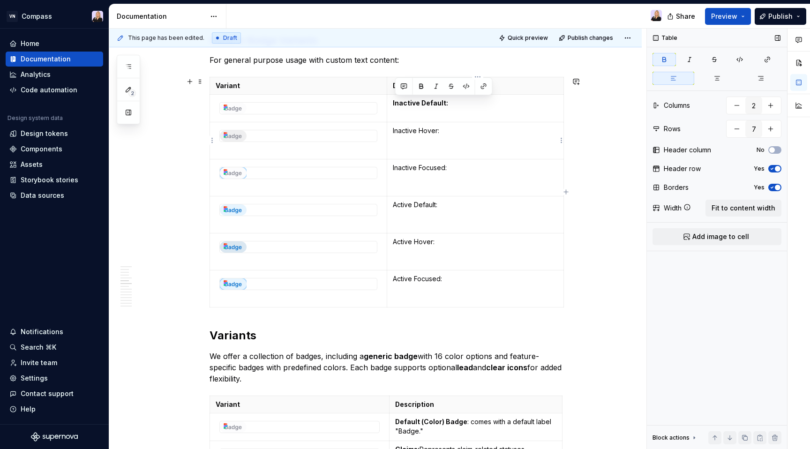
click at [506, 137] on td "Inactive Hover:" at bounding box center [475, 140] width 177 height 37
click at [499, 162] on td "Inactive Focused:" at bounding box center [475, 177] width 177 height 37
click at [487, 216] on td "Active Default:" at bounding box center [475, 215] width 177 height 37
click at [481, 251] on td "Active Hover:" at bounding box center [475, 252] width 177 height 37
click at [466, 280] on p "Active Focused:" at bounding box center [475, 278] width 165 height 9
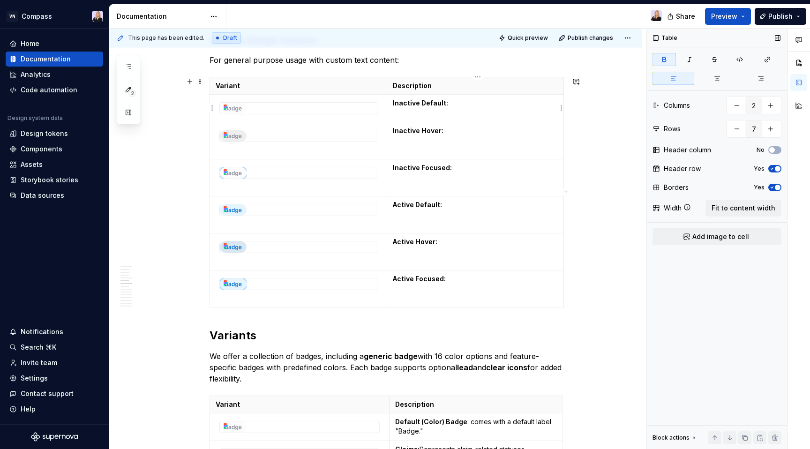
click at [478, 109] on td "Inactive Default:" at bounding box center [475, 109] width 177 height 28
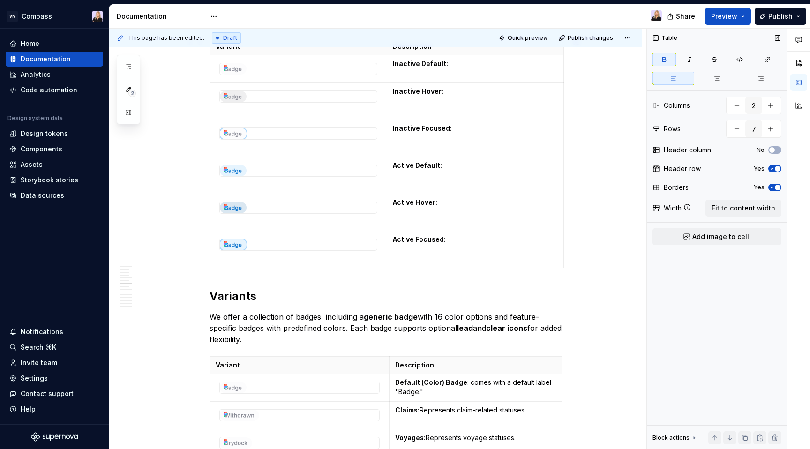
scroll to position [677, 0]
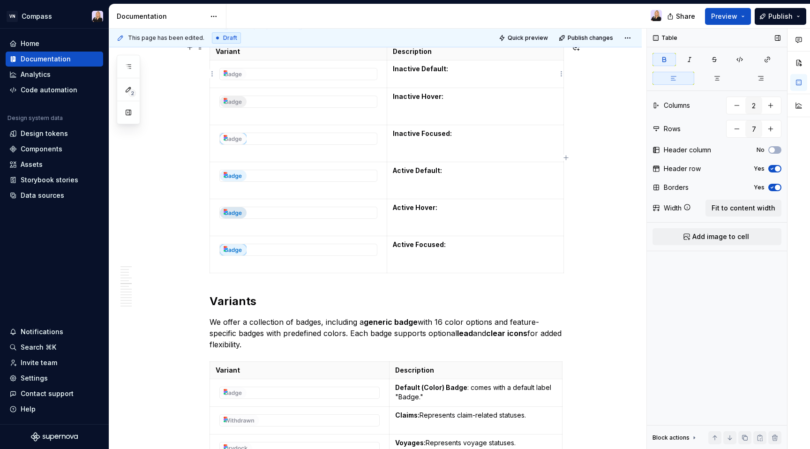
click at [512, 81] on td "Inactive Default:" at bounding box center [475, 74] width 177 height 28
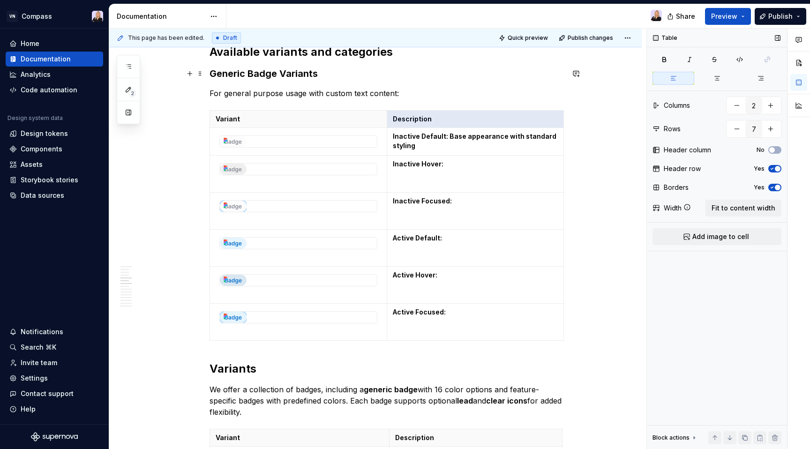
scroll to position [609, 0]
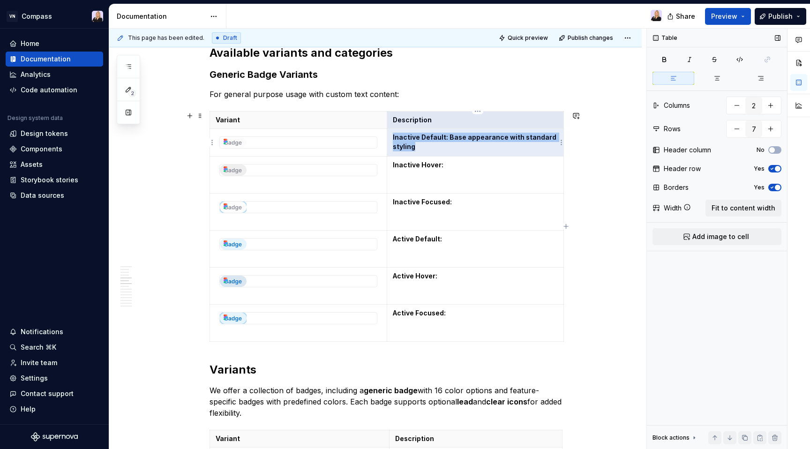
drag, startPoint x: 450, startPoint y: 70, endPoint x: 464, endPoint y: 144, distance: 75.9
click at [464, 144] on p "Inactive Default: Base appearance with standard styling" at bounding box center [475, 142] width 165 height 19
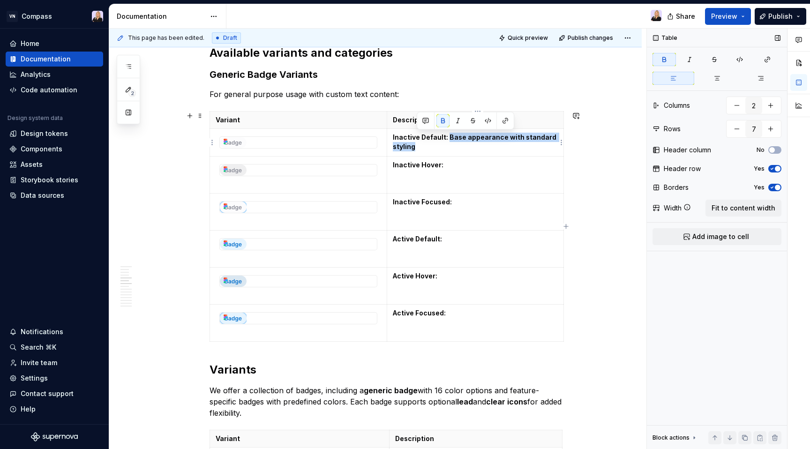
drag, startPoint x: 449, startPoint y: 137, endPoint x: 458, endPoint y: 146, distance: 12.6
click at [458, 146] on p "Inactive Default: Base appearance with standard styling" at bounding box center [475, 142] width 165 height 19
click at [461, 170] on td "Inactive Hover:" at bounding box center [475, 175] width 177 height 37
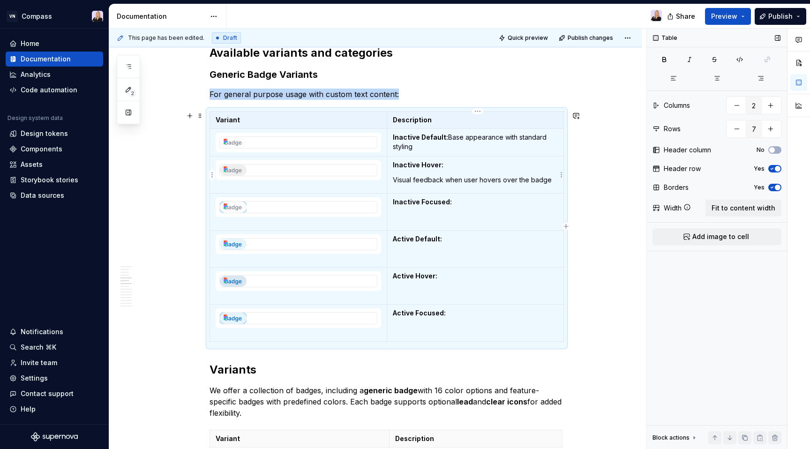
click at [397, 179] on p "Visual feedback when user hovers over the badge" at bounding box center [475, 179] width 165 height 9
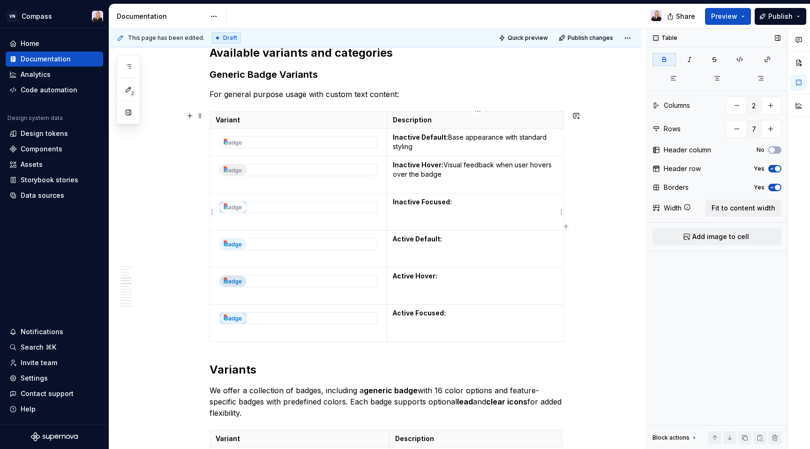
click at [462, 205] on p "Inactive Focused:" at bounding box center [475, 201] width 165 height 9
click at [466, 236] on p "Active Default:" at bounding box center [475, 238] width 165 height 9
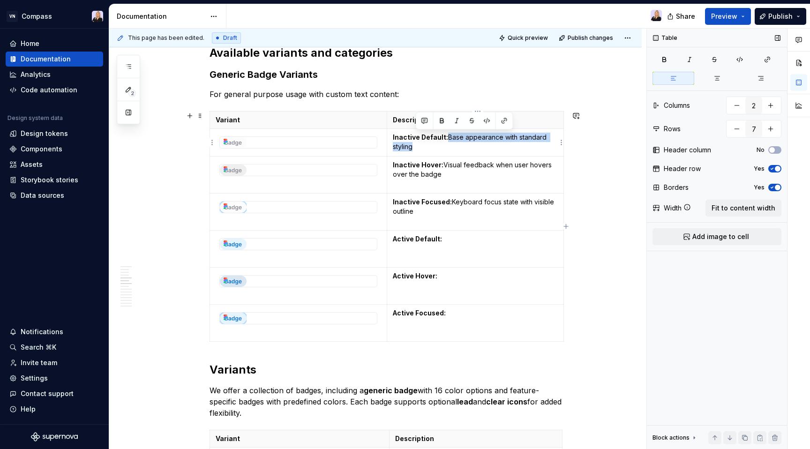
drag, startPoint x: 453, startPoint y: 138, endPoint x: 461, endPoint y: 144, distance: 10.5
click at [461, 144] on p "Inactive Default: Base appearance with standard styling" at bounding box center [475, 142] width 165 height 19
copy p "Base appearance with standard styling"
click at [459, 235] on p "Active Default:" at bounding box center [475, 238] width 165 height 9
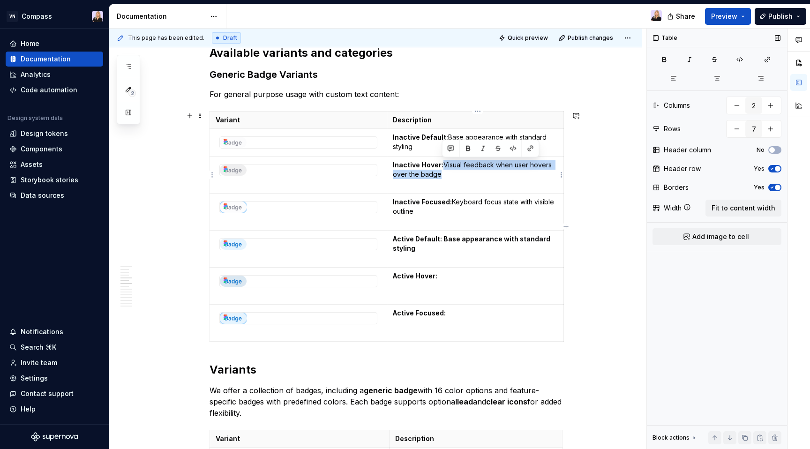
drag, startPoint x: 446, startPoint y: 166, endPoint x: 454, endPoint y: 175, distance: 11.0
click at [454, 175] on p "Inactive Hover: Visual feedback when user hovers over the badge" at bounding box center [475, 169] width 165 height 19
copy p "Visual feedback when user hovers over the badge"
click at [467, 281] on td "Active Hover:" at bounding box center [475, 286] width 177 height 37
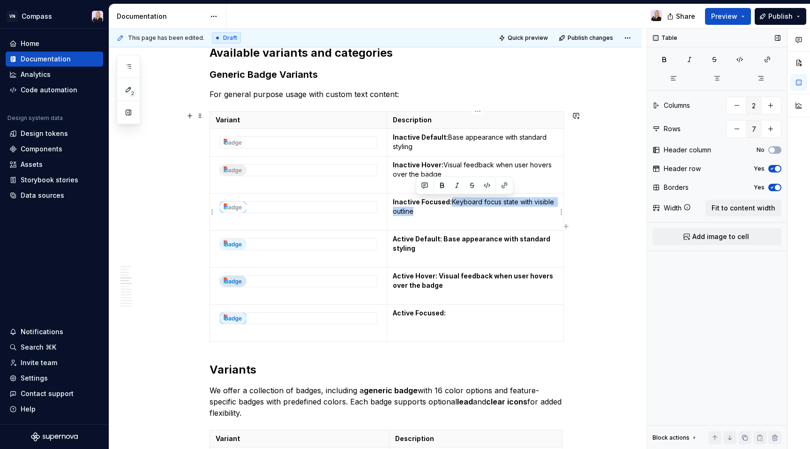
drag, startPoint x: 454, startPoint y: 202, endPoint x: 463, endPoint y: 213, distance: 14.4
click at [463, 213] on p "Inactive Focused: Keyboard focus state with visible outline" at bounding box center [475, 206] width 165 height 19
copy p "Keyboard focus state with visible outline"
click at [461, 313] on p "Active Focused:" at bounding box center [475, 313] width 165 height 9
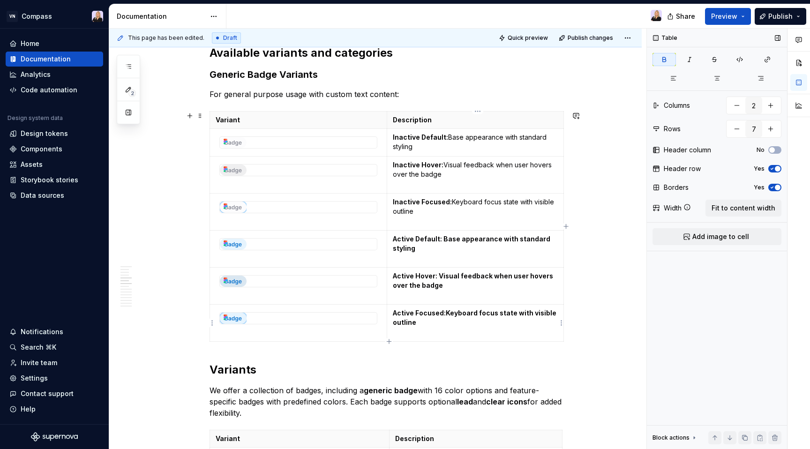
click at [447, 313] on strong "Active Focused:Keyboard focus state with visible outline" at bounding box center [475, 317] width 165 height 17
drag, startPoint x: 448, startPoint y: 313, endPoint x: 458, endPoint y: 322, distance: 13.6
click at [458, 322] on p "Active Focused: Keyboard focus state with visible outline" at bounding box center [475, 318] width 165 height 19
drag, startPoint x: 440, startPoint y: 274, endPoint x: 451, endPoint y: 286, distance: 15.6
click at [451, 286] on p "Active Hover: Visual feedback when user hovers over the badge" at bounding box center [475, 281] width 165 height 19
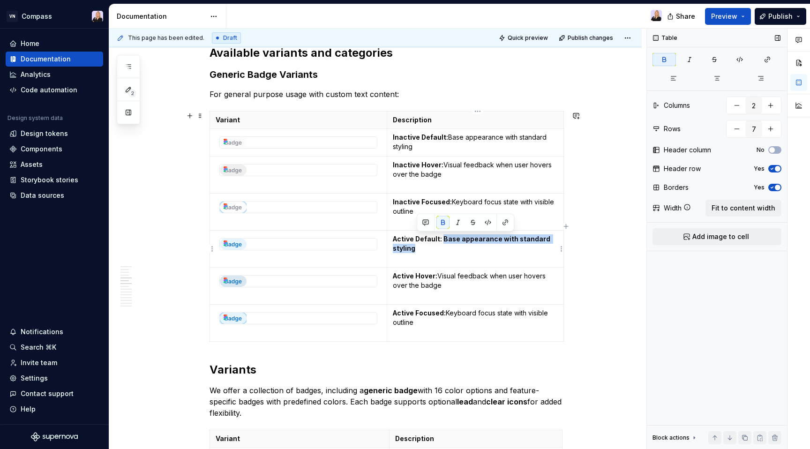
drag, startPoint x: 445, startPoint y: 237, endPoint x: 449, endPoint y: 250, distance: 14.2
click at [449, 250] on p "Active Default: Base appearance with standard styling" at bounding box center [475, 243] width 165 height 19
click at [457, 321] on p "Active Focused: Keyboard focus state with visible outline" at bounding box center [475, 318] width 165 height 19
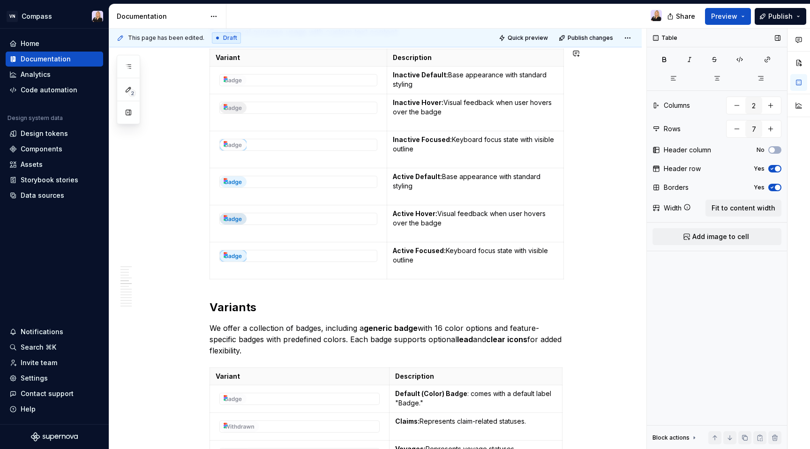
scroll to position [675, 0]
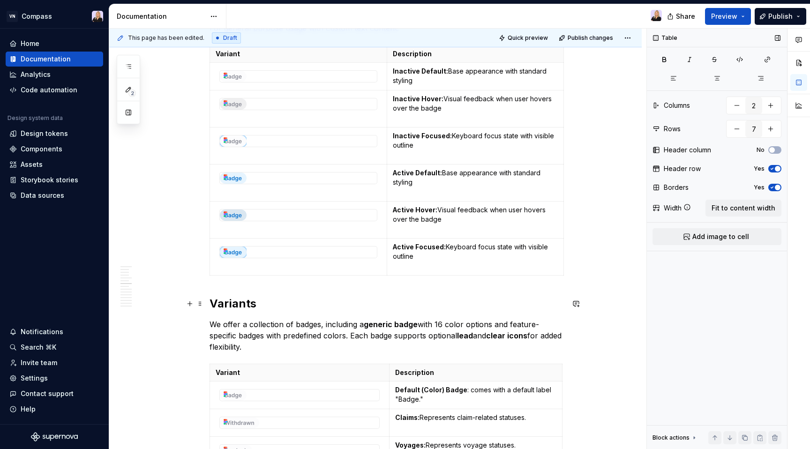
click at [216, 301] on h2 "Variants" at bounding box center [387, 303] width 355 height 15
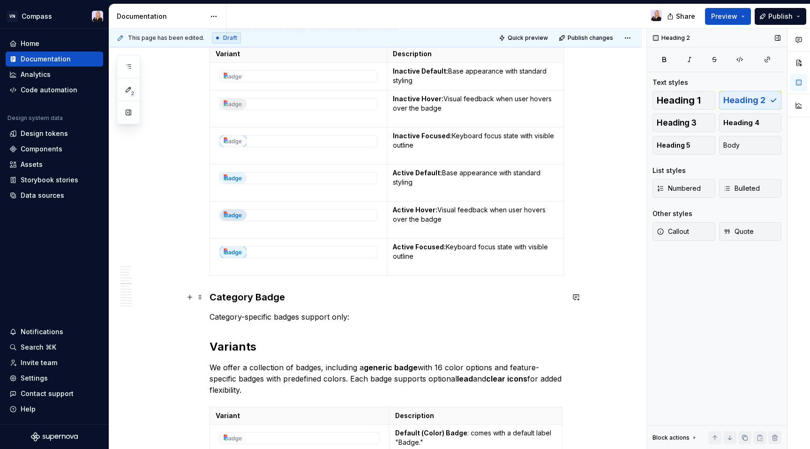
click at [266, 296] on h3 "Category Badge" at bounding box center [387, 297] width 355 height 13
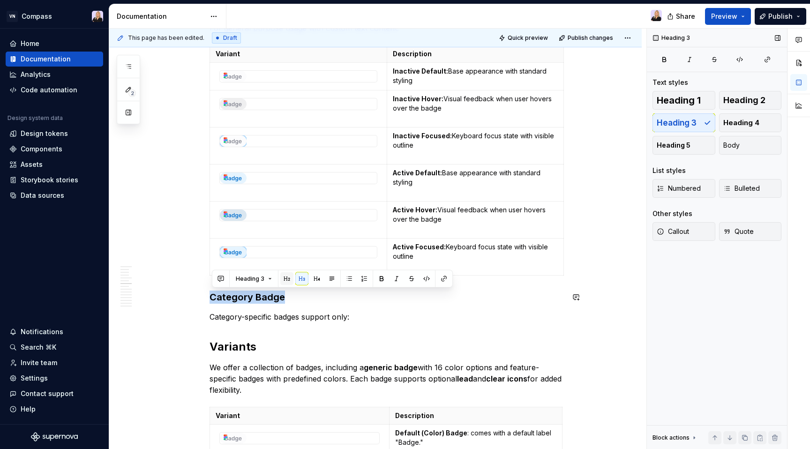
click at [288, 280] on button "button" at bounding box center [286, 278] width 13 height 13
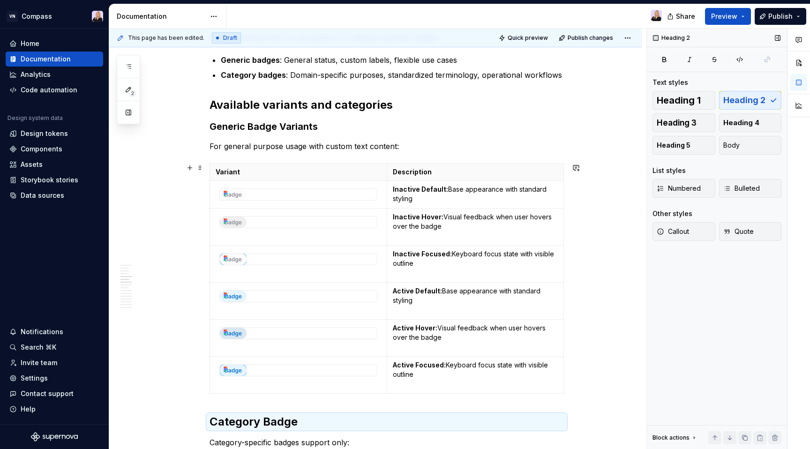
scroll to position [558, 0]
click at [702, 123] on button "Heading 3" at bounding box center [684, 122] width 63 height 19
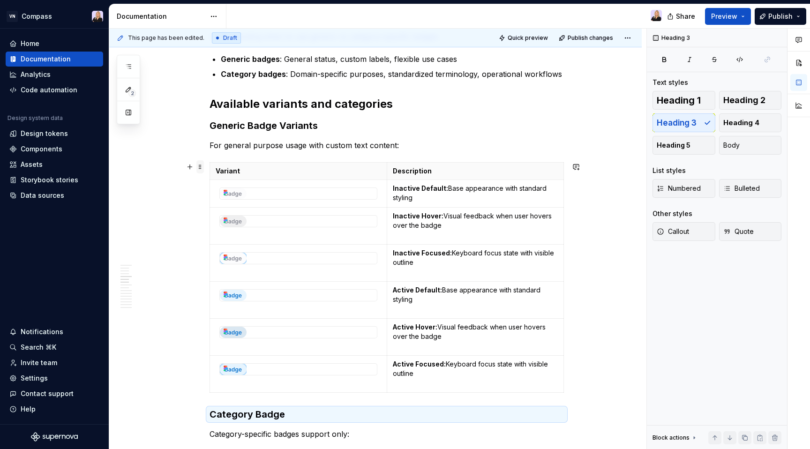
click at [201, 167] on span at bounding box center [201, 166] width 8 height 13
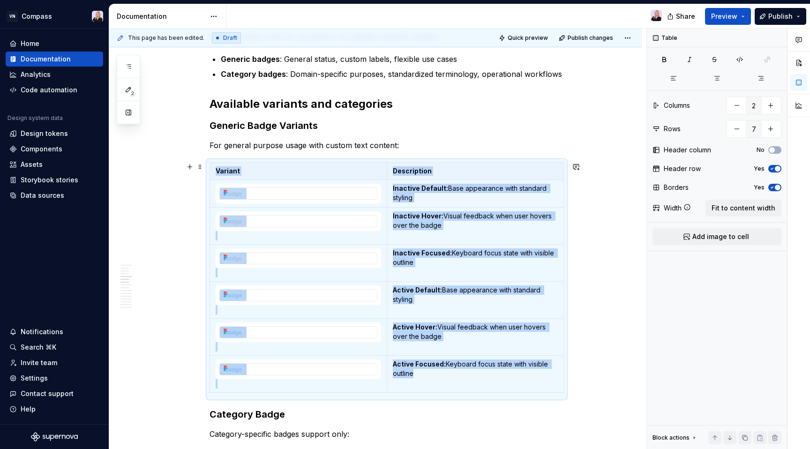
click at [319, 418] on h3 "Category Badge" at bounding box center [387, 414] width 355 height 13
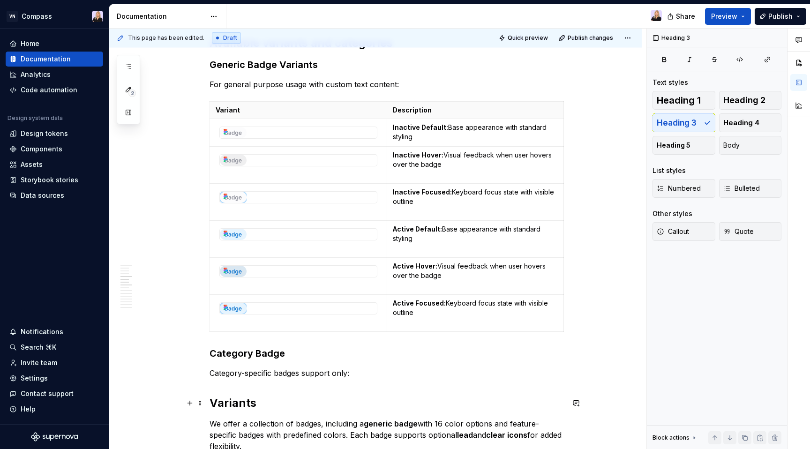
scroll to position [633, 0]
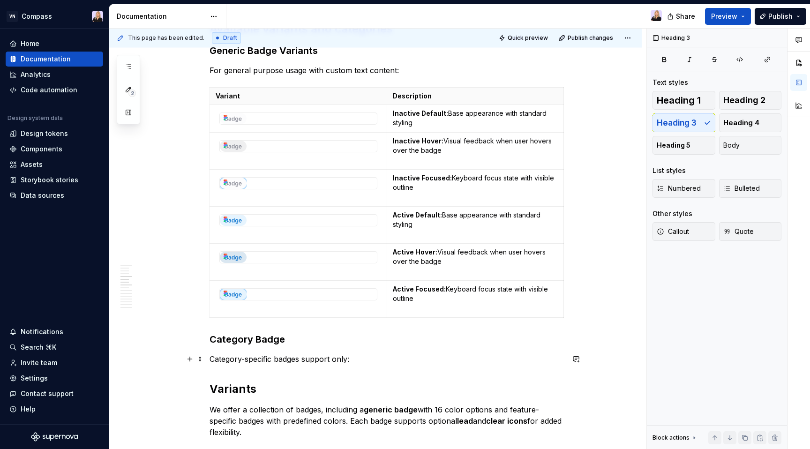
click at [370, 359] on p "Category-specific badges support only:" at bounding box center [387, 359] width 355 height 11
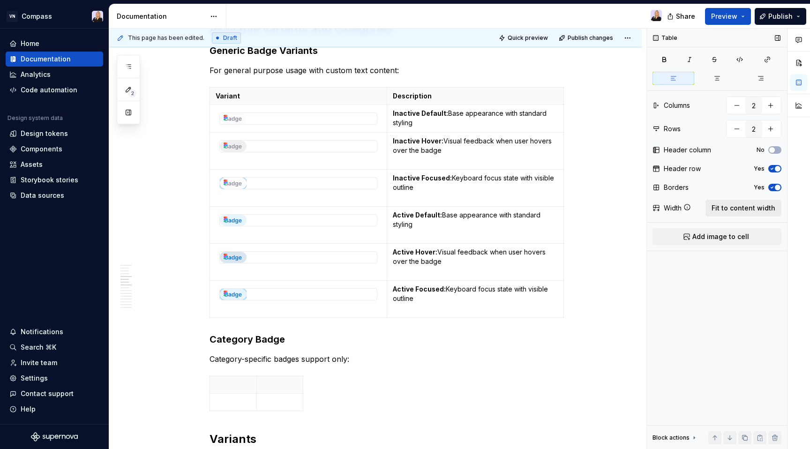
click at [761, 210] on span "Fit to content width" at bounding box center [744, 208] width 64 height 9
click at [332, 410] on td at bounding box center [298, 402] width 177 height 17
click at [734, 235] on span "Add image to cell" at bounding box center [721, 236] width 57 height 9
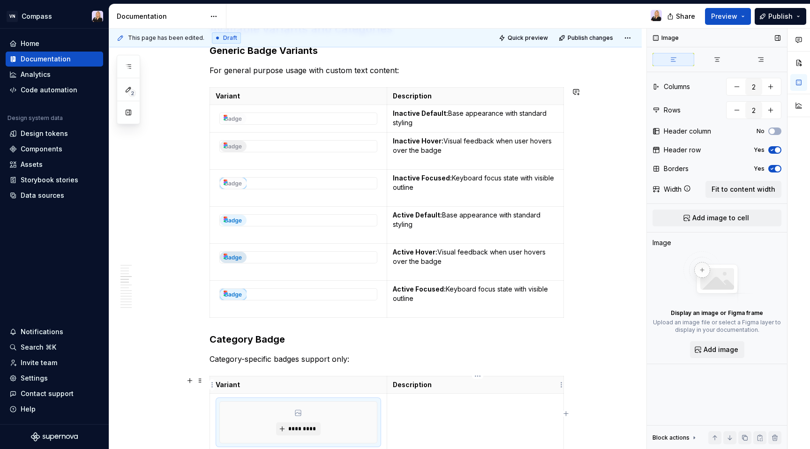
type textarea "*"
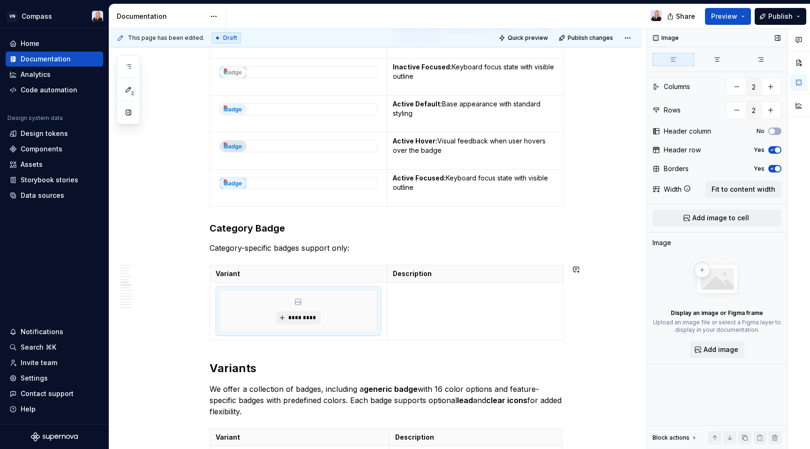
scroll to position [762, 0]
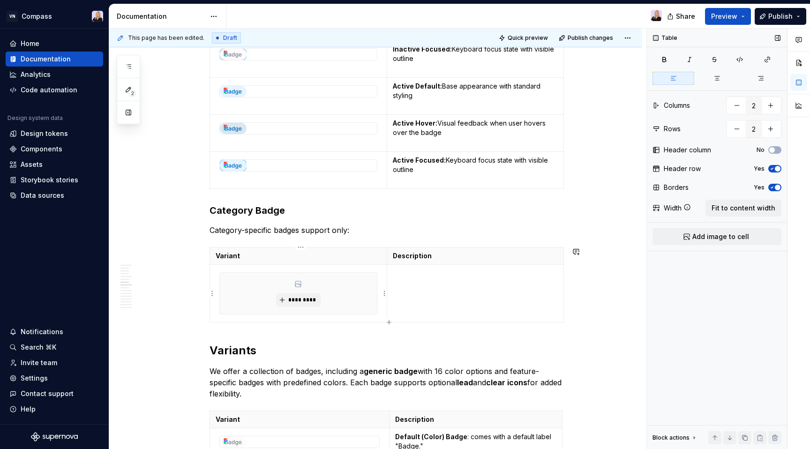
click at [389, 322] on body "VN Compass Home Documentation Analytics Code automation Design system data Desi…" at bounding box center [405, 224] width 810 height 449
click at [389, 322] on icon "button" at bounding box center [389, 322] width 4 height 4
type input "3"
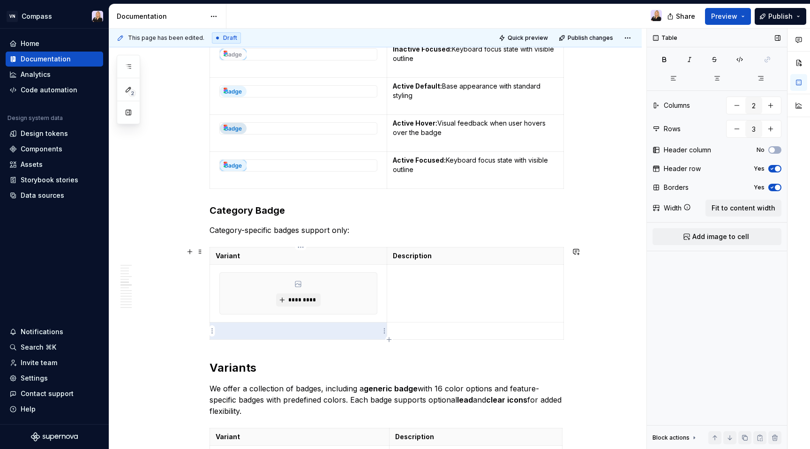
click at [302, 330] on p at bounding box center [299, 330] width 166 height 9
click at [719, 238] on span "Add image to cell" at bounding box center [721, 236] width 57 height 9
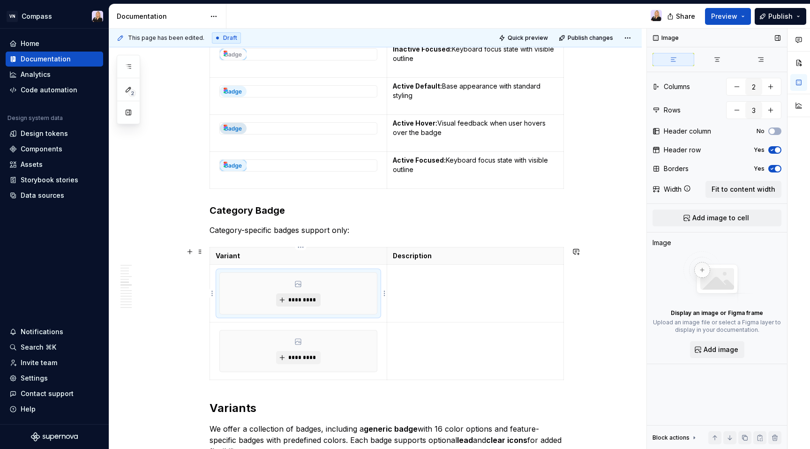
click at [315, 300] on span "*********" at bounding box center [302, 300] width 29 height 8
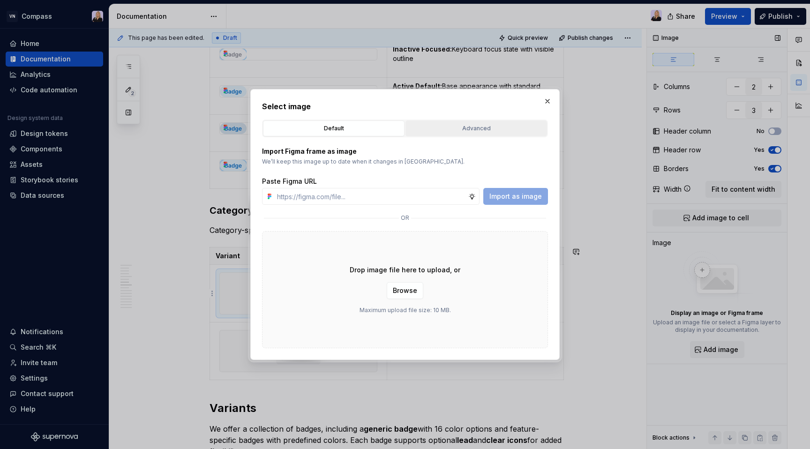
click at [460, 124] on div "Advanced" at bounding box center [476, 128] width 135 height 9
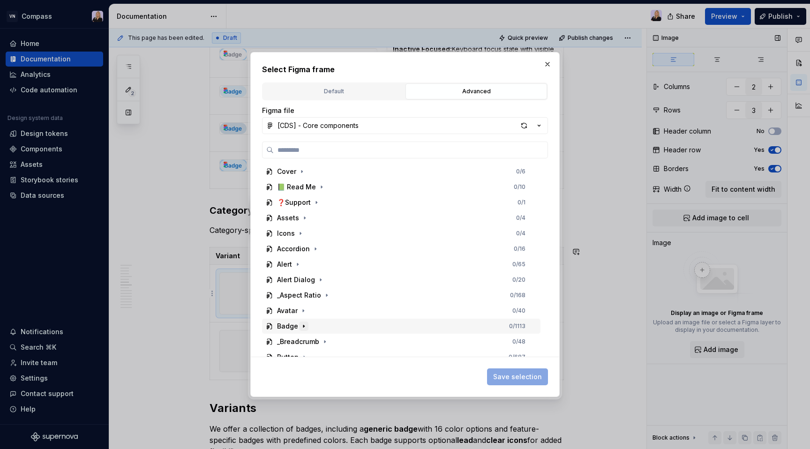
click at [304, 327] on icon "button" at bounding box center [304, 327] width 8 height 8
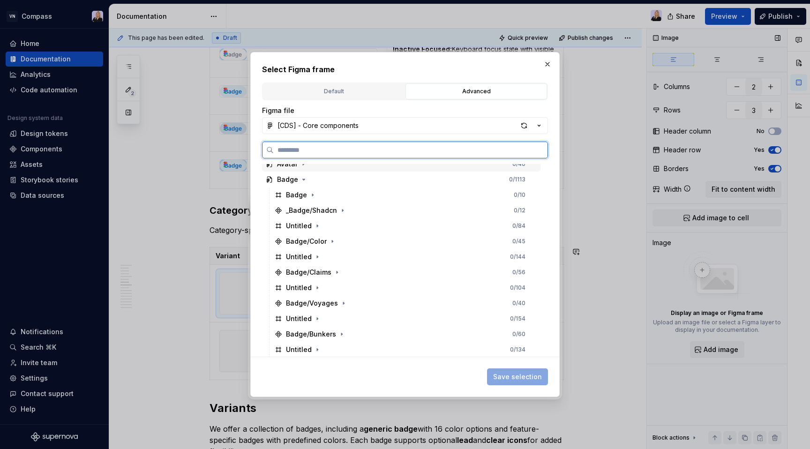
scroll to position [148, 0]
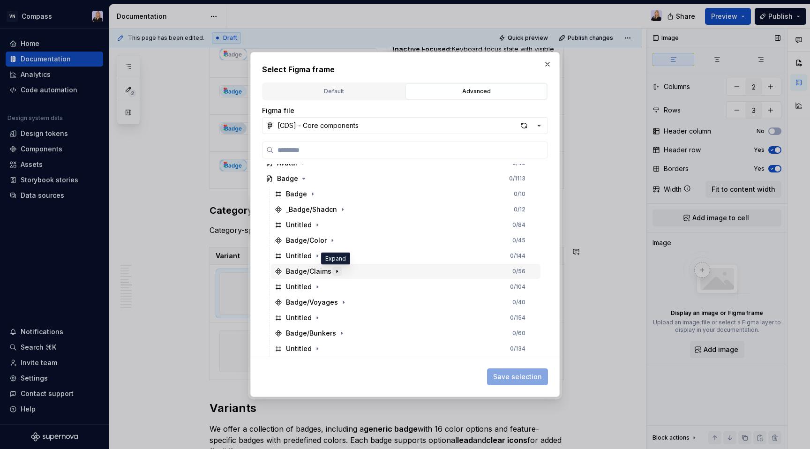
click at [335, 272] on icon "button" at bounding box center [337, 272] width 8 height 8
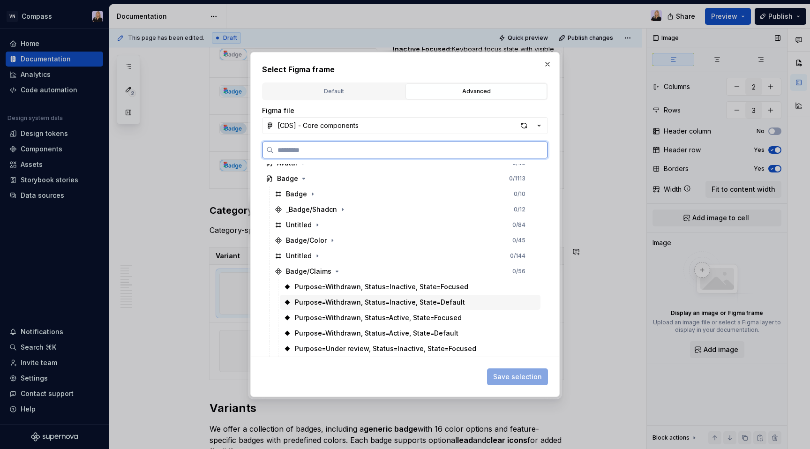
click at [338, 301] on div "Purpose=Withdrawn, Status=Inactive, State=Default" at bounding box center [380, 302] width 170 height 9
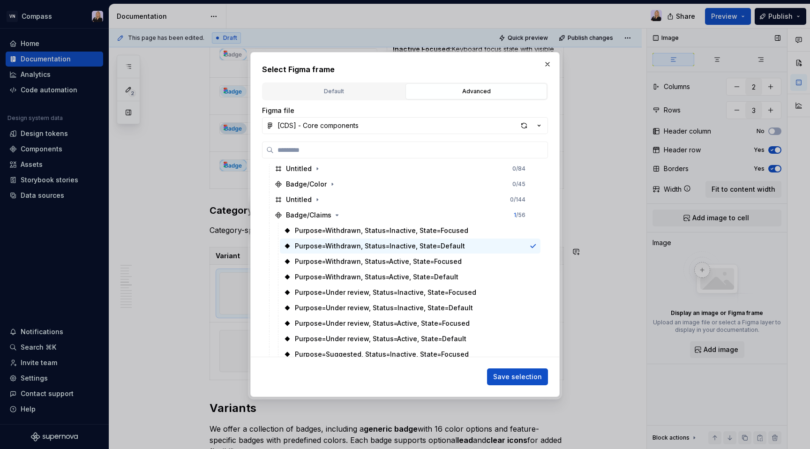
scroll to position [193, 0]
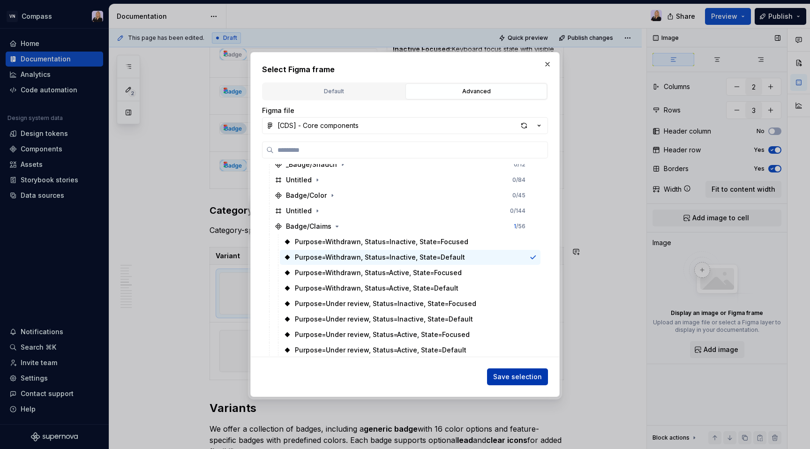
click at [518, 374] on span "Save selection" at bounding box center [517, 376] width 49 height 9
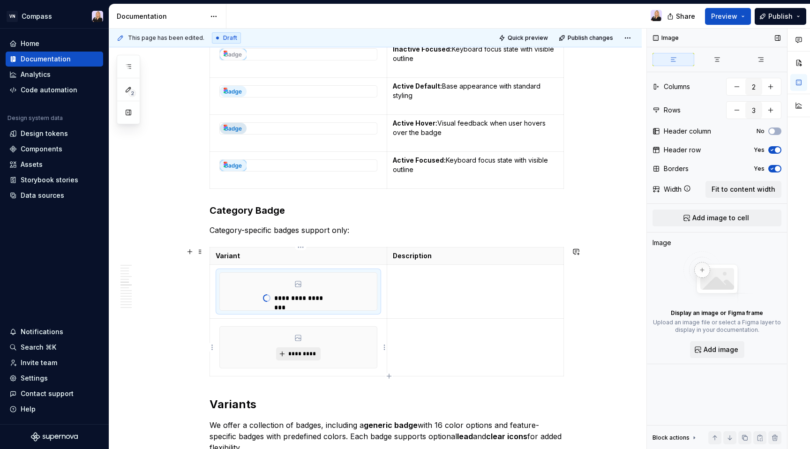
click at [309, 355] on span "*********" at bounding box center [302, 354] width 29 height 8
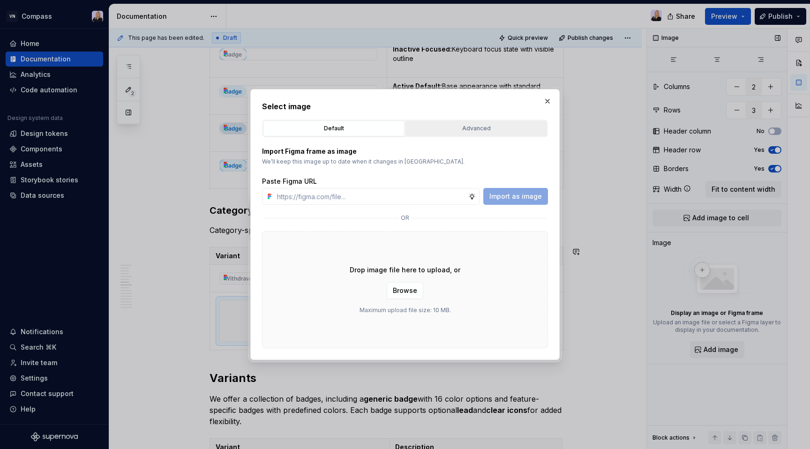
click at [496, 132] on div "Advanced" at bounding box center [476, 128] width 135 height 9
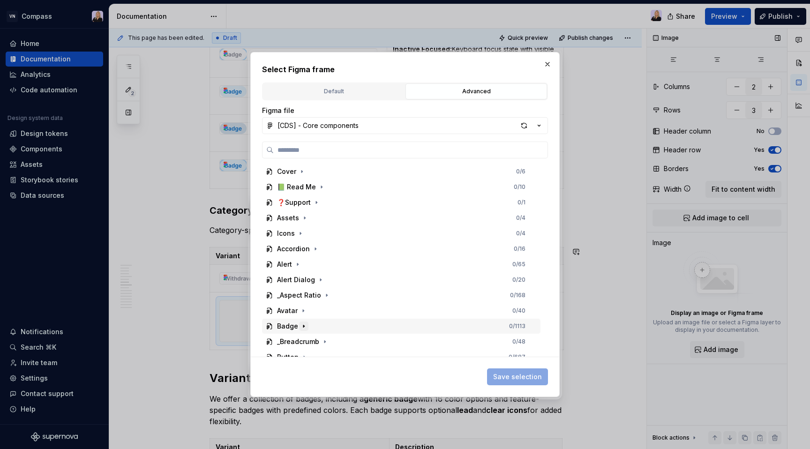
click at [302, 324] on icon "button" at bounding box center [304, 327] width 8 height 8
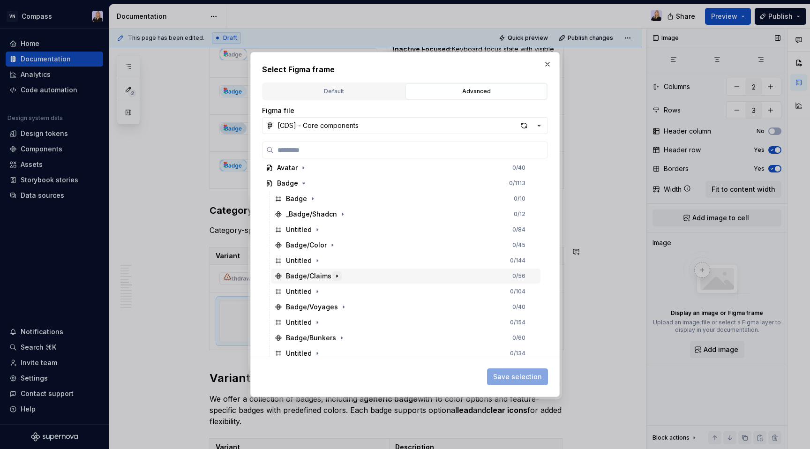
scroll to position [144, 0]
click at [336, 274] on icon "button" at bounding box center [337, 276] width 8 height 8
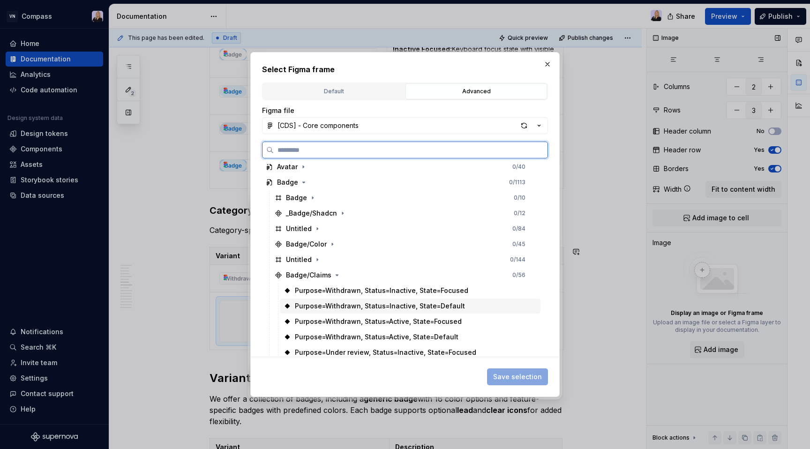
click at [401, 303] on div "Purpose=Withdrawn, Status=Inactive, State=Default" at bounding box center [380, 306] width 170 height 9
click at [404, 290] on div "Purpose=Withdrawn, Status=Inactive, State=Focused" at bounding box center [382, 290] width 174 height 9
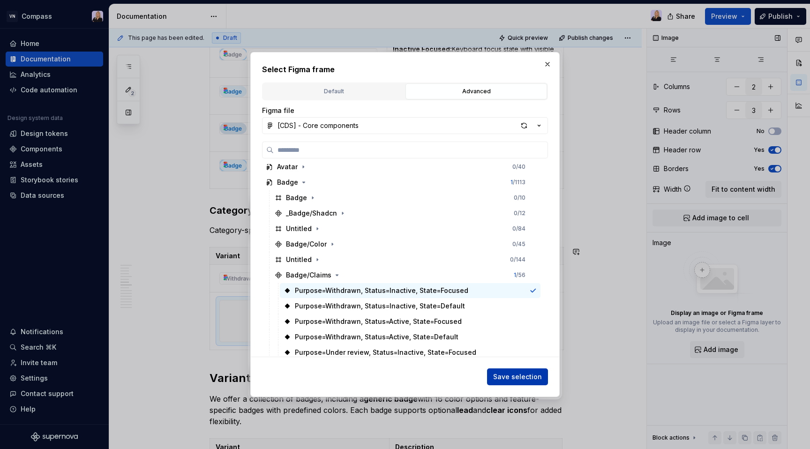
click at [513, 381] on span "Save selection" at bounding box center [517, 376] width 49 height 9
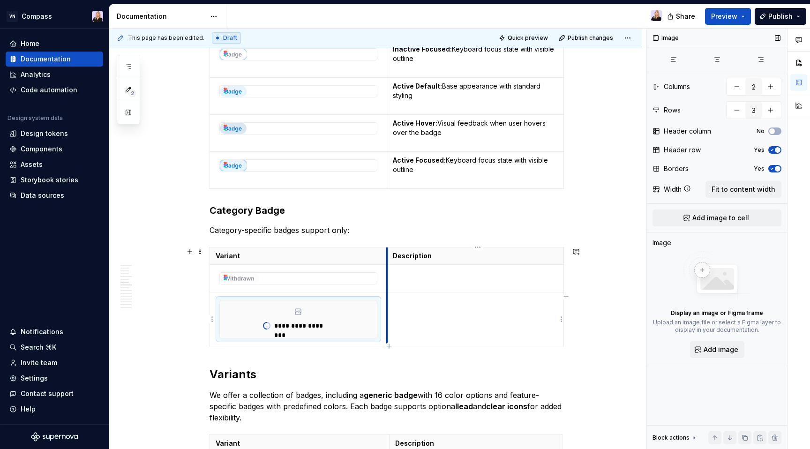
type textarea "*"
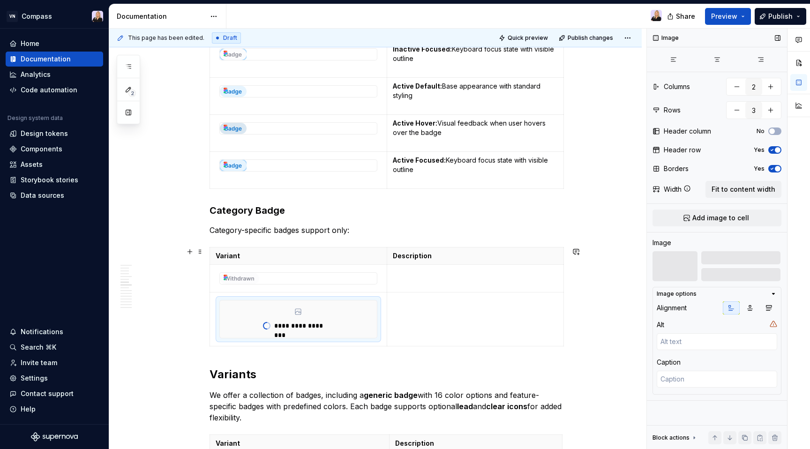
click at [391, 348] on div "**********" at bounding box center [387, 298] width 355 height 103
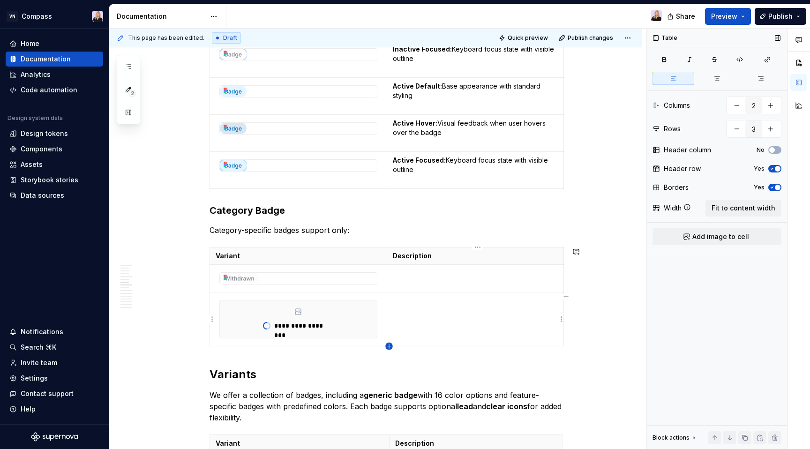
click at [389, 347] on icon "button" at bounding box center [390, 347] width 8 height 8
type input "4"
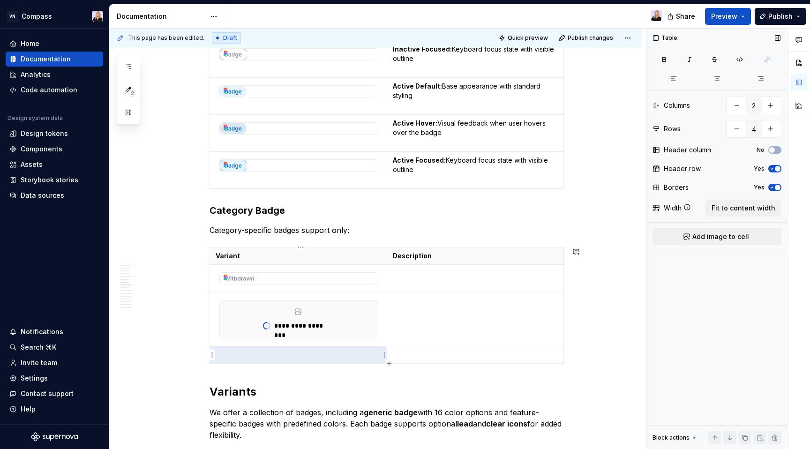
click at [325, 358] on p at bounding box center [299, 354] width 166 height 9
click at [737, 234] on span "Add image to cell" at bounding box center [721, 236] width 57 height 9
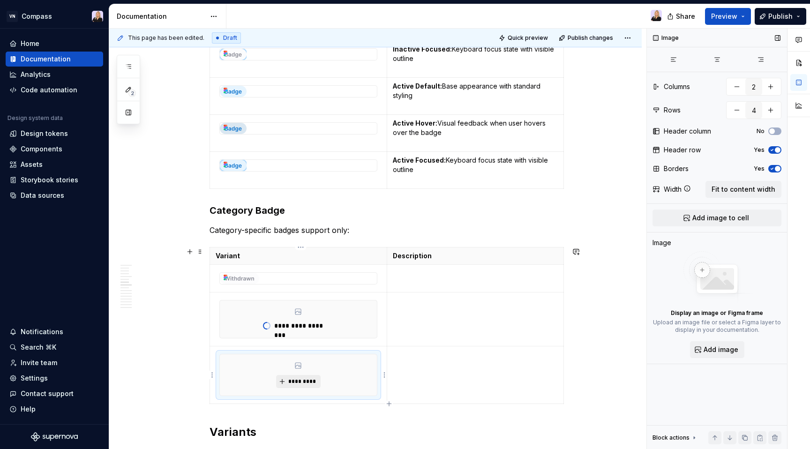
click at [314, 382] on span "*********" at bounding box center [302, 382] width 29 height 8
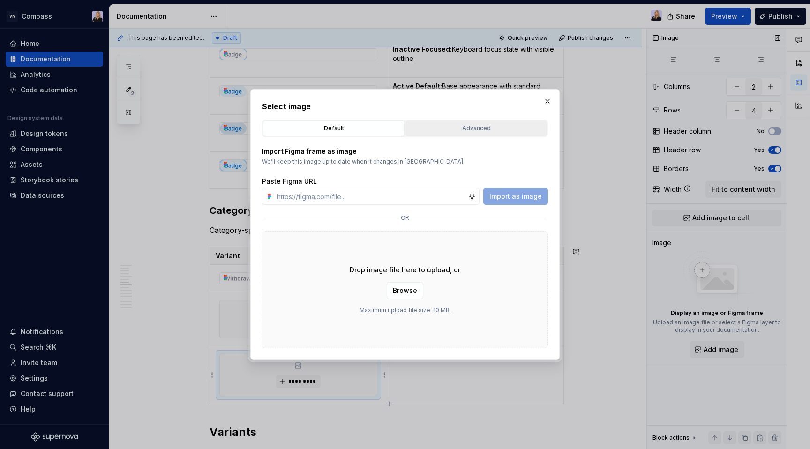
click at [483, 131] on div "Advanced" at bounding box center [476, 128] width 135 height 9
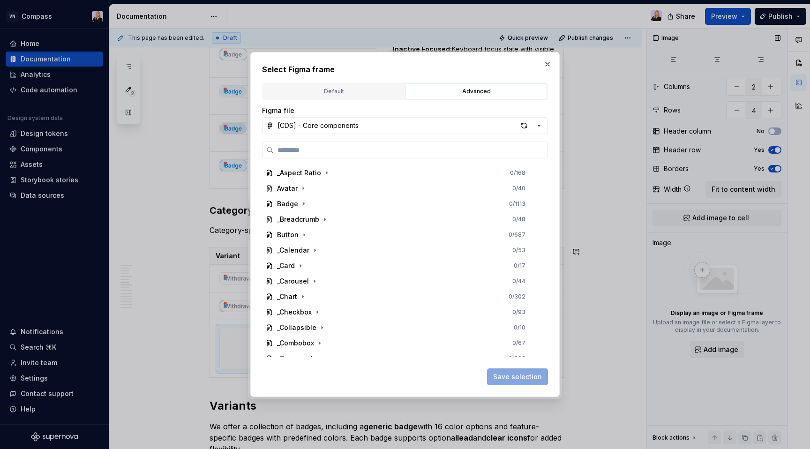
scroll to position [114, 0]
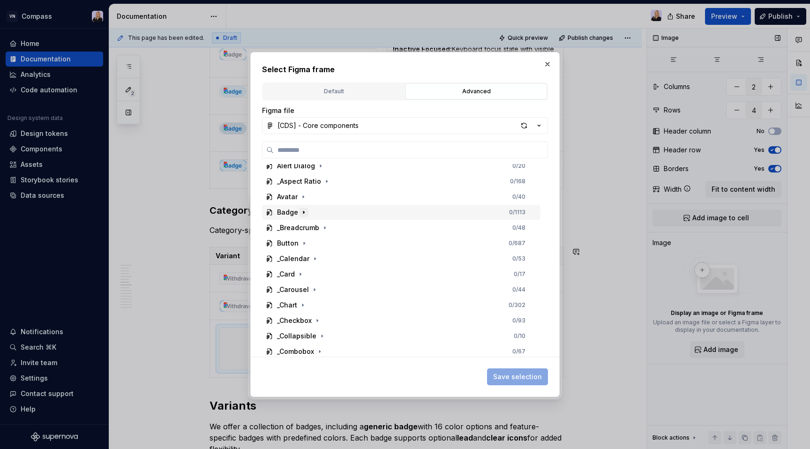
click at [304, 212] on icon "button" at bounding box center [304, 213] width 8 height 8
click at [336, 304] on icon "button" at bounding box center [337, 306] width 8 height 8
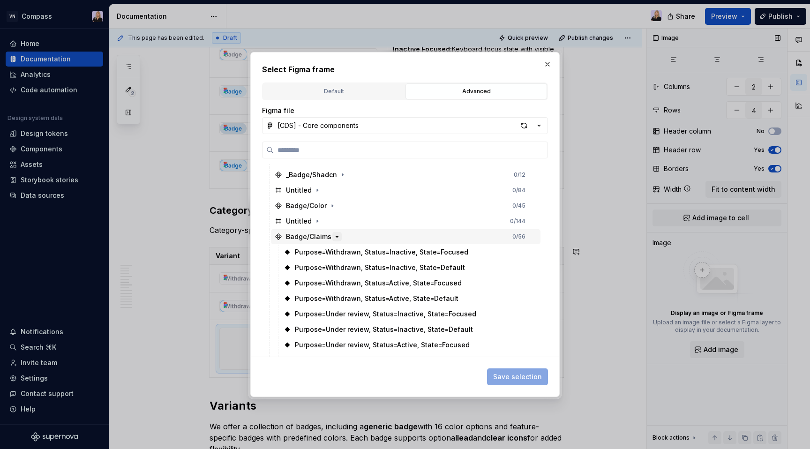
scroll to position [183, 0]
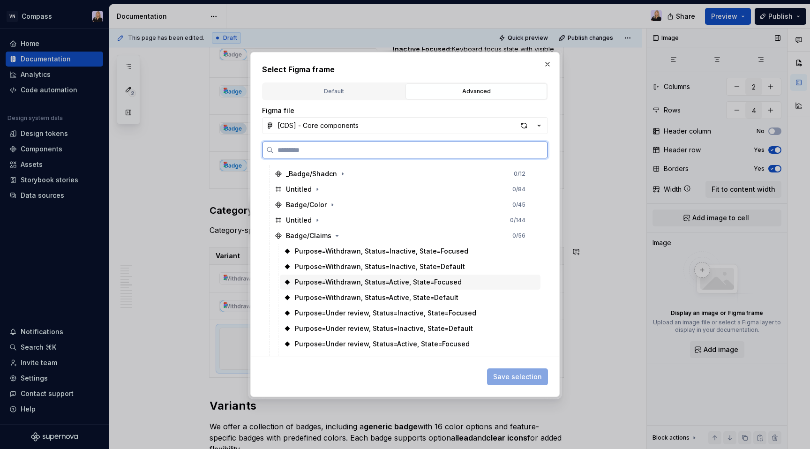
click at [369, 277] on div "Purpose=Withdrawn, Status=Active, State=Focused" at bounding box center [410, 282] width 261 height 15
click at [461, 294] on div "Purpose=Withdrawn, Status=Active, State=Default" at bounding box center [410, 297] width 261 height 15
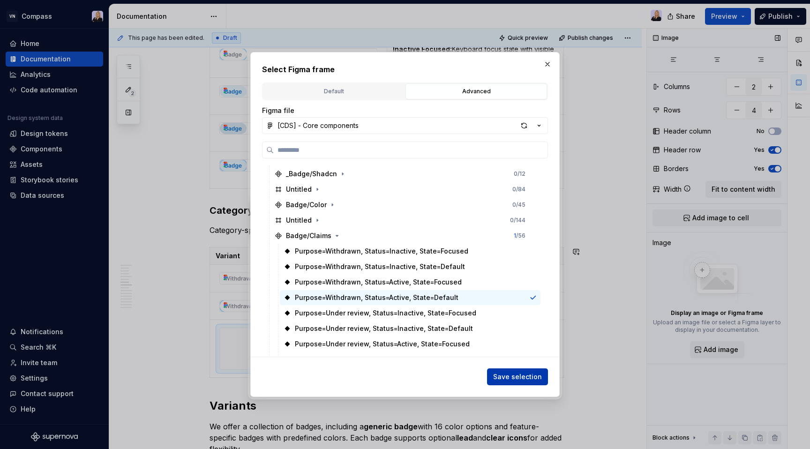
click at [518, 381] on span "Save selection" at bounding box center [517, 376] width 49 height 9
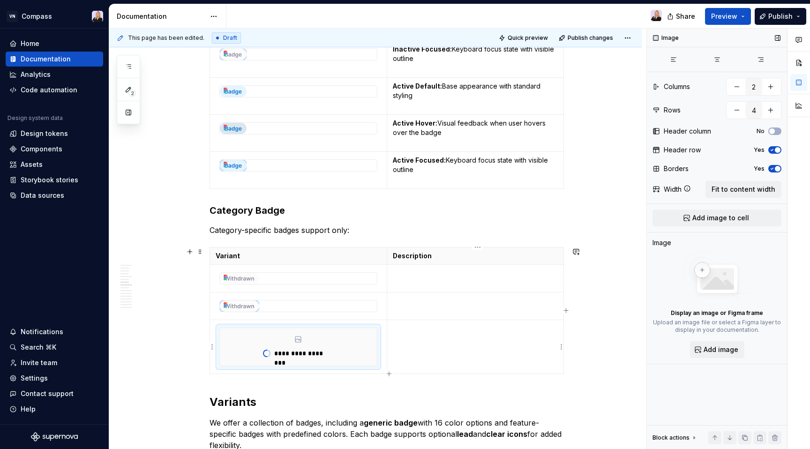
type textarea "*"
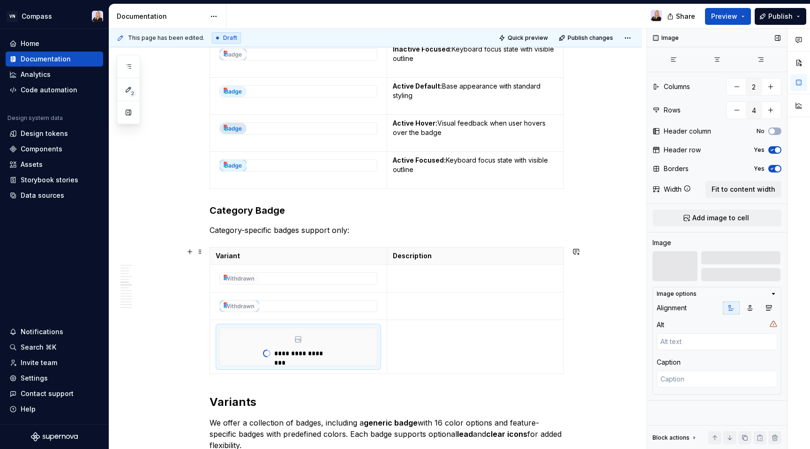
click at [388, 374] on div "**********" at bounding box center [387, 312] width 355 height 131
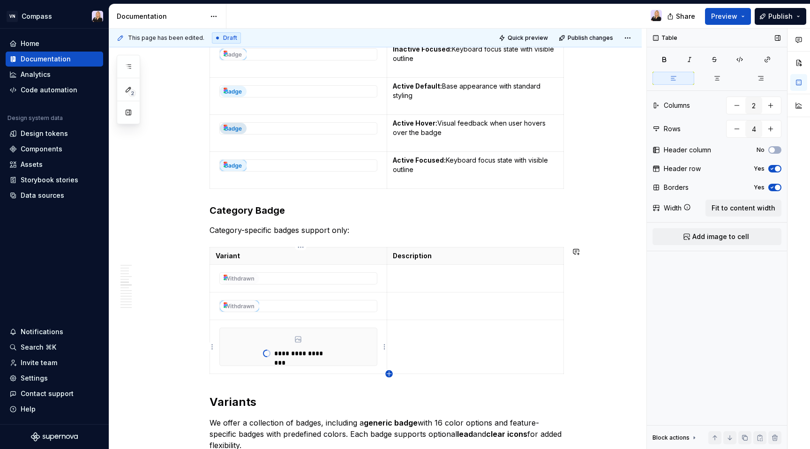
click at [388, 375] on icon "button" at bounding box center [390, 374] width 8 height 8
type input "5"
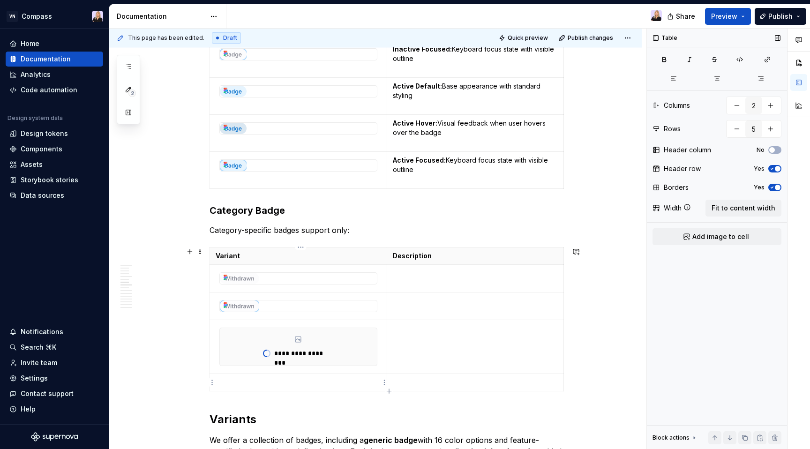
click at [340, 382] on p at bounding box center [299, 382] width 166 height 9
click at [694, 234] on button "Add image to cell" at bounding box center [717, 236] width 129 height 17
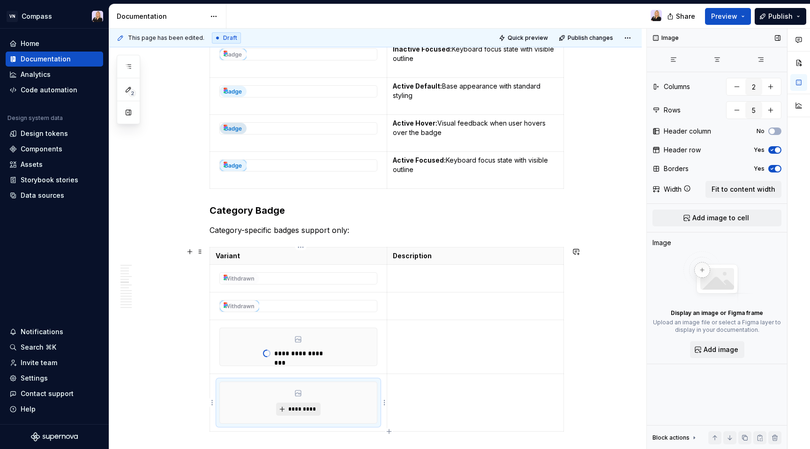
click at [311, 409] on span "*********" at bounding box center [302, 410] width 29 height 8
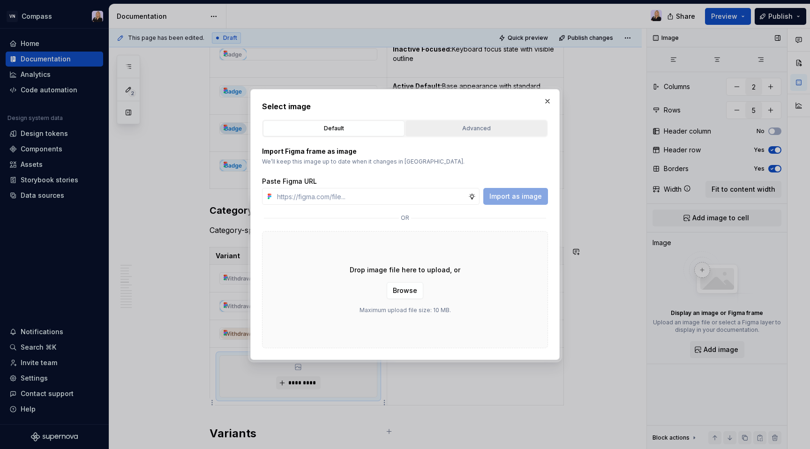
click at [479, 133] on div "Advanced" at bounding box center [476, 128] width 135 height 9
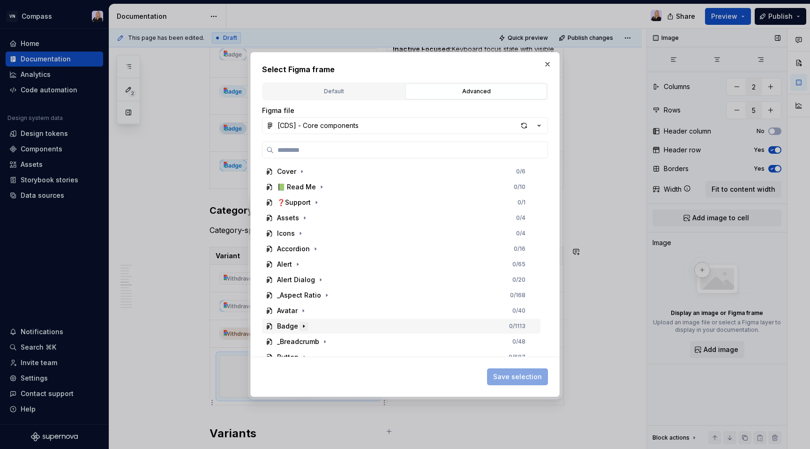
click at [303, 326] on icon "button" at bounding box center [303, 326] width 1 height 2
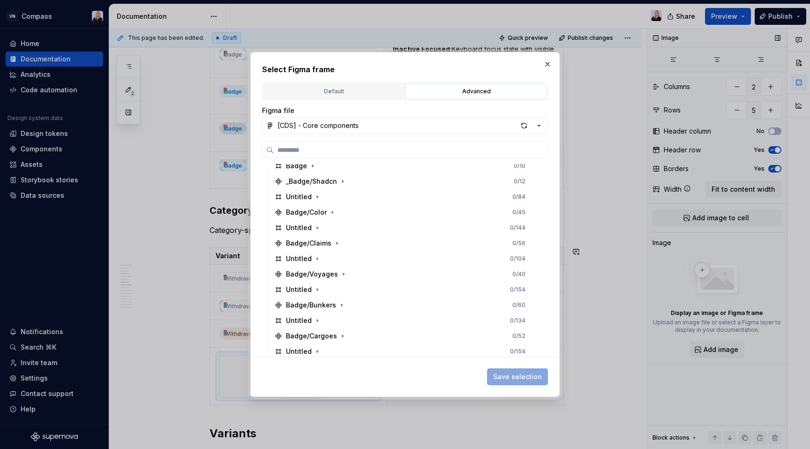
scroll to position [193, 0]
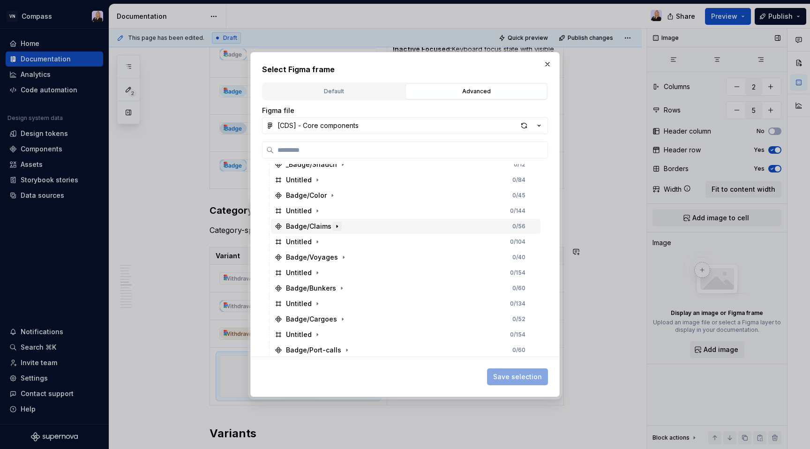
click at [335, 227] on icon "button" at bounding box center [337, 227] width 8 height 8
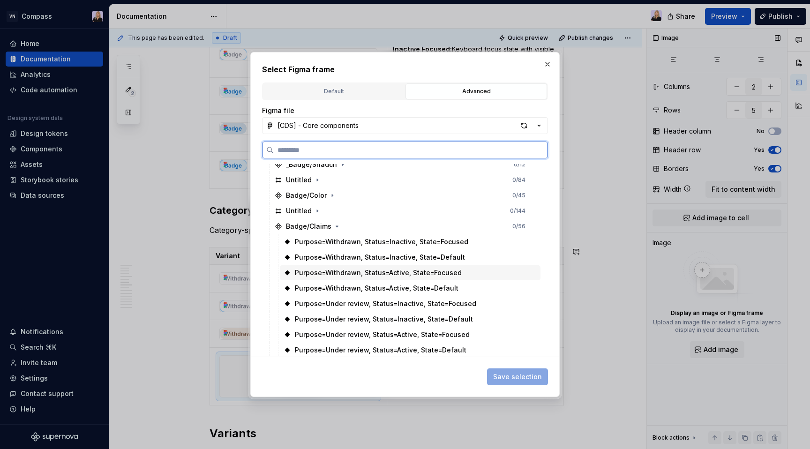
click at [358, 274] on div "Purpose=Withdrawn, Status=Active, State=Focused" at bounding box center [378, 272] width 167 height 9
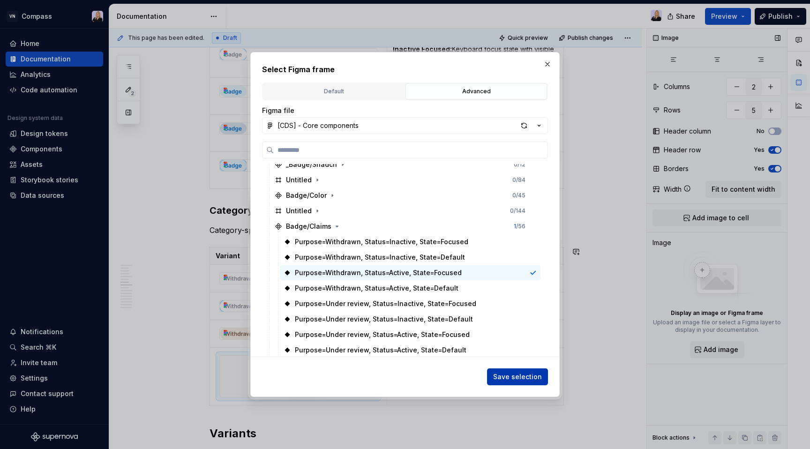
click at [519, 384] on button "Save selection" at bounding box center [517, 377] width 61 height 17
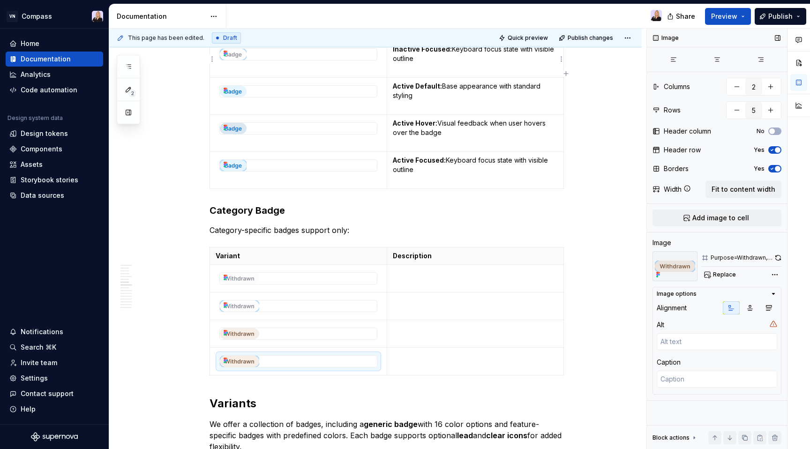
type textarea "*"
click at [409, 280] on td at bounding box center [475, 279] width 177 height 28
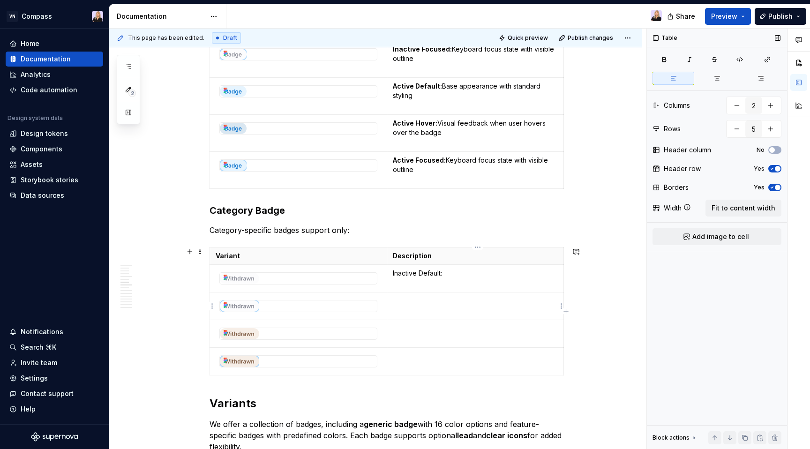
click at [419, 303] on p at bounding box center [475, 300] width 165 height 9
click at [421, 332] on p at bounding box center [475, 328] width 165 height 9
click at [422, 368] on td at bounding box center [475, 362] width 177 height 28
click at [461, 275] on p "Inactive Default:" at bounding box center [475, 273] width 165 height 9
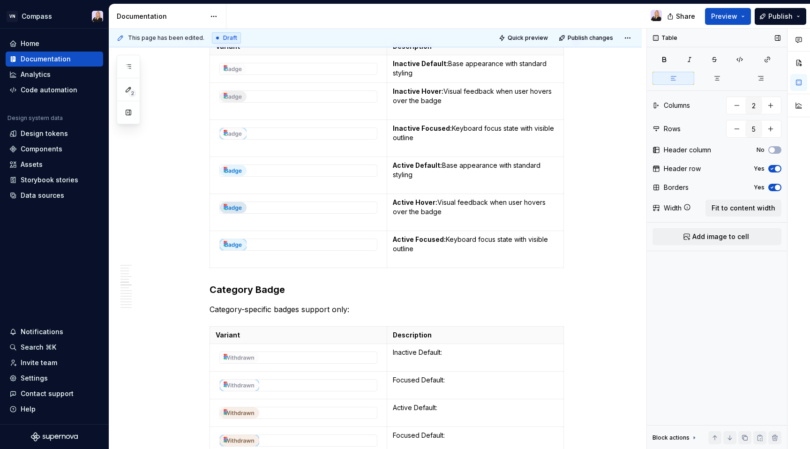
scroll to position [673, 0]
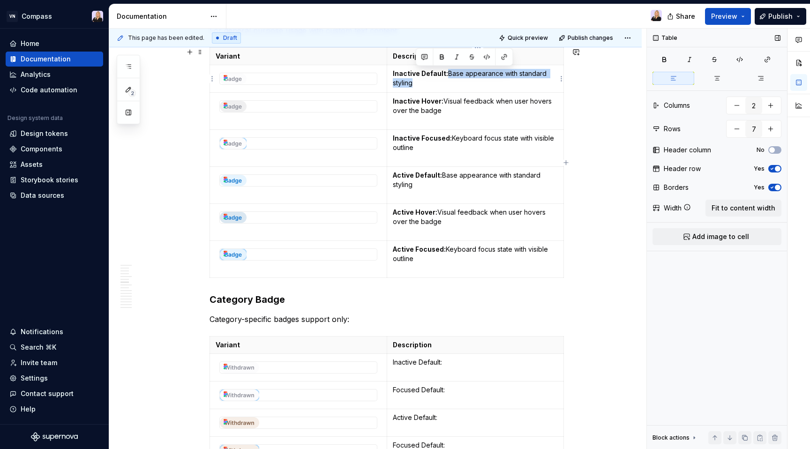
drag, startPoint x: 450, startPoint y: 75, endPoint x: 454, endPoint y: 84, distance: 10.5
click at [454, 84] on p "Inactive Default: Base appearance with standard styling" at bounding box center [475, 78] width 165 height 19
copy p "Base appearance with standard styling"
click at [464, 360] on p "Inactive Default:" at bounding box center [475, 362] width 165 height 9
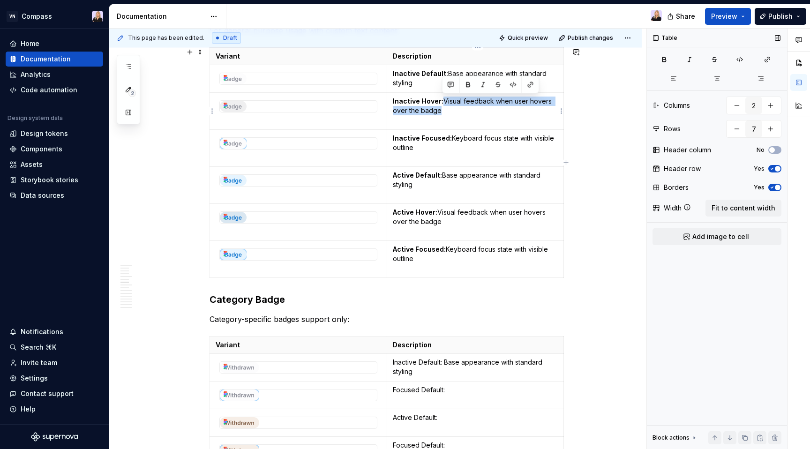
drag, startPoint x: 445, startPoint y: 102, endPoint x: 454, endPoint y: 112, distance: 12.6
click at [454, 112] on p "Inactive Hover: Visual feedback when user hovers over the badge" at bounding box center [475, 106] width 165 height 19
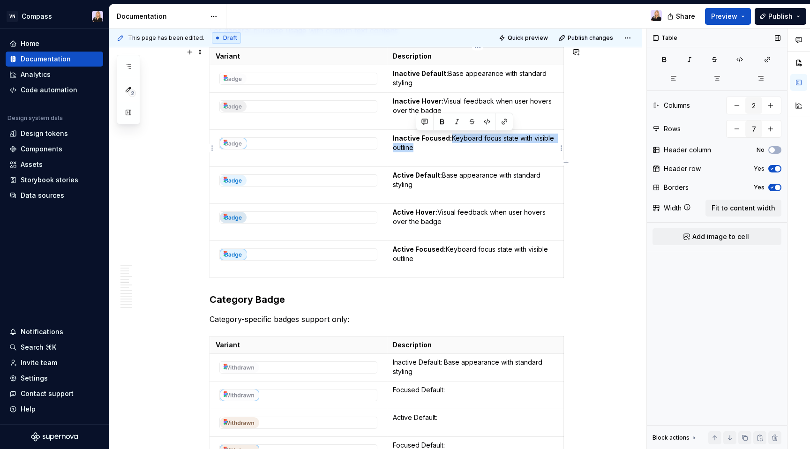
drag, startPoint x: 454, startPoint y: 139, endPoint x: 460, endPoint y: 146, distance: 9.4
click at [460, 146] on p "Inactive Focused: Keyboard focus state with visible outline" at bounding box center [475, 143] width 165 height 19
copy p "Keyboard focus state with visible outline"
click at [465, 391] on p "Focused Default:" at bounding box center [475, 390] width 165 height 9
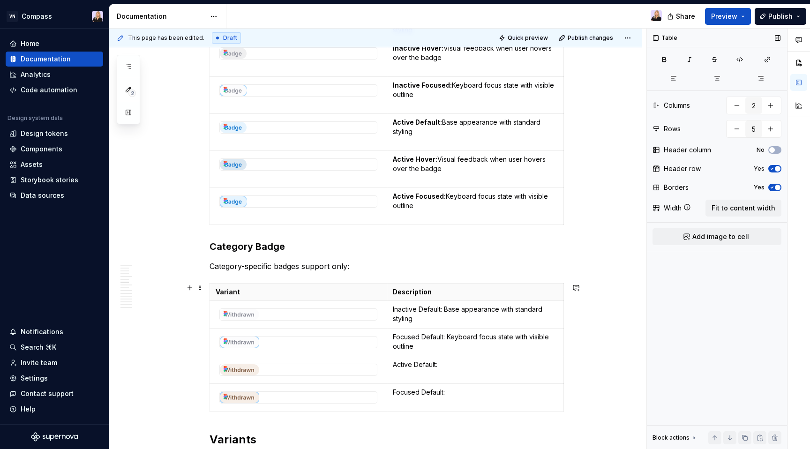
scroll to position [724, 0]
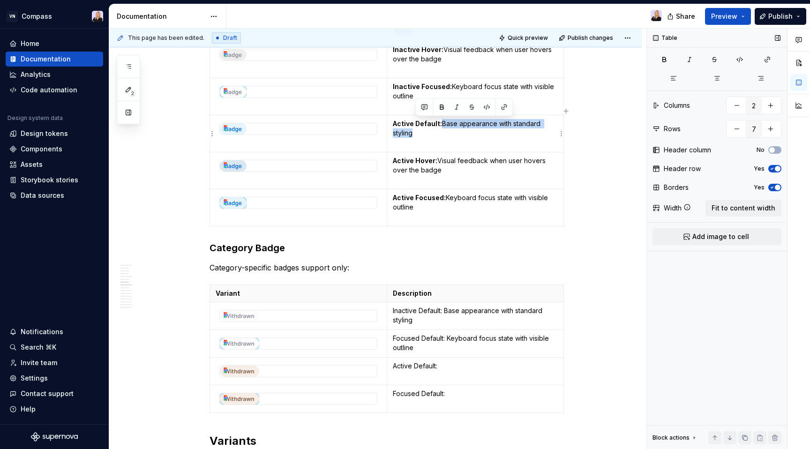
drag, startPoint x: 444, startPoint y: 123, endPoint x: 450, endPoint y: 132, distance: 10.1
click at [450, 132] on p "Active Default: Base appearance with standard styling" at bounding box center [475, 128] width 165 height 19
copy p "Base appearance with standard styling"
click at [453, 368] on p "Active Default:" at bounding box center [475, 366] width 165 height 9
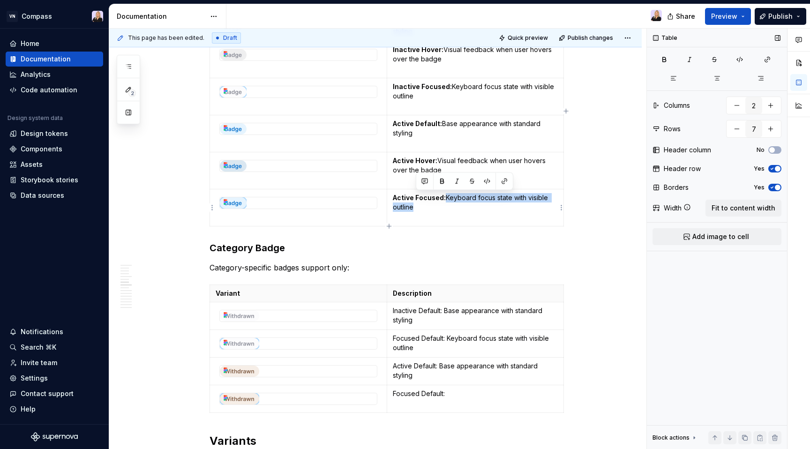
drag, startPoint x: 449, startPoint y: 199, endPoint x: 453, endPoint y: 212, distance: 13.7
click at [453, 212] on td "Active Focused: Keyboard focus state with visible outline" at bounding box center [475, 207] width 177 height 37
copy p "Keyboard focus state with visible outline"
type input "5"
click at [458, 393] on p "Focused Default:" at bounding box center [475, 393] width 165 height 9
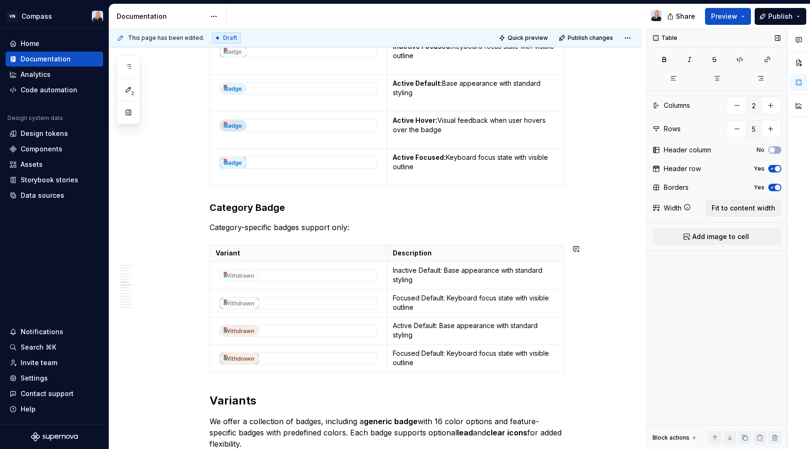
scroll to position [770, 0]
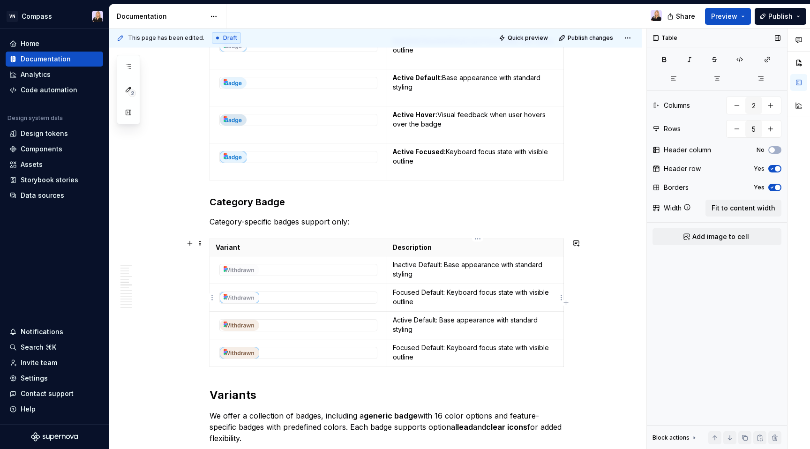
click at [395, 291] on p "Focused Default: Keyboard focus state with visible outline" at bounding box center [475, 297] width 165 height 19
click at [462, 290] on p "Inactive Focused Default: Keyboard focus state with visible outline" at bounding box center [475, 297] width 165 height 19
click at [395, 347] on p "Focused Default: Keyboard focus state with visible outline" at bounding box center [475, 352] width 165 height 19
click at [452, 344] on p "Active Focused Default: Keyboard focus state with visible outline" at bounding box center [475, 352] width 165 height 19
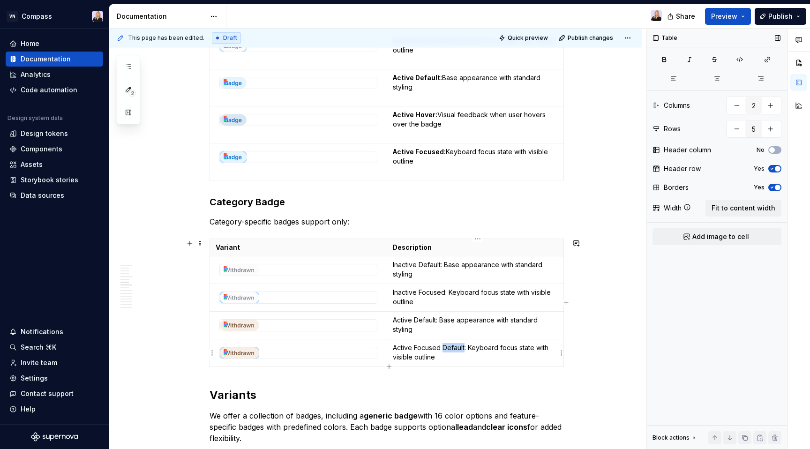
click at [452, 344] on p "Active Focused Default: Keyboard focus state with visible outline" at bounding box center [475, 352] width 165 height 19
drag, startPoint x: 446, startPoint y: 267, endPoint x: 396, endPoint y: 266, distance: 49.7
click at [396, 266] on p "Inactive Default: Base appearance with standard styling" at bounding box center [475, 269] width 165 height 19
drag, startPoint x: 450, startPoint y: 291, endPoint x: 393, endPoint y: 290, distance: 56.8
click at [393, 290] on td "Inactive Focused: Keyboard focus state with visible outline" at bounding box center [475, 298] width 177 height 28
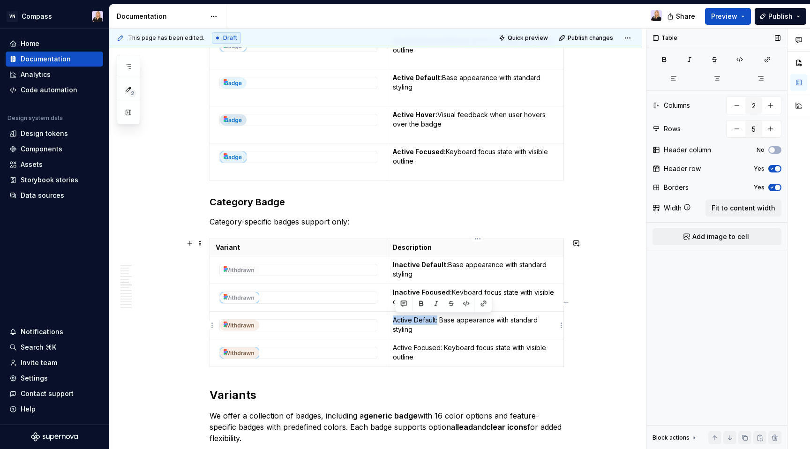
drag, startPoint x: 440, startPoint y: 321, endPoint x: 392, endPoint y: 321, distance: 48.8
click at [392, 321] on td "Active Default: Base appearance with standard styling" at bounding box center [475, 326] width 177 height 28
drag, startPoint x: 445, startPoint y: 349, endPoint x: 396, endPoint y: 349, distance: 48.8
click at [396, 349] on p "Active Focused: Keyboard focus state with visible outline" at bounding box center [475, 352] width 165 height 19
click at [346, 392] on h2 "Variants" at bounding box center [387, 395] width 355 height 15
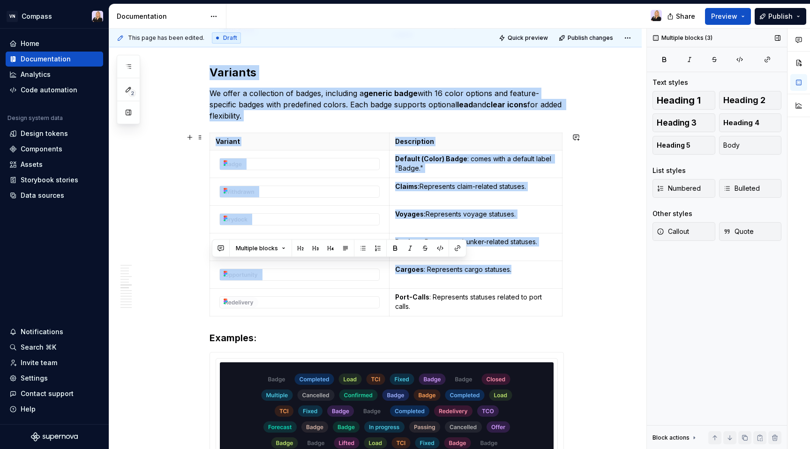
scroll to position [1162, 0]
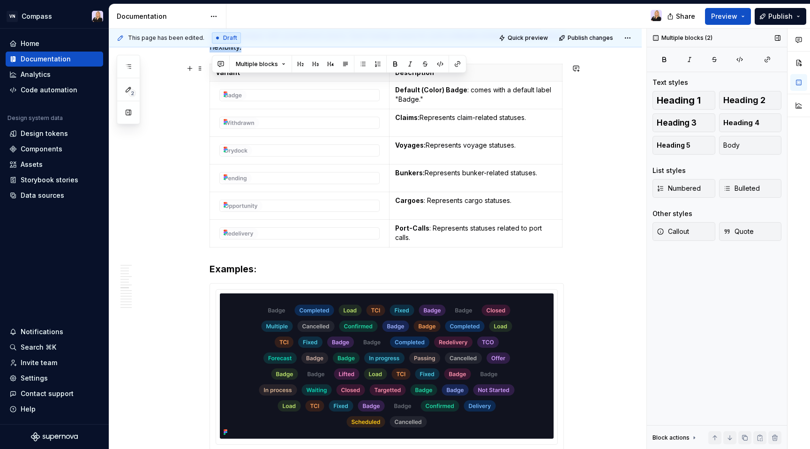
drag, startPoint x: 214, startPoint y: 228, endPoint x: 408, endPoint y: 249, distance: 195.3
click at [445, 238] on p "Port-Calls : Represents statuses related to port calls." at bounding box center [475, 233] width 161 height 19
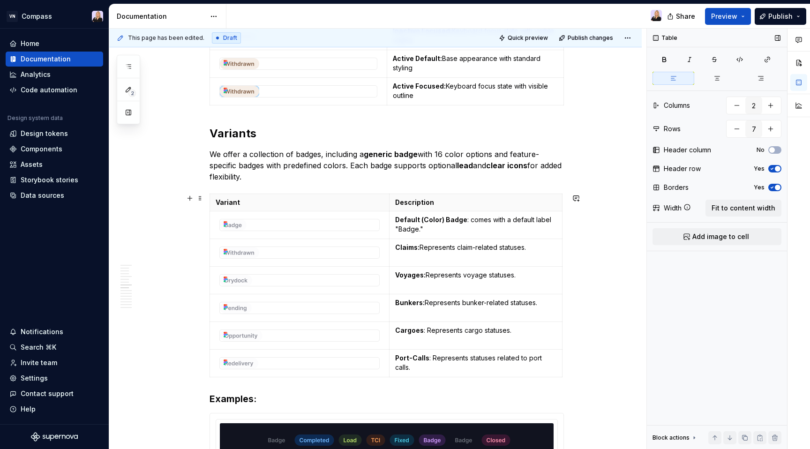
scroll to position [1024, 0]
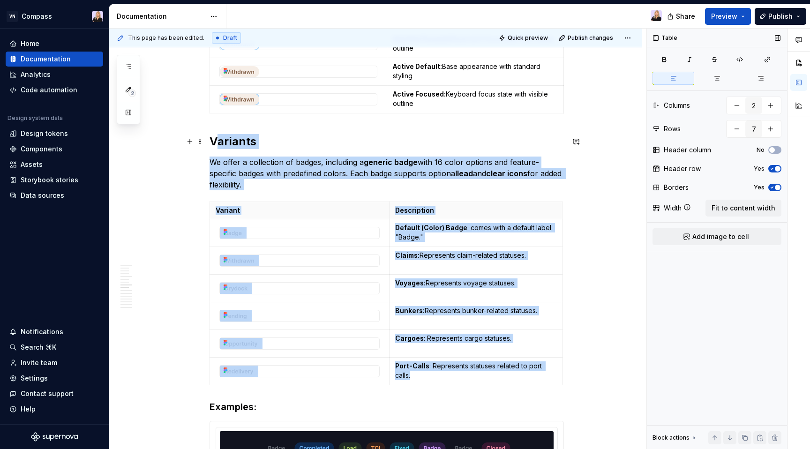
click at [216, 141] on h2 "Variants" at bounding box center [387, 141] width 355 height 15
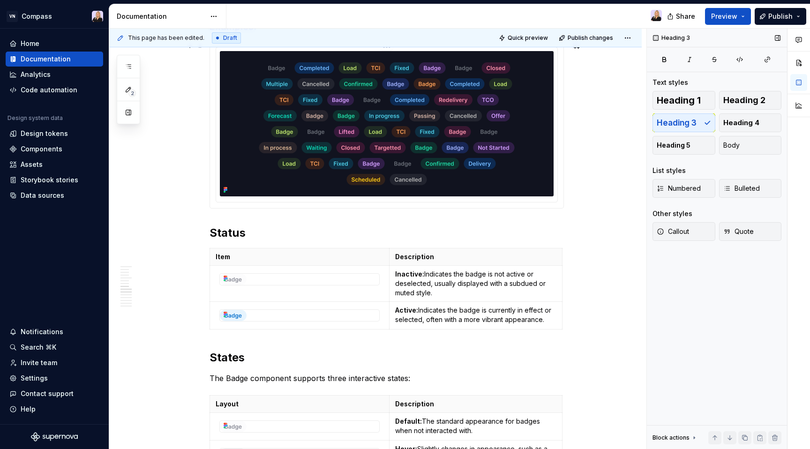
scroll to position [1133, 0]
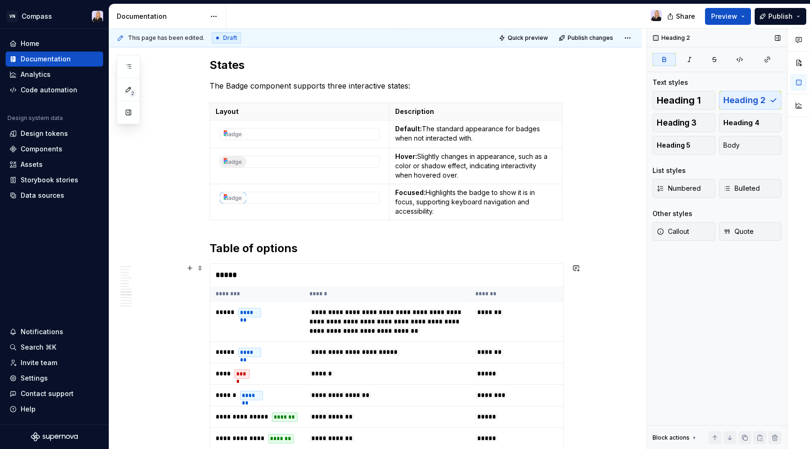
scroll to position [1426, 0]
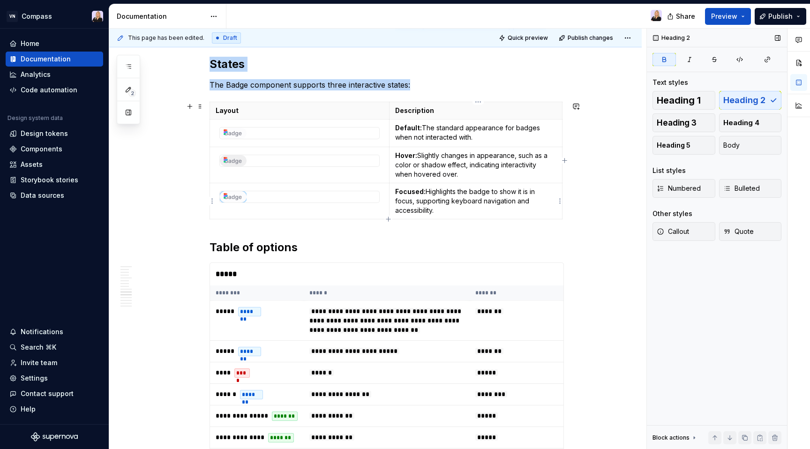
click at [564, 214] on div "Layout Description Default: The standard appearance for badges when not interac…" at bounding box center [387, 162] width 355 height 121
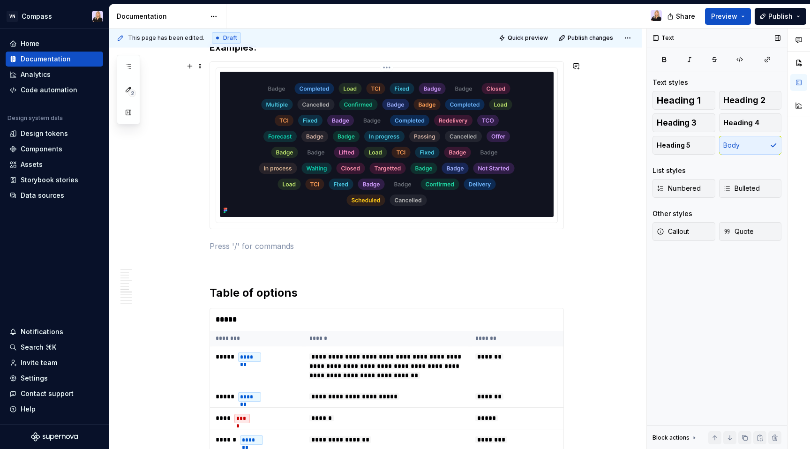
scroll to position [1113, 0]
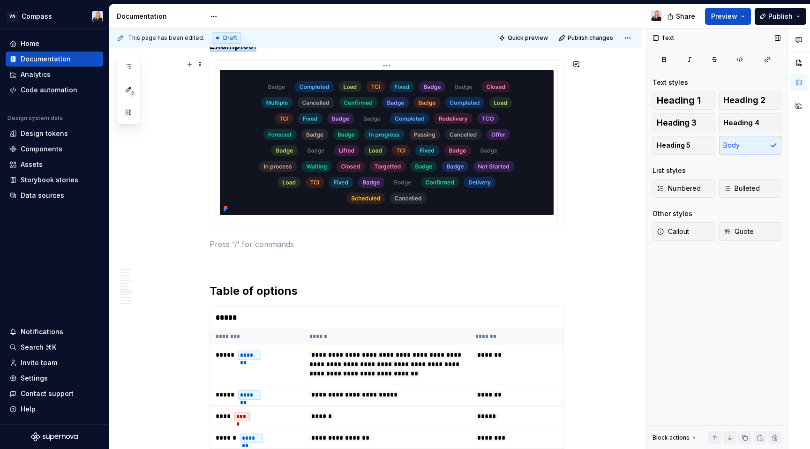
click at [446, 197] on img at bounding box center [386, 142] width 281 height 145
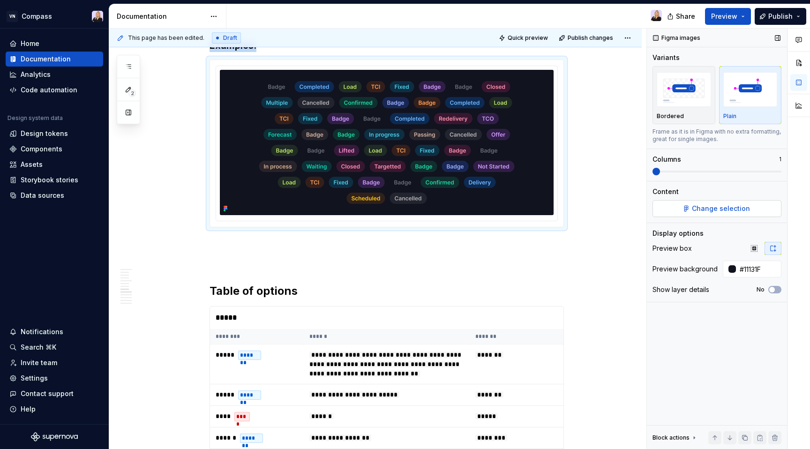
click at [733, 209] on span "Change selection" at bounding box center [721, 208] width 58 height 9
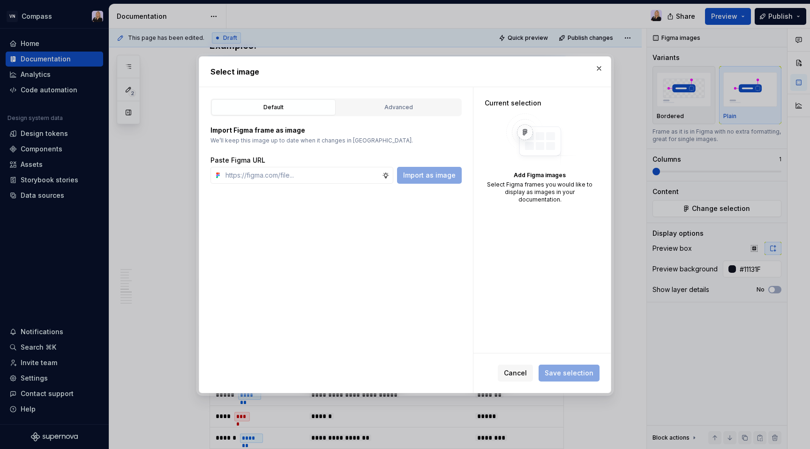
type textarea "*"
click at [393, 105] on div "Advanced" at bounding box center [399, 107] width 118 height 9
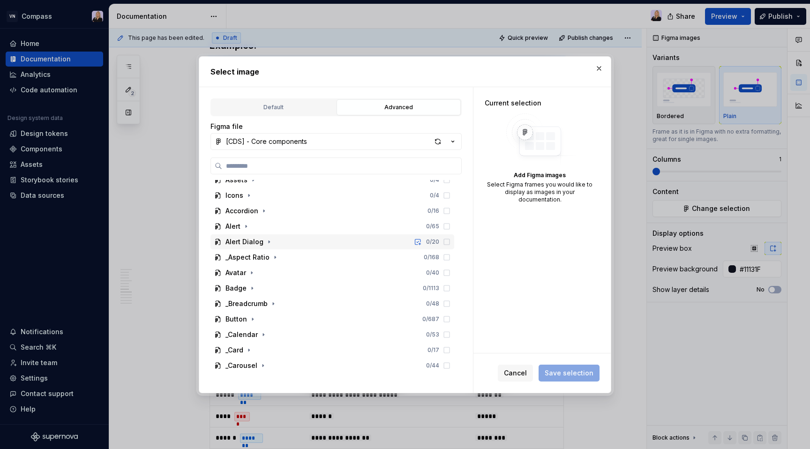
scroll to position [110, 0]
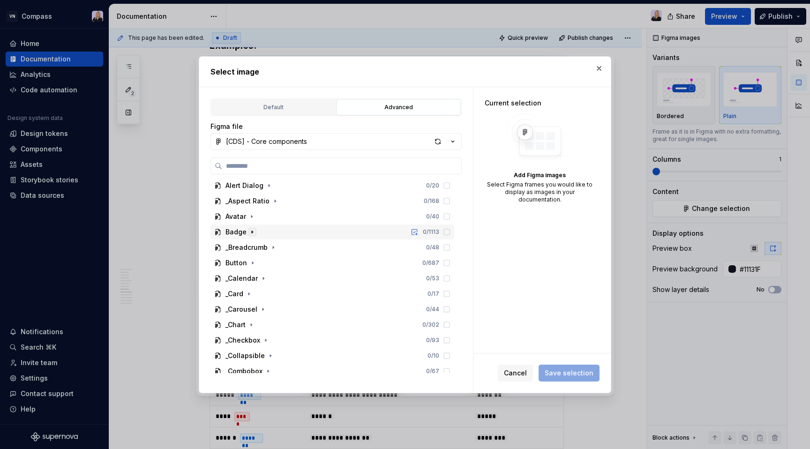
click at [249, 233] on icon "button" at bounding box center [253, 232] width 8 height 8
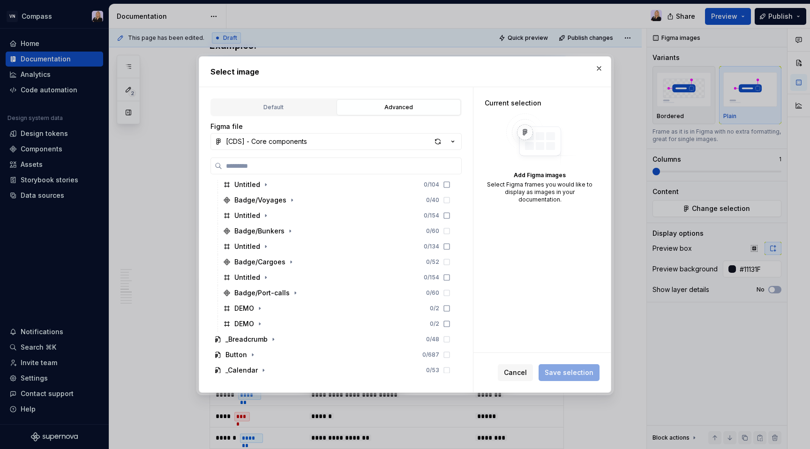
scroll to position [278, 0]
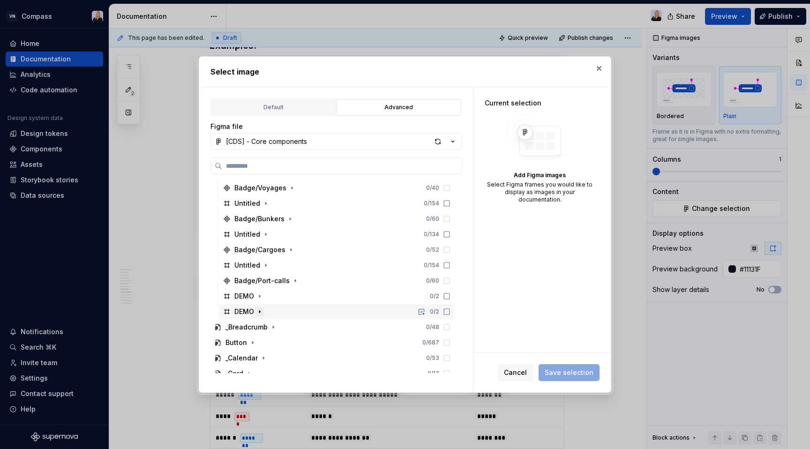
click at [260, 311] on icon "button" at bounding box center [259, 311] width 1 height 2
click at [262, 298] on icon "button" at bounding box center [260, 297] width 8 height 8
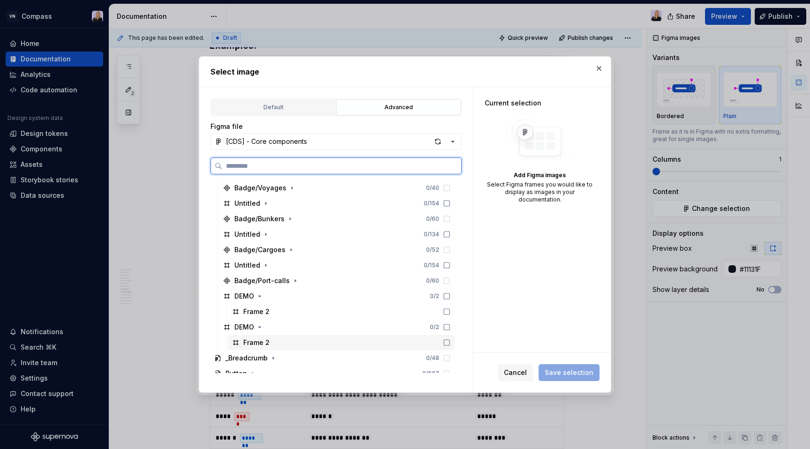
click at [265, 342] on div "Frame 2" at bounding box center [256, 342] width 26 height 9
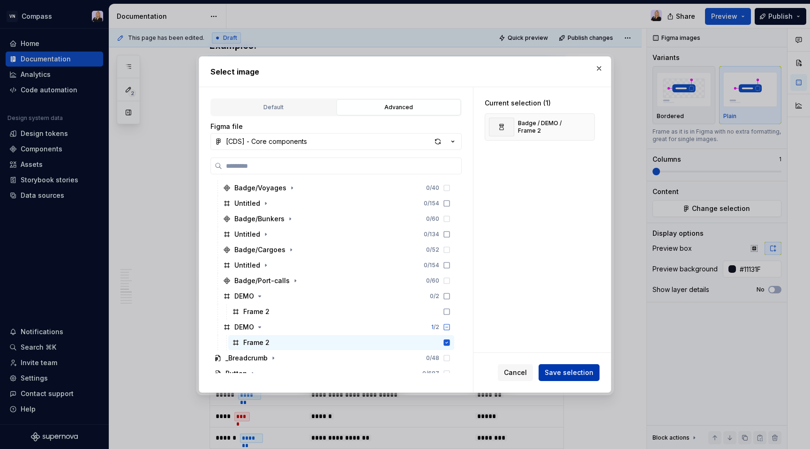
click at [587, 370] on span "Save selection" at bounding box center [569, 372] width 49 height 9
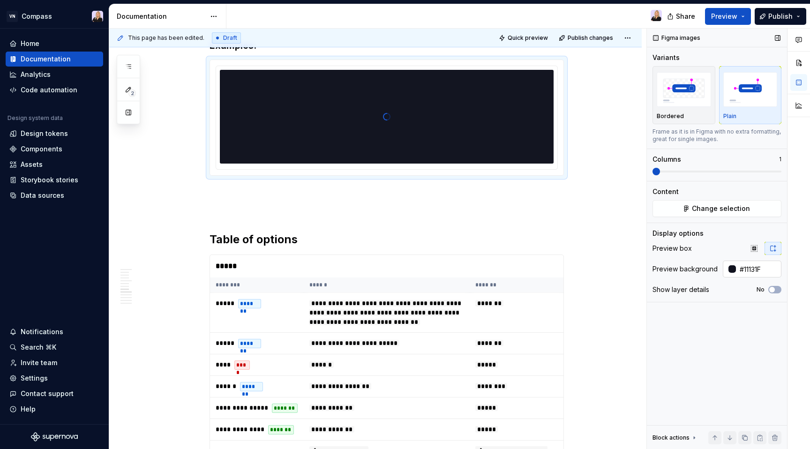
click at [753, 267] on input "#11131F" at bounding box center [758, 269] width 45 height 17
type input "#FFFFFF"
click at [727, 333] on div "Figma images Variants Bordered Plain Frame as it is in Figma with no extra form…" at bounding box center [717, 239] width 140 height 421
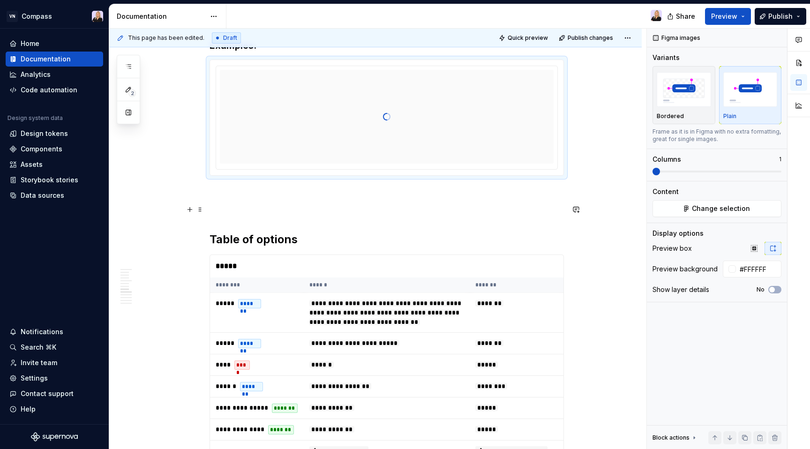
click at [274, 205] on p at bounding box center [387, 209] width 355 height 11
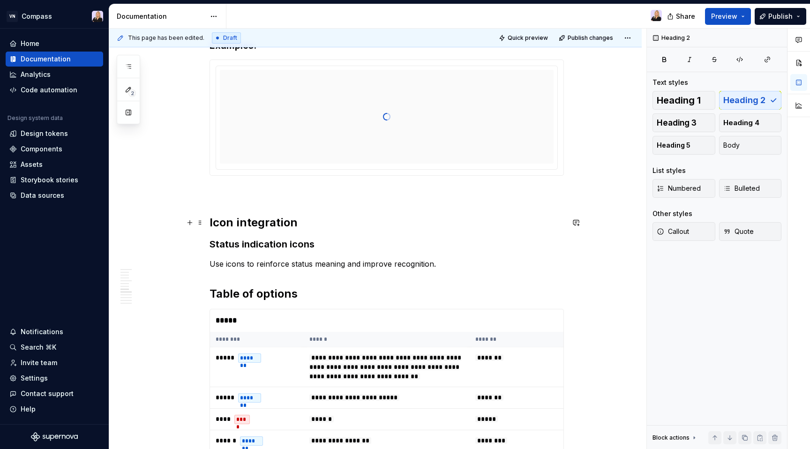
click at [270, 226] on h2 "Icon integration" at bounding box center [387, 222] width 355 height 15
click at [450, 265] on p "Use icons to reinforce status meaning and improve recognition." at bounding box center [387, 263] width 355 height 11
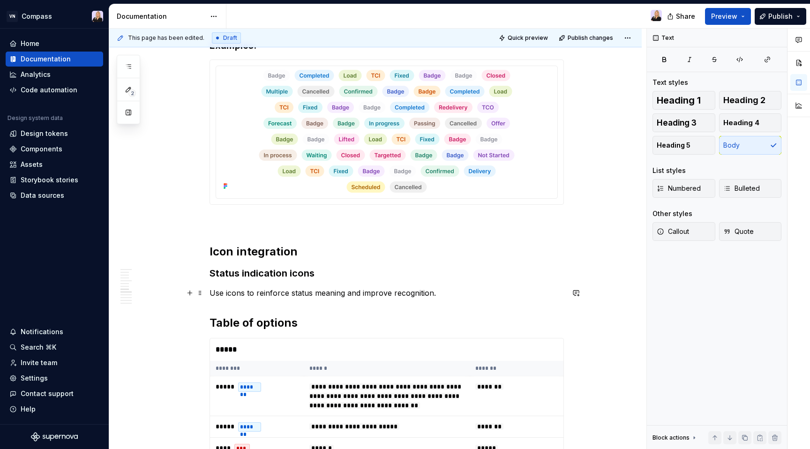
click at [451, 289] on p "Use icons to reinforce status meaning and improve recognition." at bounding box center [387, 292] width 355 height 11
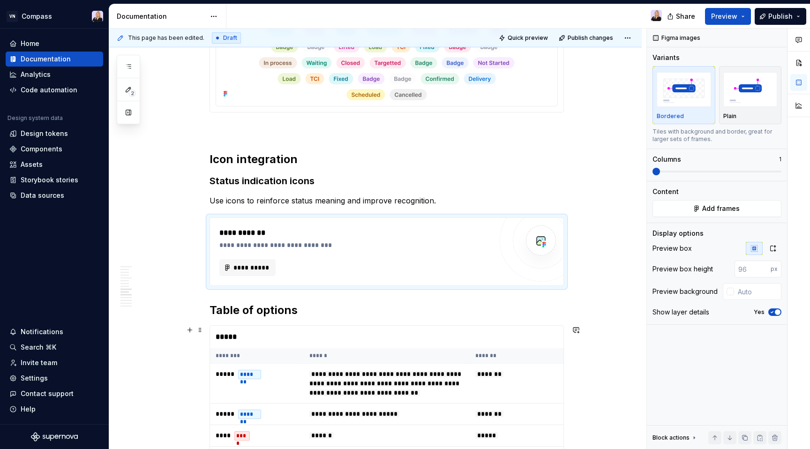
scroll to position [1215, 0]
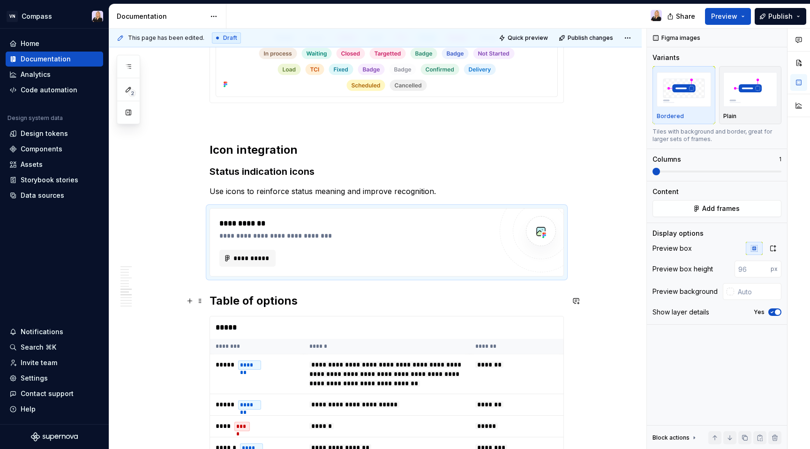
click at [214, 299] on h2 "Table of options" at bounding box center [387, 301] width 355 height 15
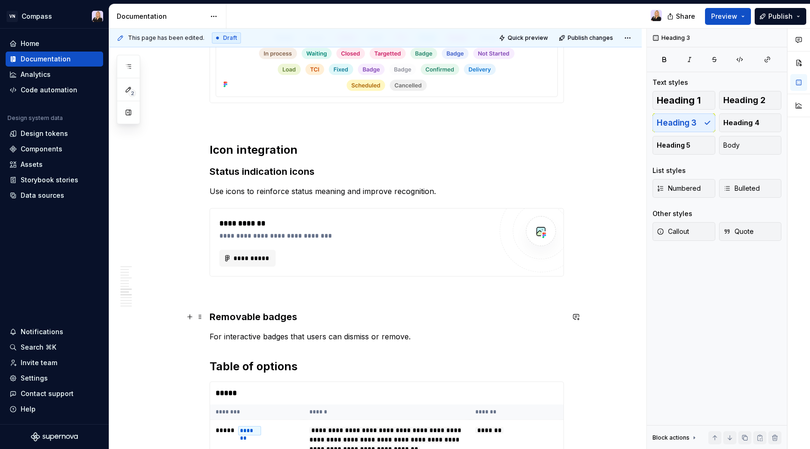
click at [268, 318] on h3 "Removable badges" at bounding box center [387, 316] width 355 height 13
click at [284, 170] on h3 "Status indication icons" at bounding box center [387, 171] width 355 height 13
click at [419, 341] on p "For interactive badges that users can dismiss or remove." at bounding box center [387, 336] width 355 height 11
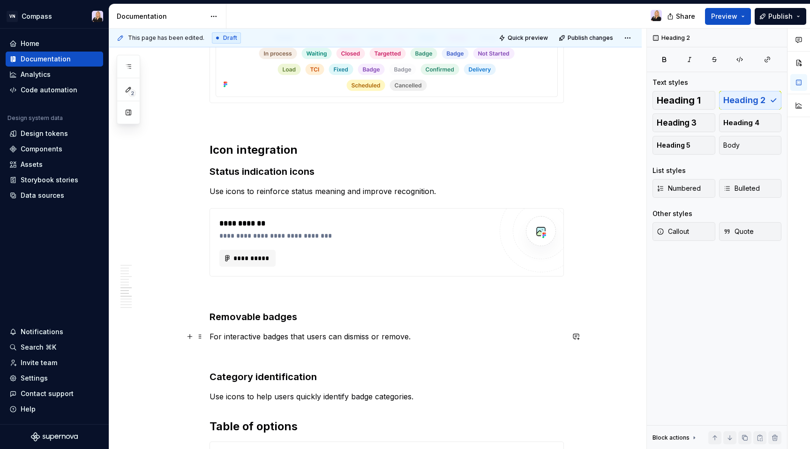
click at [290, 341] on p "For interactive badges that users can dismiss or remove." at bounding box center [387, 336] width 355 height 11
click at [421, 336] on p "For interactive badges that users can dismiss or remove." at bounding box center [387, 336] width 355 height 11
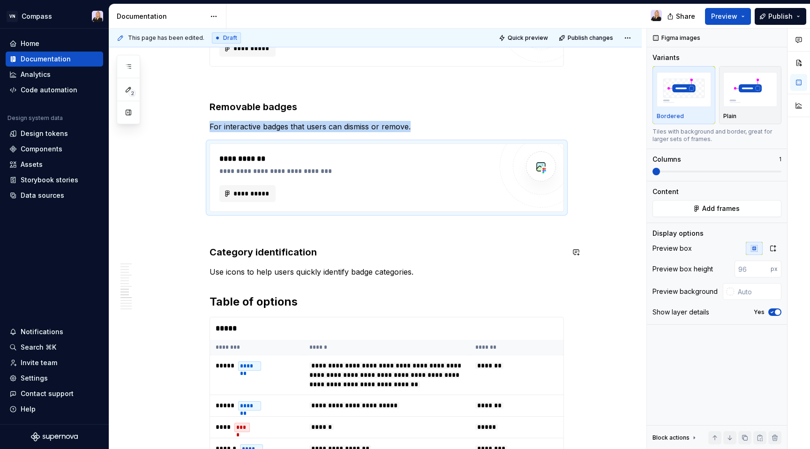
scroll to position [1492, 0]
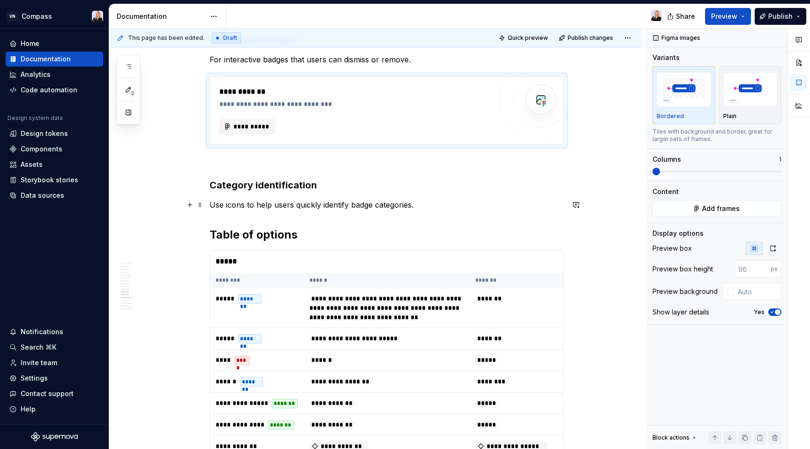
click at [444, 206] on p "Use icons to help users quickly identify badge categories." at bounding box center [387, 204] width 355 height 11
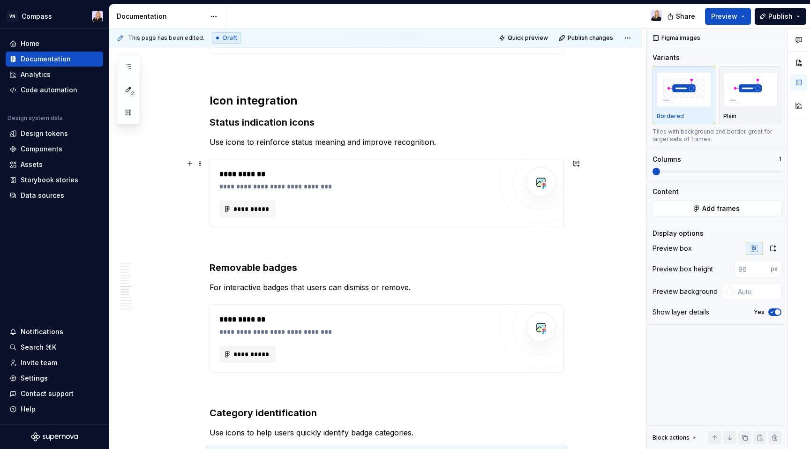
scroll to position [1263, 0]
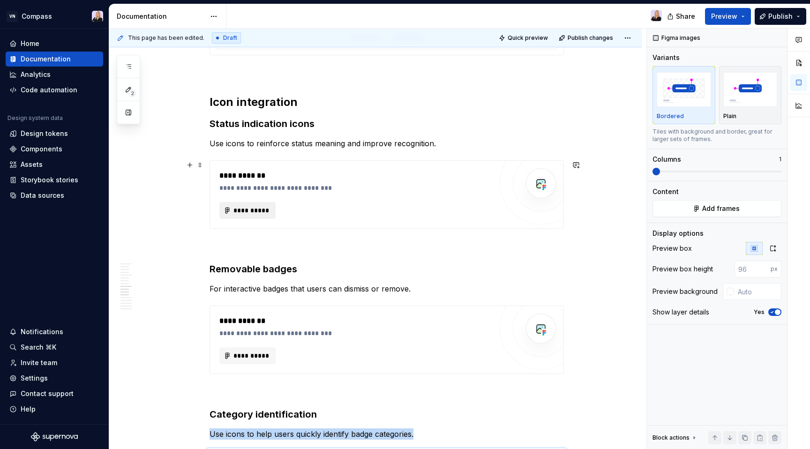
click at [260, 206] on span "**********" at bounding box center [251, 210] width 37 height 9
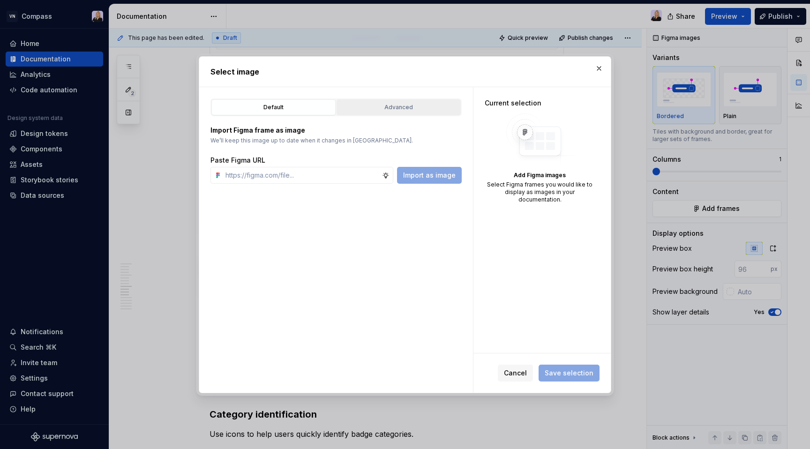
click at [389, 109] on div "Advanced" at bounding box center [399, 107] width 118 height 9
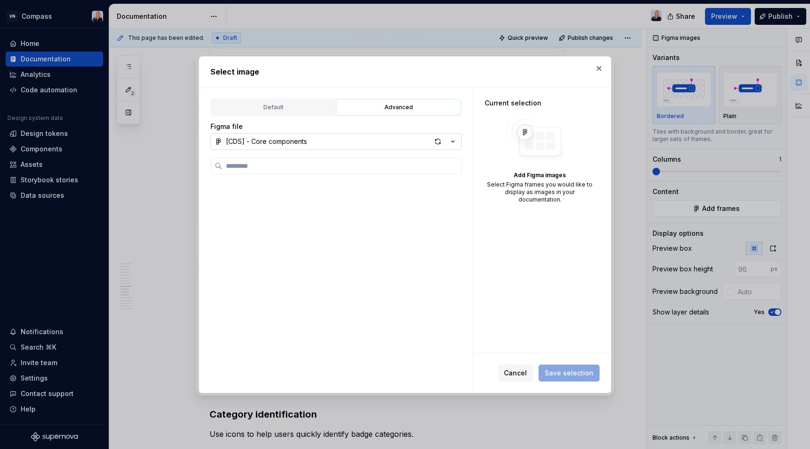
click at [347, 139] on button "[CDS] - Core components" at bounding box center [336, 141] width 251 height 17
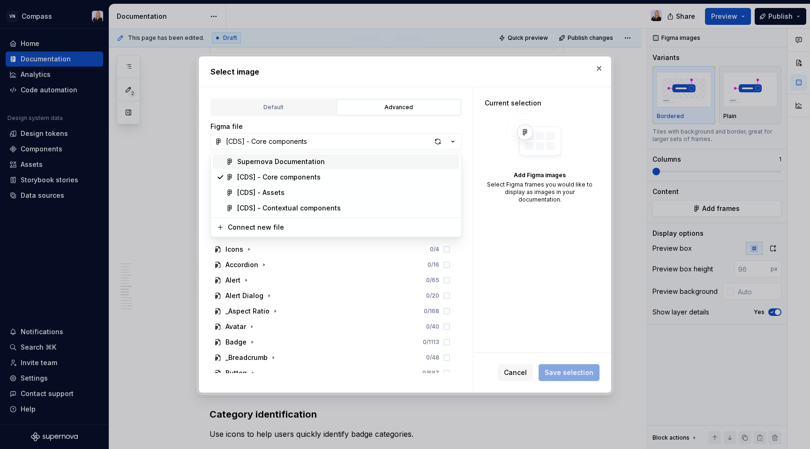
click at [321, 162] on div "Supernova Documentation" at bounding box center [346, 161] width 219 height 9
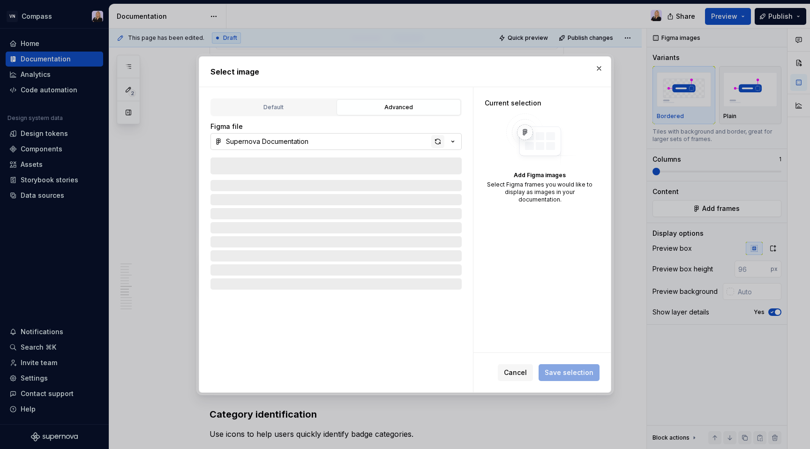
click at [437, 139] on div "button" at bounding box center [437, 141] width 13 height 13
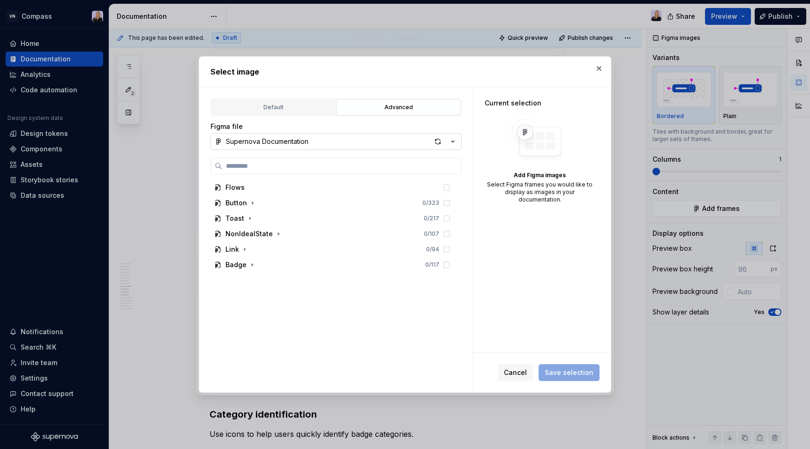
type textarea "*"
click at [252, 261] on icon "button" at bounding box center [253, 265] width 8 height 8
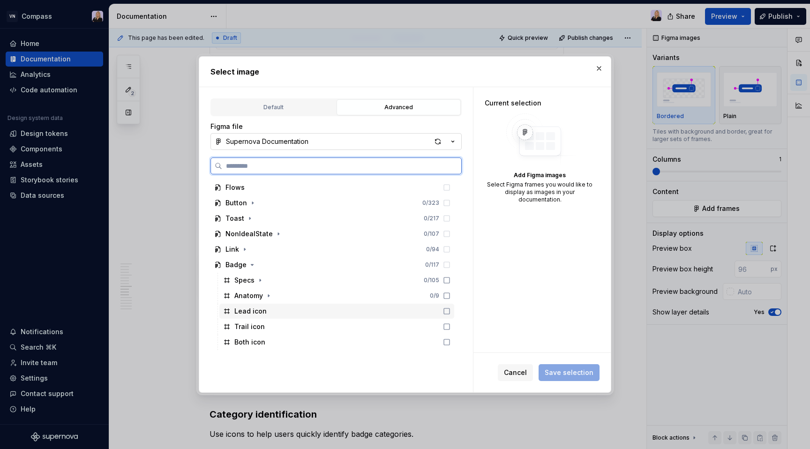
click at [270, 315] on div "Lead icon" at bounding box center [336, 311] width 235 height 15
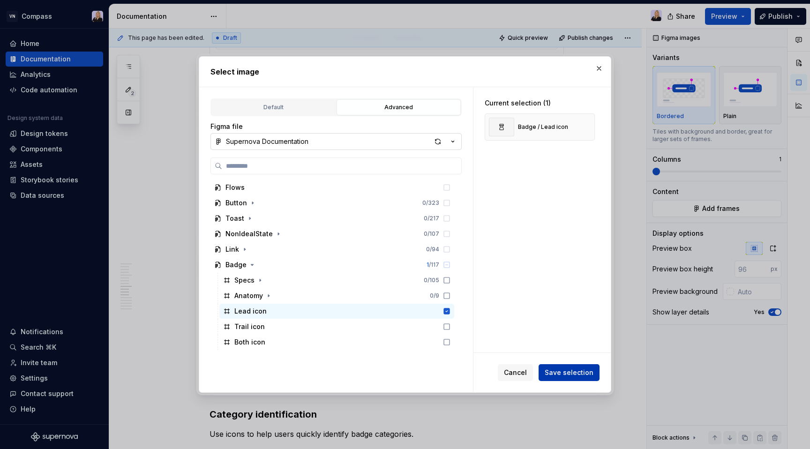
click at [555, 373] on span "Save selection" at bounding box center [569, 372] width 49 height 9
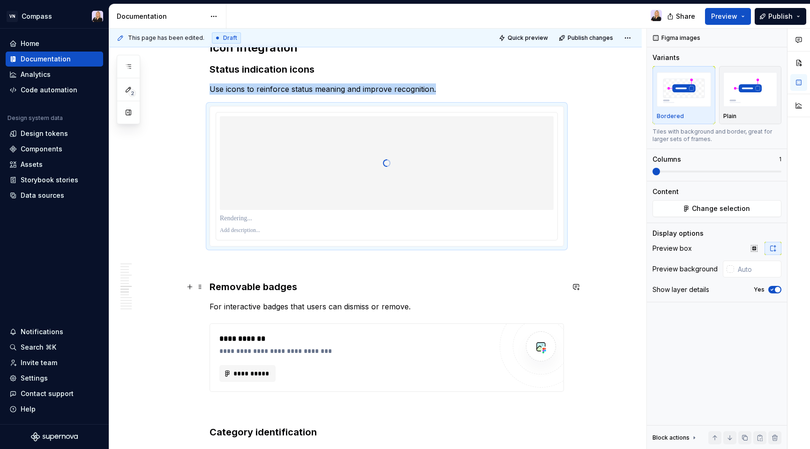
scroll to position [1320, 0]
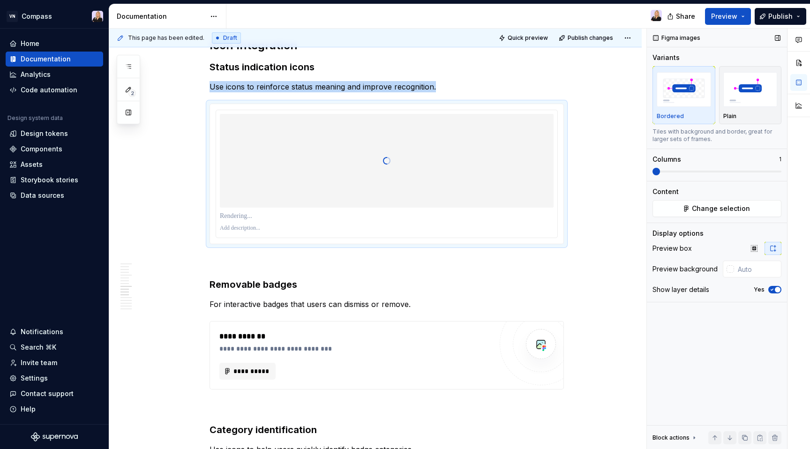
click at [777, 289] on span "button" at bounding box center [778, 290] width 6 height 6
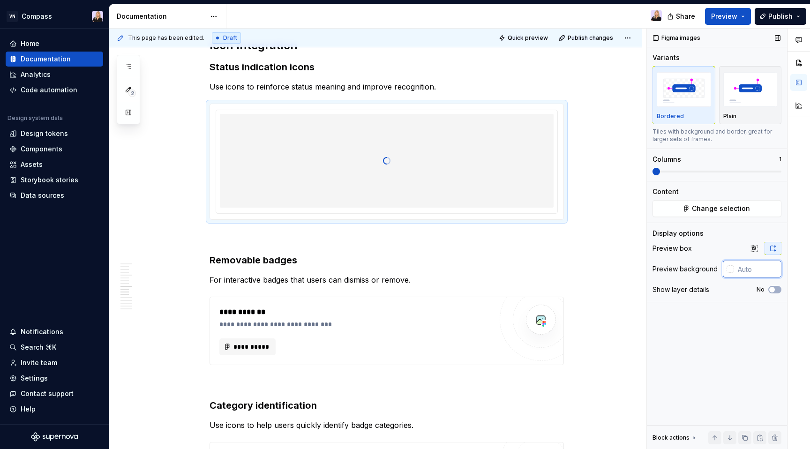
click at [751, 272] on input "text" at bounding box center [757, 269] width 47 height 17
type input "#FFFFFF"
click at [727, 352] on div "Figma images Variants Bordered Plain Tiles with background and border, great fo…" at bounding box center [717, 239] width 140 height 421
click at [251, 341] on button "**********" at bounding box center [247, 347] width 56 height 17
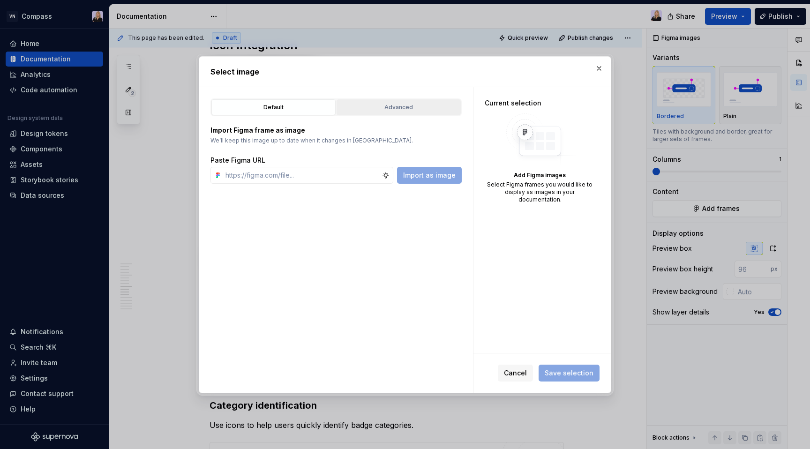
click at [445, 114] on button "Advanced" at bounding box center [399, 107] width 124 height 16
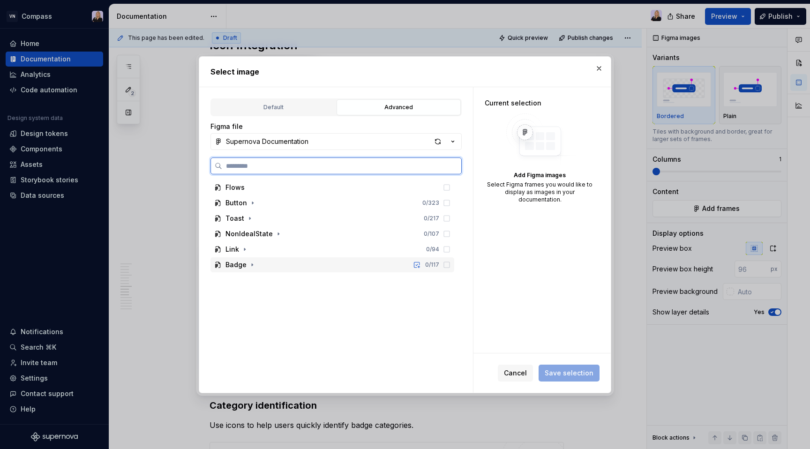
click at [311, 261] on div "Badge 0 / 117" at bounding box center [333, 264] width 244 height 15
type textarea "*"
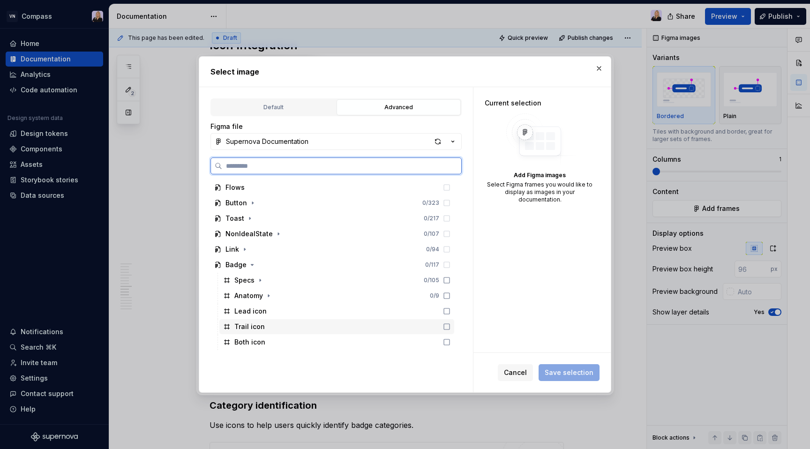
click at [292, 323] on div "Trail icon" at bounding box center [336, 326] width 235 height 15
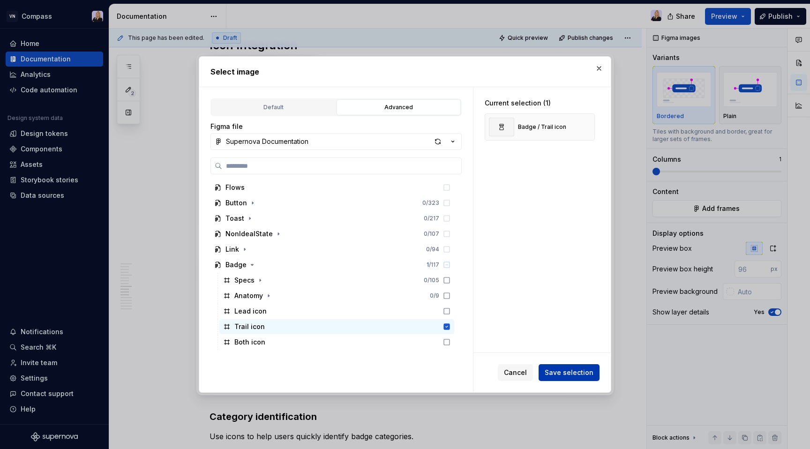
click at [563, 374] on span "Save selection" at bounding box center [569, 372] width 49 height 9
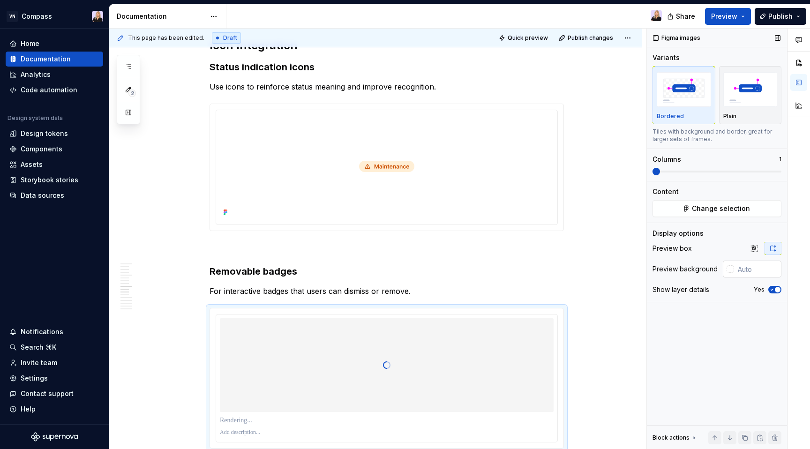
click at [747, 266] on input "text" at bounding box center [757, 269] width 47 height 17
type input "#FFFFFF"
click at [772, 287] on button "Yes" at bounding box center [775, 290] width 13 height 8
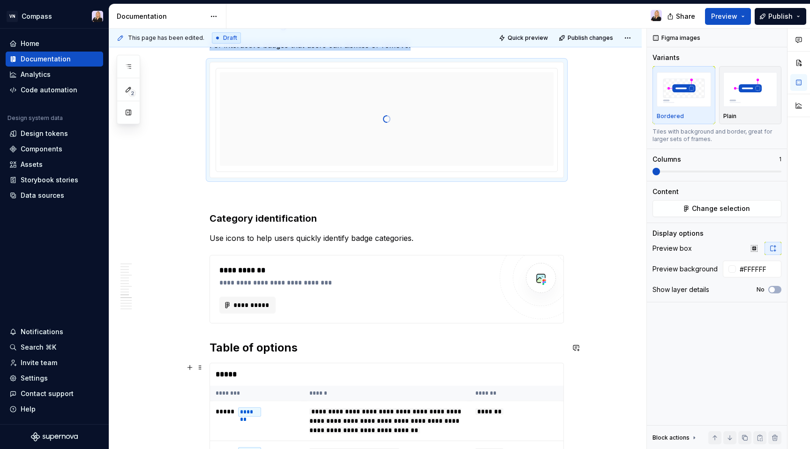
scroll to position [1602, 0]
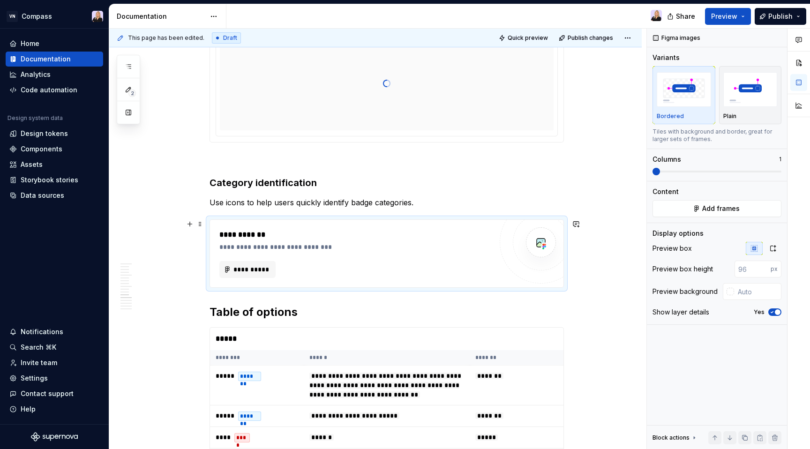
click at [450, 274] on div "**********" at bounding box center [355, 269] width 273 height 17
click at [268, 272] on span "**********" at bounding box center [251, 269] width 37 height 9
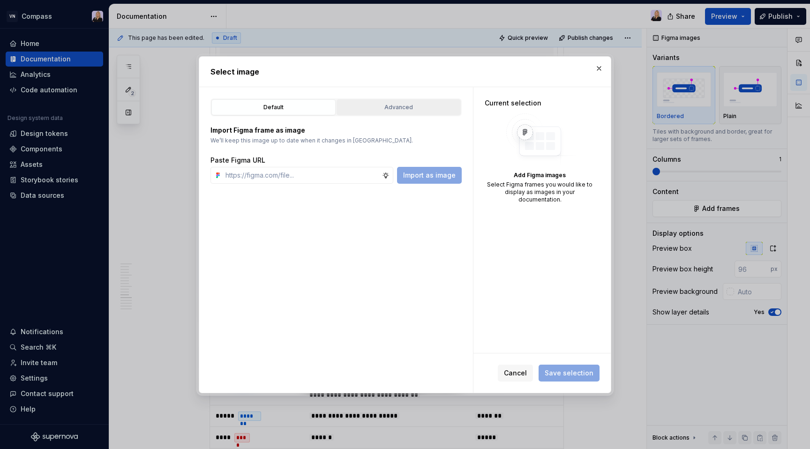
click at [449, 112] on button "Advanced" at bounding box center [399, 107] width 124 height 16
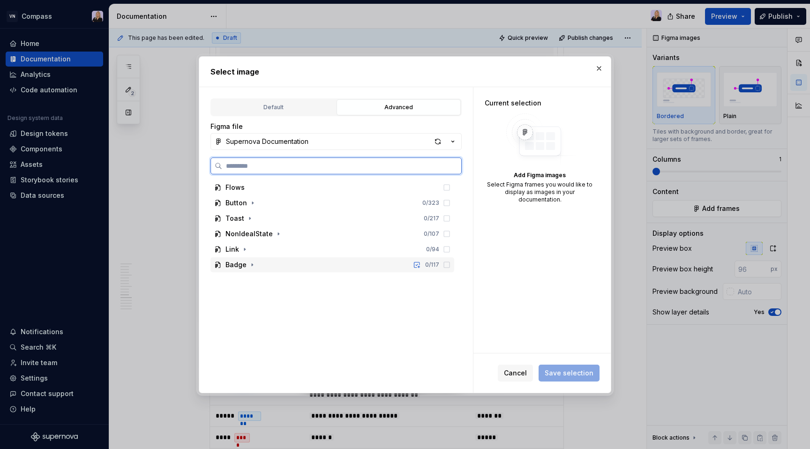
click at [340, 264] on div "Badge 0 / 117" at bounding box center [333, 264] width 244 height 15
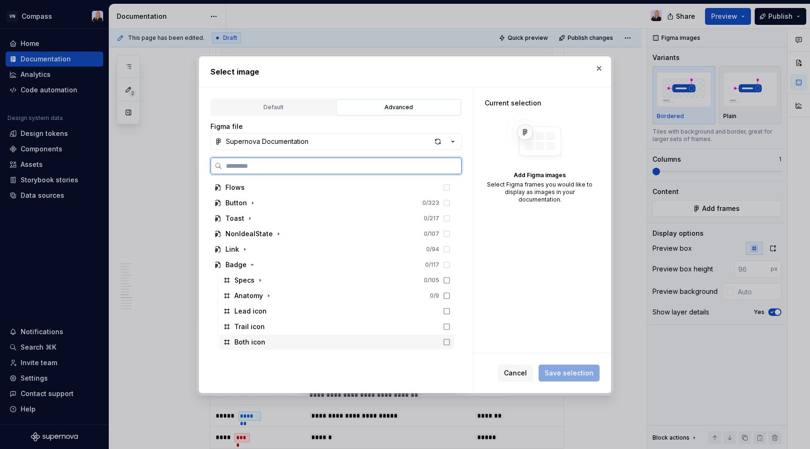
click at [312, 348] on div "Both icon" at bounding box center [336, 342] width 235 height 15
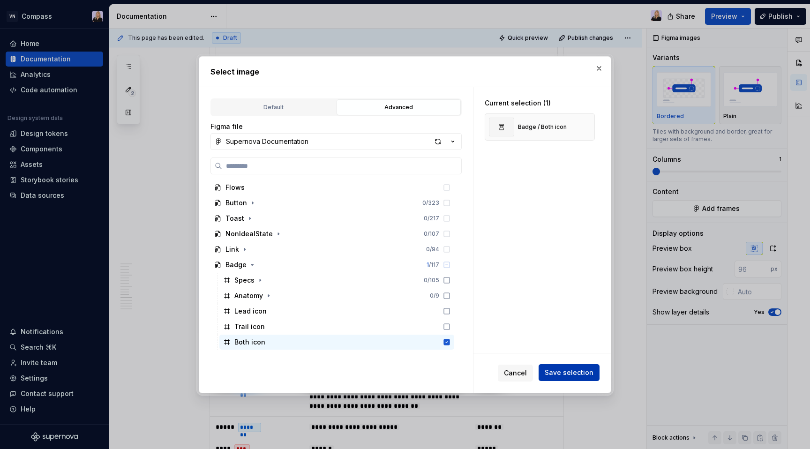
click at [560, 378] on button "Save selection" at bounding box center [569, 372] width 61 height 17
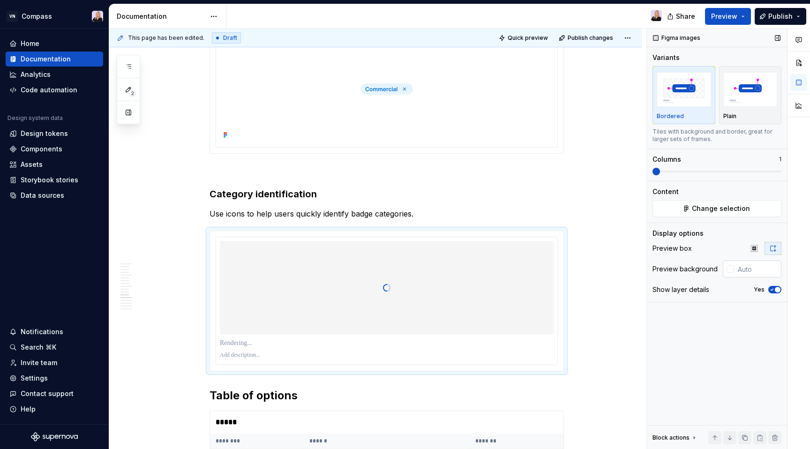
click at [748, 273] on input "text" at bounding box center [757, 269] width 47 height 17
type input "#FFFFFF"
click at [721, 341] on div "Figma images Variants Bordered Plain Tiles with background and border, great fo…" at bounding box center [717, 239] width 140 height 421
click at [776, 287] on button "Yes" at bounding box center [775, 290] width 13 height 8
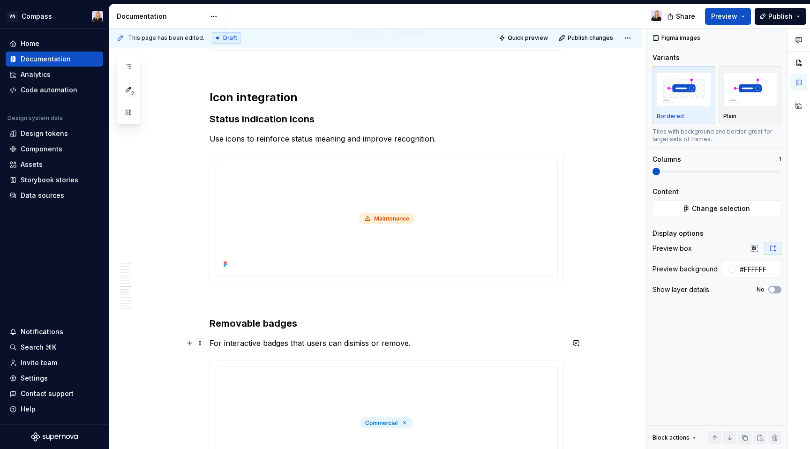
scroll to position [1261, 0]
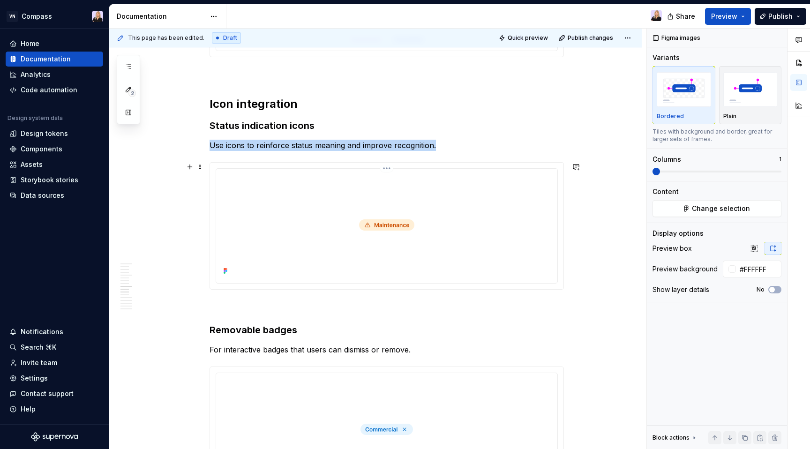
click at [484, 218] on img at bounding box center [387, 225] width 234 height 105
click at [653, 172] on span at bounding box center [657, 172] width 8 height 8
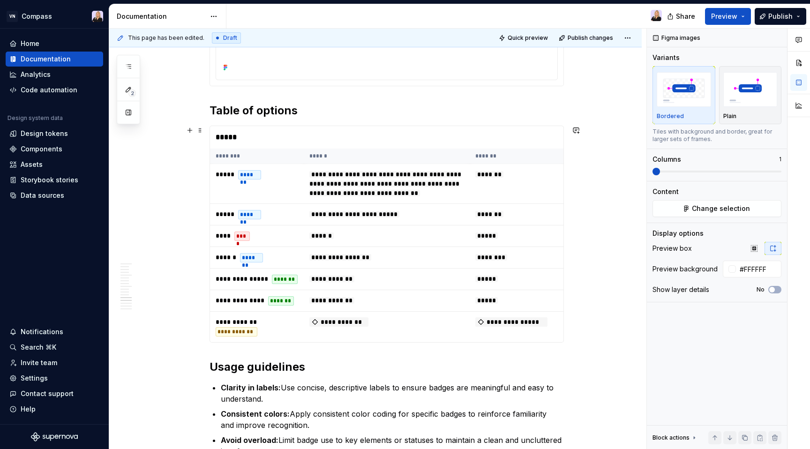
scroll to position [1875, 0]
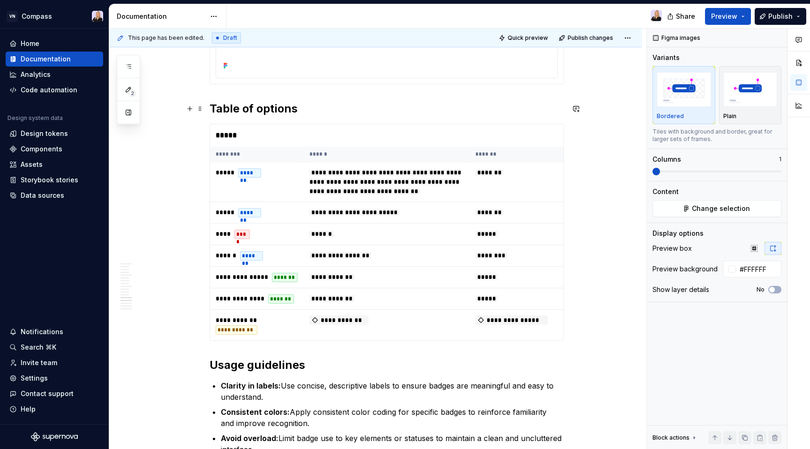
click at [248, 114] on h2 "Table of options" at bounding box center [387, 108] width 355 height 15
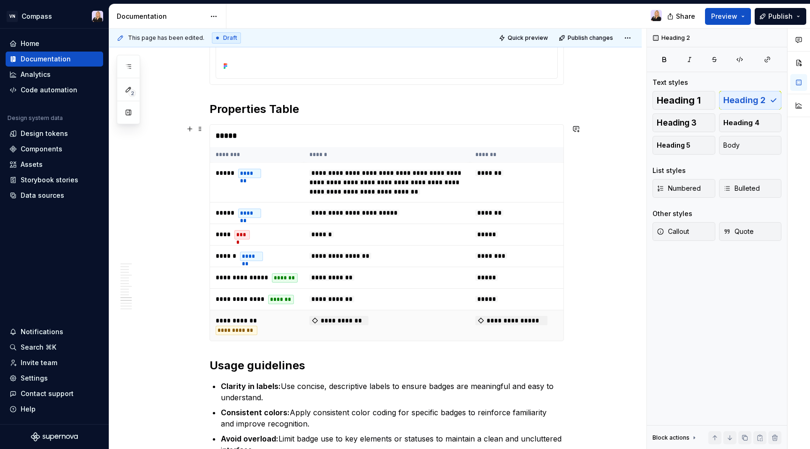
scroll to position [1872, 0]
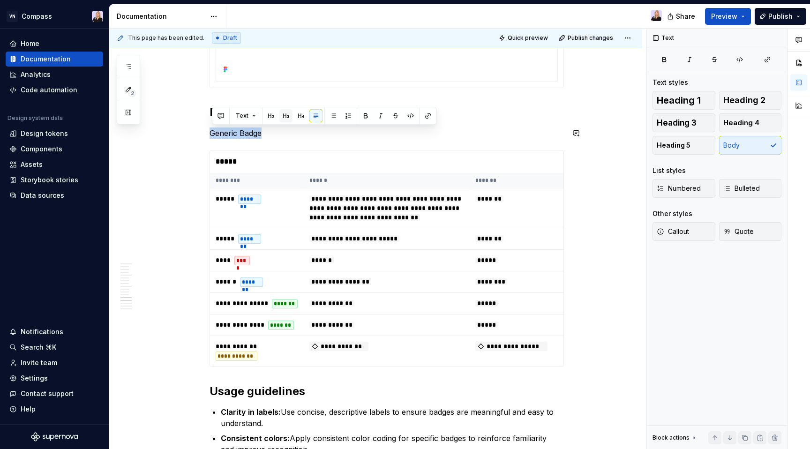
click at [283, 118] on button "button" at bounding box center [286, 115] width 13 height 13
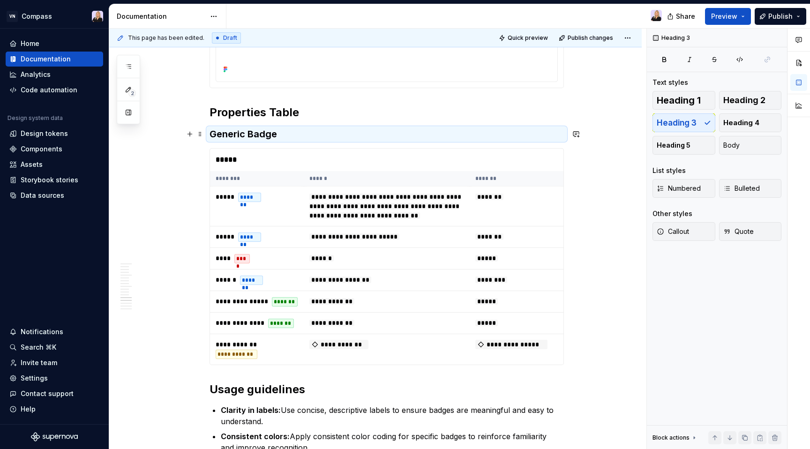
click at [290, 130] on h3 "Generic Badge" at bounding box center [387, 134] width 355 height 13
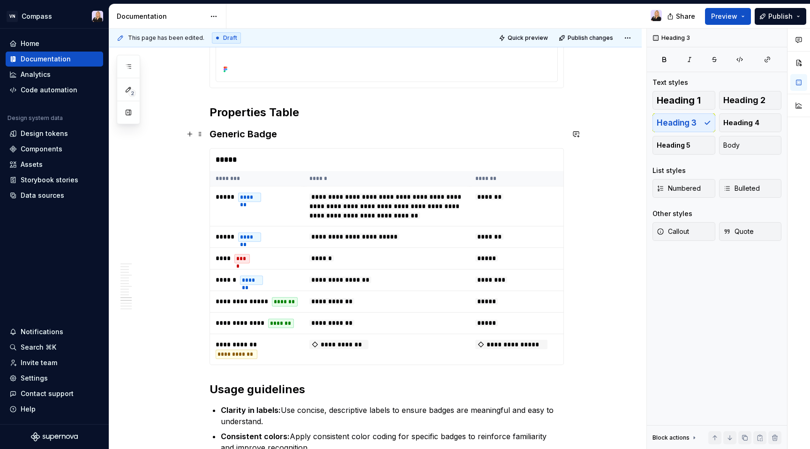
click at [285, 135] on h3 "Generic Badge" at bounding box center [387, 134] width 355 height 13
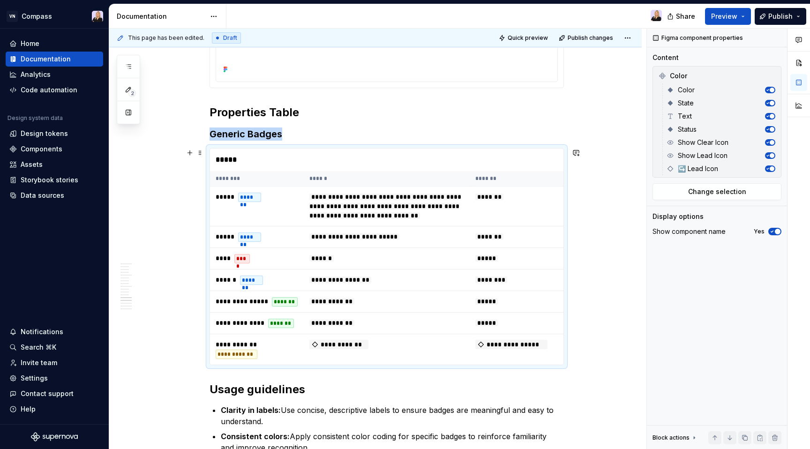
click at [297, 160] on div "*****" at bounding box center [387, 160] width 354 height 23
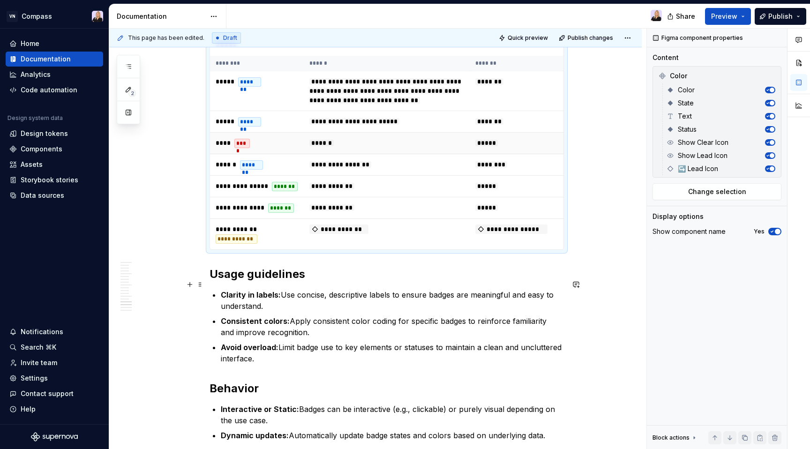
scroll to position [2019, 0]
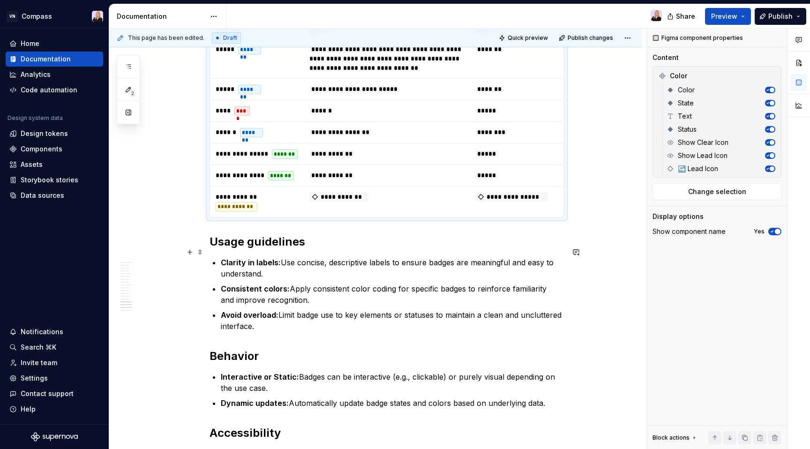
click at [214, 249] on h2 "Usage guidelines" at bounding box center [387, 241] width 355 height 15
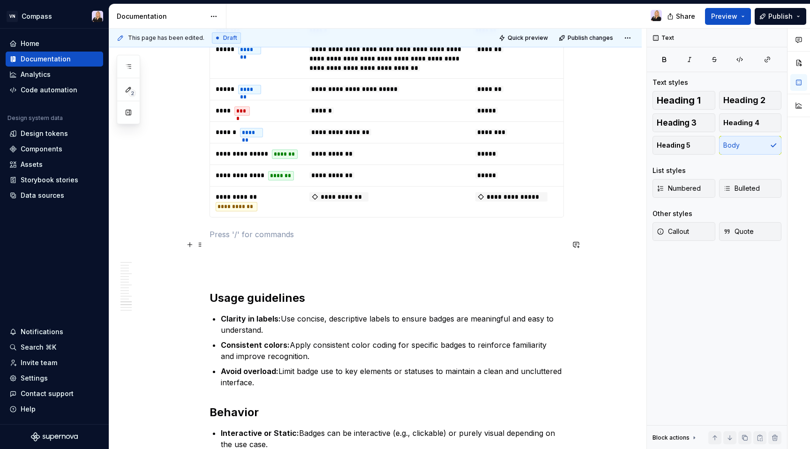
click at [238, 240] on p at bounding box center [387, 234] width 355 height 11
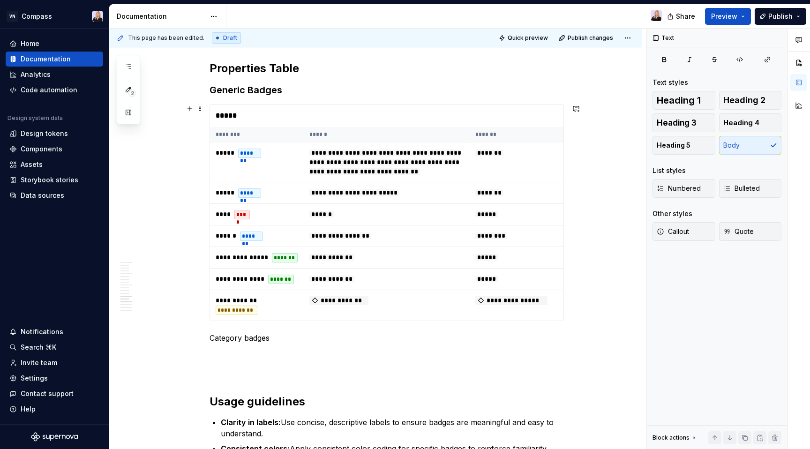
scroll to position [1920, 0]
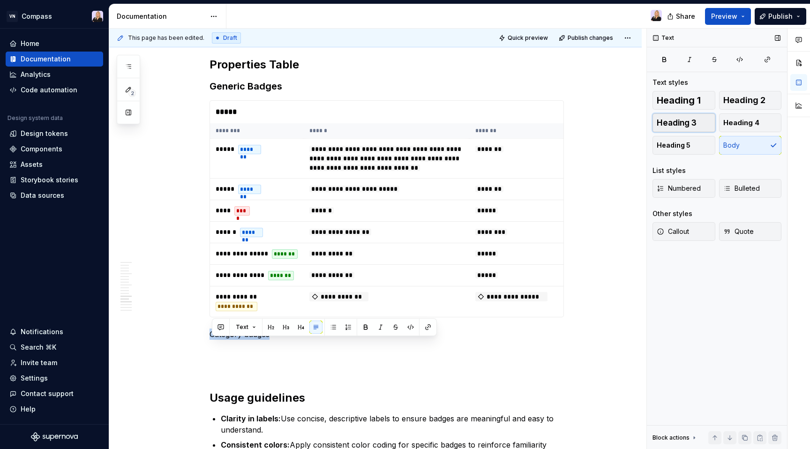
click at [702, 123] on button "Heading 3" at bounding box center [684, 122] width 63 height 19
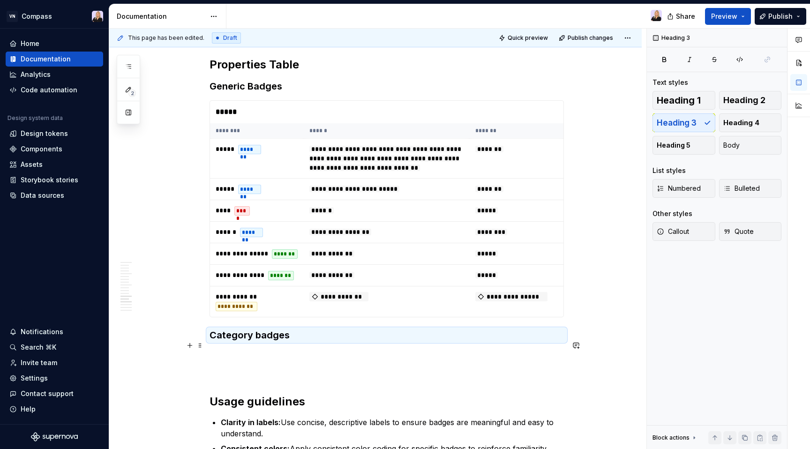
click at [260, 342] on h3 "Category badges" at bounding box center [387, 335] width 355 height 13
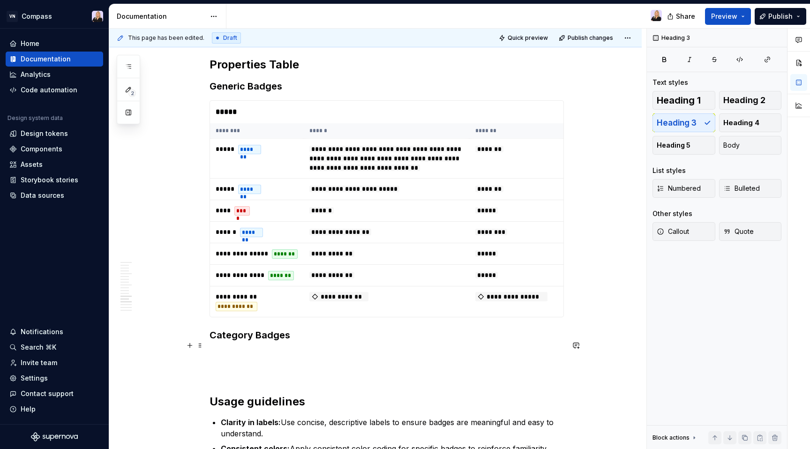
click at [227, 342] on h3 "Category Badges" at bounding box center [387, 335] width 355 height 13
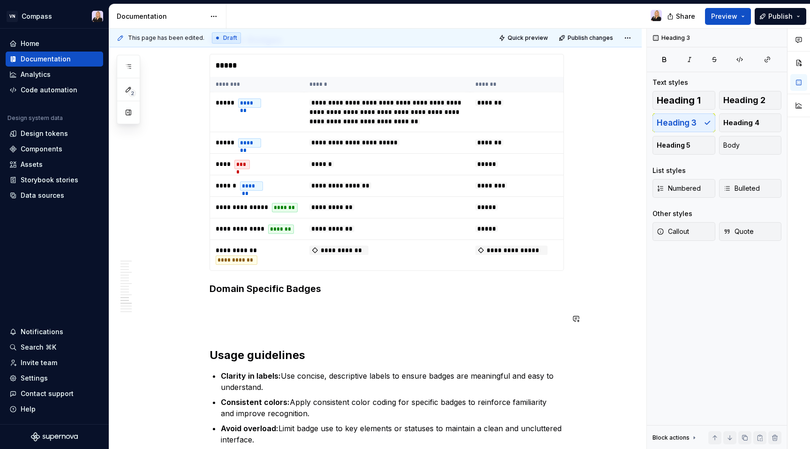
scroll to position [1966, 0]
click at [263, 314] on p at bounding box center [387, 307] width 355 height 11
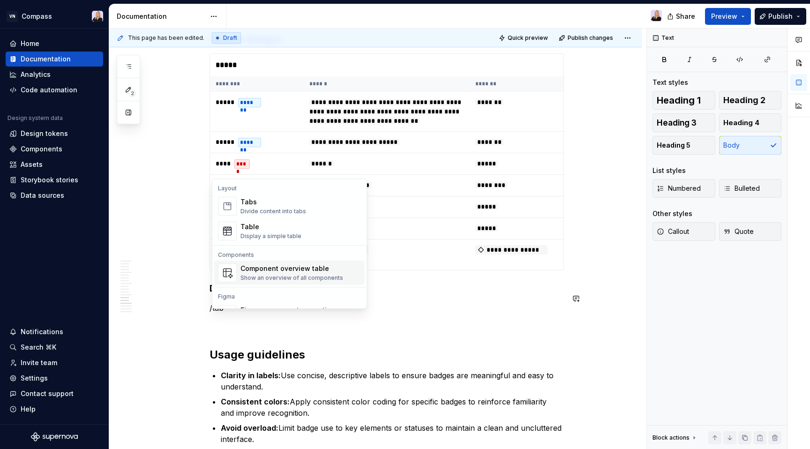
scroll to position [20, 0]
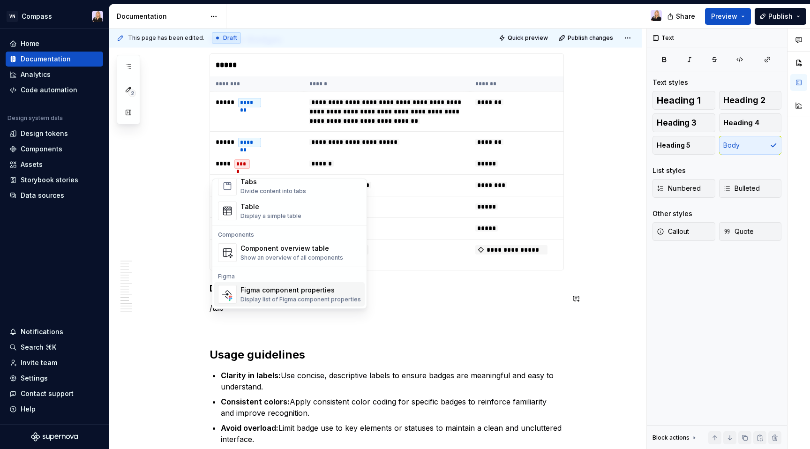
click at [324, 300] on div "Display list of Figma component properties" at bounding box center [301, 300] width 121 height 8
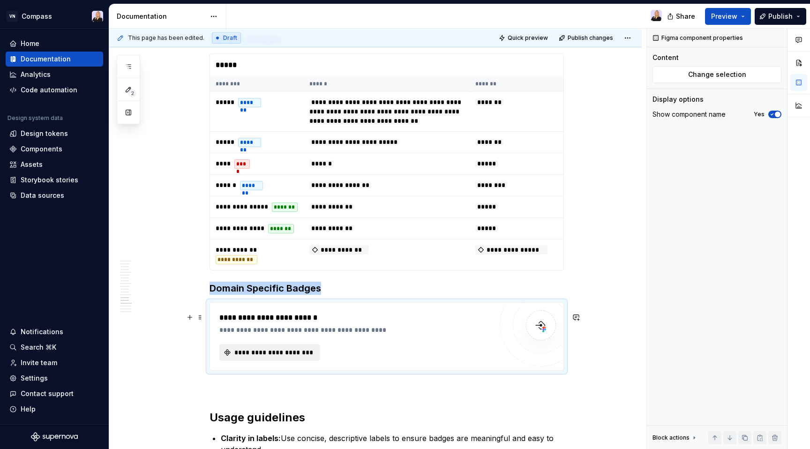
click at [294, 357] on span "**********" at bounding box center [273, 352] width 81 height 9
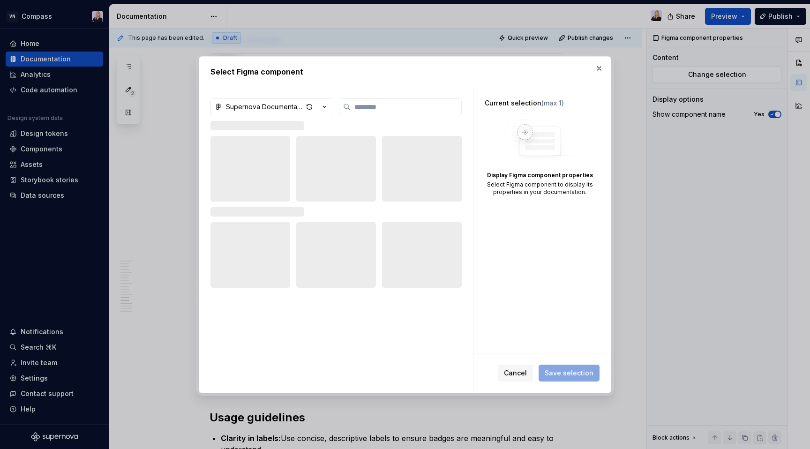
type textarea "*"
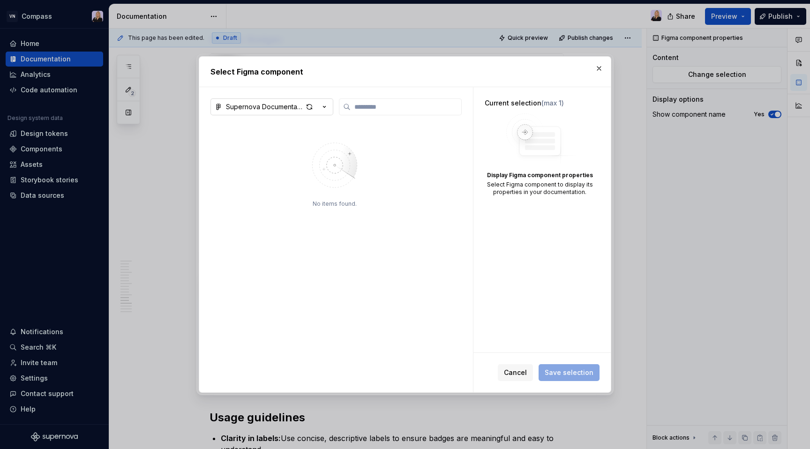
click at [291, 109] on div "Supernova Documentation" at bounding box center [264, 106] width 77 height 9
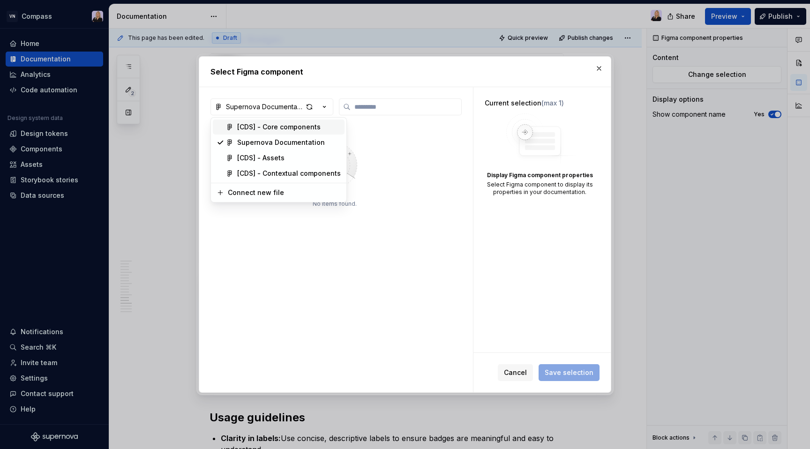
click at [293, 129] on div "[CDS] - Core components" at bounding box center [278, 126] width 83 height 9
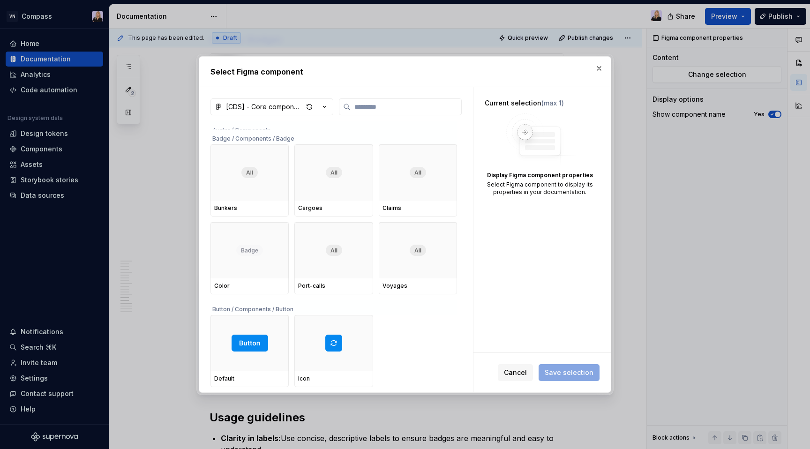
scroll to position [409, 0]
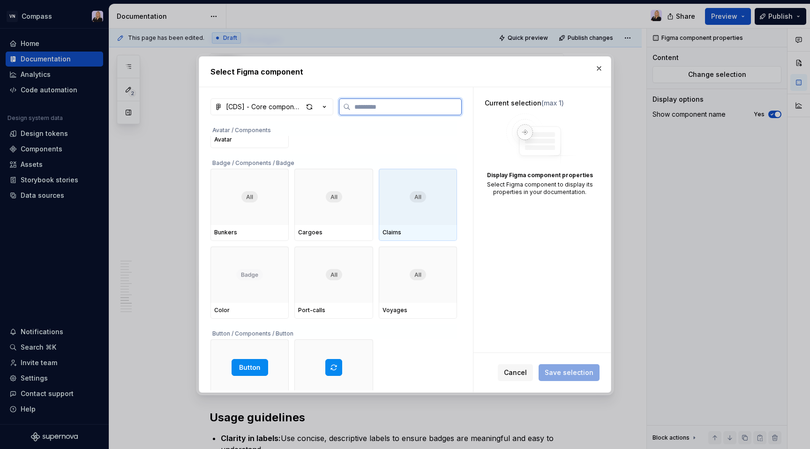
click at [436, 218] on div at bounding box center [418, 197] width 78 height 56
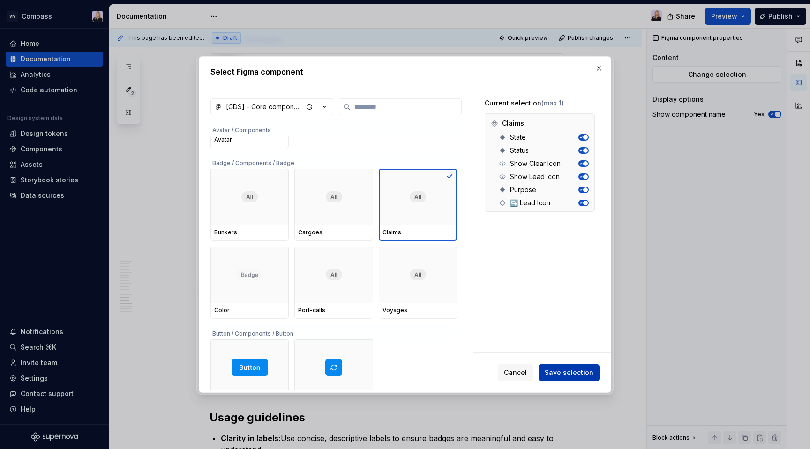
click at [559, 375] on span "Save selection" at bounding box center [569, 372] width 49 height 9
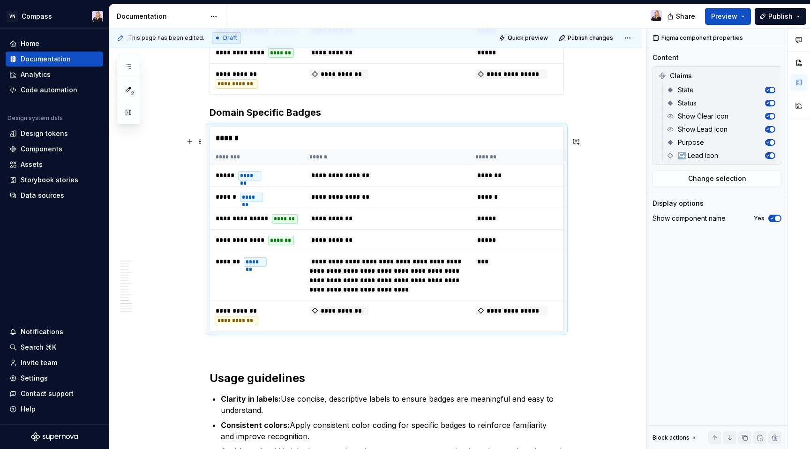
scroll to position [2143, 0]
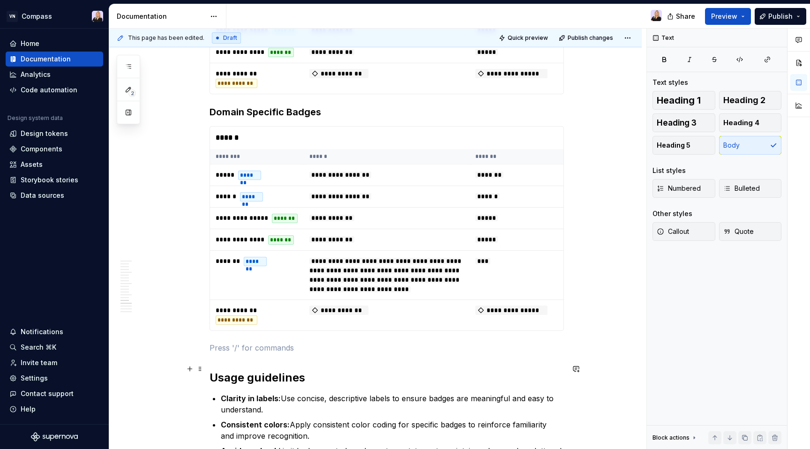
click at [257, 354] on p at bounding box center [387, 347] width 355 height 11
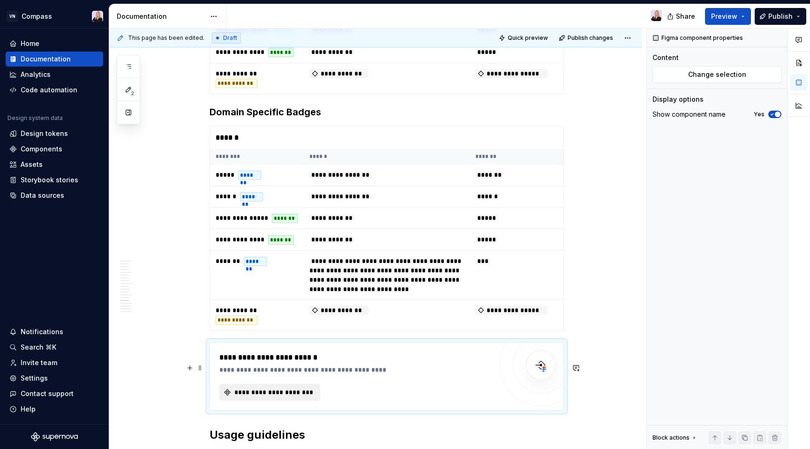
click at [279, 397] on span "**********" at bounding box center [273, 392] width 81 height 9
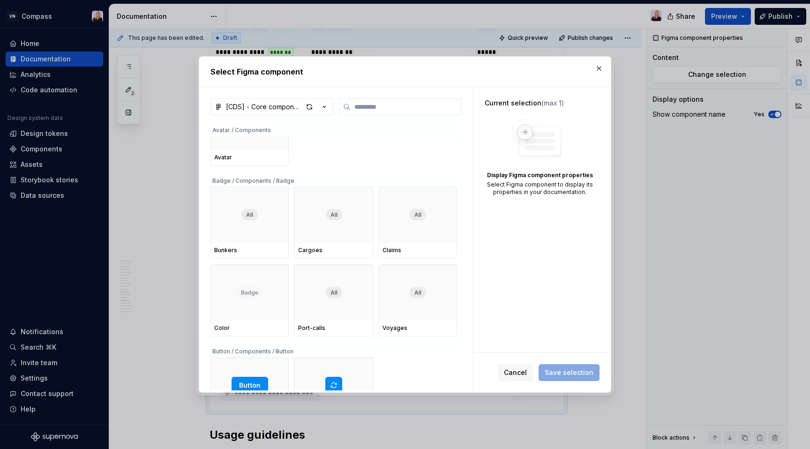
scroll to position [417, 0]
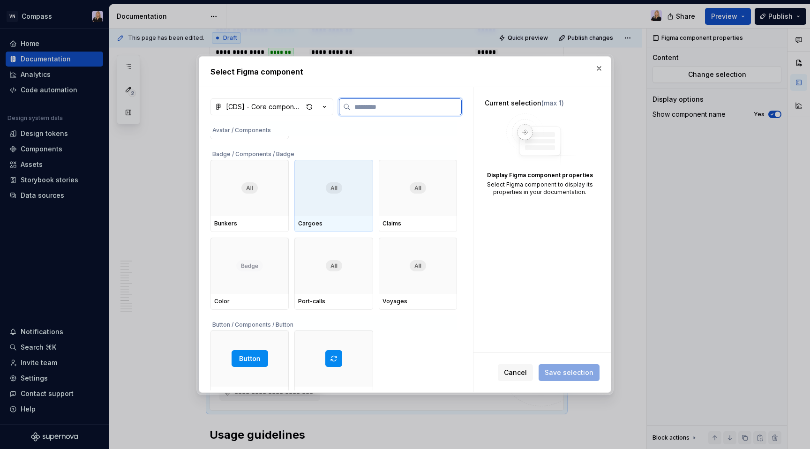
click at [348, 207] on div at bounding box center [334, 188] width 78 height 56
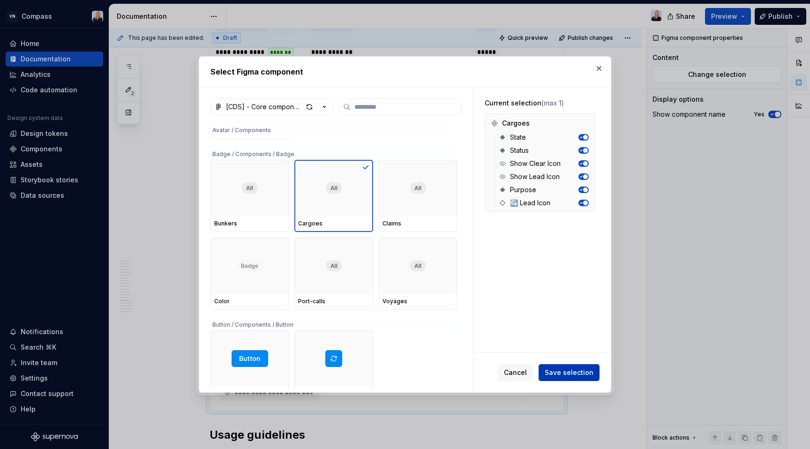
click at [568, 375] on span "Save selection" at bounding box center [569, 372] width 49 height 9
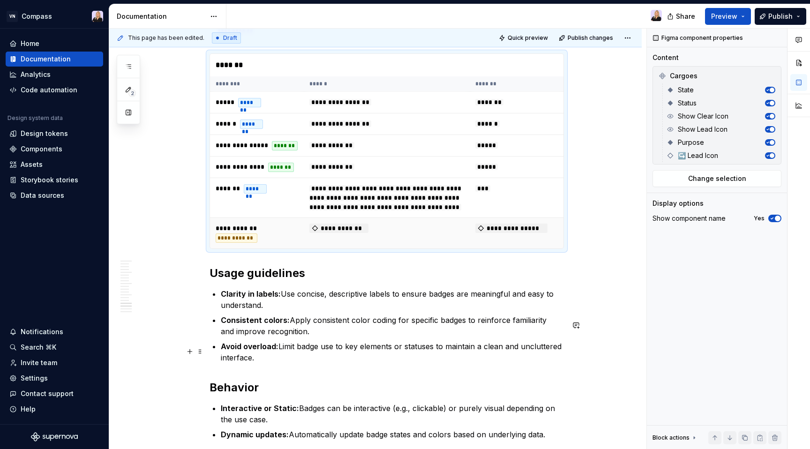
scroll to position [2434, 0]
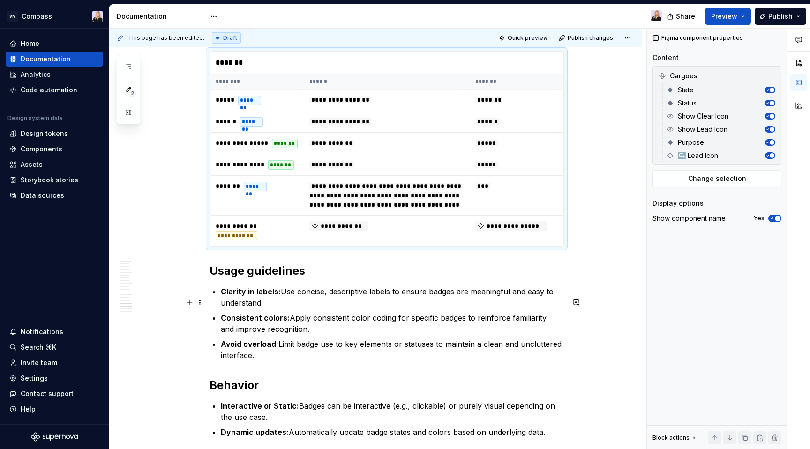
click at [213, 279] on h2 "Usage guidelines" at bounding box center [387, 271] width 355 height 15
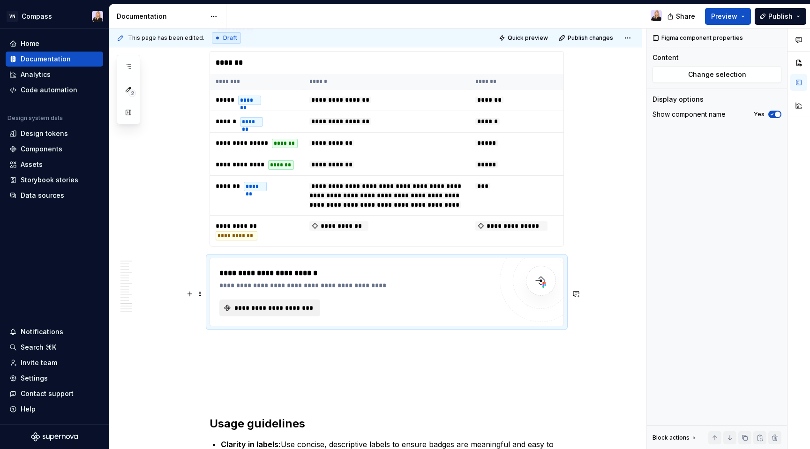
click at [252, 313] on span "**********" at bounding box center [273, 307] width 81 height 9
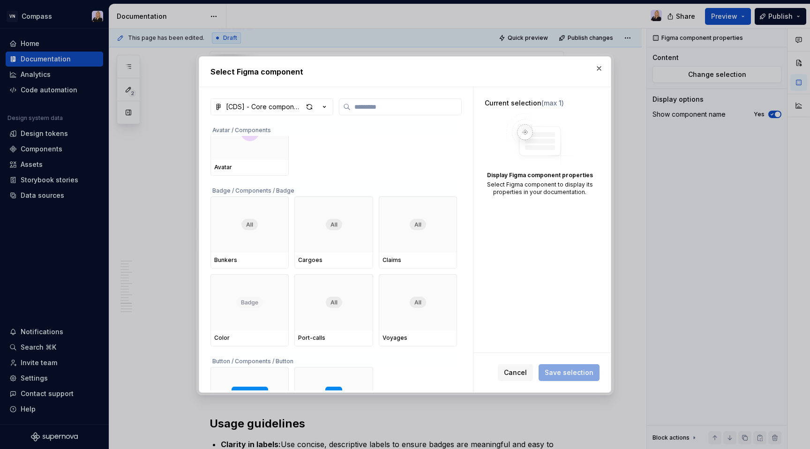
scroll to position [388, 0]
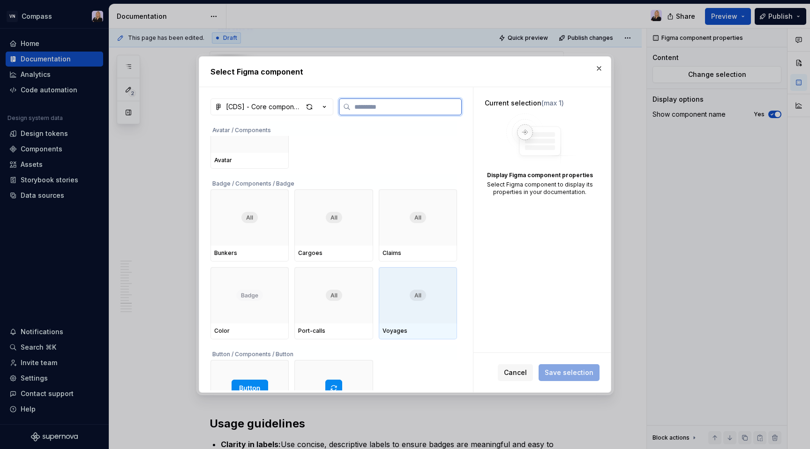
click at [420, 303] on div at bounding box center [418, 295] width 78 height 56
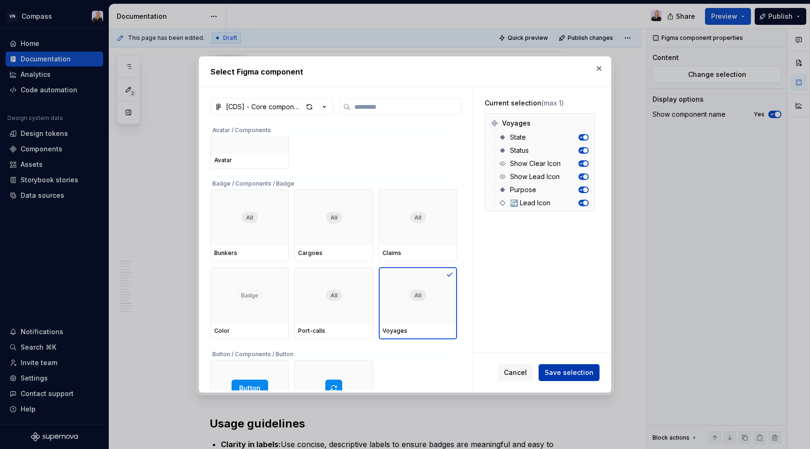
click at [557, 374] on span "Save selection" at bounding box center [569, 372] width 49 height 9
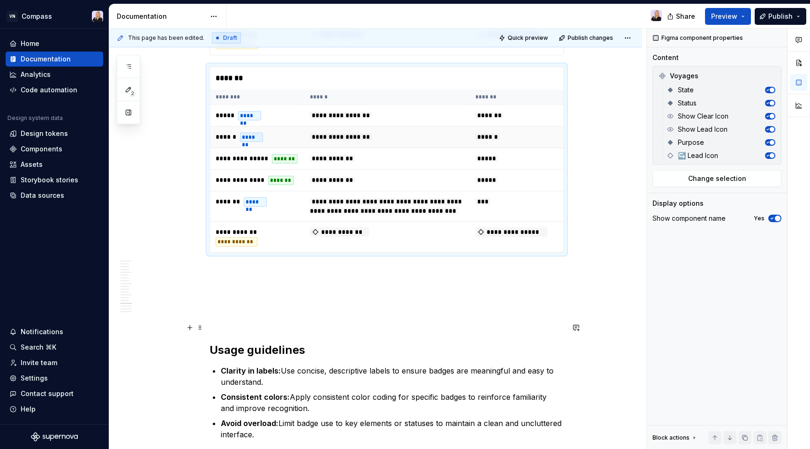
scroll to position [2663, 0]
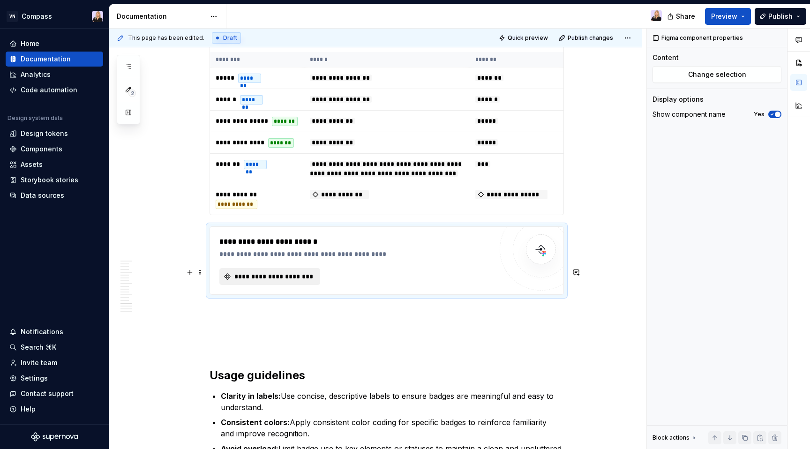
click at [286, 281] on span "**********" at bounding box center [273, 276] width 81 height 9
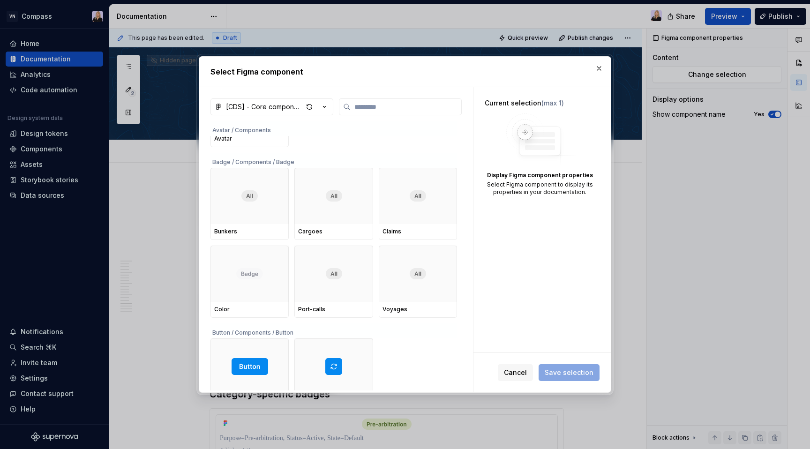
scroll to position [2663, 0]
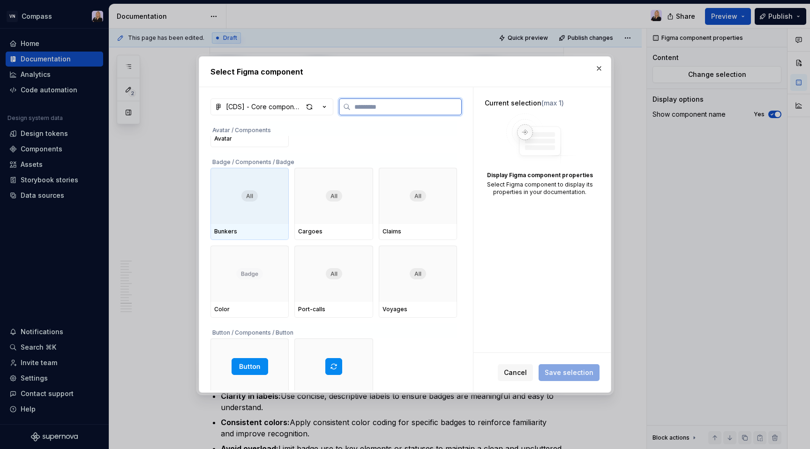
click at [260, 209] on div at bounding box center [250, 196] width 78 height 56
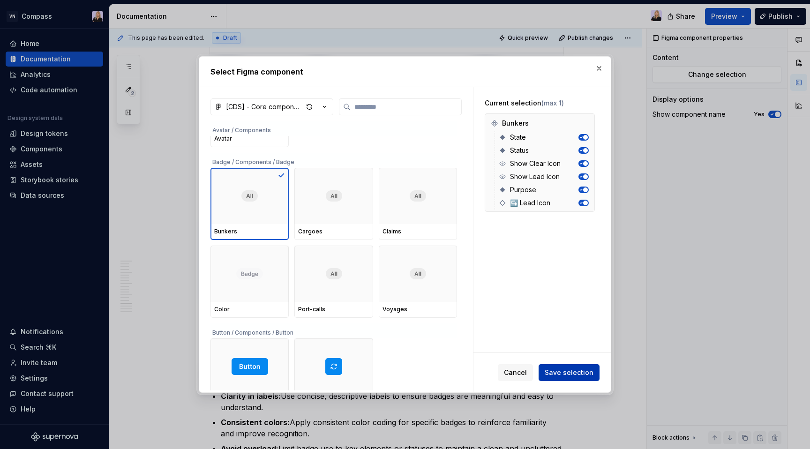
click at [562, 375] on span "Save selection" at bounding box center [569, 372] width 49 height 9
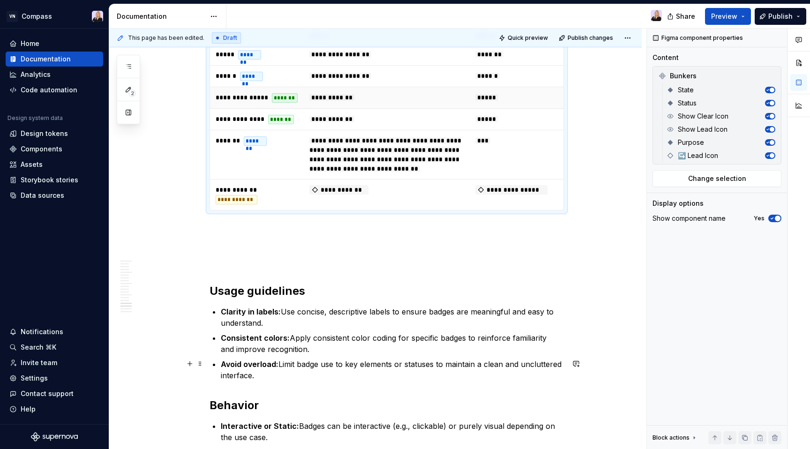
scroll to position [2939, 0]
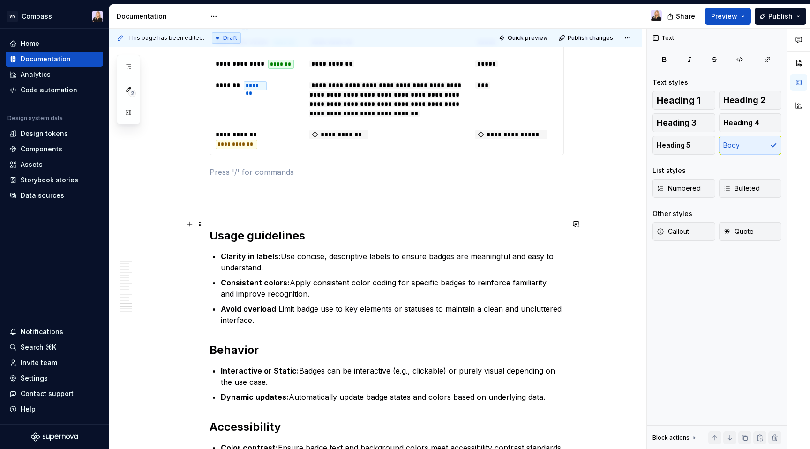
click at [325, 178] on p at bounding box center [387, 171] width 355 height 11
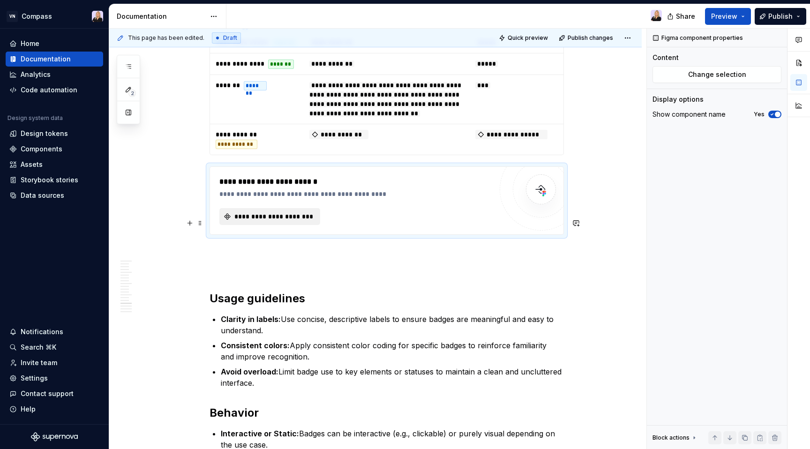
click at [310, 221] on span "**********" at bounding box center [273, 216] width 81 height 9
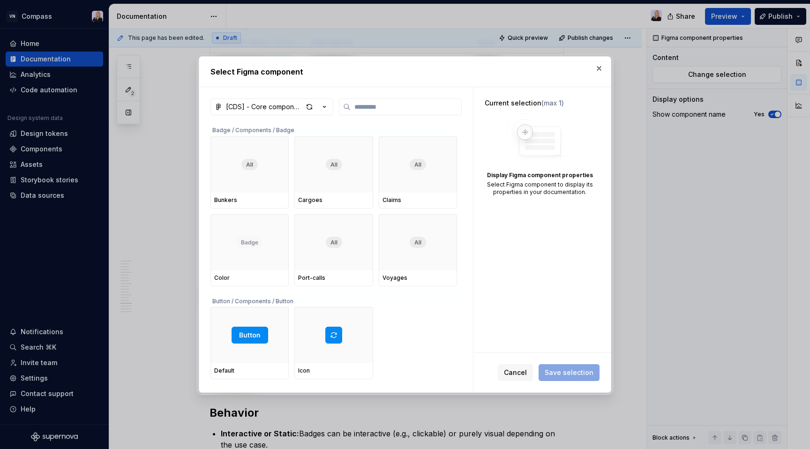
scroll to position [436, 0]
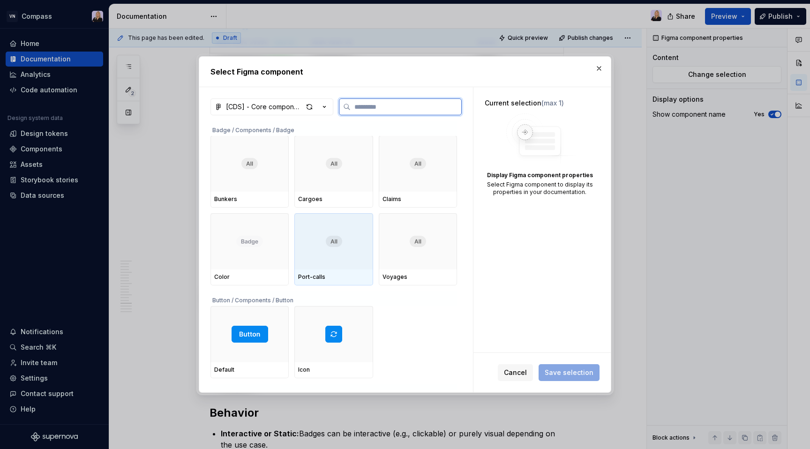
click at [352, 257] on div at bounding box center [334, 241] width 78 height 56
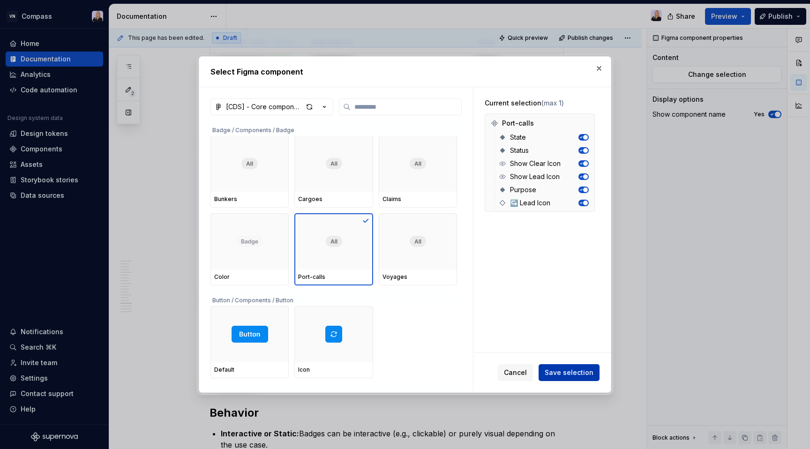
click at [557, 374] on span "Save selection" at bounding box center [569, 372] width 49 height 9
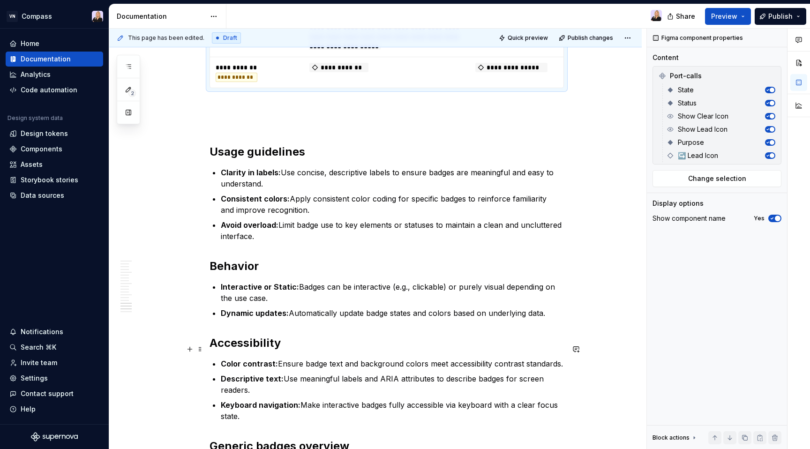
scroll to position [3231, 0]
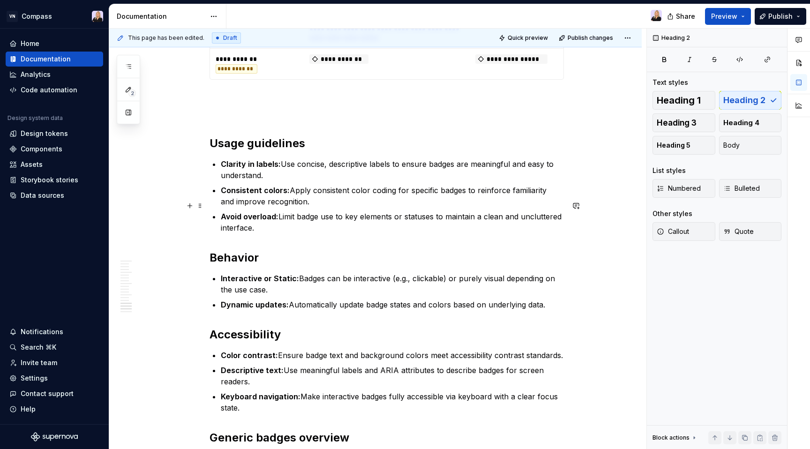
click at [214, 151] on h2 "Usage guidelines" at bounding box center [387, 143] width 355 height 15
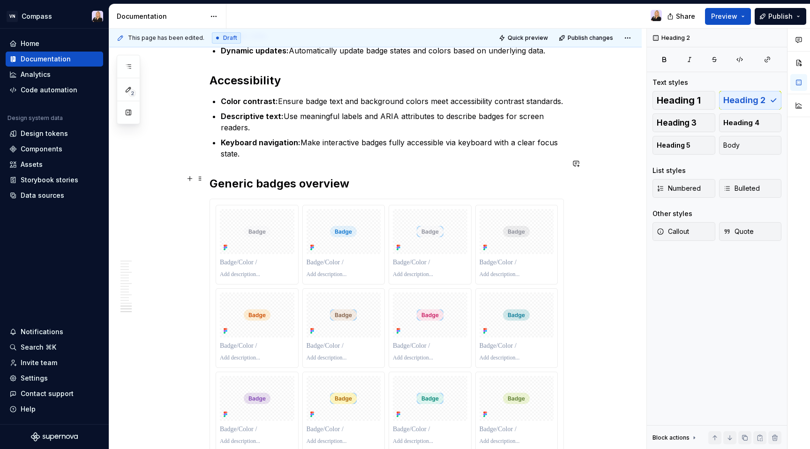
scroll to position [3498, 0]
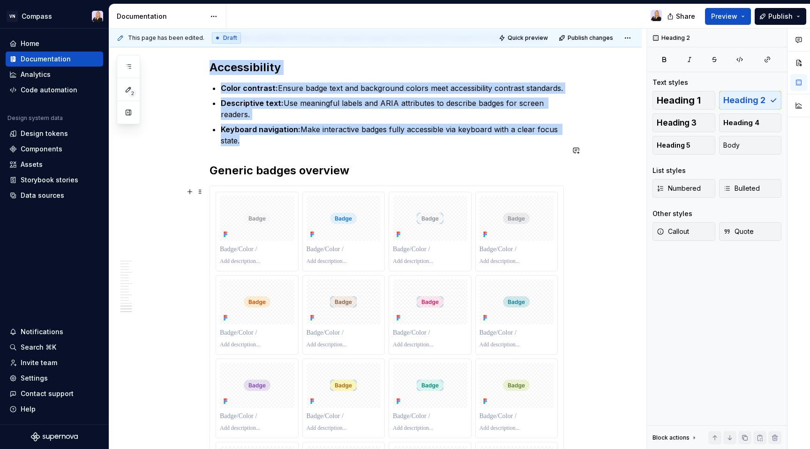
click at [289, 146] on p "Keyboard navigation: Make interactive badges fully accessible via keyboard with…" at bounding box center [392, 135] width 343 height 23
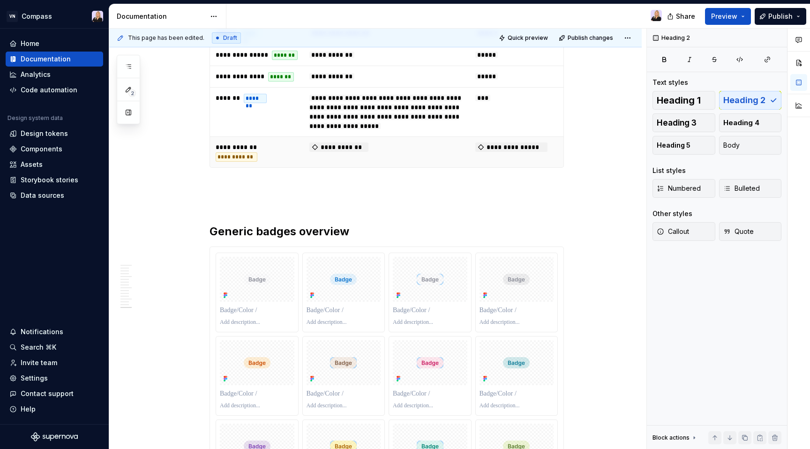
scroll to position [3134, 0]
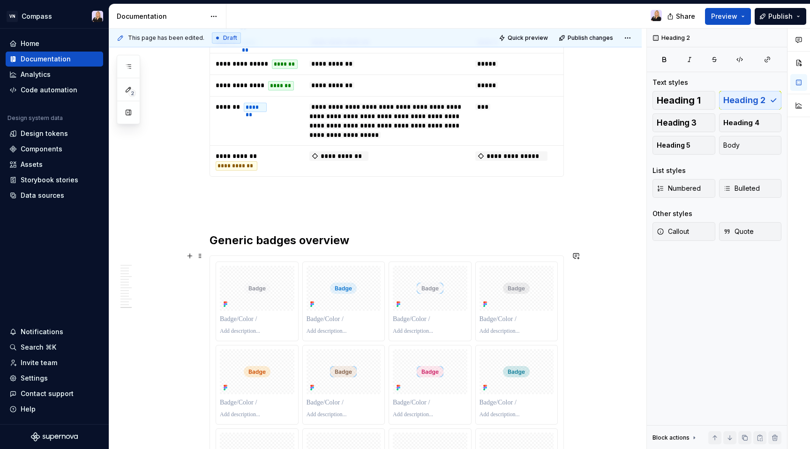
click at [261, 199] on p at bounding box center [387, 193] width 355 height 11
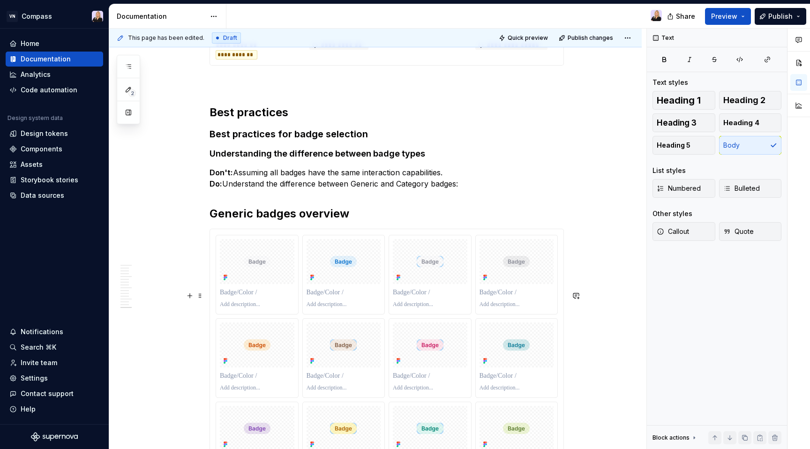
scroll to position [3252, 0]
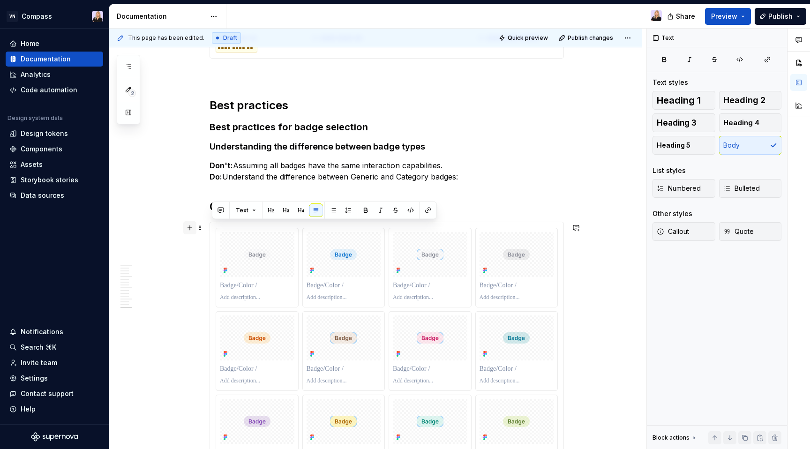
drag, startPoint x: 478, startPoint y: 239, endPoint x: 193, endPoint y: 231, distance: 285.7
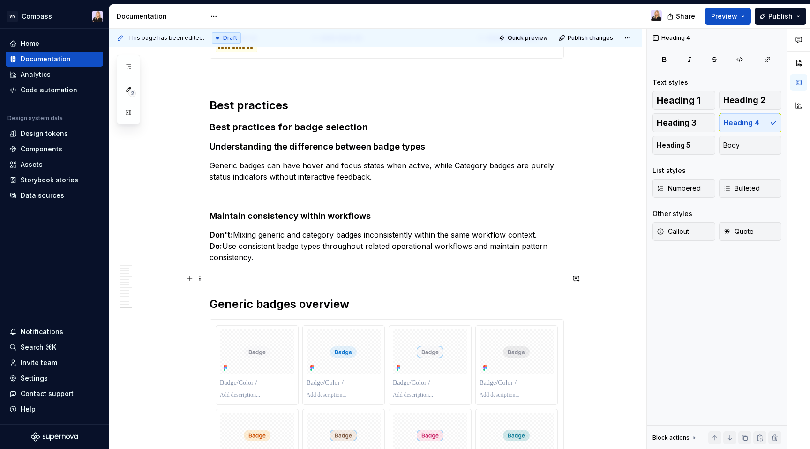
click at [213, 222] on h4 "Maintain consistency within workflows" at bounding box center [387, 216] width 355 height 11
click at [291, 263] on p "Don't: Mixing generic and category badges inconsistently within the same workfl…" at bounding box center [387, 246] width 355 height 34
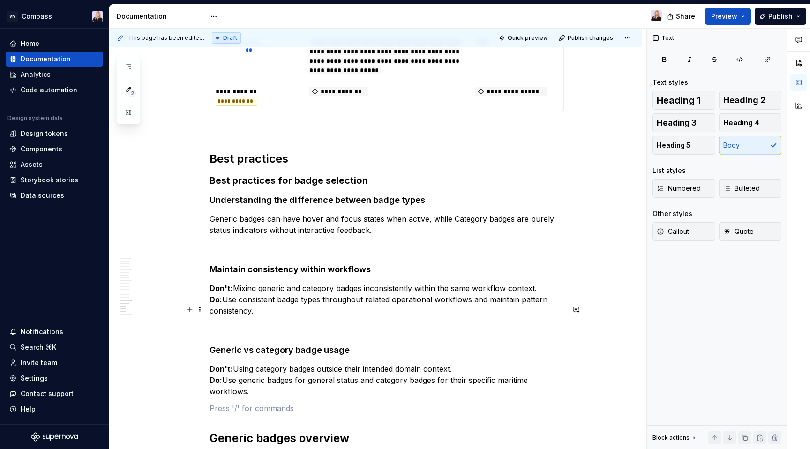
scroll to position [3189, 0]
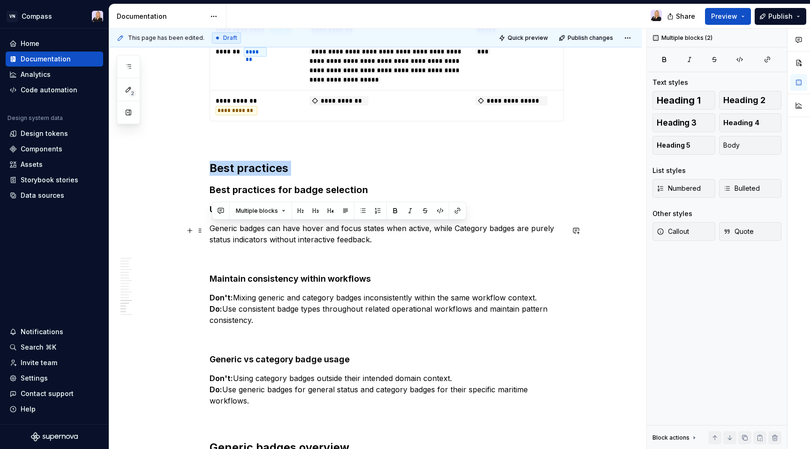
drag, startPoint x: 214, startPoint y: 253, endPoint x: 212, endPoint y: 235, distance: 18.4
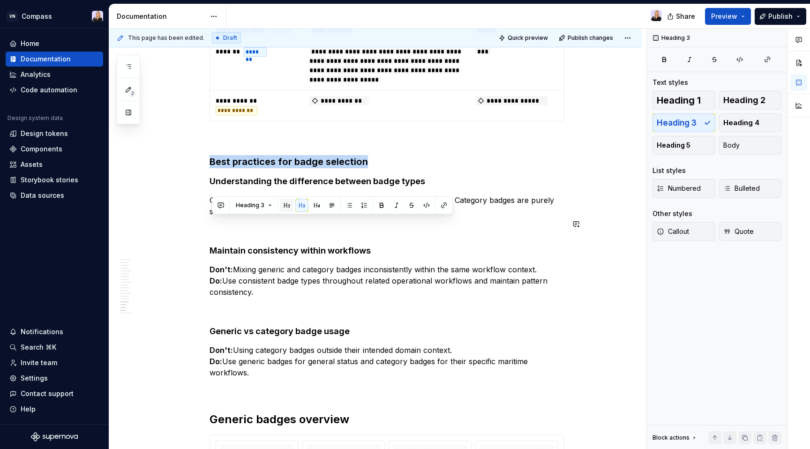
click at [281, 206] on button "button" at bounding box center [286, 205] width 13 height 13
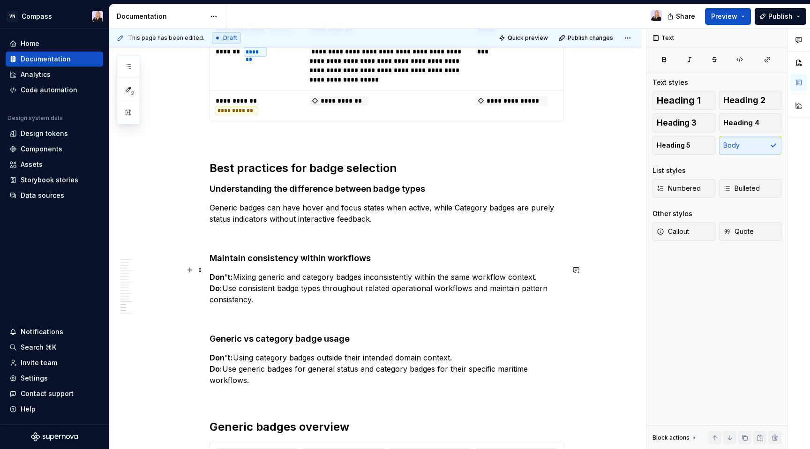
click at [295, 225] on p "Generic badges can have hover and focus states when active, while Category badg…" at bounding box center [387, 213] width 355 height 23
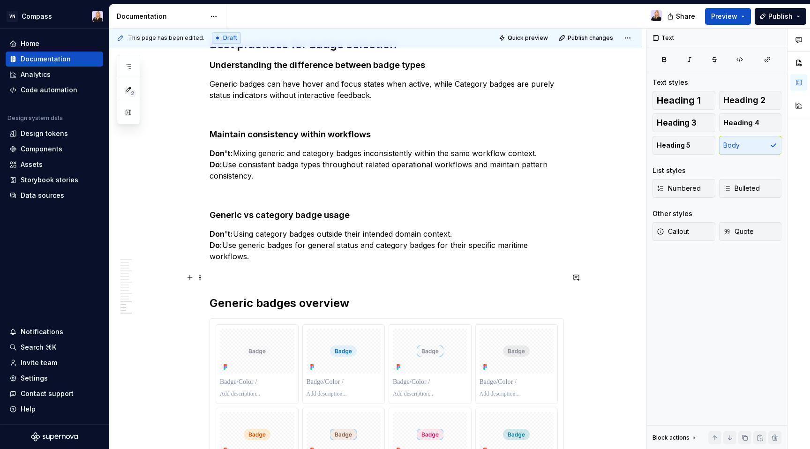
scroll to position [3301, 0]
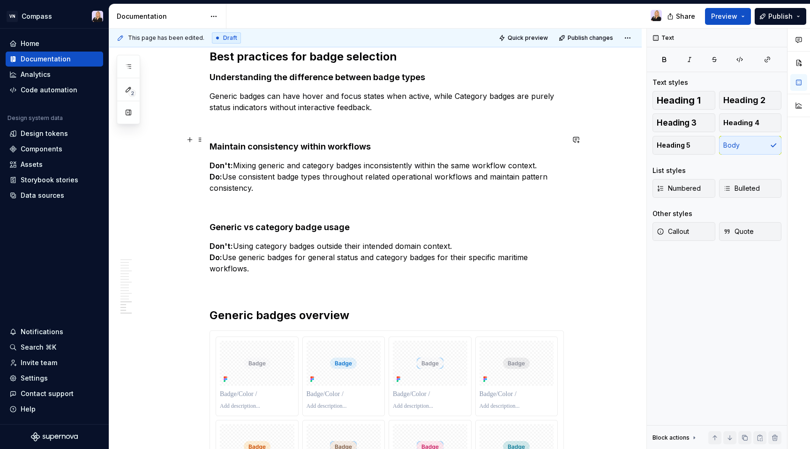
click at [213, 83] on h4 "Understanding the difference between badge types" at bounding box center [387, 77] width 355 height 11
click at [214, 152] on h4 "Maintain consistency within workflows" at bounding box center [387, 146] width 355 height 11
click at [212, 233] on h4 "Generic vs category badge usage" at bounding box center [387, 227] width 355 height 11
click at [213, 113] on p "Generic badges can have hover and focus states when active, while Category badg…" at bounding box center [387, 102] width 355 height 23
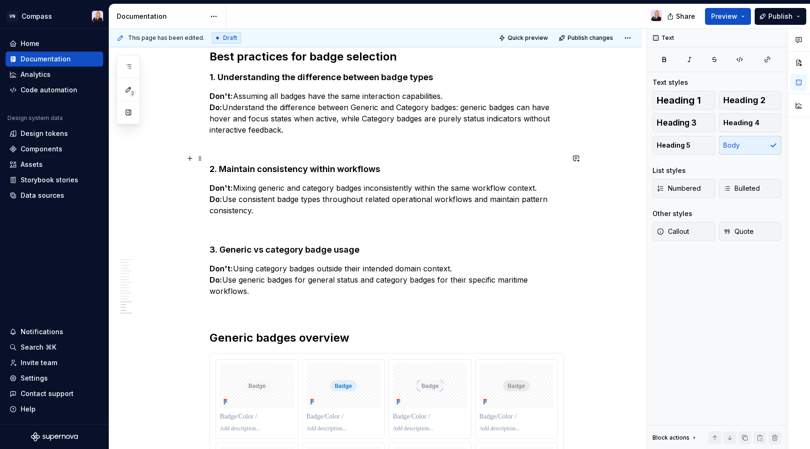
click at [421, 136] on p "Don't: Assuming all badges have the same interaction capabilities. Do: Understa…" at bounding box center [387, 113] width 355 height 45
click at [400, 152] on p at bounding box center [387, 146] width 355 height 11
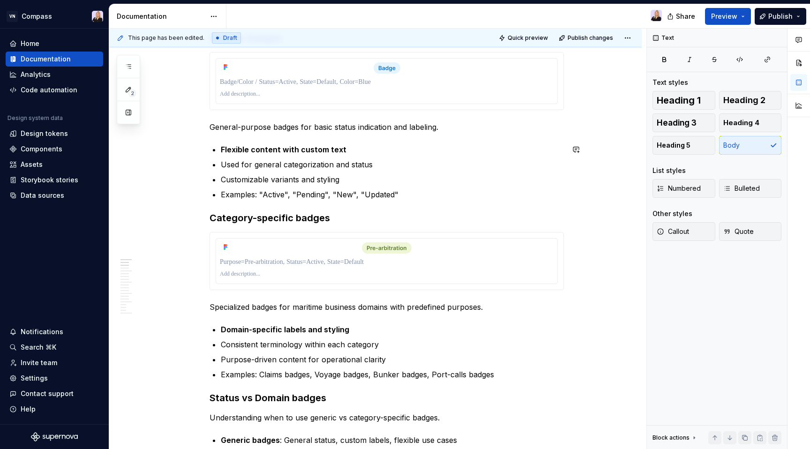
scroll to position [0, 0]
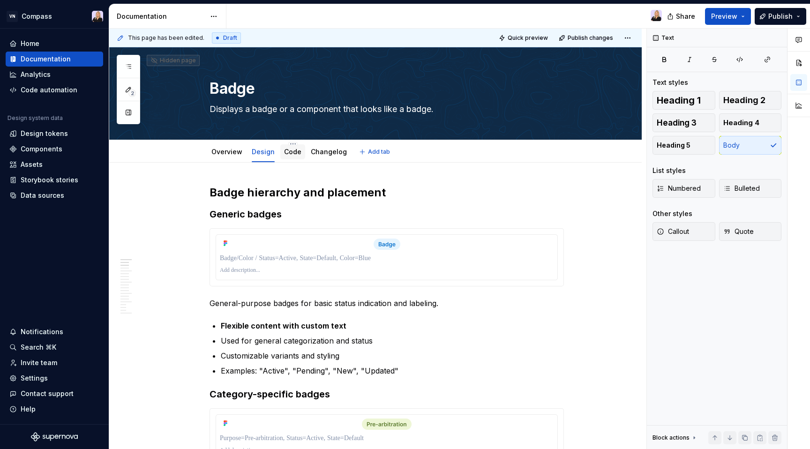
click at [291, 151] on link "Code" at bounding box center [292, 152] width 17 height 8
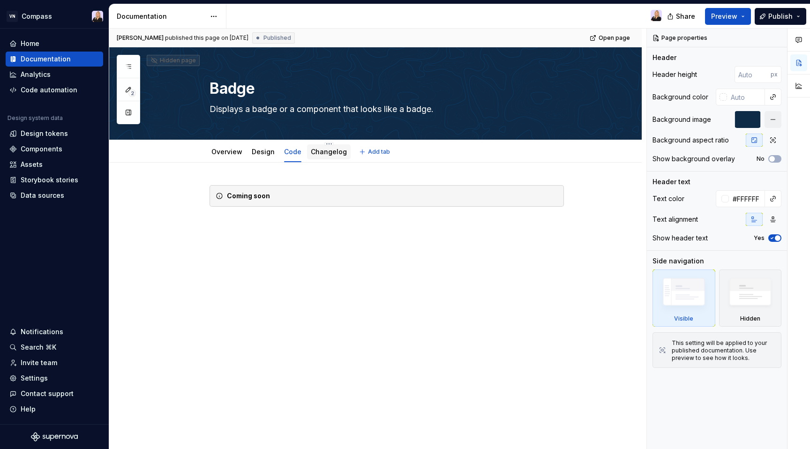
click at [326, 157] on div "Changelog" at bounding box center [329, 151] width 36 height 11
click at [328, 152] on link "Changelog" at bounding box center [329, 152] width 36 height 8
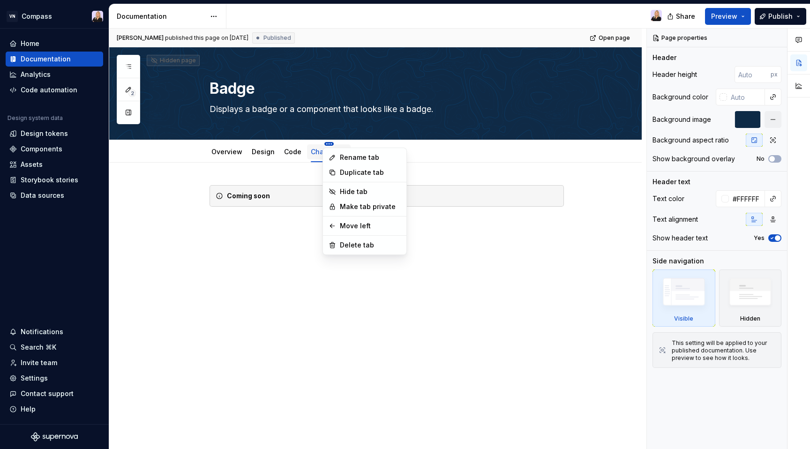
click at [327, 144] on html "VN Compass Home Documentation Analytics Code automation Design system data Desi…" at bounding box center [405, 224] width 810 height 449
type textarea "*"
click at [340, 156] on div "Rename tab" at bounding box center [370, 157] width 61 height 9
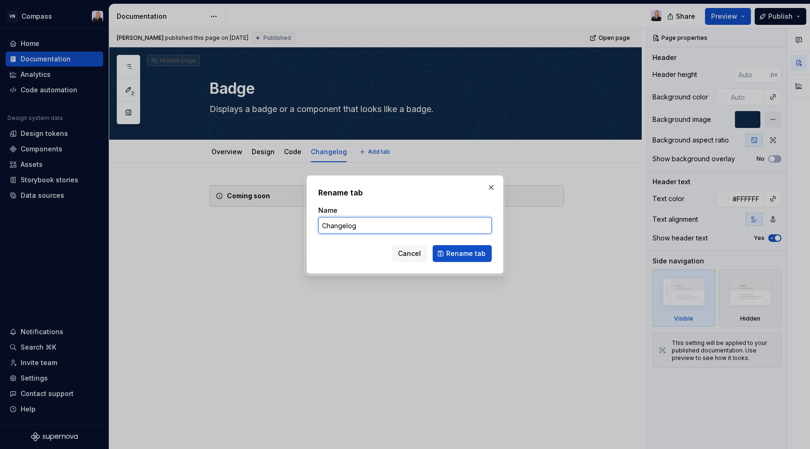
click at [361, 228] on input "Changelog" at bounding box center [405, 225] width 174 height 17
type input "Content"
type textarea "*"
type input "Content"
click at [461, 260] on button "Rename tab" at bounding box center [462, 253] width 59 height 17
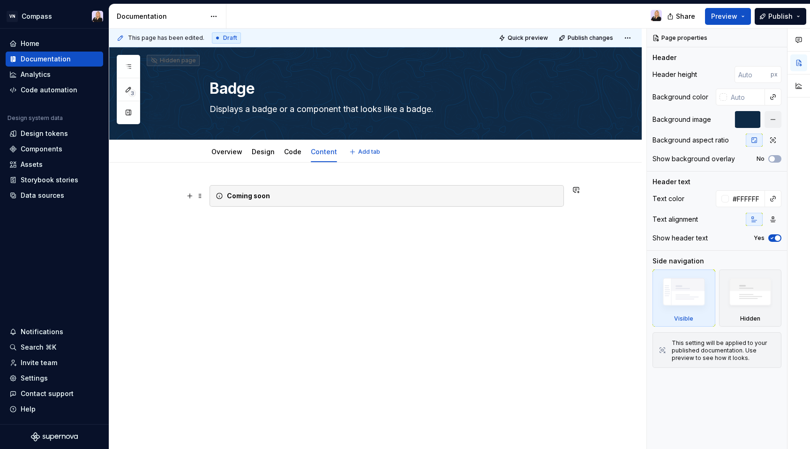
click at [340, 201] on div "Coming soon" at bounding box center [387, 196] width 355 height 22
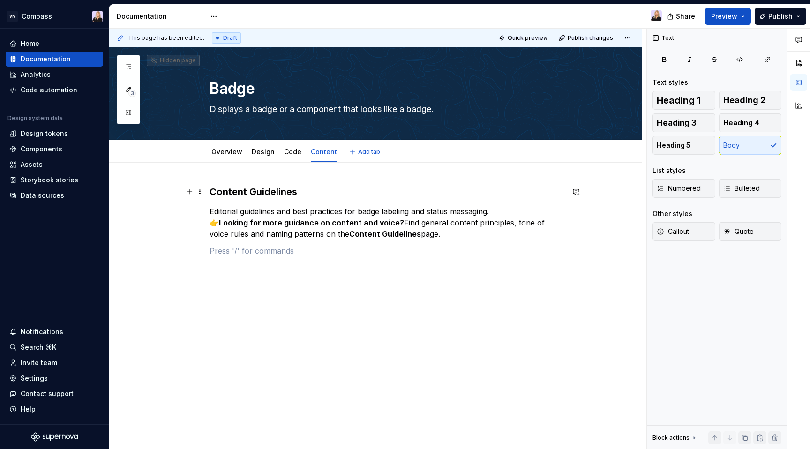
click at [288, 186] on h3 "Content Guidelines" at bounding box center [387, 191] width 355 height 13
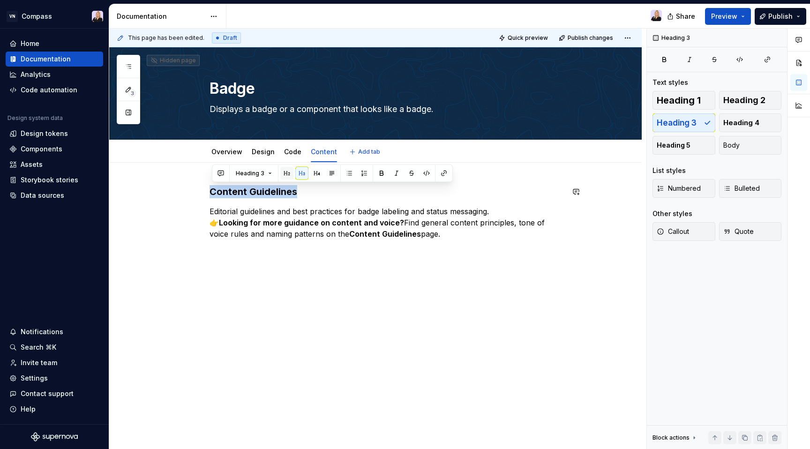
click at [287, 174] on button "button" at bounding box center [286, 173] width 13 height 13
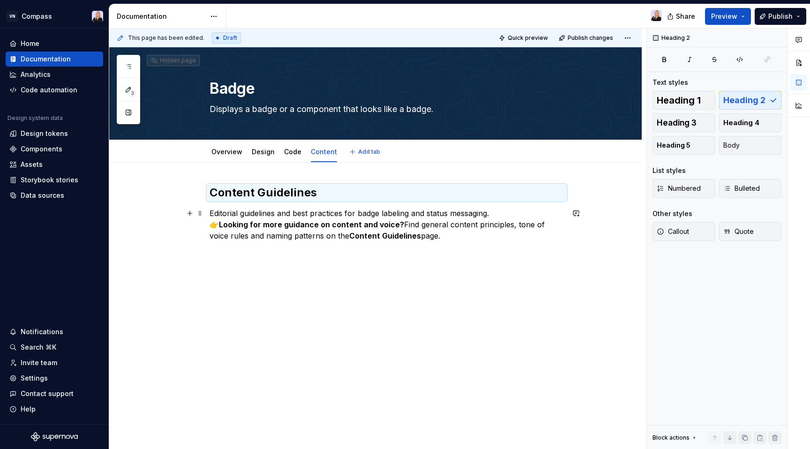
click at [510, 213] on p "Editorial guidelines and best practices for badge labeling and status messaging…" at bounding box center [387, 225] width 355 height 34
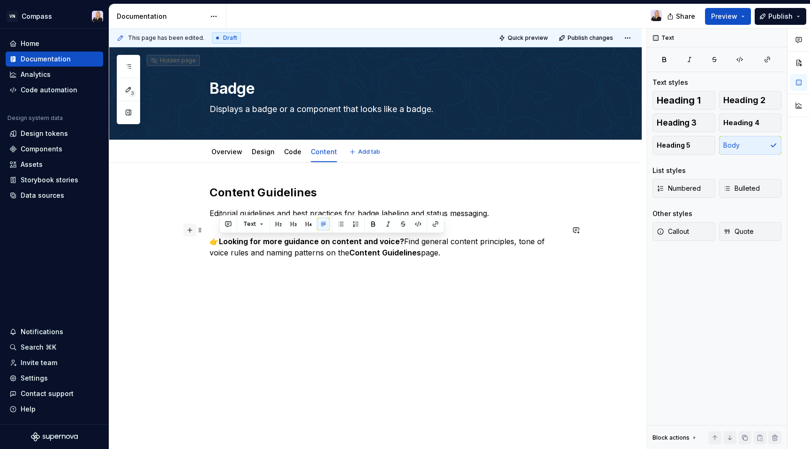
drag, startPoint x: 437, startPoint y: 251, endPoint x: 196, endPoint y: 236, distance: 242.0
click at [210, 236] on div "Content Guidelines Editorial guidelines and best practices for badge labeling a…" at bounding box center [387, 235] width 355 height 101
click at [680, 232] on span "Callout" at bounding box center [673, 231] width 32 height 9
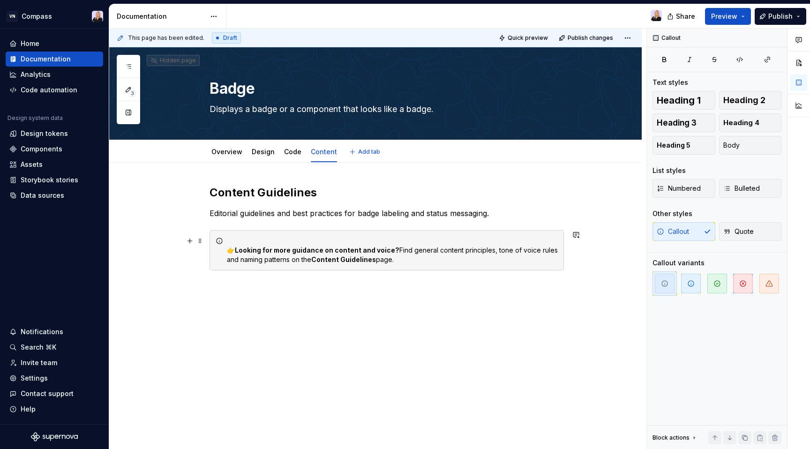
click at [228, 250] on div "👉 Looking for more guidance on content and voice? Find general content principl…" at bounding box center [387, 250] width 355 height 40
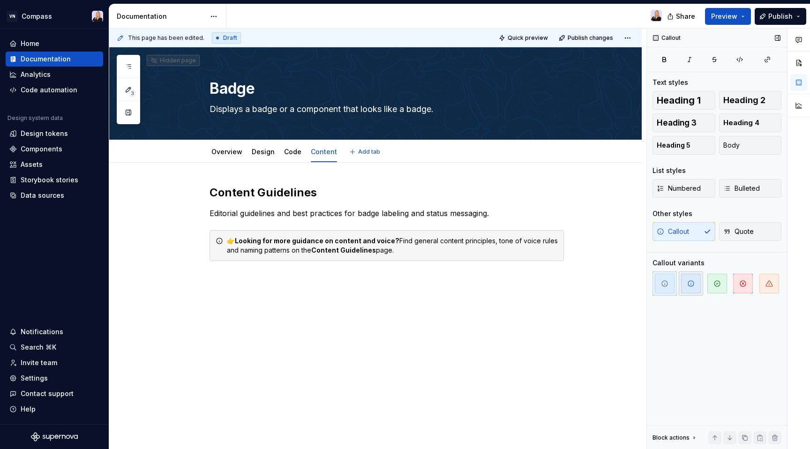
click at [695, 282] on icon "button" at bounding box center [692, 284] width 8 height 8
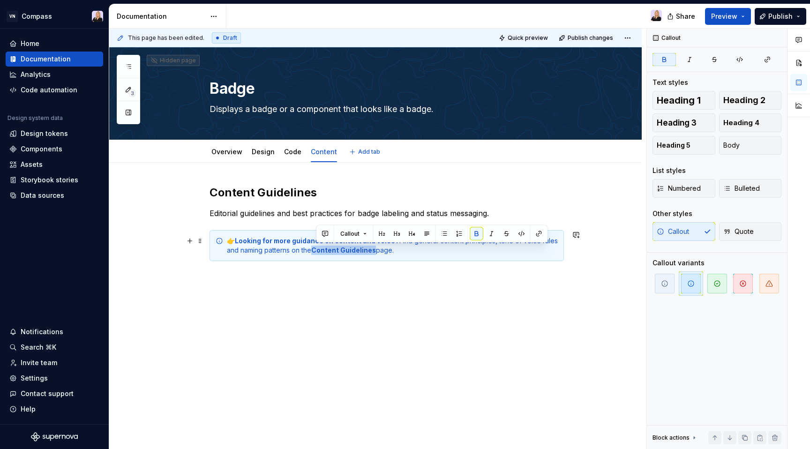
drag, startPoint x: 377, startPoint y: 250, endPoint x: 317, endPoint y: 252, distance: 60.5
click at [317, 252] on div "👉 Looking for more guidance on content and voice? Find general content principl…" at bounding box center [392, 245] width 331 height 19
click at [539, 234] on button "button" at bounding box center [539, 233] width 13 height 13
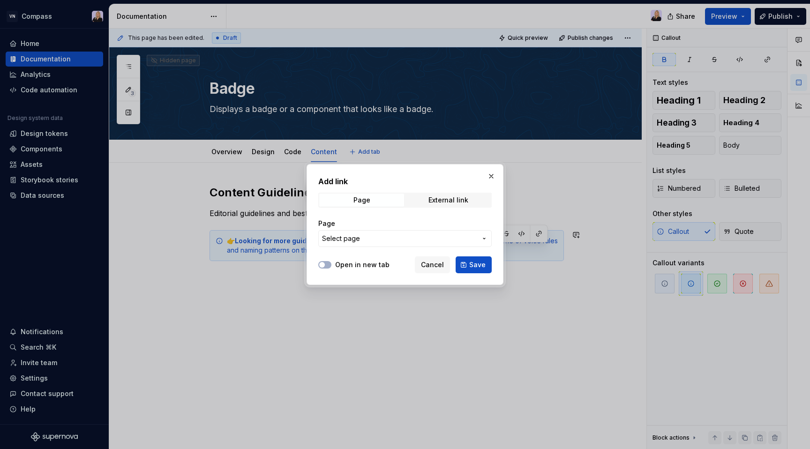
click at [408, 240] on span "Select page" at bounding box center [399, 238] width 155 height 9
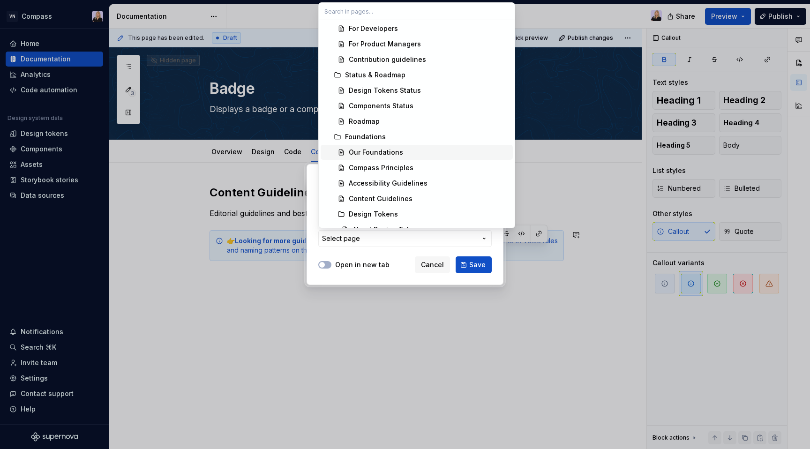
scroll to position [69, 0]
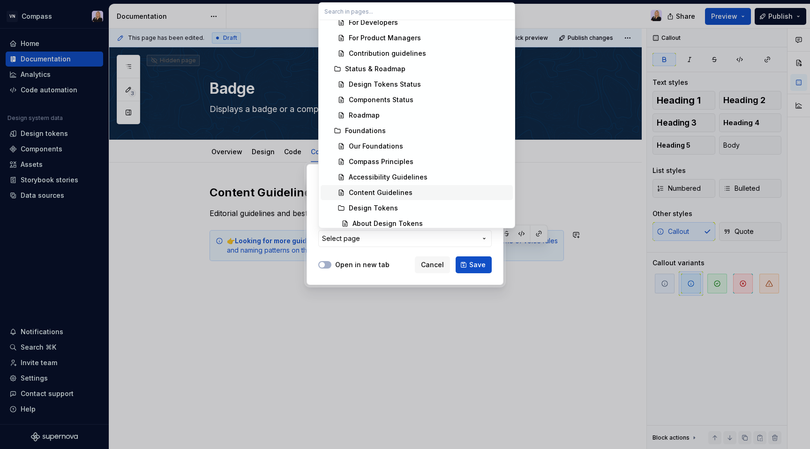
click at [410, 195] on div "Content Guidelines" at bounding box center [429, 192] width 160 height 9
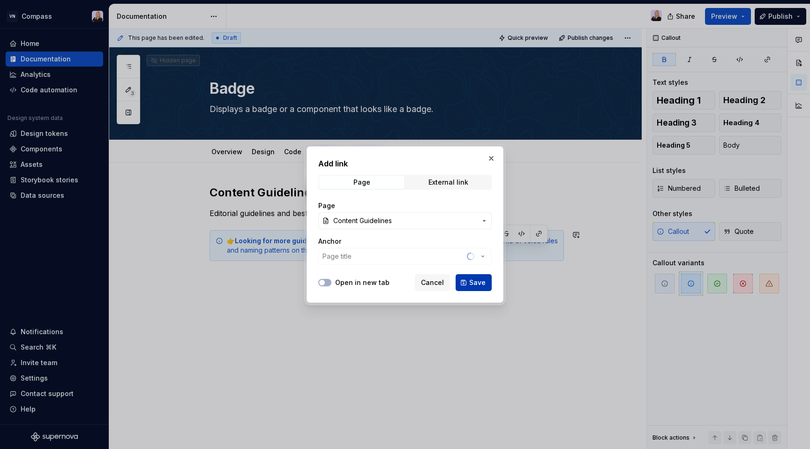
click at [471, 285] on span "Save" at bounding box center [477, 282] width 16 height 9
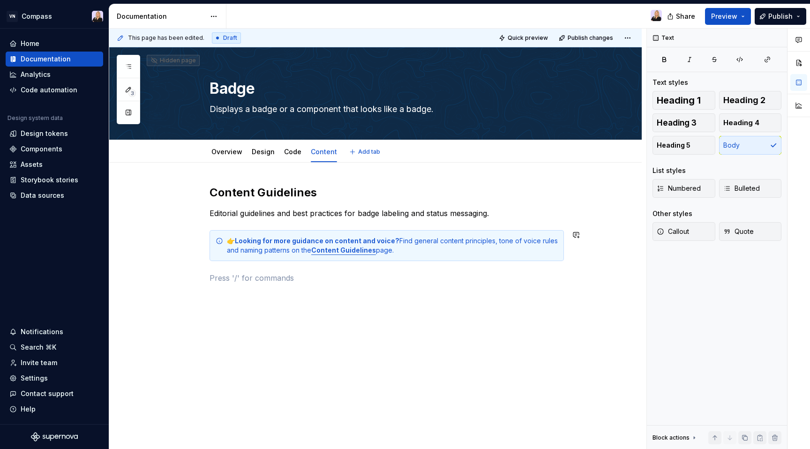
click at [334, 290] on div "Content Guidelines Editorial guidelines and best practices for badge labeling a…" at bounding box center [387, 240] width 355 height 110
type textarea "*"
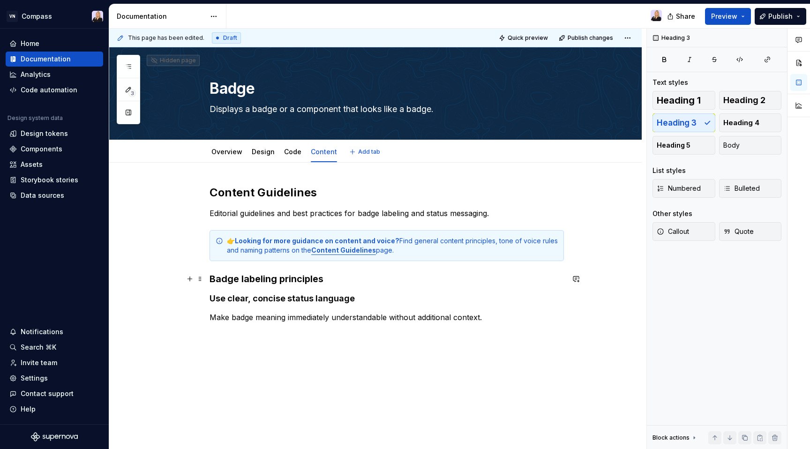
click at [295, 280] on h3 "Badge labeling principles" at bounding box center [387, 278] width 355 height 13
click at [288, 293] on h4 "Use clear, concise status language" at bounding box center [387, 298] width 355 height 11
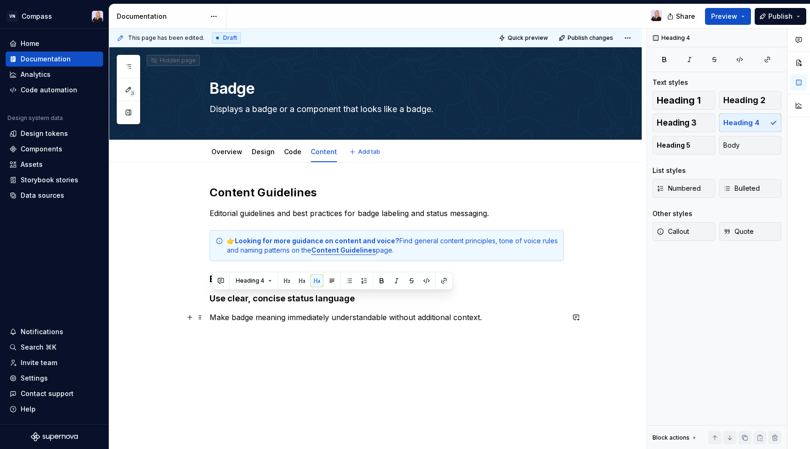
click at [287, 318] on p "Make badge meaning immediately understandable without additional context." at bounding box center [387, 317] width 355 height 11
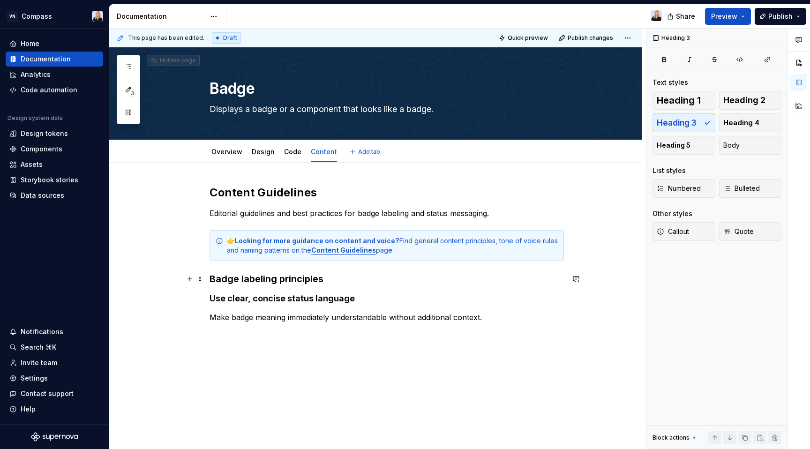
click at [287, 279] on h3 "Badge labeling principles" at bounding box center [387, 278] width 355 height 13
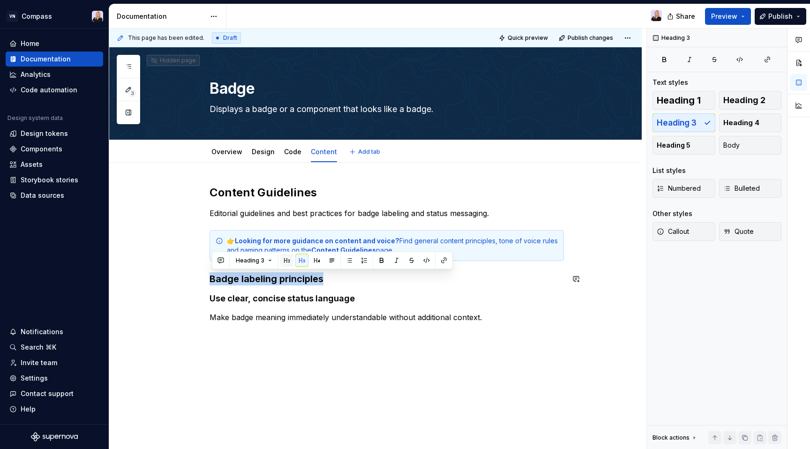
click at [286, 263] on button "button" at bounding box center [286, 260] width 13 height 13
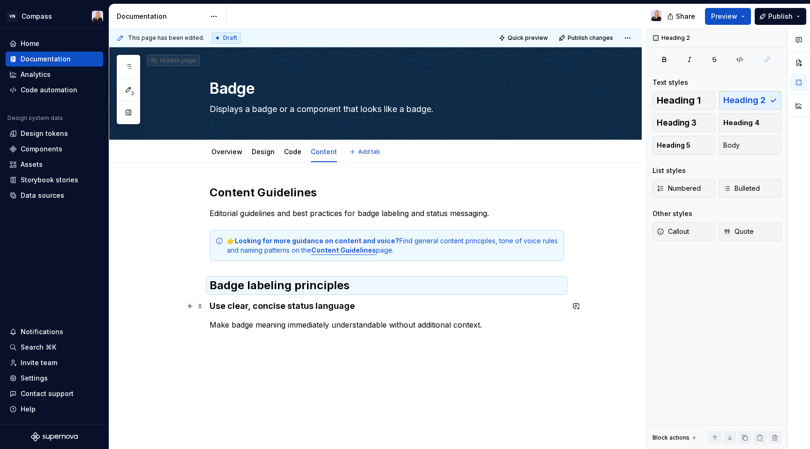
click at [284, 304] on h4 "Use clear, concise status language" at bounding box center [387, 306] width 355 height 11
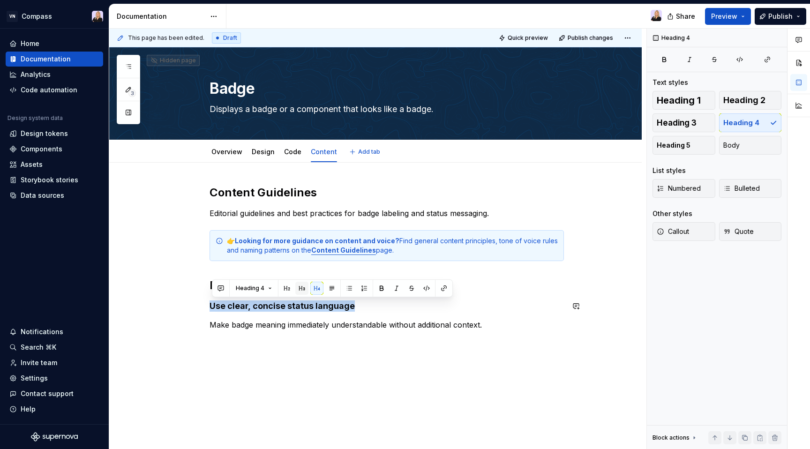
click at [302, 290] on button "button" at bounding box center [301, 288] width 13 height 13
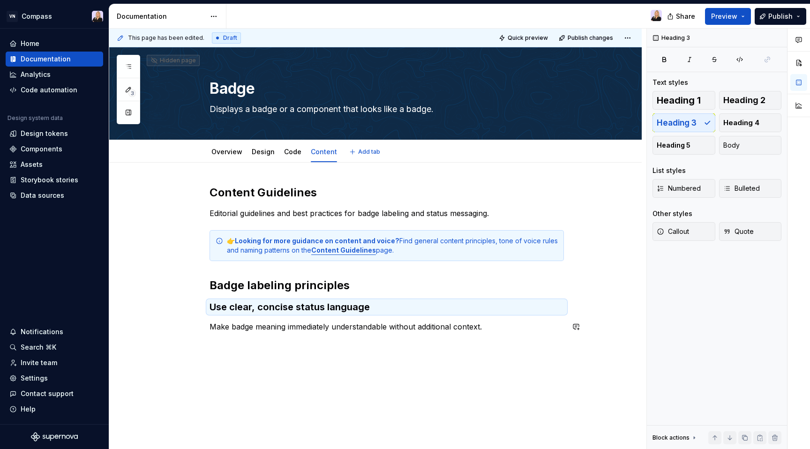
click at [295, 337] on div "Content Guidelines Editorial guidelines and best practices for badge labeling a…" at bounding box center [387, 264] width 355 height 159
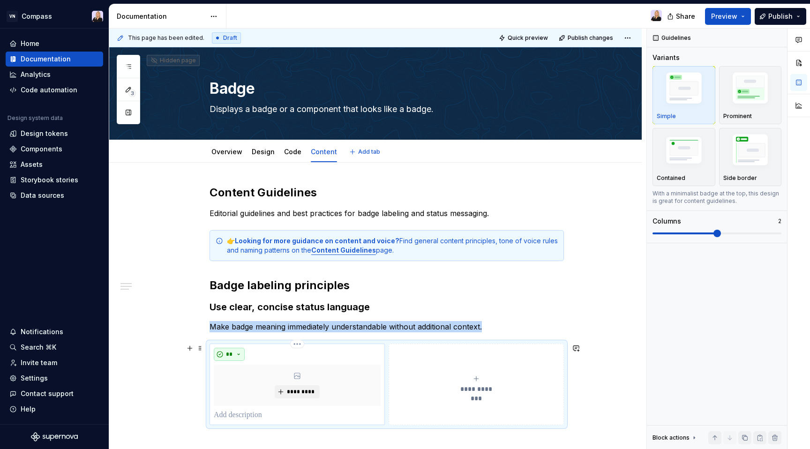
click at [244, 355] on button "**" at bounding box center [229, 354] width 31 height 13
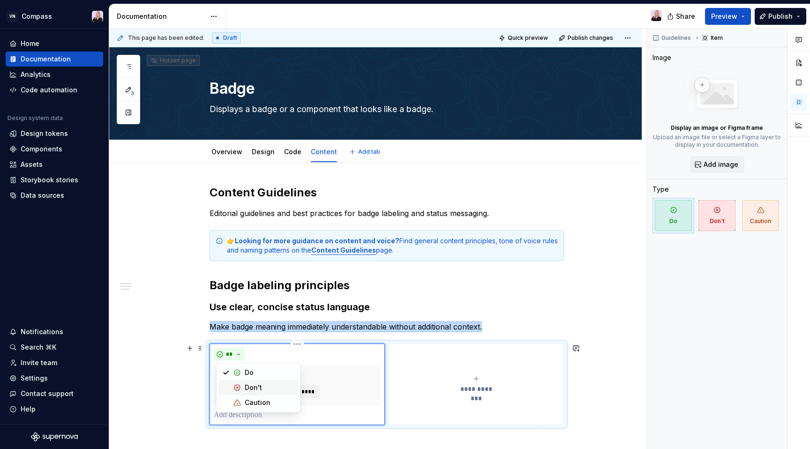
click at [255, 389] on div "Don't" at bounding box center [253, 387] width 17 height 9
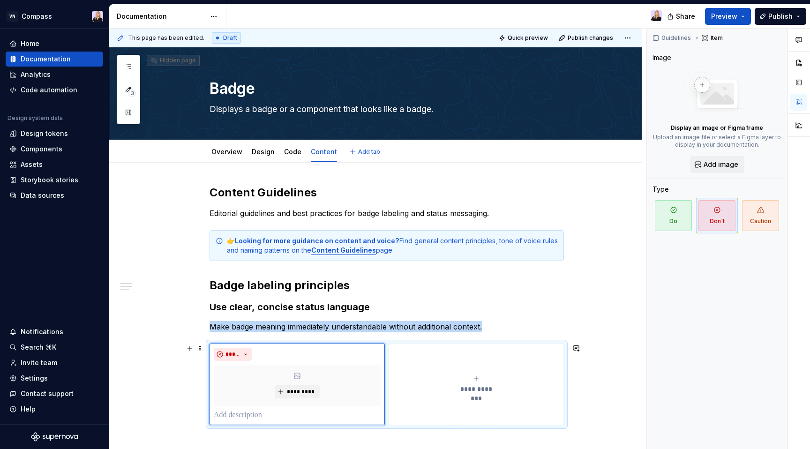
click at [457, 355] on button "**********" at bounding box center [476, 385] width 175 height 82
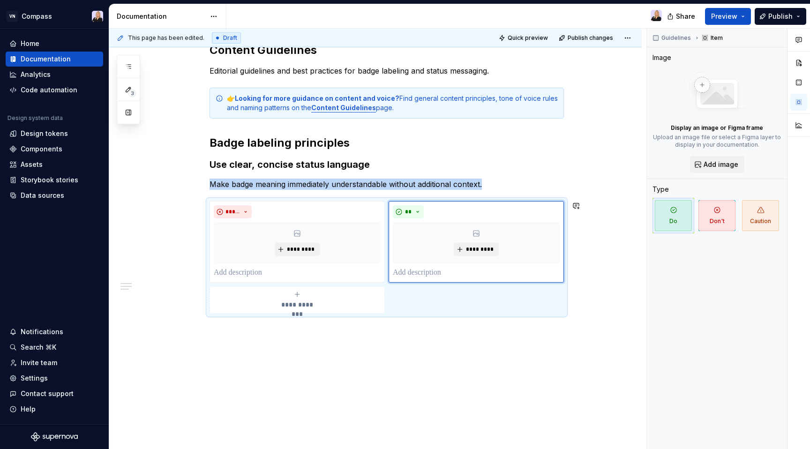
scroll to position [152, 0]
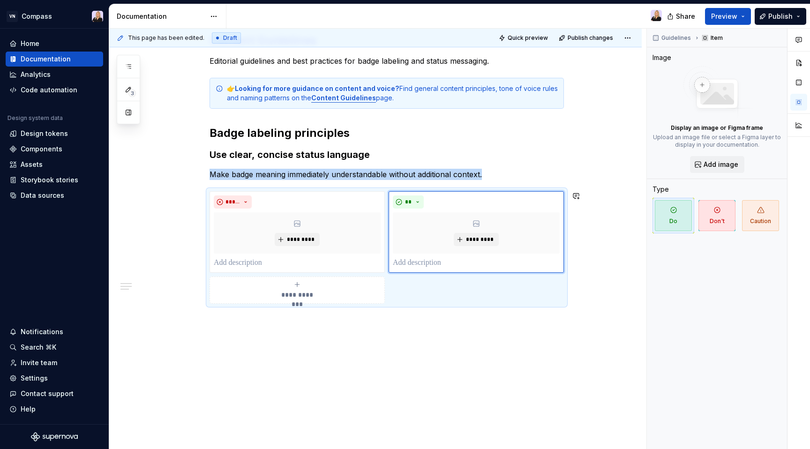
click at [343, 324] on div "**********" at bounding box center [375, 229] width 533 height 439
click at [351, 331] on div "**********" at bounding box center [375, 229] width 533 height 439
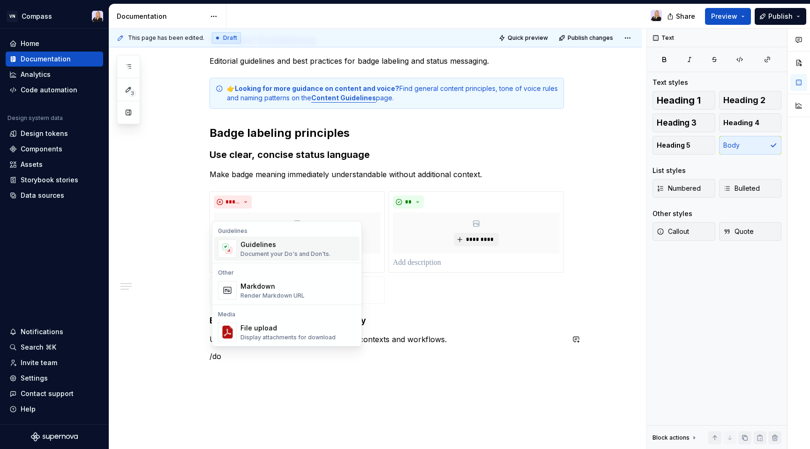
click at [336, 251] on div "Guidelines Document your Do's and Don'ts." at bounding box center [298, 249] width 115 height 19
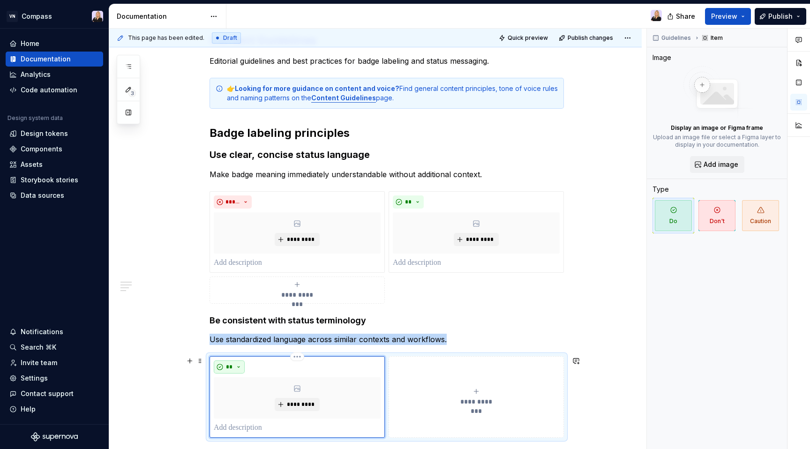
click at [242, 365] on button "**" at bounding box center [229, 367] width 31 height 13
click at [255, 397] on div "Don't" at bounding box center [253, 400] width 17 height 9
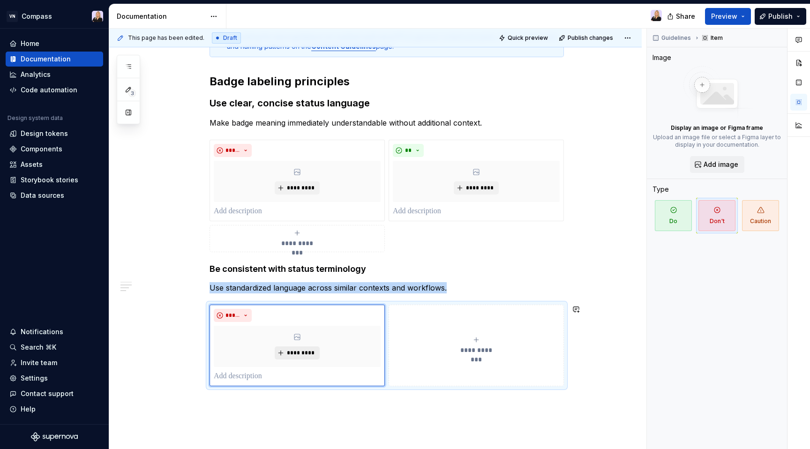
scroll to position [235, 0]
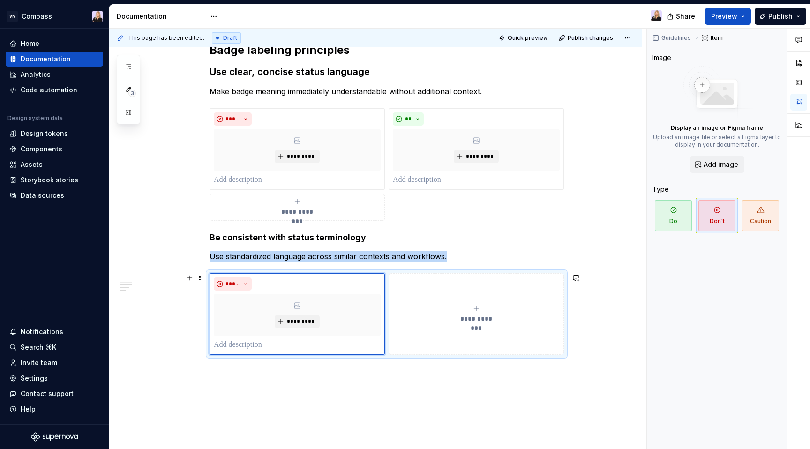
click at [449, 333] on button "**********" at bounding box center [476, 314] width 175 height 82
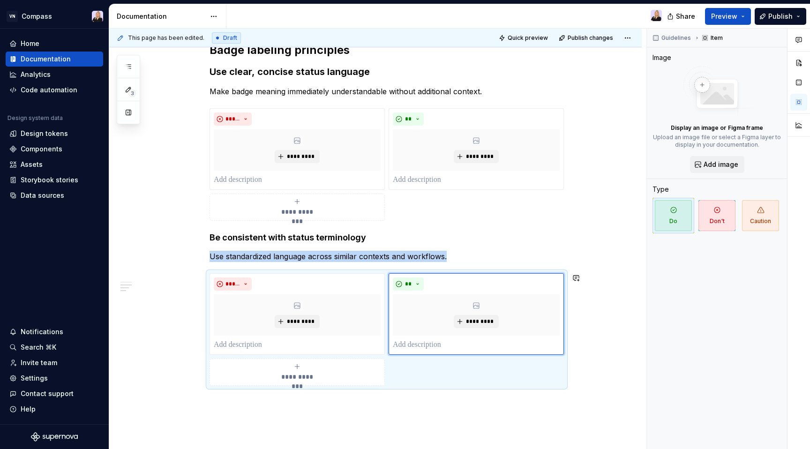
click at [316, 414] on div "**********" at bounding box center [375, 229] width 533 height 605
click at [335, 402] on div "**********" at bounding box center [375, 229] width 533 height 605
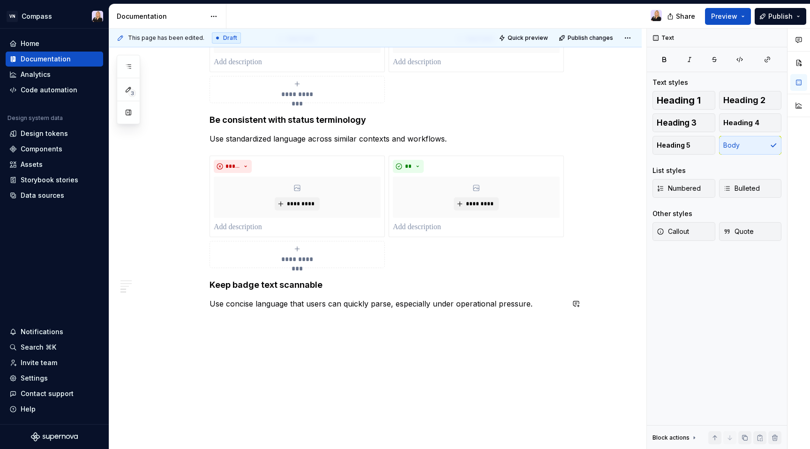
scroll to position [359, 0]
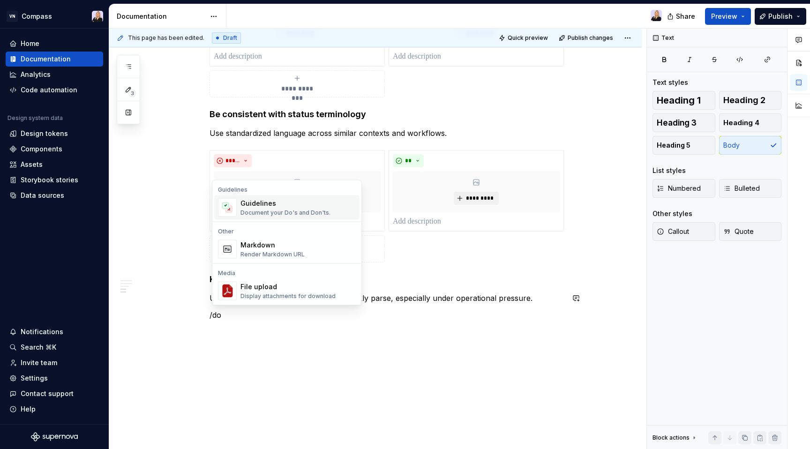
click at [287, 212] on div "Document your Do's and Don'ts." at bounding box center [286, 213] width 90 height 8
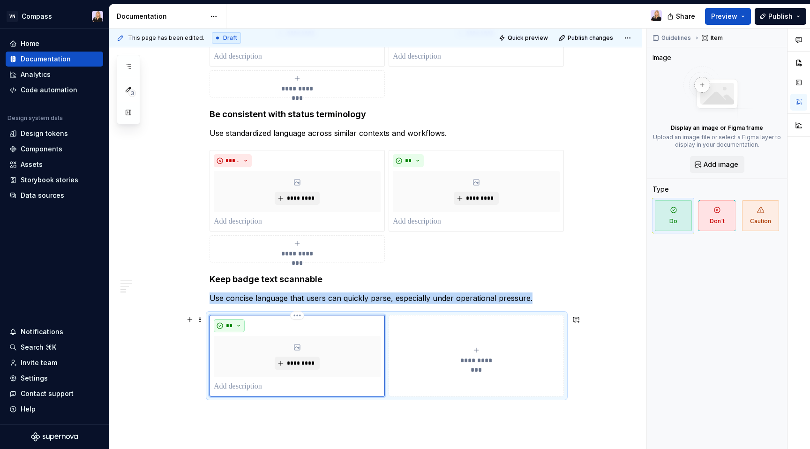
click at [244, 323] on button "**" at bounding box center [229, 325] width 31 height 13
click at [254, 355] on div "Don't" at bounding box center [253, 359] width 17 height 9
click at [446, 341] on button "**********" at bounding box center [476, 356] width 175 height 82
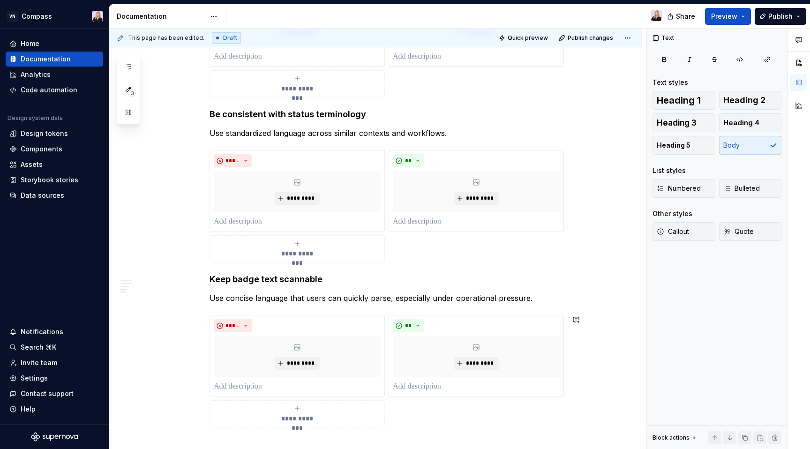
click at [286, 437] on div "**********" at bounding box center [387, 132] width 355 height 612
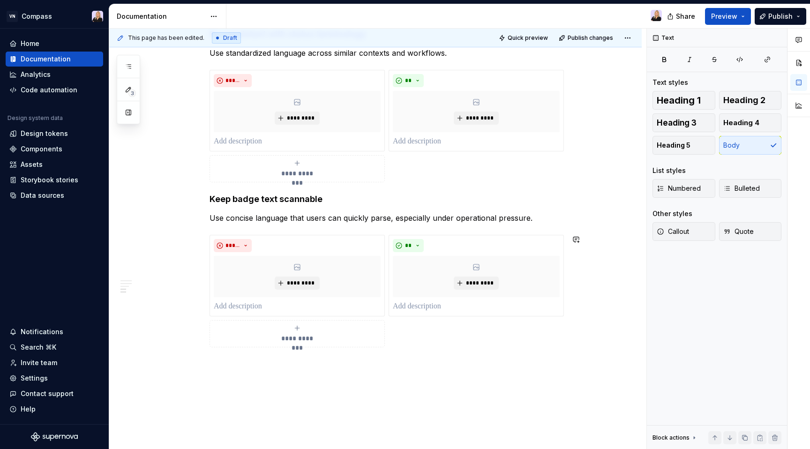
scroll to position [443, 0]
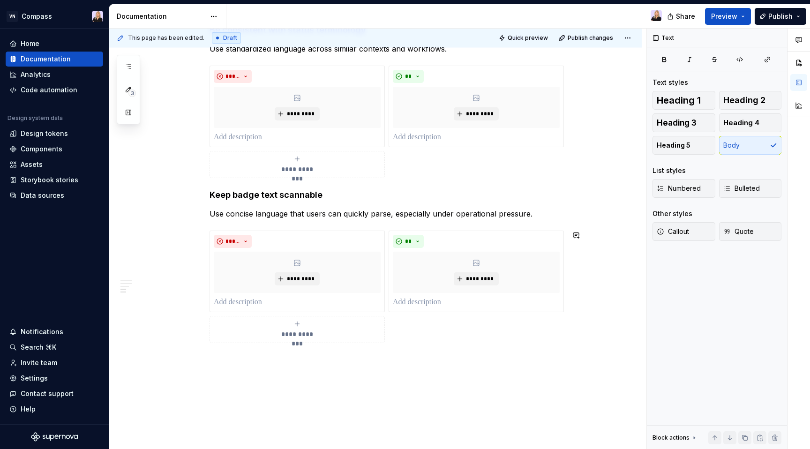
click at [287, 376] on div "**********" at bounding box center [375, 105] width 533 height 770
click at [203, 234] on span at bounding box center [201, 235] width 8 height 13
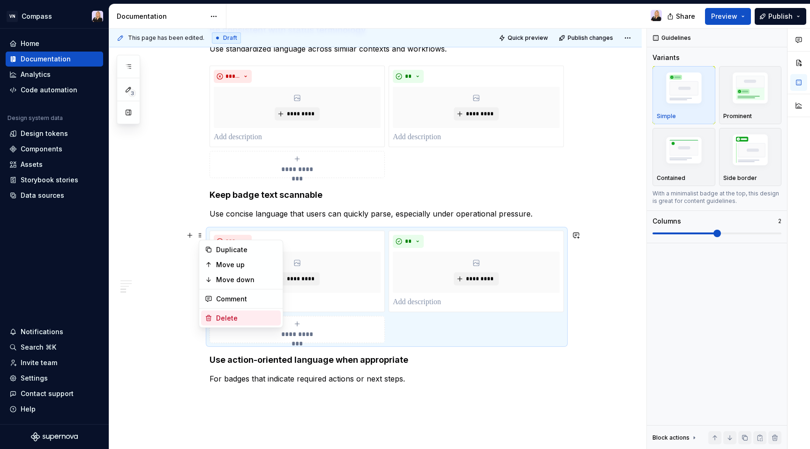
click at [227, 320] on div "Delete" at bounding box center [246, 318] width 61 height 9
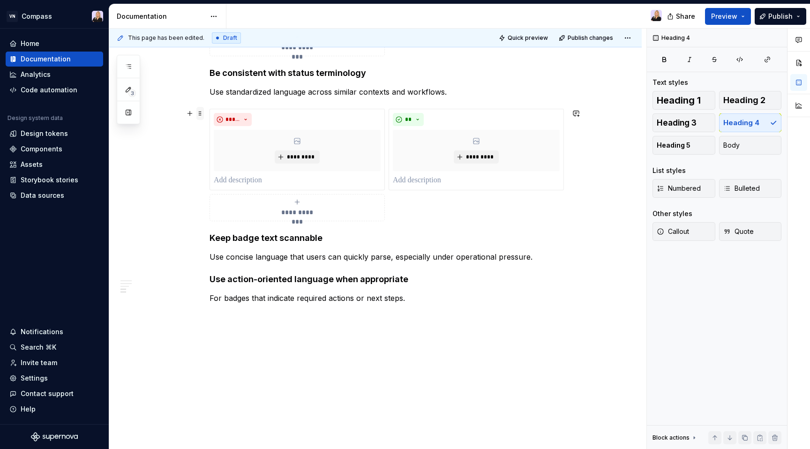
click at [202, 113] on span at bounding box center [201, 113] width 8 height 13
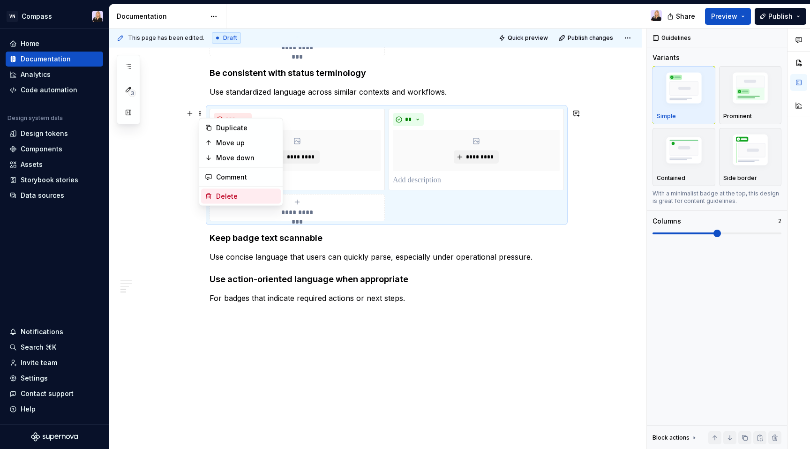
click at [214, 198] on div "Delete" at bounding box center [241, 196] width 80 height 15
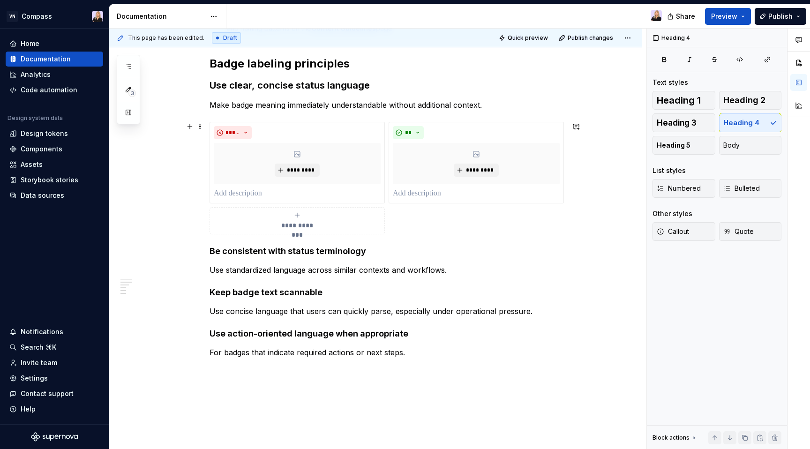
scroll to position [220, 0]
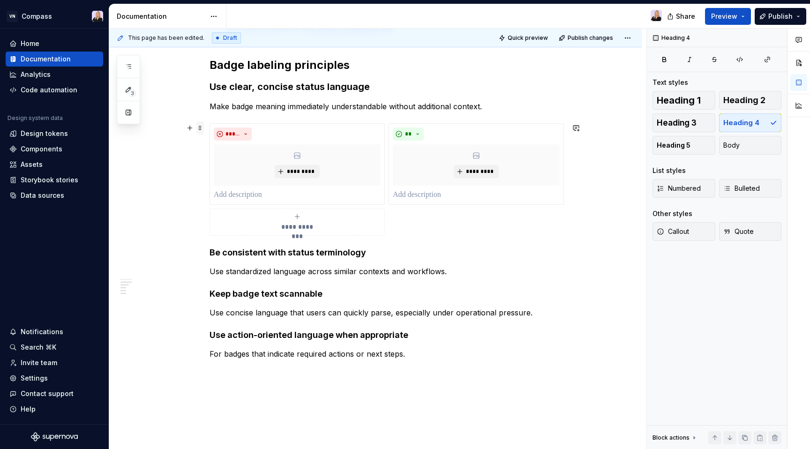
click at [204, 129] on span at bounding box center [201, 127] width 8 height 13
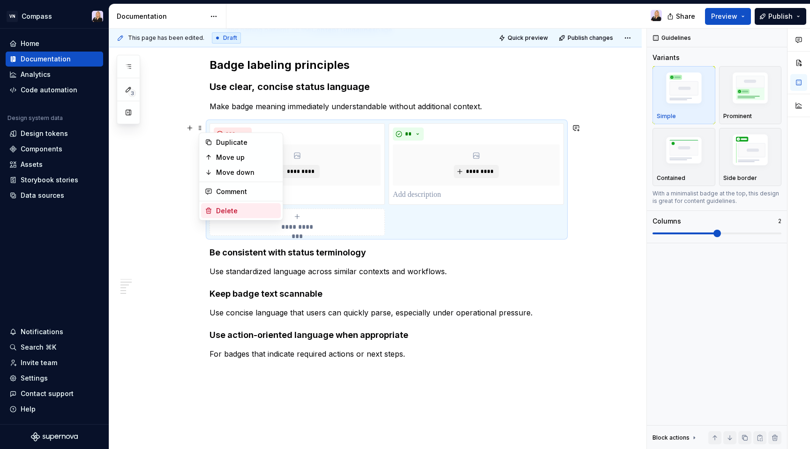
click at [214, 206] on div "Delete" at bounding box center [241, 211] width 80 height 15
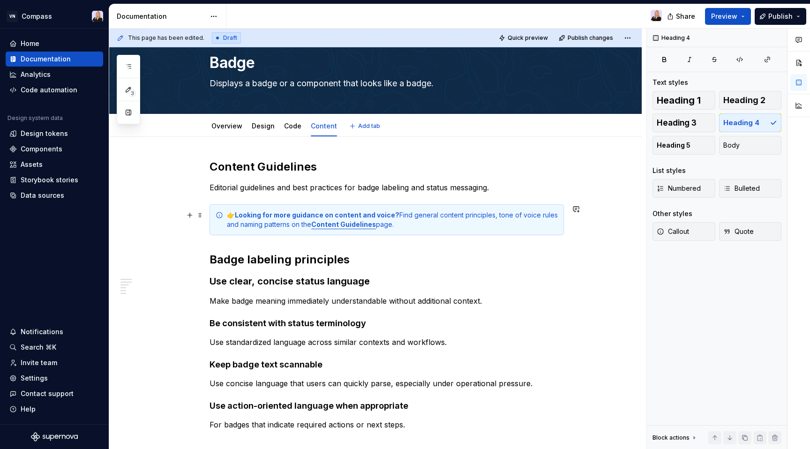
scroll to position [0, 0]
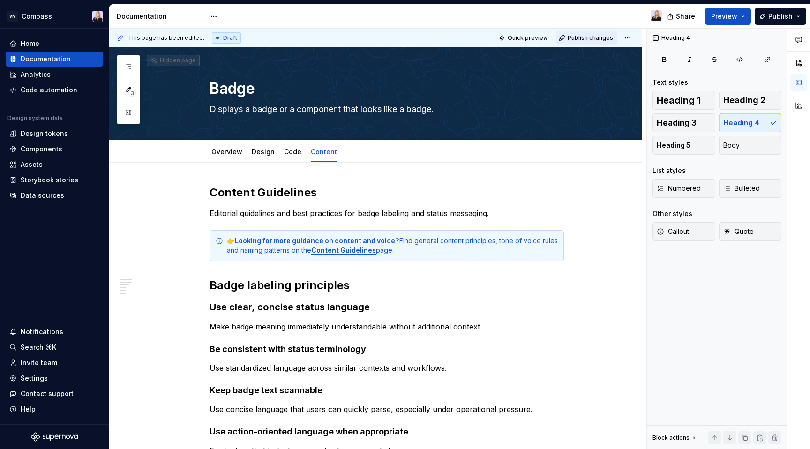
click at [597, 31] on div "Quick preview Publish changes" at bounding box center [565, 37] width 138 height 13
click at [633, 38] on html "VN Compass Home Documentation Analytics Code automation Design system data Desi…" at bounding box center [405, 224] width 810 height 449
click at [632, 39] on html "VN Compass Home Documentation Analytics Code automation Design system data Desi…" at bounding box center [405, 224] width 810 height 449
click at [187, 62] on div "Hidden page" at bounding box center [173, 61] width 45 height 8
click at [805, 59] on button "button" at bounding box center [799, 62] width 17 height 17
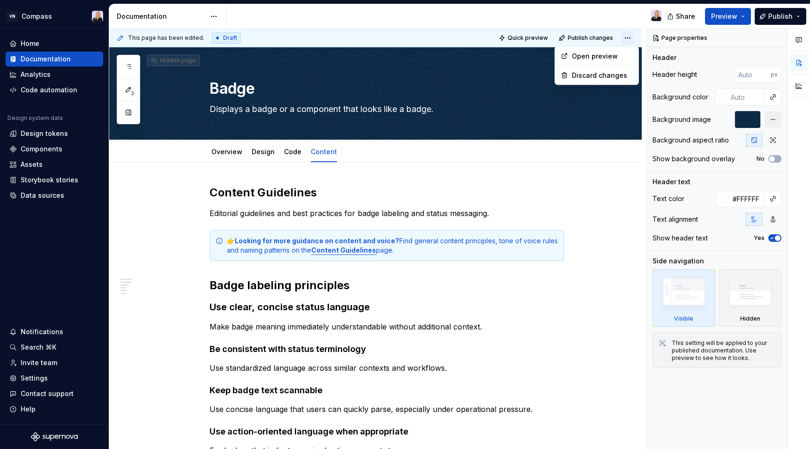
click at [635, 39] on html "VN Compass Home Documentation Analytics Code automation Design system data Desi…" at bounding box center [405, 224] width 810 height 449
click at [634, 38] on html "VN Compass Home Documentation Analytics Code automation Design system data Desi…" at bounding box center [405, 224] width 810 height 449
click at [155, 61] on icon at bounding box center [155, 61] width 8 height 8
click at [217, 17] on html "VN Compass Home Documentation Analytics Code automation Design system data Desi…" at bounding box center [405, 224] width 810 height 449
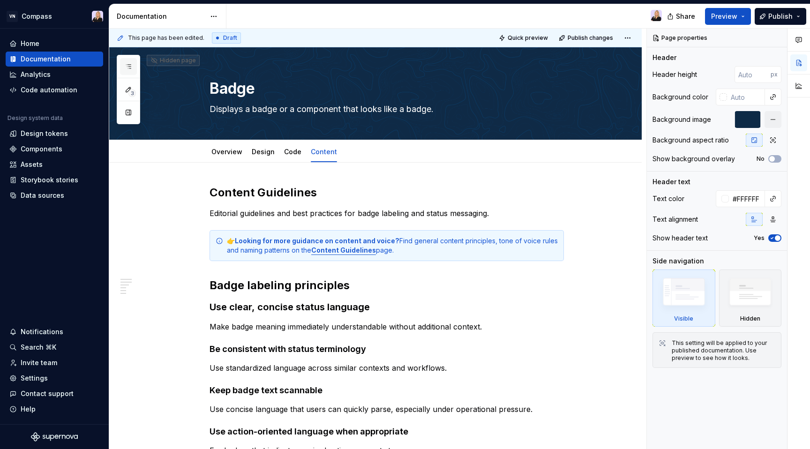
click at [134, 66] on button "button" at bounding box center [128, 66] width 17 height 17
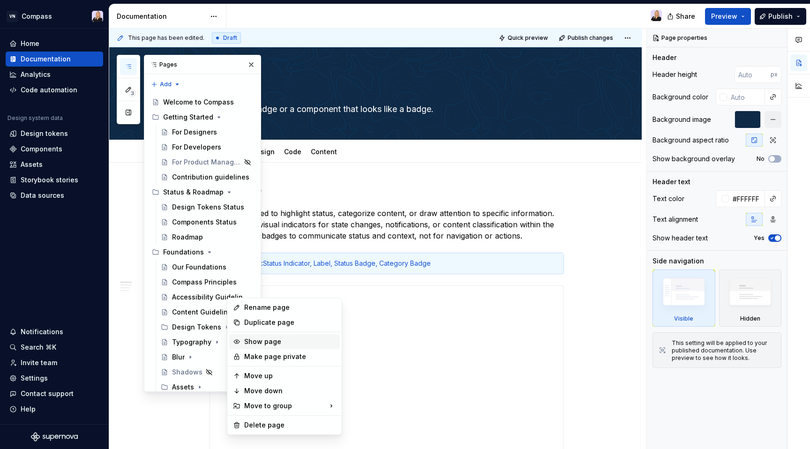
click at [261, 340] on div "Show page" at bounding box center [290, 341] width 92 height 9
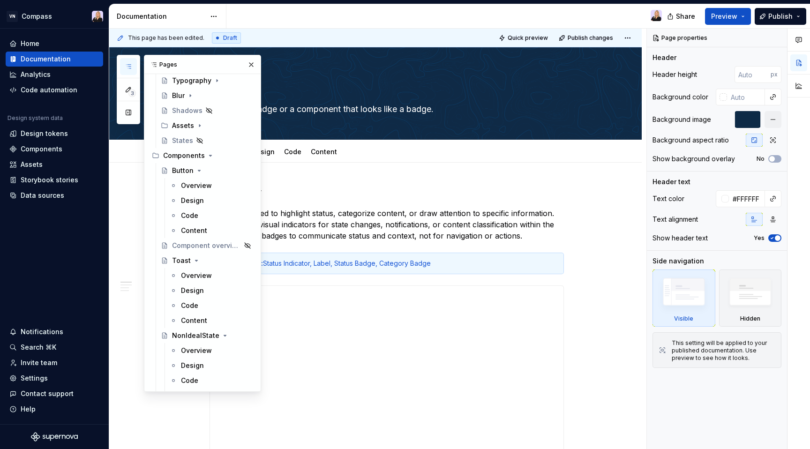
scroll to position [1920, 0]
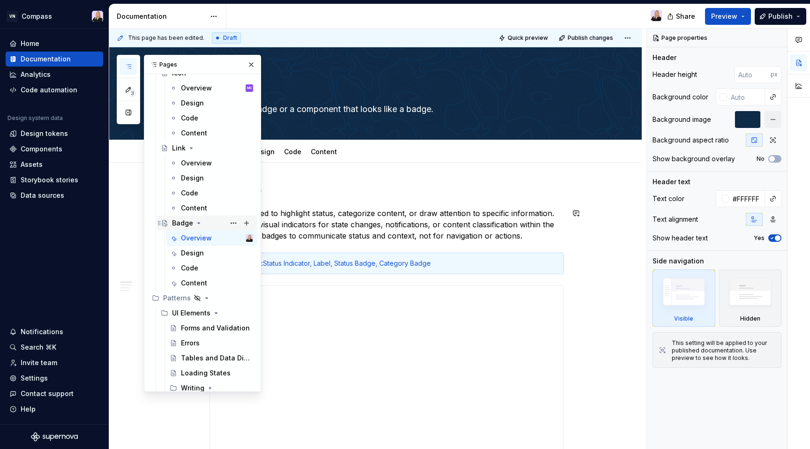
click at [179, 226] on div "Badge" at bounding box center [182, 223] width 21 height 9
click at [597, 35] on span "Publish changes" at bounding box center [590, 38] width 45 height 8
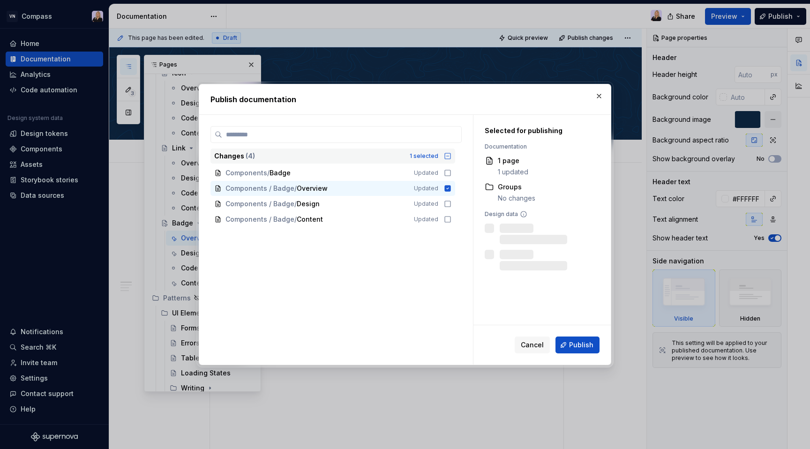
click at [452, 157] on icon at bounding box center [448, 156] width 8 height 8
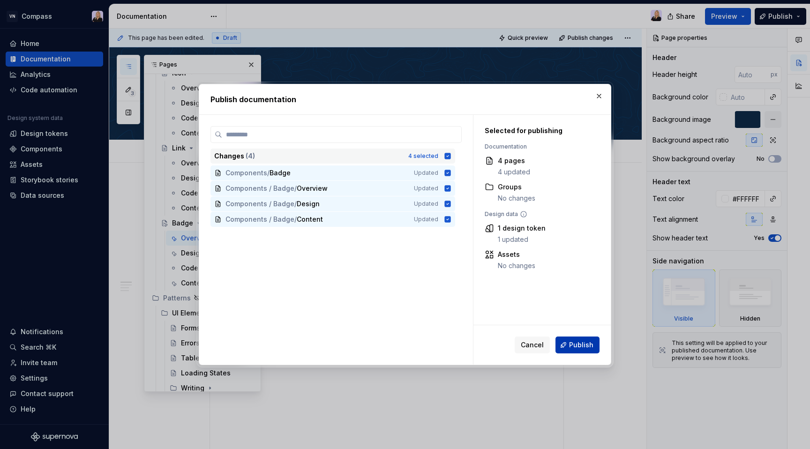
click at [570, 350] on button "Publish" at bounding box center [578, 345] width 44 height 17
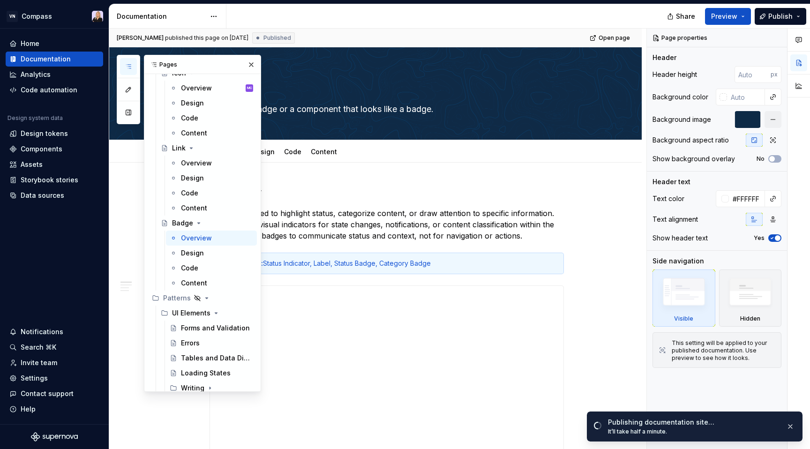
type textarea "*"
